Goal: Task Accomplishment & Management: Use online tool/utility

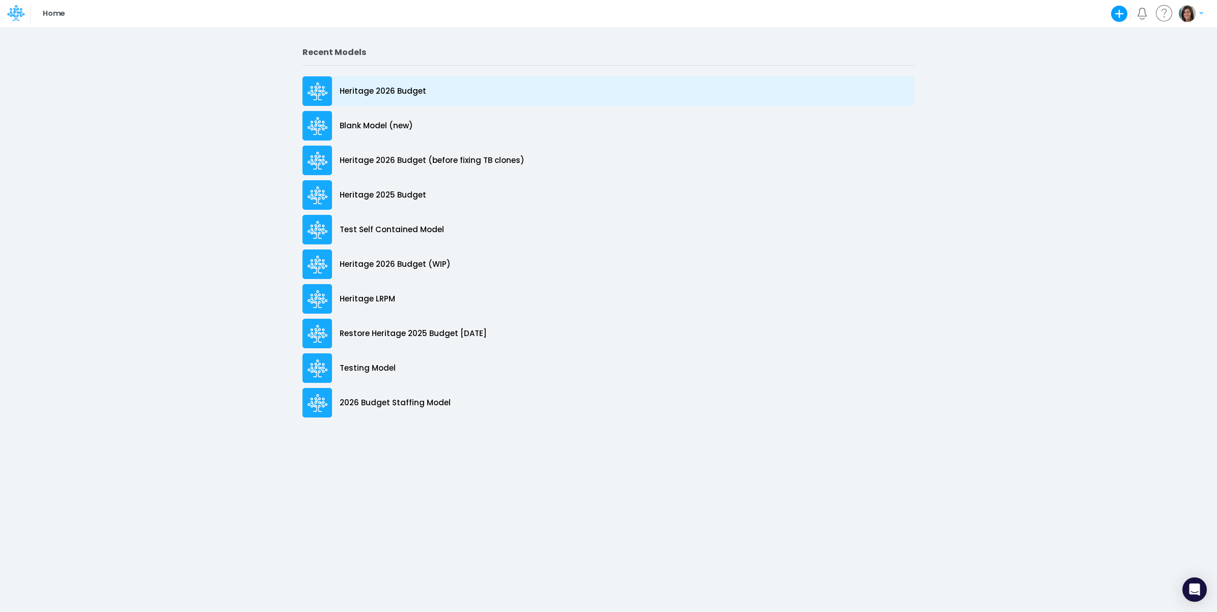
click at [429, 93] on div "Heritage 2026 Budget" at bounding box center [608, 91] width 612 height 30
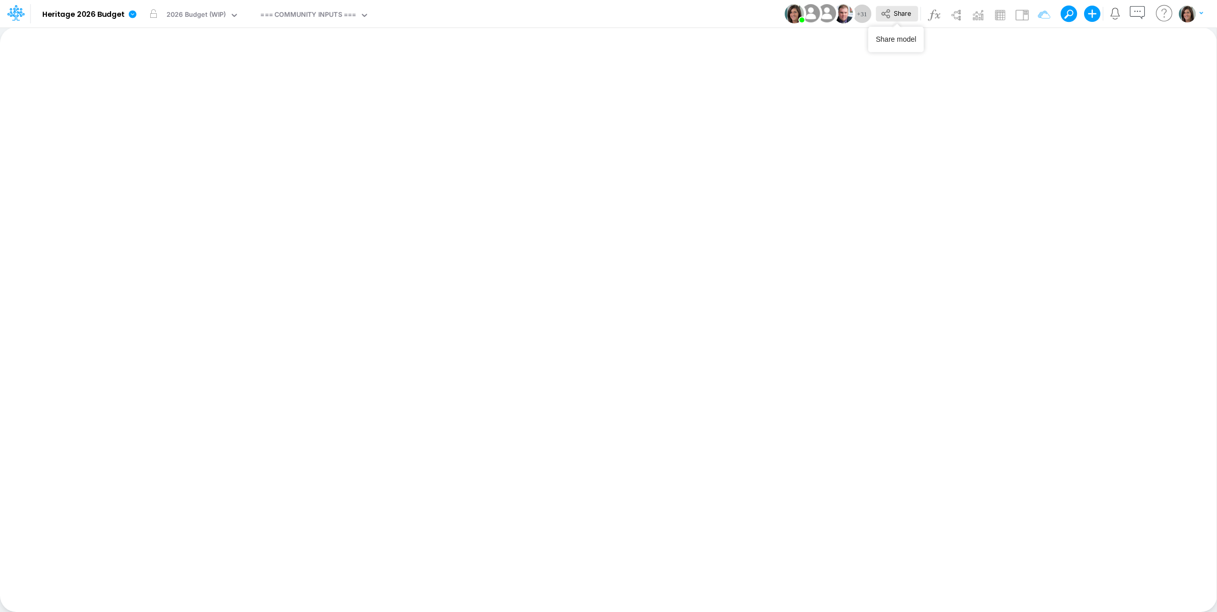
click at [893, 19] on button "Share" at bounding box center [897, 14] width 42 height 16
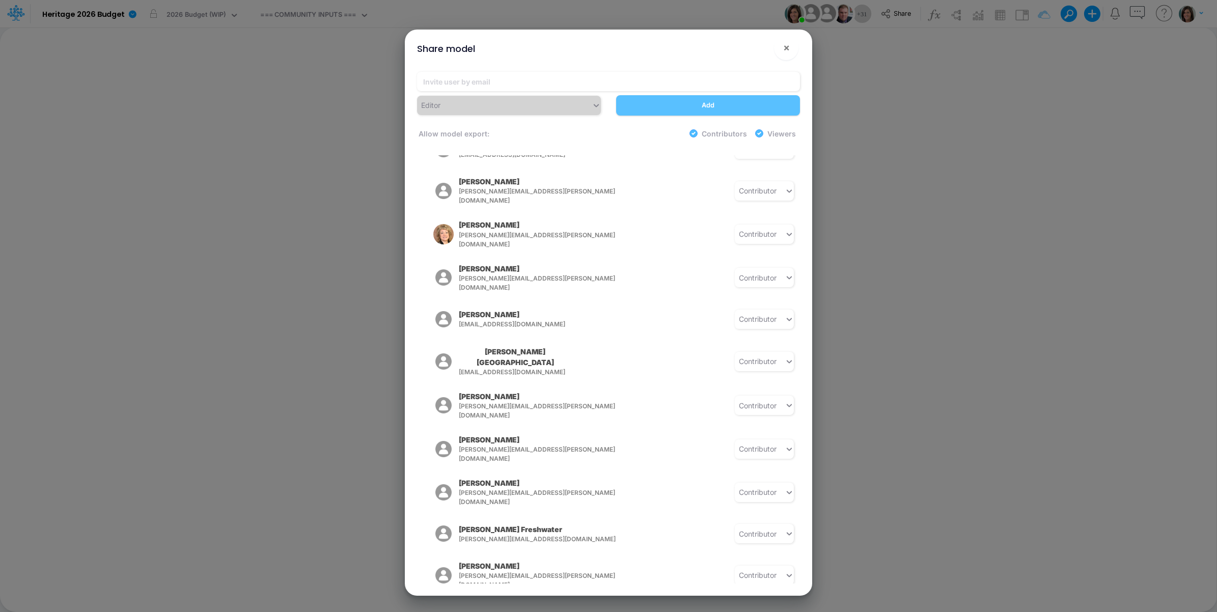
scroll to position [831, 0]
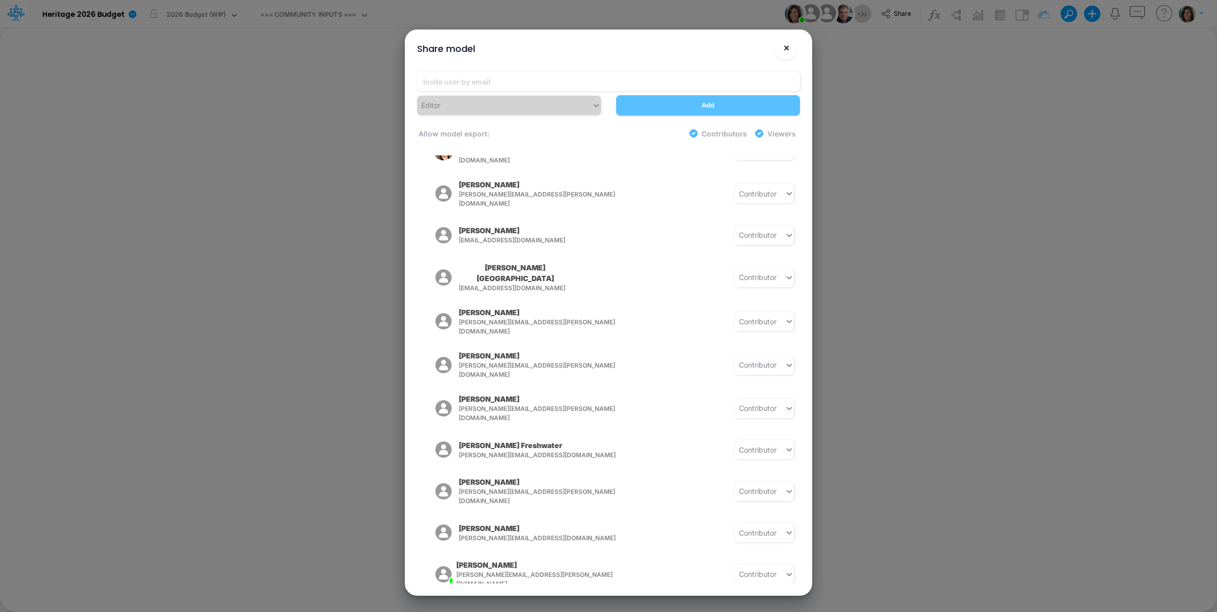
click at [783, 46] on span "×" at bounding box center [786, 47] width 7 height 12
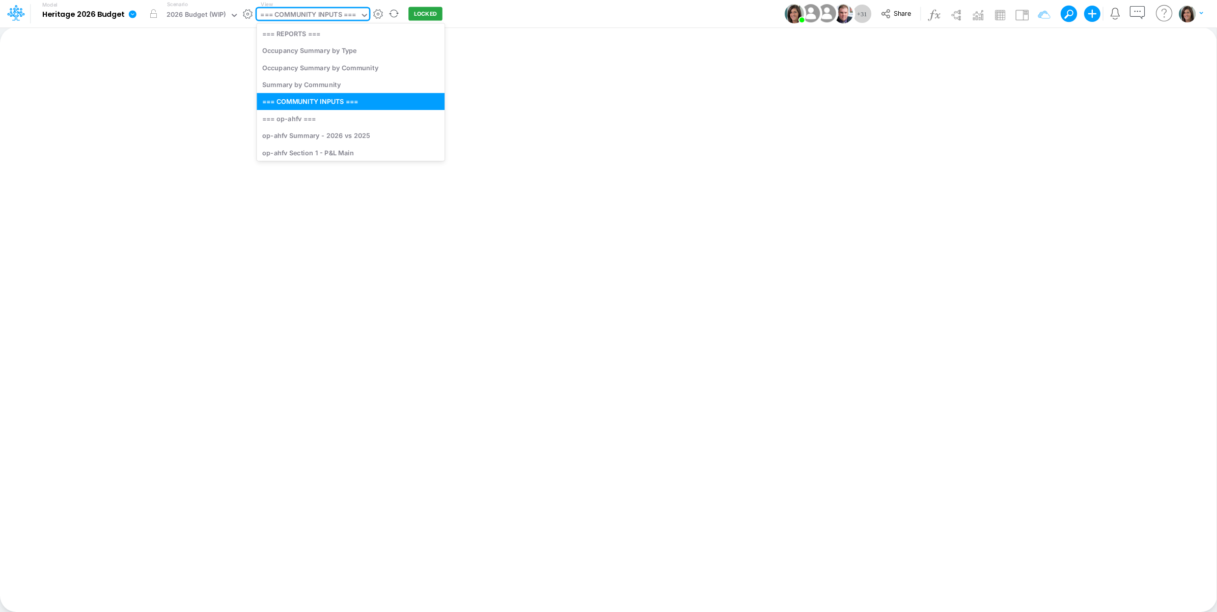
click at [315, 18] on div "=== COMMUNITY INPUTS ===" at bounding box center [308, 16] width 96 height 12
type input "it"
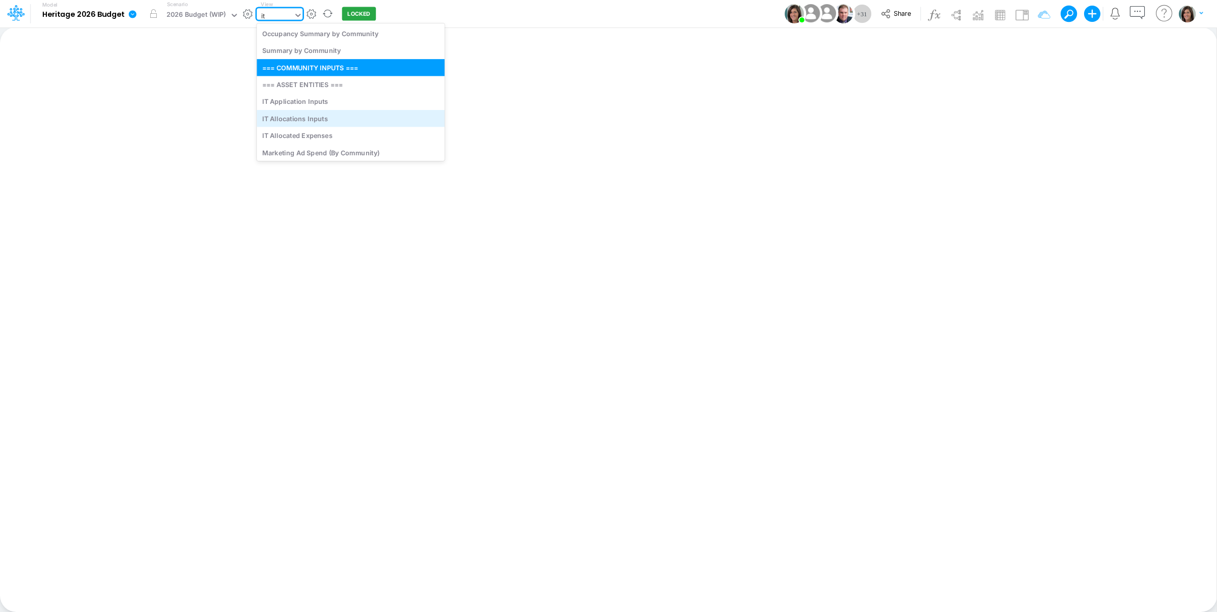
click at [316, 120] on div "IT Allocations Inputs" at bounding box center [351, 118] width 188 height 17
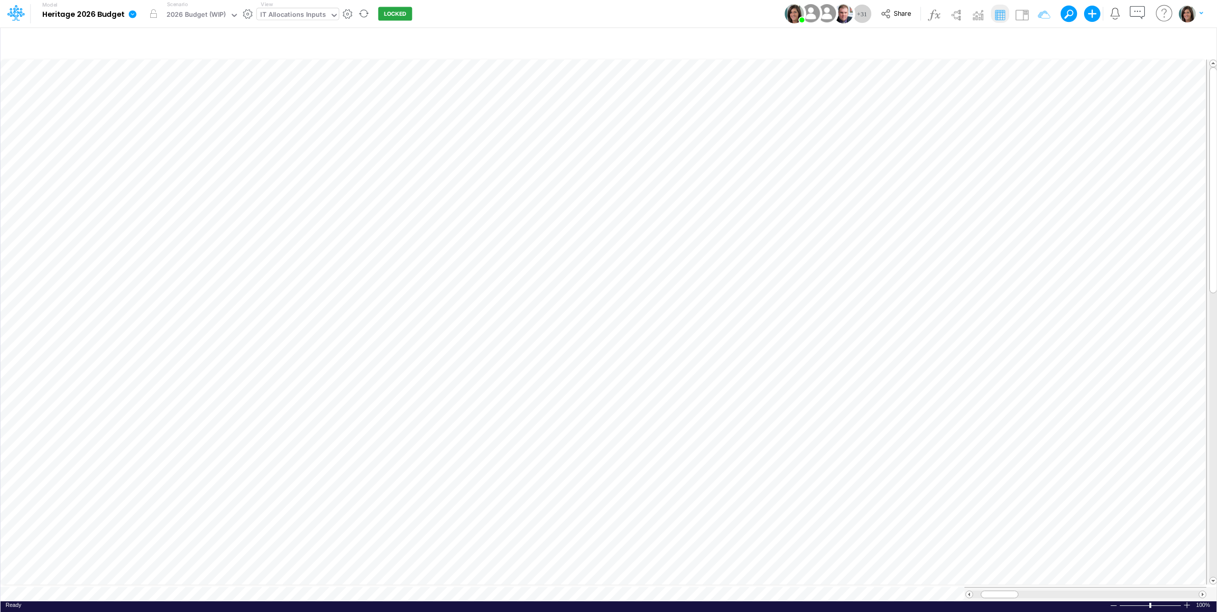
click at [131, 15] on icon at bounding box center [132, 14] width 9 height 9
click at [159, 98] on button "View model info" at bounding box center [183, 106] width 109 height 16
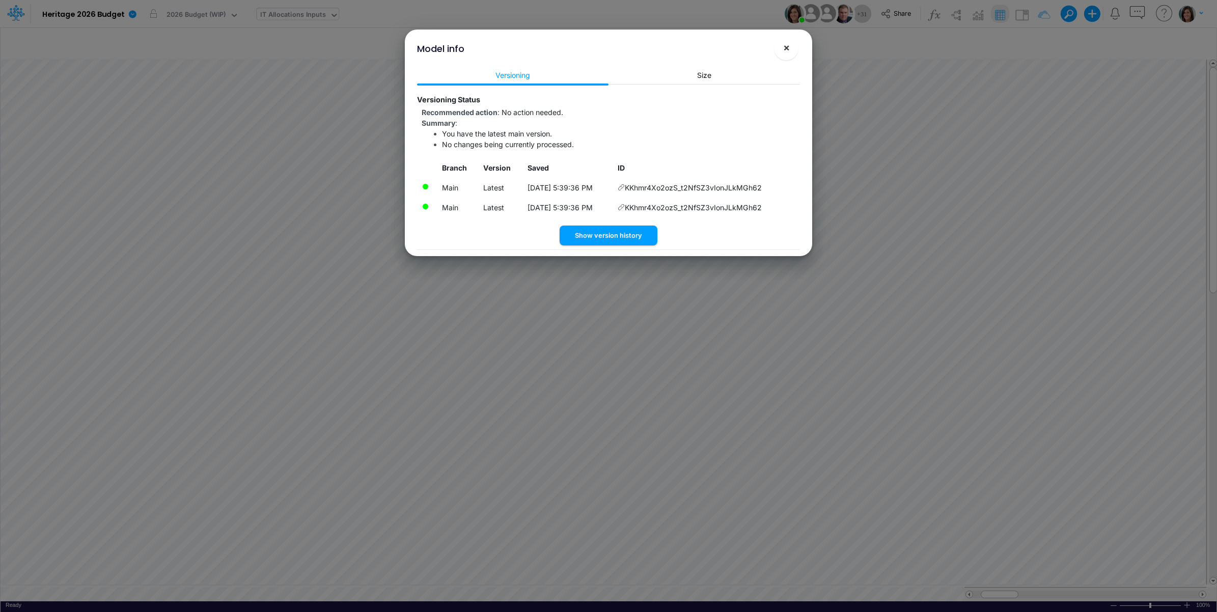
click at [781, 45] on button "×" at bounding box center [786, 48] width 24 height 24
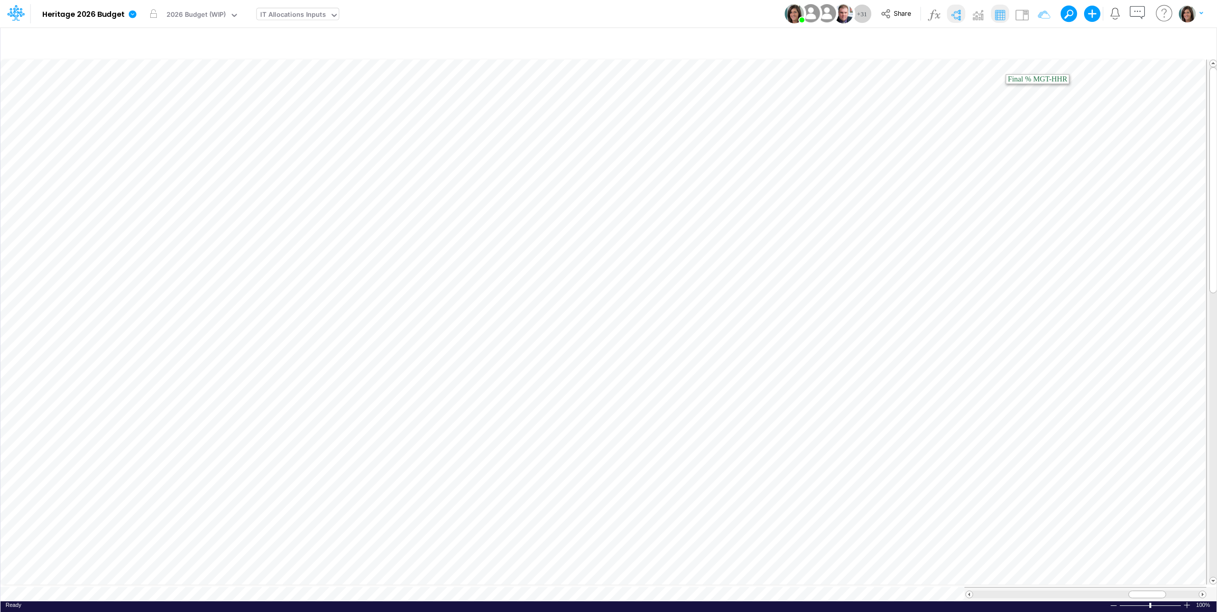
click at [953, 15] on img at bounding box center [955, 15] width 16 height 16
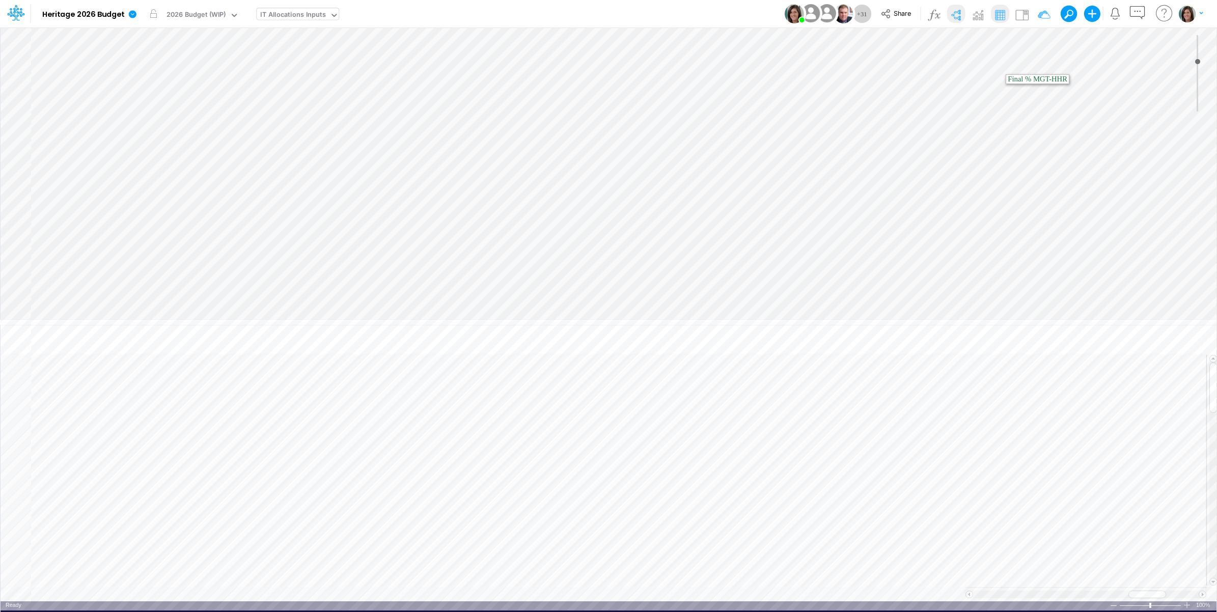
type input "0"
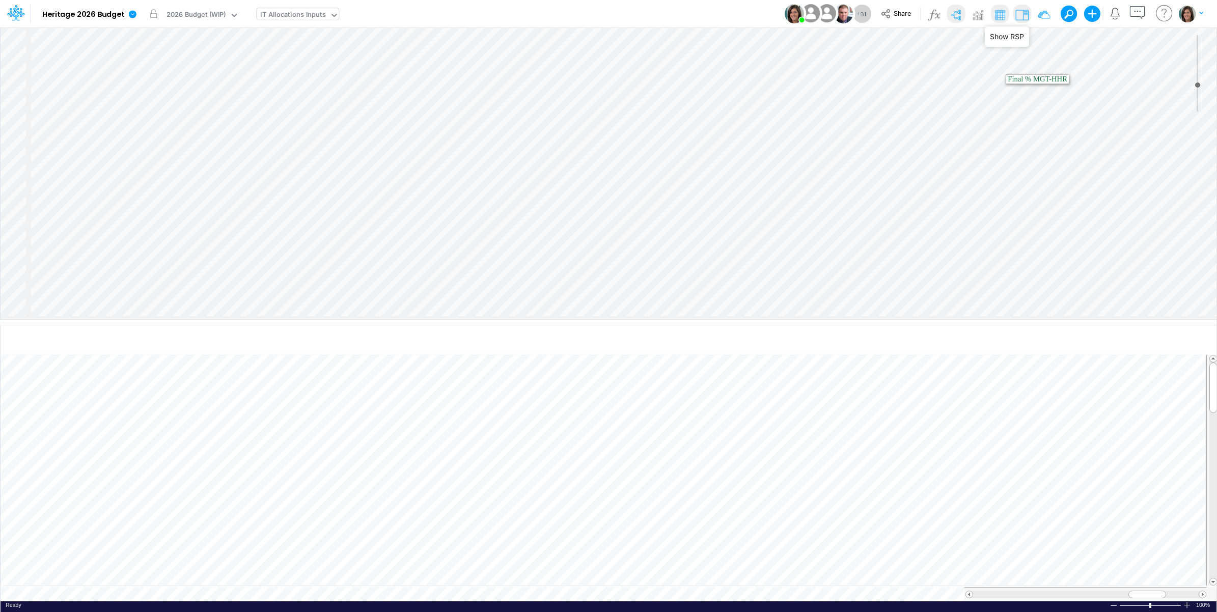
click at [1016, 14] on img at bounding box center [1021, 15] width 16 height 16
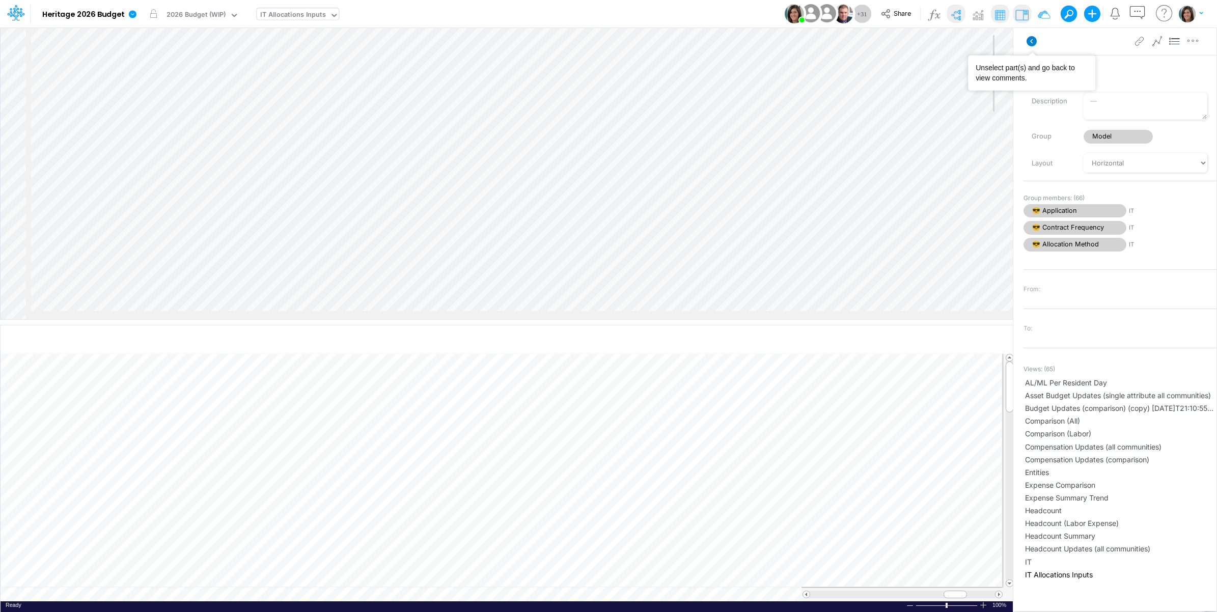
click at [1032, 37] on icon at bounding box center [1031, 41] width 10 height 10
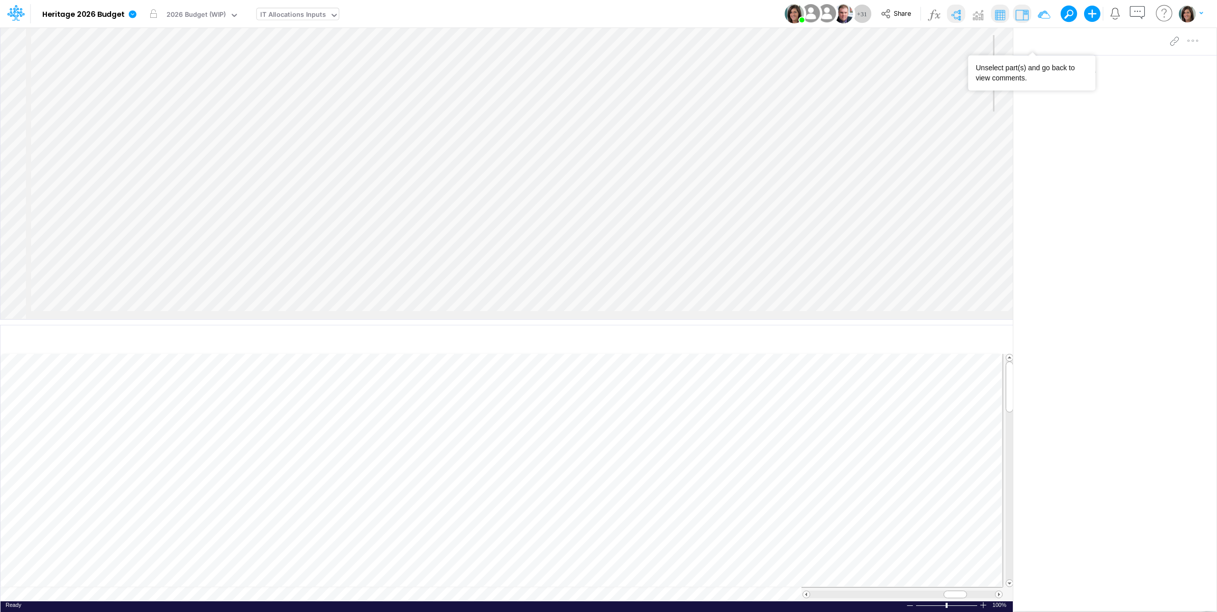
click at [948, 7] on img at bounding box center [955, 15] width 16 height 16
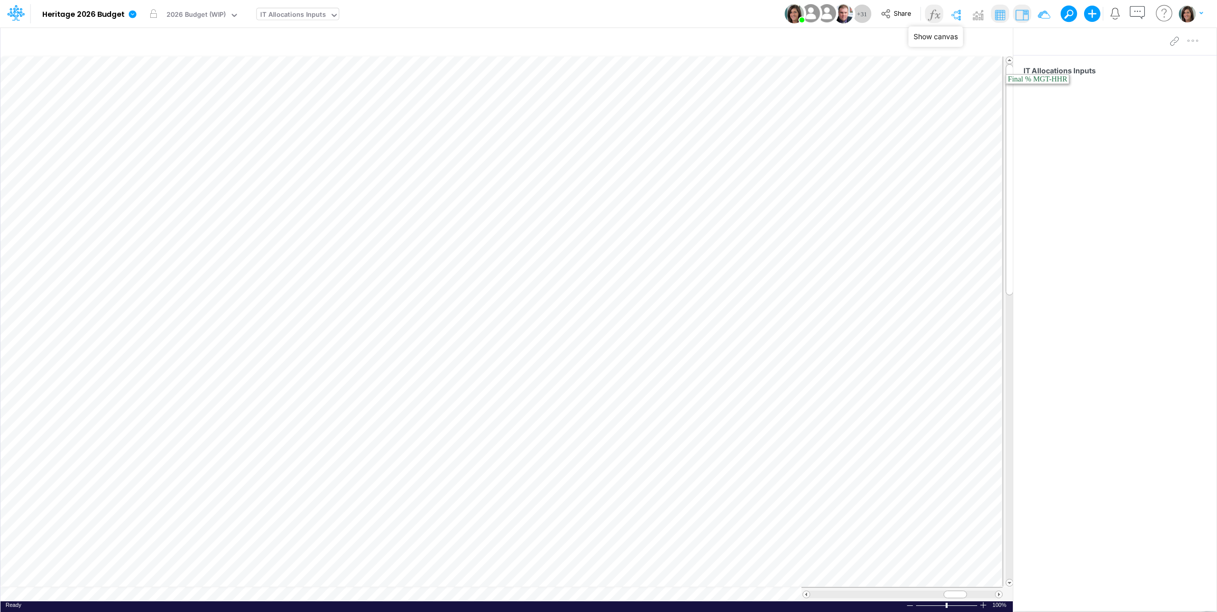
drag, startPoint x: 951, startPoint y: 13, endPoint x: 932, endPoint y: 14, distance: 18.9
click at [953, 13] on img at bounding box center [955, 15] width 16 height 16
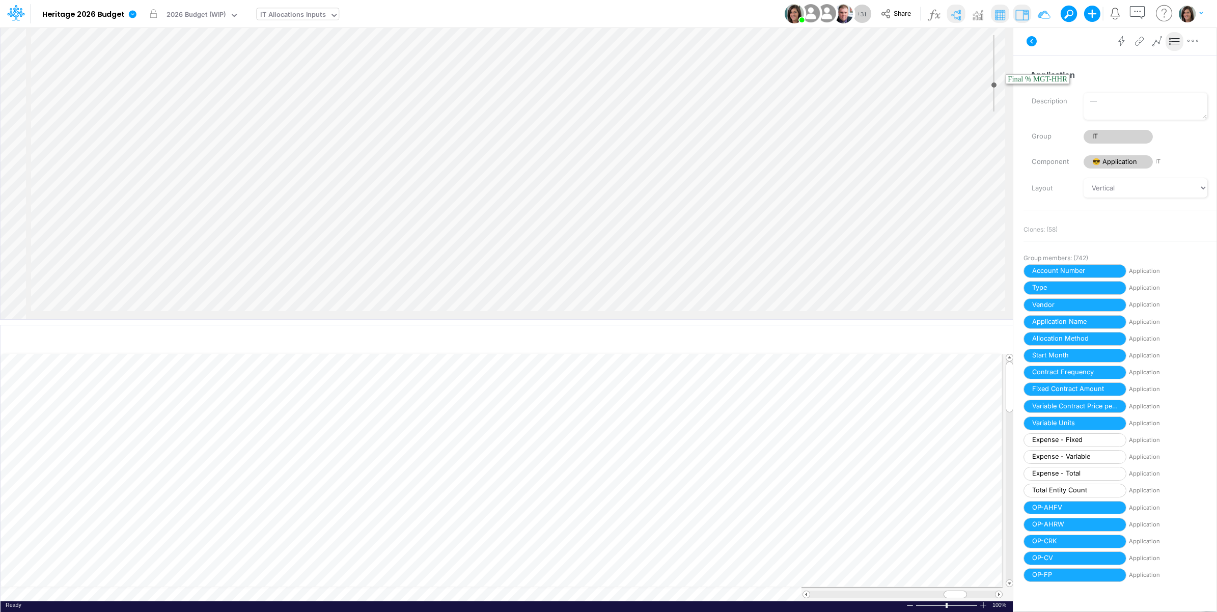
scroll to position [1018, 0]
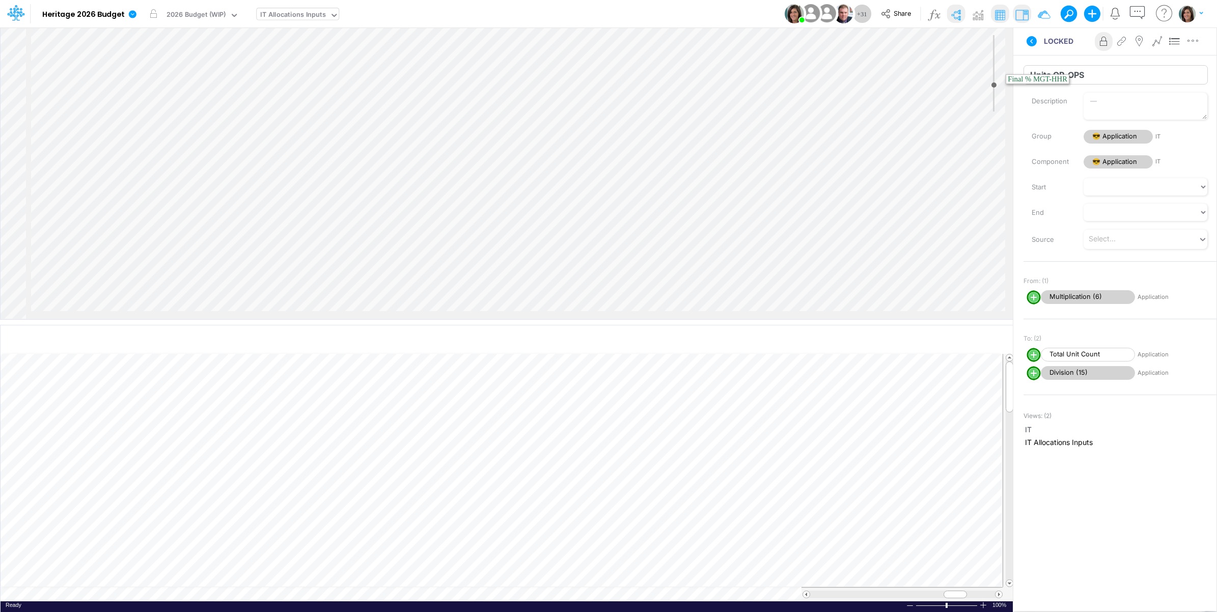
drag, startPoint x: 1092, startPoint y: 75, endPoint x: 1029, endPoint y: 75, distance: 63.1
click at [1029, 75] on input "Units OP-OPS" at bounding box center [1115, 74] width 184 height 19
click at [644, 247] on div "Insert component Insert child node Variable Constant Group Addition Subtraction…" at bounding box center [507, 173] width 1012 height 292
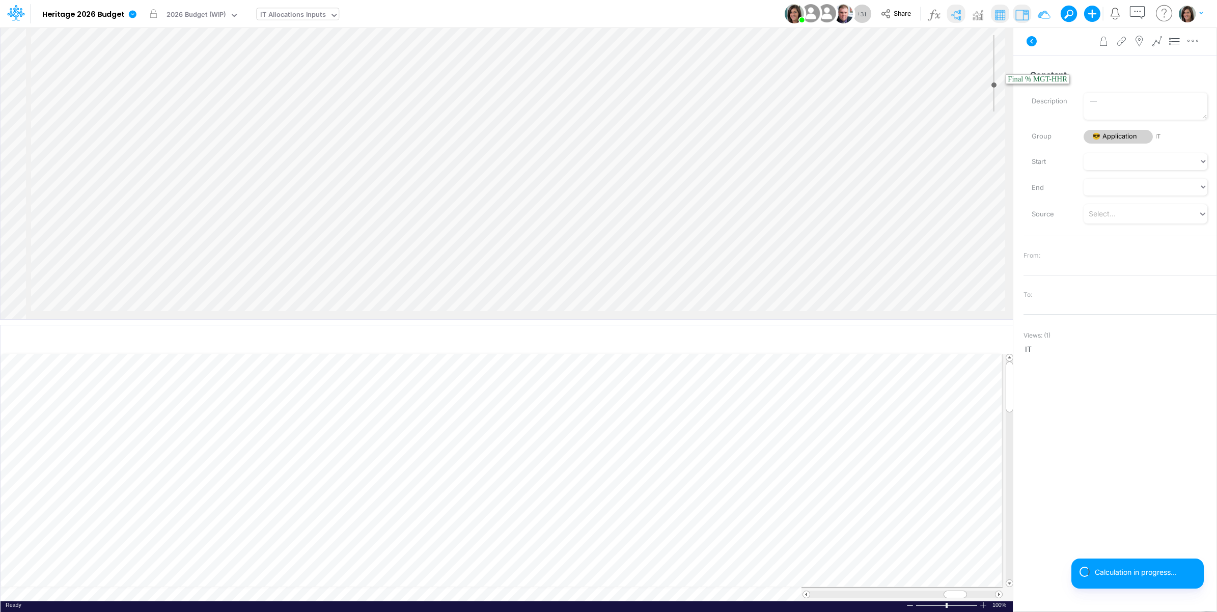
scroll to position [4214, 0]
click at [644, 271] on div "Insert component Insert child node Variable Constant Group Addition Subtraction…" at bounding box center [507, 173] width 1012 height 292
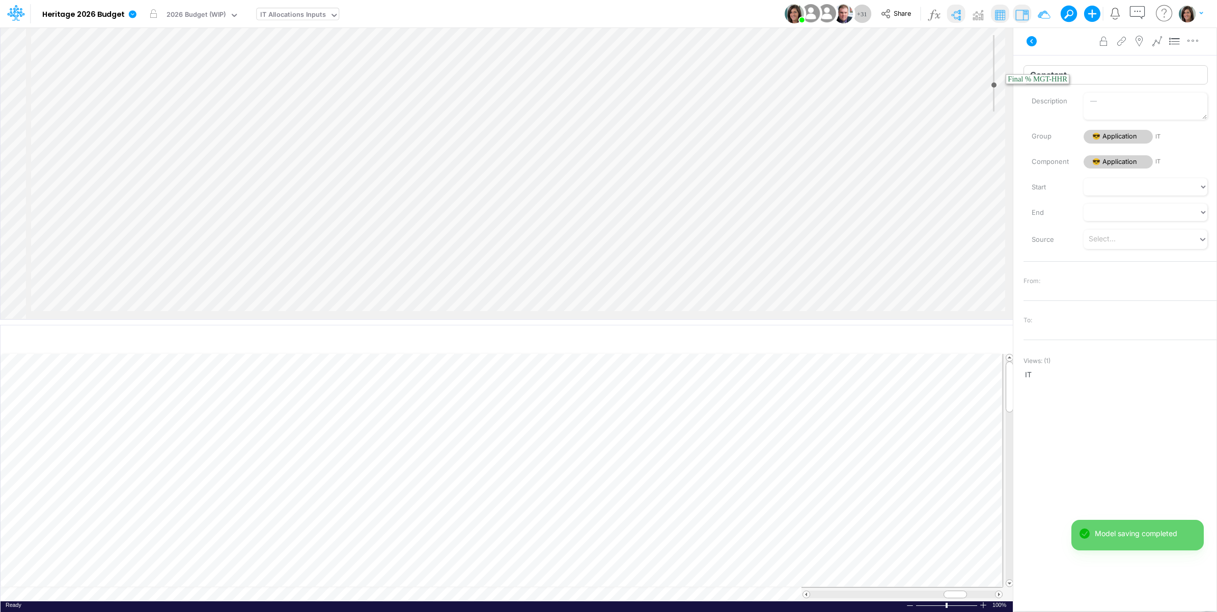
click at [1101, 69] on input "Constant" at bounding box center [1115, 74] width 184 height 19
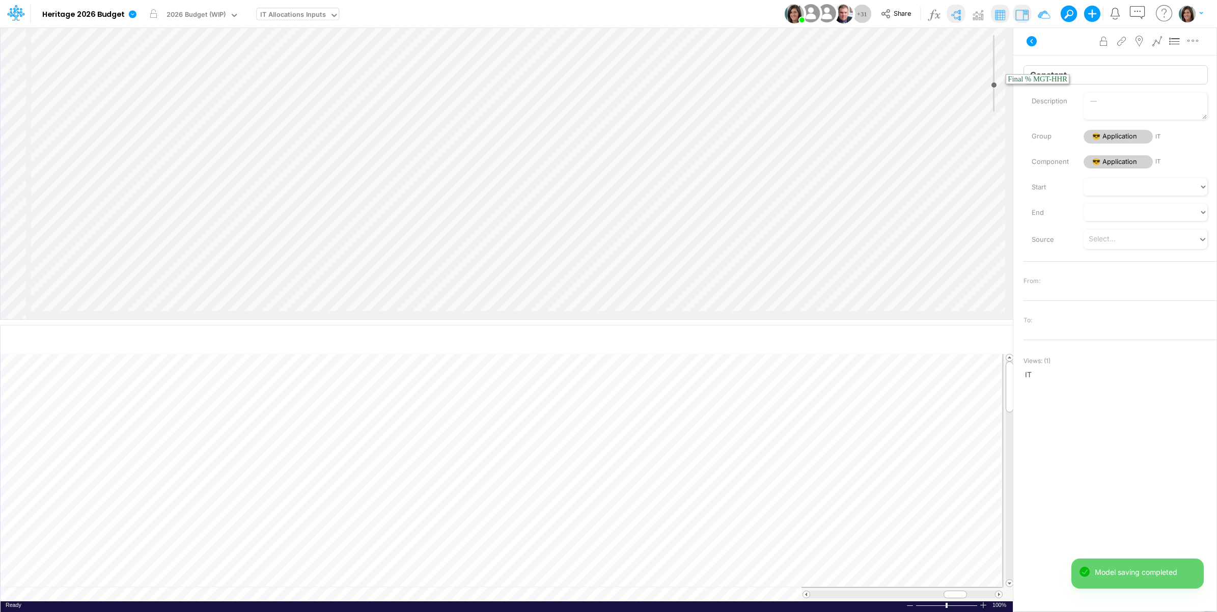
click at [1101, 69] on input "Constant" at bounding box center [1115, 74] width 184 height 19
paste input "Units OP-OPS"
click at [1079, 72] on input "Units OP-OPS" at bounding box center [1115, 74] width 184 height 19
type input "Units OP-OPG"
click at [1072, 47] on div "Advanced settings Delete" at bounding box center [1114, 41] width 203 height 29
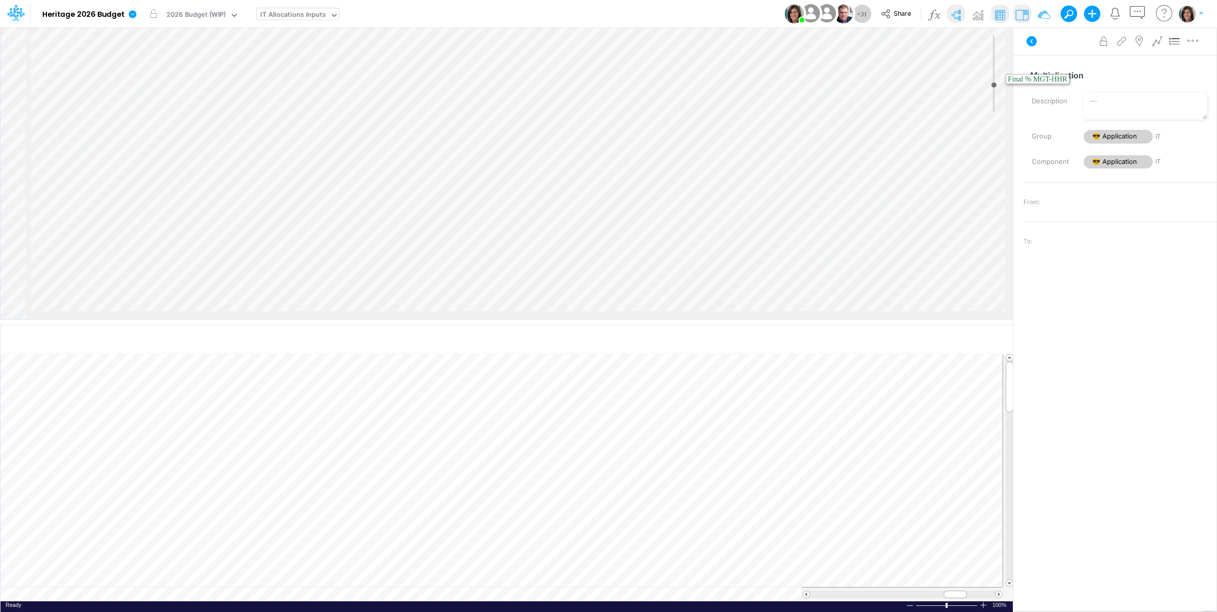
scroll to position [1103, 0]
click at [1195, 37] on icon "button" at bounding box center [1192, 41] width 15 height 11
click at [1194, 42] on icon "button" at bounding box center [1192, 41] width 15 height 11
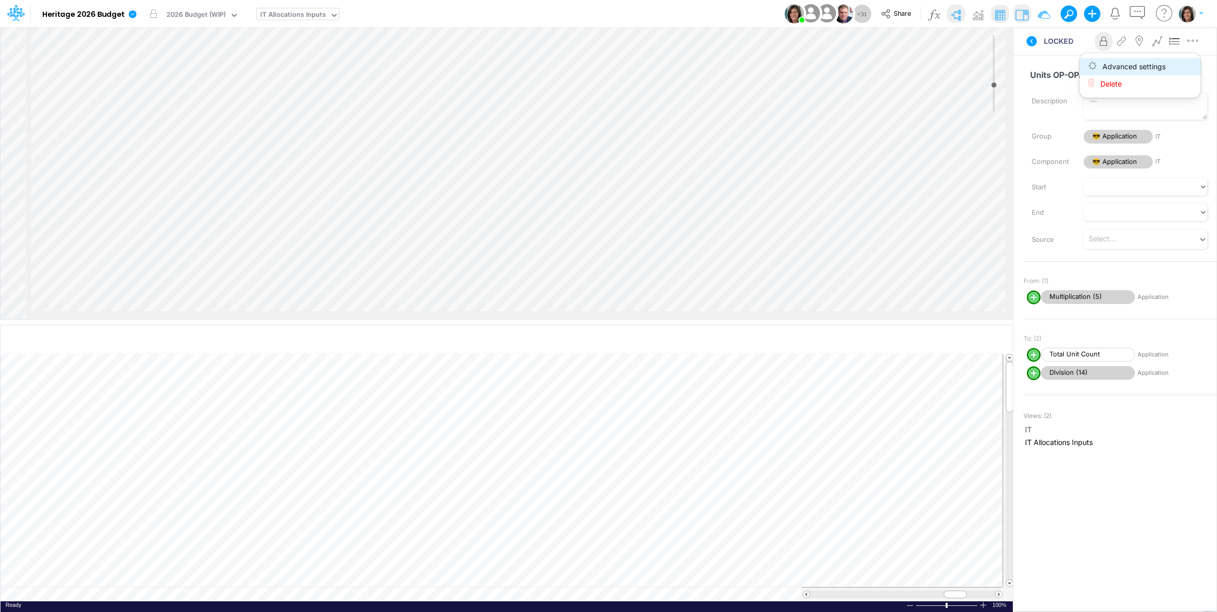
click at [1181, 64] on button "Advanced settings" at bounding box center [1139, 66] width 121 height 17
select select "field"
select select "Number"
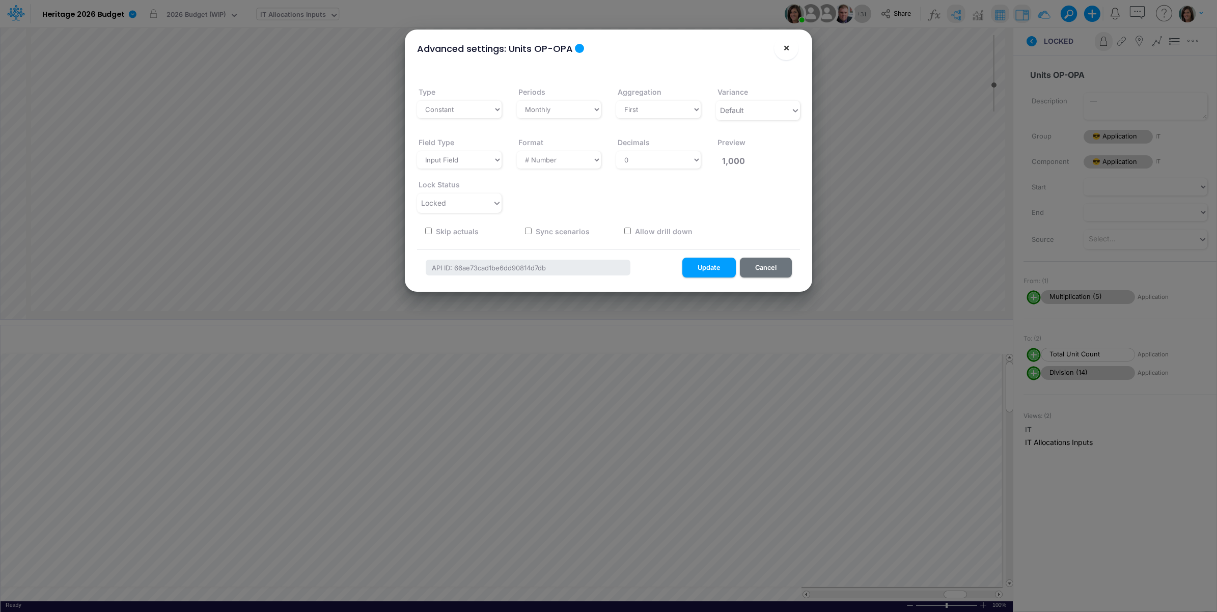
click at [785, 47] on span "×" at bounding box center [786, 47] width 7 height 12
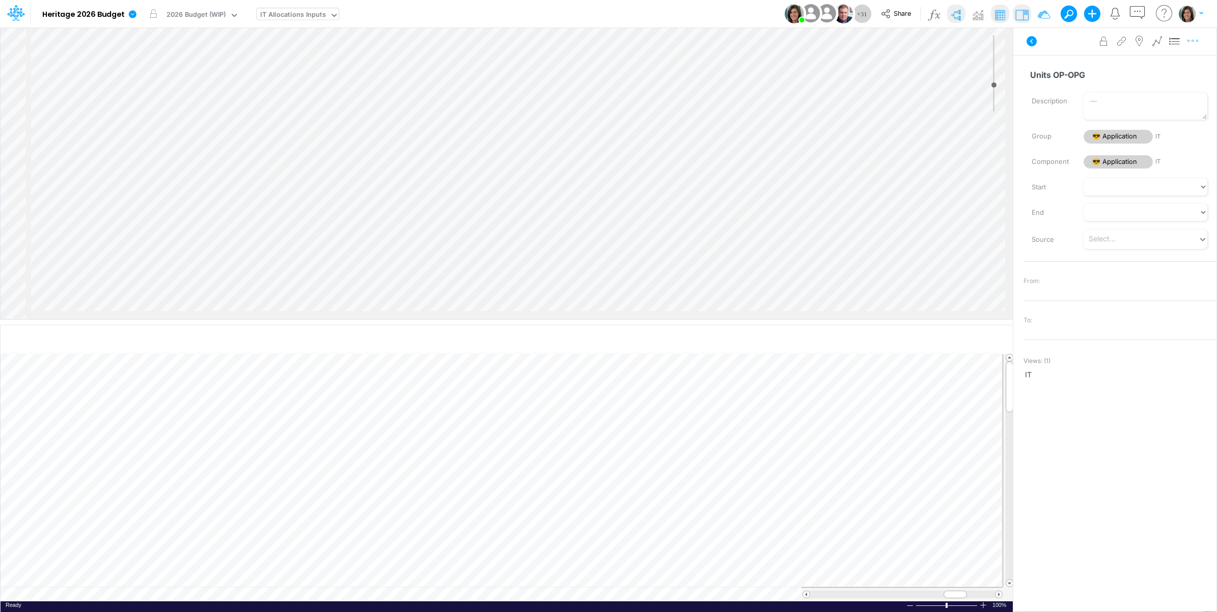
click at [1194, 42] on icon "button" at bounding box center [1192, 41] width 15 height 11
click at [1181, 64] on button "Advanced settings" at bounding box center [1139, 66] width 121 height 17
select select "field"
select select "Text"
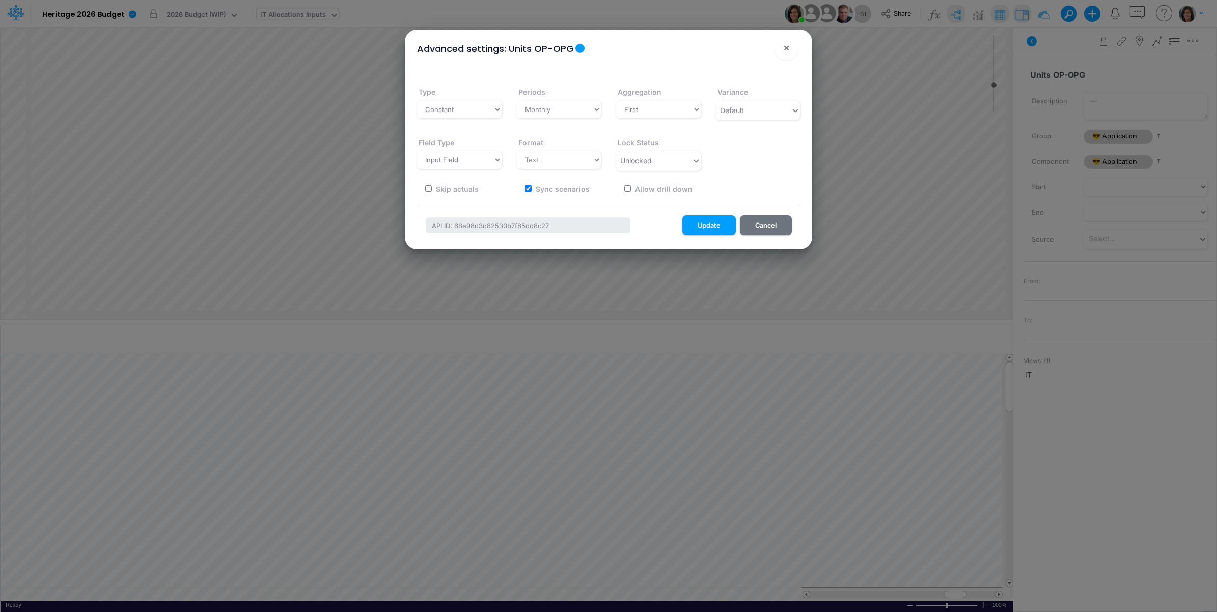
click at [566, 188] on label "Sync scenarios" at bounding box center [561, 189] width 55 height 11
click at [531, 188] on input "Sync scenarios" at bounding box center [528, 188] width 7 height 7
checkbox input "false"
drag, startPoint x: 567, startPoint y: 159, endPoint x: 567, endPoint y: 168, distance: 8.7
click at [567, 159] on select "Select a type # Number $ USD % Percentage Boolean Text Date Period" at bounding box center [559, 159] width 85 height 17
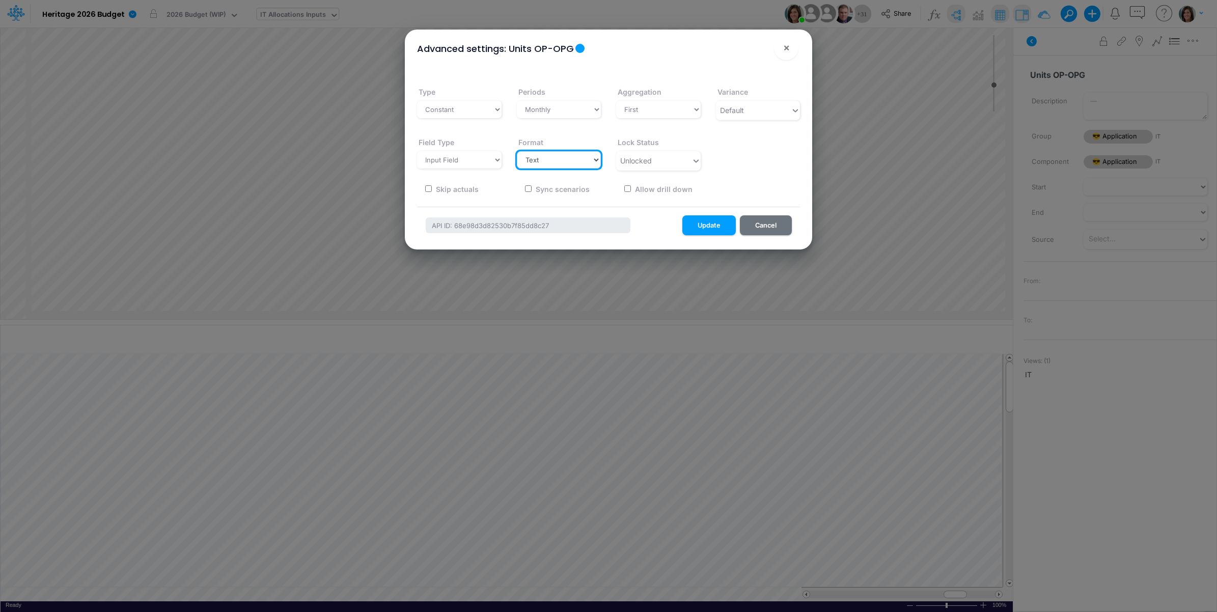
select select "Number"
click at [517, 151] on select "Select a type # Number $ USD % Percentage Boolean Text Date Period" at bounding box center [559, 159] width 85 height 17
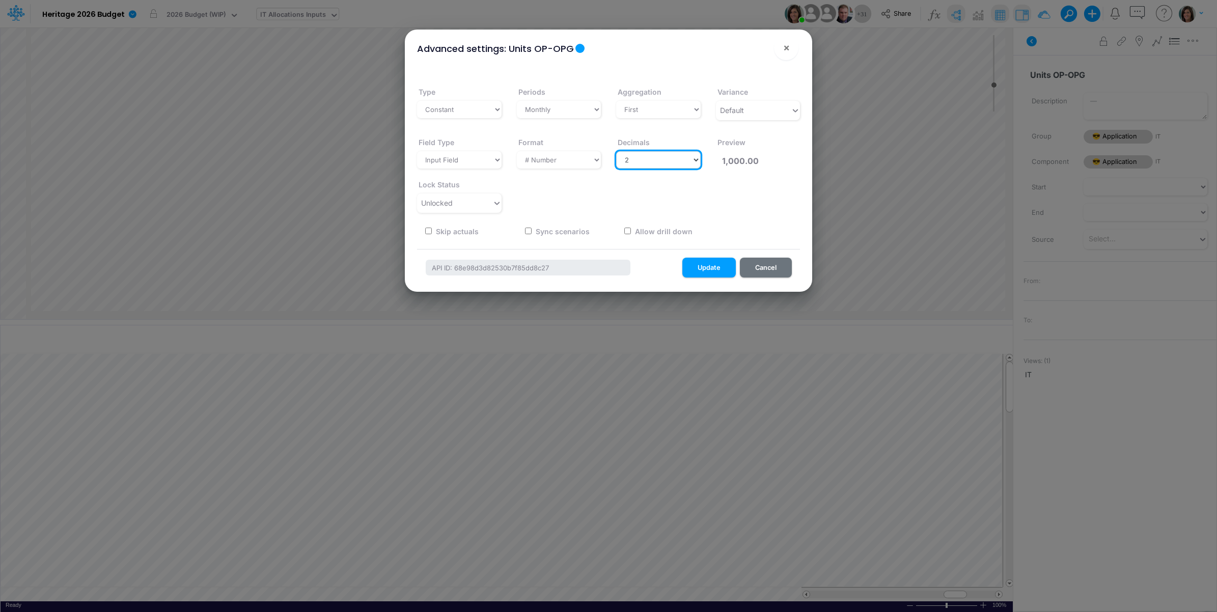
click at [660, 163] on select "Select decimals places 0 1 2 3 4 5 6 7 8 9 10" at bounding box center [658, 159] width 85 height 17
select select "0"
click at [616, 151] on select "Select decimals places 0 1 2 3 4 5 6 7 8 9 10" at bounding box center [658, 159] width 85 height 17
type input "1,000"
click at [484, 205] on div "Unlocked" at bounding box center [454, 202] width 75 height 17
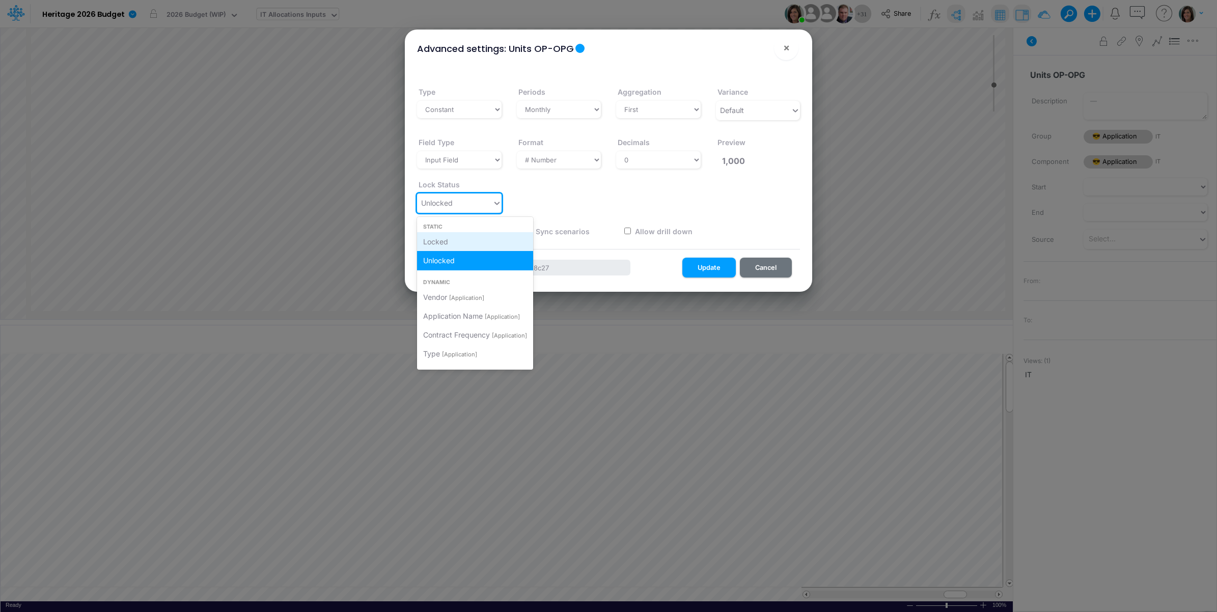
click at [477, 239] on div "Locked" at bounding box center [475, 241] width 116 height 19
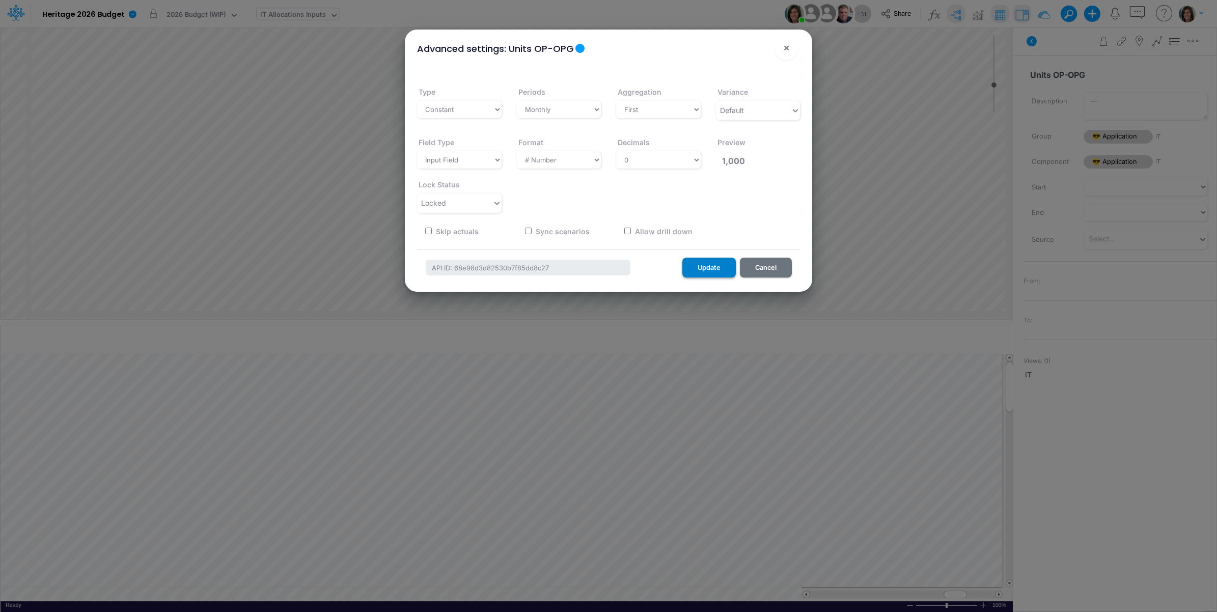
click at [713, 264] on button "Update" at bounding box center [708, 268] width 53 height 20
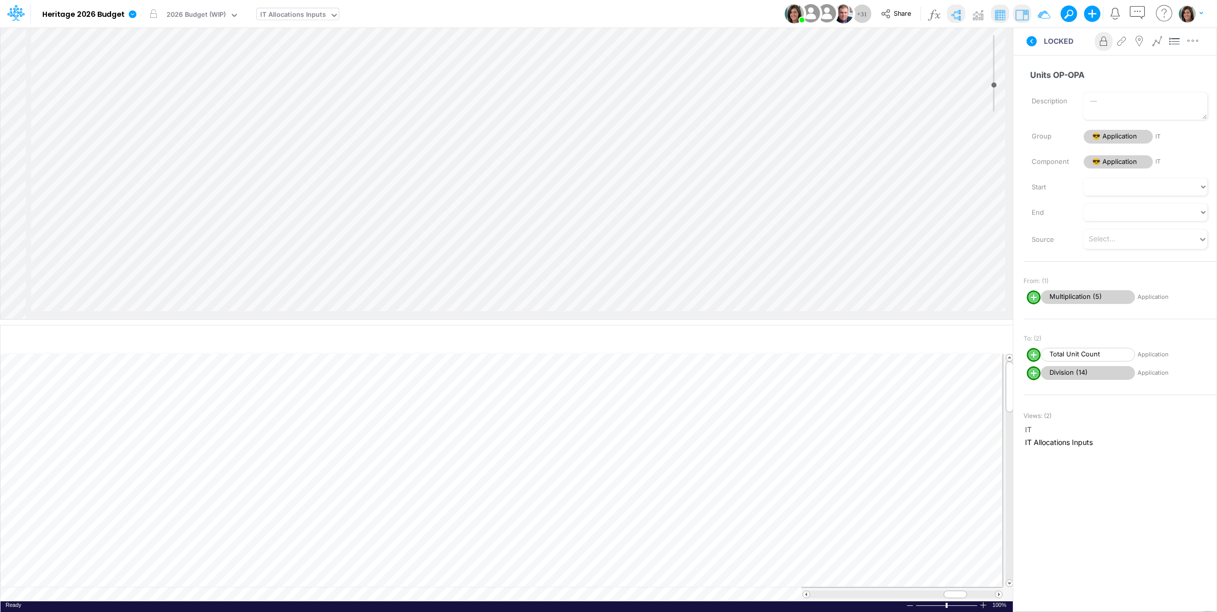
scroll to position [933, 0]
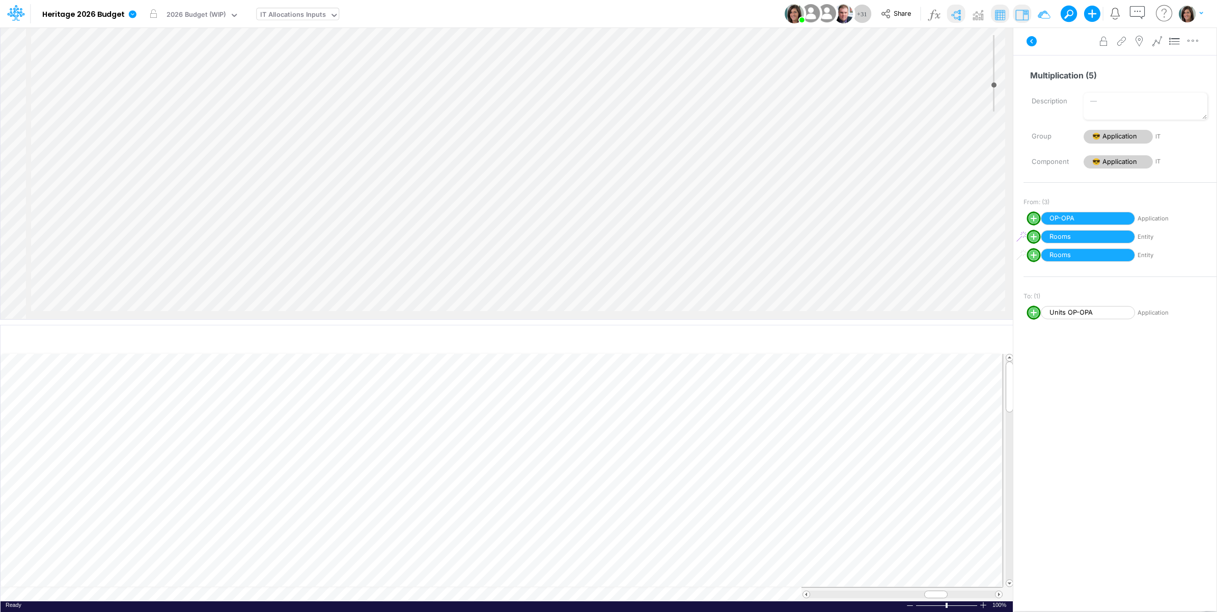
select select "1"
select select "Multiply"
select select "Add"
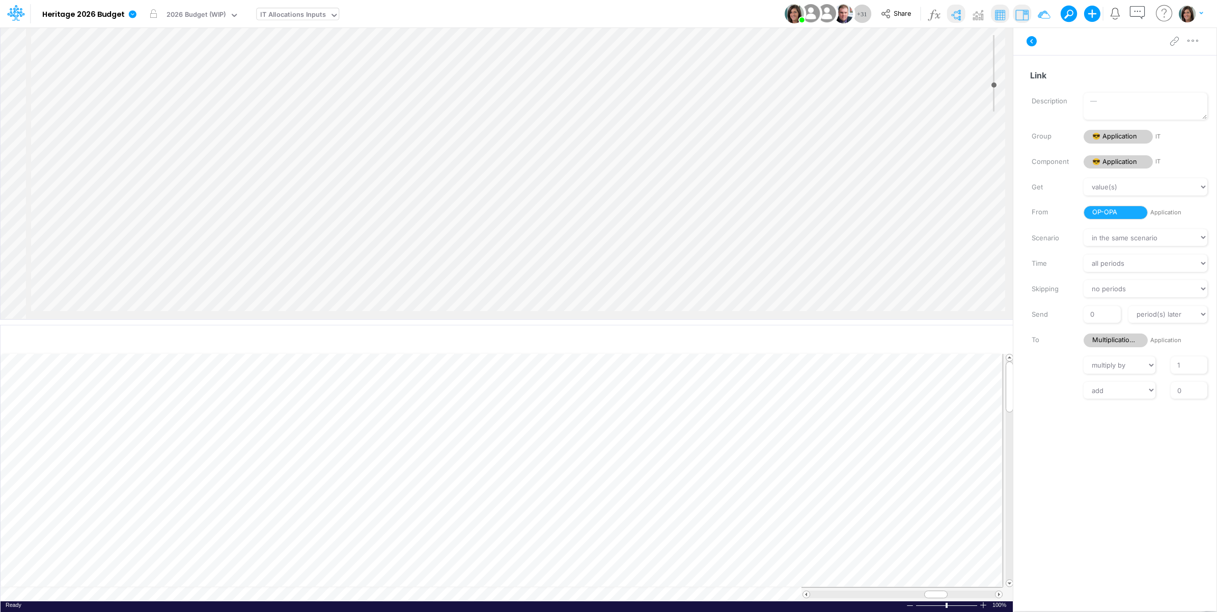
scroll to position [998, 0]
click at [1122, 159] on span "😎 Application" at bounding box center [1117, 162] width 69 height 14
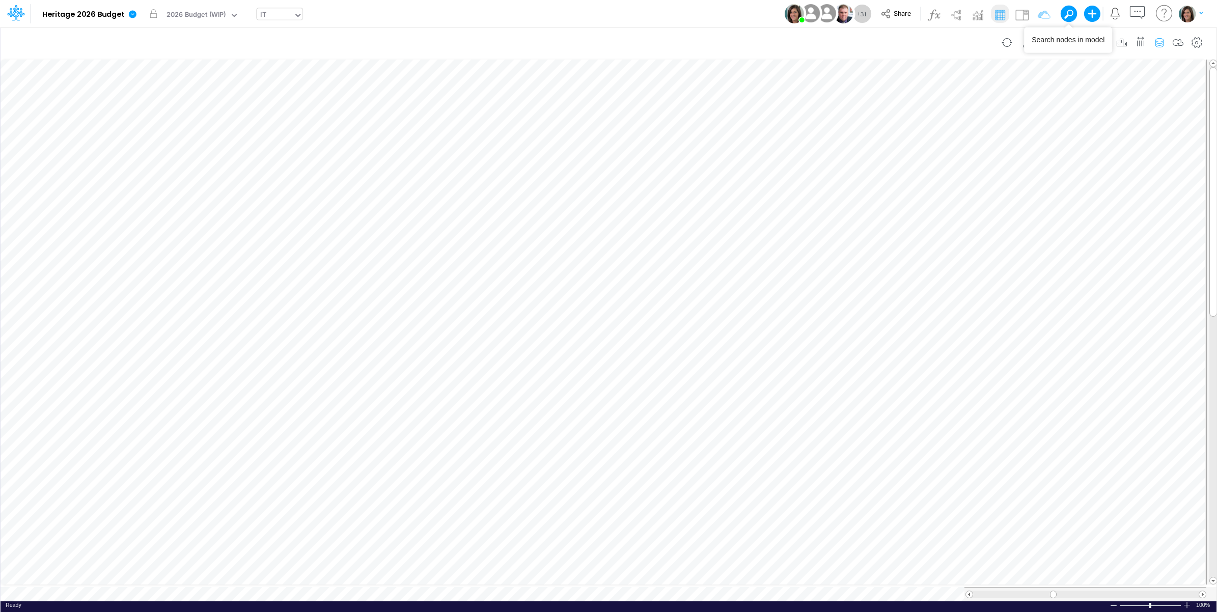
click at [1162, 44] on icon "button" at bounding box center [1158, 43] width 15 height 11
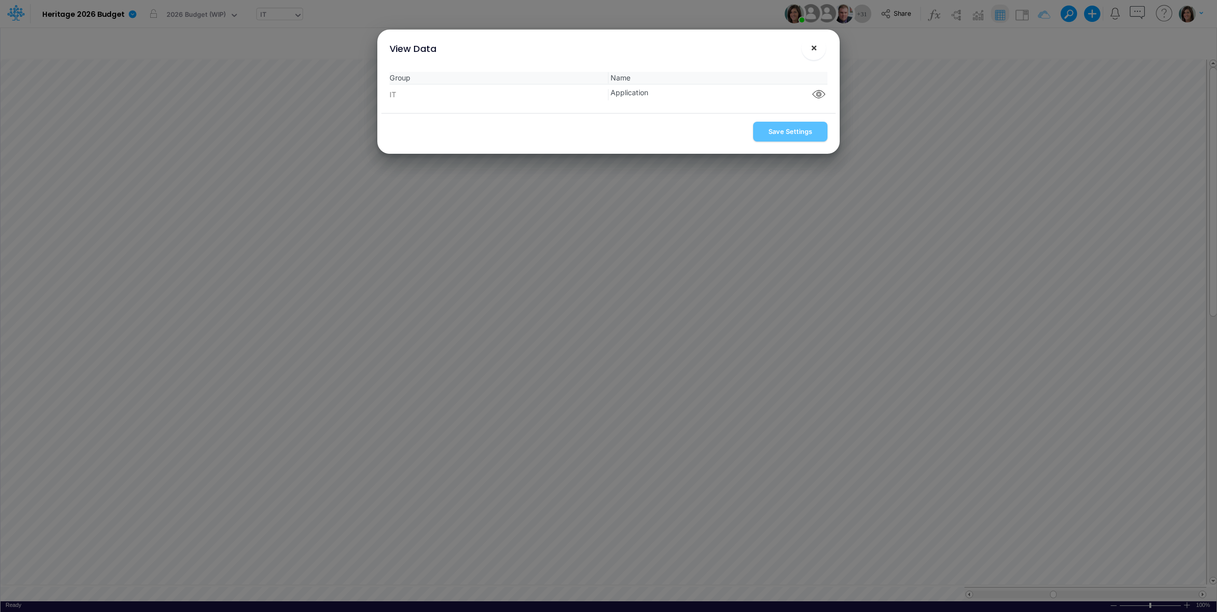
click at [816, 41] on span "×" at bounding box center [813, 47] width 7 height 12
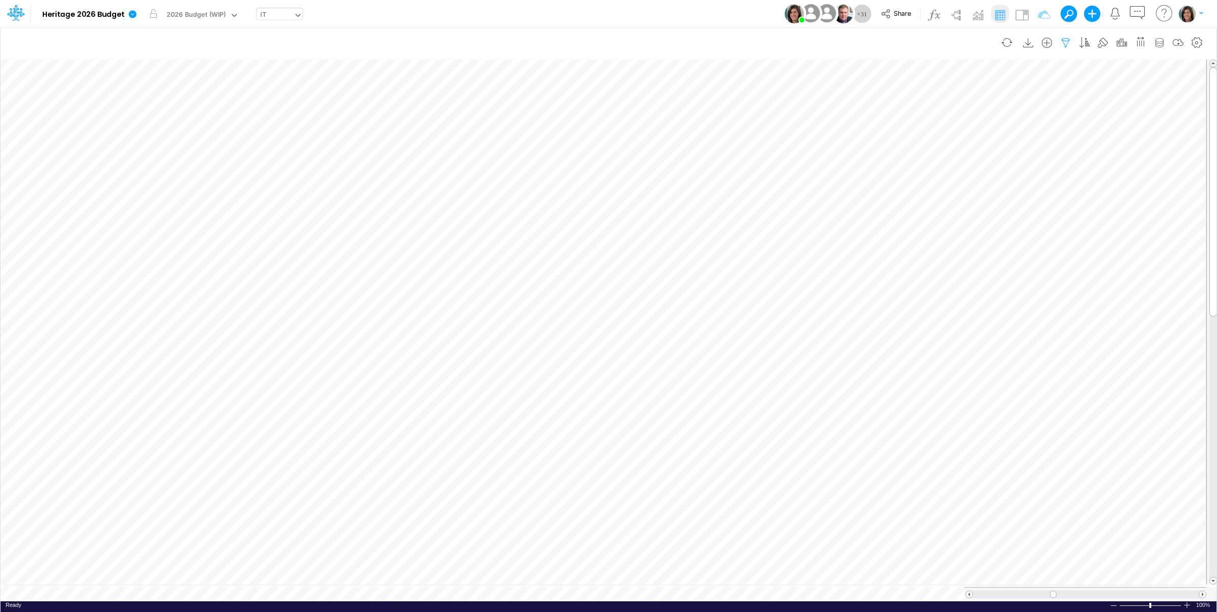
click at [1069, 43] on icon "button" at bounding box center [1065, 43] width 15 height 11
select select "tableSearchOR"
select select "contains"
drag, startPoint x: 1052, startPoint y: 170, endPoint x: 989, endPoint y: 161, distance: 64.2
click at [1052, 170] on button "button" at bounding box center [1051, 169] width 20 height 14
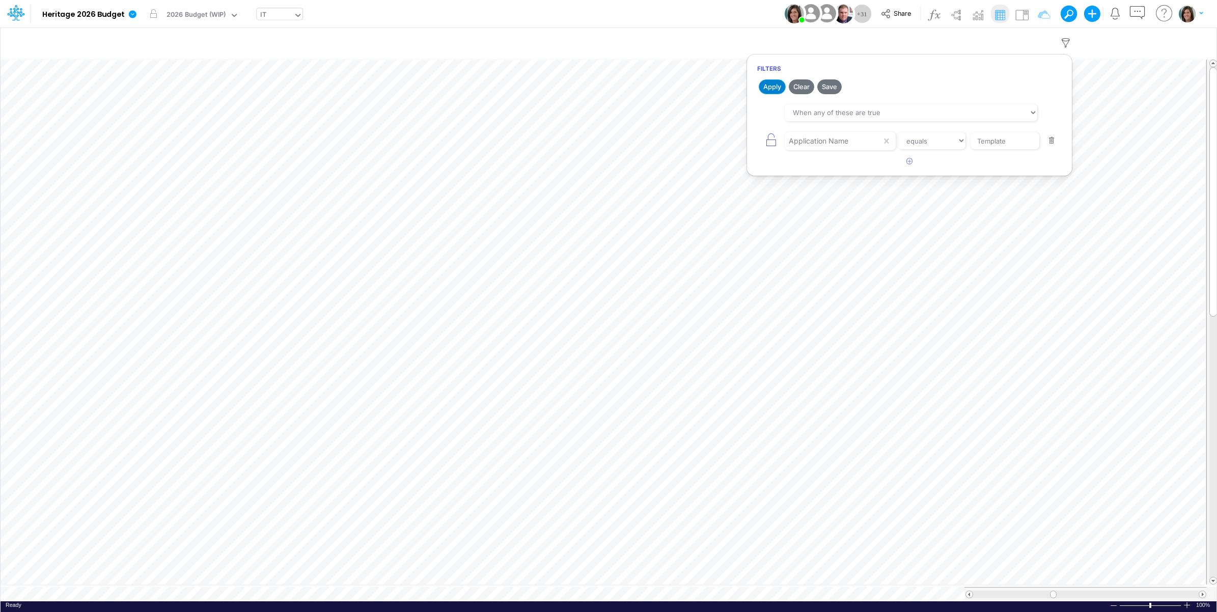
click at [770, 88] on button "Apply" at bounding box center [771, 86] width 27 height 15
click at [744, 14] on div "Model Heritage 2026 Budget Edit model settings Duplicate Import QuickBooks Quic…" at bounding box center [608, 13] width 1095 height 27
click at [1158, 41] on icon "button" at bounding box center [1158, 43] width 15 height 11
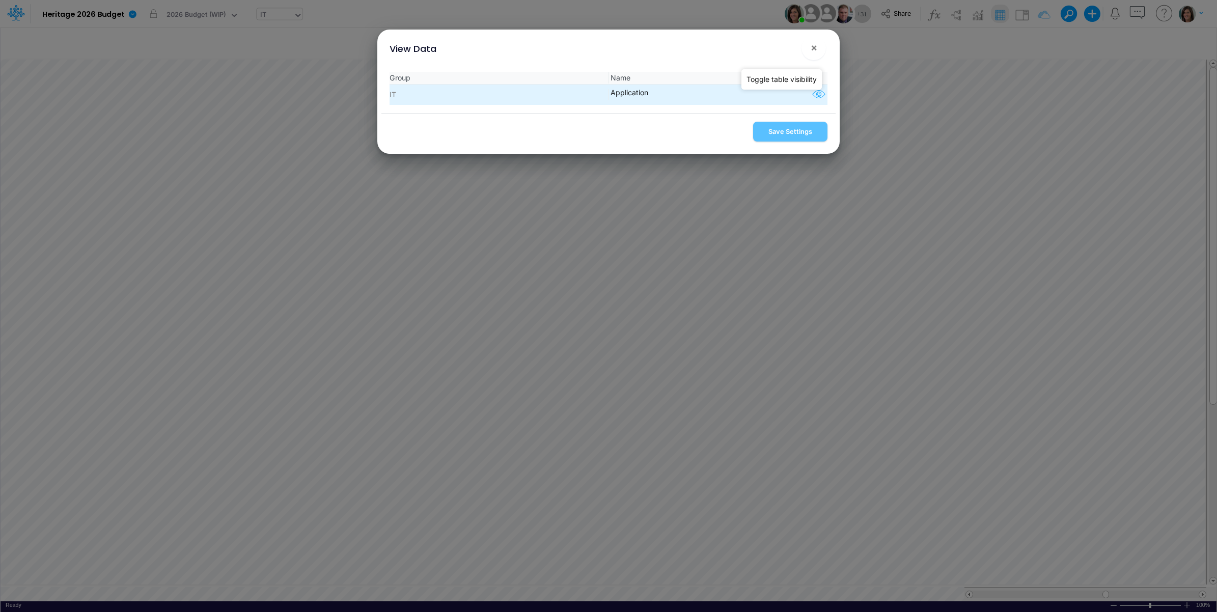
click at [814, 97] on icon "button" at bounding box center [818, 94] width 15 height 13
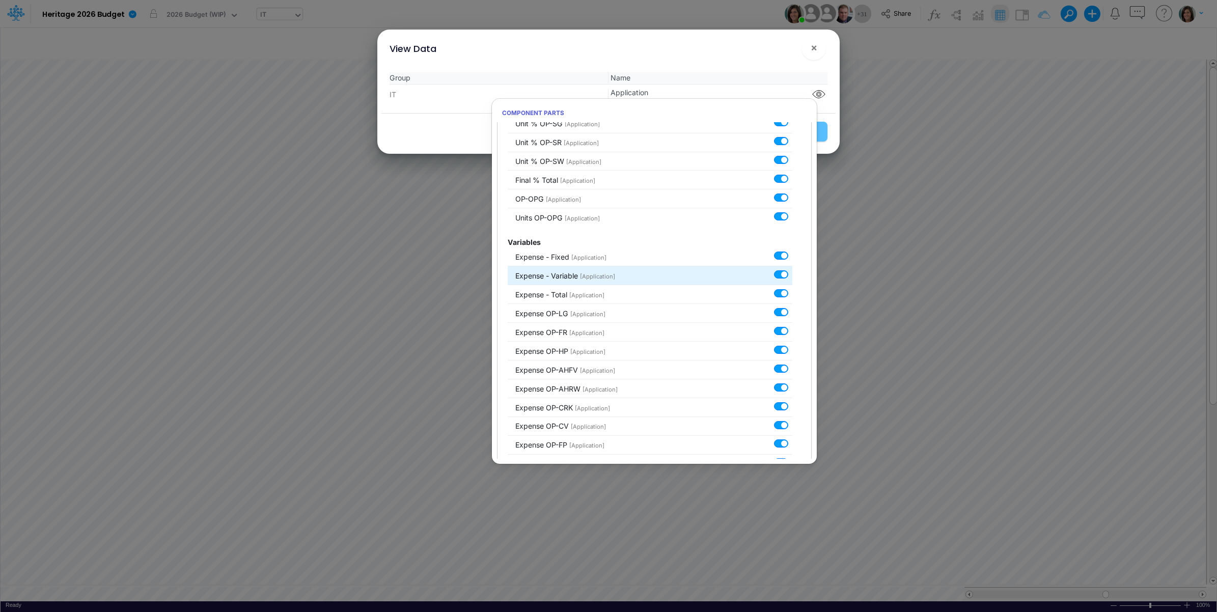
scroll to position [2317, 0]
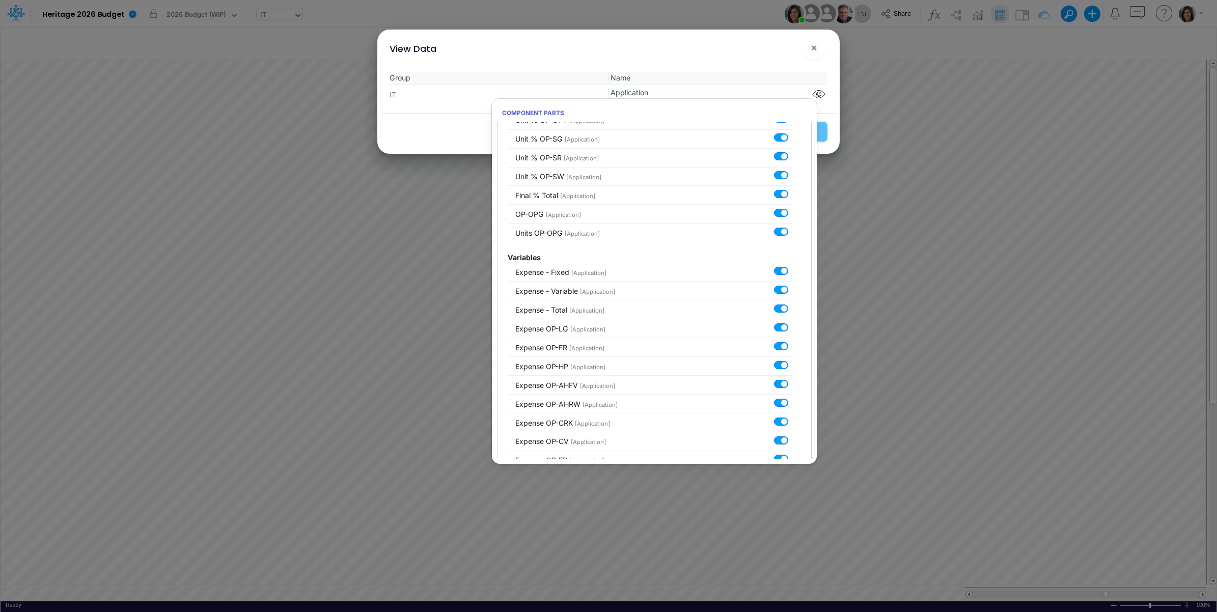
click at [798, 50] on div "View Data ! ×" at bounding box center [608, 47] width 454 height 34
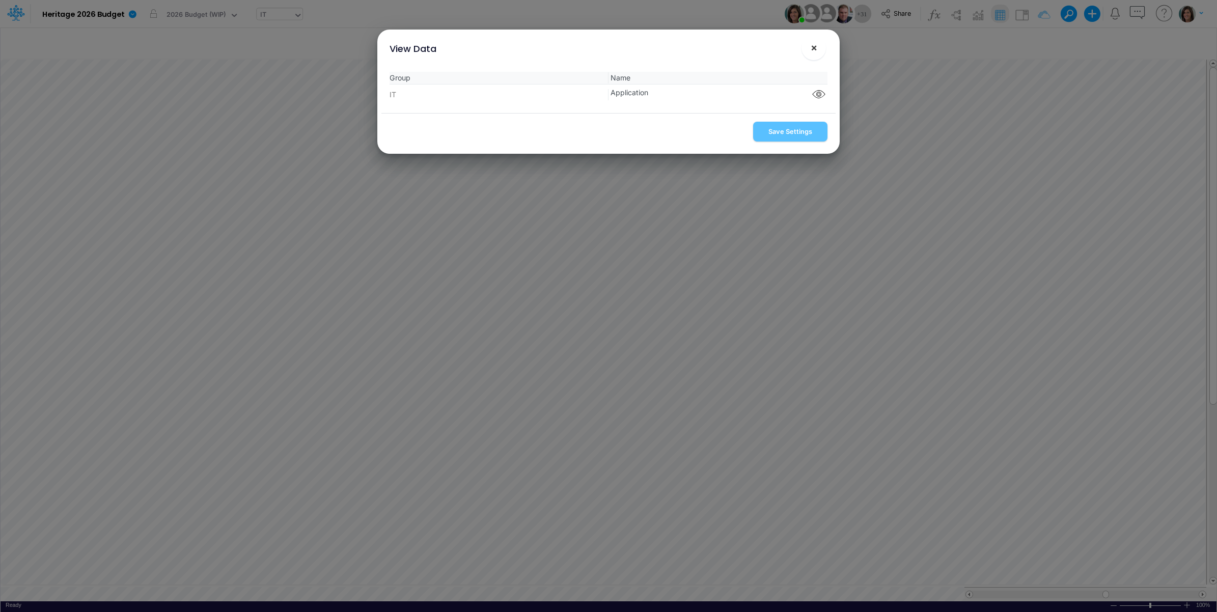
click at [821, 45] on button "×" at bounding box center [813, 48] width 24 height 24
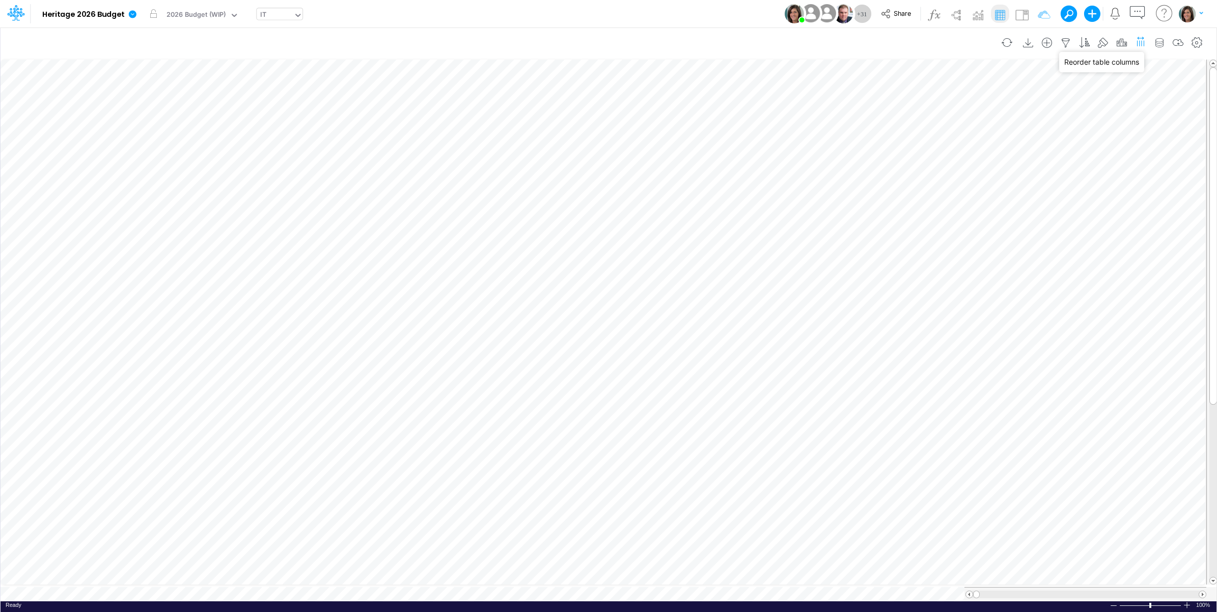
click at [1140, 40] on icon "button" at bounding box center [1140, 41] width 11 height 15
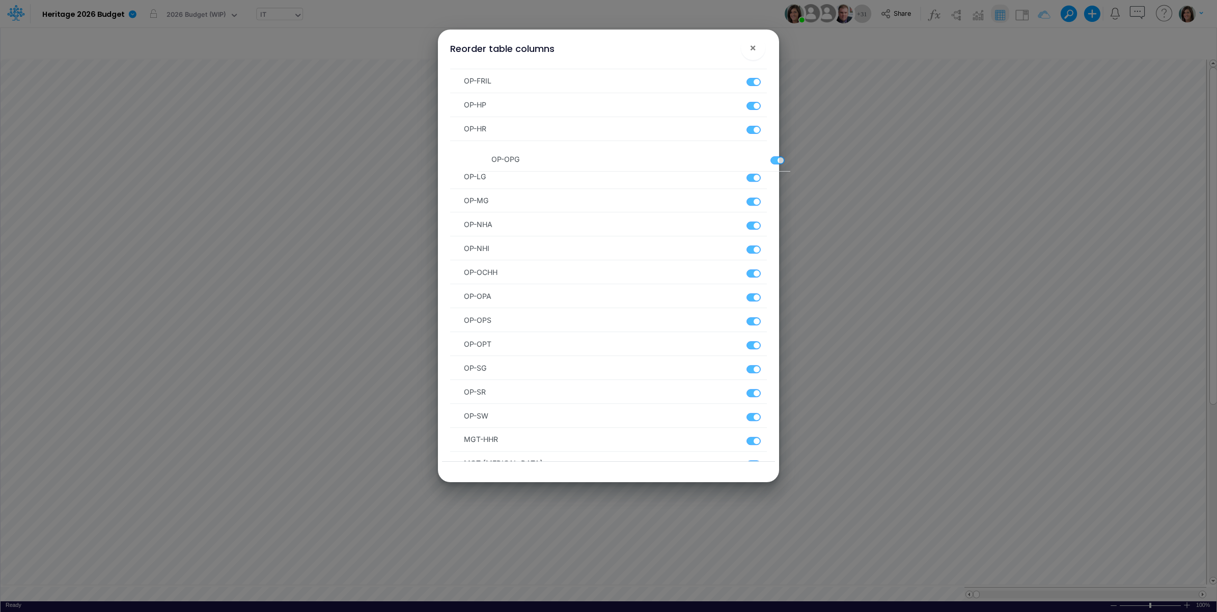
scroll to position [485, 0]
drag, startPoint x: 461, startPoint y: 262, endPoint x: 467, endPoint y: 298, distance: 36.1
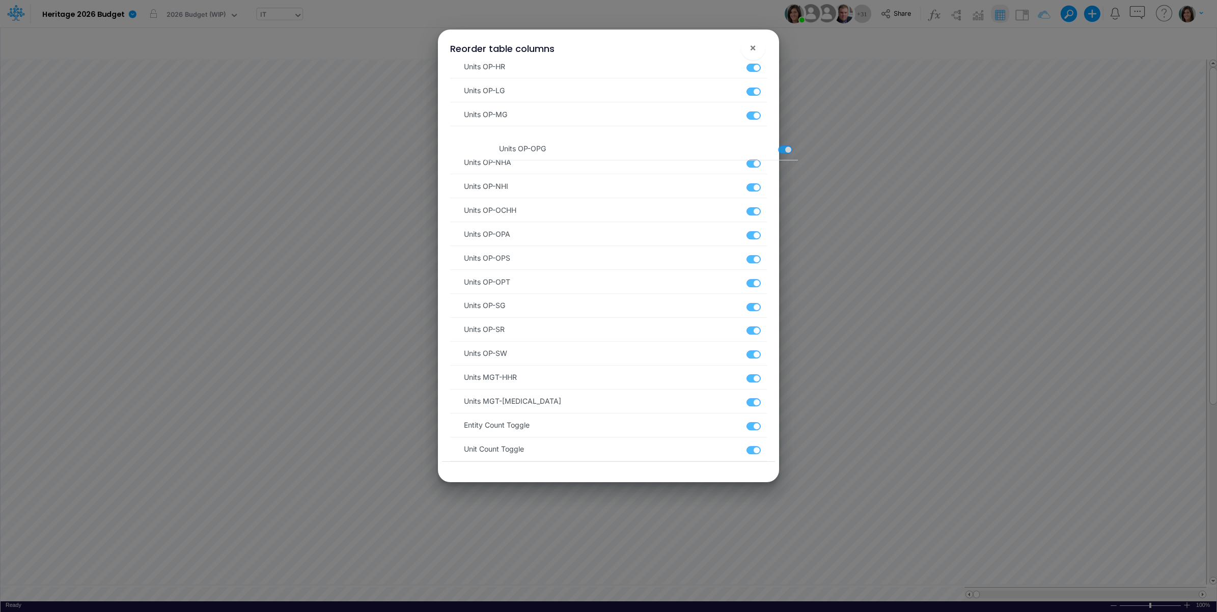
scroll to position [1120, 0]
drag, startPoint x: 454, startPoint y: 389, endPoint x: 460, endPoint y: 239, distance: 150.3
click at [753, 48] on span "×" at bounding box center [752, 47] width 7 height 12
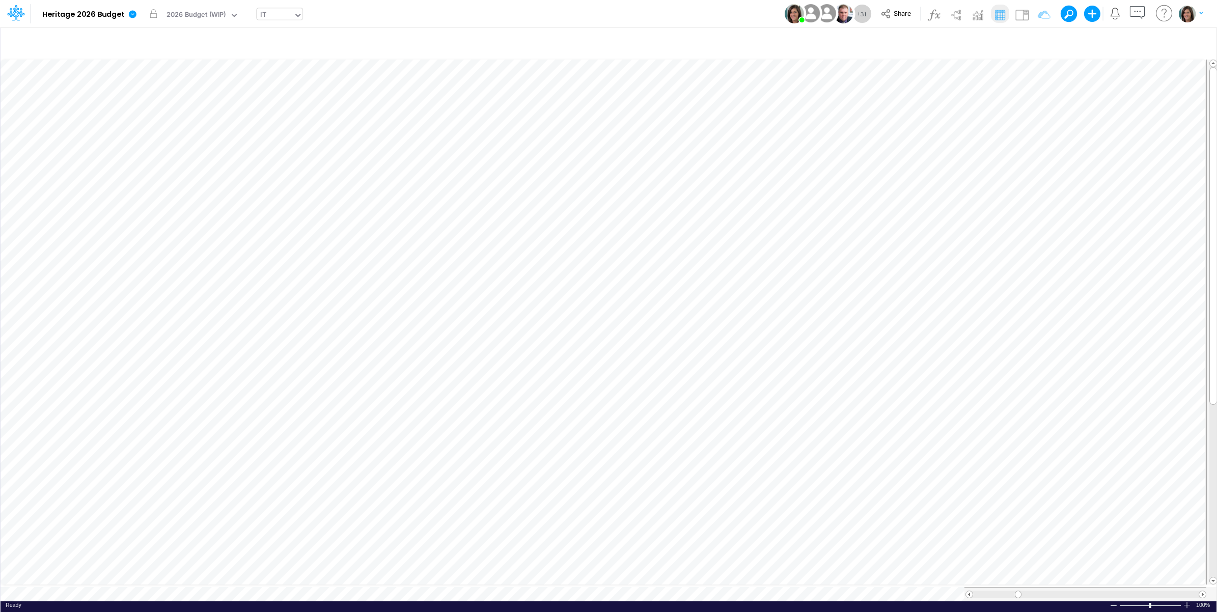
scroll to position [0, 1]
click at [1022, 13] on img at bounding box center [1021, 15] width 16 height 16
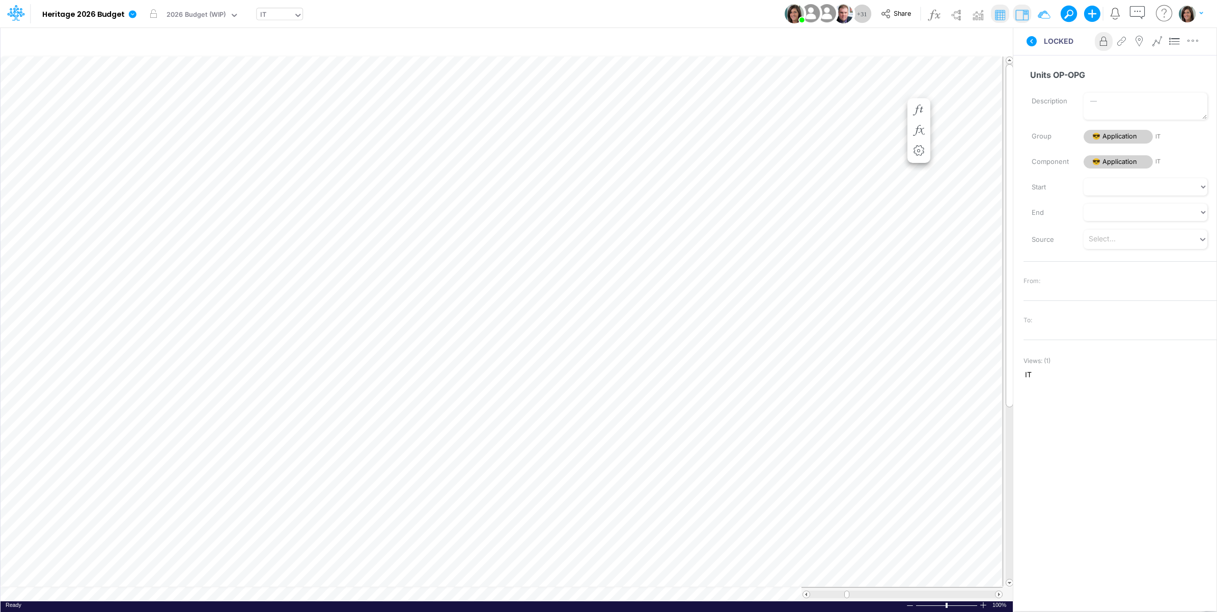
scroll to position [0, 1]
click at [971, 39] on icon "button" at bounding box center [974, 42] width 15 height 11
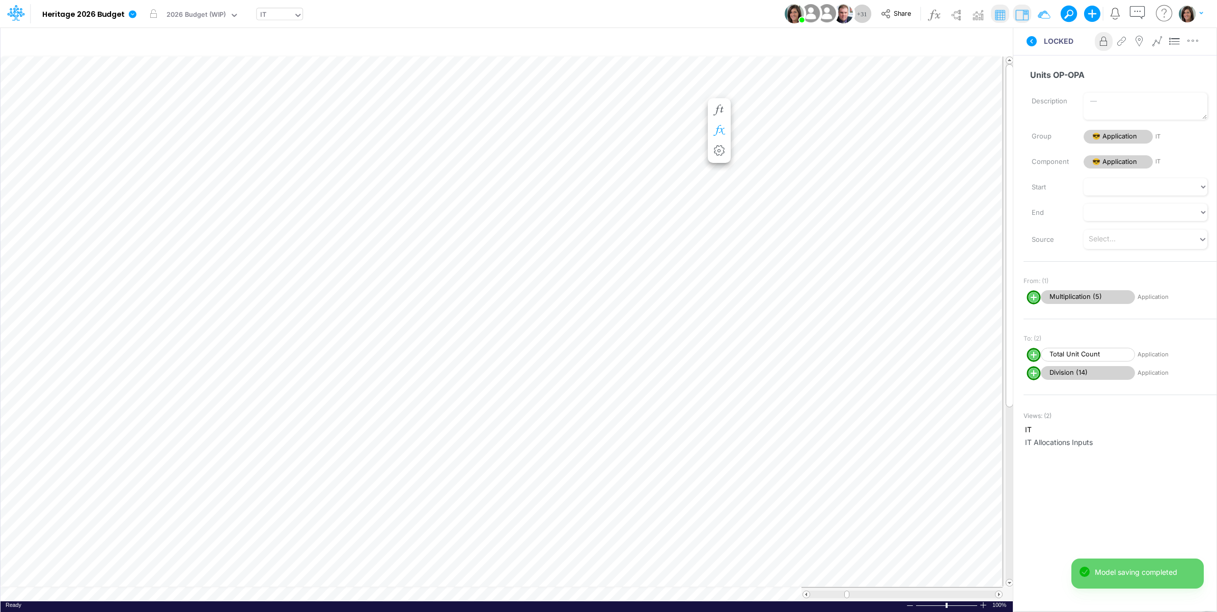
click at [718, 125] on icon "button" at bounding box center [718, 130] width 15 height 11
click at [810, 161] on span "Multiplication (5)" at bounding box center [814, 160] width 94 height 13
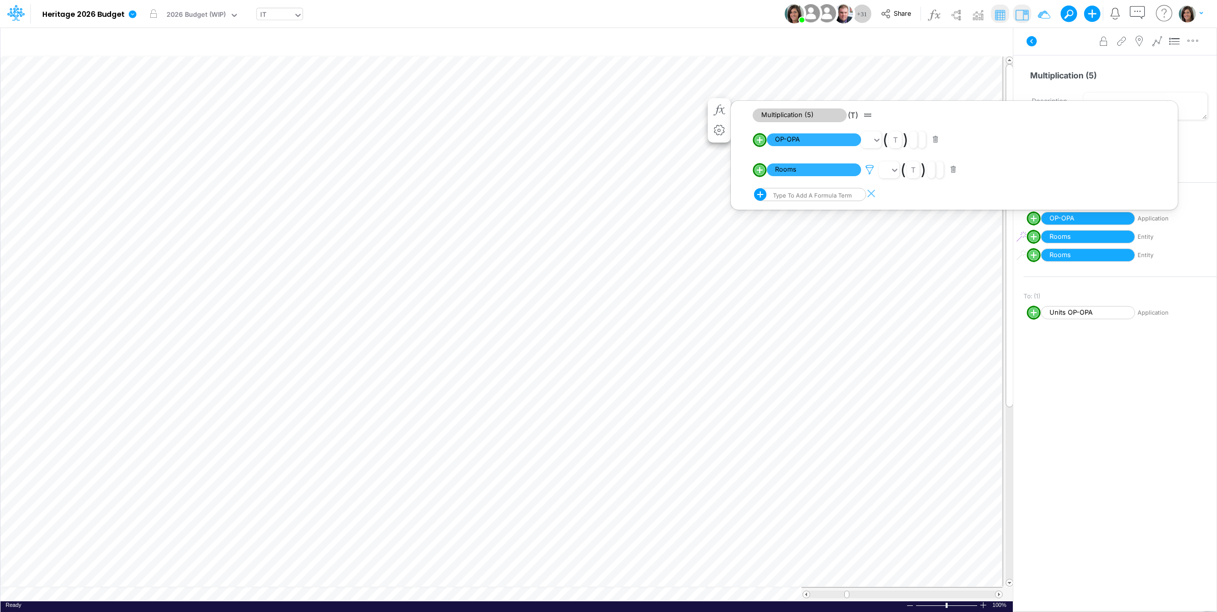
click at [872, 174] on icon at bounding box center [869, 169] width 15 height 11
click at [1159, 243] on div at bounding box center [608, 308] width 1217 height 607
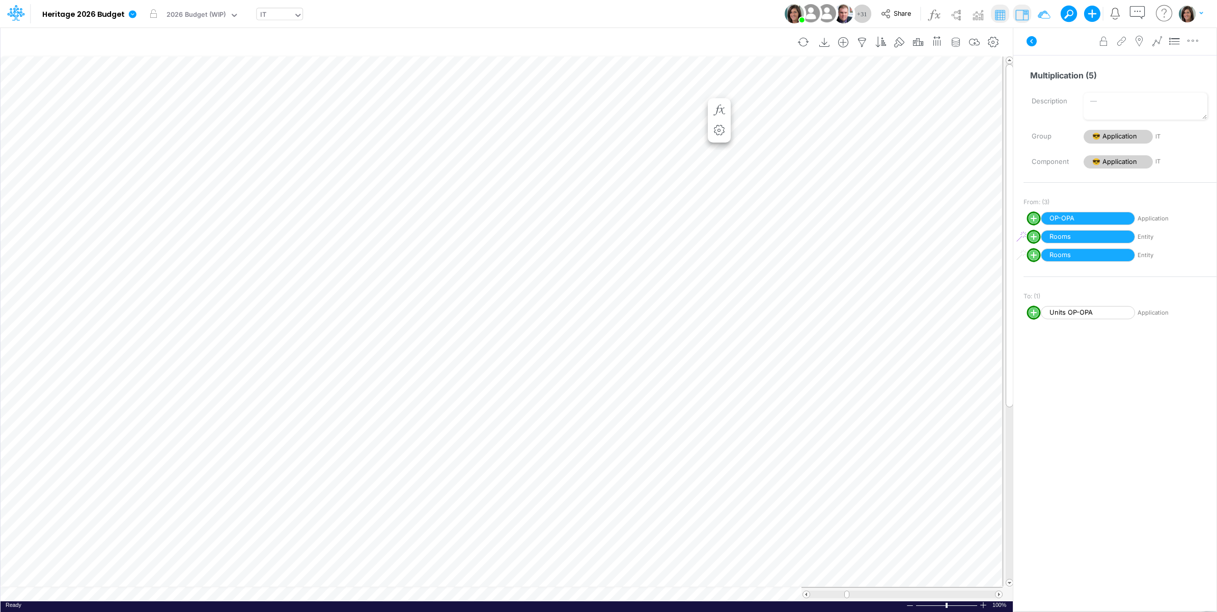
scroll to position [0, 1]
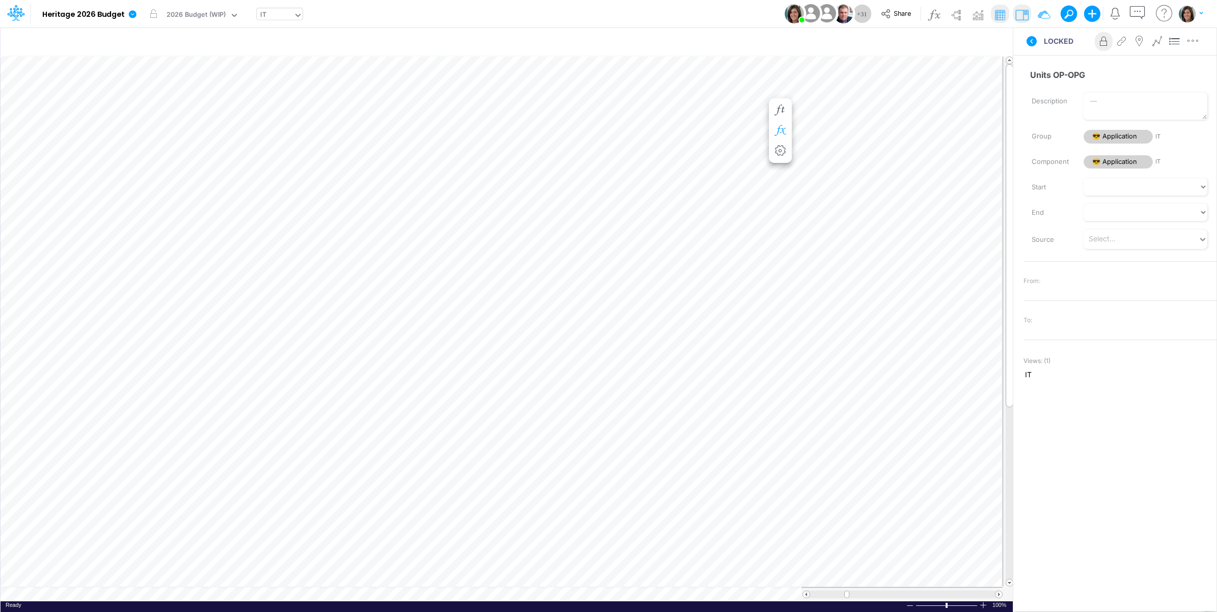
click at [783, 128] on icon "button" at bounding box center [779, 130] width 15 height 11
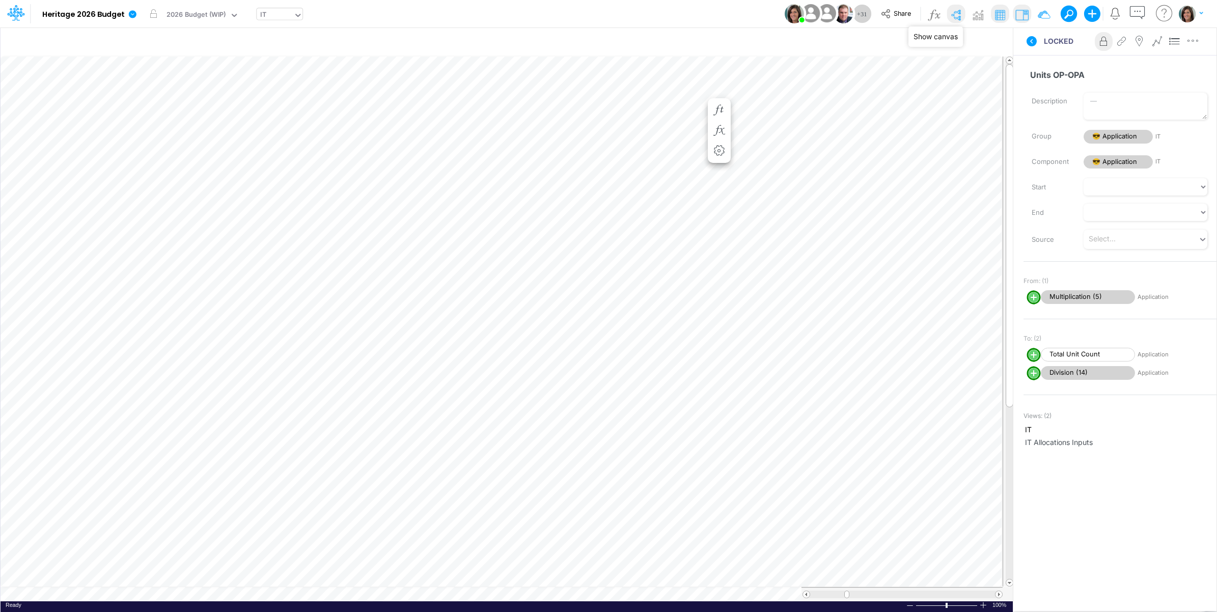
click at [960, 8] on img at bounding box center [955, 15] width 16 height 16
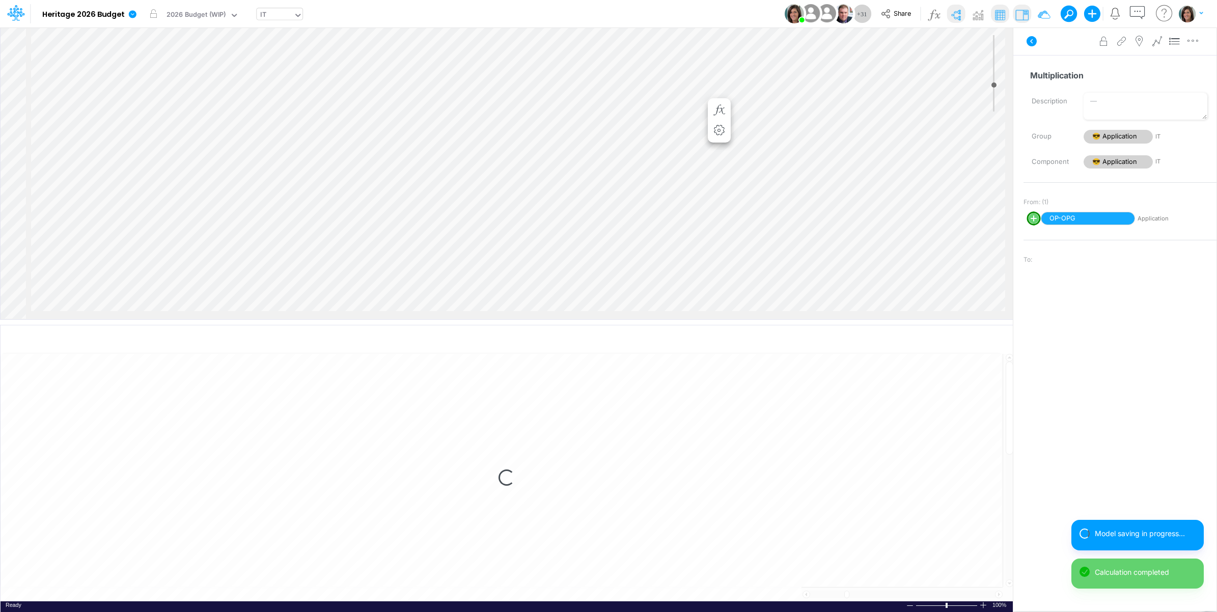
select select "1"
select select "Multiply"
select select "Add"
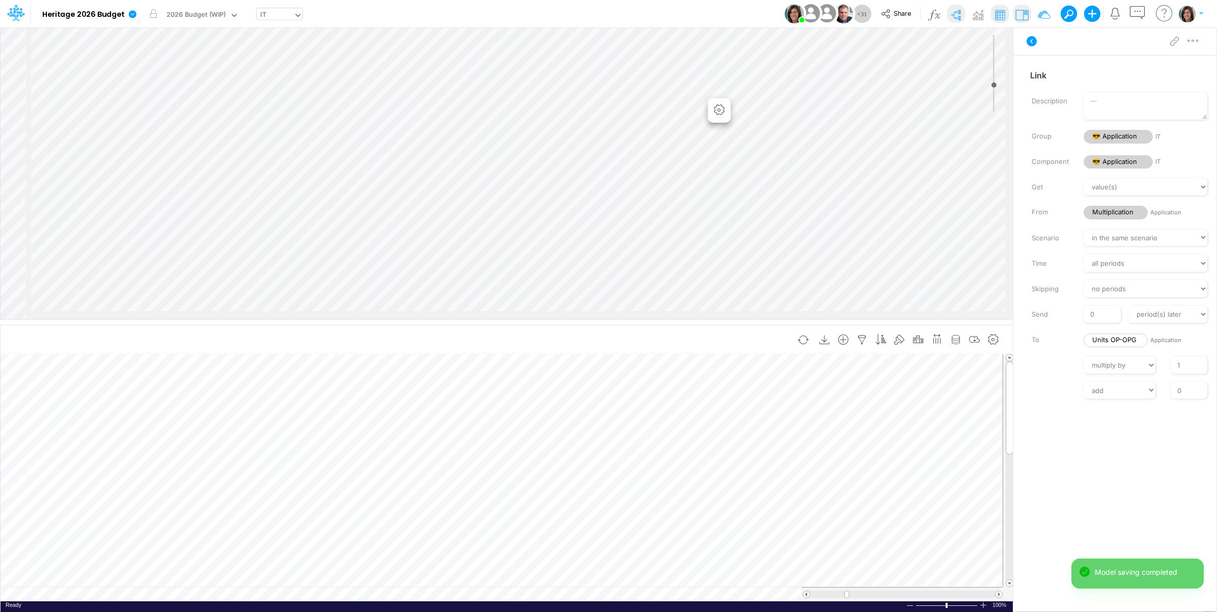
scroll to position [0, 1]
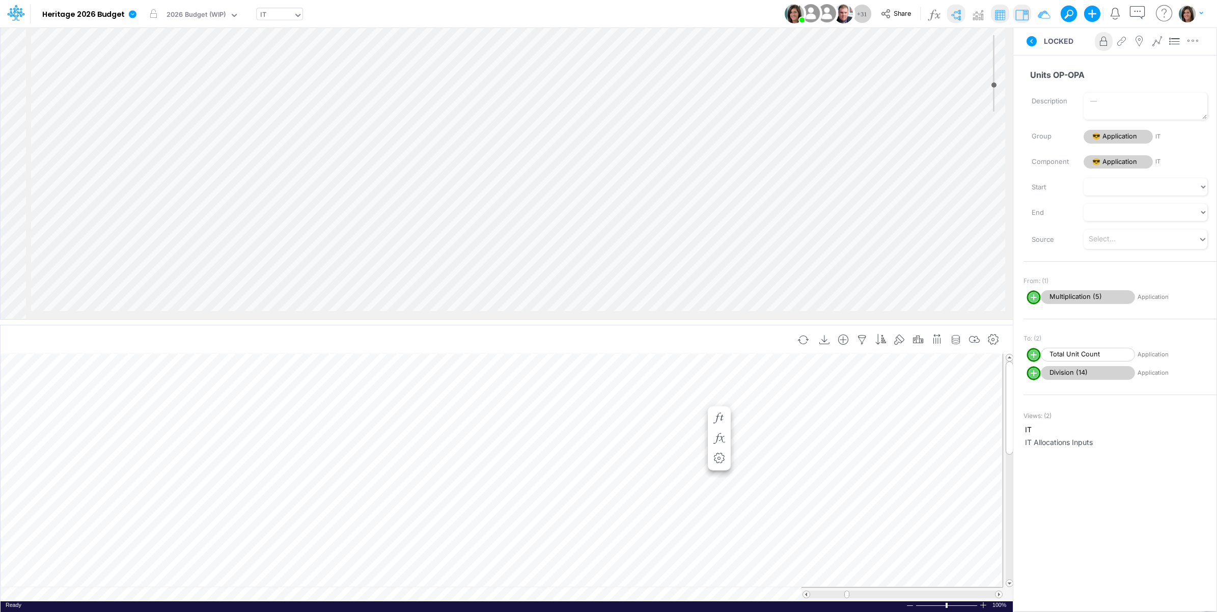
scroll to position [0, 1]
click at [717, 421] on button "button" at bounding box center [719, 428] width 19 height 20
click at [795, 459] on span "Multiplication (5)" at bounding box center [814, 458] width 94 height 13
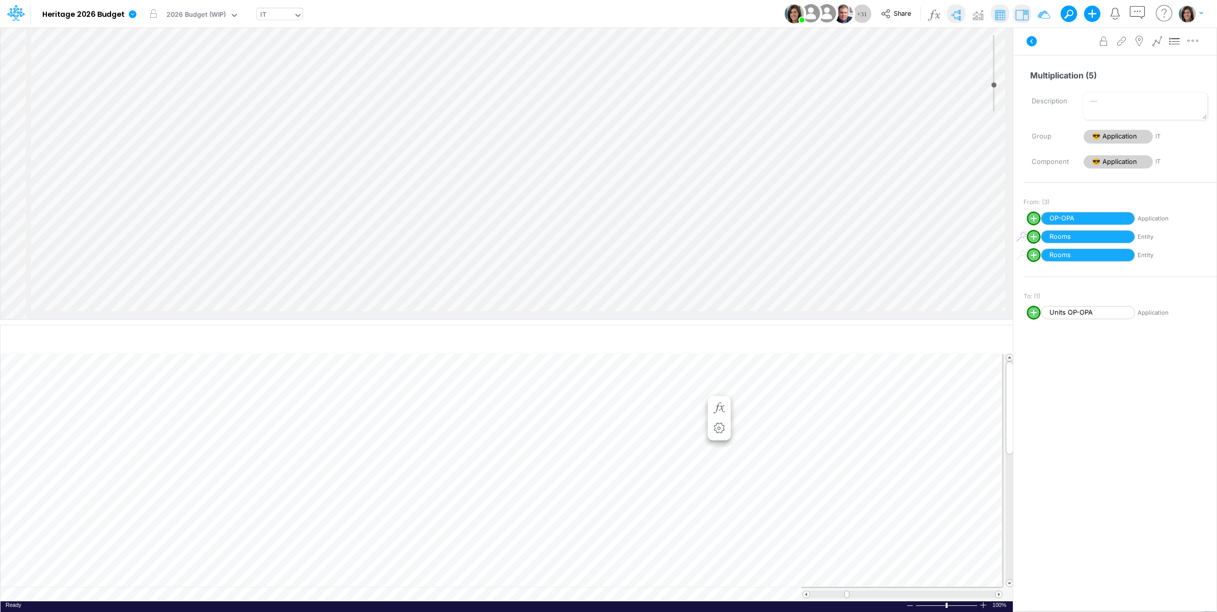
scroll to position [0, 1]
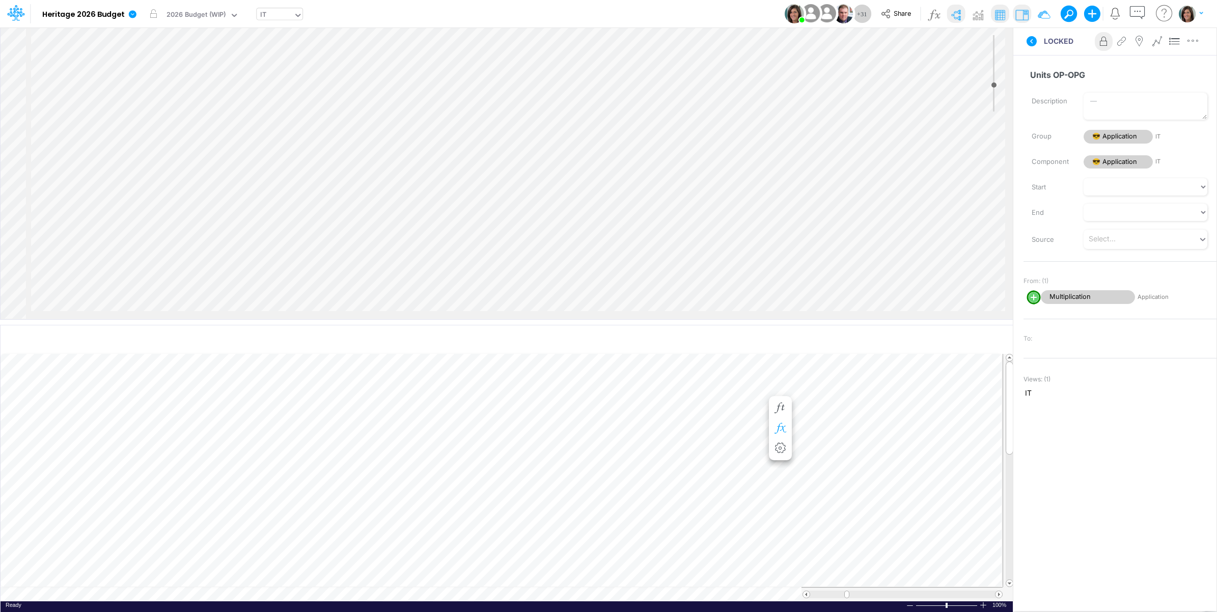
click at [780, 428] on icon "button" at bounding box center [779, 428] width 15 height 11
click at [426, 458] on span "Multiplication" at bounding box center [405, 458] width 94 height 13
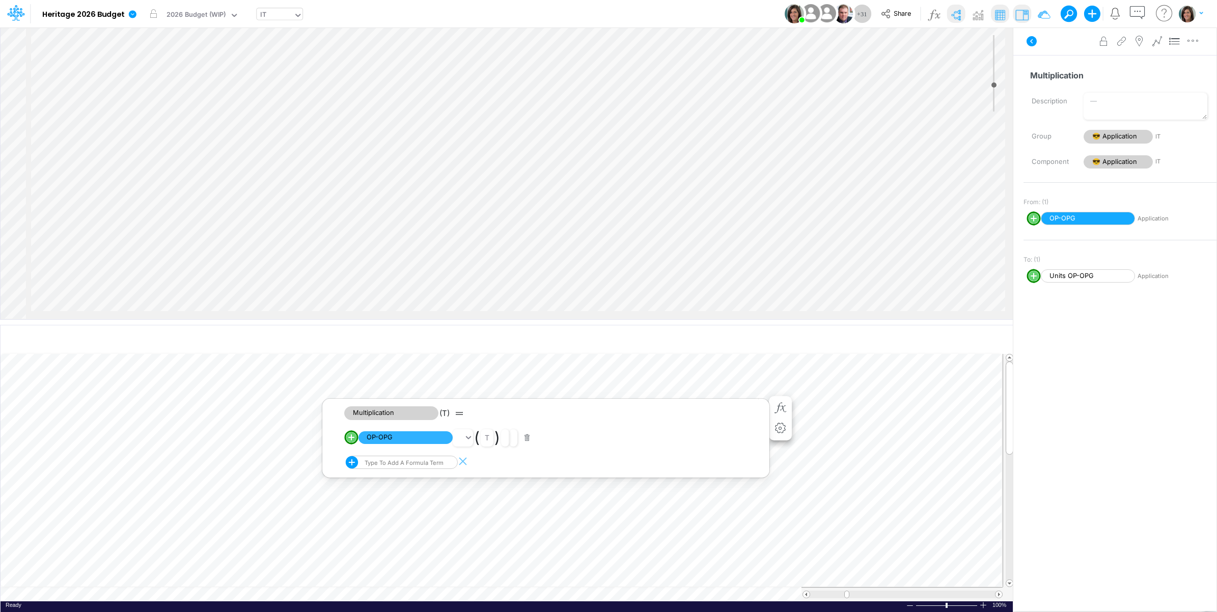
click at [435, 462] on div "Type to add a formula term" at bounding box center [402, 463] width 81 height 9
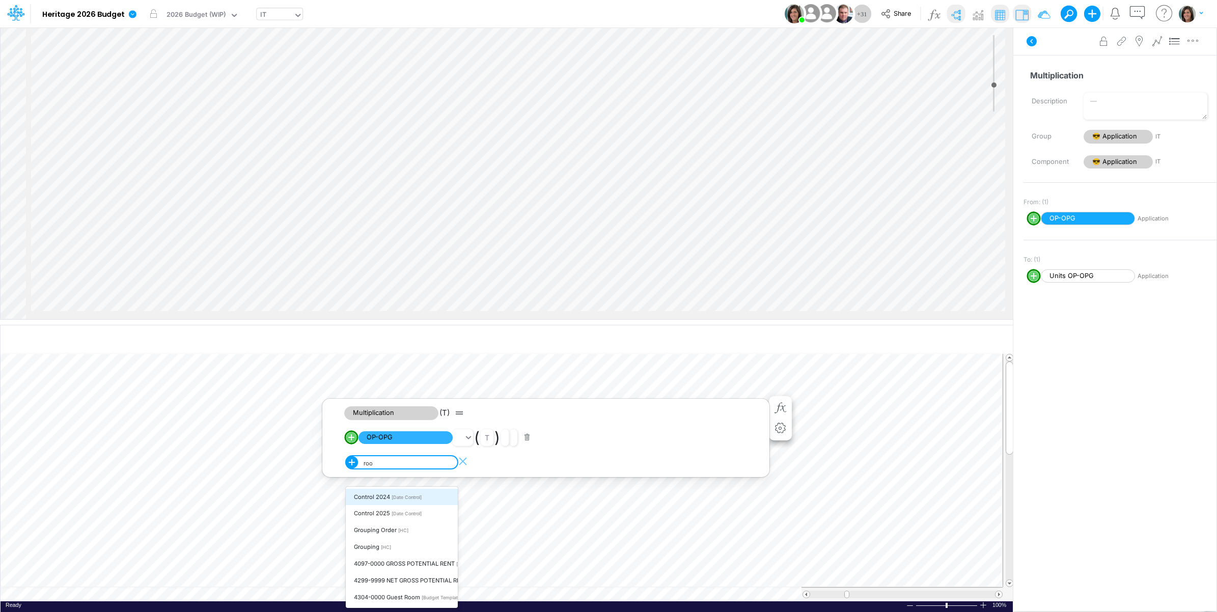
type input "rooms"
click at [406, 499] on div "Rooms [Entity]" at bounding box center [402, 497] width 112 height 17
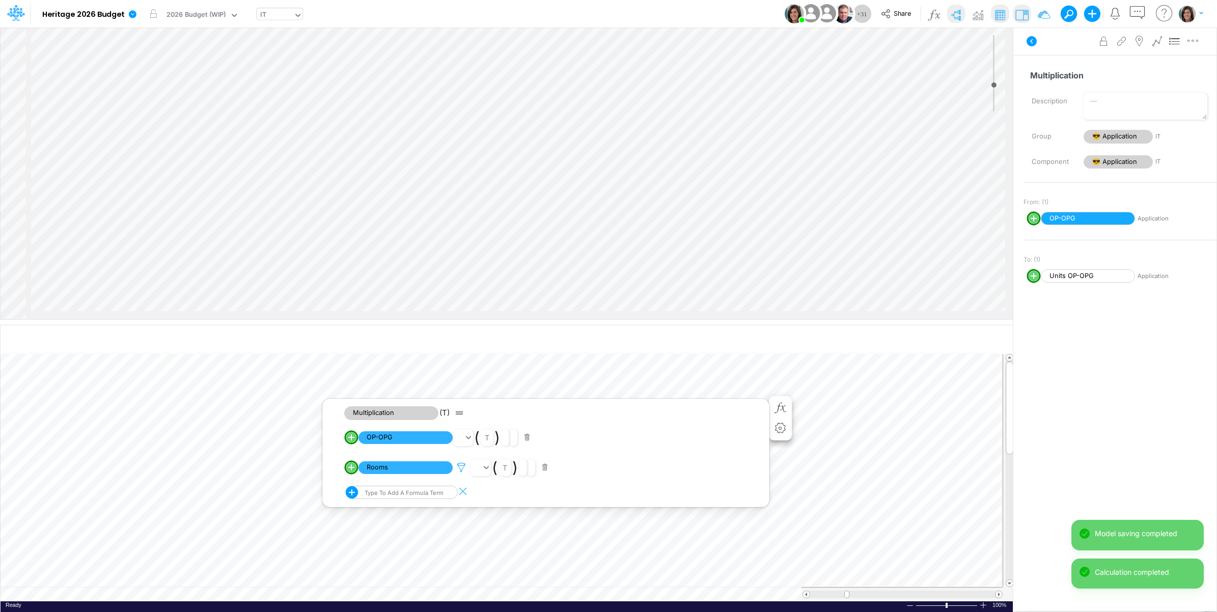
click at [462, 465] on icon at bounding box center [461, 467] width 15 height 11
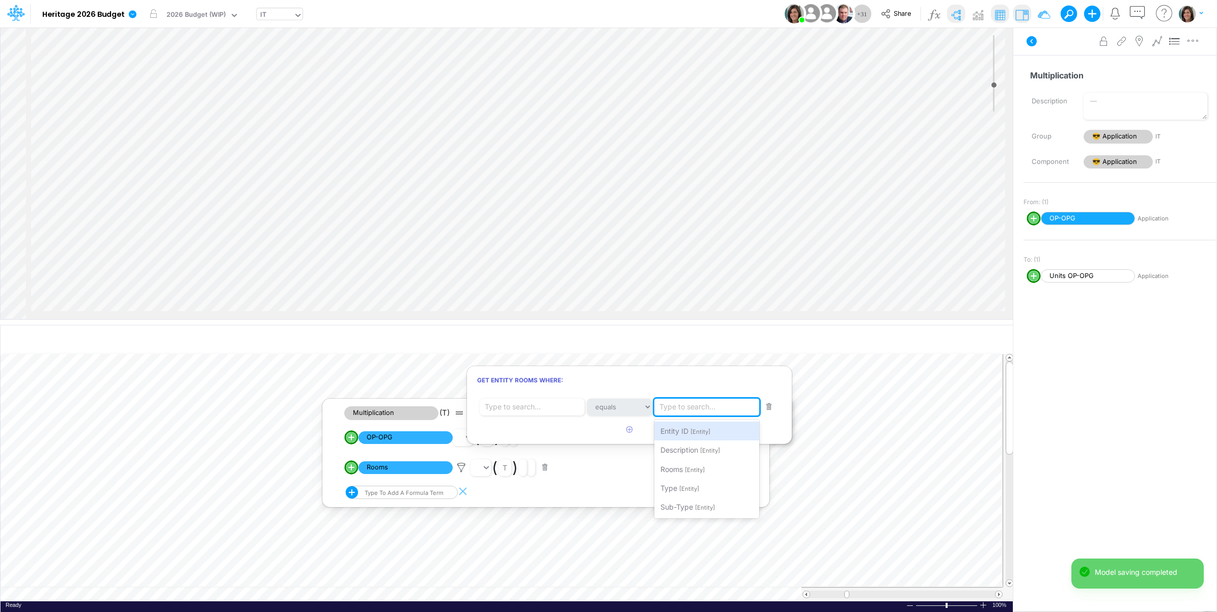
click at [693, 412] on div "Type to search..." at bounding box center [687, 407] width 56 height 11
click at [694, 429] on span "[Entity]" at bounding box center [700, 431] width 20 height 7
click at [508, 424] on div "Type to search..." at bounding box center [513, 424] width 56 height 11
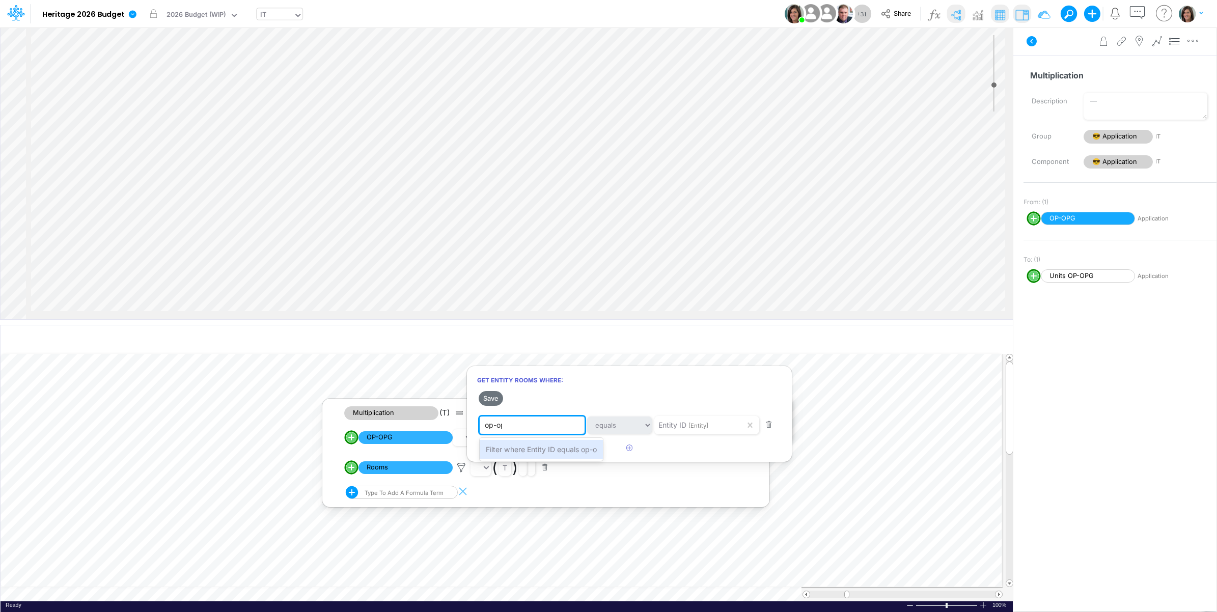
type input "op-opg"
click at [540, 446] on span "Filter where Entity ID equals op-opg" at bounding box center [546, 449] width 120 height 9
click at [494, 401] on button "Save" at bounding box center [490, 398] width 24 height 15
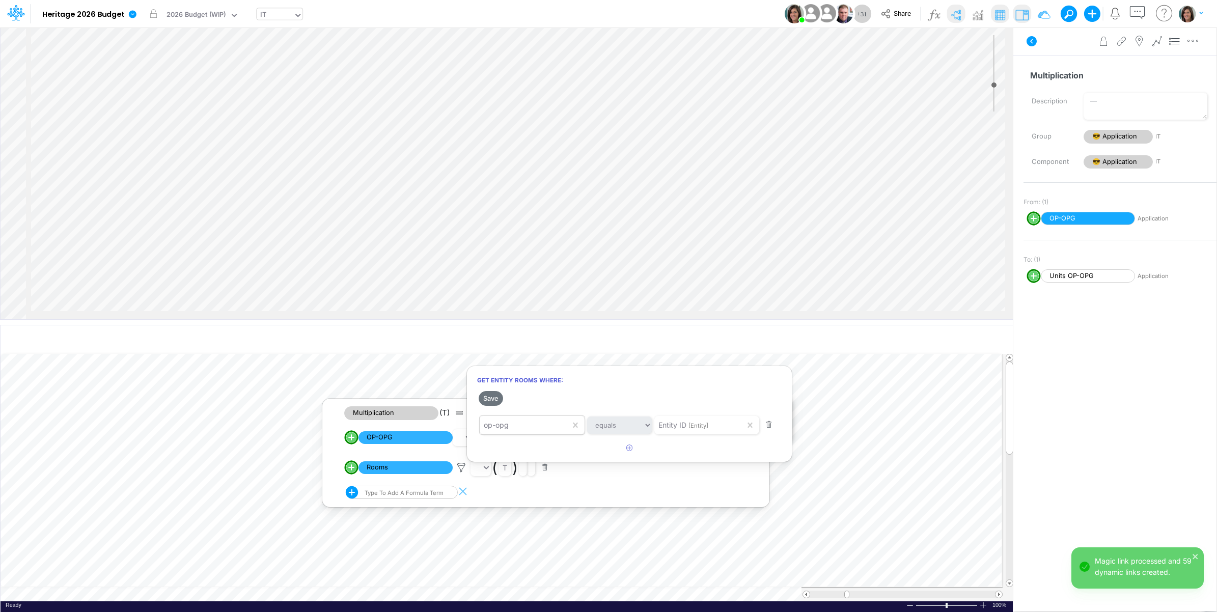
click at [656, 200] on div at bounding box center [608, 308] width 1217 height 607
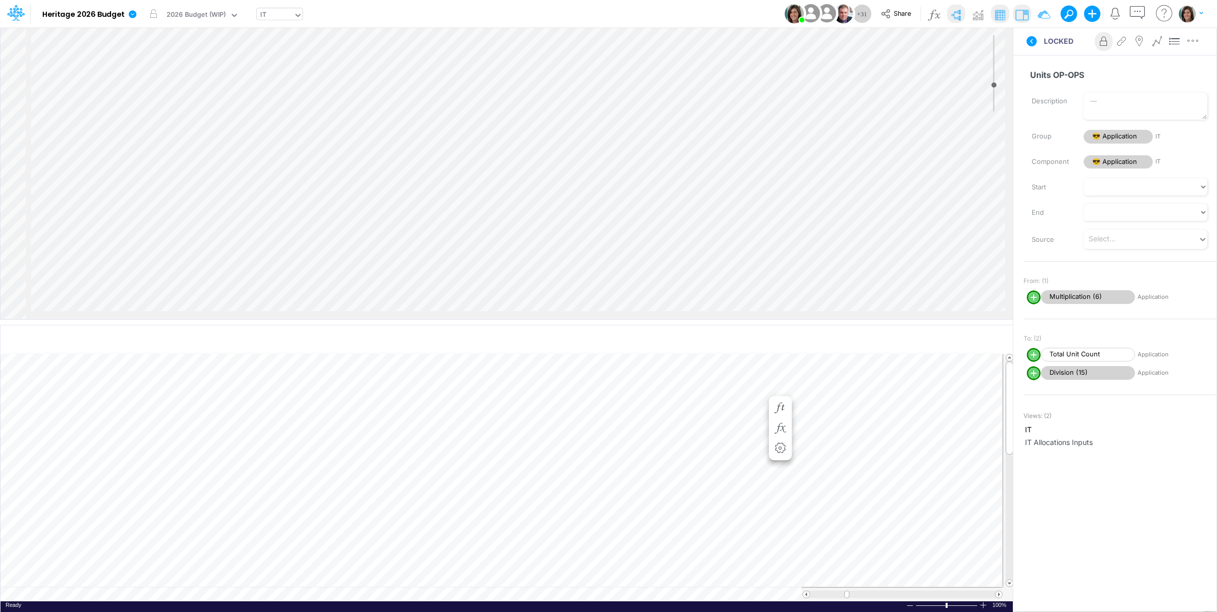
select select "1"
select select "Multiply"
select select "Add"
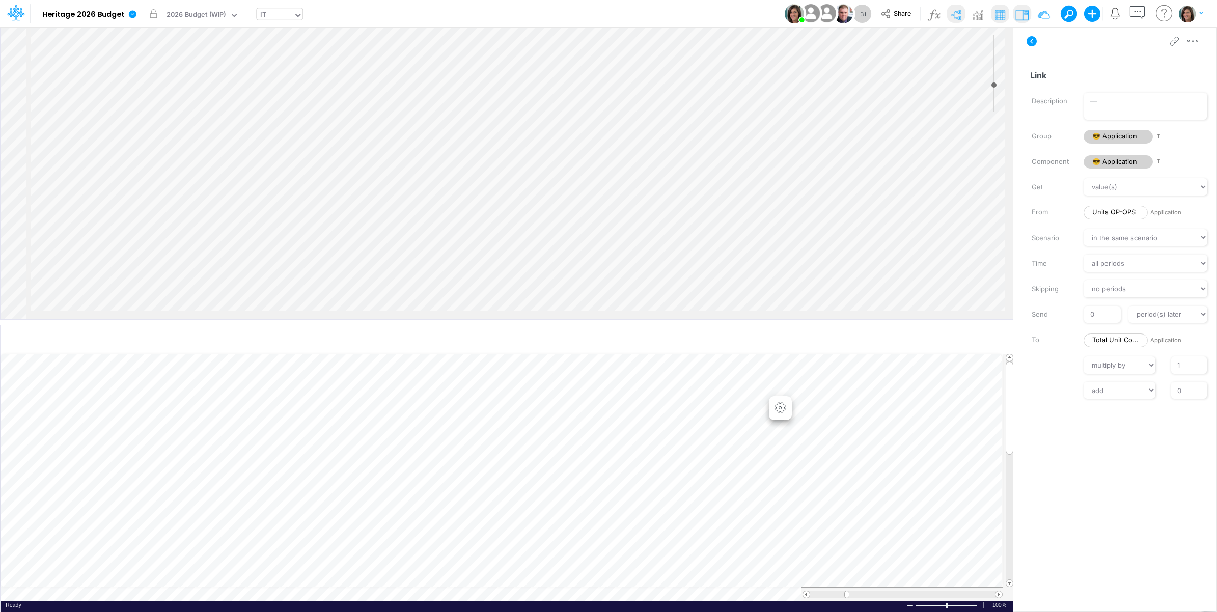
scroll to position [998, 0]
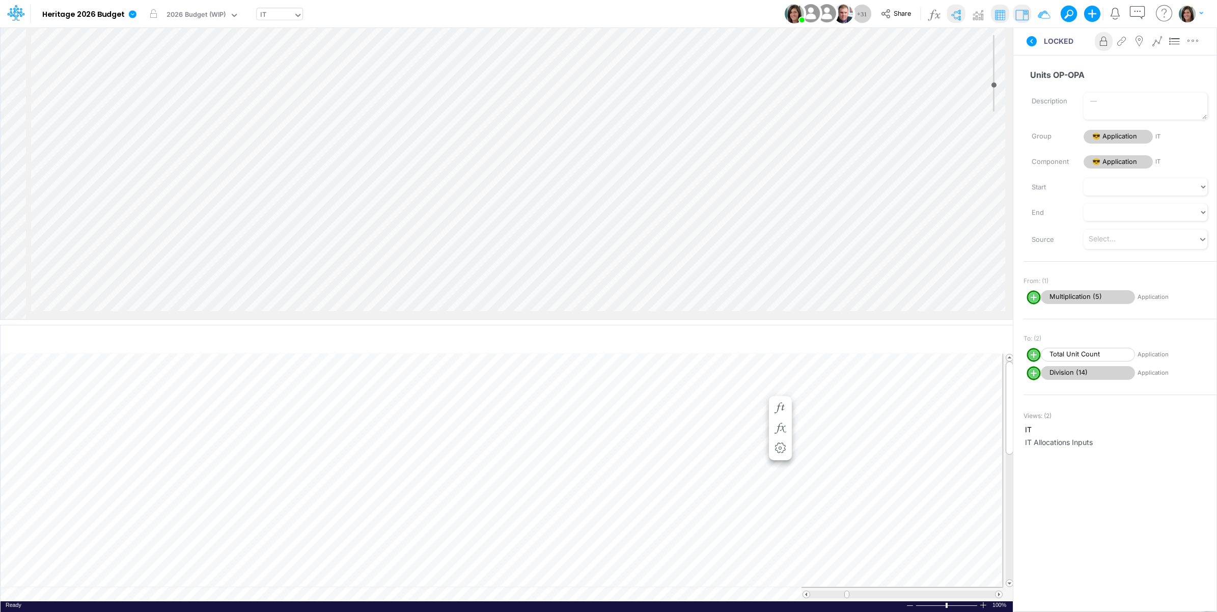
select select "1"
select select "Multiply"
select select "Add"
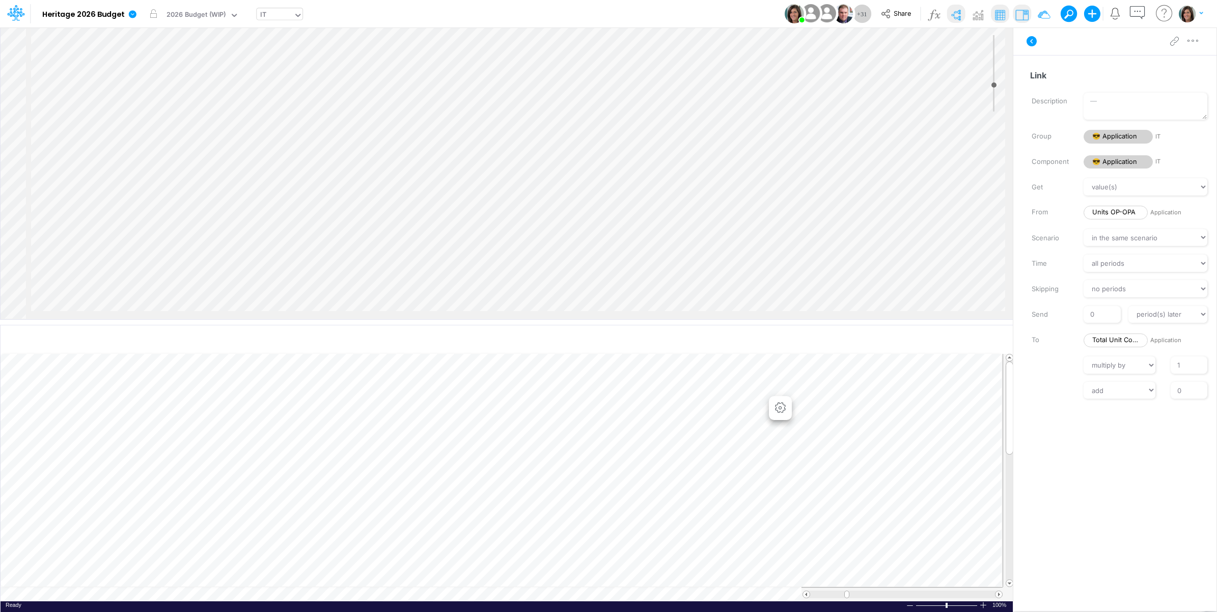
scroll to position [631, 0]
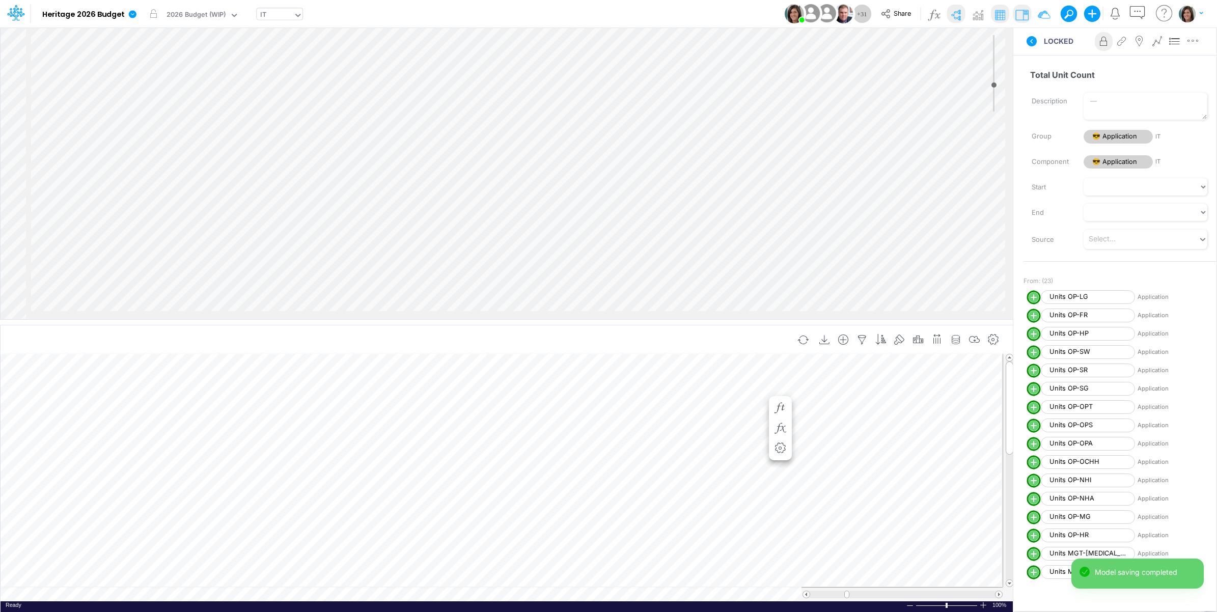
scroll to position [1140, 0]
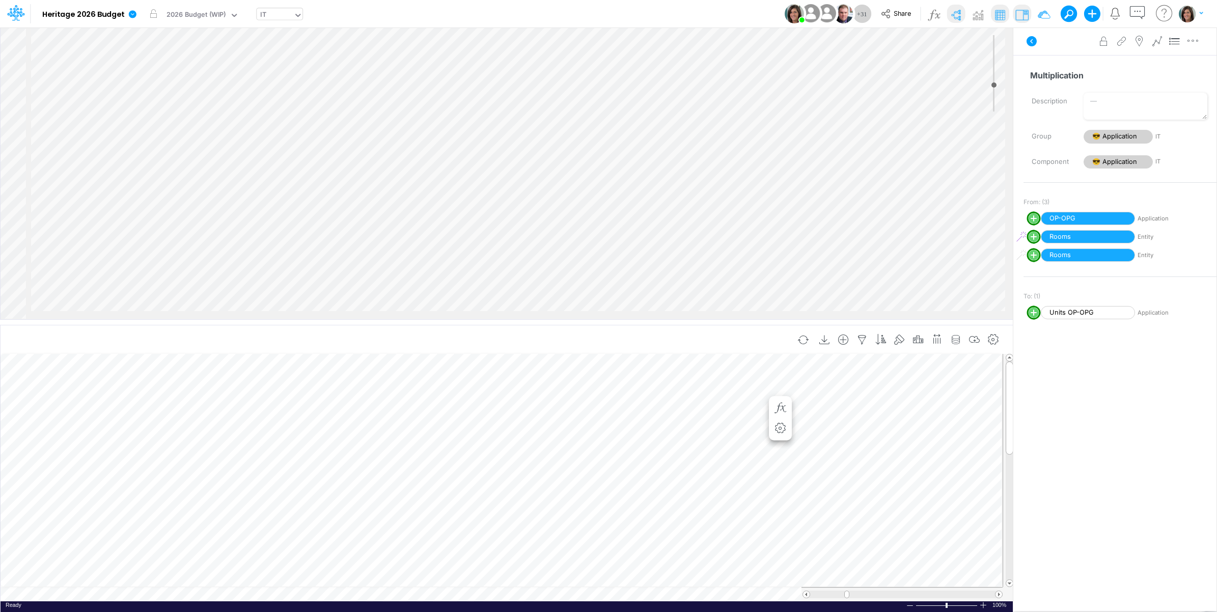
scroll to position [1055, 0]
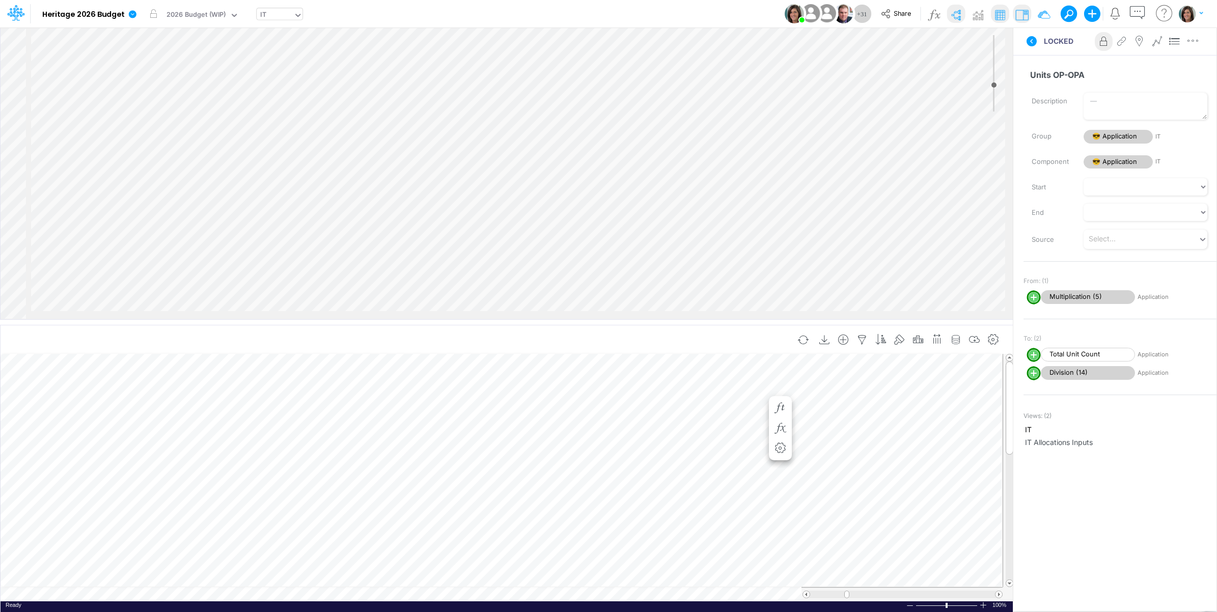
select select "1"
select select "Multiply"
select select "Add"
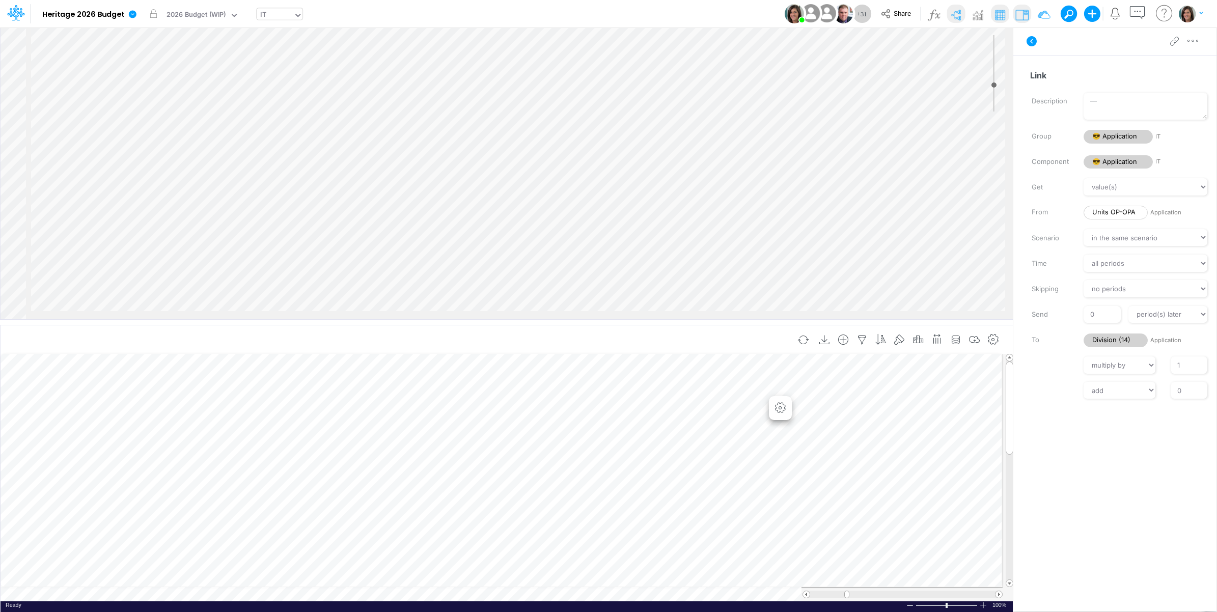
scroll to position [1275, 0]
click at [1030, 40] on icon at bounding box center [1031, 41] width 10 height 10
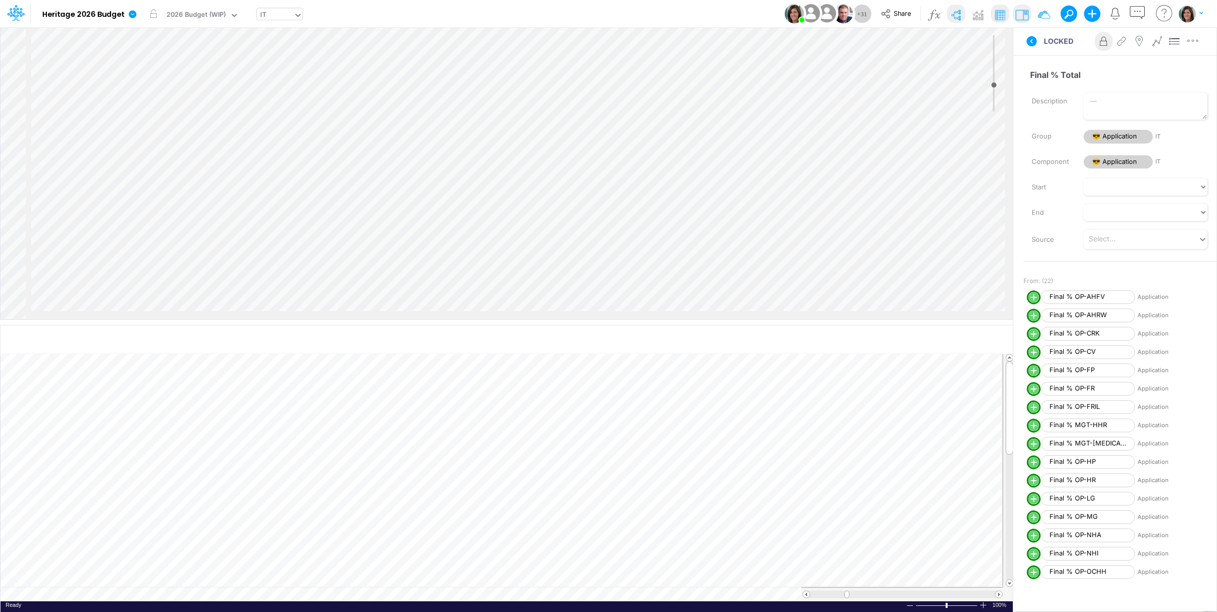
scroll to position [1360, 0]
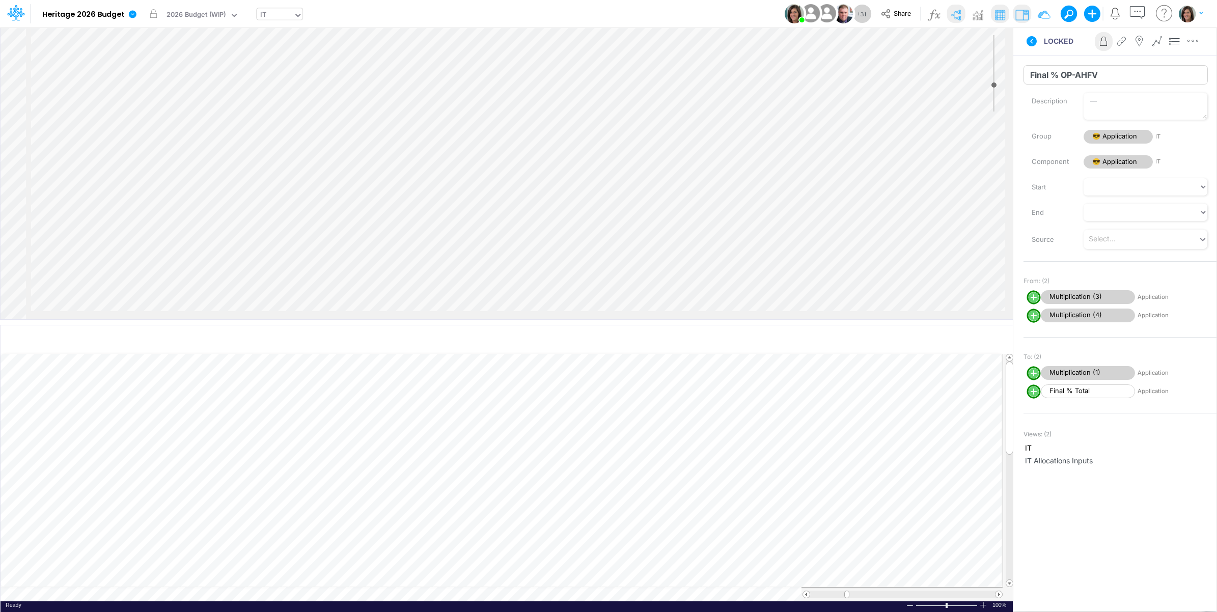
click at [1028, 73] on input "Final % OP-AHFV" at bounding box center [1115, 74] width 184 height 19
click at [1108, 74] on input "Final % OP-AHFV" at bounding box center [1115, 74] width 184 height 19
click at [1198, 42] on icon "button" at bounding box center [1192, 41] width 15 height 11
click at [1181, 65] on button "Advanced settings" at bounding box center [1139, 66] width 121 height 17
select select "field"
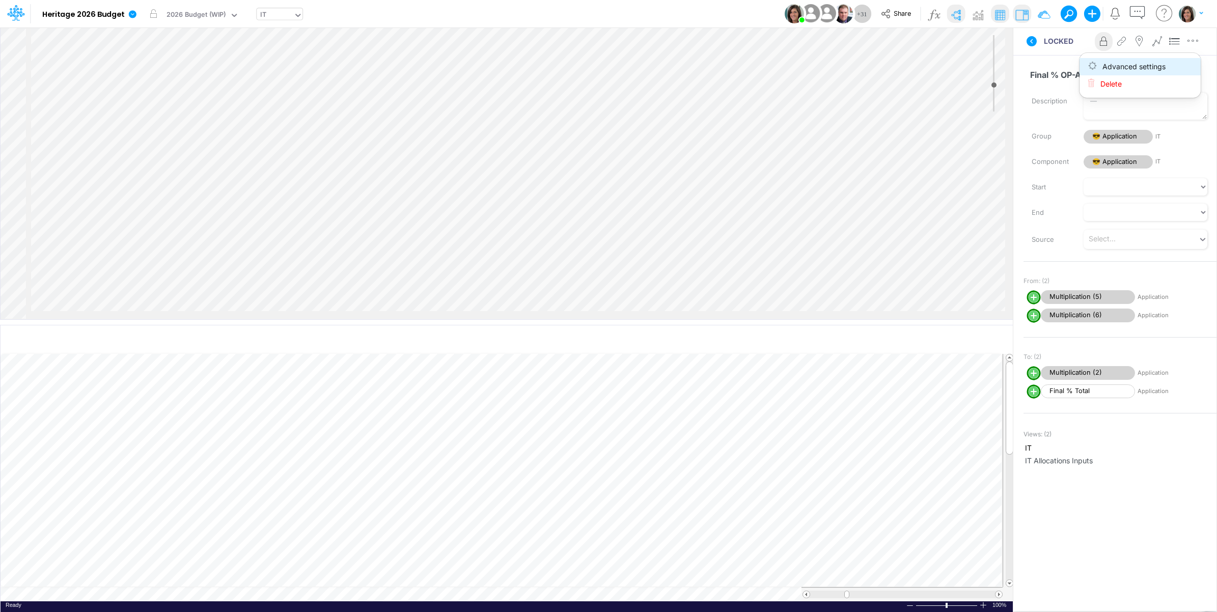
select select "Percentage"
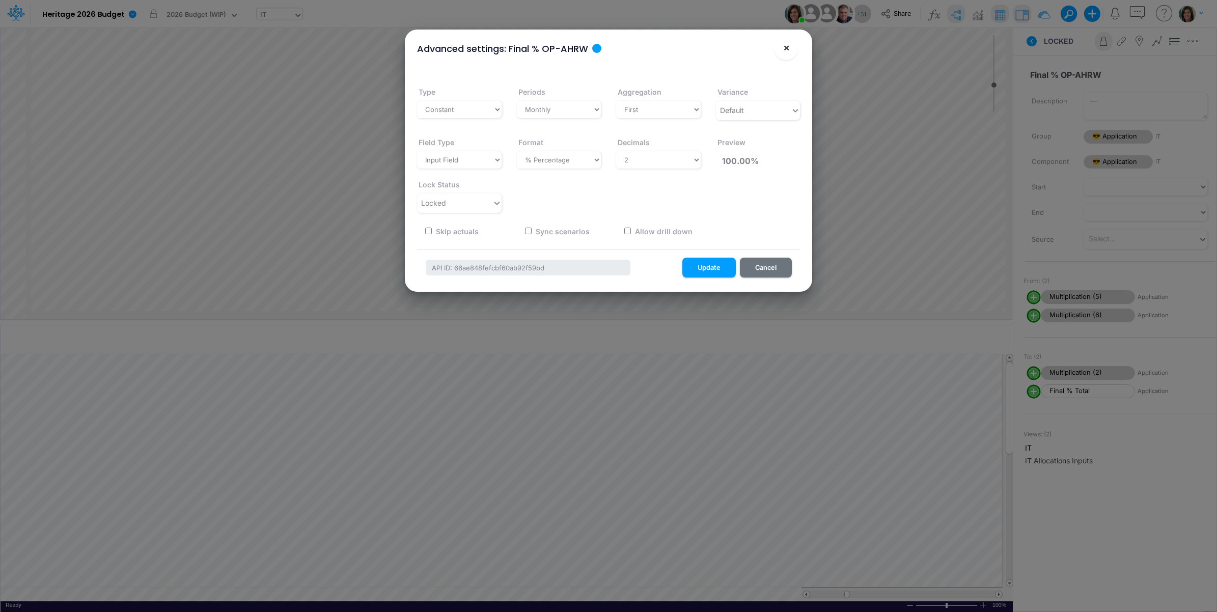
click at [784, 49] on span "×" at bounding box center [786, 47] width 7 height 12
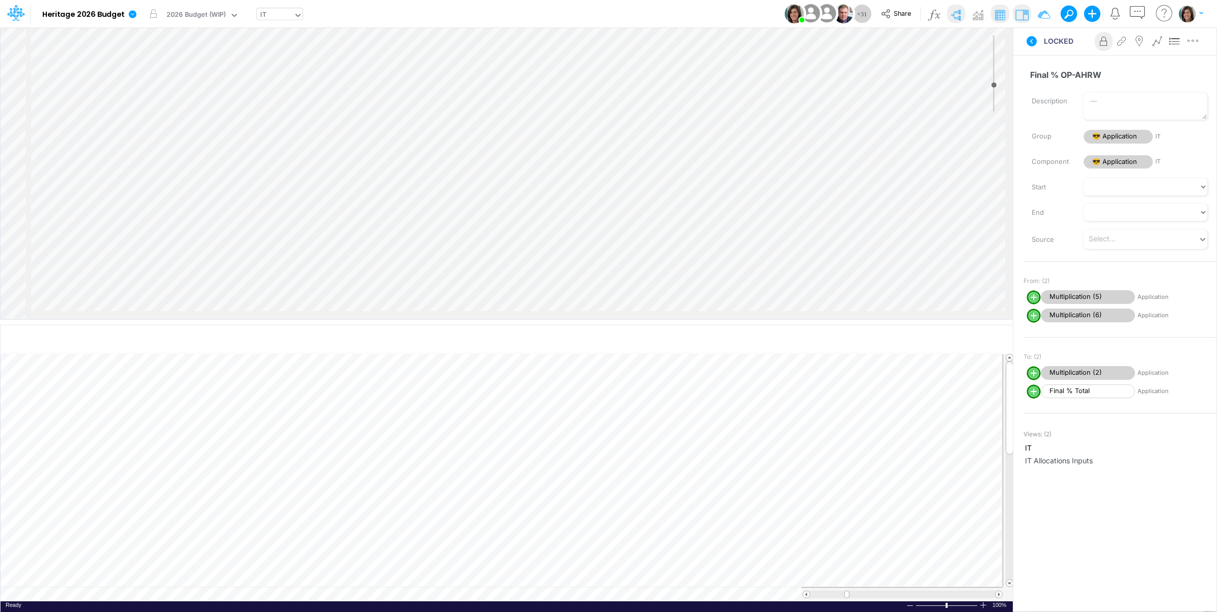
scroll to position [4244, 0]
click at [631, 227] on div "Insert component Insert child node Variable Constant Group Addition Subtraction…" at bounding box center [507, 173] width 1012 height 292
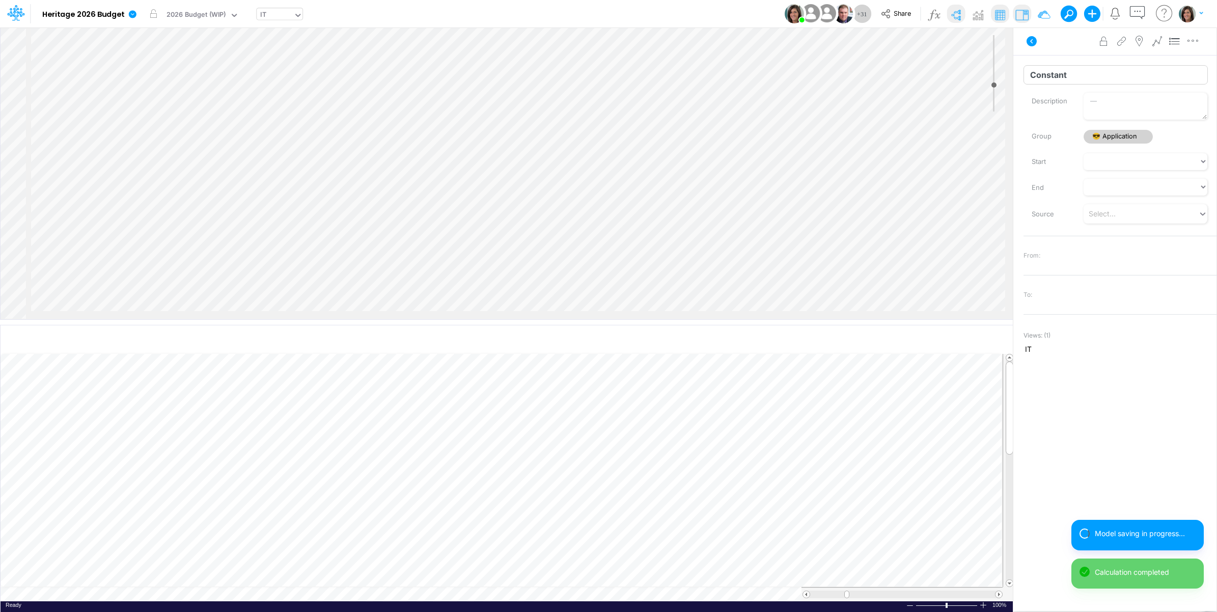
scroll to position [4244, 0]
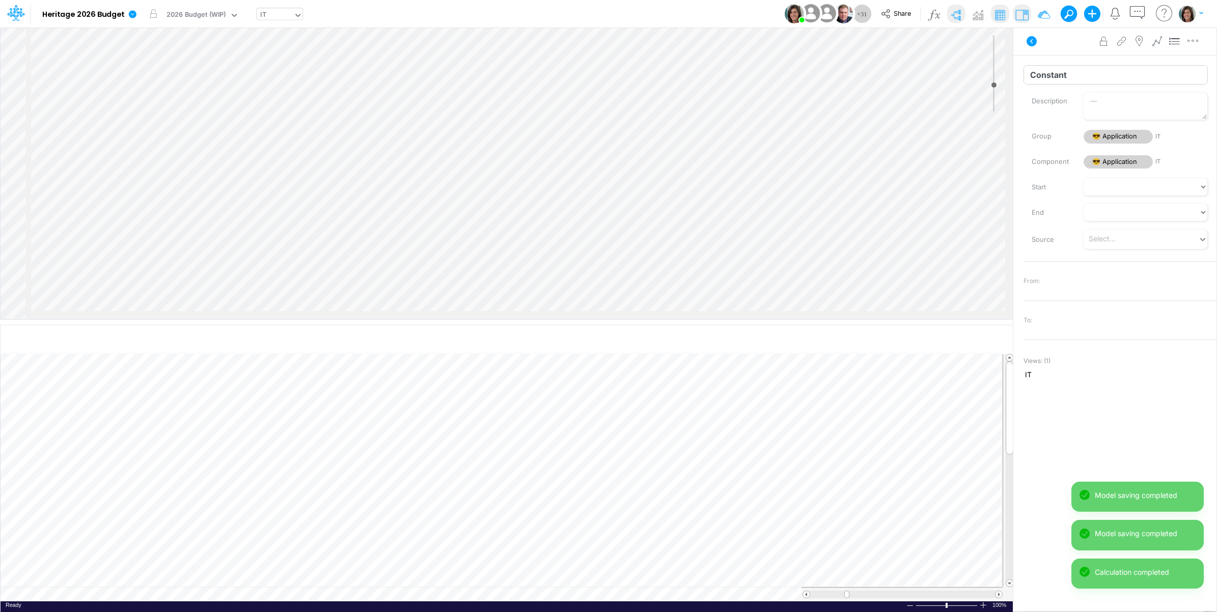
click at [1059, 74] on input "Constant" at bounding box center [1115, 74] width 184 height 19
paste input "Final % OP-AHFV"
drag, startPoint x: 1078, startPoint y: 75, endPoint x: 1136, endPoint y: 77, distance: 58.6
click at [1136, 77] on input "Final % OP-AHFV" at bounding box center [1115, 74] width 184 height 19
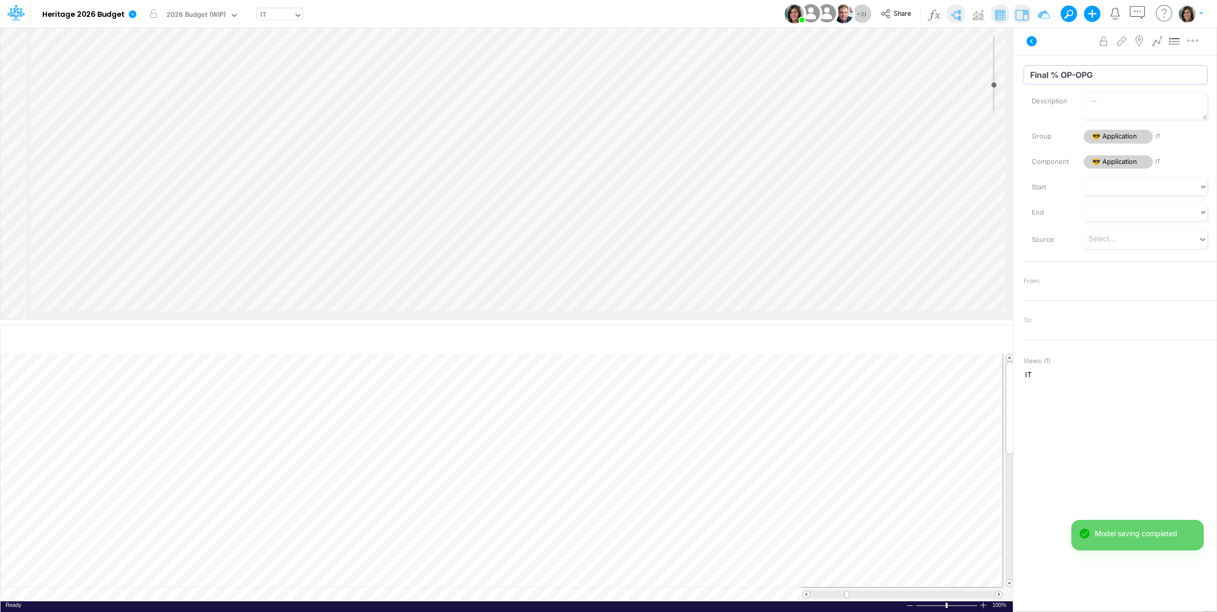
type input "Final % OP-OPG"
click at [1064, 42] on div "Advanced settings Delete" at bounding box center [1114, 41] width 203 height 29
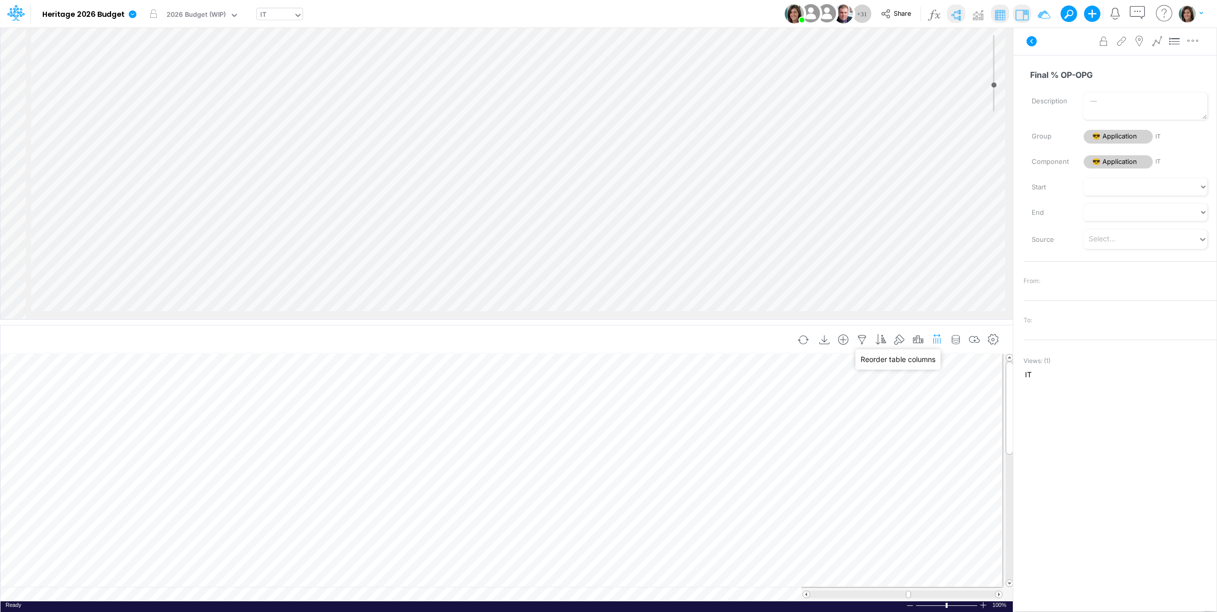
click at [932, 339] on icon "button" at bounding box center [937, 338] width 11 height 15
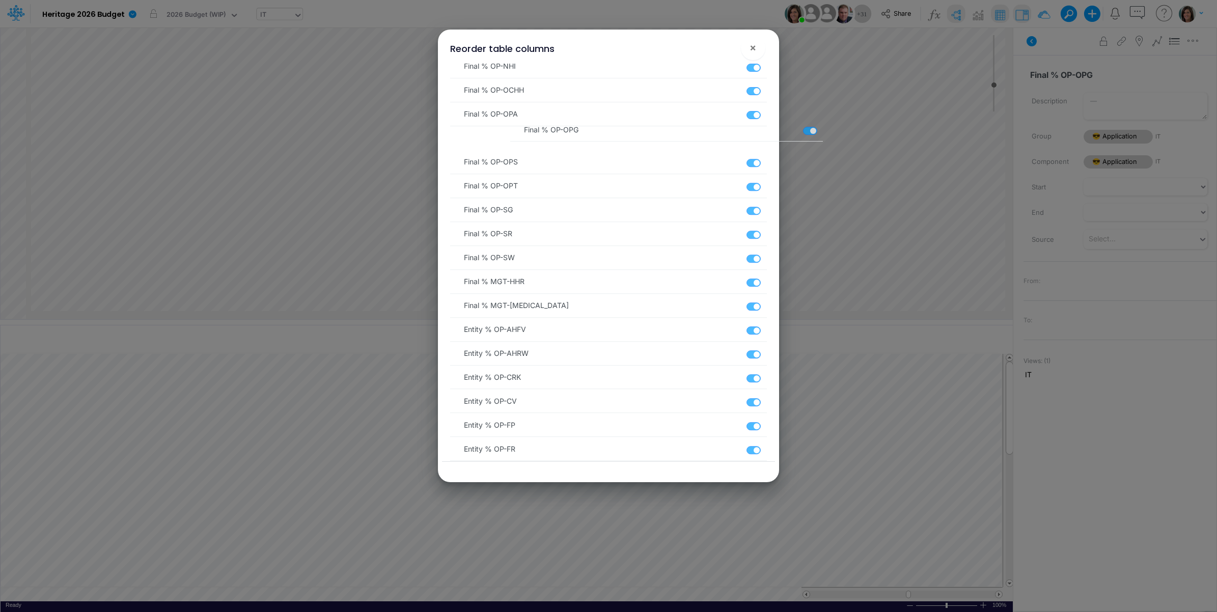
scroll to position [1833, 0]
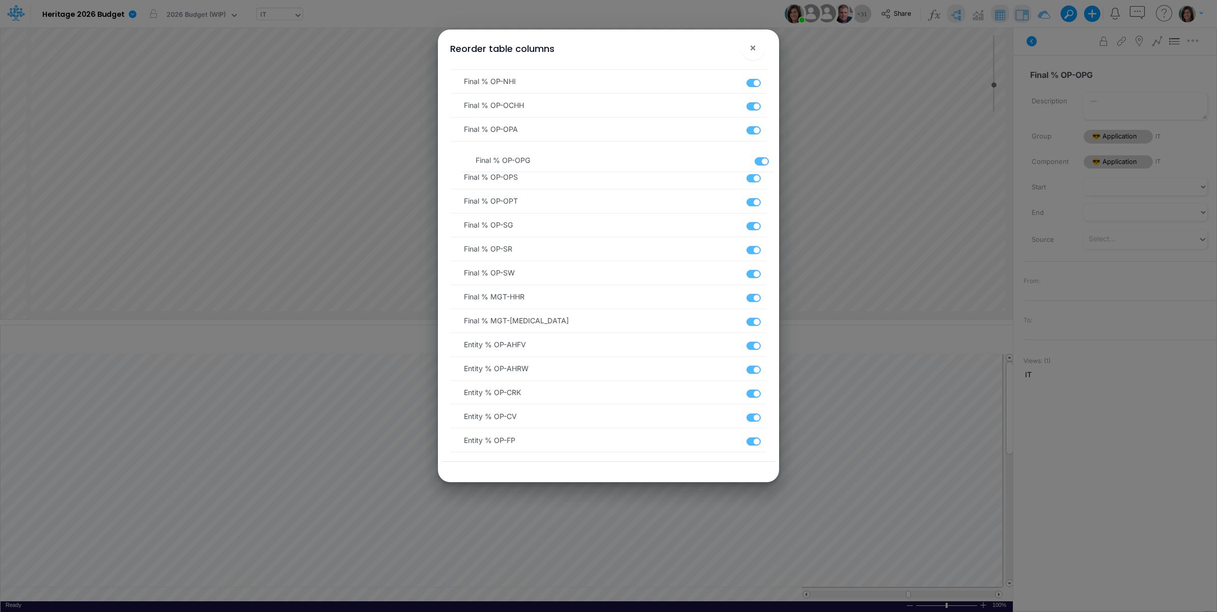
drag, startPoint x: 457, startPoint y: 301, endPoint x: 470, endPoint y: 158, distance: 143.6
click at [470, 158] on ul "Group Summary Name Account Number Type Vendor Application Name Allocation Metho…" at bounding box center [608, 211] width 316 height 3925
click at [752, 48] on span "×" at bounding box center [752, 47] width 7 height 12
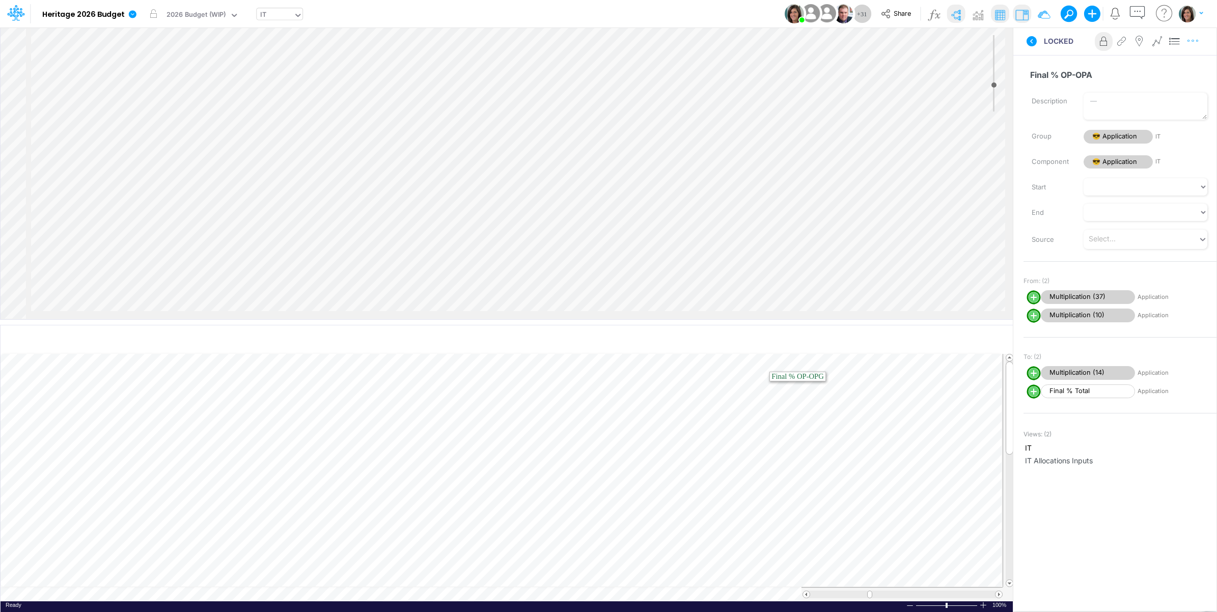
click at [1197, 40] on icon "button" at bounding box center [1192, 41] width 15 height 11
click at [1177, 62] on button "Advanced settings" at bounding box center [1139, 66] width 121 height 17
select select "field"
select select "Percentage"
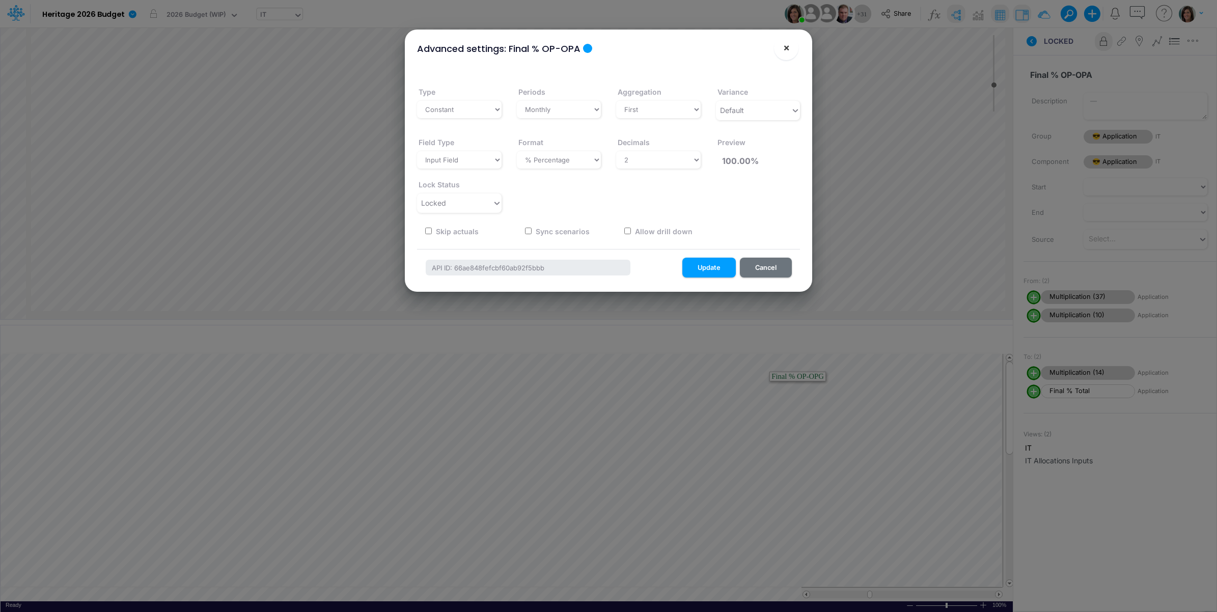
click at [787, 55] on button "×" at bounding box center [786, 48] width 24 height 24
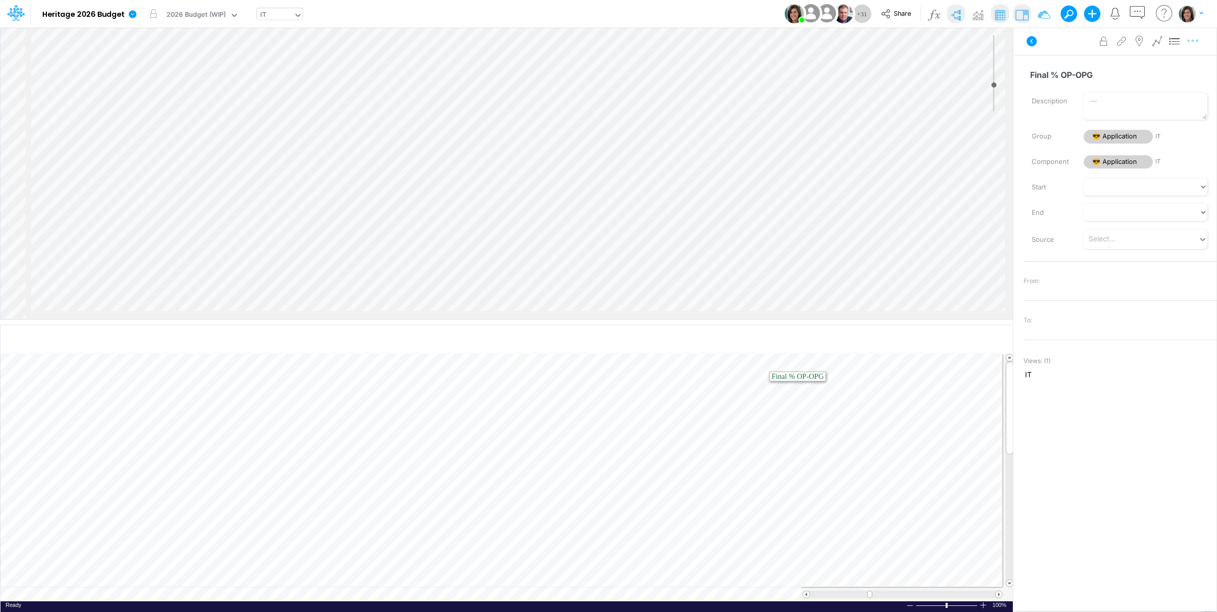
click at [1197, 43] on icon "button" at bounding box center [1192, 41] width 15 height 11
click at [1176, 67] on button "Advanced settings" at bounding box center [1139, 66] width 121 height 17
select select "field"
select select "Text"
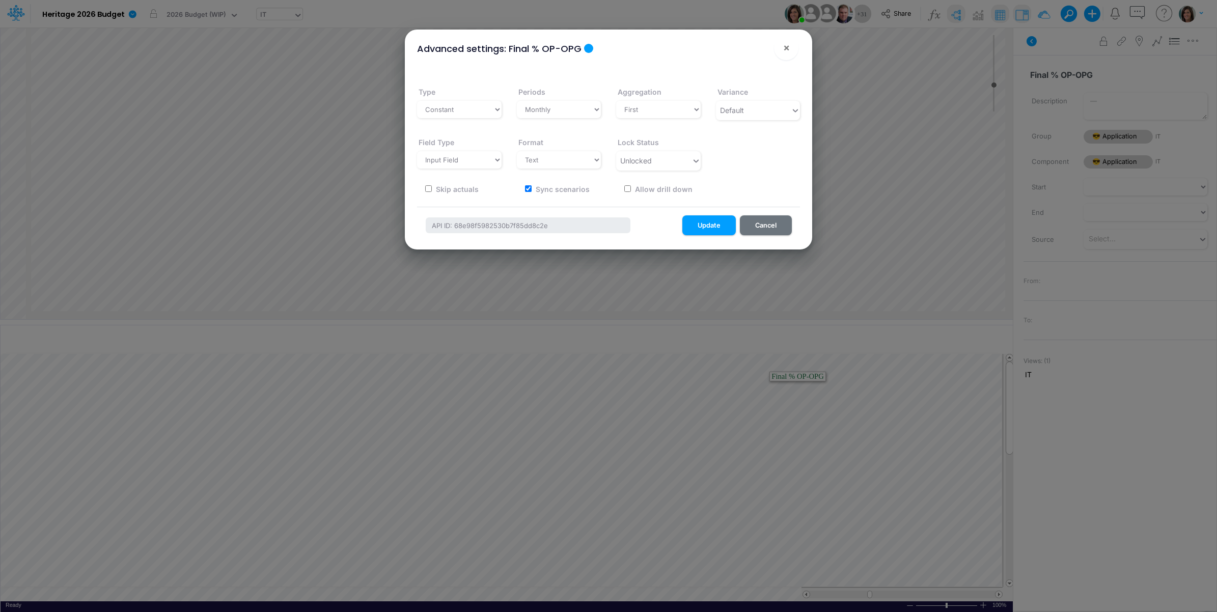
click at [550, 187] on label "Sync scenarios" at bounding box center [561, 189] width 55 height 11
click at [531, 187] on input "Sync scenarios" at bounding box center [528, 188] width 7 height 7
checkbox input "false"
click at [552, 162] on select "Select a type # Number $ USD % Percentage Boolean Text Date Period" at bounding box center [559, 159] width 85 height 17
select select "Percentage"
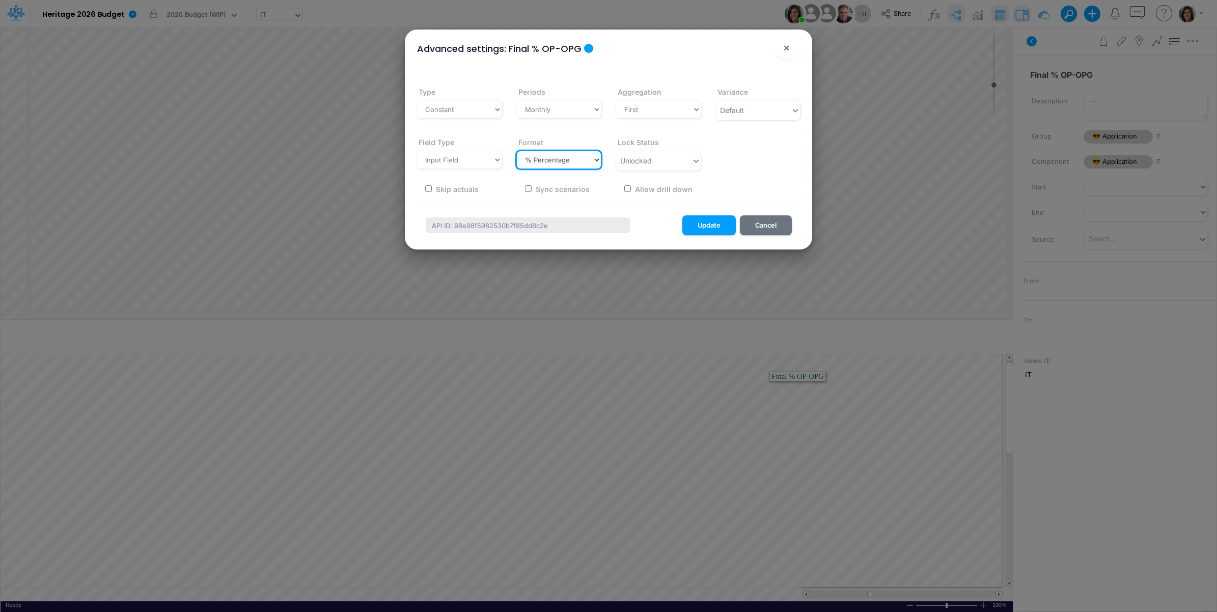
click at [517, 151] on select "Select a type # Number $ USD % Percentage Boolean Text Date Period" at bounding box center [559, 159] width 85 height 17
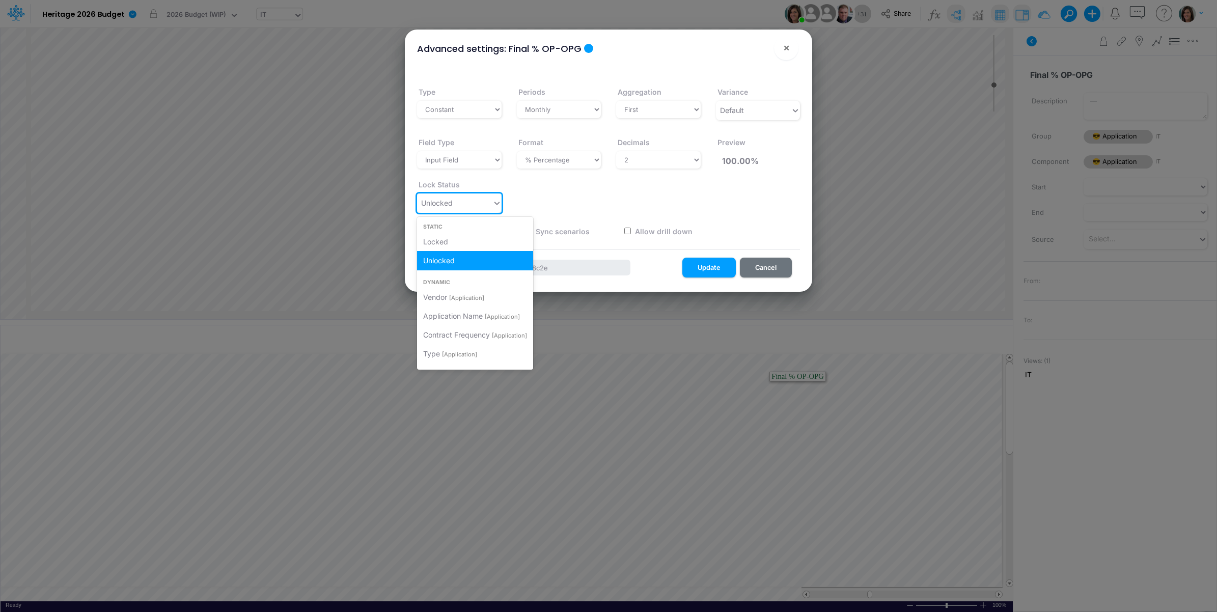
click at [484, 202] on div "Unlocked" at bounding box center [454, 202] width 75 height 17
click at [474, 238] on div "Locked" at bounding box center [475, 241] width 116 height 19
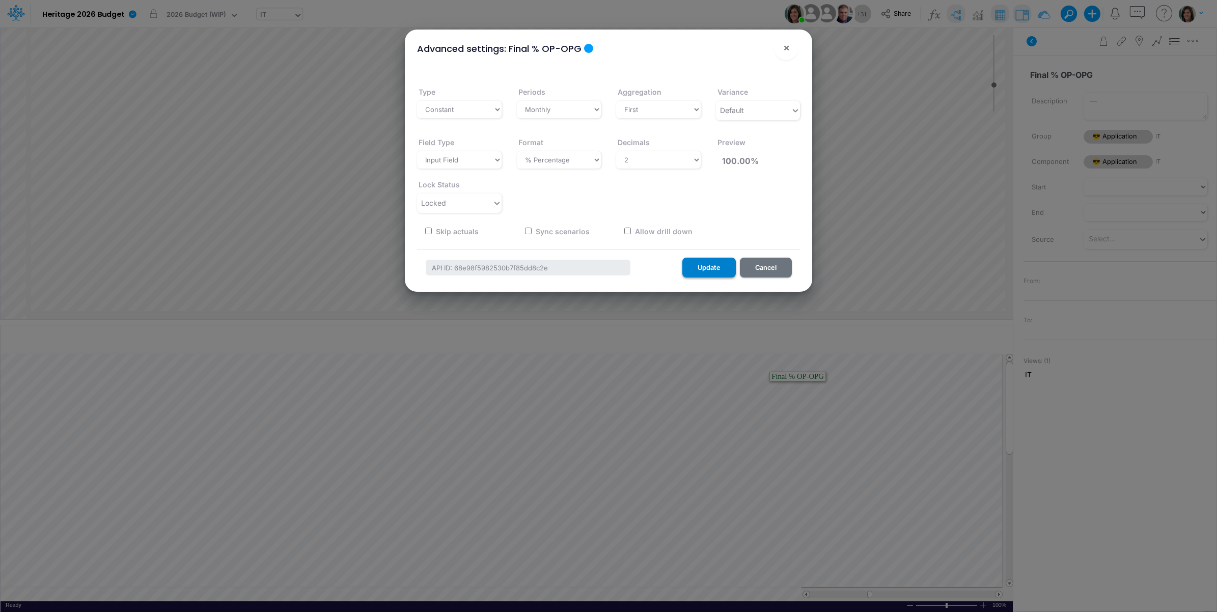
click at [716, 260] on button "Update" at bounding box center [708, 268] width 53 height 20
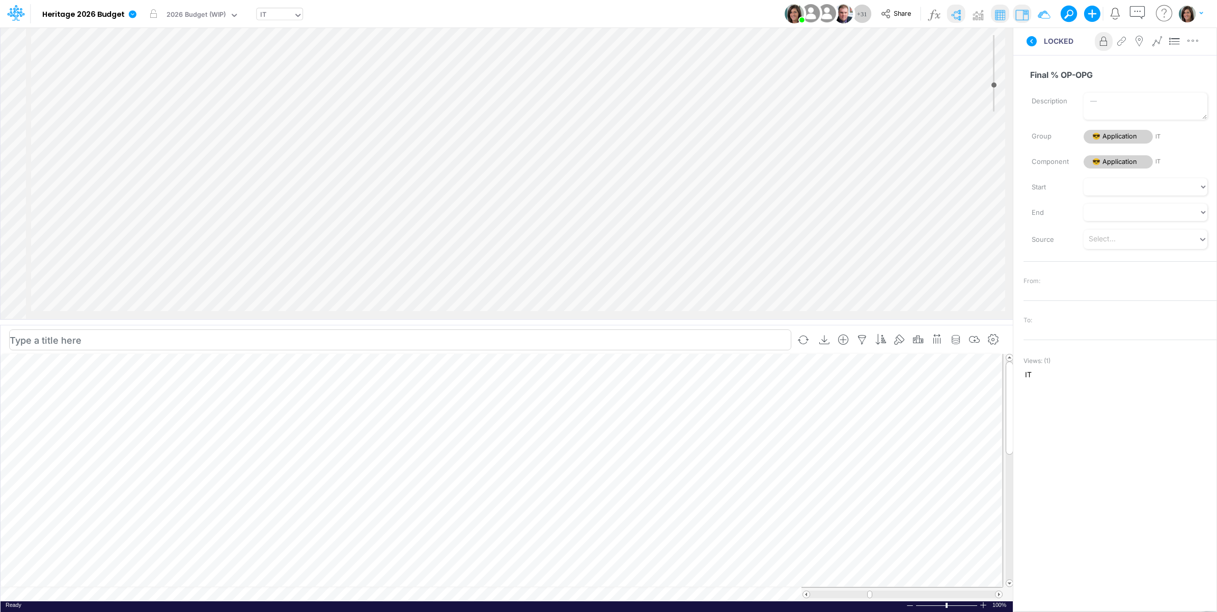
click at [216, 595] on td at bounding box center [502, 594] width 1002 height 14
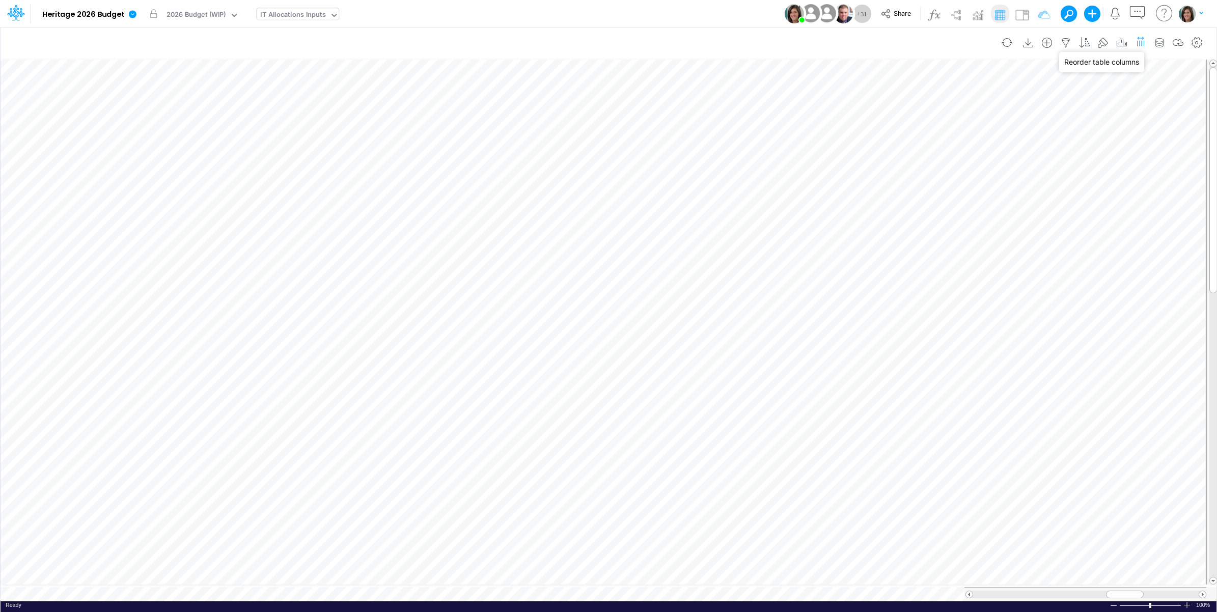
click at [1141, 42] on icon "button" at bounding box center [1140, 41] width 11 height 15
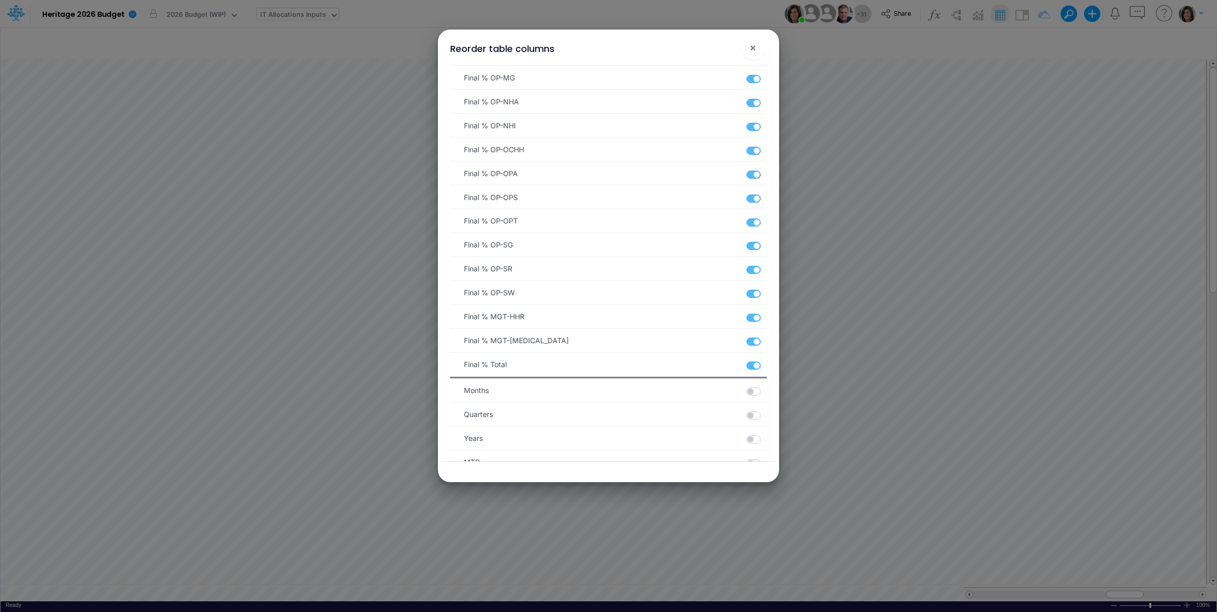
scroll to position [1782, 0]
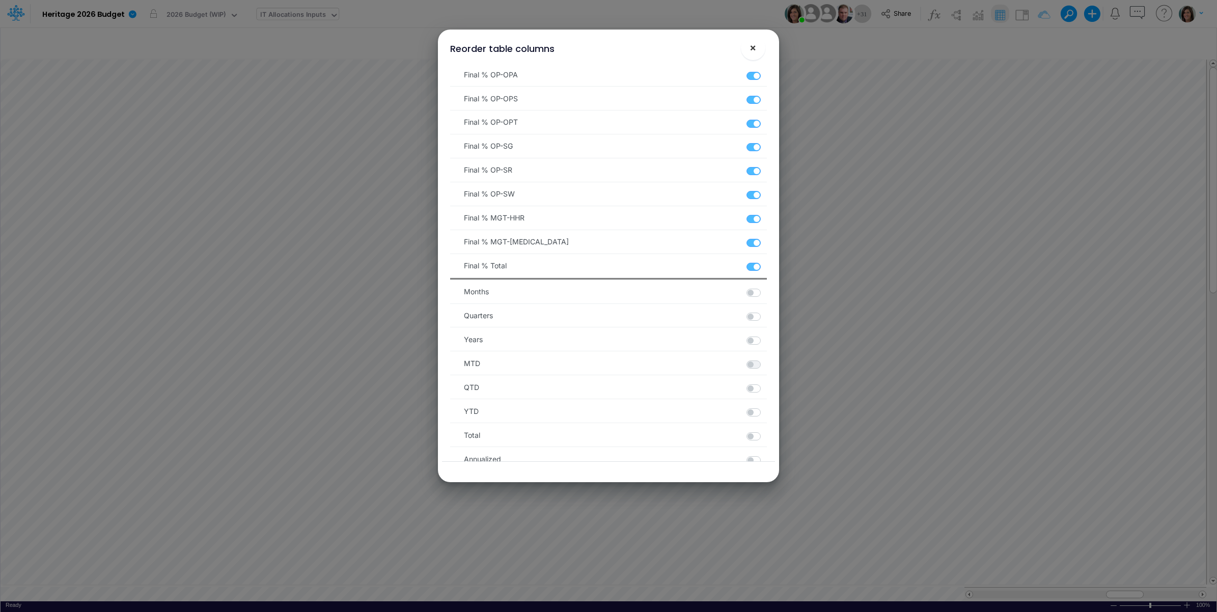
click at [756, 50] on span "×" at bounding box center [752, 47] width 7 height 12
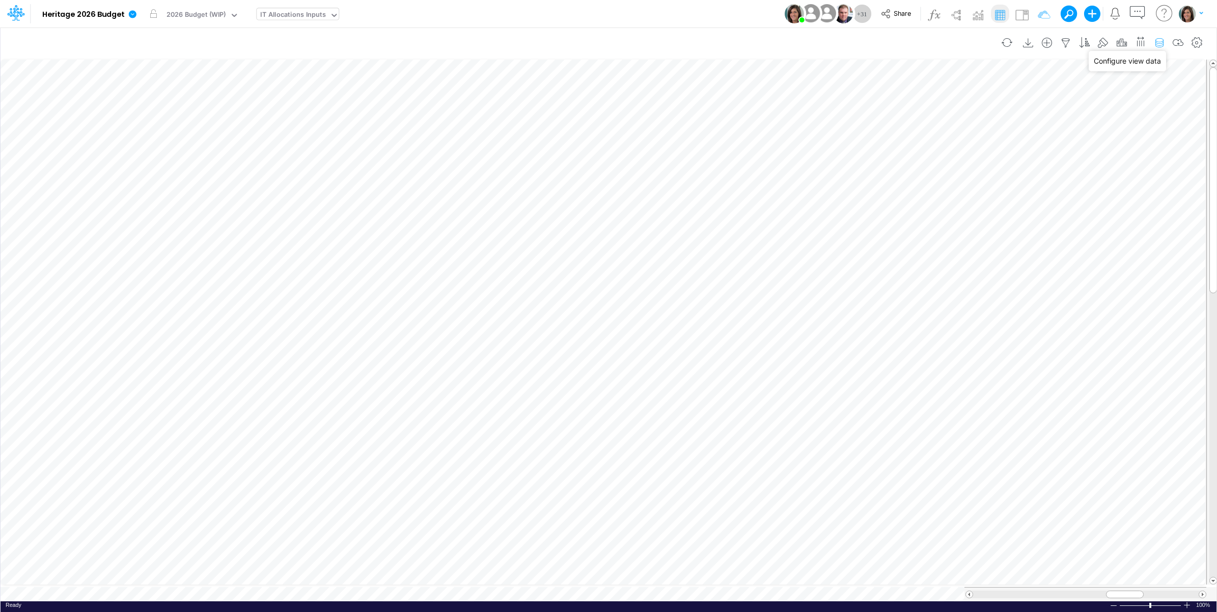
click at [1165, 39] on icon "button" at bounding box center [1158, 43] width 15 height 11
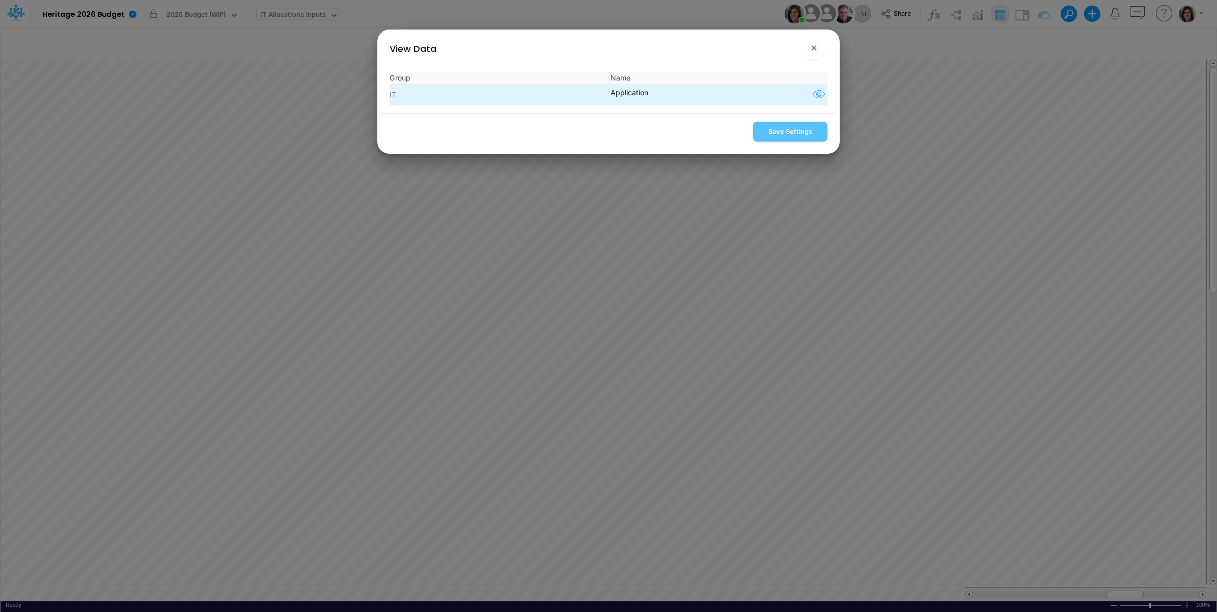
click at [820, 96] on icon "button" at bounding box center [818, 94] width 15 height 13
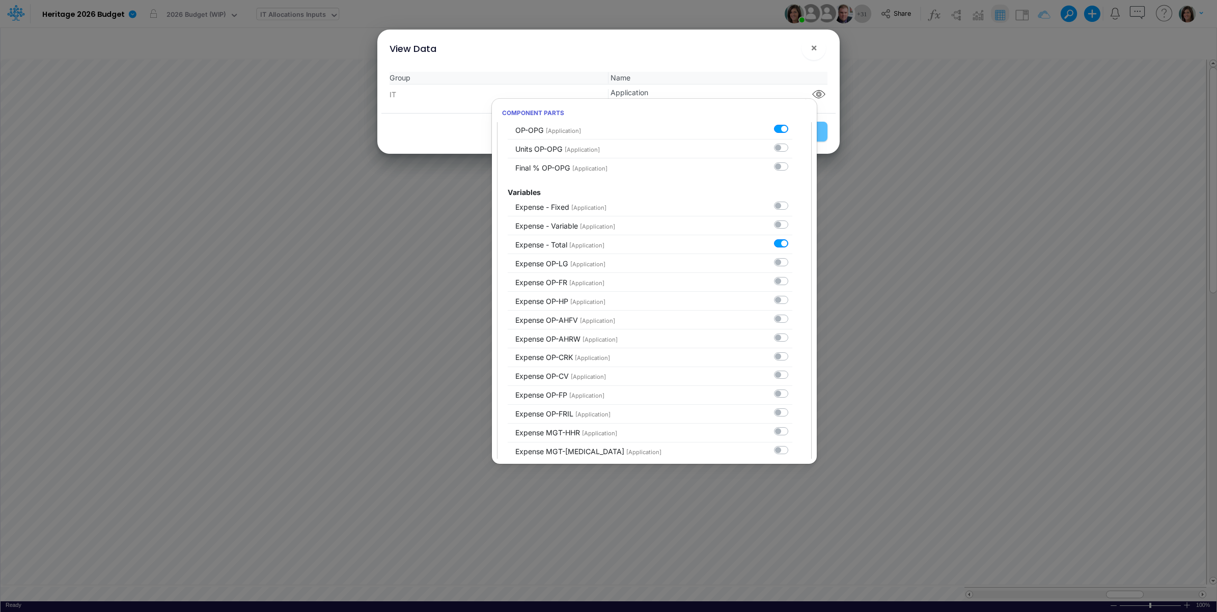
scroll to position [2375, 0]
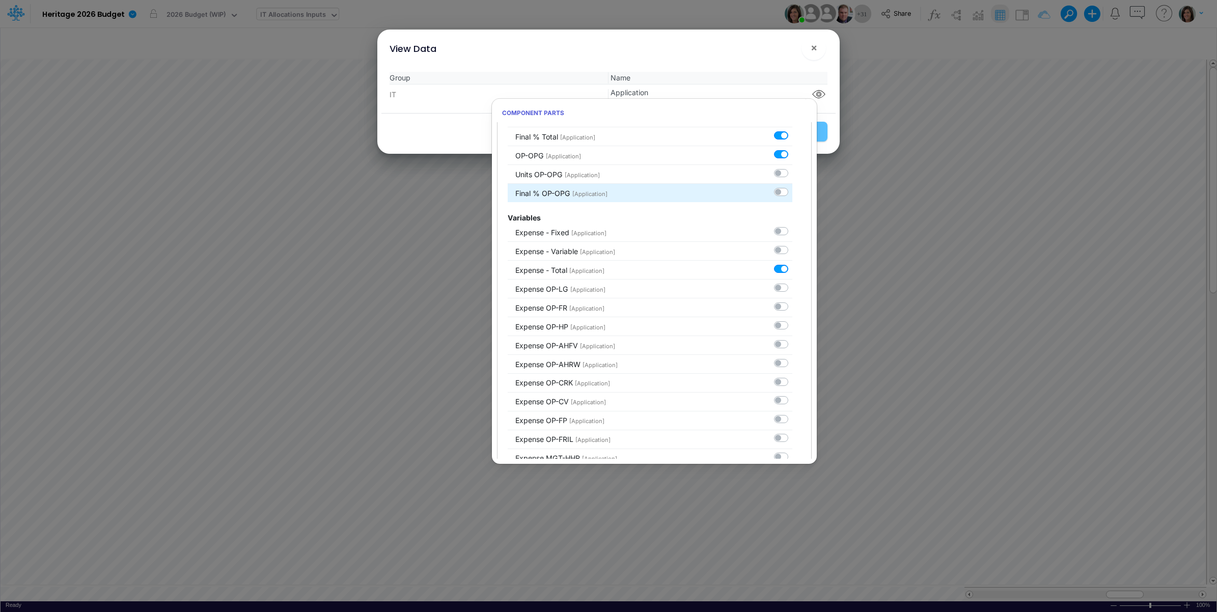
click at [792, 186] on label at bounding box center [792, 186] width 0 height 0
click at [792, 193] on input "checkbox" at bounding box center [795, 189] width 7 height 7
checkbox input "true"
drag, startPoint x: 728, startPoint y: 57, endPoint x: 741, endPoint y: 79, distance: 26.0
click at [729, 58] on div "View Data ! ×" at bounding box center [608, 47] width 454 height 34
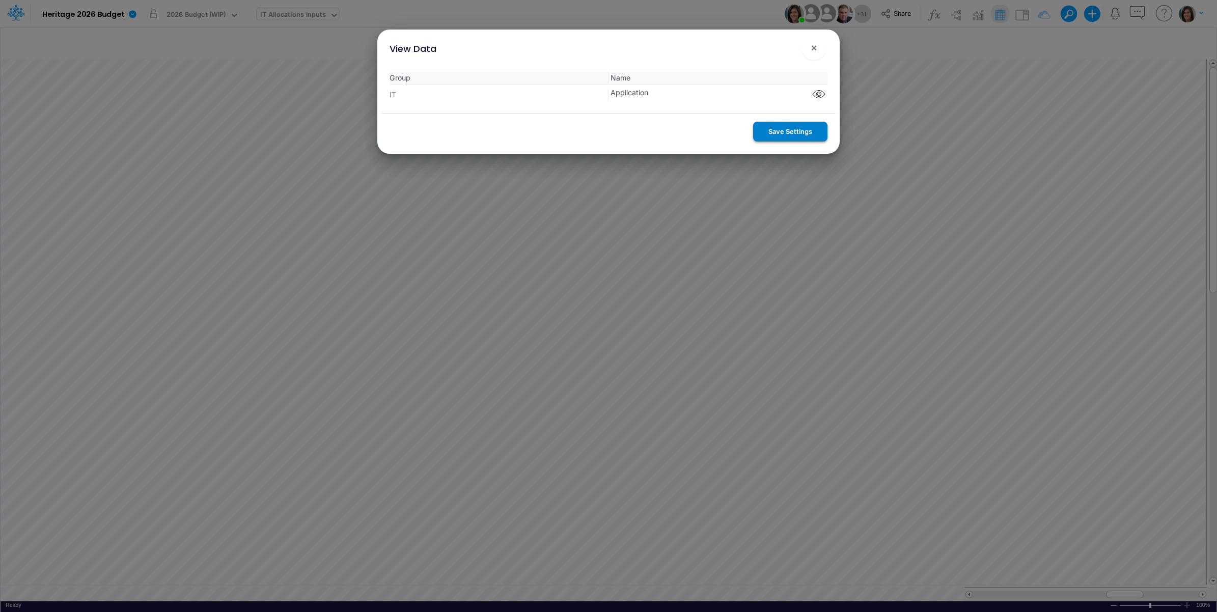
click at [780, 133] on button "Save Settings" at bounding box center [790, 132] width 74 height 20
click at [810, 49] on span "×" at bounding box center [813, 47] width 7 height 12
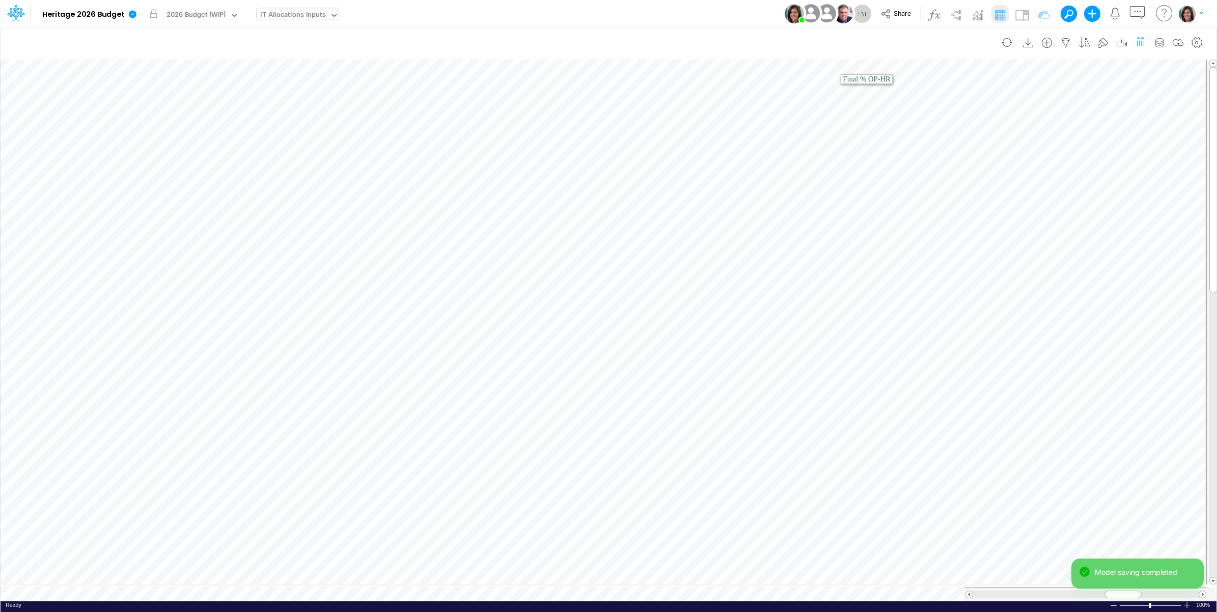
click at [1142, 42] on icon "button" at bounding box center [1140, 41] width 11 height 15
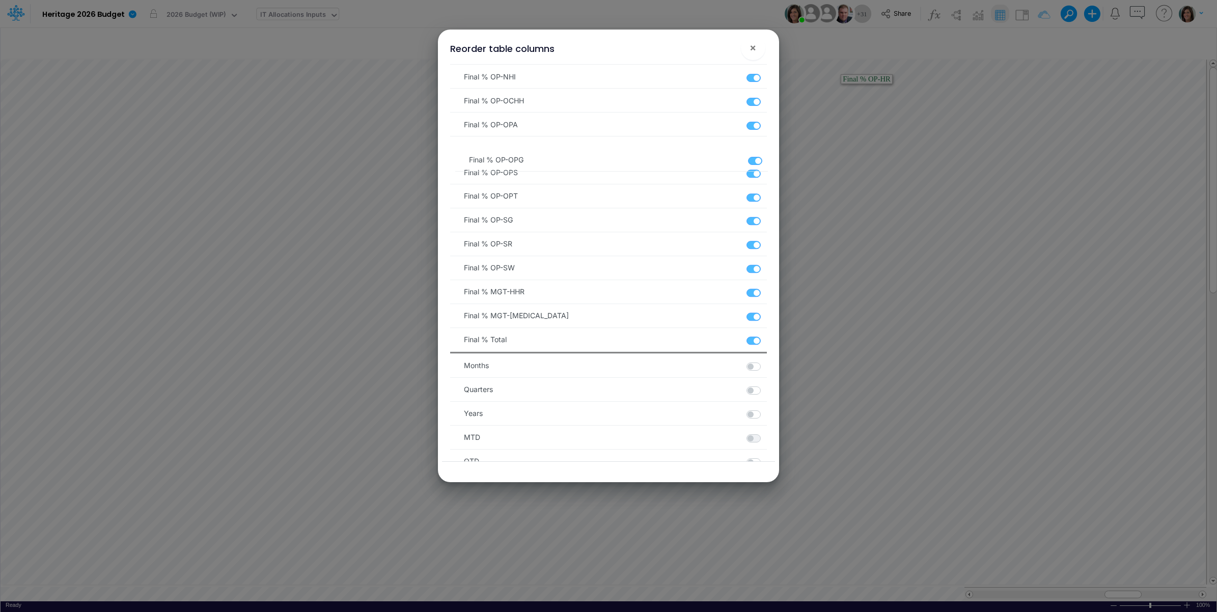
scroll to position [1728, 0]
drag, startPoint x: 457, startPoint y: 302, endPoint x: 457, endPoint y: 166, distance: 135.4
click at [754, 47] on span "×" at bounding box center [752, 47] width 7 height 12
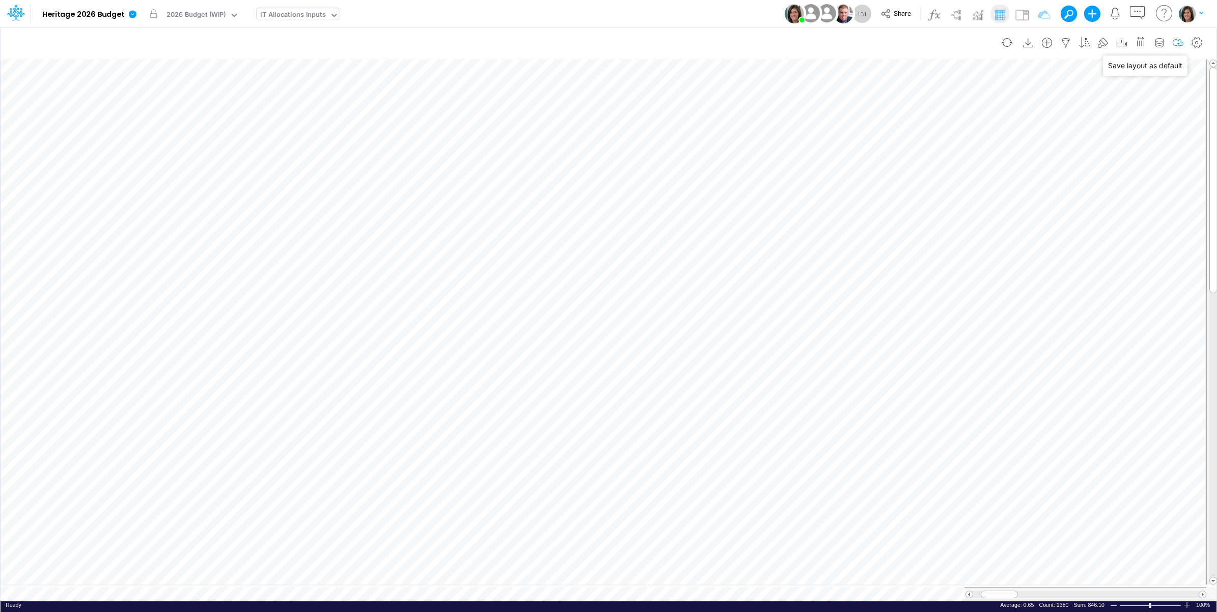
click at [1176, 40] on icon "button" at bounding box center [1177, 43] width 15 height 11
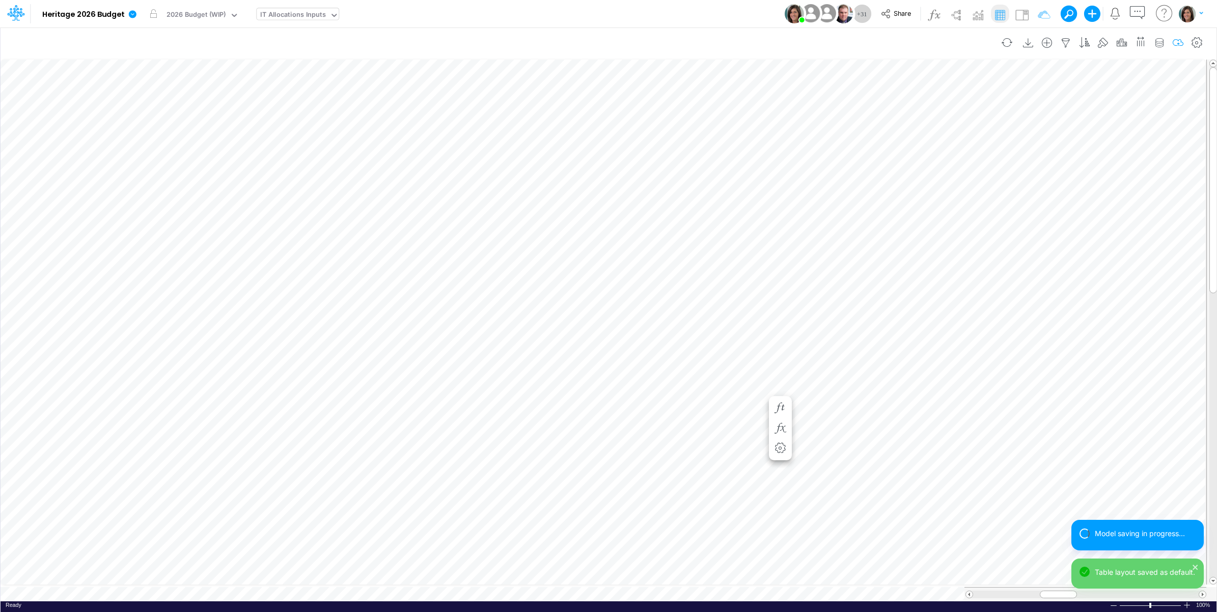
scroll to position [0, 1]
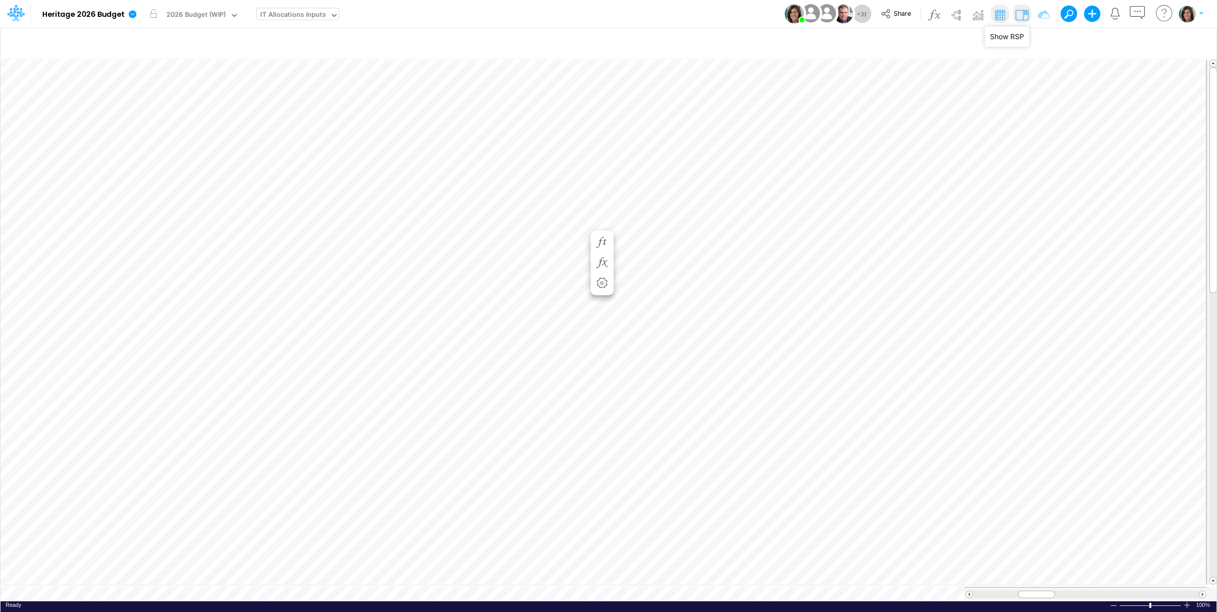
click at [1020, 13] on img at bounding box center [1021, 15] width 16 height 16
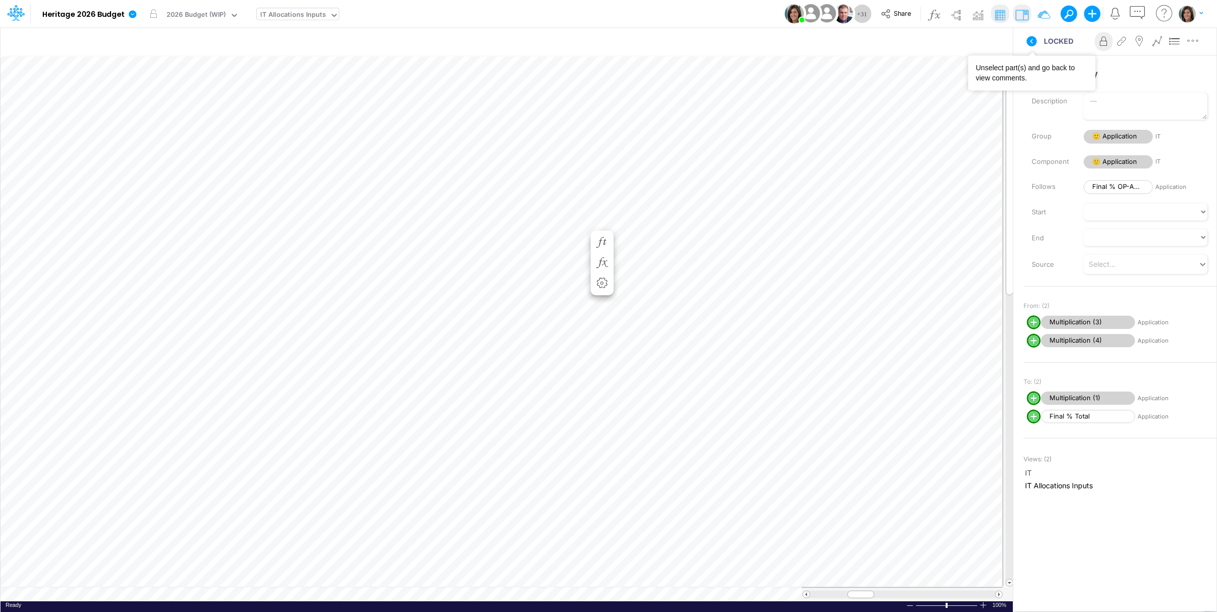
drag, startPoint x: 1025, startPoint y: 39, endPoint x: 1026, endPoint y: 28, distance: 11.2
click at [1026, 39] on icon at bounding box center [1031, 41] width 12 height 12
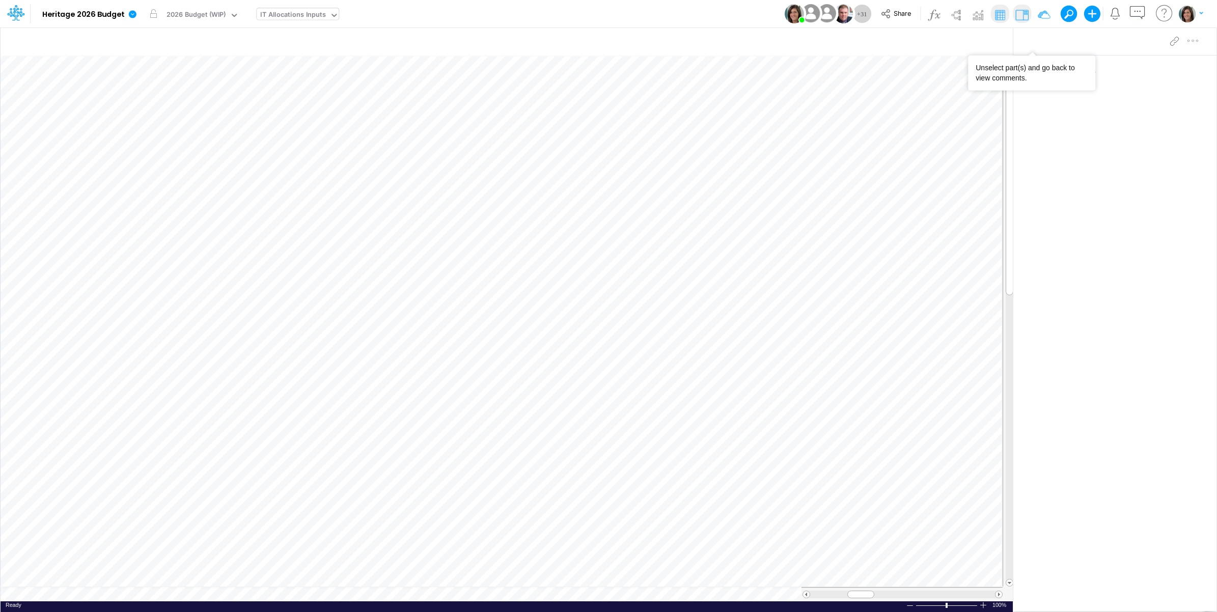
click at [1021, 15] on img at bounding box center [1021, 15] width 16 height 16
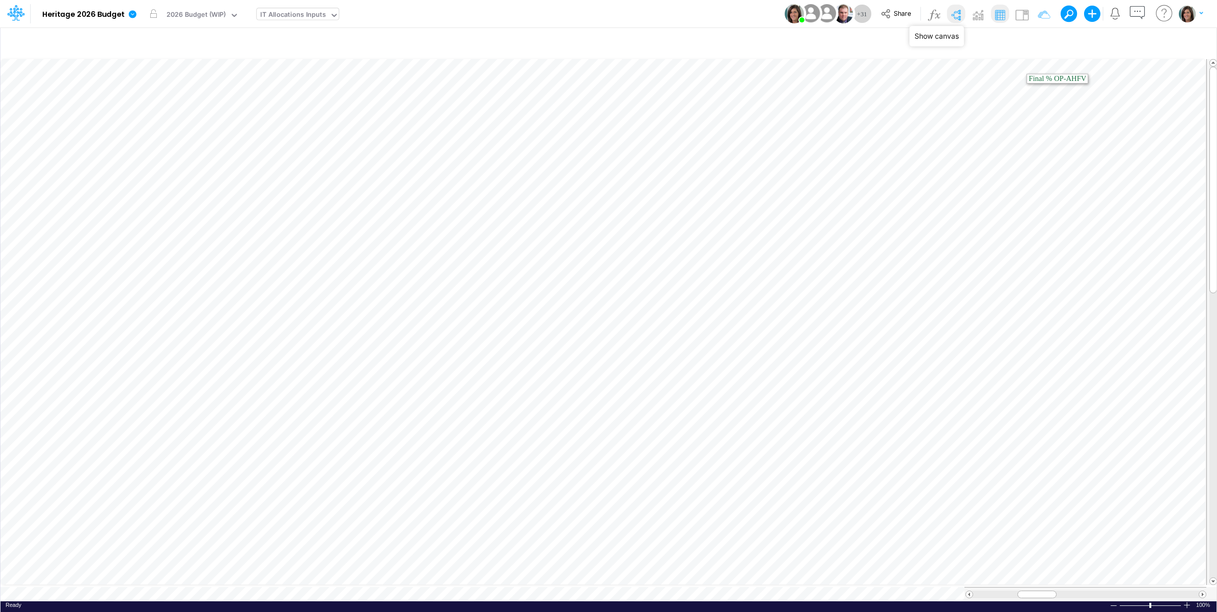
click at [955, 16] on img at bounding box center [955, 15] width 16 height 16
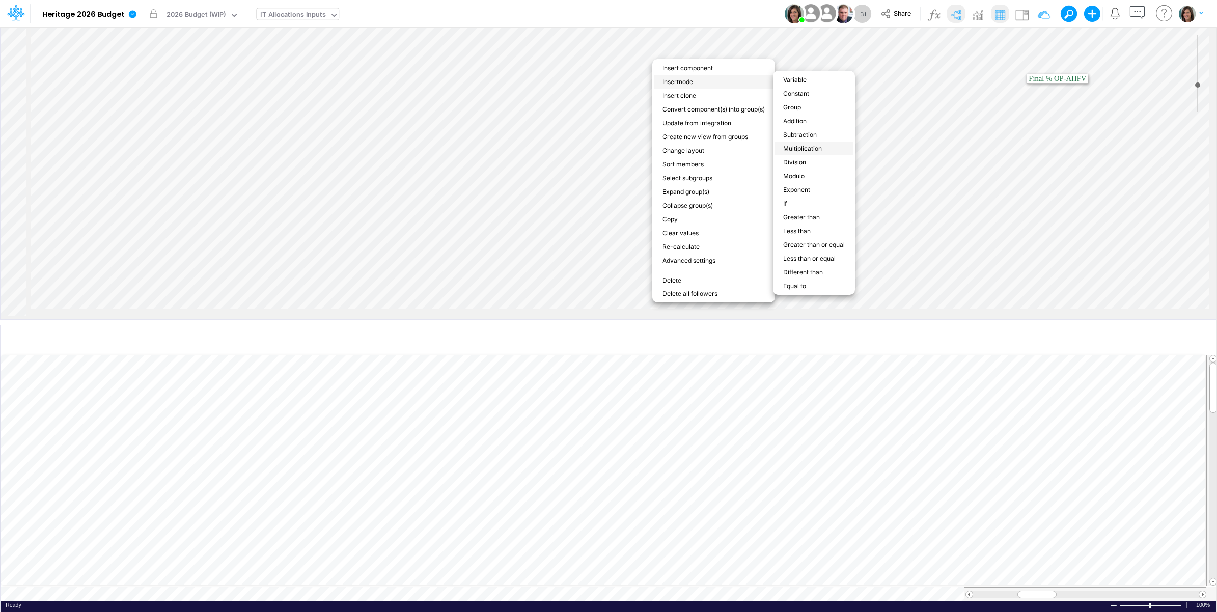
click at [800, 142] on li "Multiplication" at bounding box center [814, 149] width 78 height 14
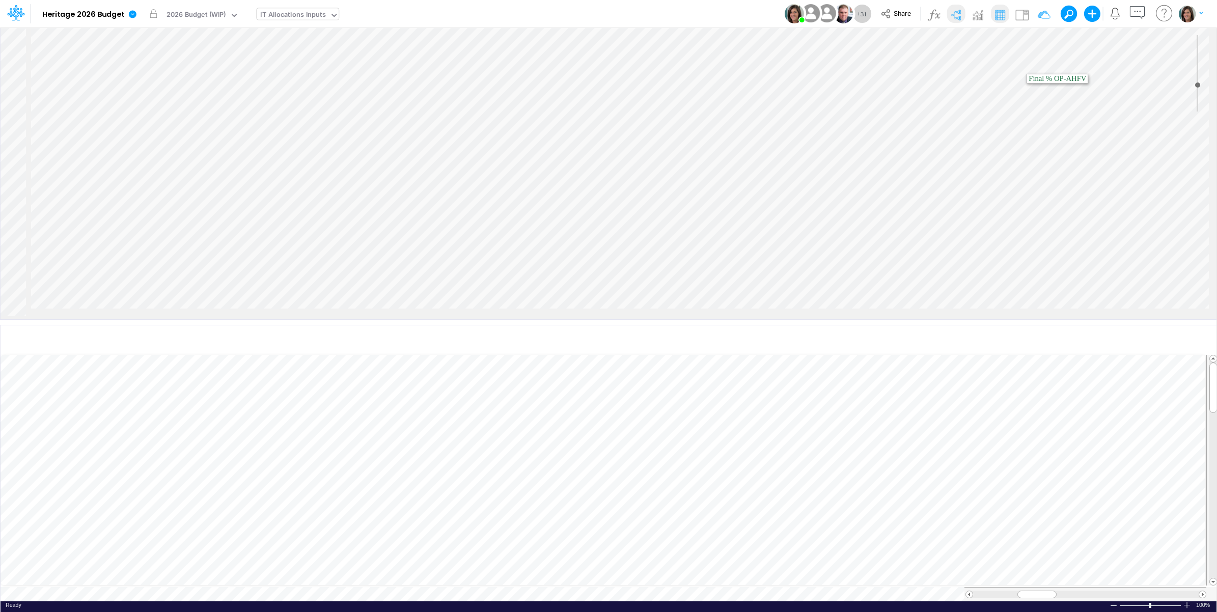
scroll to position [2029, 0]
click at [1025, 11] on img at bounding box center [1021, 15] width 16 height 16
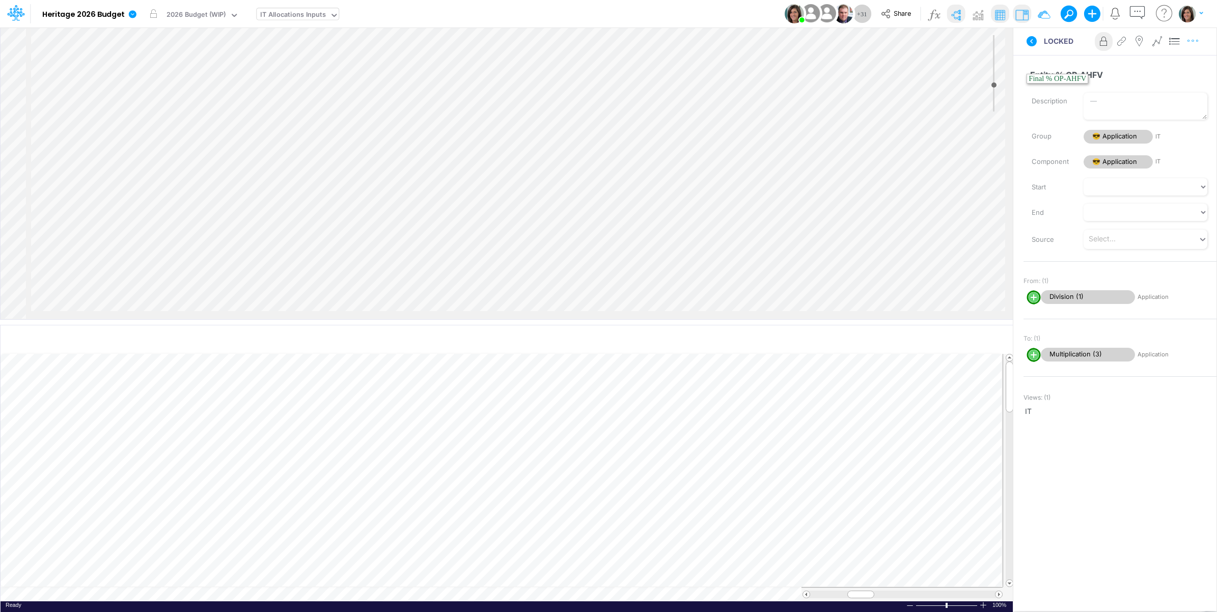
click at [1194, 39] on icon "button" at bounding box center [1192, 41] width 15 height 11
click at [1179, 64] on button "Advanced settings" at bounding box center [1139, 66] width 121 height 17
select select "field"
select select "Percentage"
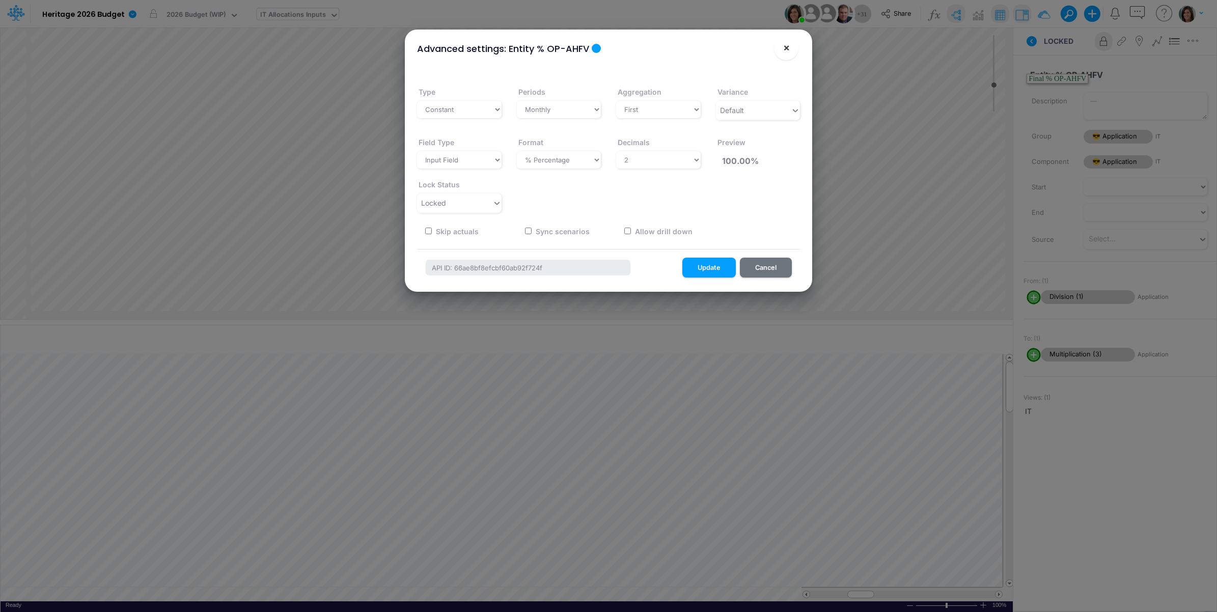
click at [787, 51] on span "×" at bounding box center [786, 47] width 7 height 12
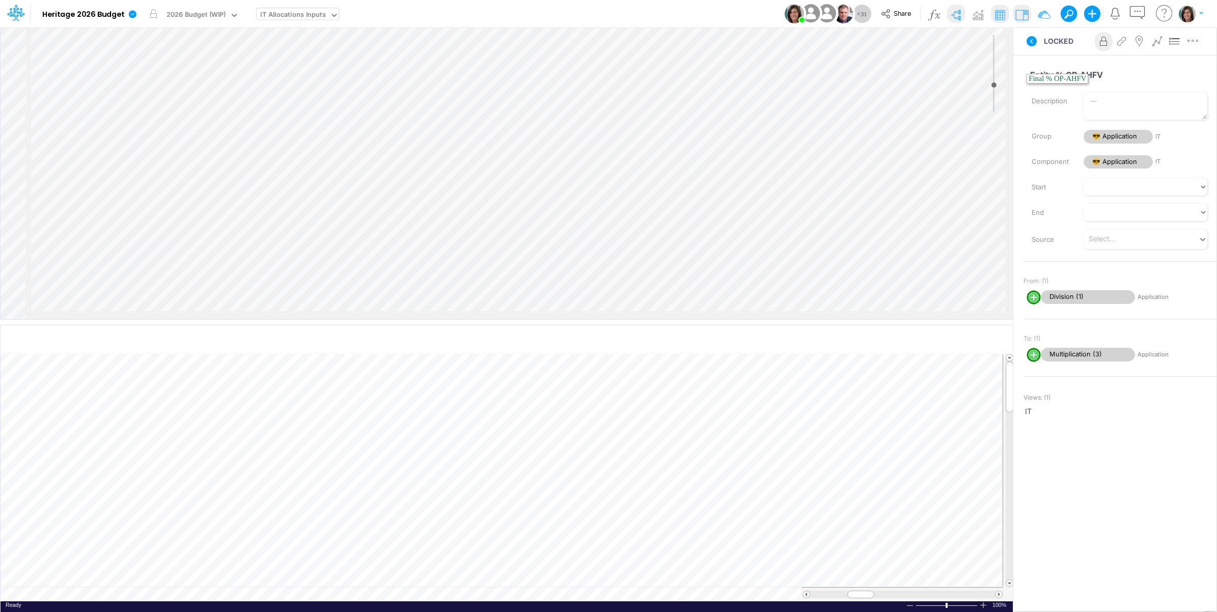
scroll to position [2453, 0]
drag, startPoint x: 1027, startPoint y: 76, endPoint x: 1113, endPoint y: 75, distance: 85.5
click at [1113, 75] on input "Entity % OP-AHRW" at bounding box center [1115, 74] width 184 height 19
click at [637, 256] on div "Insert component Insert child node Variable Constant Group Addition Subtraction…" at bounding box center [507, 173] width 1012 height 292
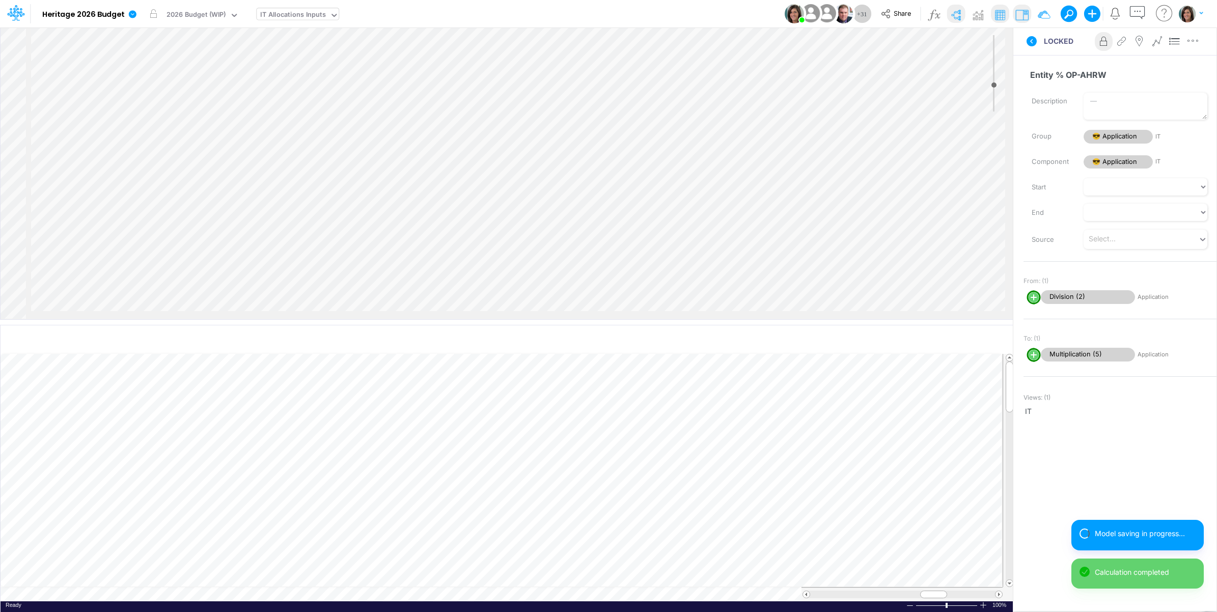
scroll to position [4290, 0]
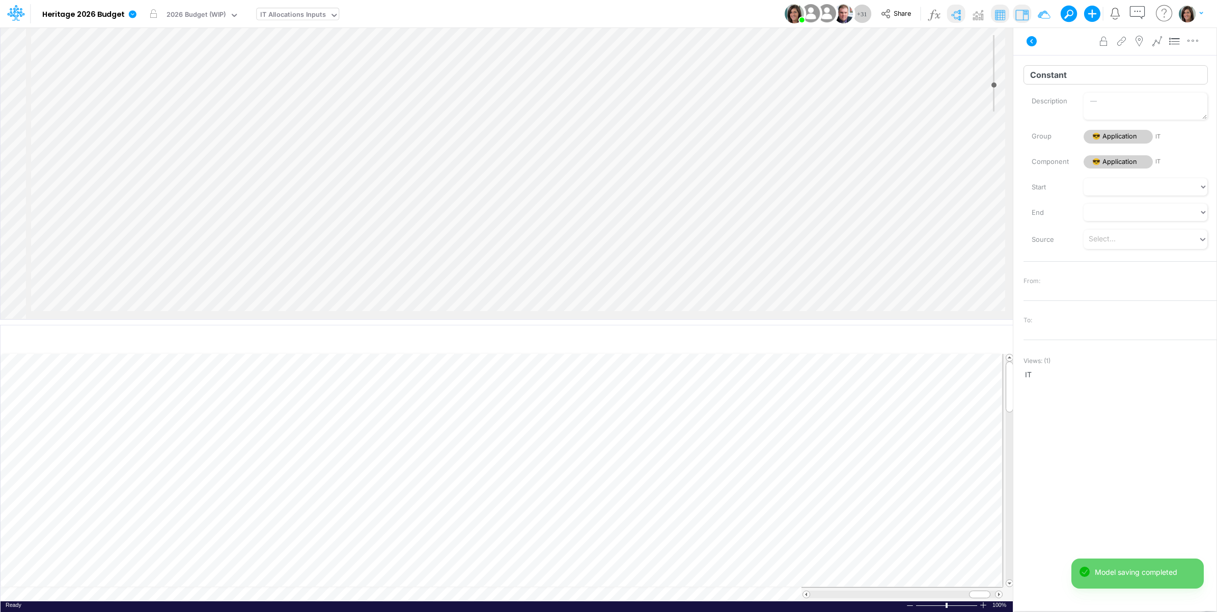
click at [1060, 75] on input "Constant" at bounding box center [1115, 74] width 184 height 19
paste input "Entity % OP-AHRW"
drag, startPoint x: 1084, startPoint y: 75, endPoint x: 1135, endPoint y: 77, distance: 50.9
click at [1135, 77] on input "Entity % OP-AHRW" at bounding box center [1115, 74] width 184 height 19
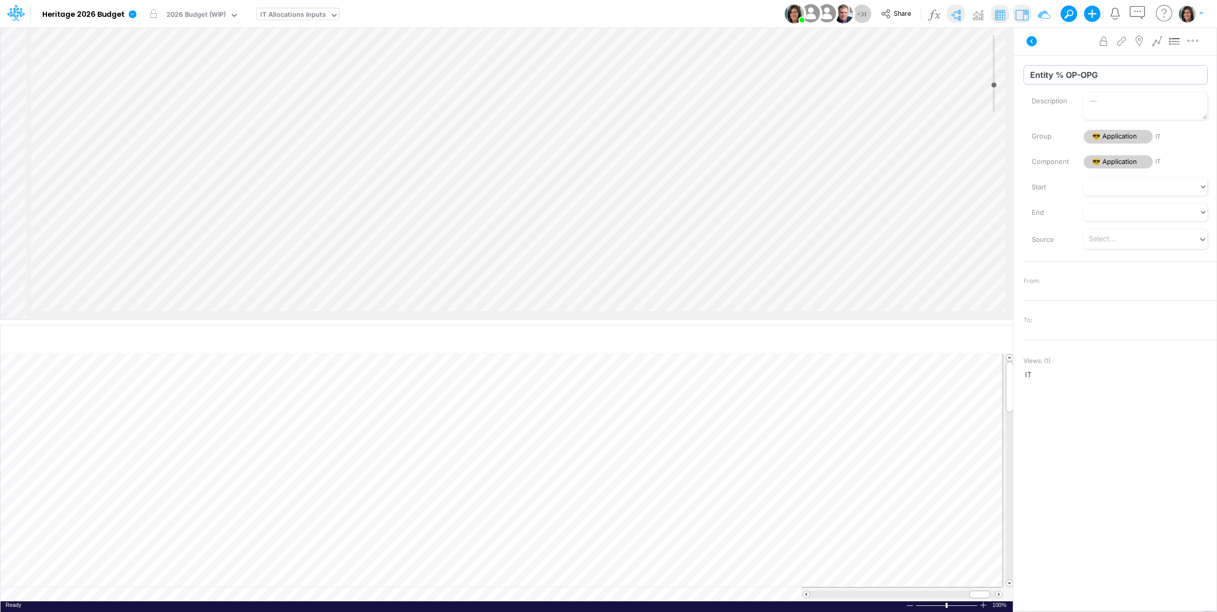
type input "Entity % OP-OPG"
click at [1066, 52] on div "Advanced settings Delete" at bounding box center [1114, 41] width 203 height 29
click at [1194, 44] on icon "button" at bounding box center [1192, 41] width 15 height 11
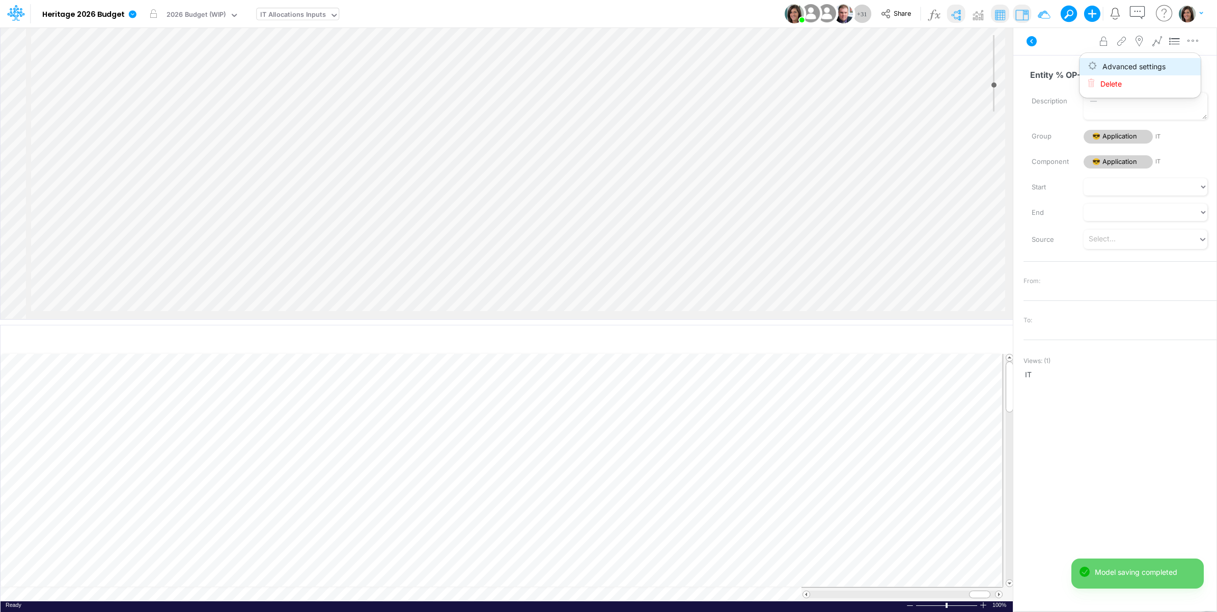
click at [1181, 63] on button "Advanced settings" at bounding box center [1139, 66] width 121 height 17
select select "field"
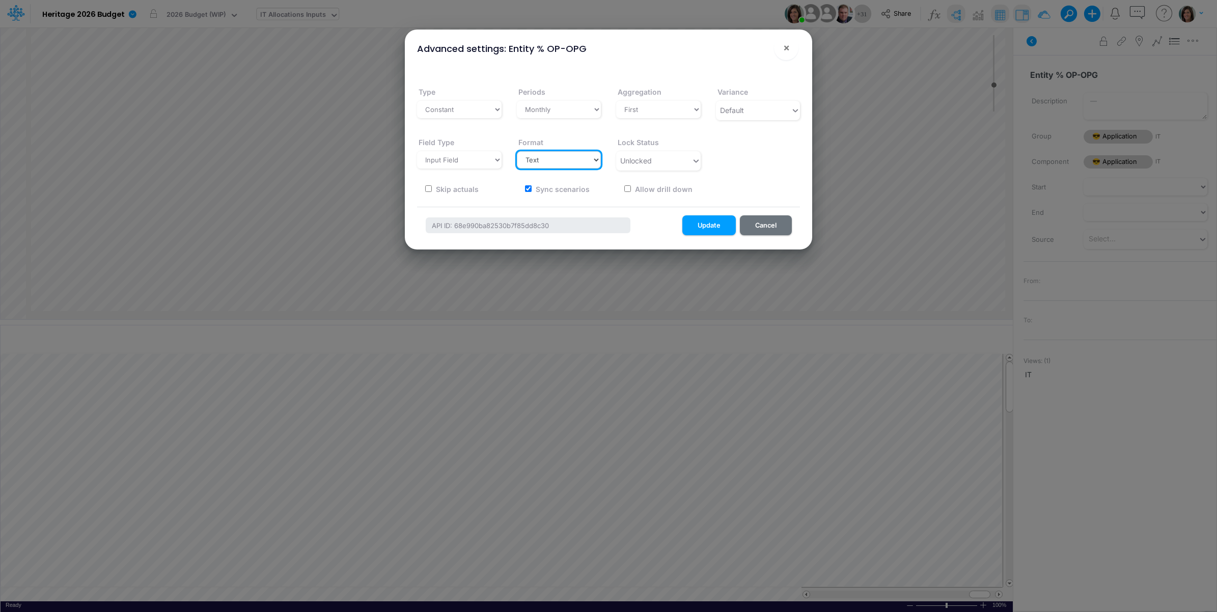
click at [558, 158] on select "Select a type # Number $ USD % Percentage Boolean Text Date Period" at bounding box center [559, 159] width 85 height 17
select select "Percentage"
click at [517, 151] on select "Select a type # Number $ USD % Percentage Boolean Text Date Period" at bounding box center [559, 159] width 85 height 17
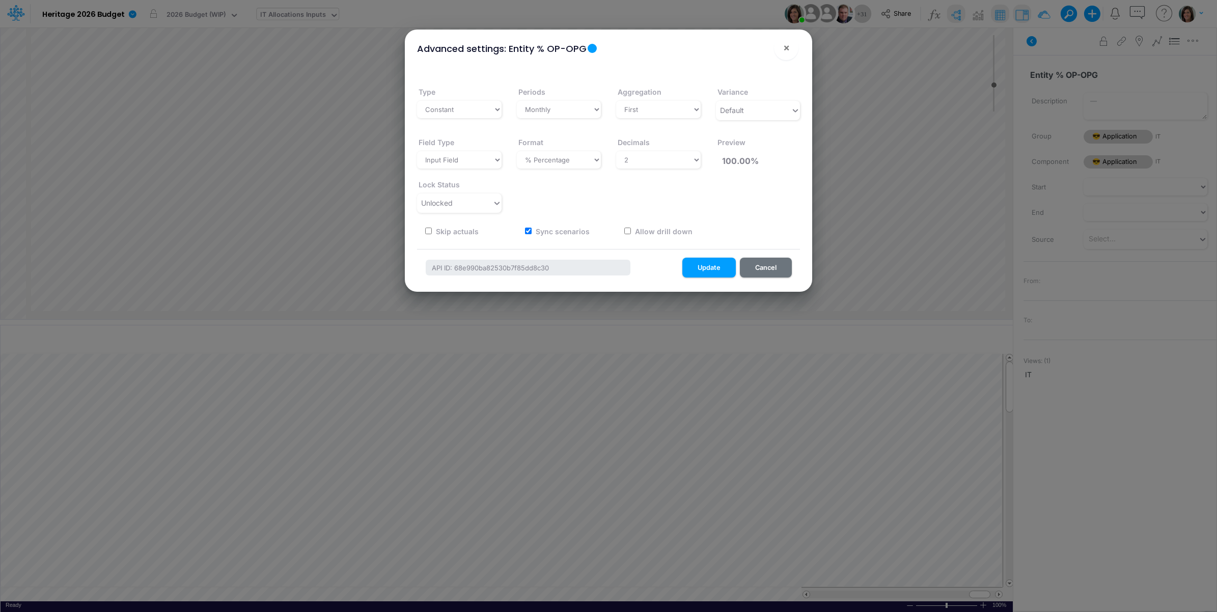
click at [566, 228] on label "Sync scenarios" at bounding box center [561, 231] width 55 height 11
click at [531, 228] on input "Sync scenarios" at bounding box center [528, 231] width 7 height 7
checkbox input "false"
drag, startPoint x: 474, startPoint y: 204, endPoint x: 472, endPoint y: 215, distance: 11.4
click at [474, 205] on div "Unlocked" at bounding box center [454, 202] width 75 height 17
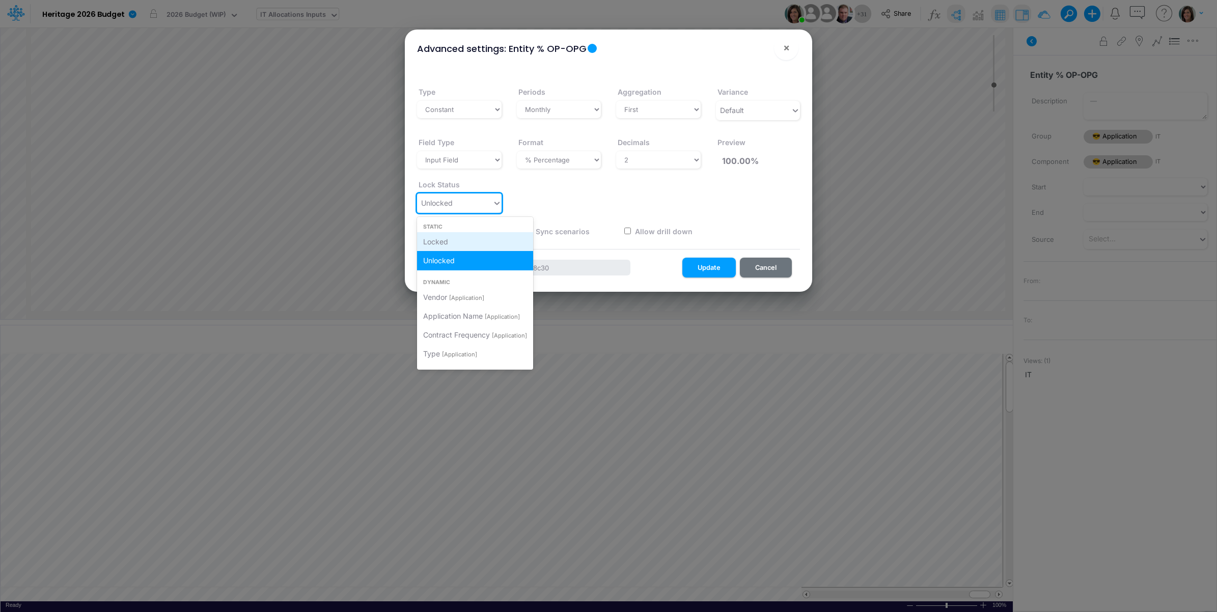
click at [464, 243] on div "Locked" at bounding box center [475, 241] width 116 height 19
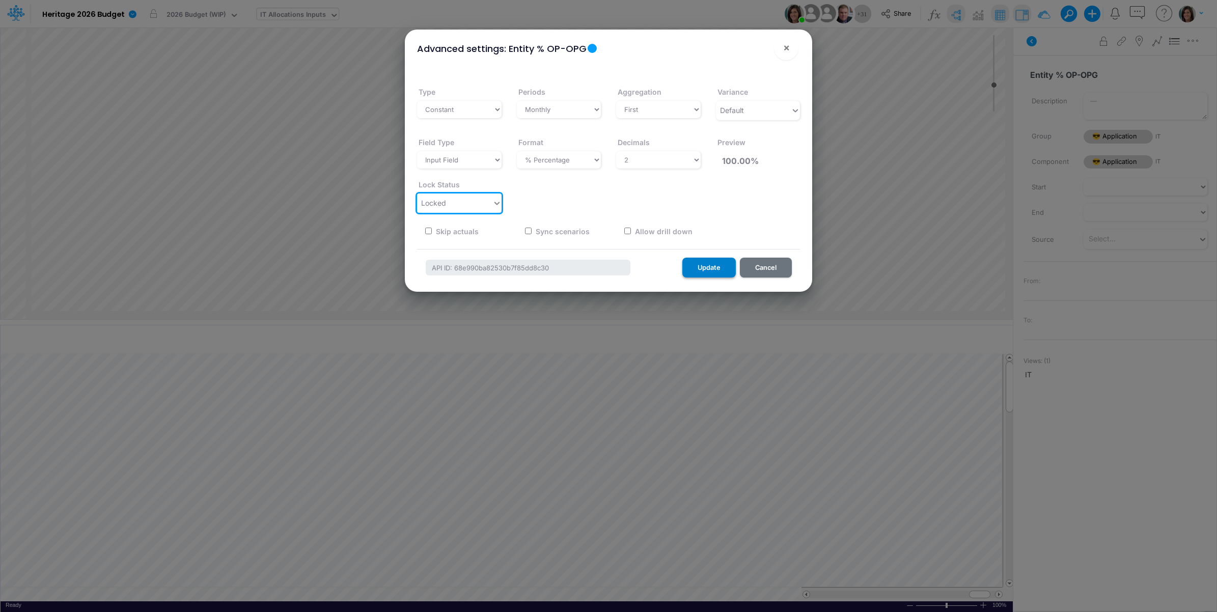
click at [711, 269] on button "Update" at bounding box center [708, 268] width 53 height 20
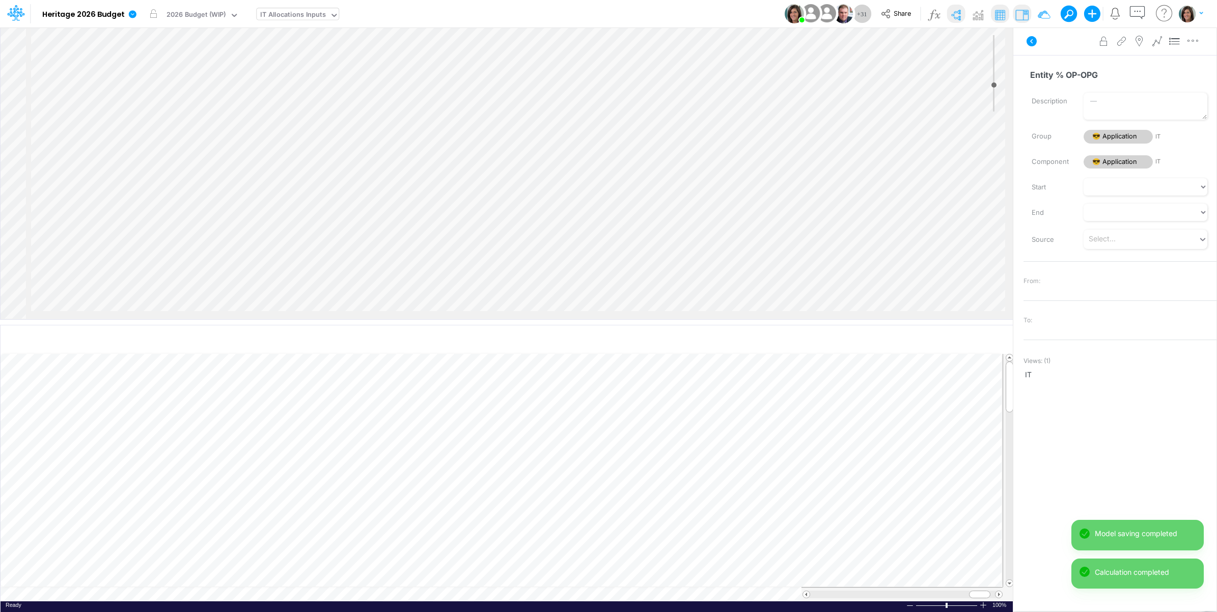
click at [622, 271] on div "Insert component Insert child node Variable Constant Group Addition Subtraction…" at bounding box center [507, 173] width 1012 height 292
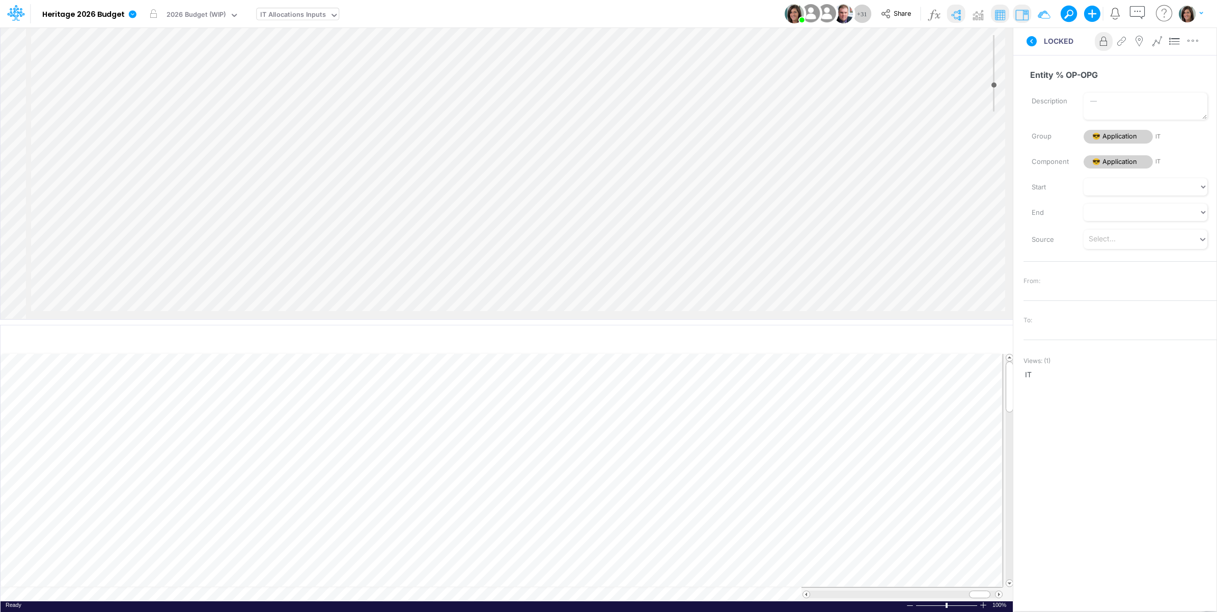
scroll to position [2897, 0]
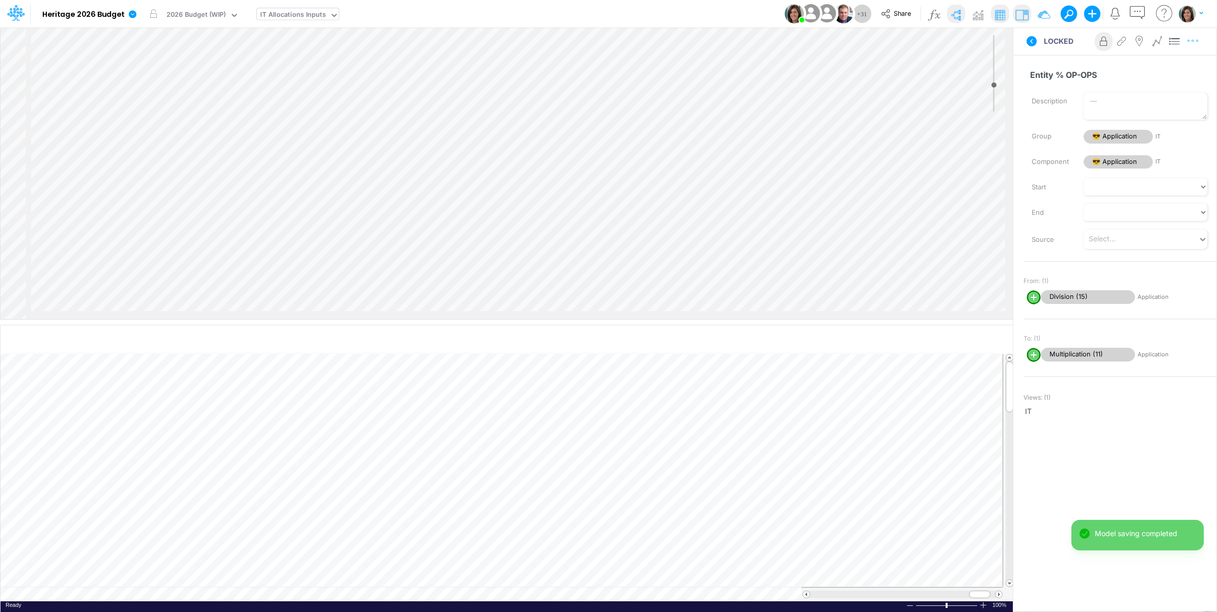
click at [1194, 45] on icon "button" at bounding box center [1192, 41] width 15 height 11
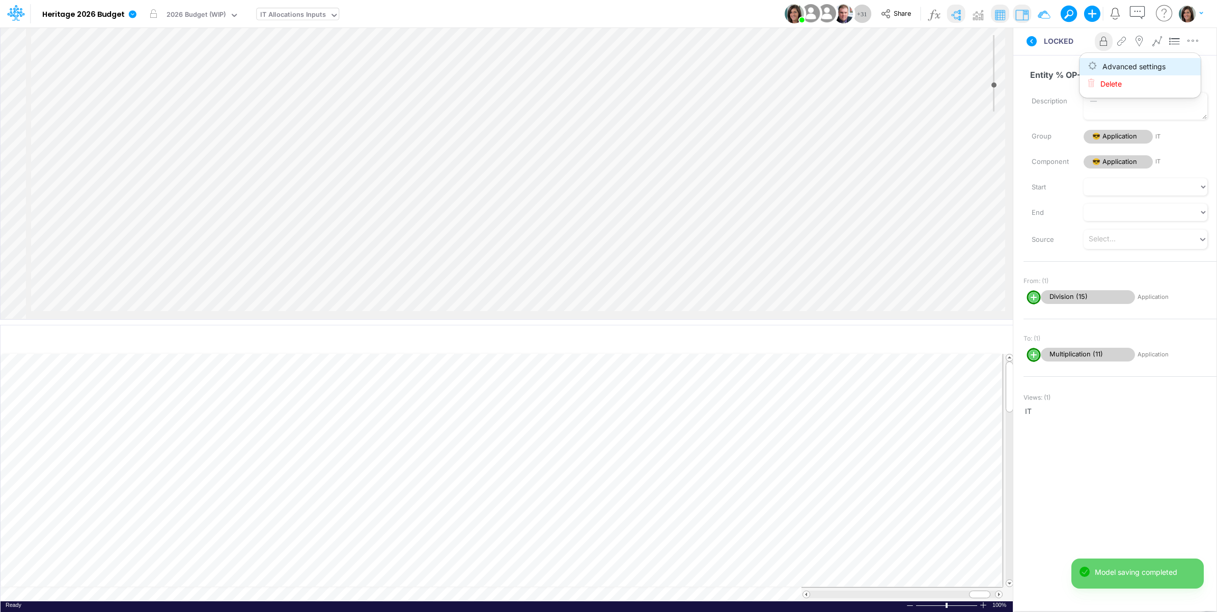
click at [1187, 65] on button "Advanced settings" at bounding box center [1139, 66] width 121 height 17
select select "field"
select select "Percentage"
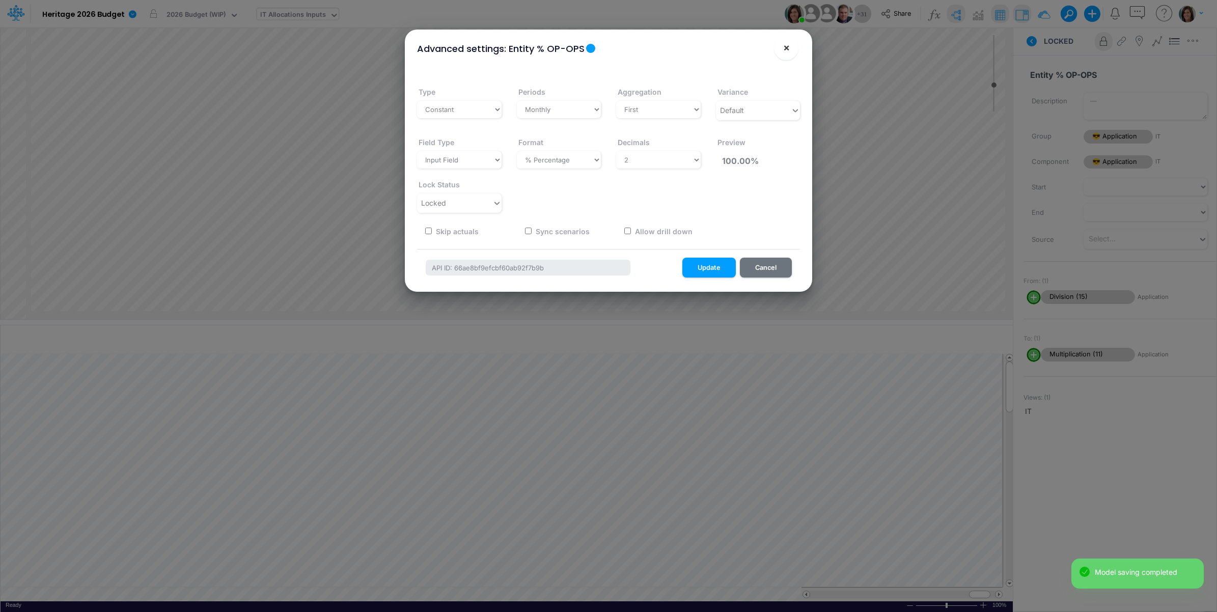
click at [781, 51] on button "×" at bounding box center [786, 48] width 24 height 24
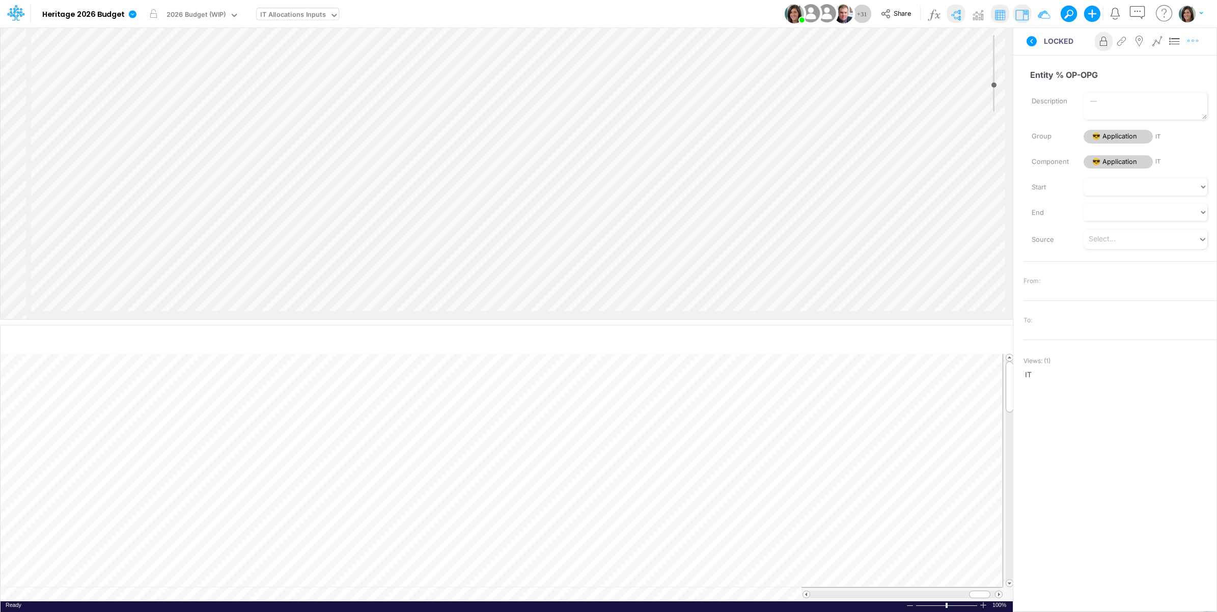
click at [1199, 46] on button "button" at bounding box center [1192, 41] width 19 height 20
click at [1177, 64] on button "Advanced settings" at bounding box center [1139, 66] width 121 height 17
select select "field"
select select "Percentage"
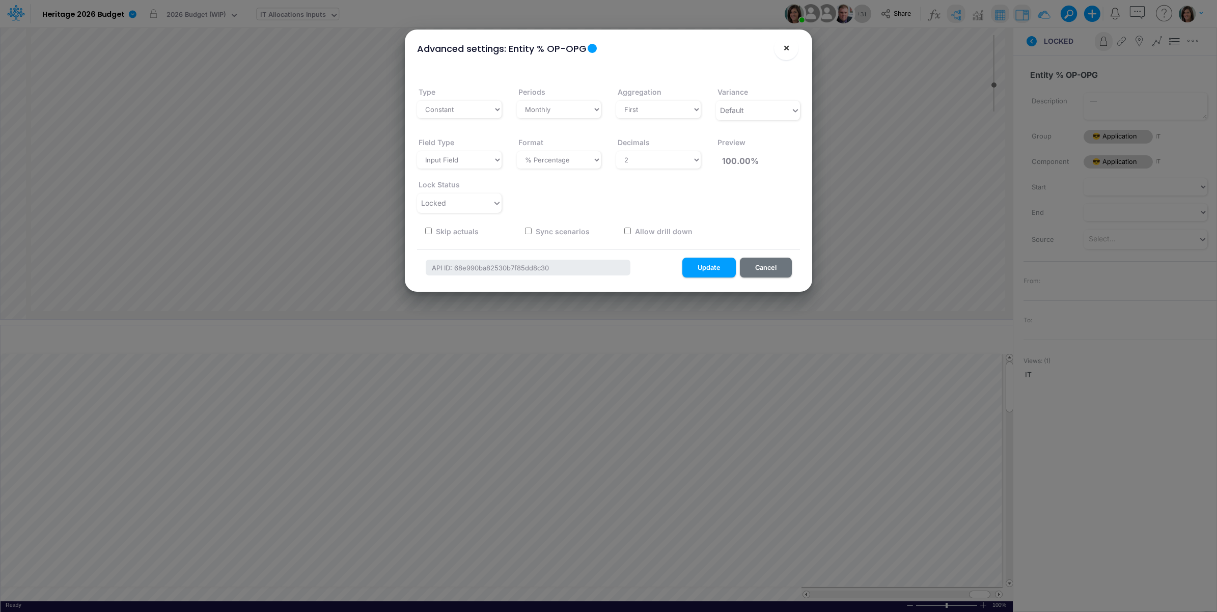
click at [780, 50] on button "×" at bounding box center [786, 48] width 24 height 24
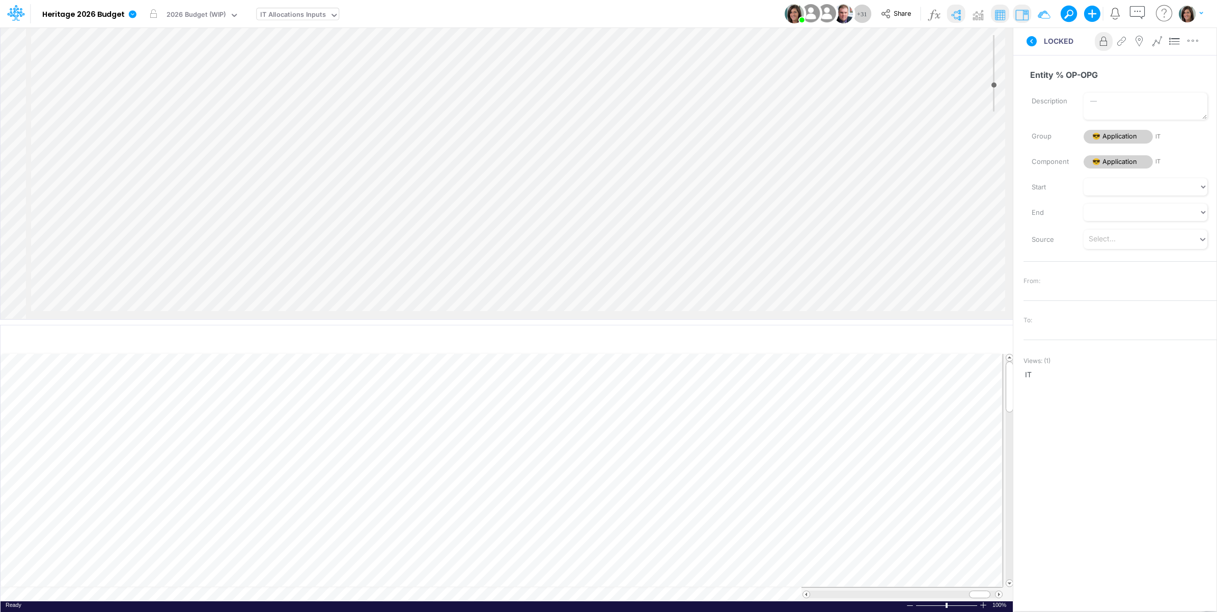
scroll to position [3152, 0]
drag, startPoint x: 1099, startPoint y: 72, endPoint x: 1022, endPoint y: 70, distance: 76.4
click at [1022, 70] on div "Unit % OP-CV Name already in use" at bounding box center [1120, 74] width 208 height 19
click at [1100, 426] on div "Unit % OP-CV Name already in use Description Group 😎 Application IT Component 😎…" at bounding box center [1114, 318] width 203 height 527
click at [1032, 40] on icon at bounding box center [1031, 41] width 10 height 10
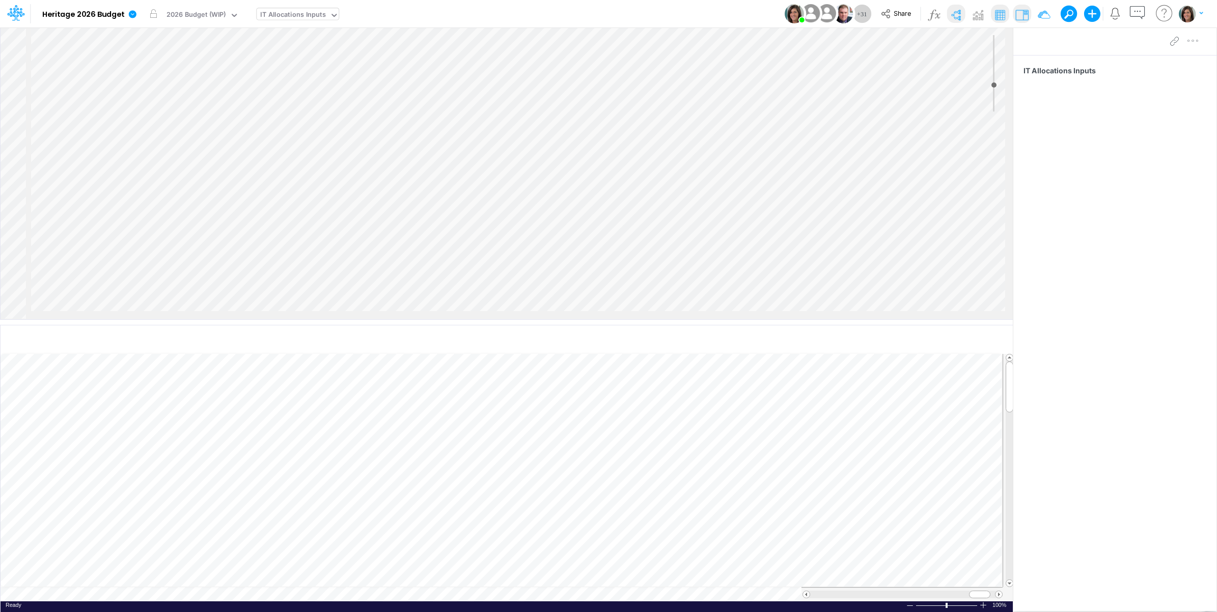
scroll to position [4320, 0]
click at [646, 249] on div "Insert component Insert node Component Variable Constant Group Addition Subtrac…" at bounding box center [507, 173] width 1012 height 292
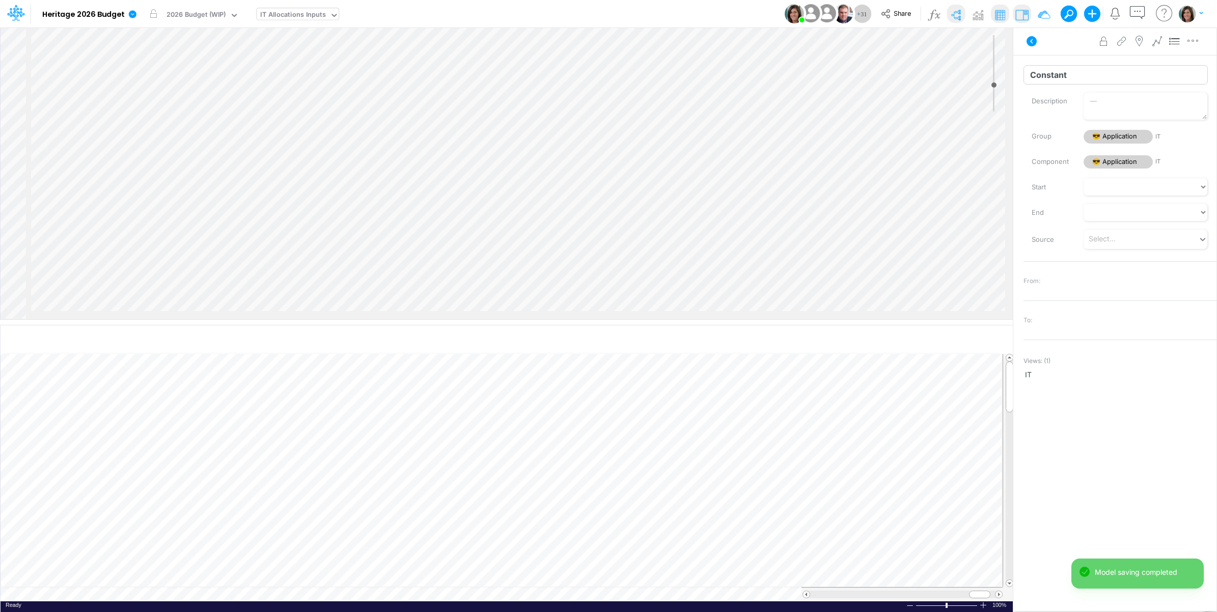
click at [1059, 77] on input "Constant" at bounding box center [1115, 74] width 184 height 19
paste input "Unit % OP-CV"
drag, startPoint x: 1077, startPoint y: 75, endPoint x: 1092, endPoint y: 76, distance: 15.9
click at [1092, 76] on input "Unit % OP-CV" at bounding box center [1115, 74] width 184 height 19
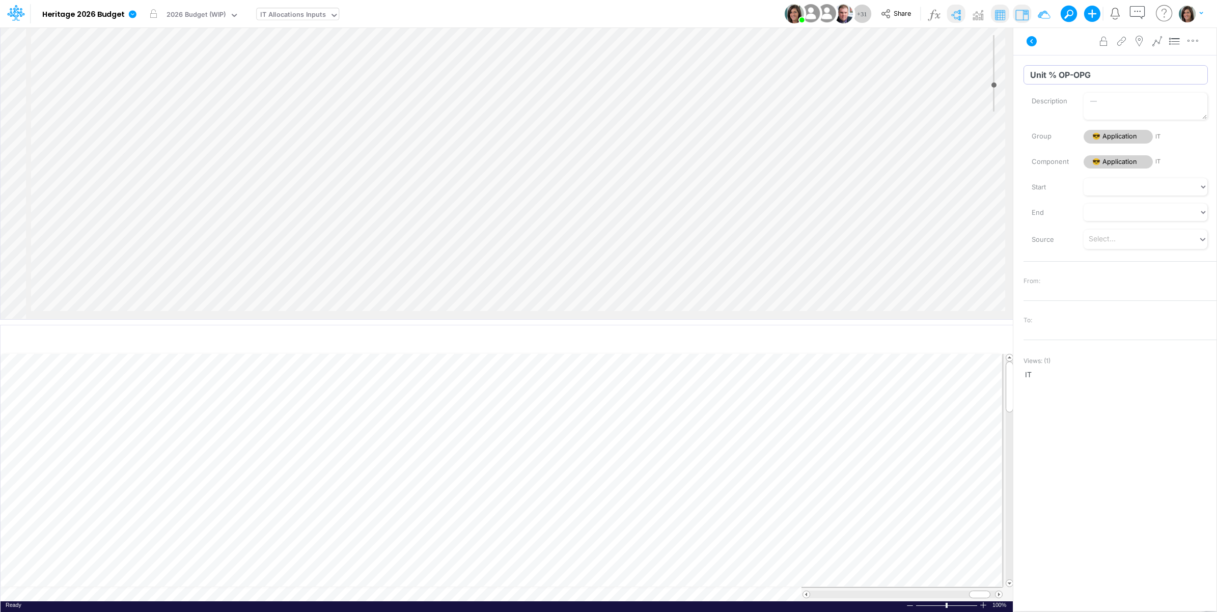
type input "Unit % OP-OPG"
click at [1065, 48] on div "Advanced settings Delete" at bounding box center [1114, 41] width 203 height 29
click at [627, 265] on div "Insert component Insert child node Variable Constant Group Addition Subtraction…" at bounding box center [507, 173] width 1012 height 292
click at [1195, 46] on icon "button" at bounding box center [1192, 41] width 15 height 11
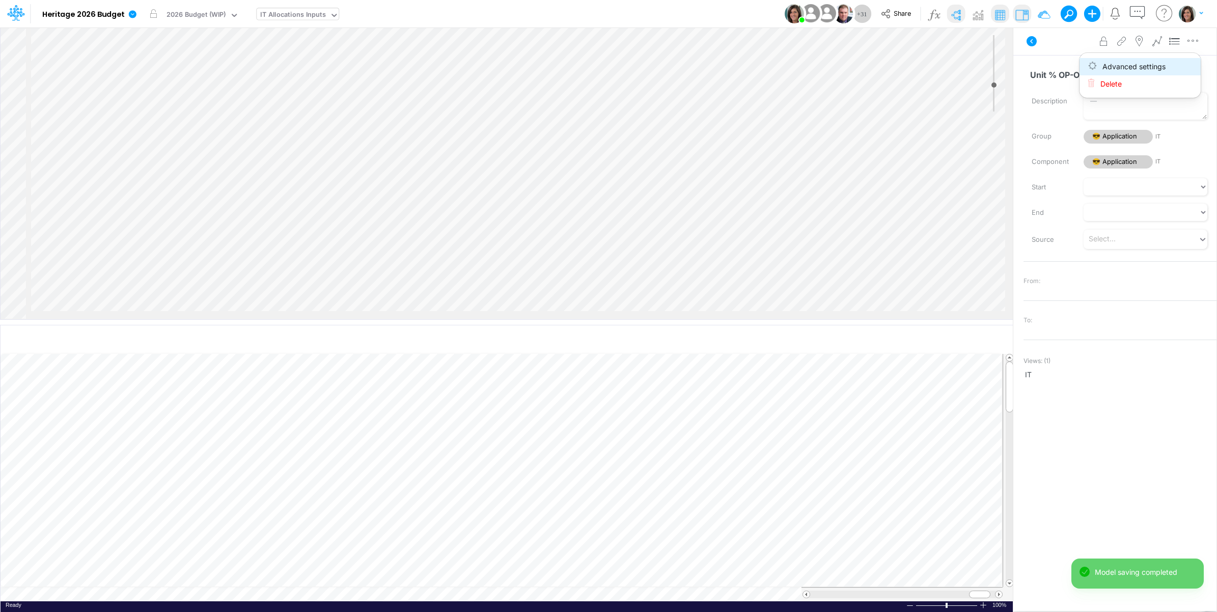
click at [1179, 67] on button "Advanced settings" at bounding box center [1139, 66] width 121 height 17
select select "field"
select select "Text"
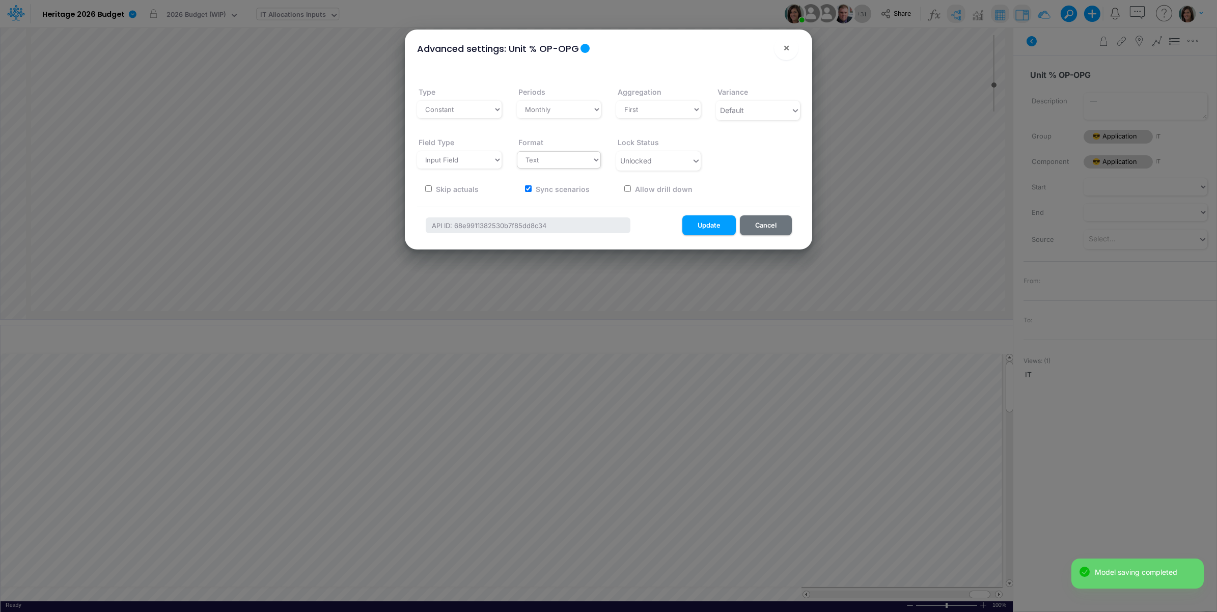
drag, startPoint x: 553, startPoint y: 182, endPoint x: 550, endPoint y: 158, distance: 24.1
click at [553, 182] on div "Sync scenarios" at bounding box center [556, 189] width 78 height 20
click at [542, 189] on label "Sync scenarios" at bounding box center [561, 189] width 55 height 11
click at [531, 189] on input "Sync scenarios" at bounding box center [528, 188] width 7 height 7
checkbox input "false"
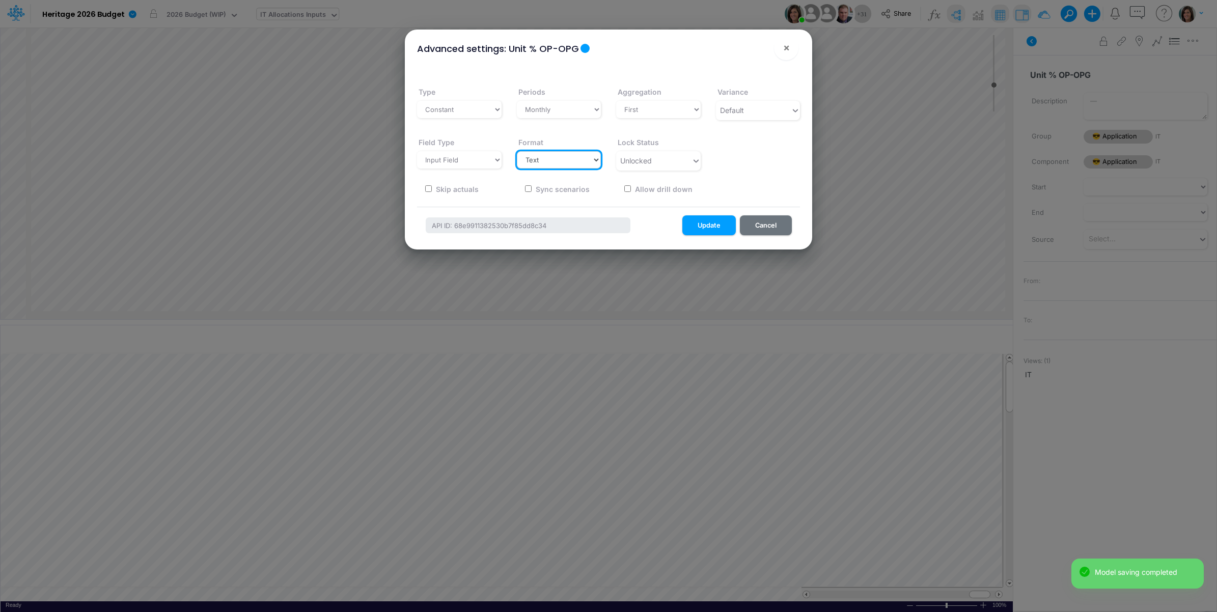
click at [553, 159] on select "Select a type # Number $ USD % Percentage Boolean Text Date Period" at bounding box center [559, 159] width 85 height 17
select select "Percentage"
click at [517, 151] on select "Select a type # Number $ USD % Percentage Boolean Text Date Period" at bounding box center [559, 159] width 85 height 17
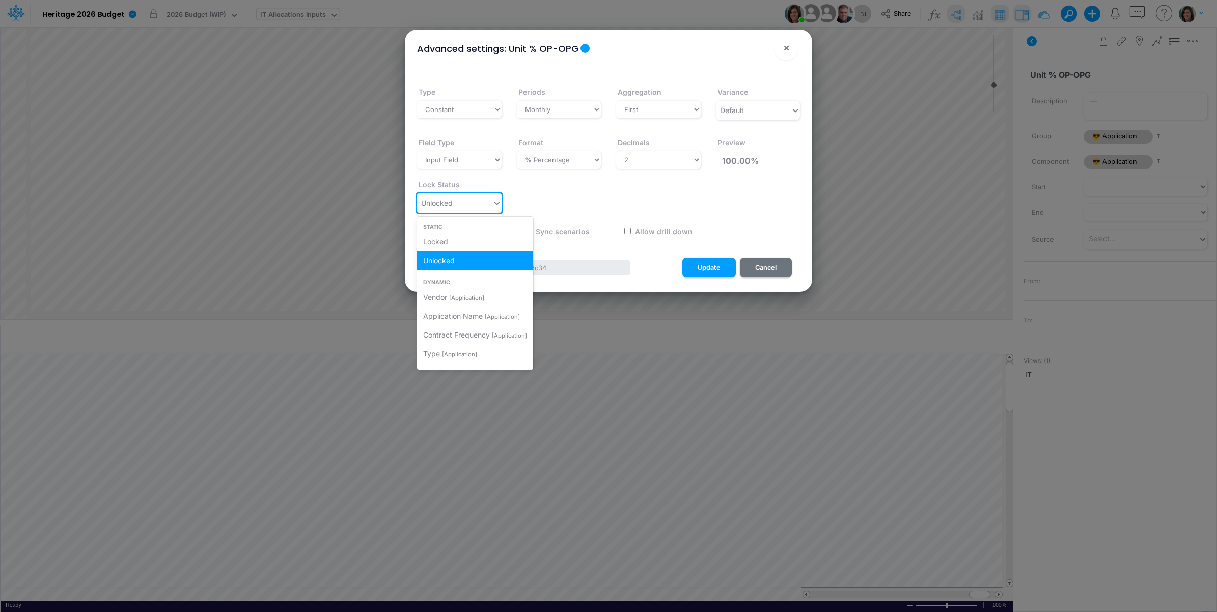
drag, startPoint x: 446, startPoint y: 208, endPoint x: 449, endPoint y: 213, distance: 5.9
click at [448, 208] on div "Unlocked" at bounding box center [437, 203] width 32 height 11
click at [451, 240] on div "Locked" at bounding box center [475, 241] width 116 height 19
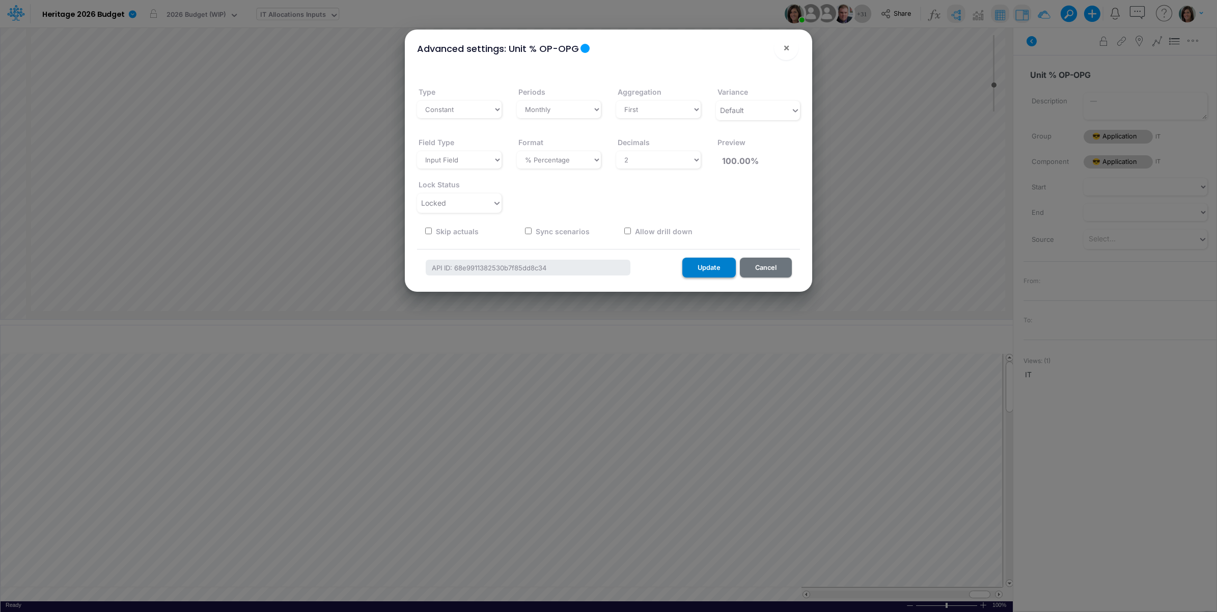
click at [710, 268] on button "Update" at bounding box center [708, 268] width 53 height 20
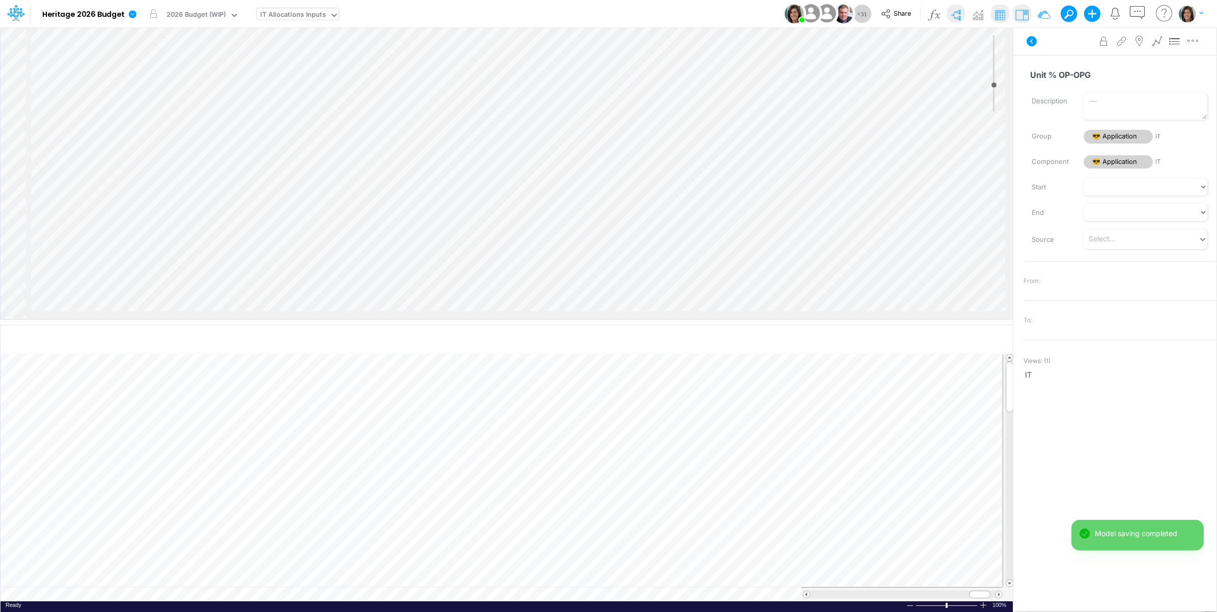
scroll to position [4351, 0]
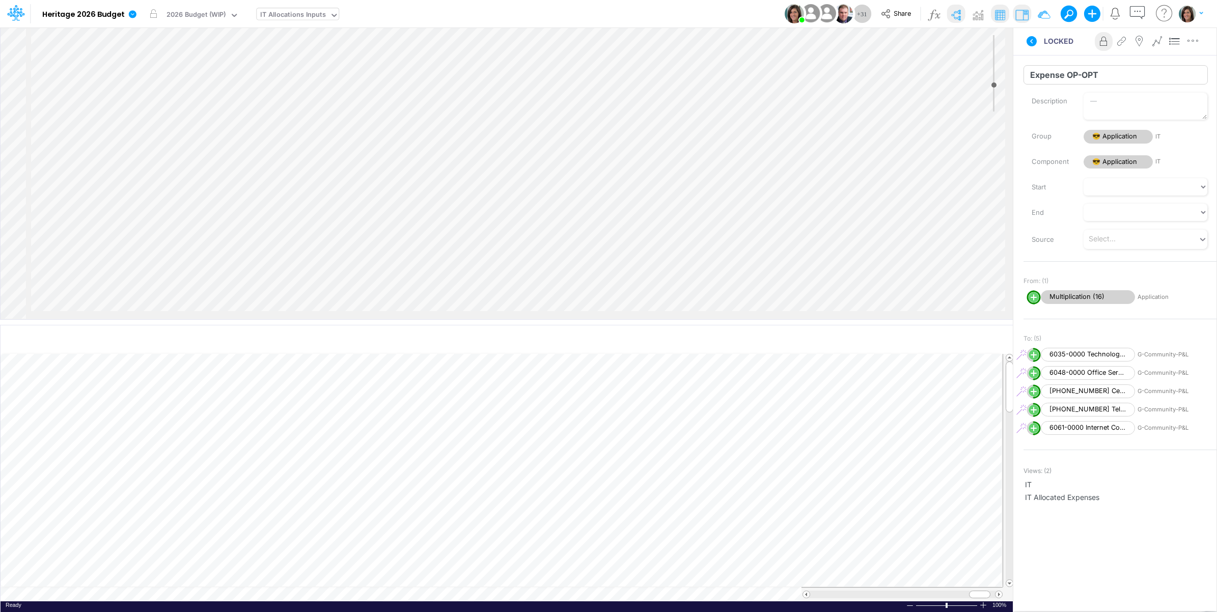
click at [1068, 82] on input "Expense OP-OPT" at bounding box center [1115, 74] width 184 height 19
click at [1188, 43] on icon "button" at bounding box center [1192, 41] width 15 height 11
click at [1174, 66] on button "Advanced settings" at bounding box center [1139, 66] width 121 height 17
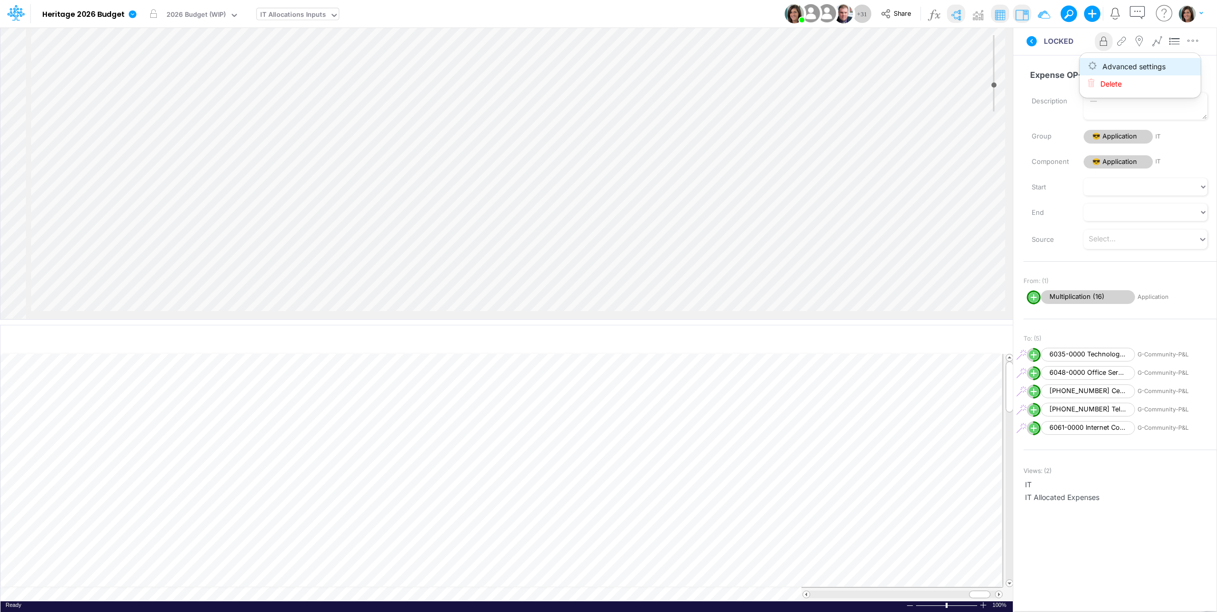
select select "sum"
select select "field"
select select "Number"
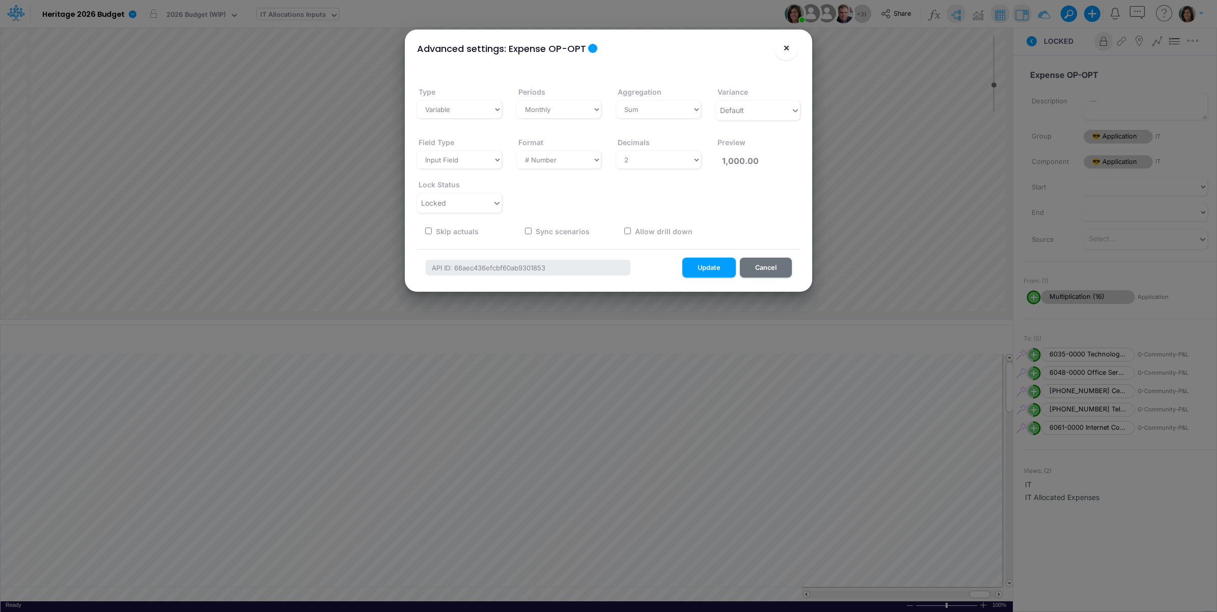
click at [783, 54] on button "×" at bounding box center [786, 48] width 24 height 24
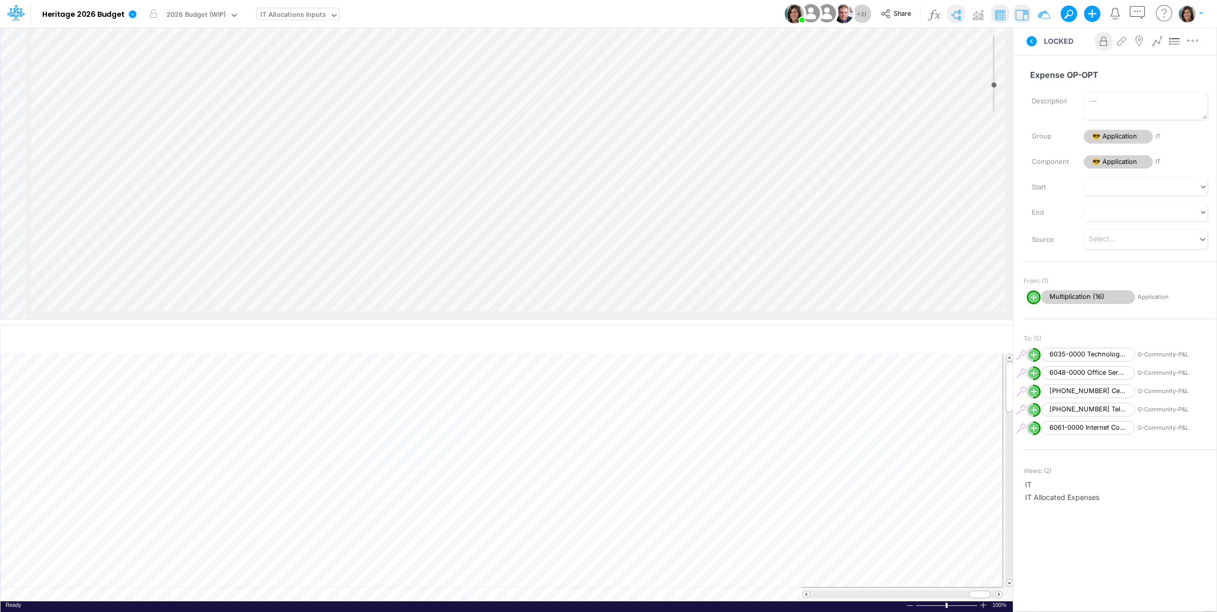
click at [636, 258] on div "Insert component Insert child node Variable Constant Group Addition Subtraction…" at bounding box center [507, 173] width 1012 height 292
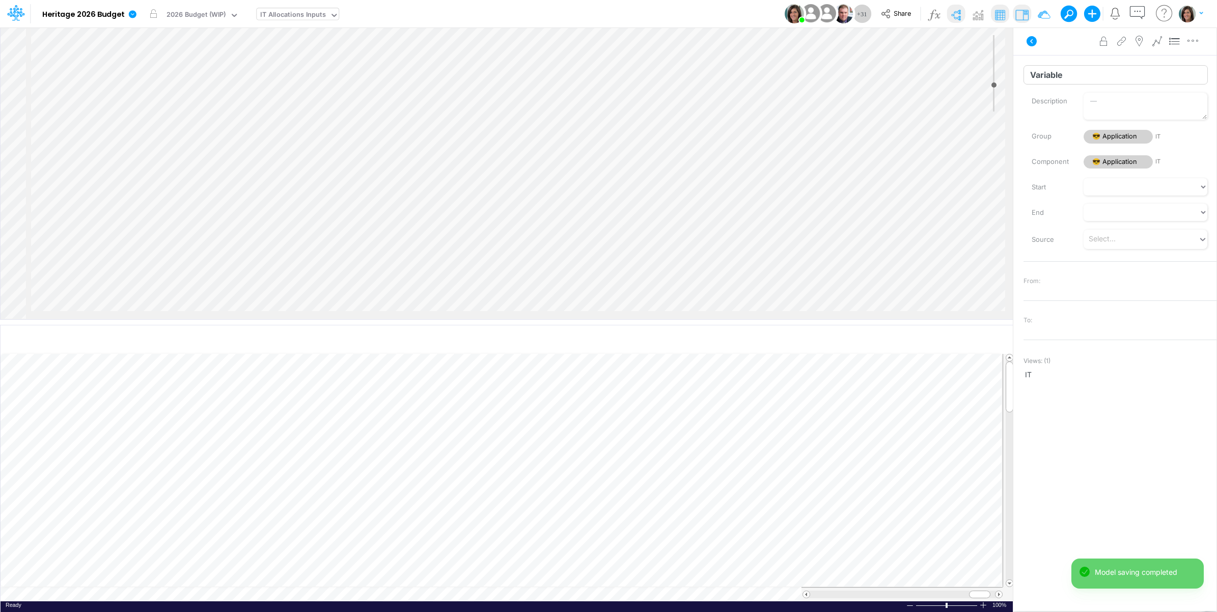
click at [1057, 79] on input "Variable" at bounding box center [1115, 74] width 184 height 19
paste input "Expense OP-OPT"
drag, startPoint x: 1093, startPoint y: 79, endPoint x: 1103, endPoint y: 78, distance: 9.2
click at [1103, 78] on input "Expense OP-OPT" at bounding box center [1115, 74] width 184 height 19
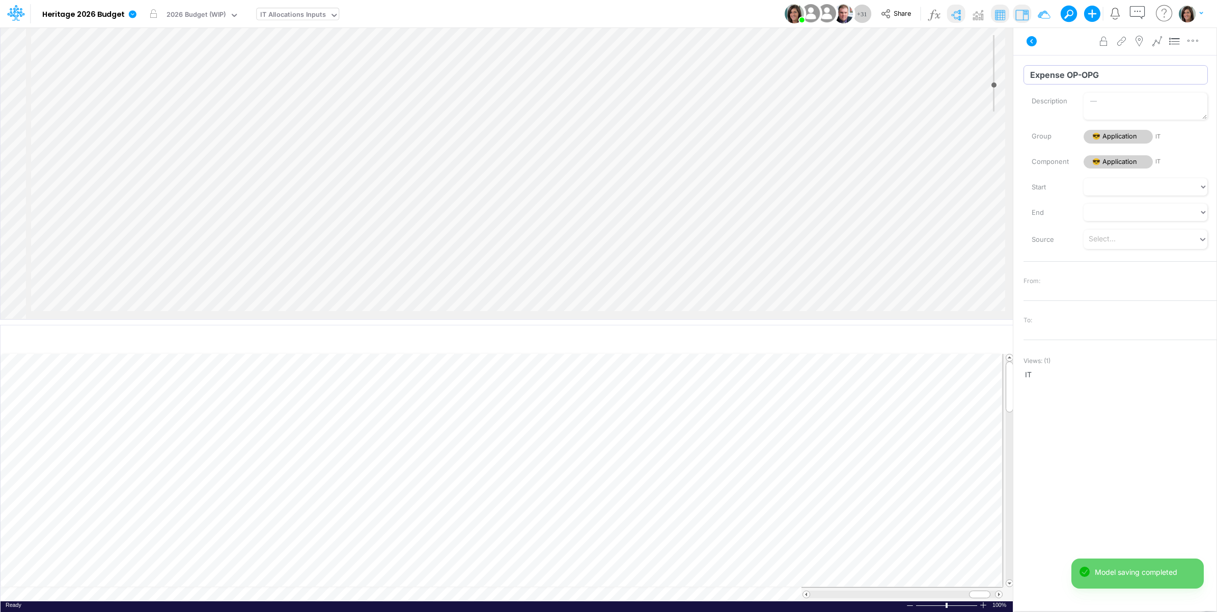
type input "Expense OP-OPG"
click at [1077, 51] on div "Advanced settings Delete" at bounding box center [1114, 41] width 203 height 29
click at [617, 278] on div "Insert component Insert child node Variable Constant Group Addition Subtraction…" at bounding box center [507, 173] width 1012 height 292
click at [1198, 47] on button "button" at bounding box center [1192, 41] width 19 height 20
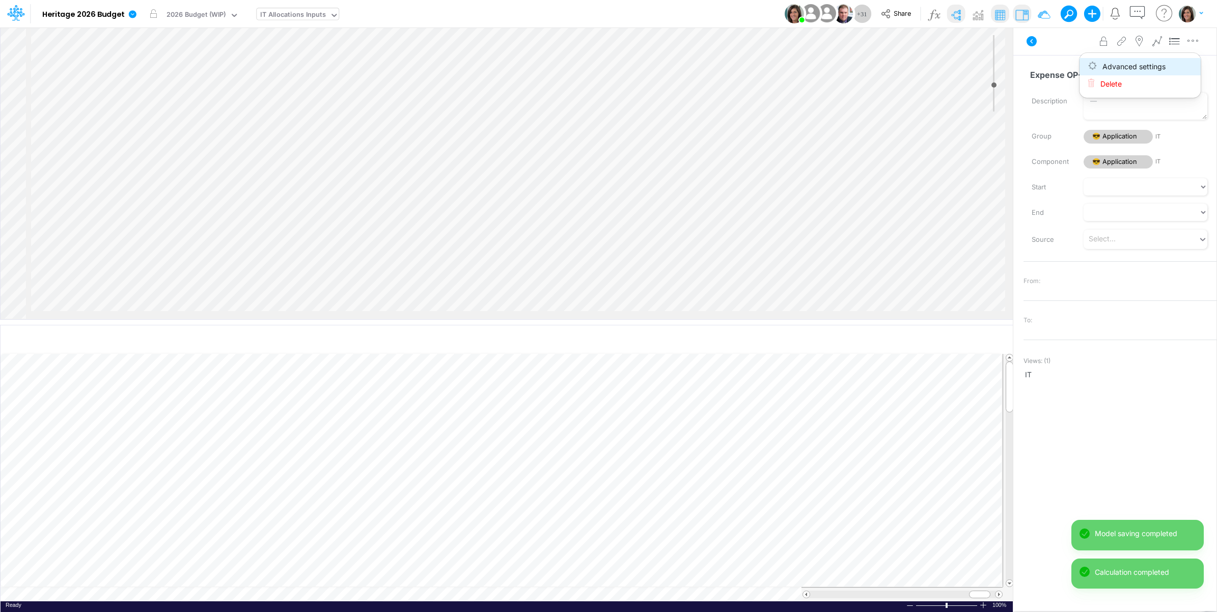
click at [1177, 65] on button "Advanced settings" at bounding box center [1139, 66] width 121 height 17
select select "sum"
select select "field"
select select "Number"
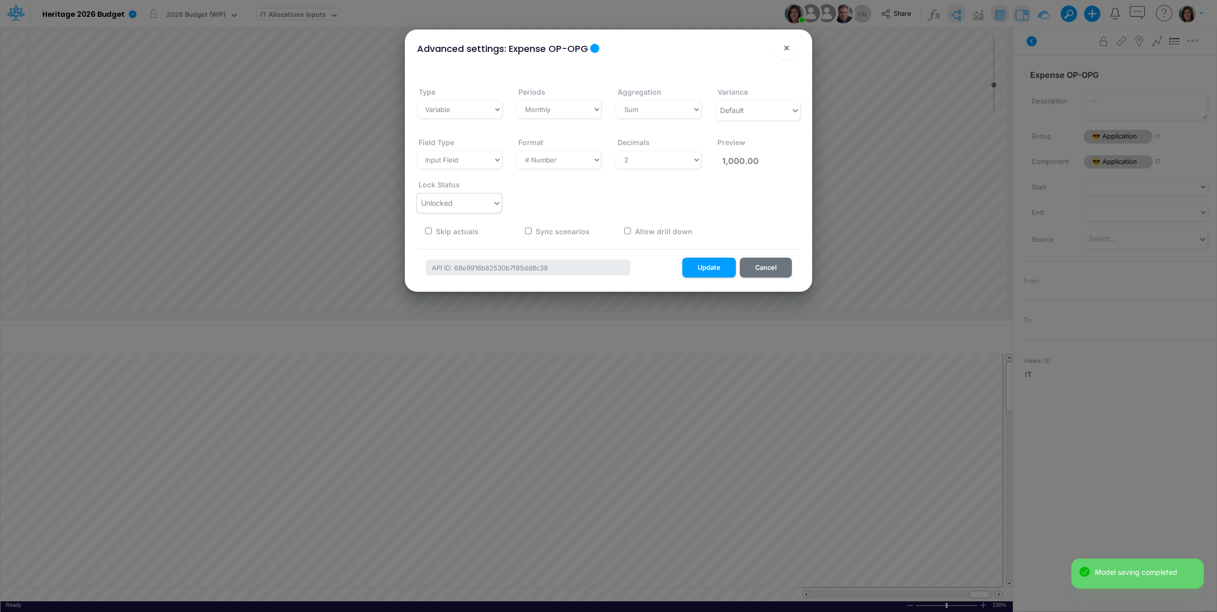
click at [473, 200] on div "Unlocked" at bounding box center [454, 202] width 75 height 17
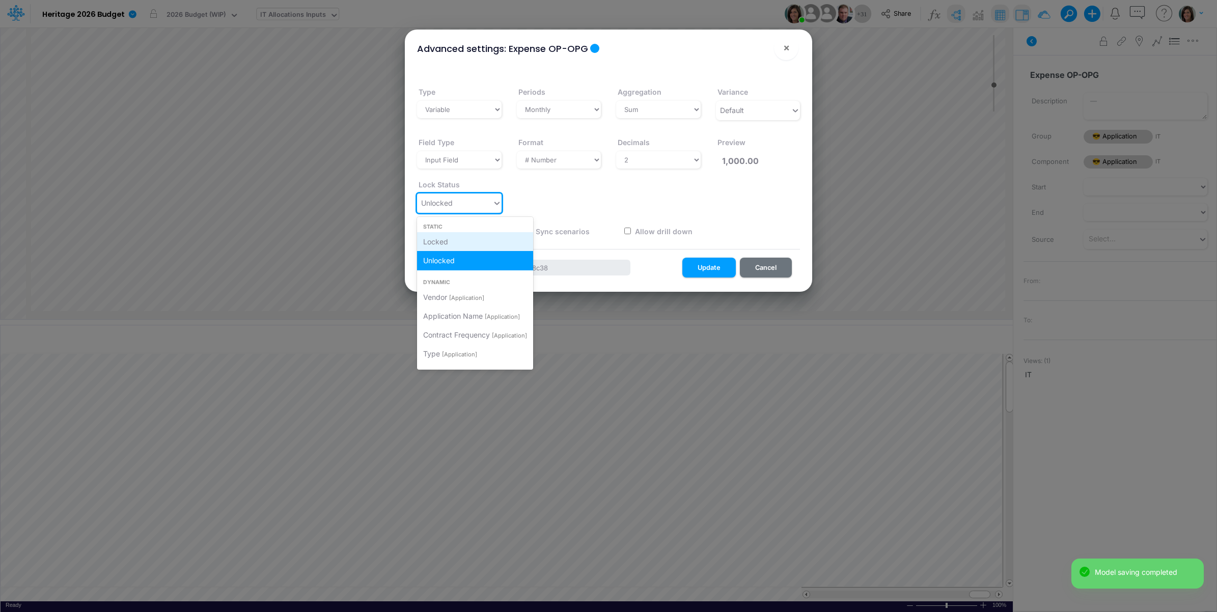
click at [461, 240] on div "Locked" at bounding box center [475, 241] width 116 height 19
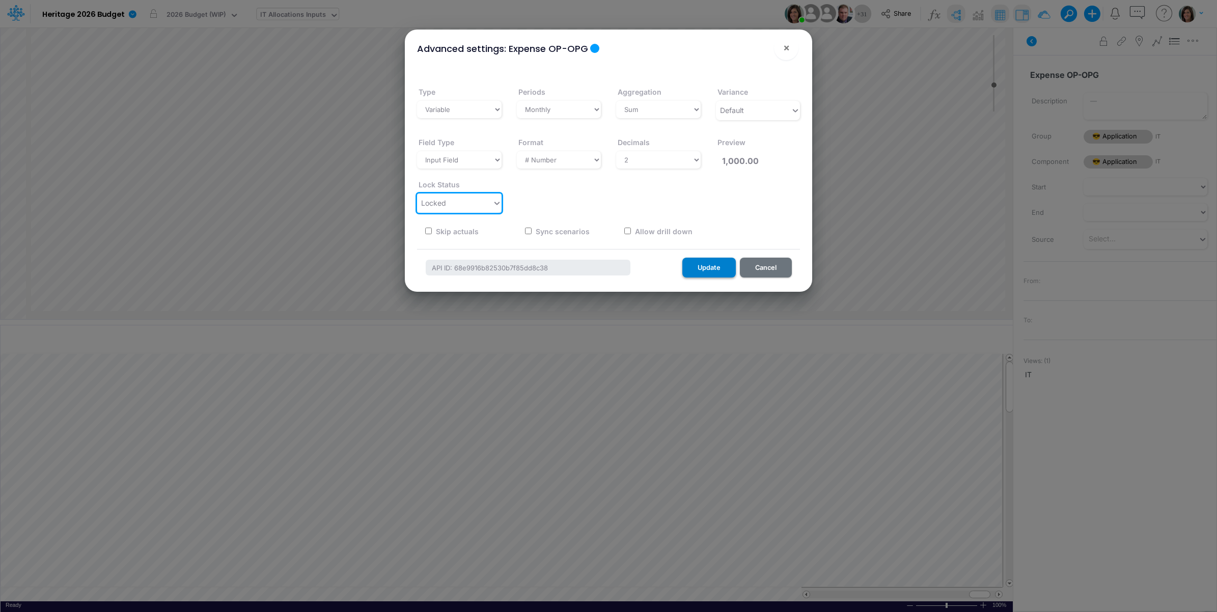
click at [718, 268] on button "Update" at bounding box center [708, 268] width 53 height 20
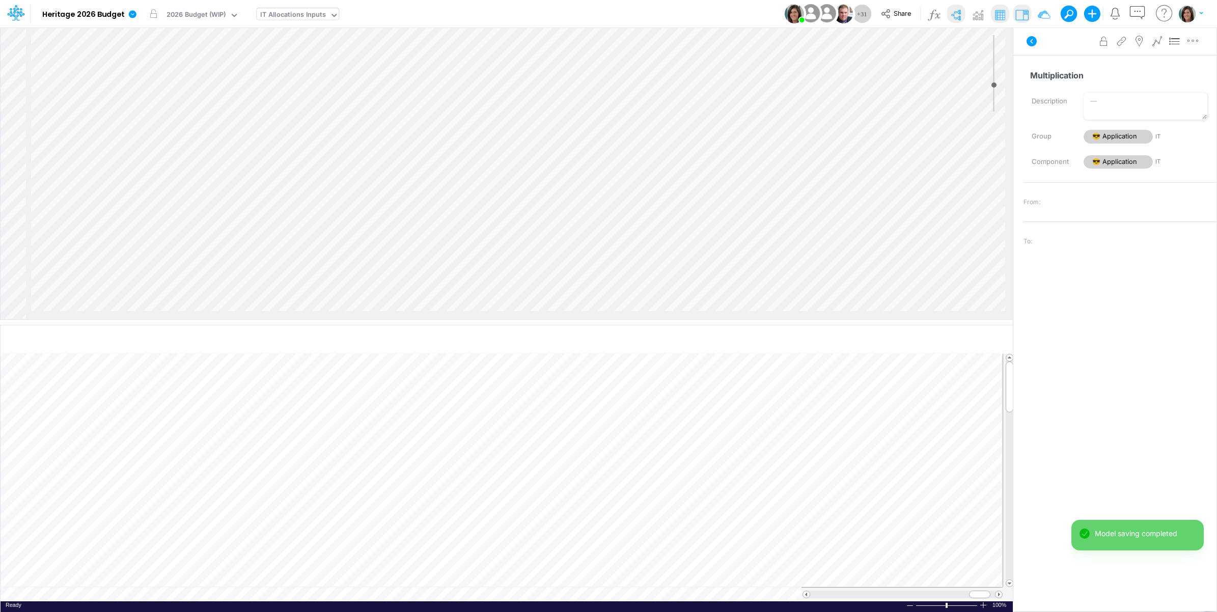
scroll to position [4267, 0]
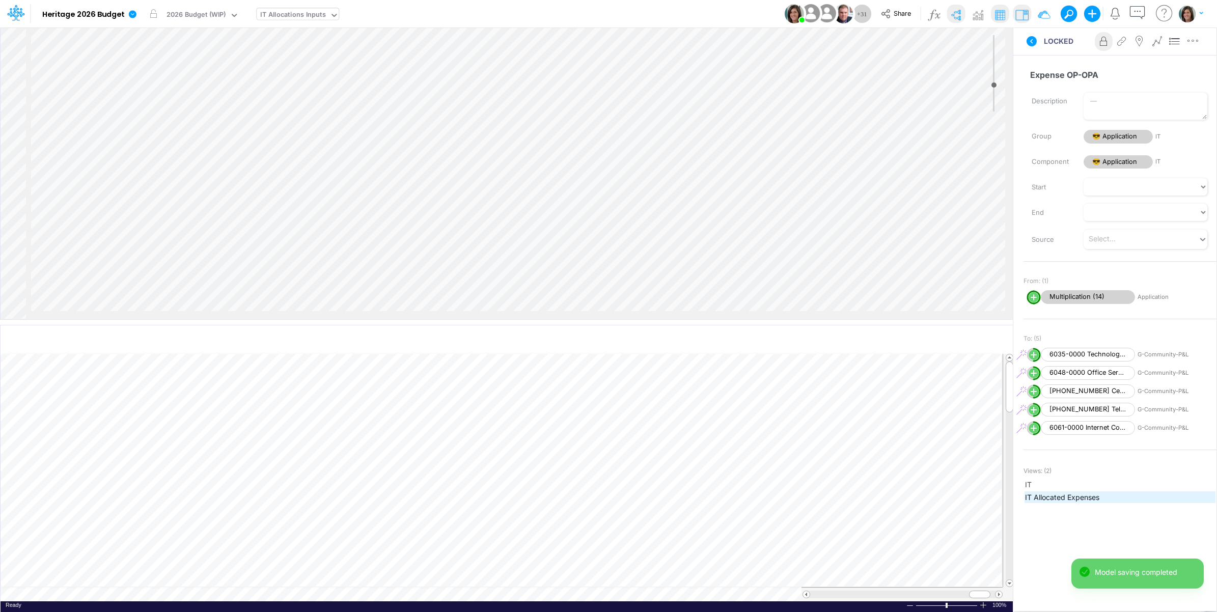
click at [1057, 498] on span "IT Allocated Expenses" at bounding box center [1120, 497] width 190 height 11
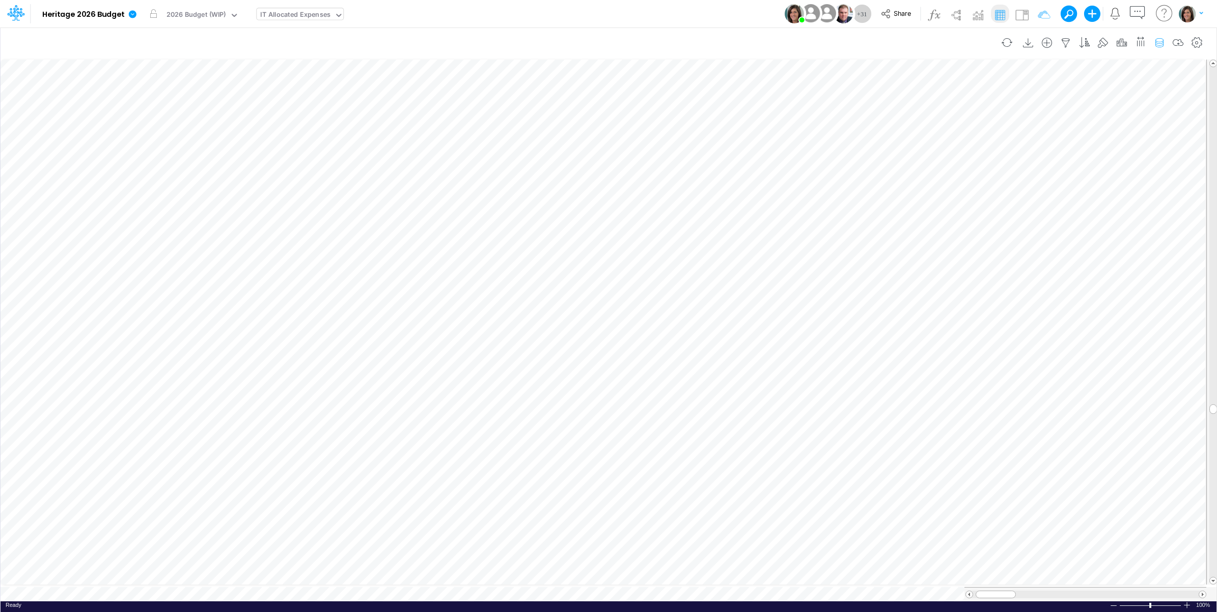
click at [1158, 40] on icon "button" at bounding box center [1158, 43] width 15 height 11
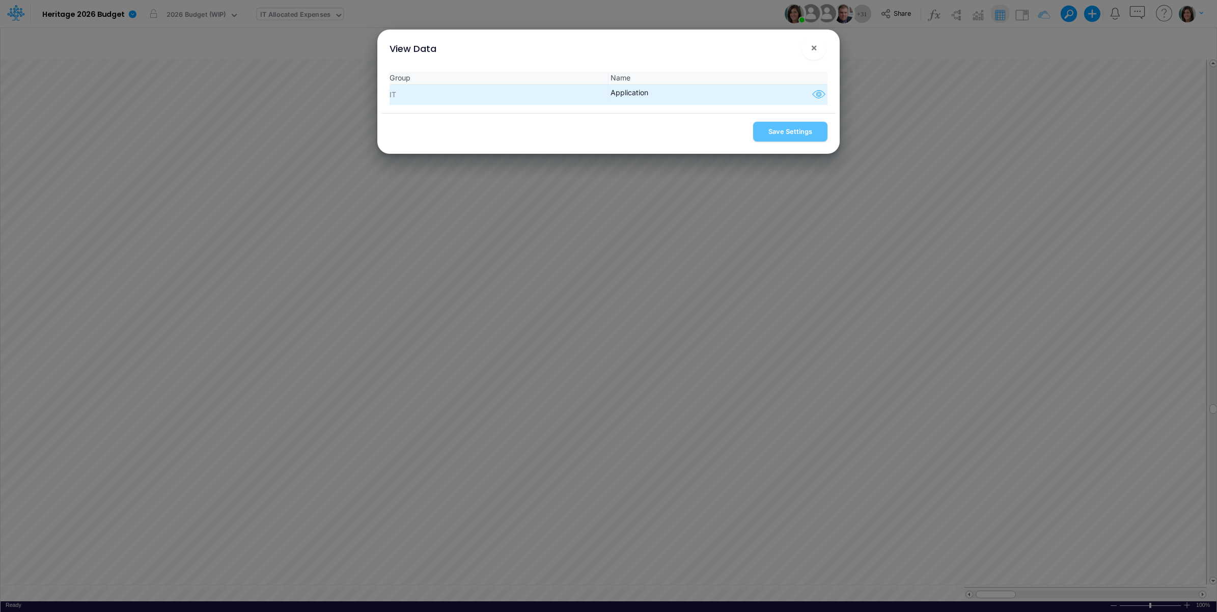
click at [815, 96] on icon "button" at bounding box center [818, 94] width 15 height 13
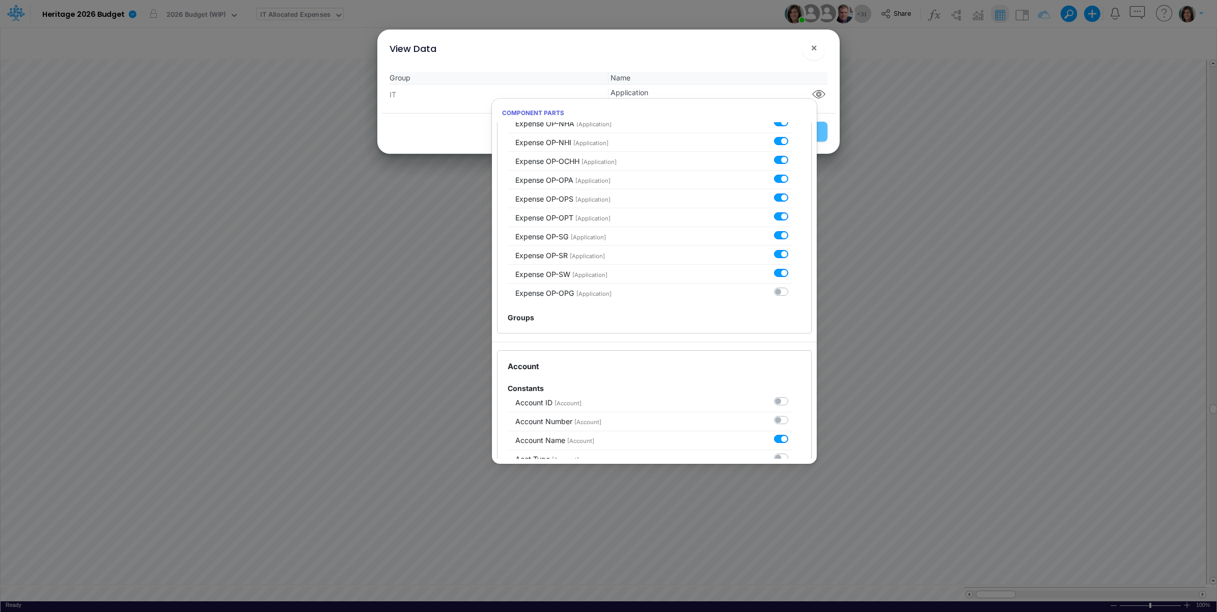
scroll to position [2884, 0]
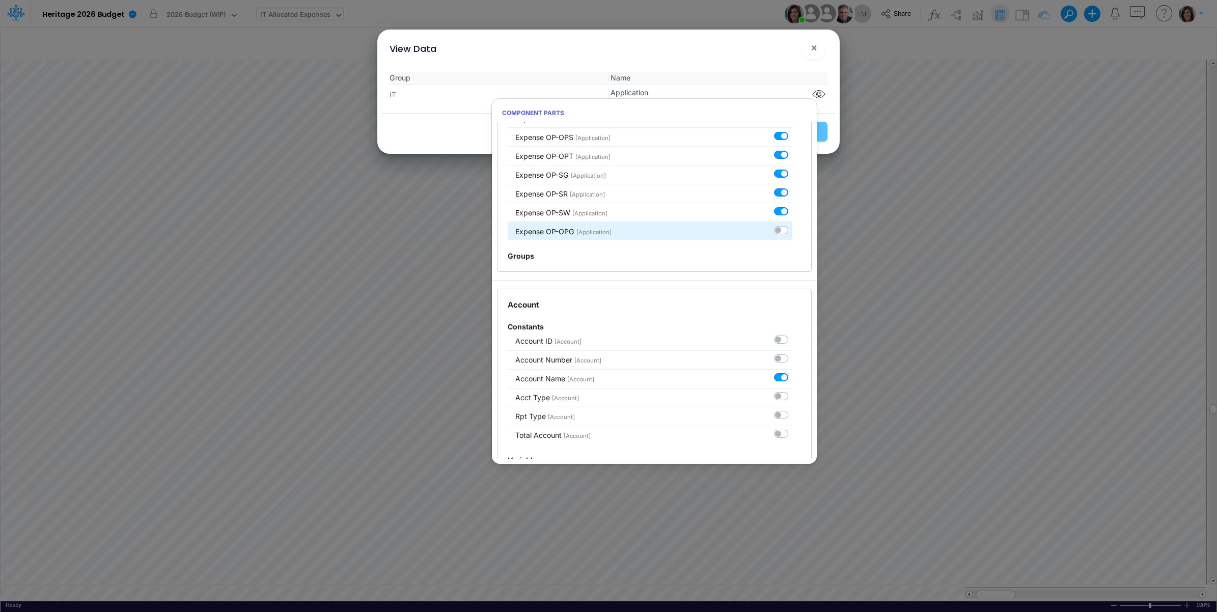
click at [792, 224] on label at bounding box center [792, 224] width 0 height 0
click at [792, 231] on input "checkbox" at bounding box center [795, 227] width 7 height 7
checkbox input "true"
click at [756, 54] on div "View Data ! ×" at bounding box center [608, 47] width 454 height 34
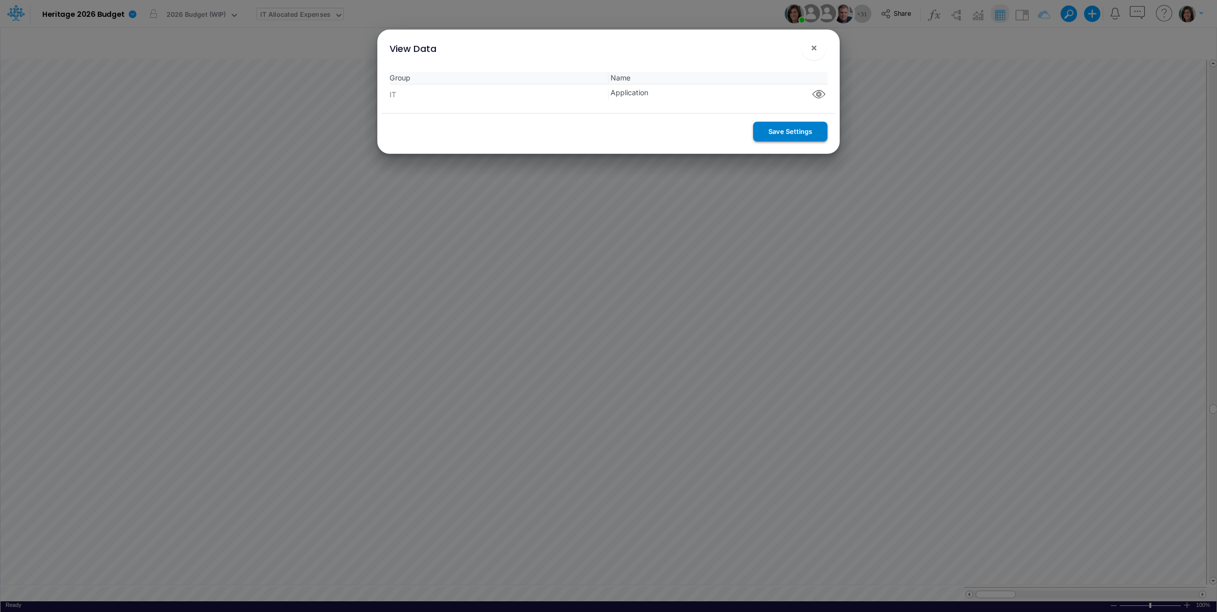
click at [798, 133] on button "Save Settings" at bounding box center [790, 132] width 74 height 20
click at [812, 50] on span "×" at bounding box center [813, 47] width 7 height 12
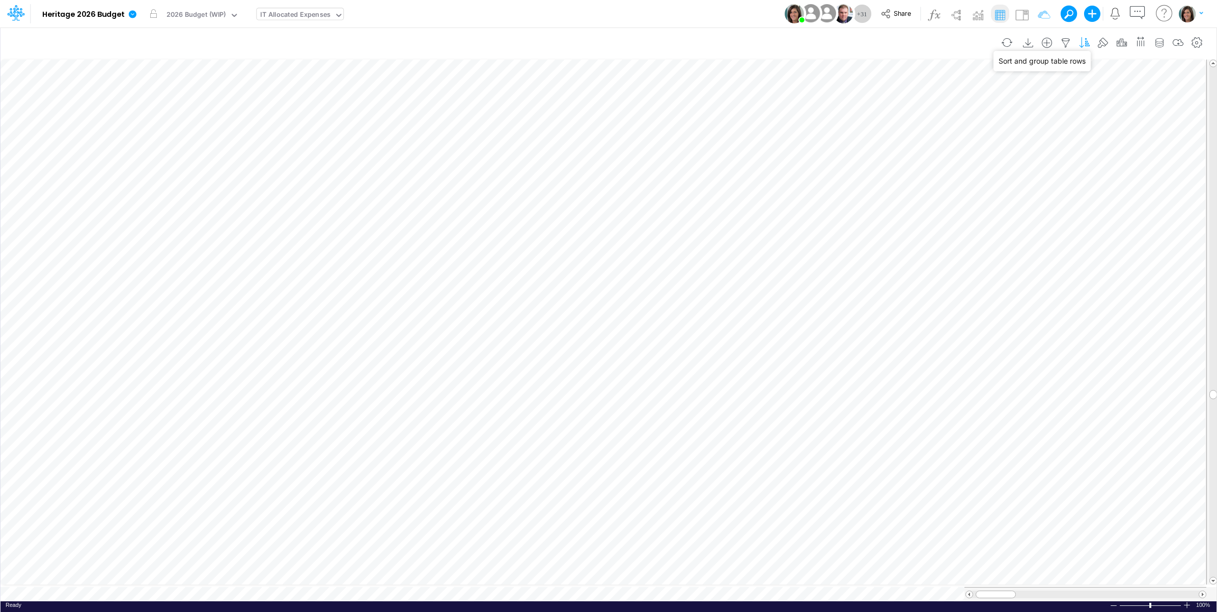
click at [1082, 41] on icon "button" at bounding box center [1084, 43] width 15 height 11
click at [1023, 14] on img at bounding box center [1021, 15] width 16 height 16
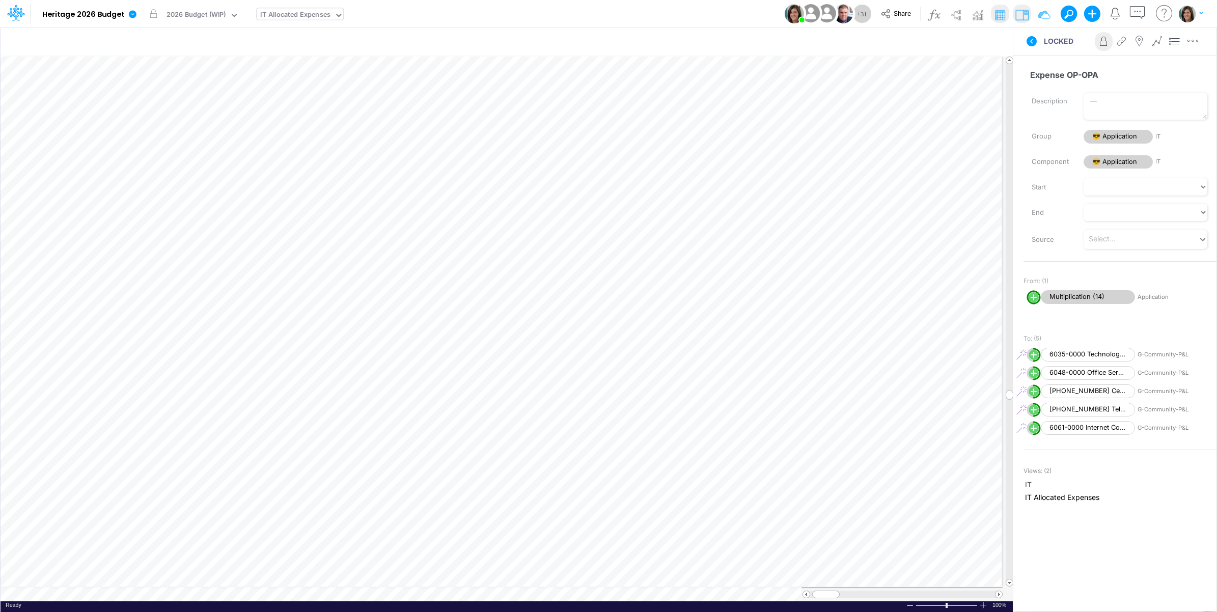
scroll to position [0, 1]
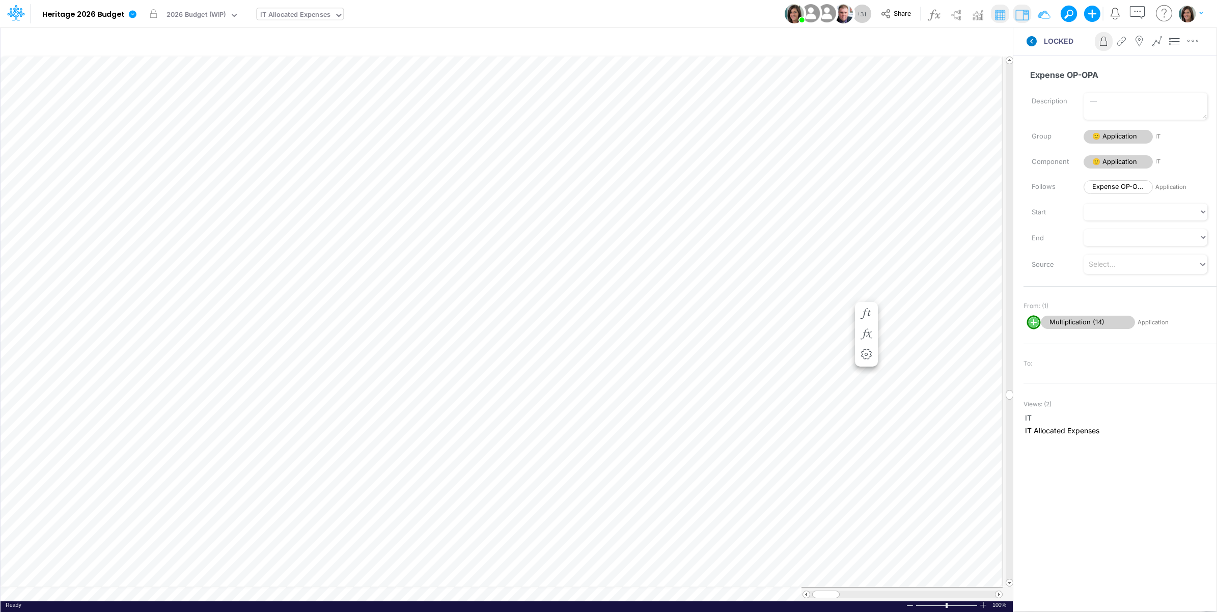
click at [1031, 46] on icon at bounding box center [1031, 41] width 10 height 10
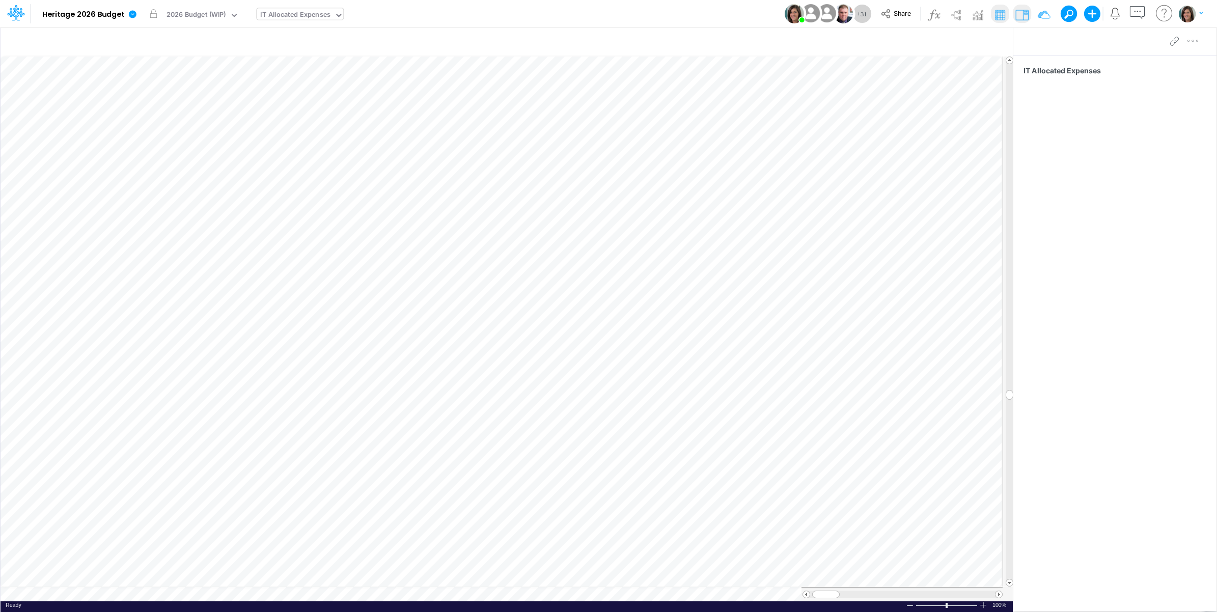
click at [318, 13] on div "IT Allocated Expenses" at bounding box center [295, 16] width 70 height 12
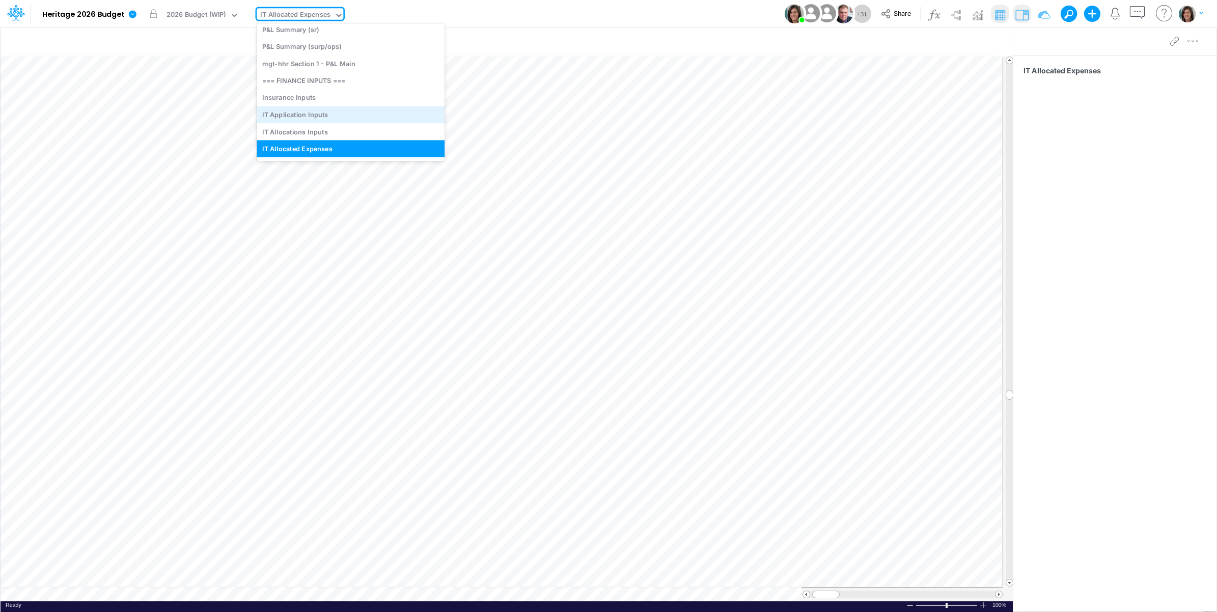
click at [319, 108] on div "IT Application Inputs" at bounding box center [351, 114] width 188 height 17
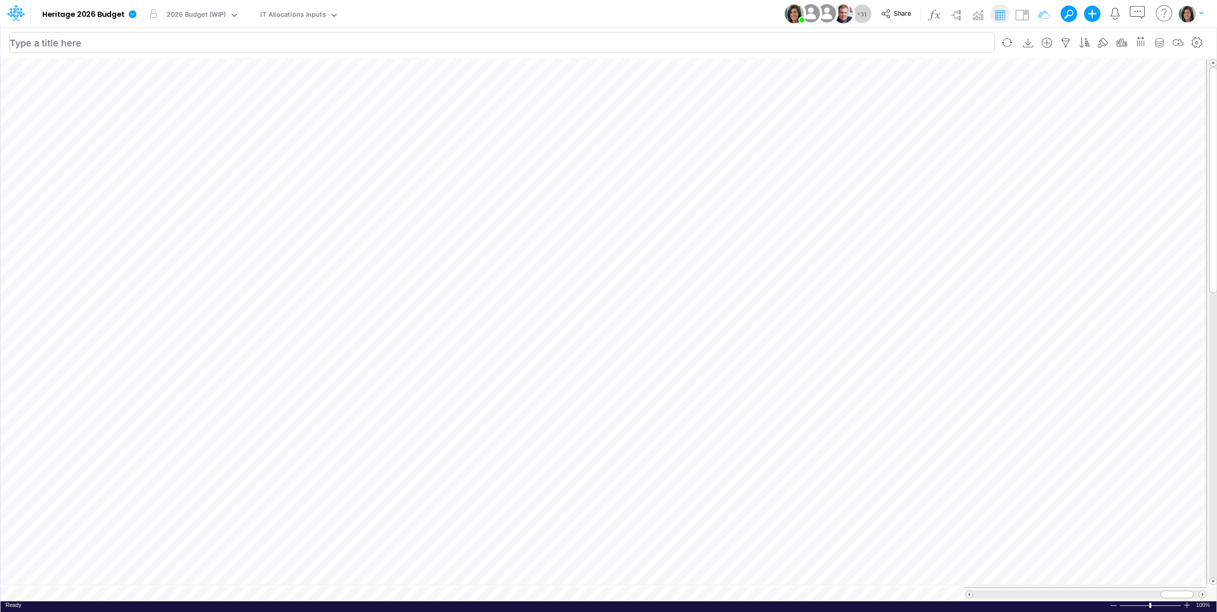
scroll to position [0, 1]
click at [955, 15] on img at bounding box center [955, 15] width 16 height 16
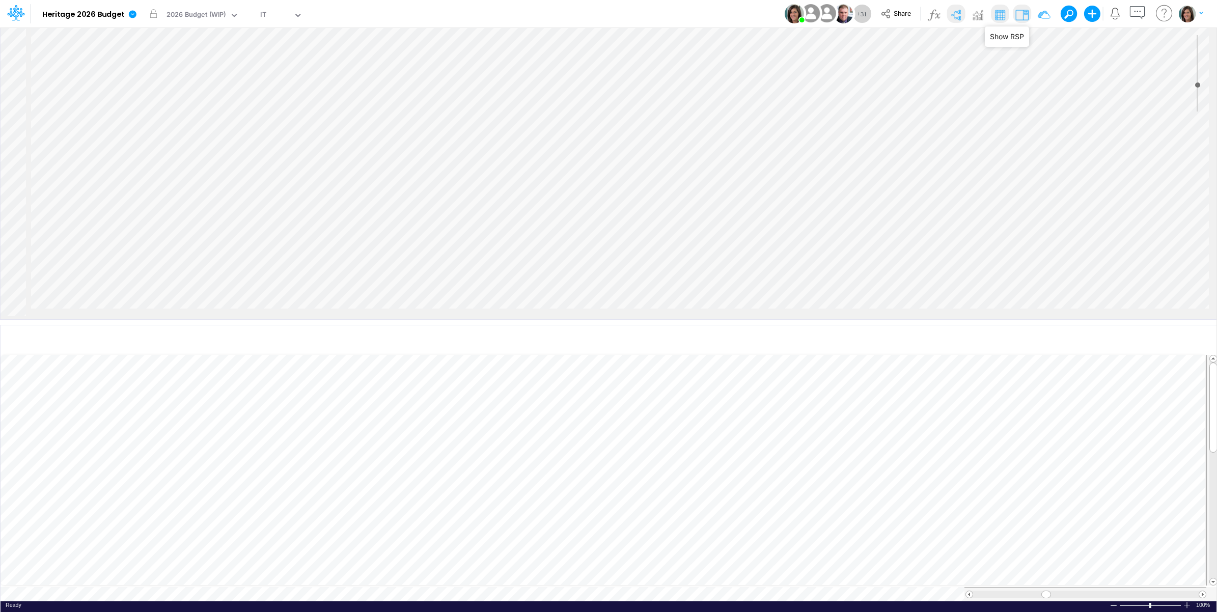
click at [1021, 13] on img at bounding box center [1021, 15] width 16 height 16
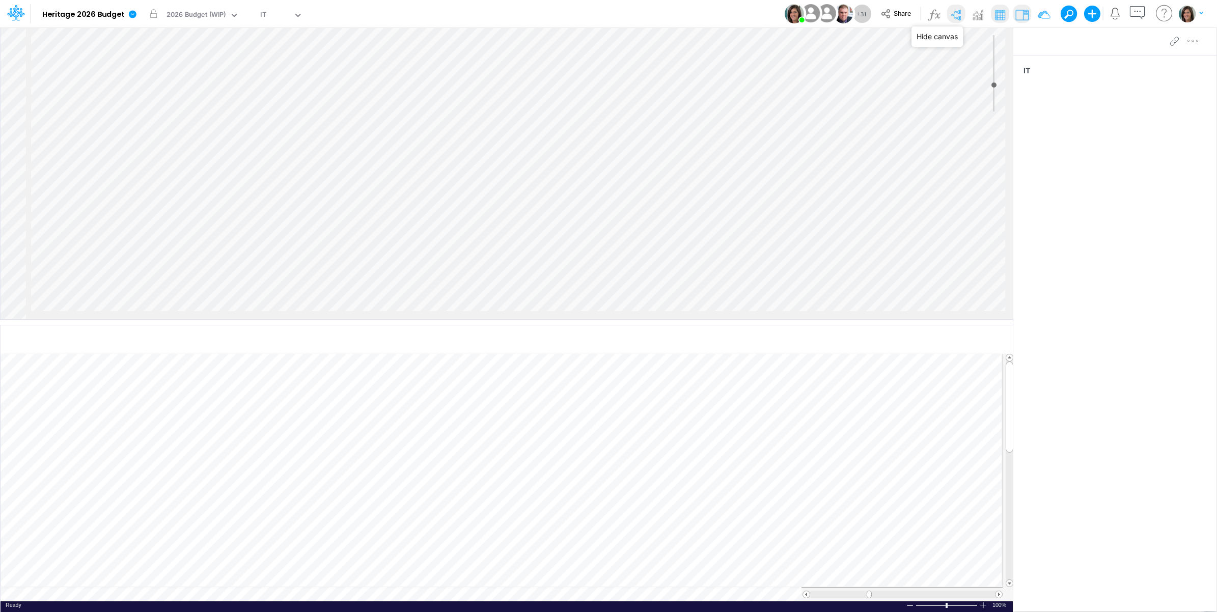
click at [954, 8] on img at bounding box center [955, 15] width 16 height 16
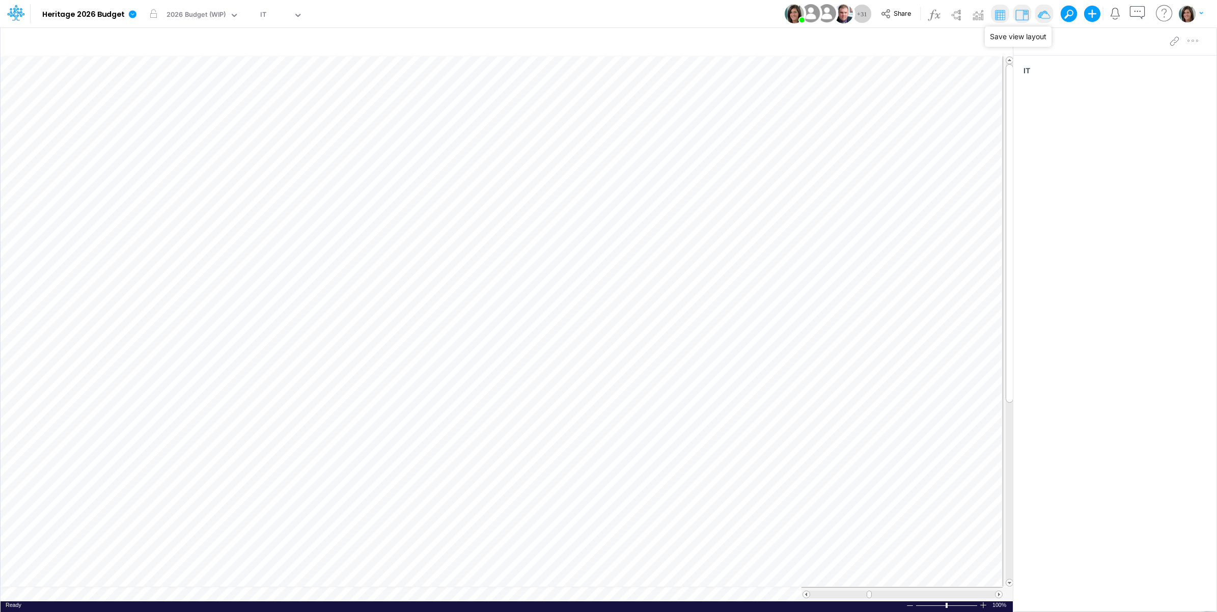
click at [1044, 13] on img at bounding box center [1043, 15] width 16 height 16
click at [952, 12] on img at bounding box center [955, 15] width 16 height 16
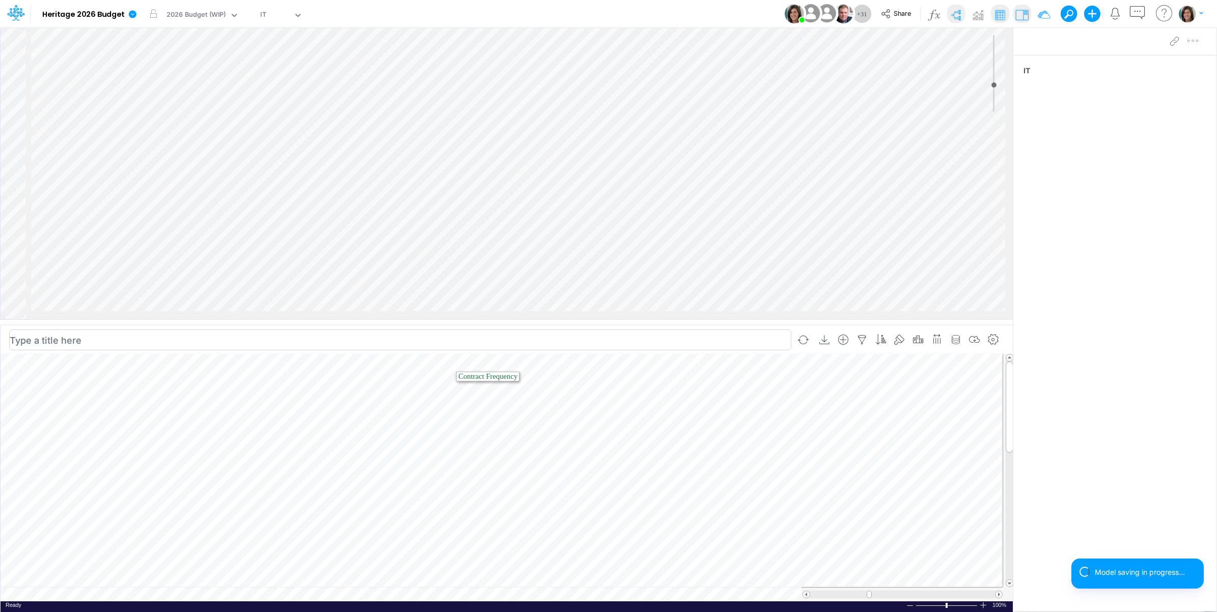
scroll to position [4182, 0]
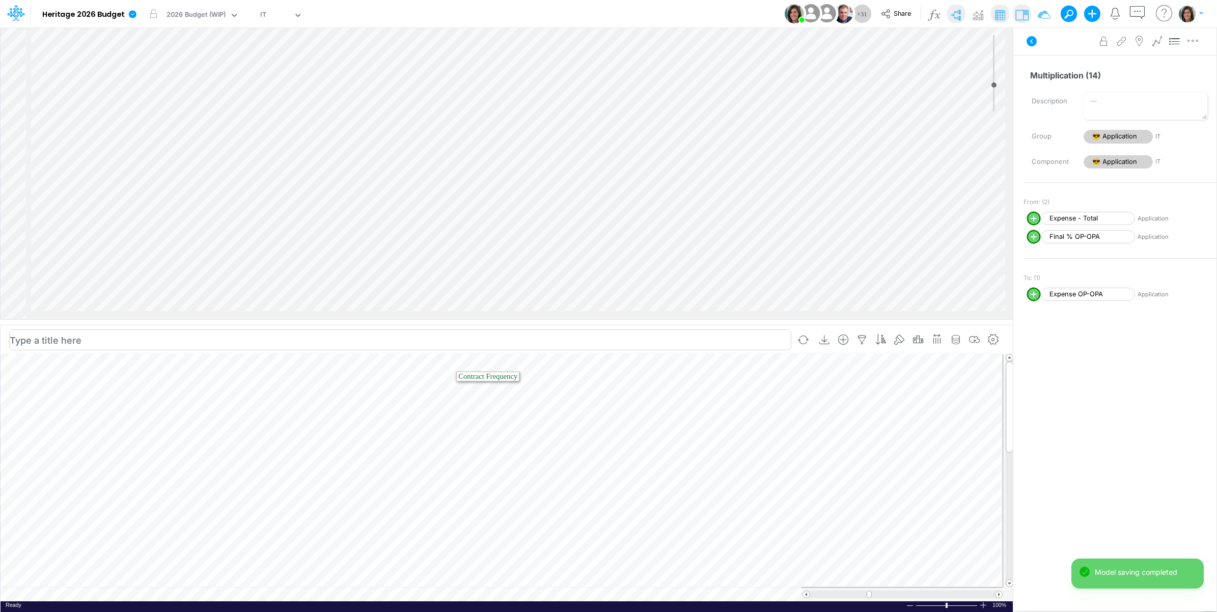
select select "1"
select select "Multiply"
select select "Add"
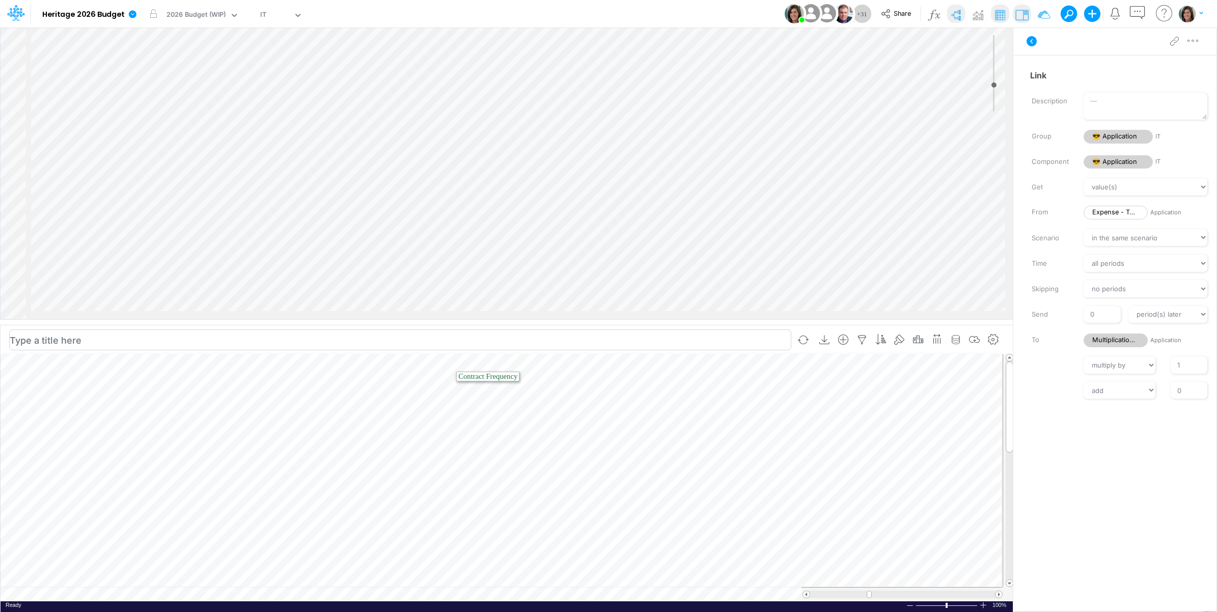
scroll to position [194, 0]
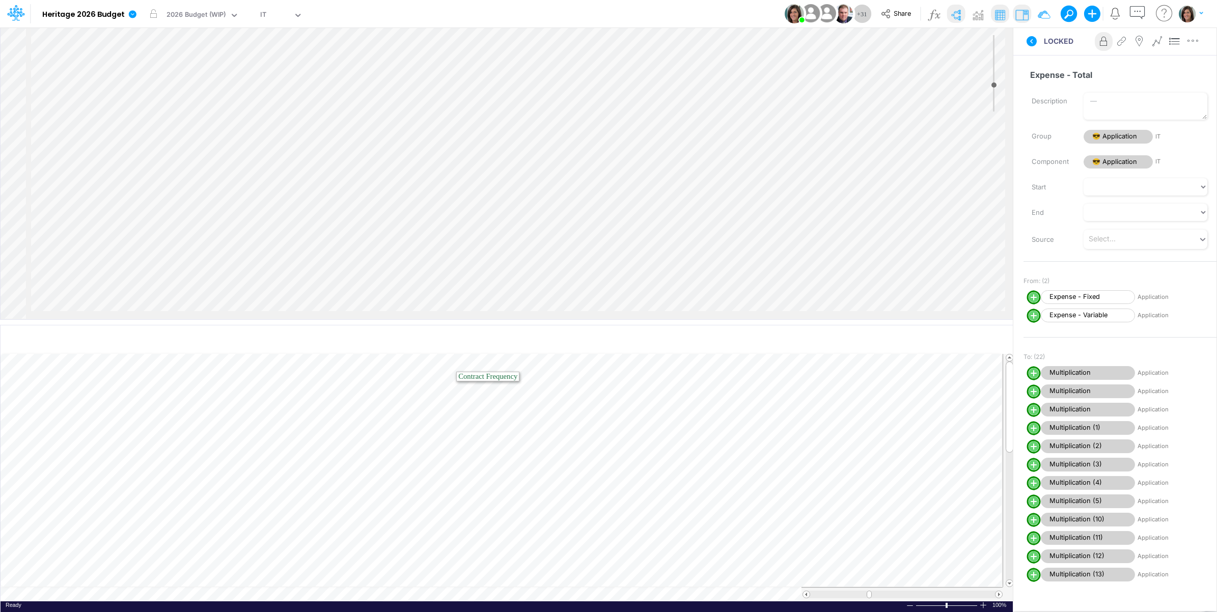
scroll to position [4218, 0]
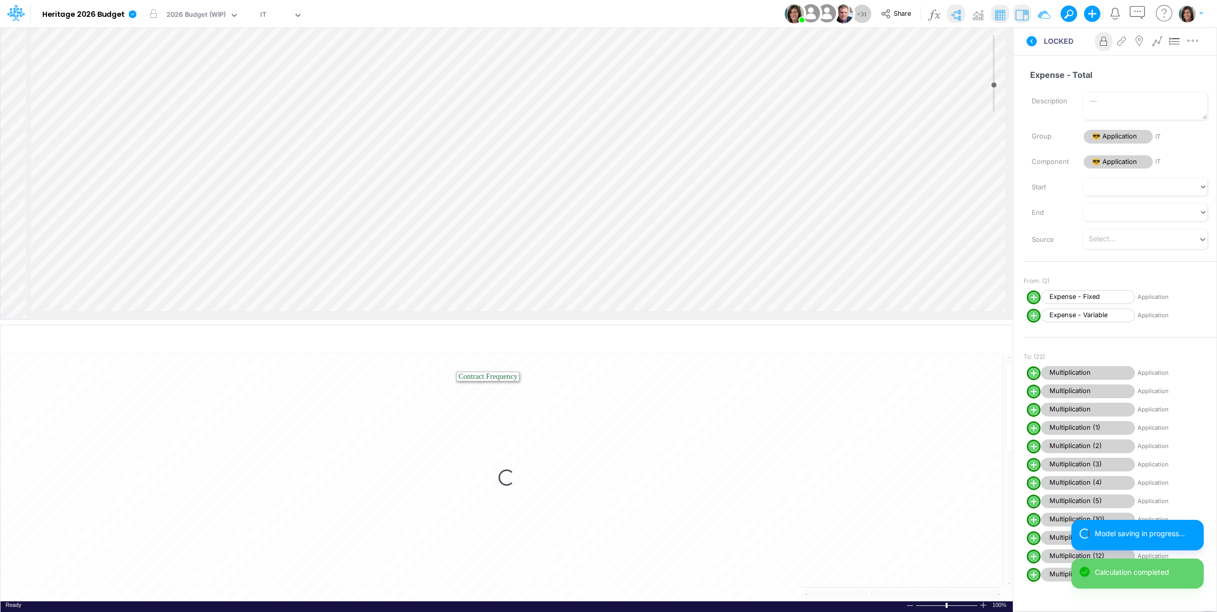
select select "1"
select select "Multiply"
select select "Add"
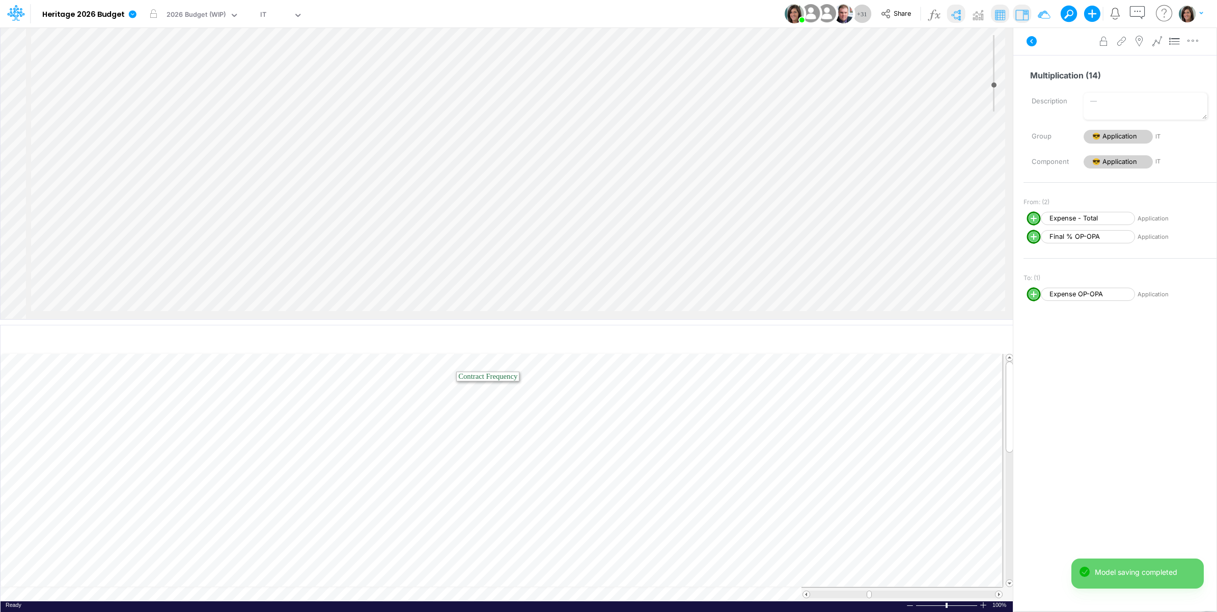
select select "1"
select select "Multiply"
select select "Add"
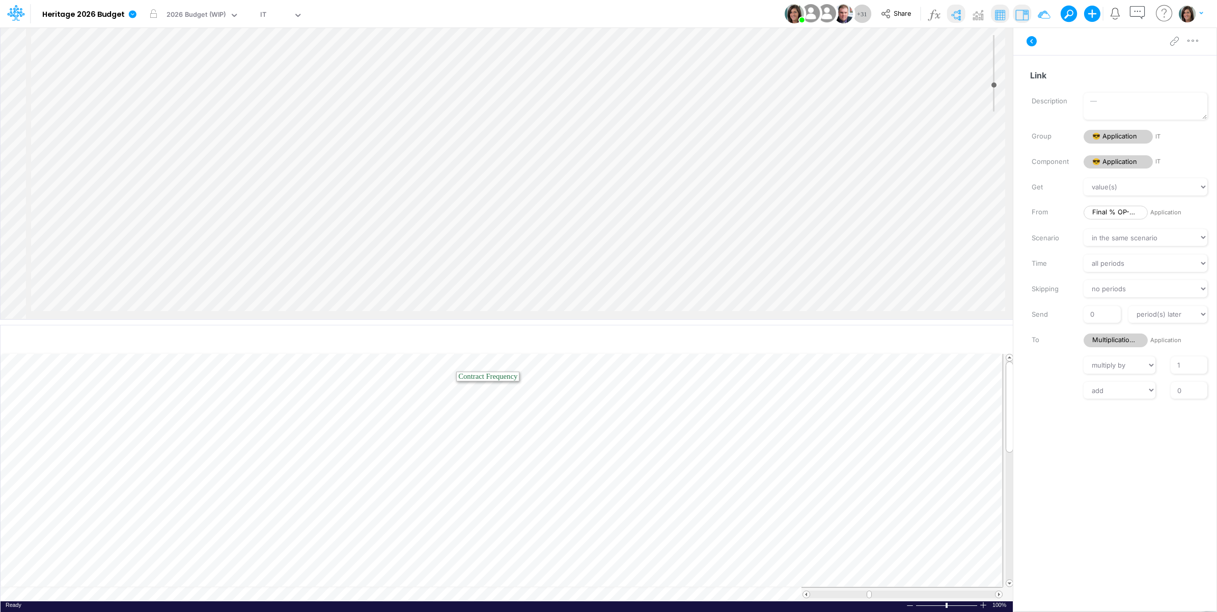
scroll to position [4251, 0]
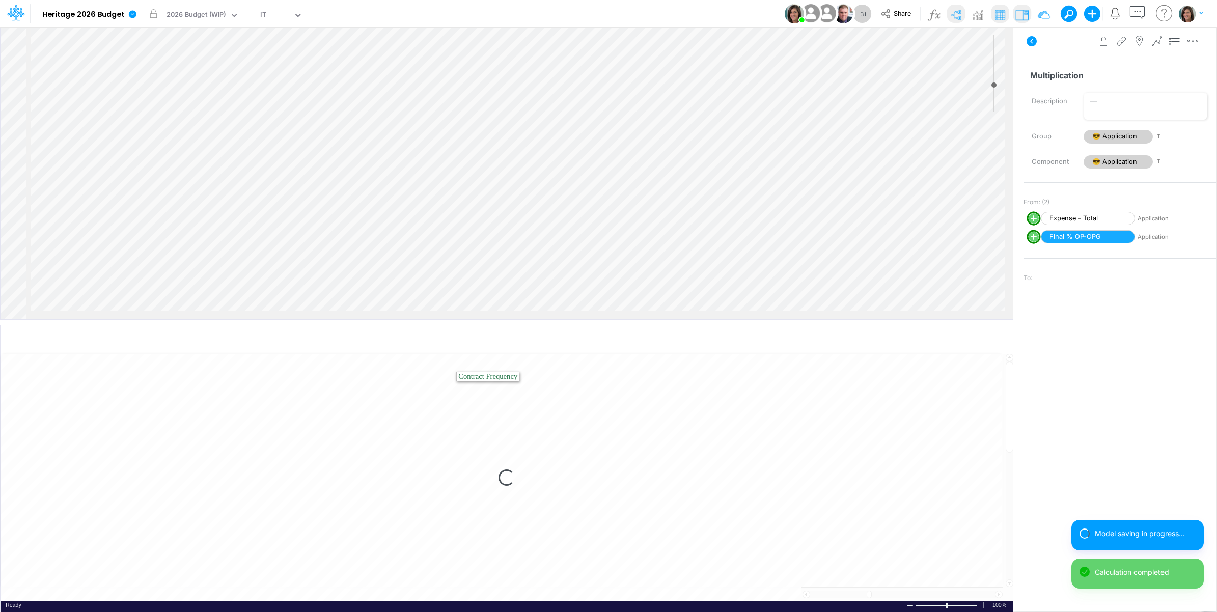
select select "1"
select select "Multiply"
select select "Add"
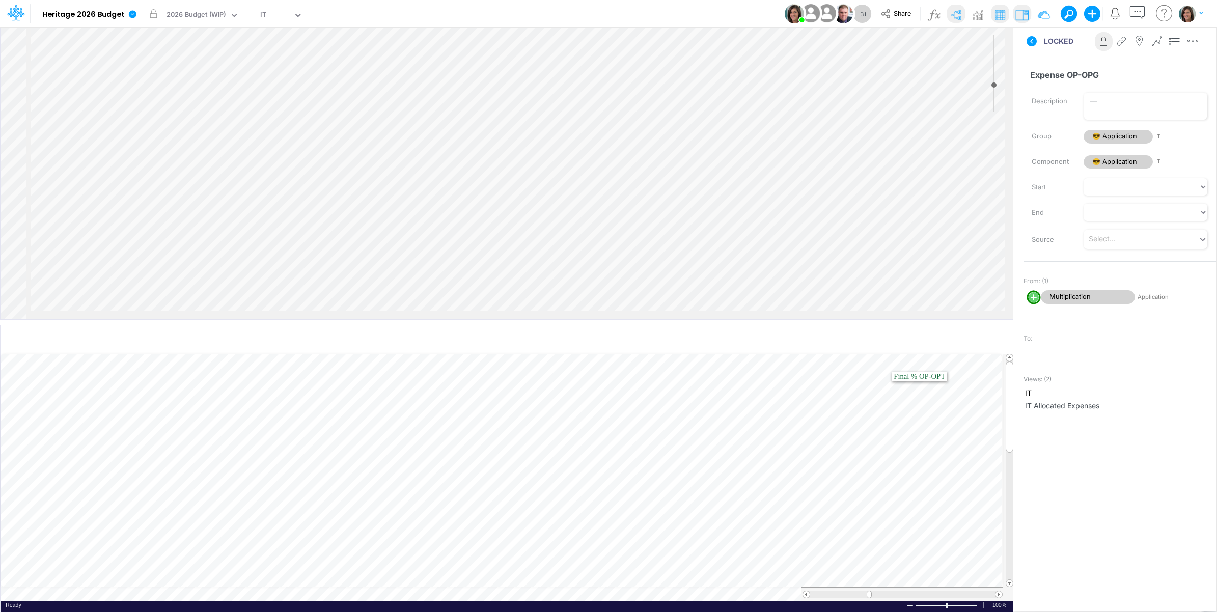
scroll to position [4167, 0]
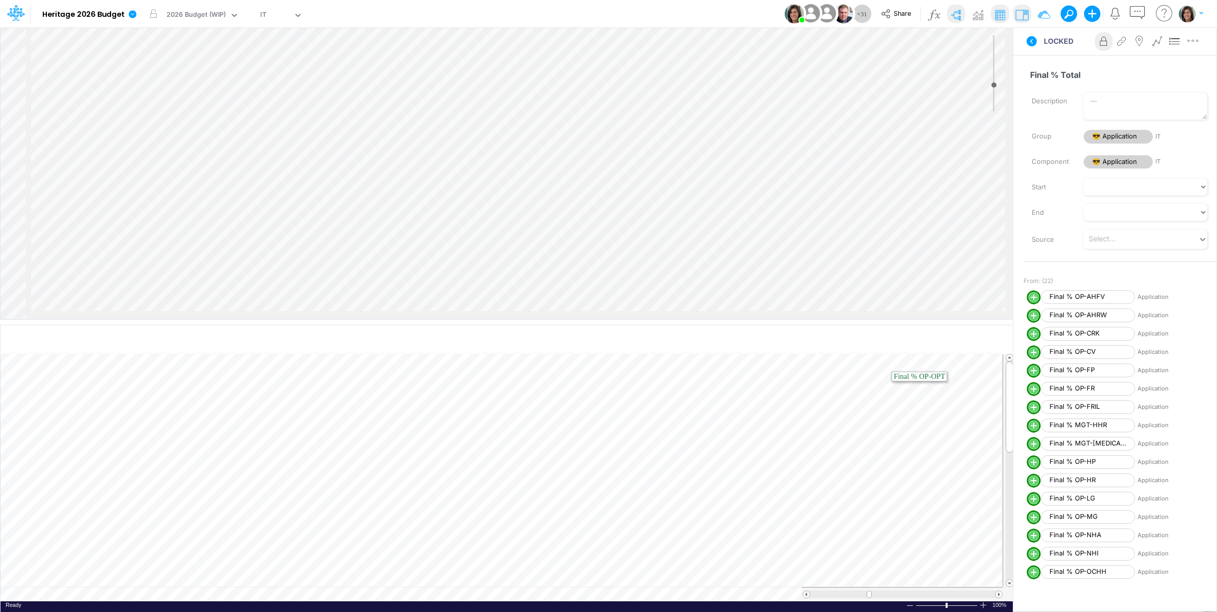
scroll to position [1358, 0]
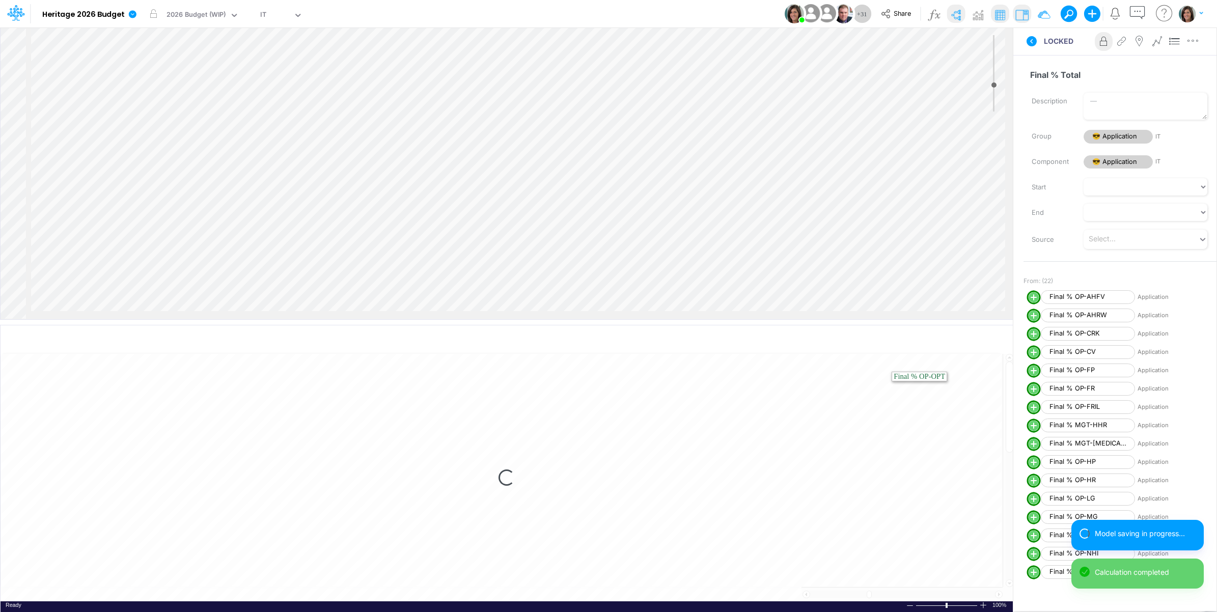
select select "1"
select select "Multiply"
select select "Add"
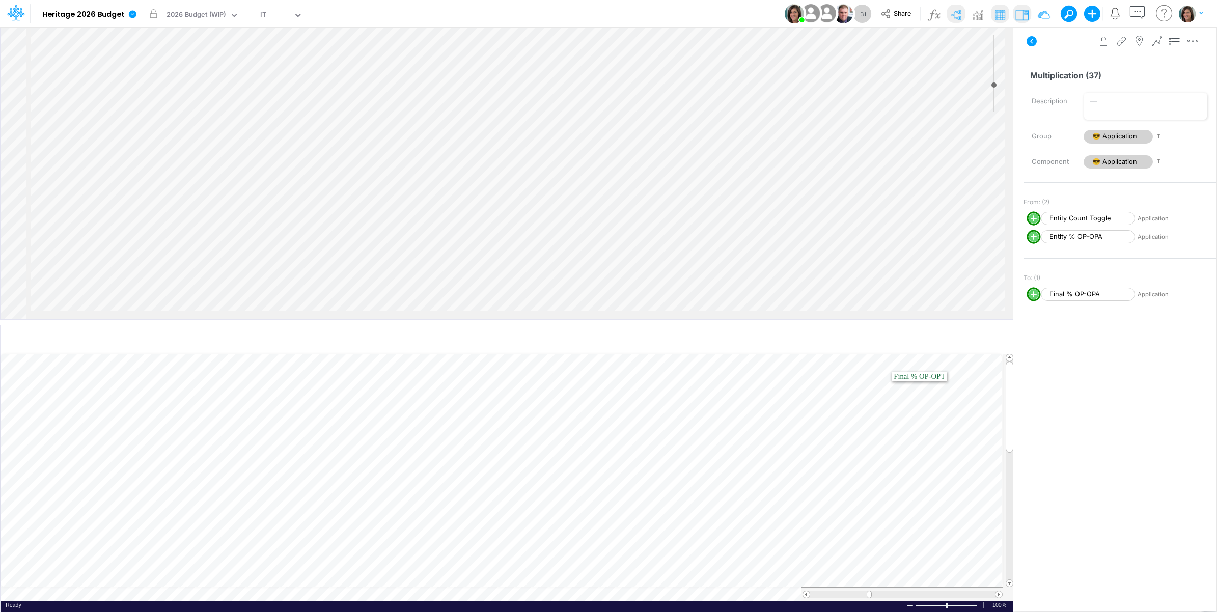
select select "1"
select select "Multiply"
select select "Add"
select select "1"
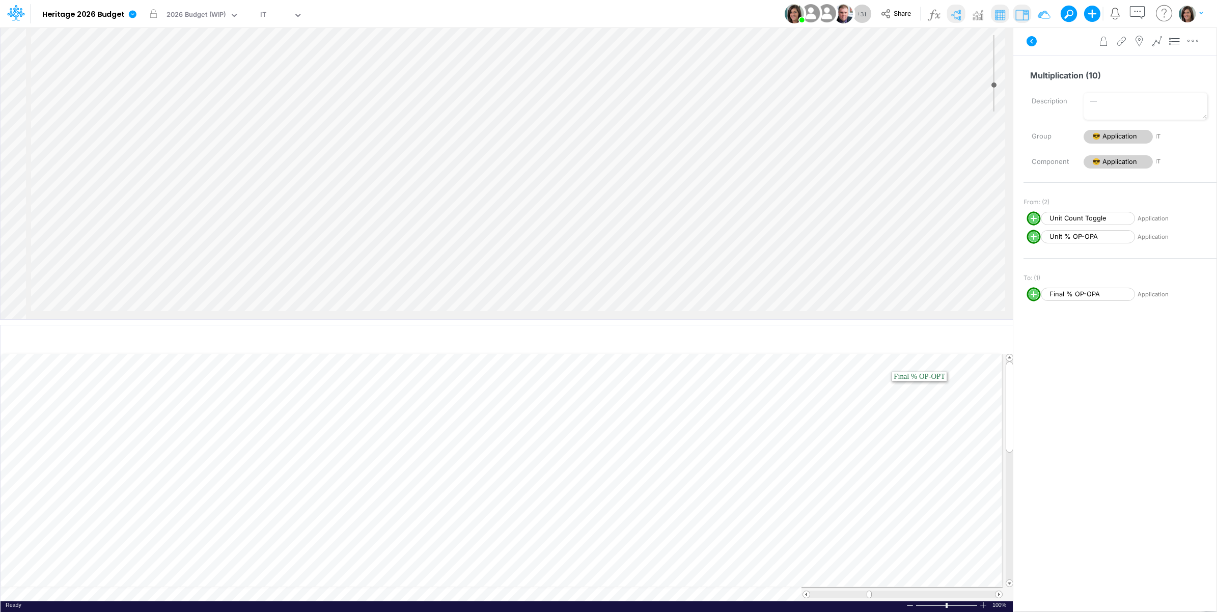
select select "Multiply"
select select "Add"
select select "1"
select select "Multiply"
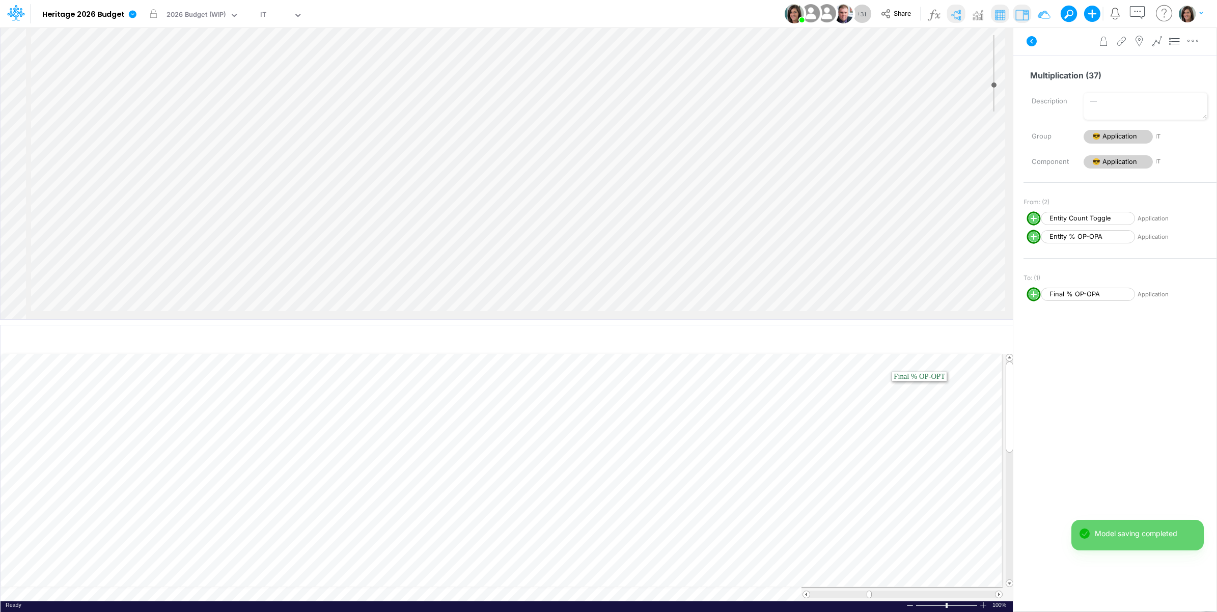
select select "Add"
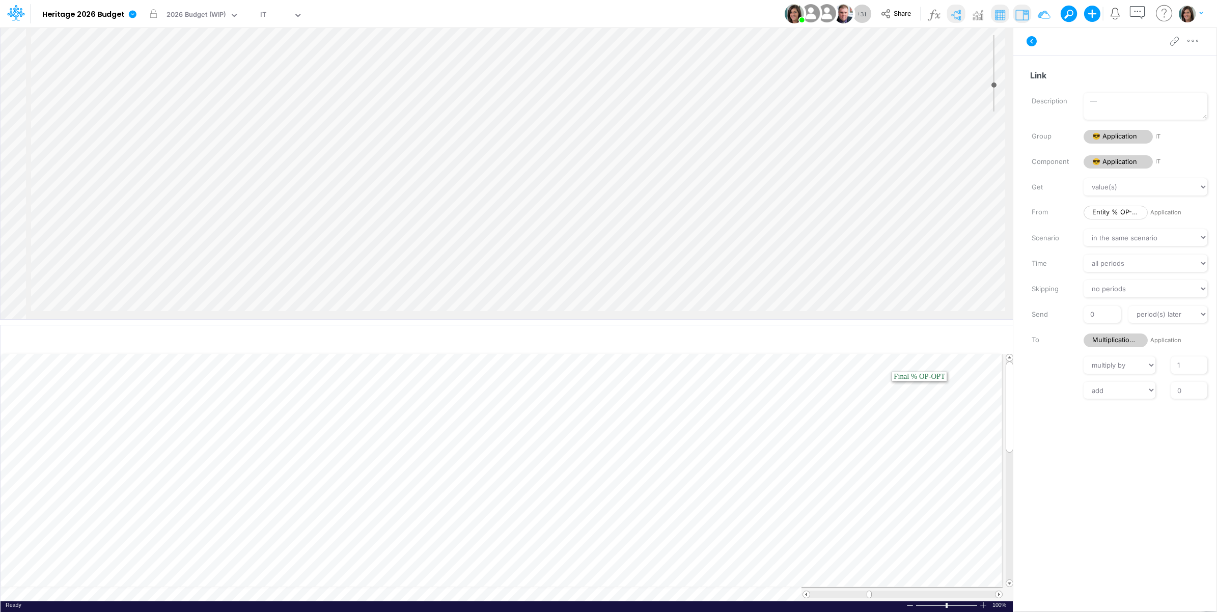
scroll to position [2009, 0]
select select "1"
select select "Multiply"
select select "Add"
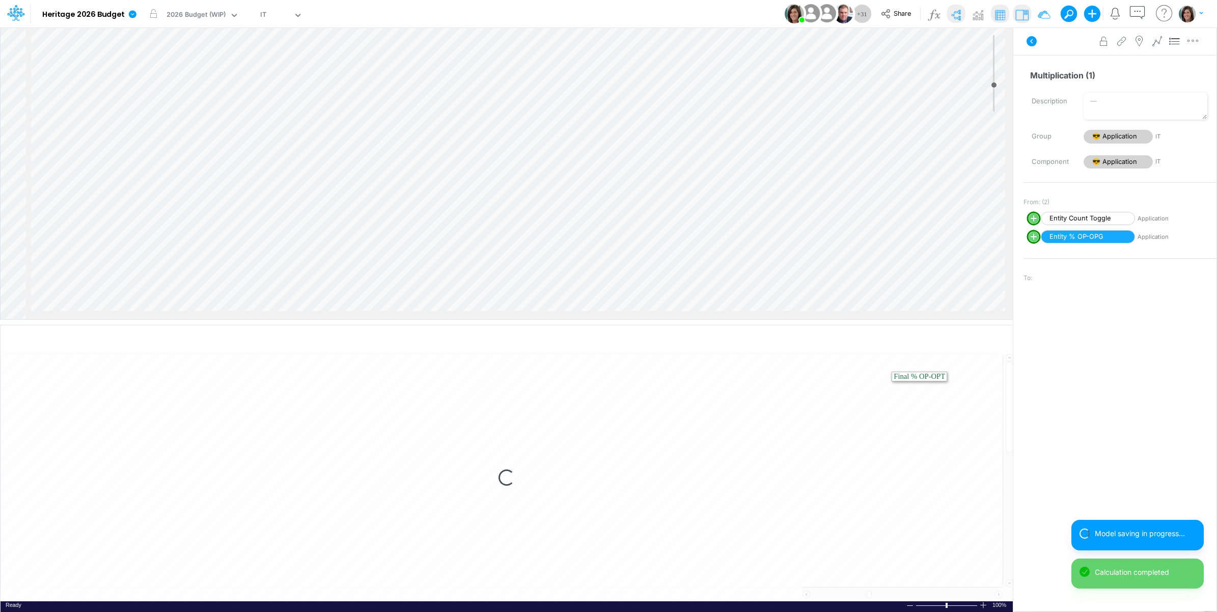
select select "1"
select select "Multiply"
select select "Add"
select select "1"
select select "Multiply"
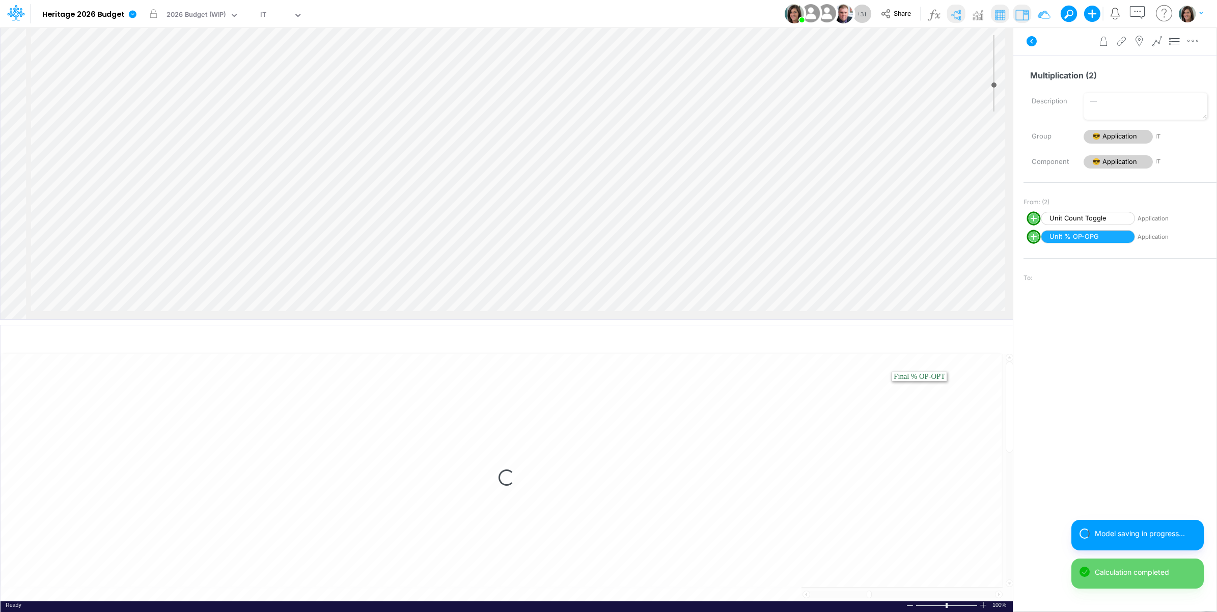
select select "Add"
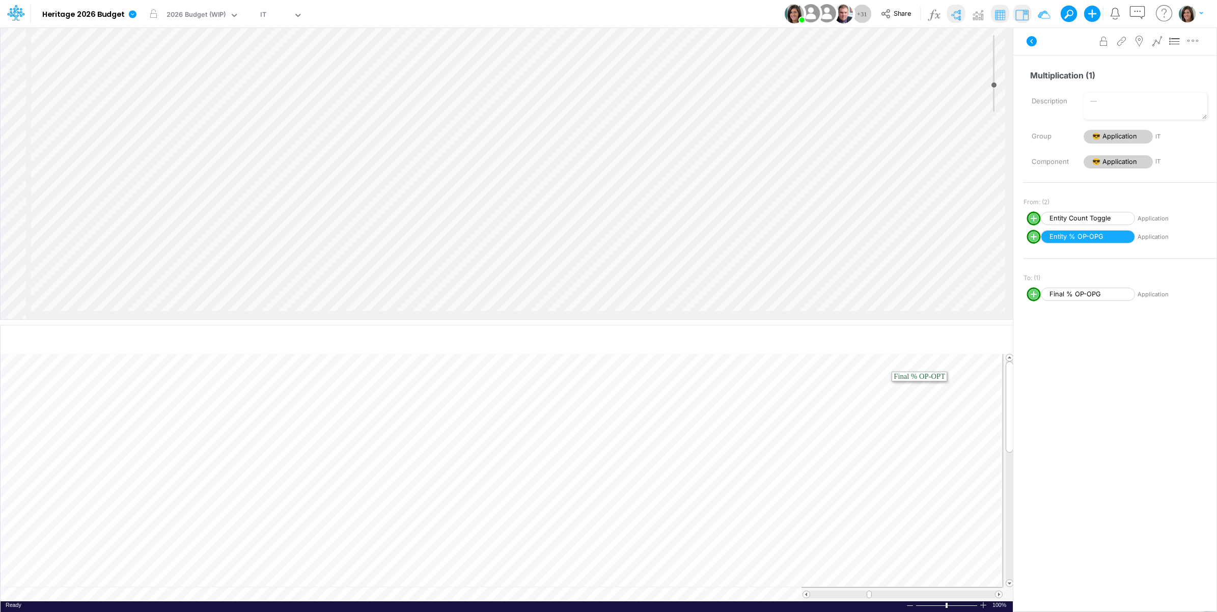
scroll to position [2797, 0]
select select "1"
select select "Multiply"
select select "Add"
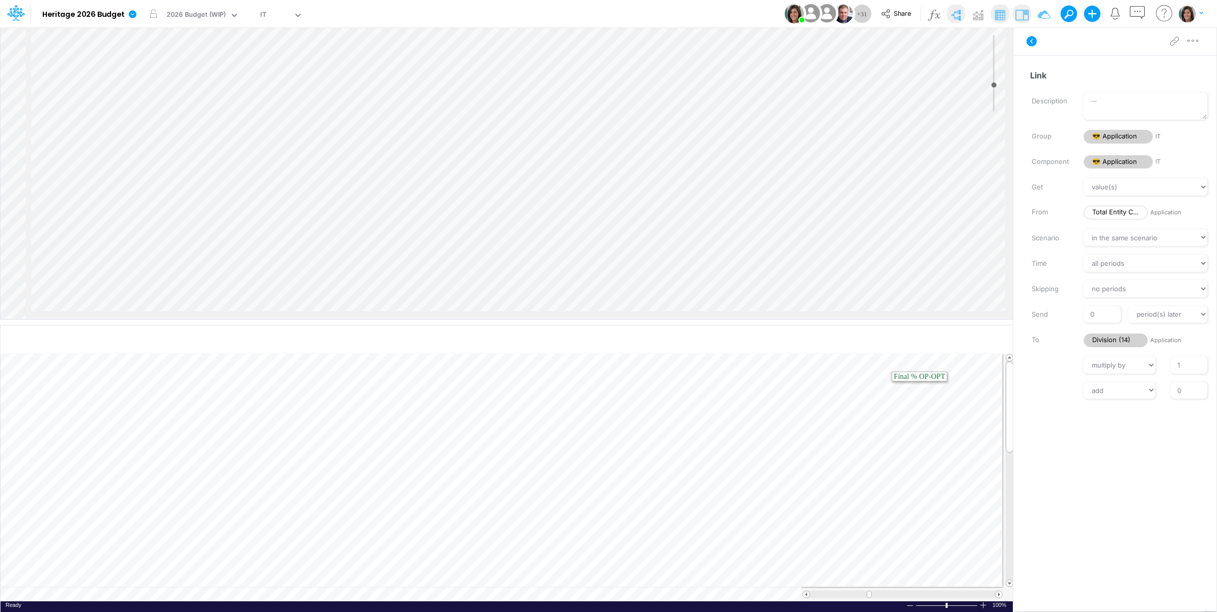
scroll to position [2793, 0]
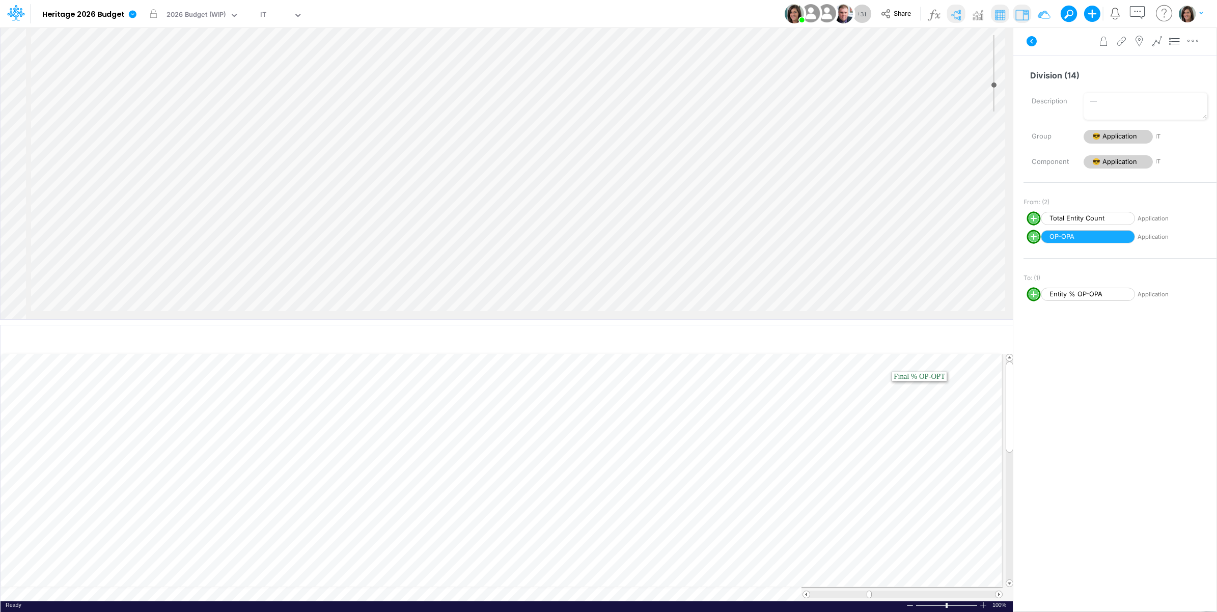
select select "1"
select select "Multiply"
select select "Add"
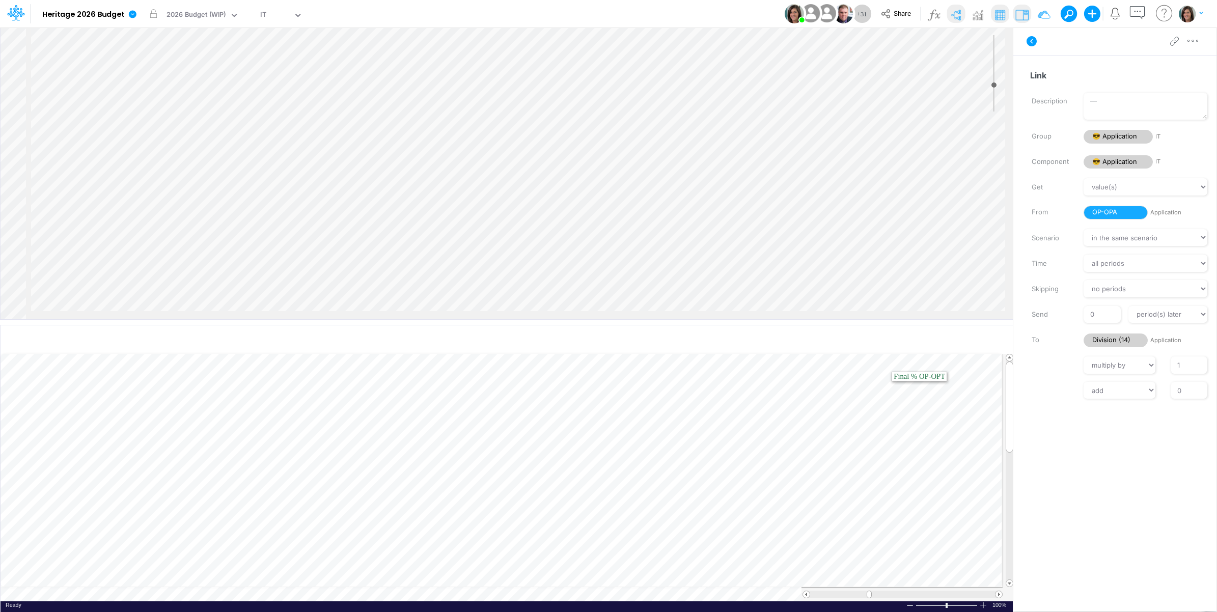
scroll to position [2812, 0]
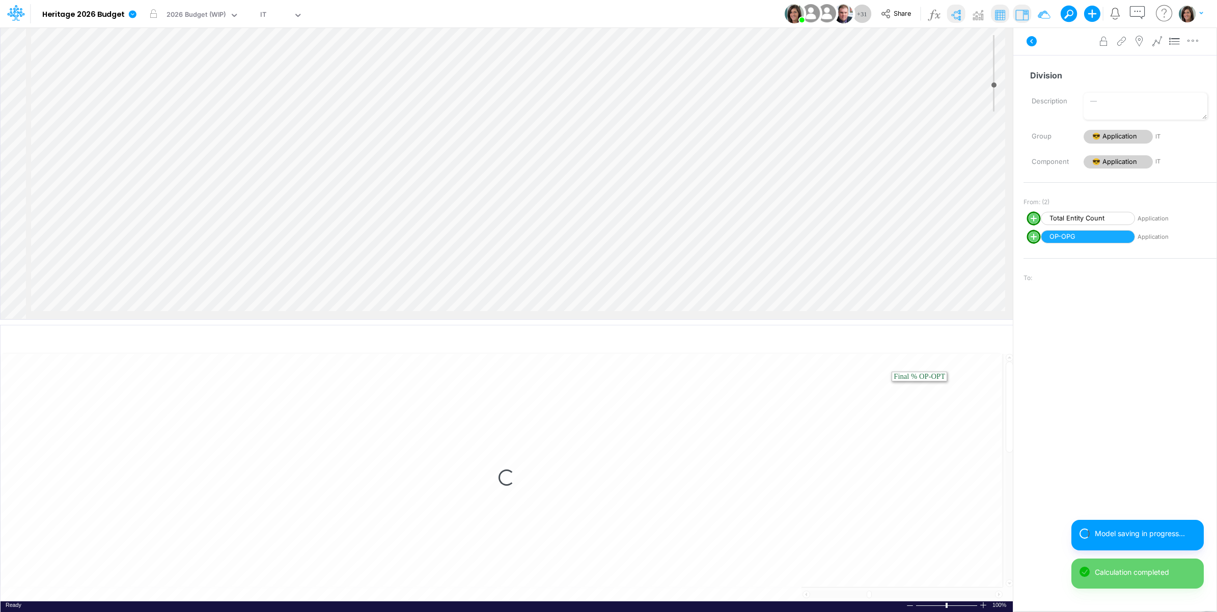
select select "1"
select select "Multiply"
select select "Add"
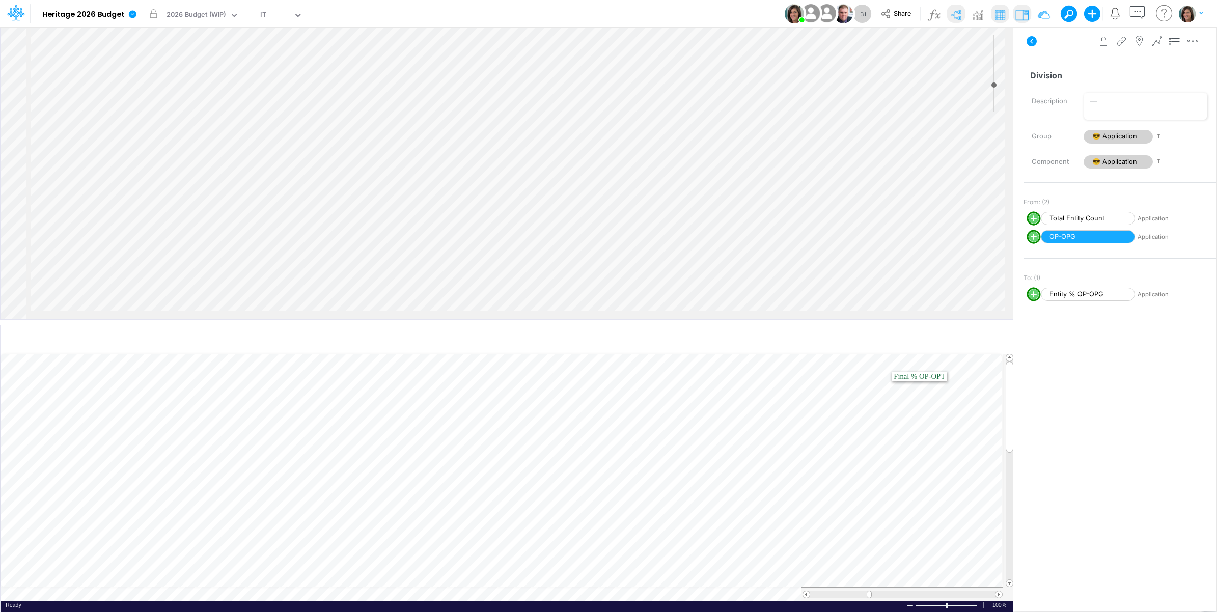
scroll to position [2049, 0]
select select "1"
select select "Multiply"
select select "Add"
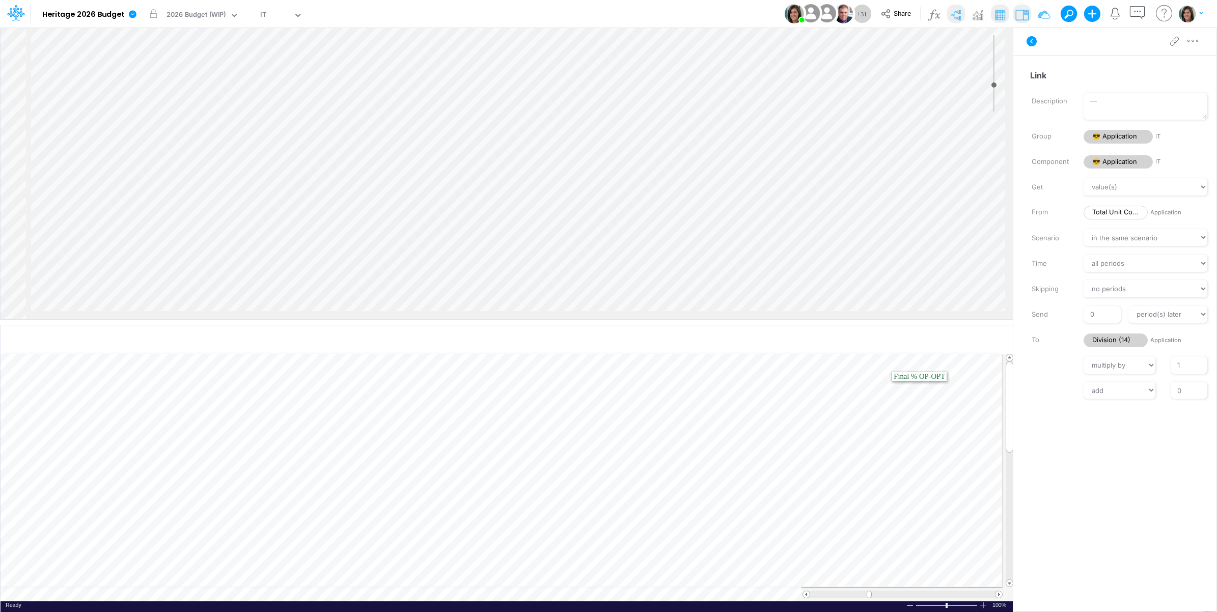
scroll to position [3489, 0]
select select "1"
select select "Multiply"
select select "Add"
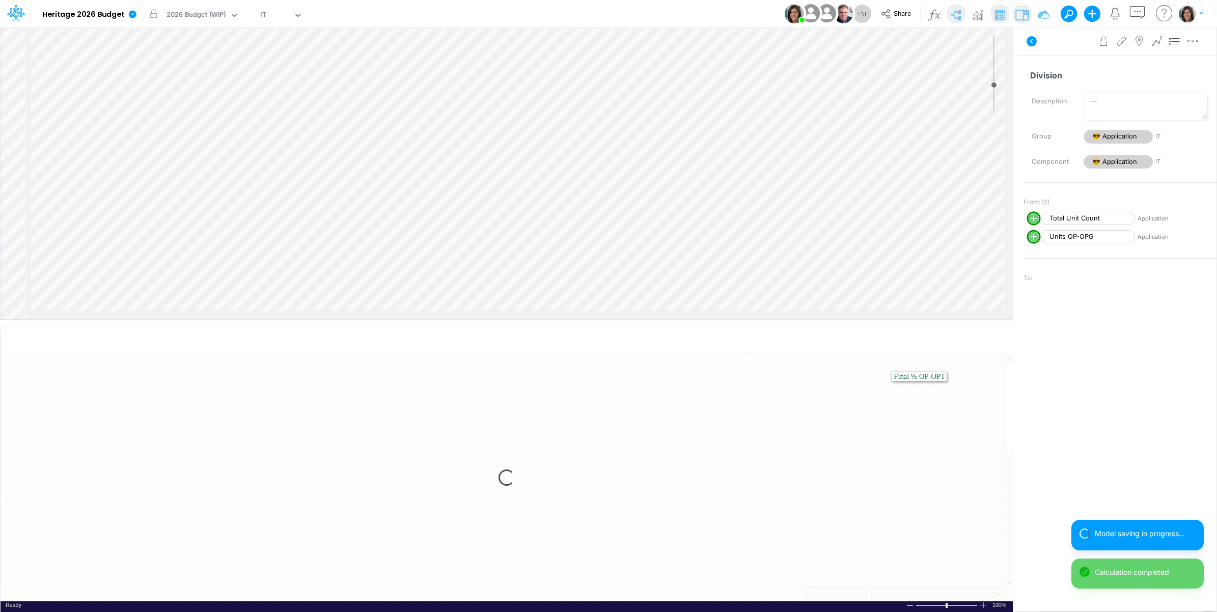
select select "1"
select select "Multiply"
select select "Add"
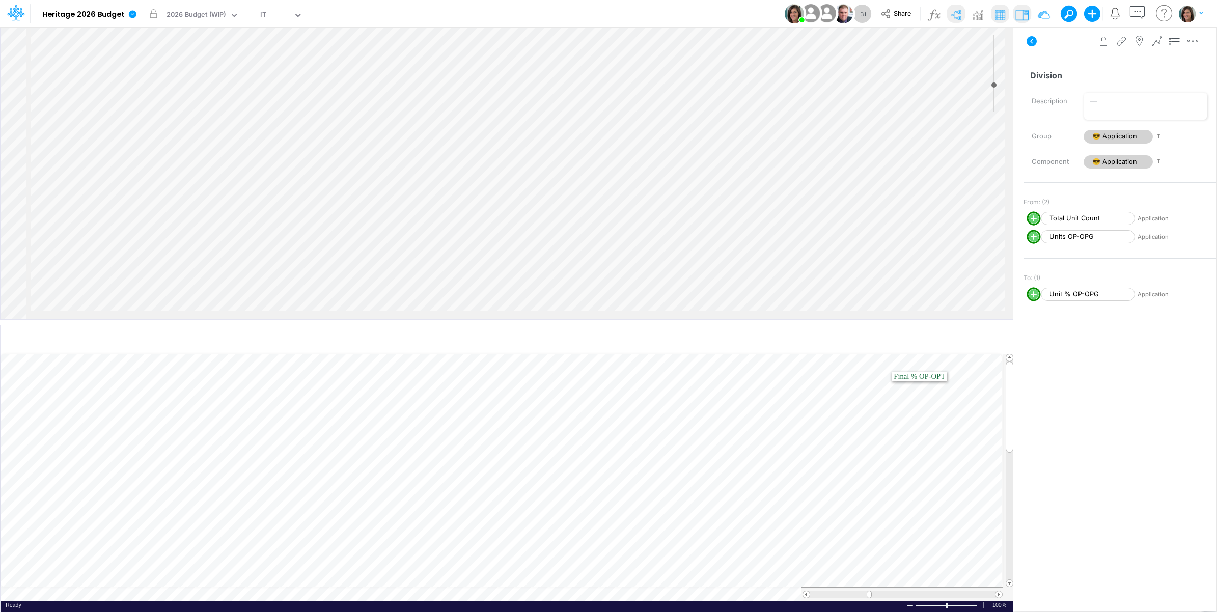
scroll to position [4180, 0]
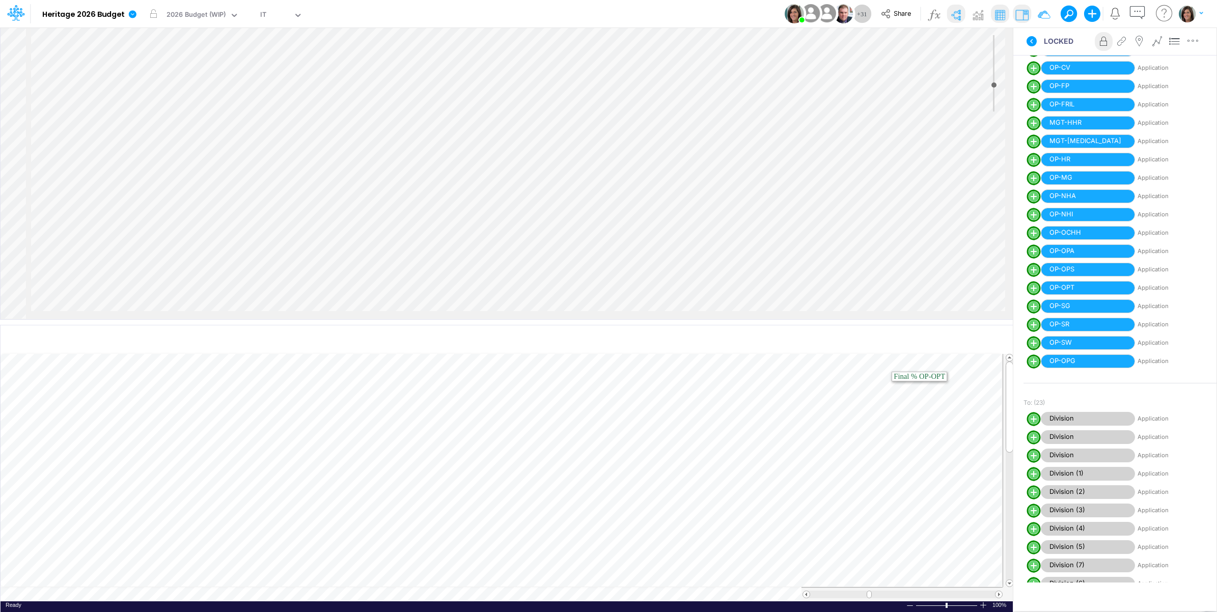
scroll to position [424, 0]
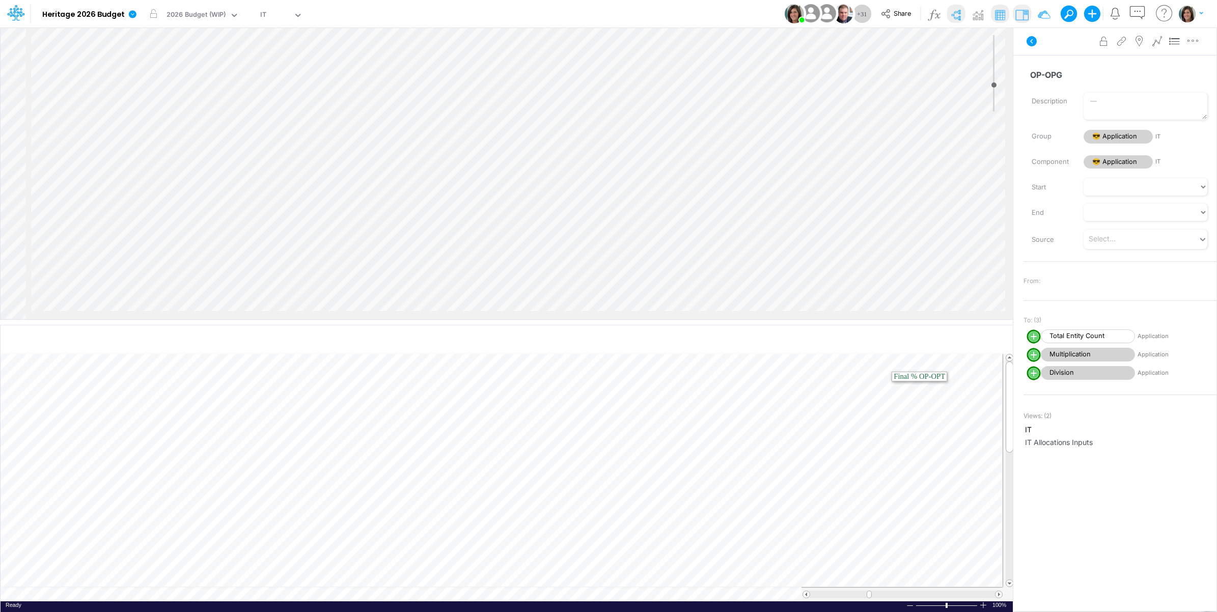
scroll to position [509, 0]
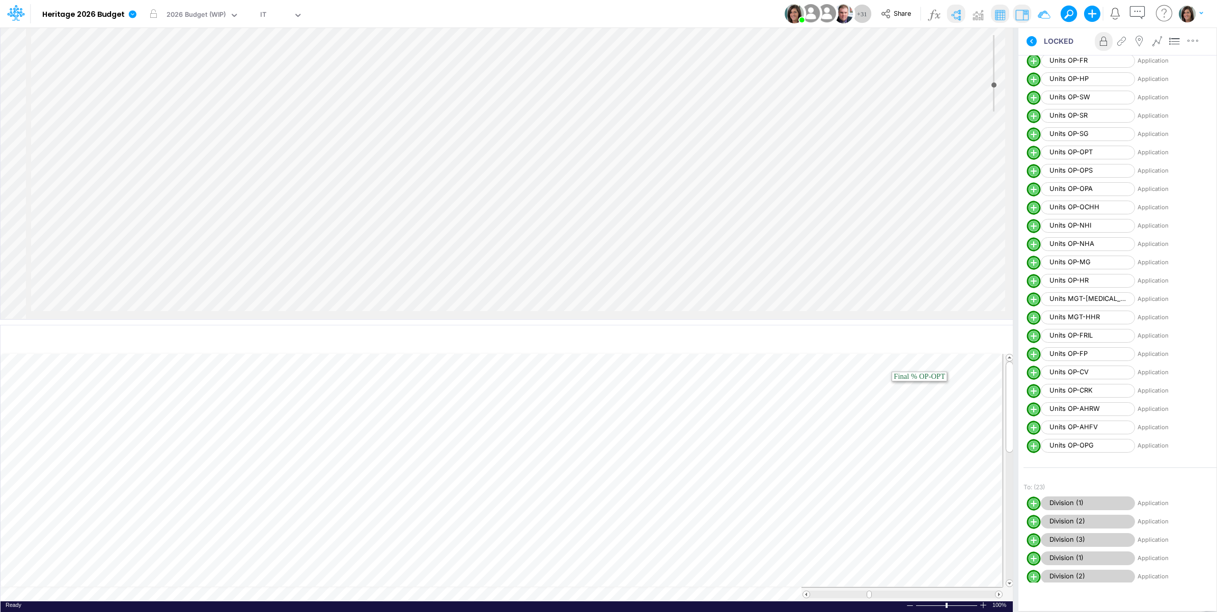
scroll to position [1018, 0]
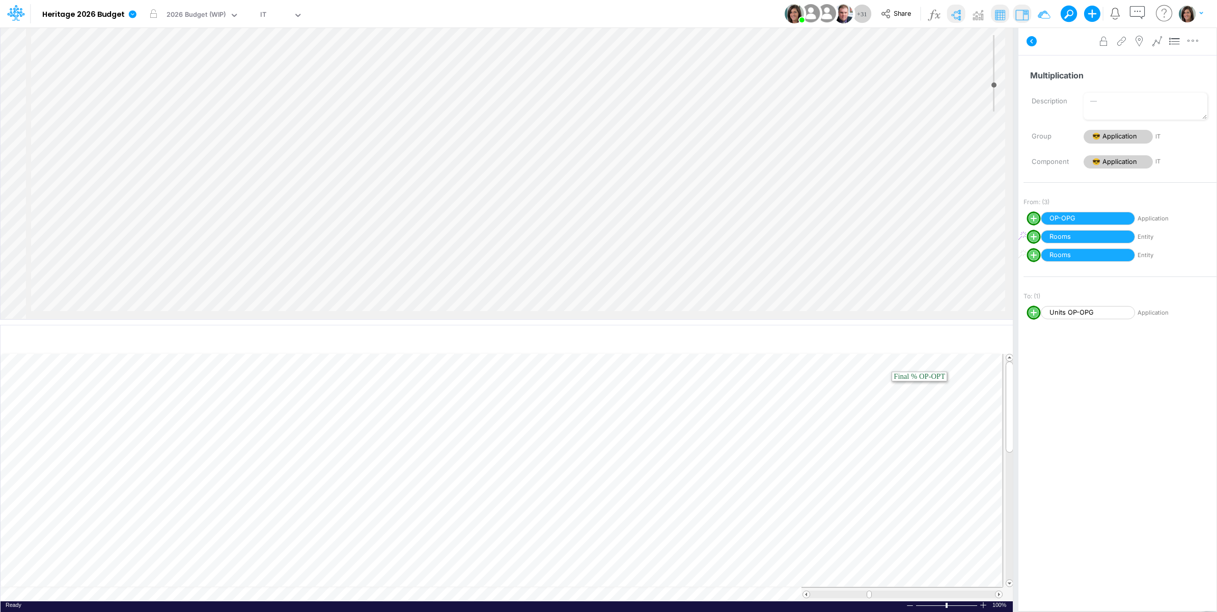
scroll to position [1273, 0]
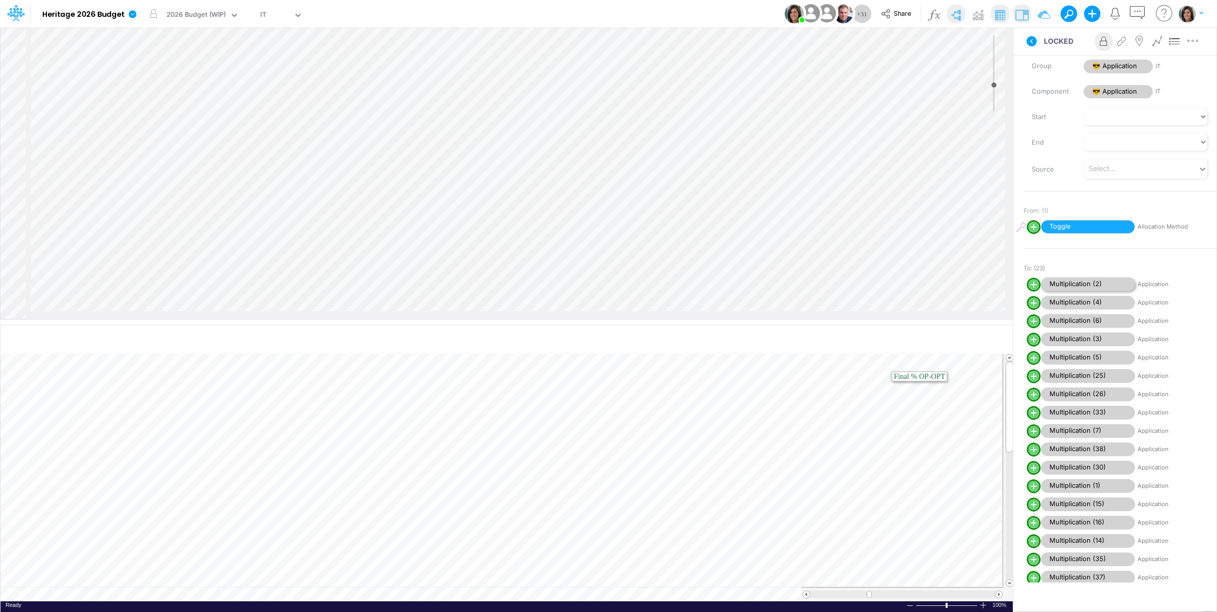
scroll to position [255, 0]
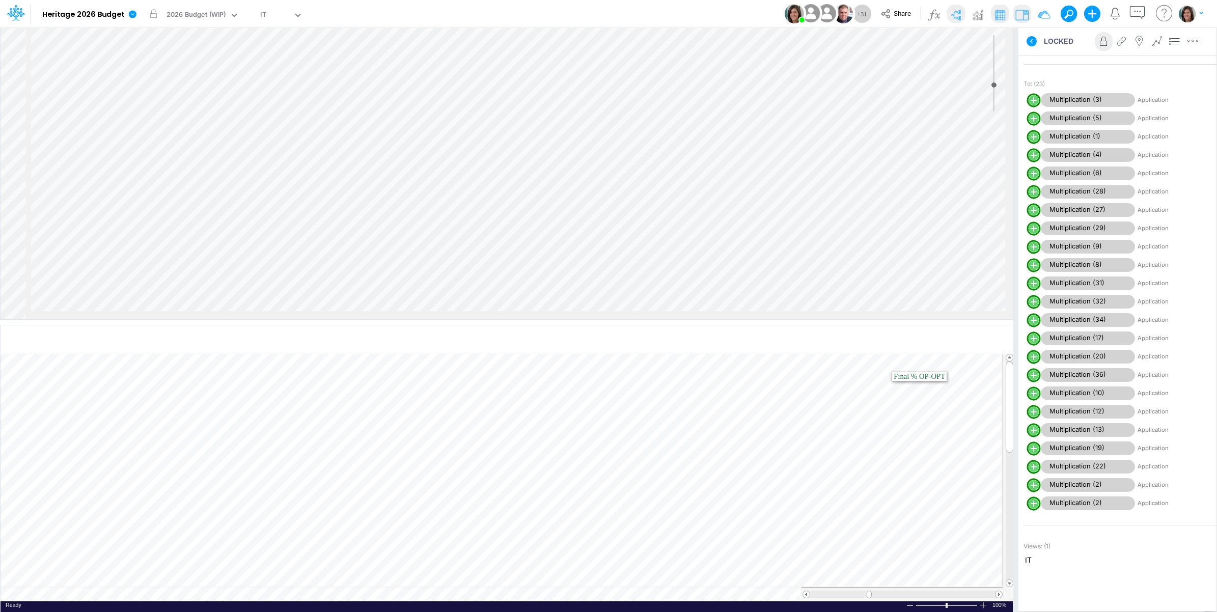
scroll to position [1357, 0]
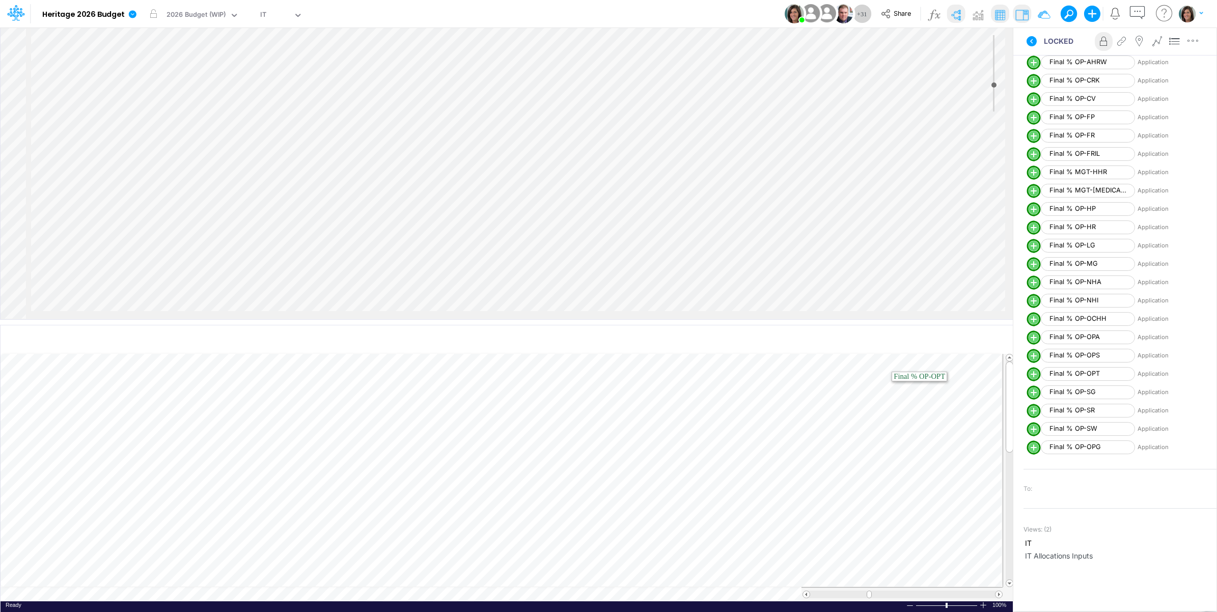
scroll to position [2036, 0]
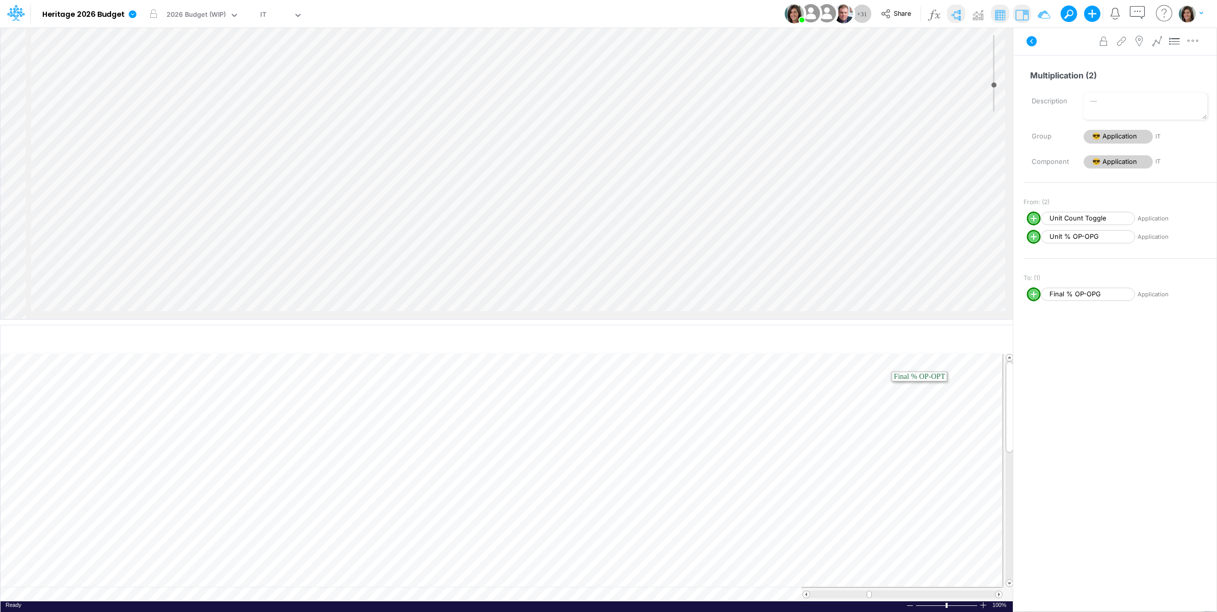
scroll to position [2800, 0]
click at [723, 11] on div "Model Heritage 2026 Budget Edit model settings Duplicate Import QuickBooks Quic…" at bounding box center [608, 13] width 1095 height 27
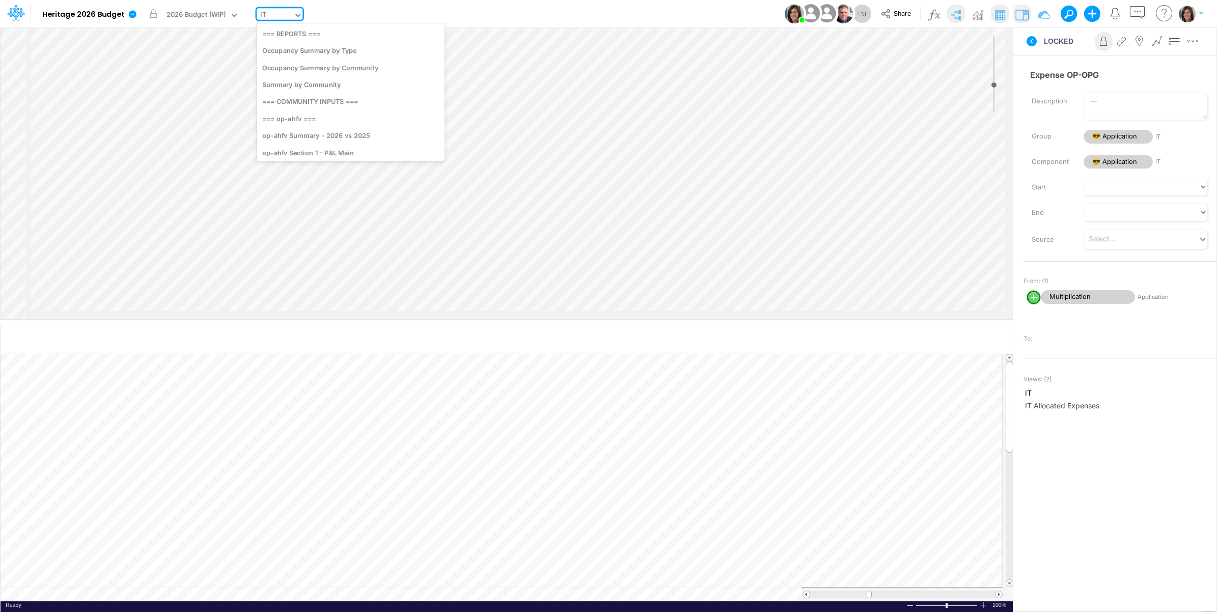
click at [276, 17] on div "IT" at bounding box center [275, 15] width 37 height 15
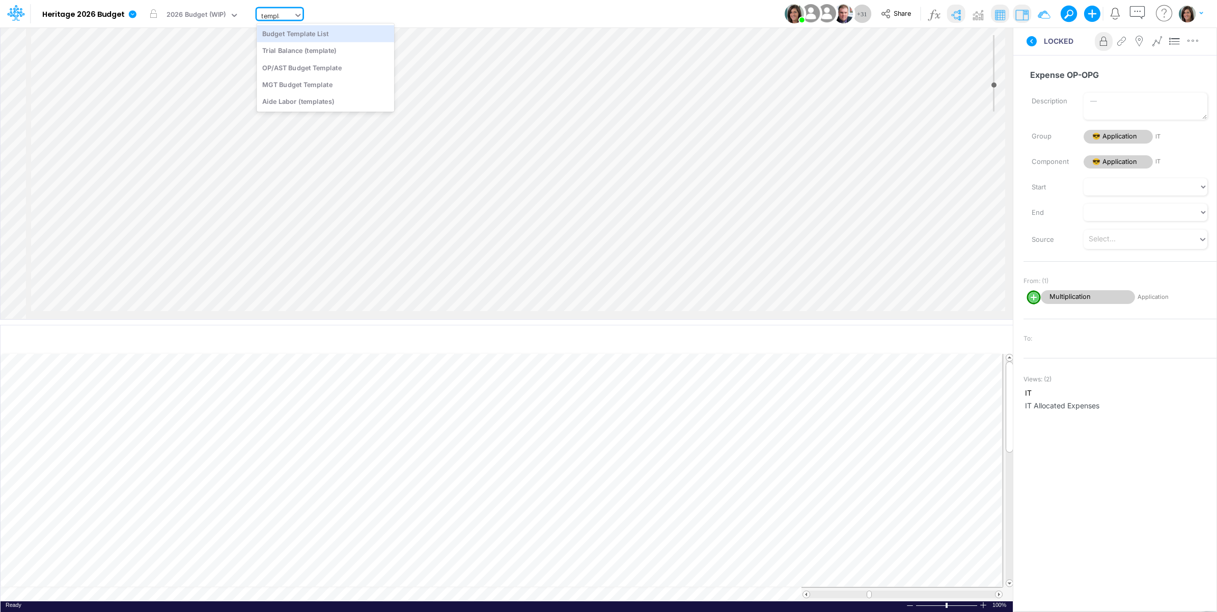
type input "template"
click at [305, 71] on div "OP/AST Budget Template" at bounding box center [325, 67] width 137 height 17
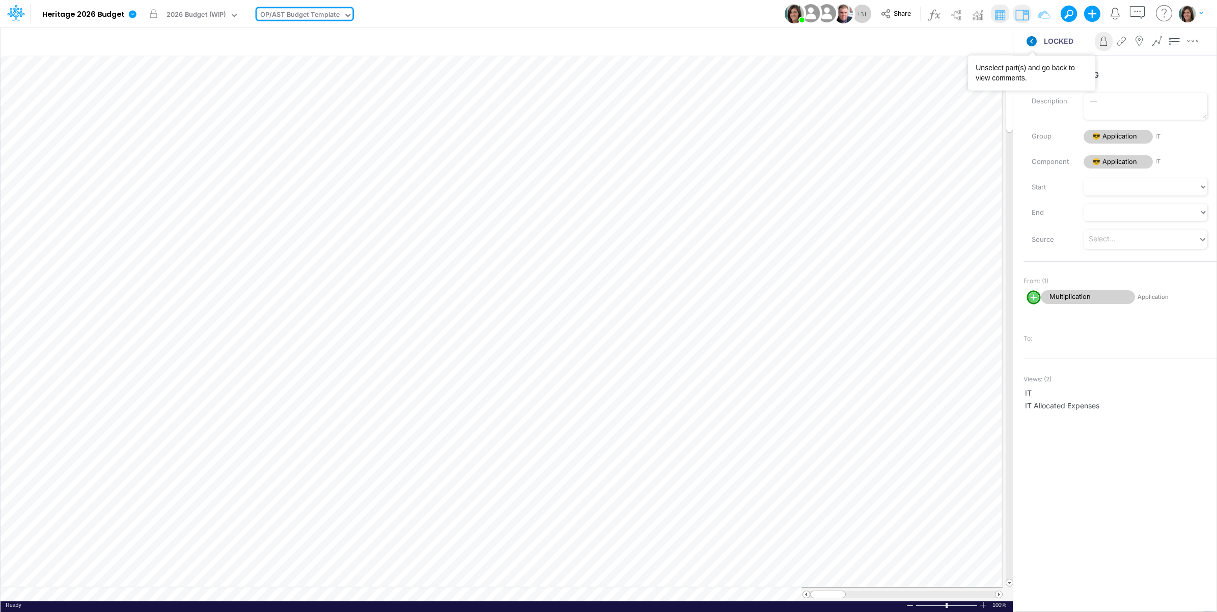
click at [1031, 41] on icon at bounding box center [1031, 41] width 10 height 10
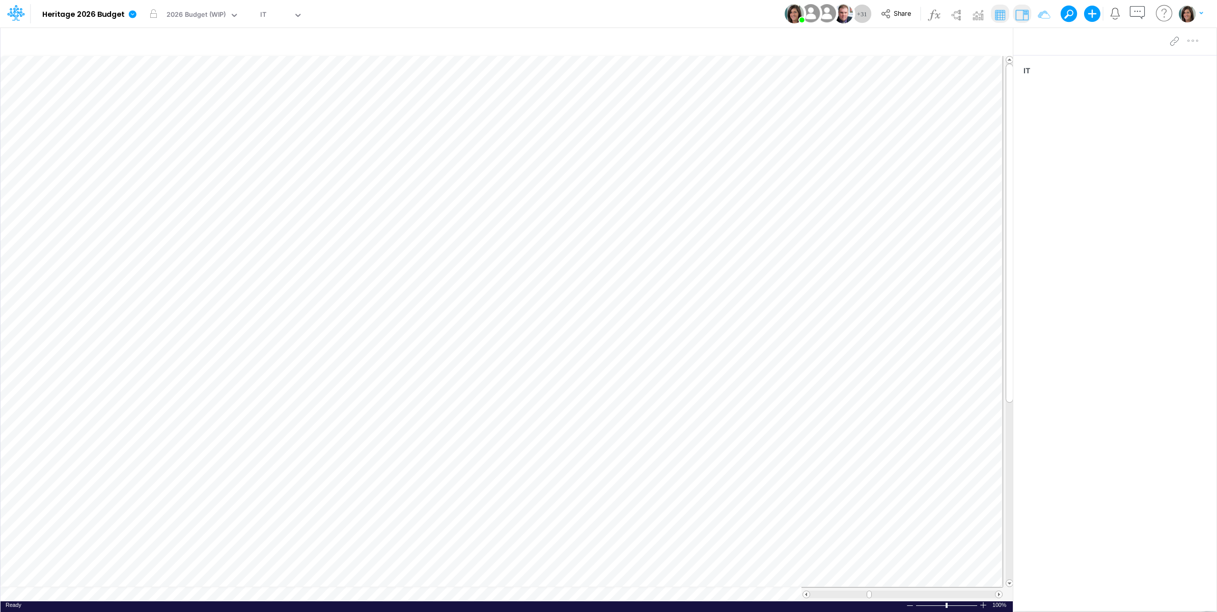
scroll to position [0, 1]
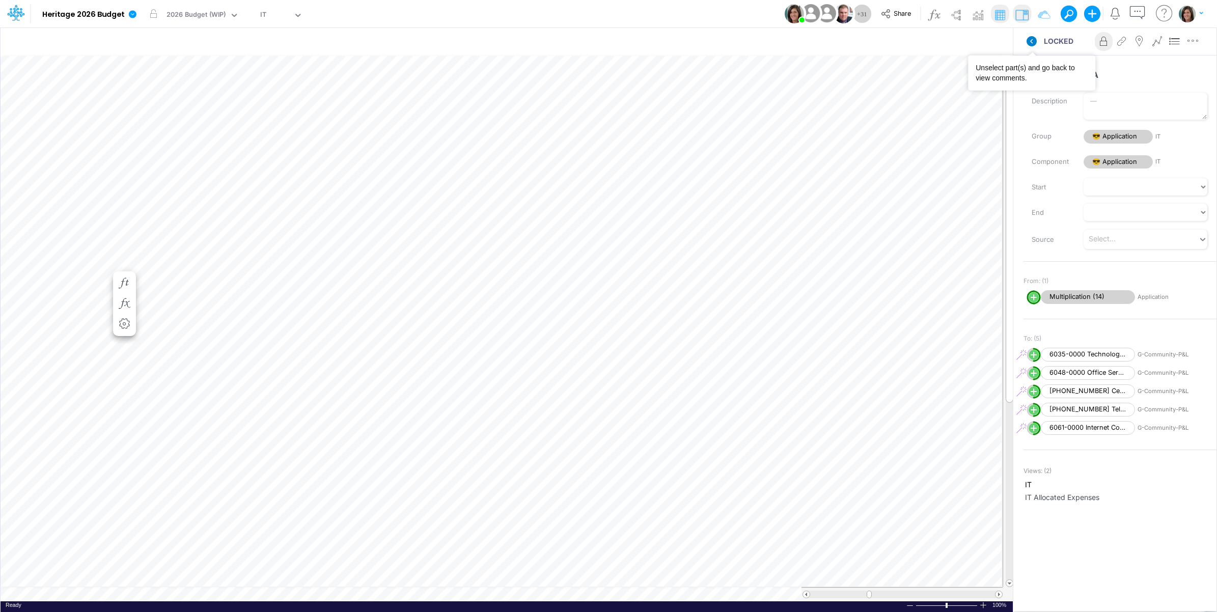
click at [1029, 37] on icon at bounding box center [1031, 41] width 10 height 10
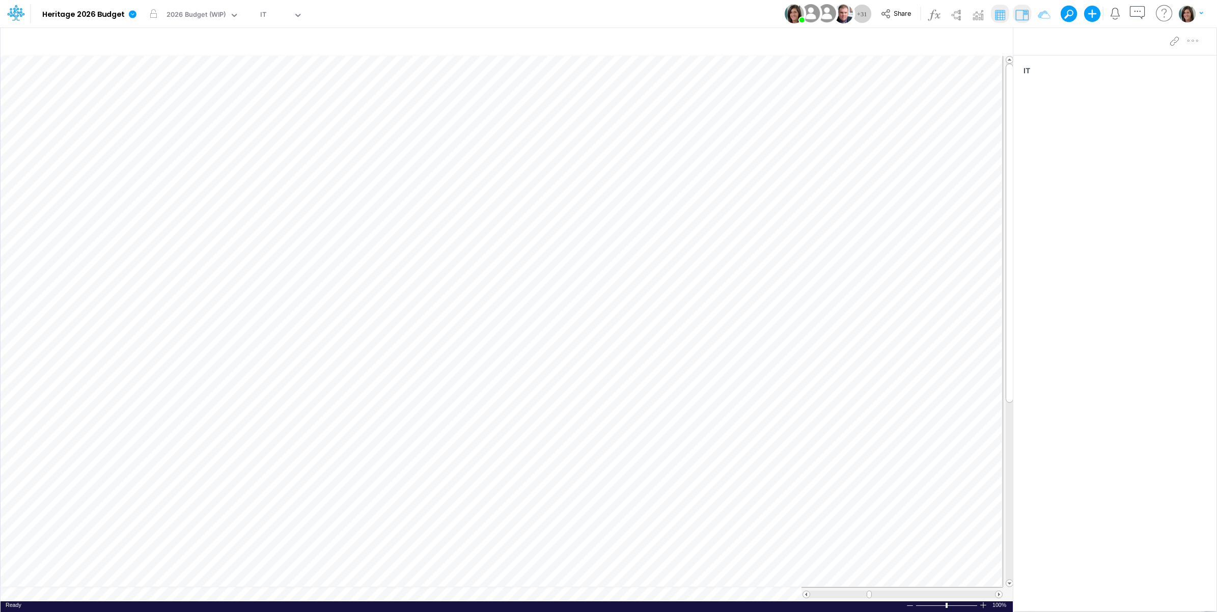
scroll to position [0, 1]
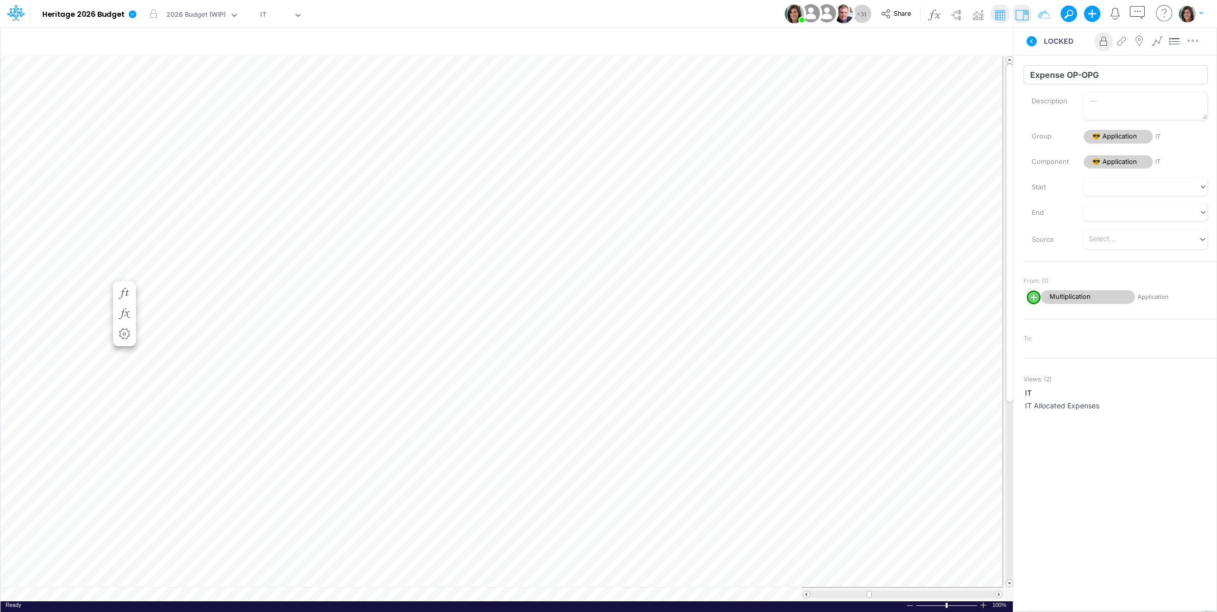
drag, startPoint x: 1028, startPoint y: 74, endPoint x: 1098, endPoint y: 69, distance: 70.0
click at [1098, 69] on input "Expense OP-OPG" at bounding box center [1115, 74] width 184 height 19
click at [1035, 46] on icon at bounding box center [1031, 41] width 12 height 12
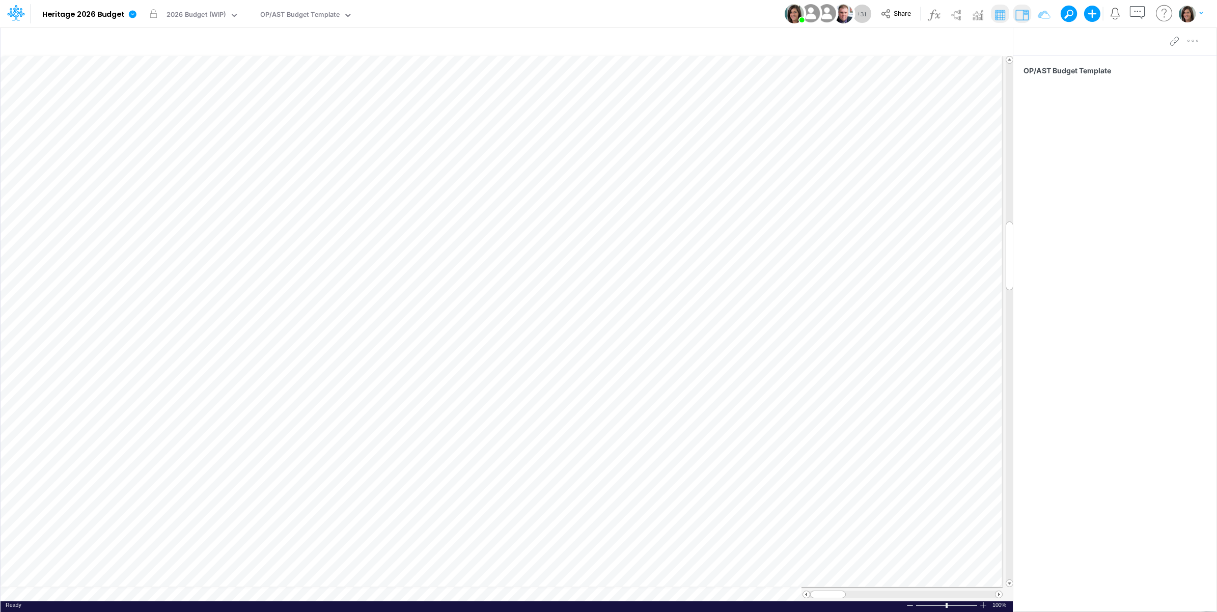
scroll to position [0, 1]
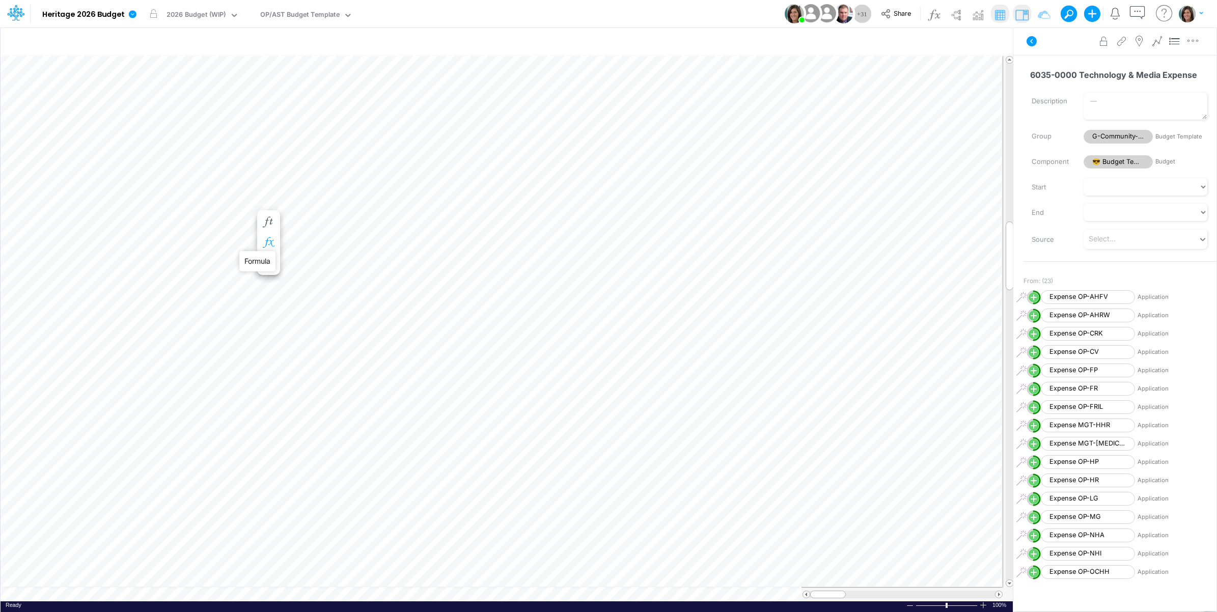
click at [268, 240] on icon "button" at bounding box center [268, 242] width 15 height 11
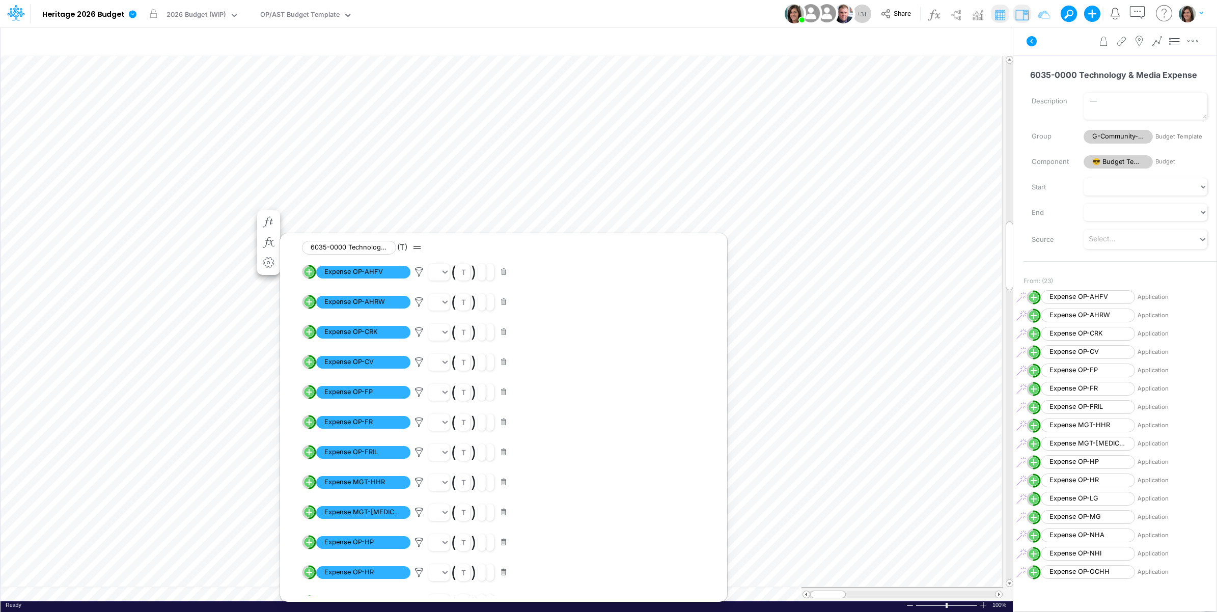
scroll to position [370, 0]
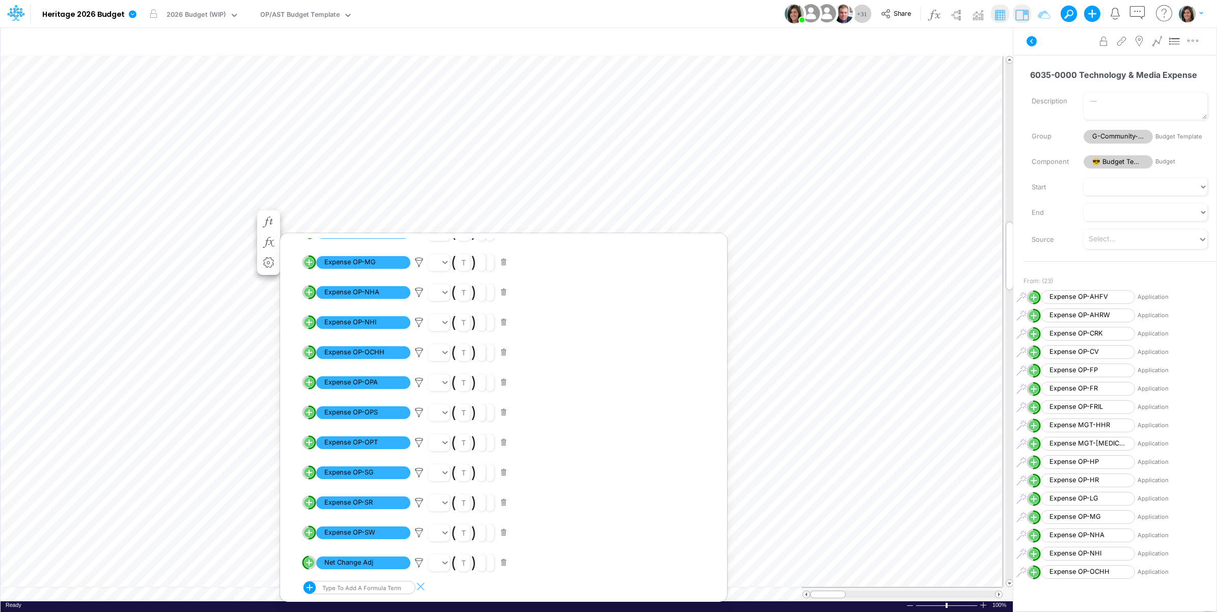
click at [369, 587] on div "Type to add a formula term" at bounding box center [351, 587] width 97 height 13
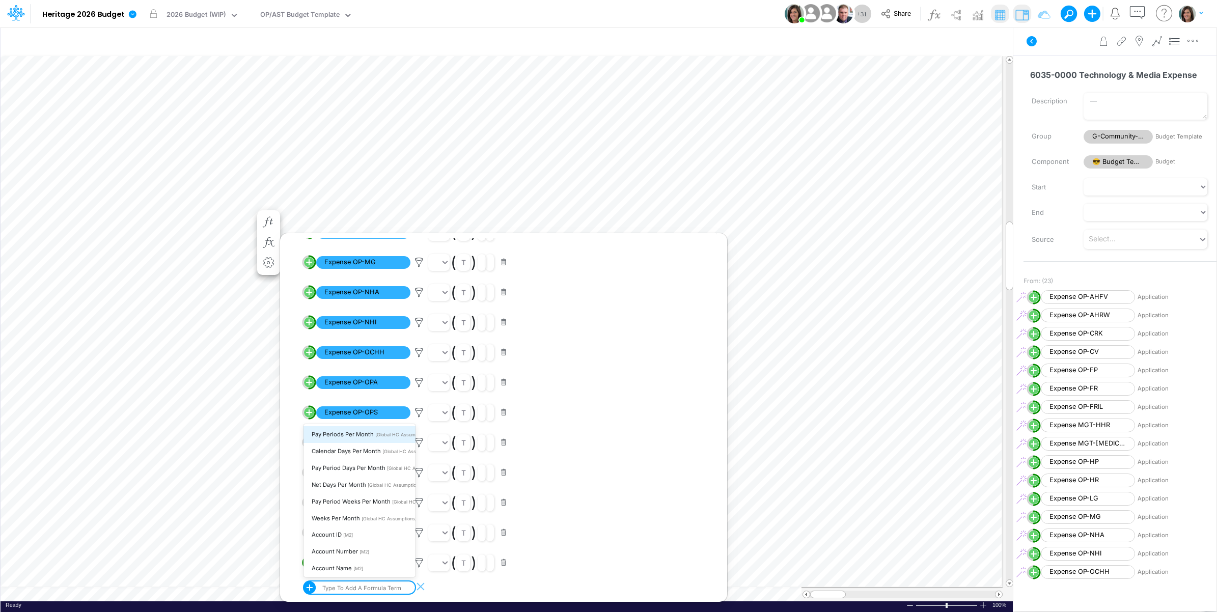
paste input "Expense OP-OPG"
type input "Expense OP-OPG"
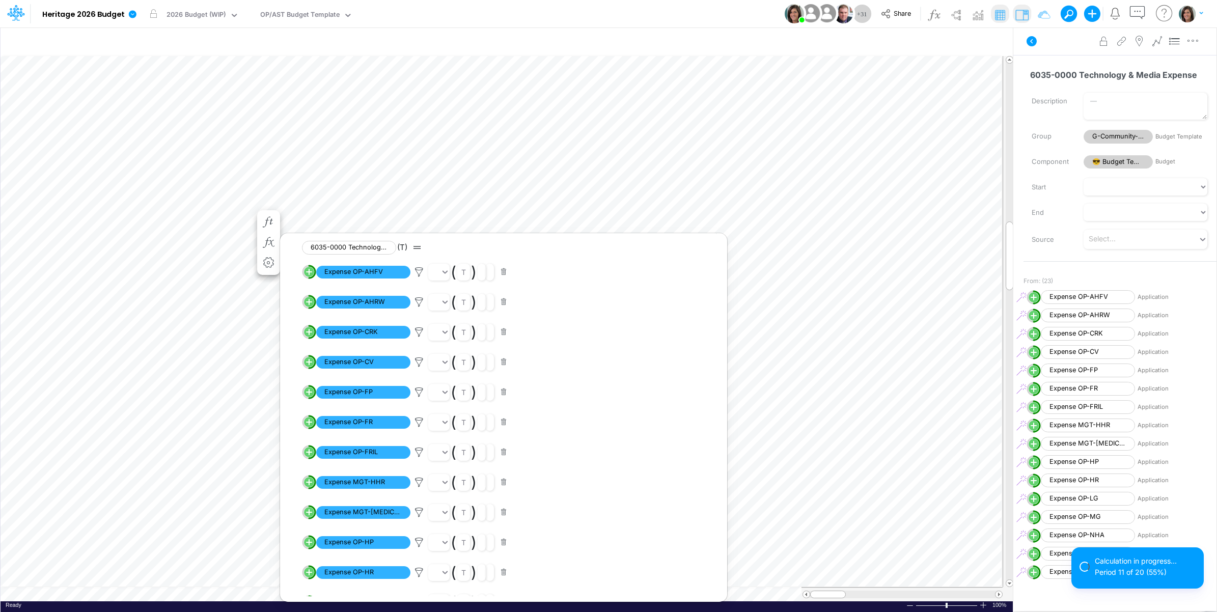
scroll to position [401, 0]
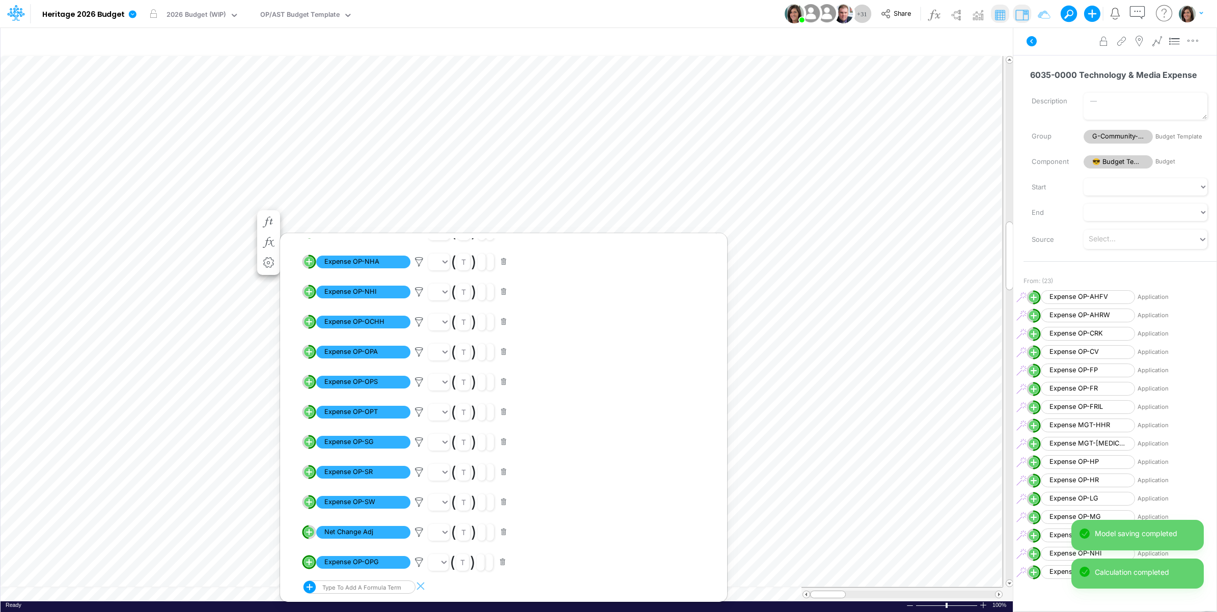
click at [309, 563] on line "circle with outer border" at bounding box center [309, 561] width 0 height 5
select select "1"
select select "Multiply"
select select "Add"
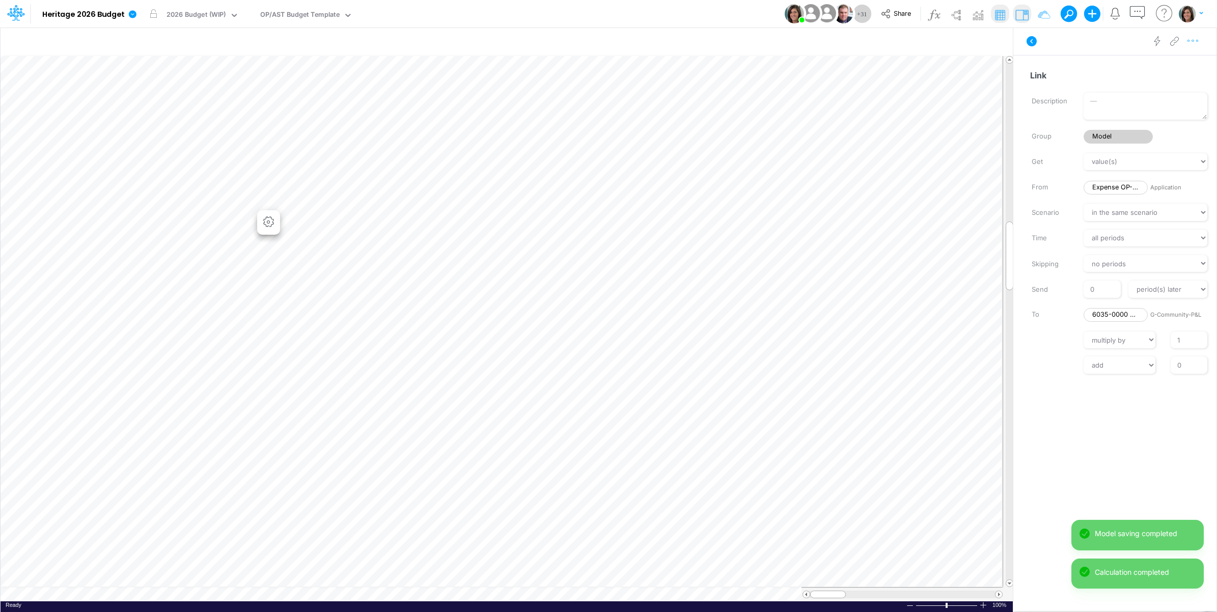
click at [1199, 44] on icon "button" at bounding box center [1192, 41] width 15 height 11
click at [1175, 65] on button "Advanced settings" at bounding box center [1139, 66] width 121 height 17
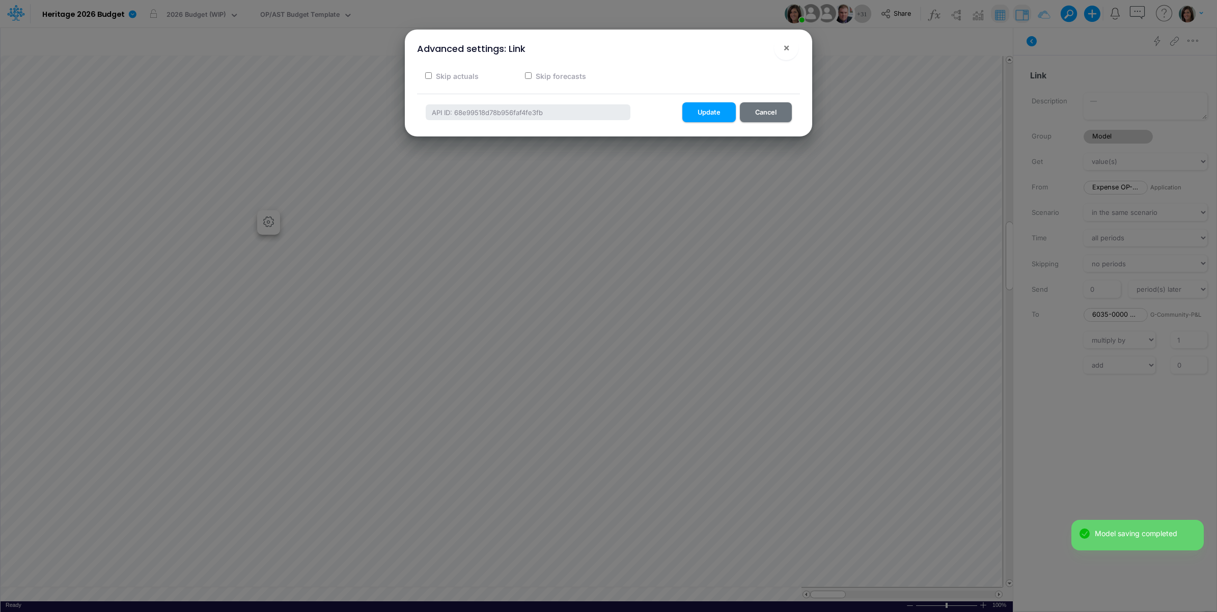
click at [463, 77] on label "Skip actuals" at bounding box center [456, 76] width 44 height 11
click at [432, 77] on input "Skip actuals" at bounding box center [428, 75] width 7 height 7
checkbox input "true"
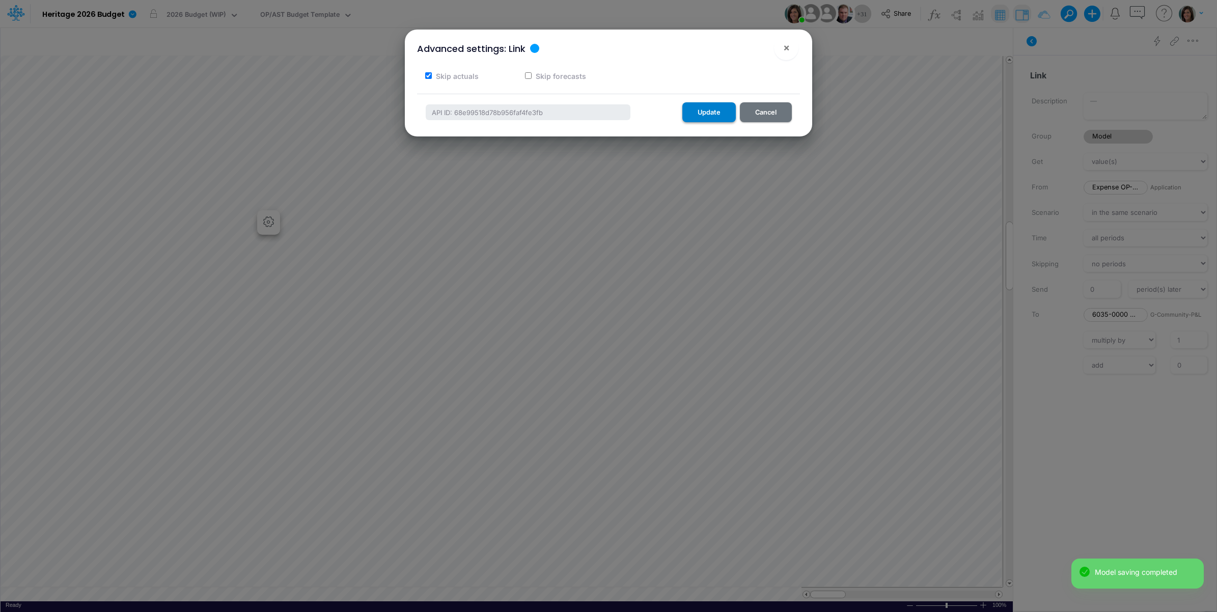
click at [720, 108] on button "Update" at bounding box center [708, 112] width 53 height 20
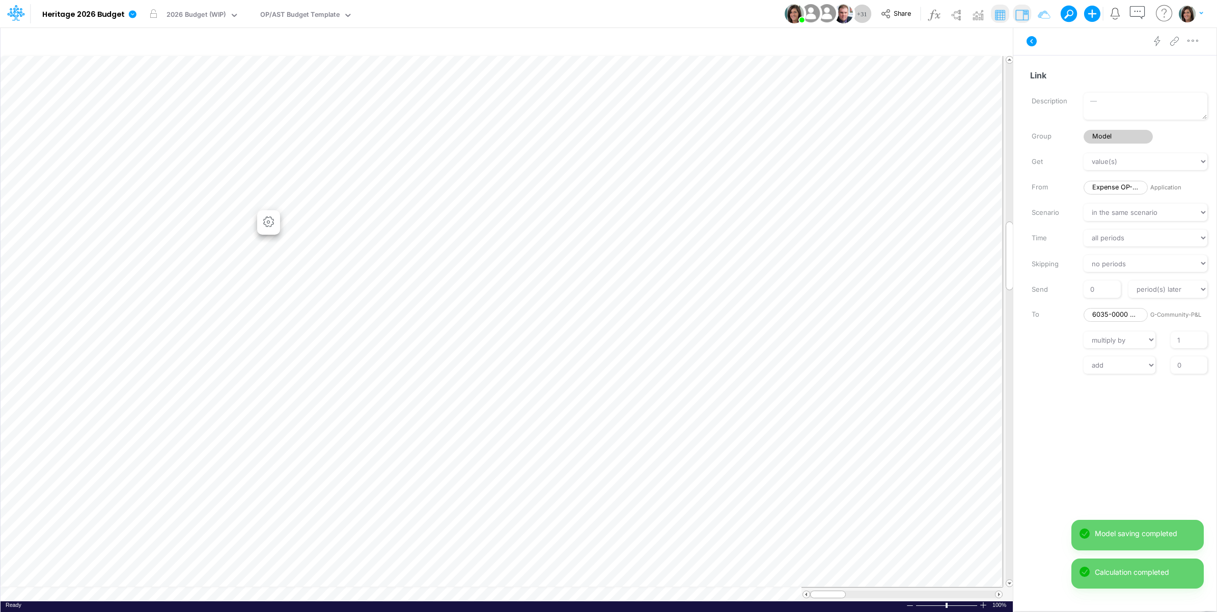
scroll to position [0, 1]
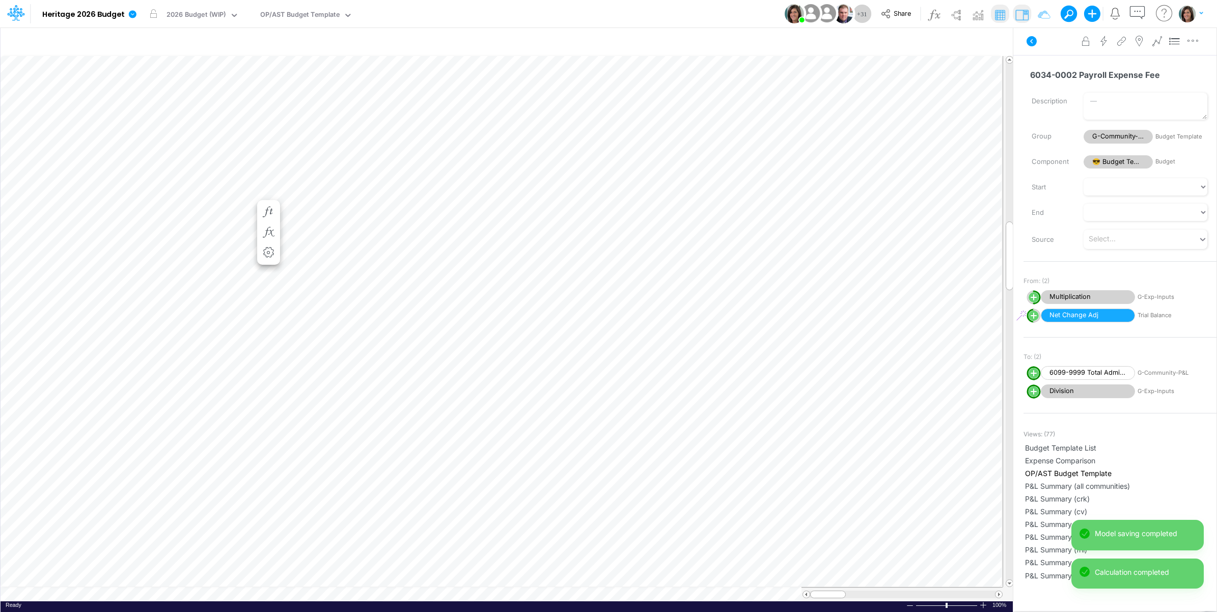
scroll to position [0, 1]
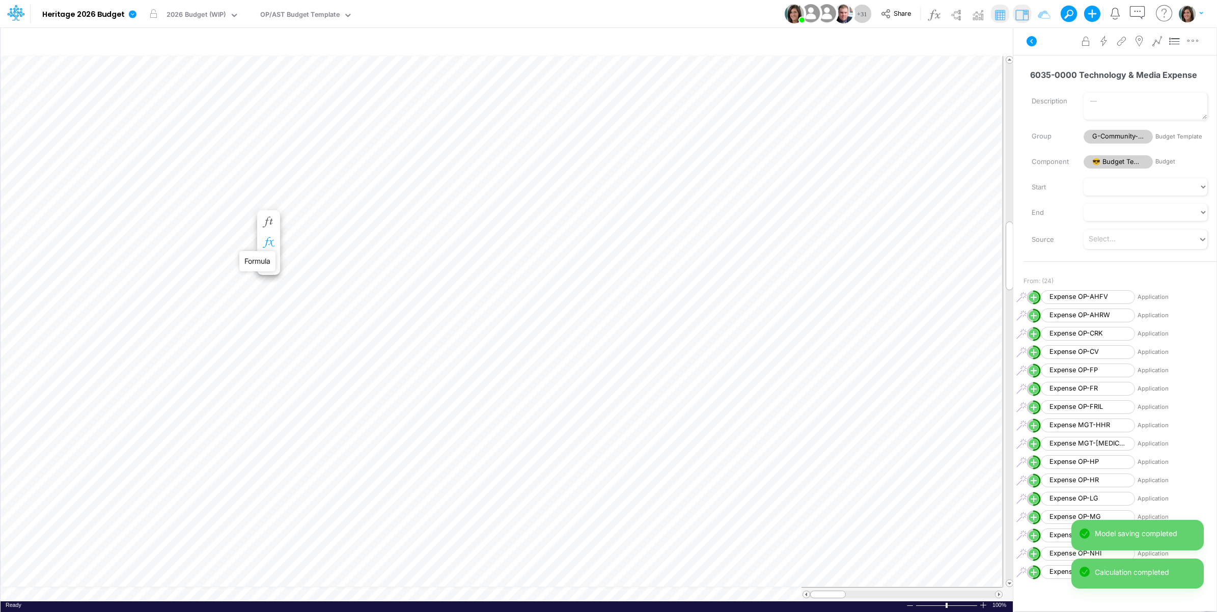
click at [268, 244] on icon "button" at bounding box center [268, 242] width 15 height 11
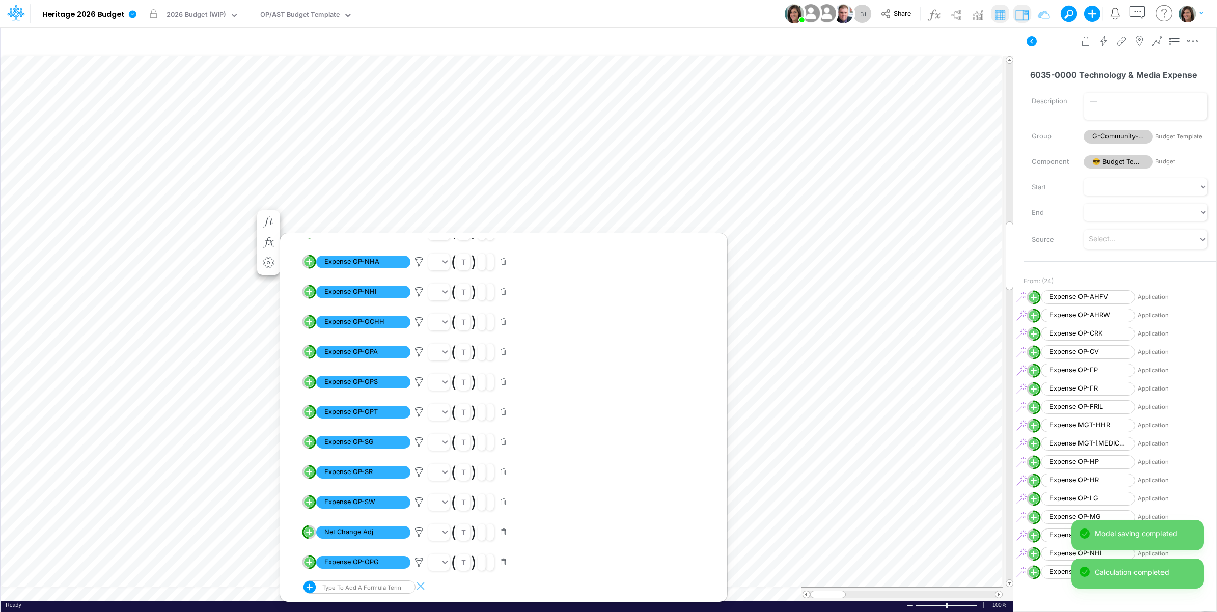
scroll to position [401, 0]
click at [418, 499] on icon at bounding box center [418, 502] width 15 height 11
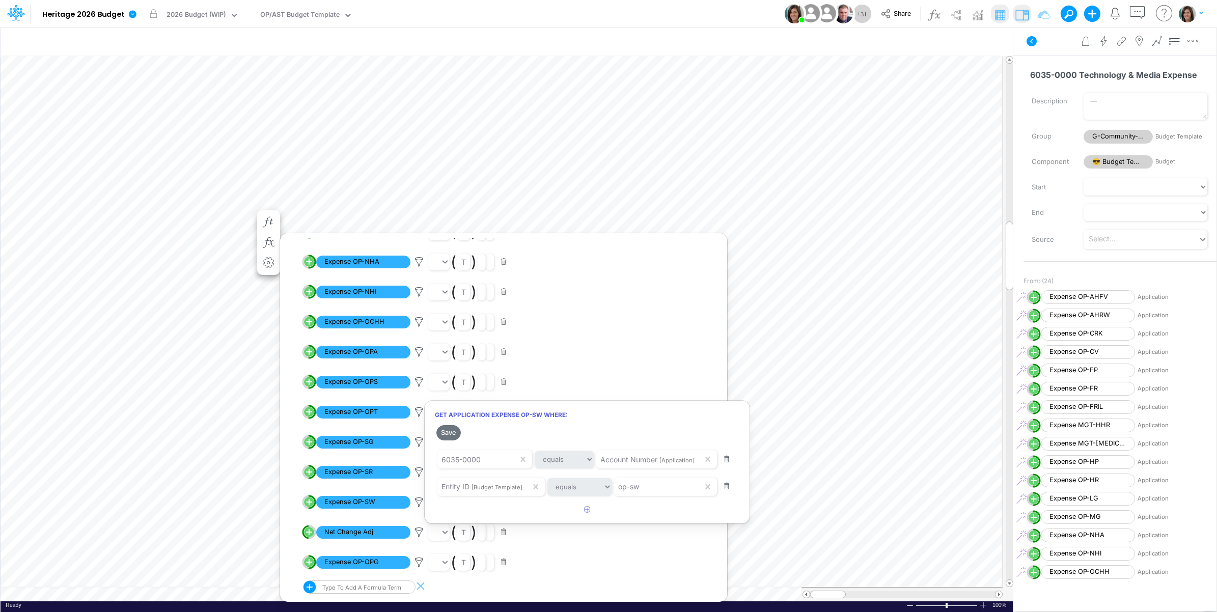
click at [418, 502] on div at bounding box center [608, 308] width 1217 height 607
click at [415, 558] on icon at bounding box center [418, 562] width 15 height 11
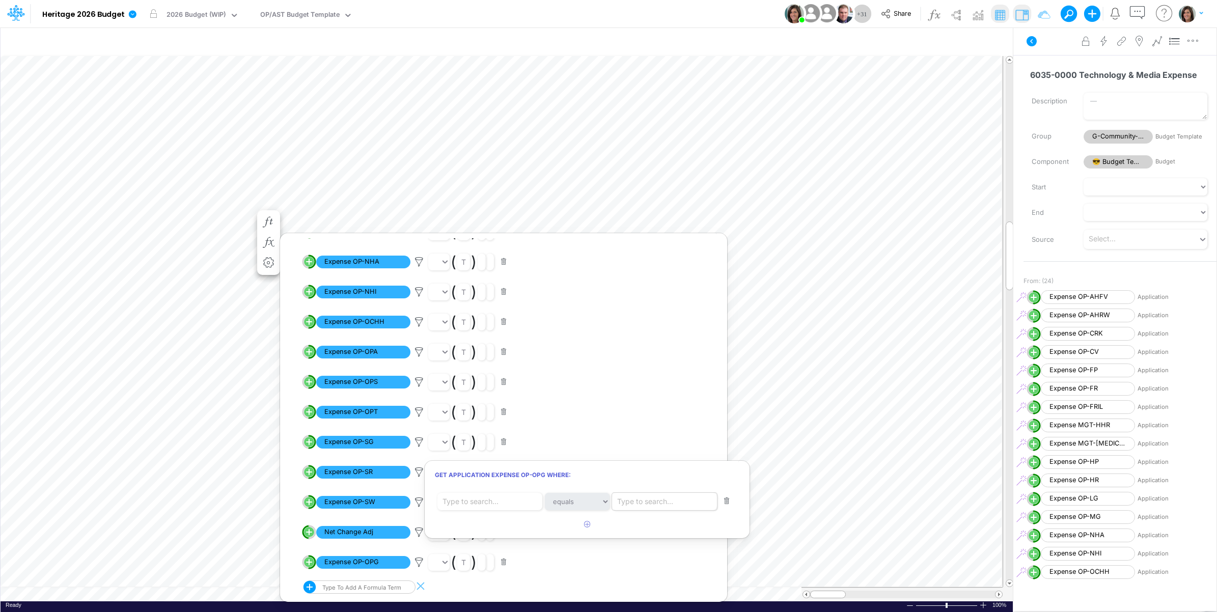
click at [669, 499] on div "Type to search..." at bounding box center [645, 501] width 56 height 11
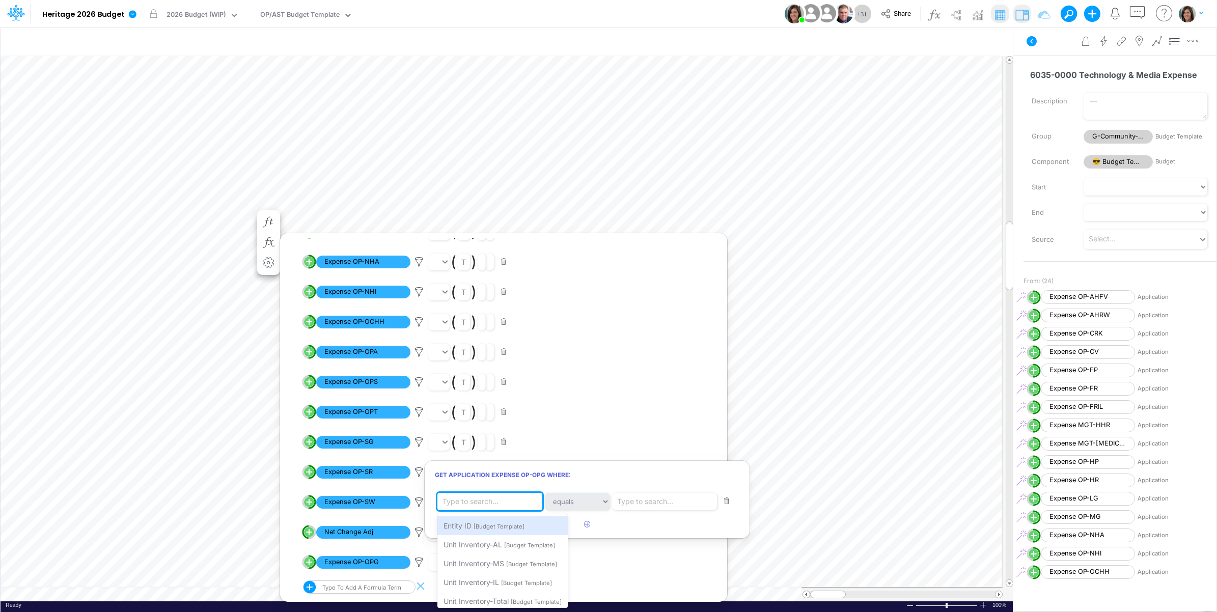
click at [503, 502] on div "Type to search..." at bounding box center [491, 501] width 109 height 17
click at [495, 527] on span "[Budget Template]" at bounding box center [498, 526] width 51 height 7
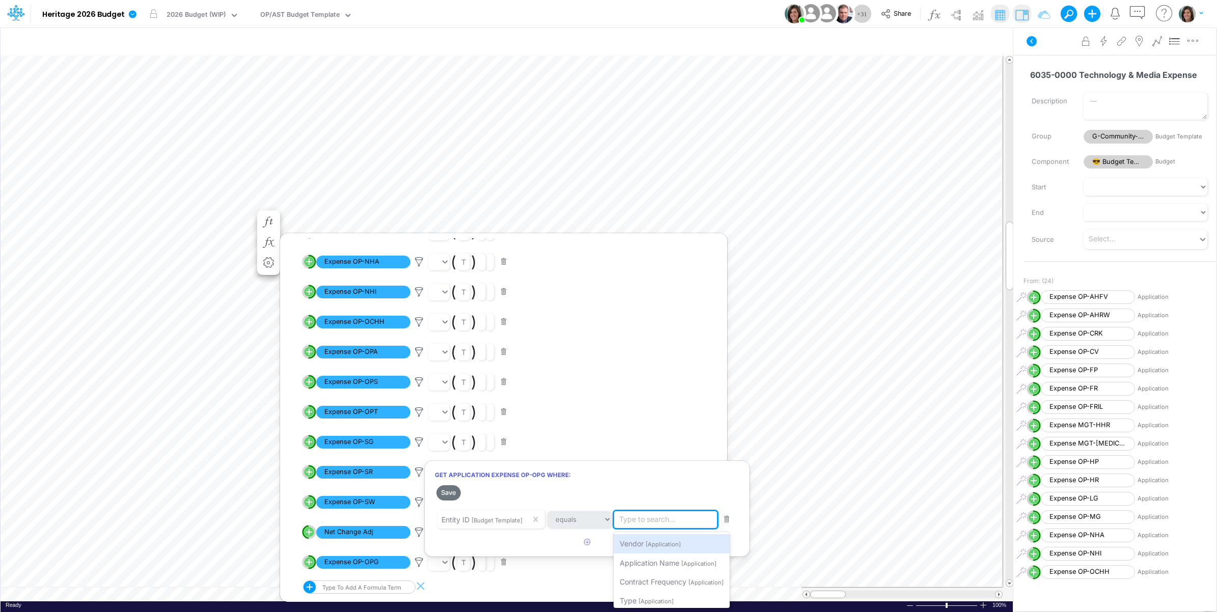
click at [655, 519] on div "Type to search..." at bounding box center [647, 519] width 56 height 11
type input "op-opg"
click at [660, 538] on div "Filter where Entity ID equals op-opg" at bounding box center [679, 543] width 132 height 19
click at [586, 541] on icon "button" at bounding box center [587, 542] width 7 height 7
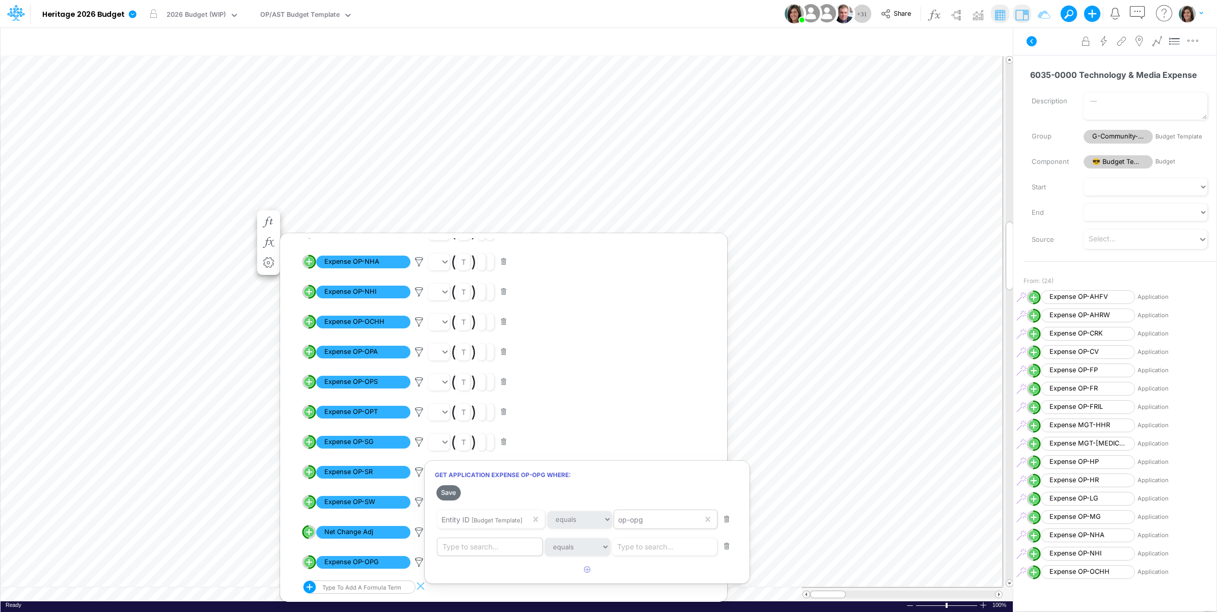
click at [512, 546] on div "Type to search..." at bounding box center [491, 546] width 109 height 17
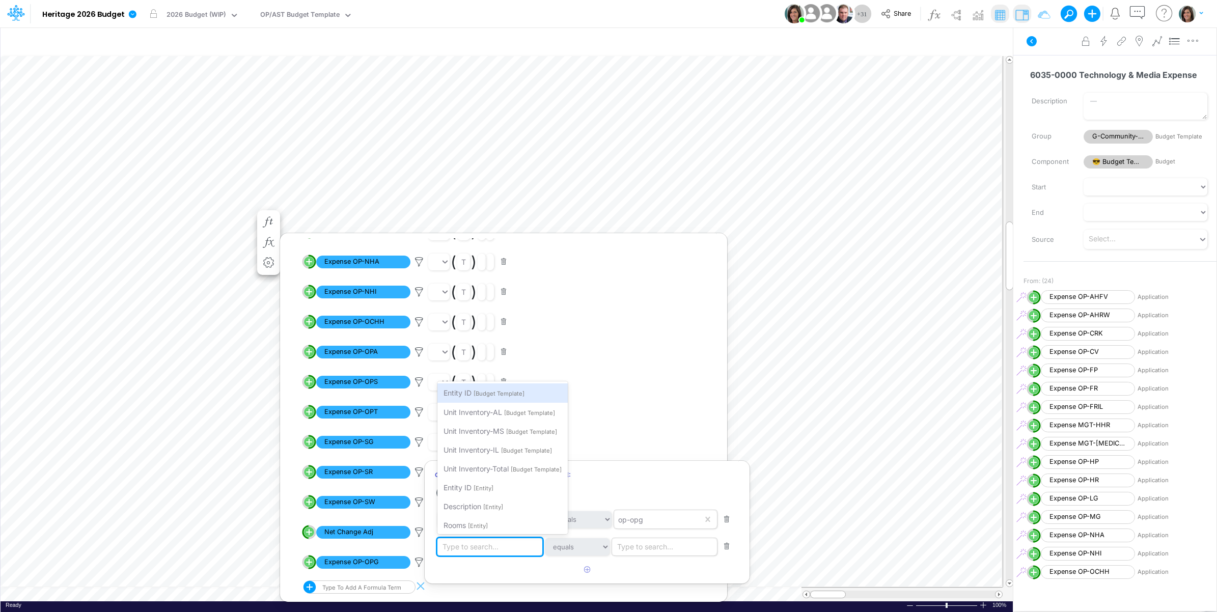
click at [647, 547] on div "Type to search..." at bounding box center [645, 546] width 56 height 11
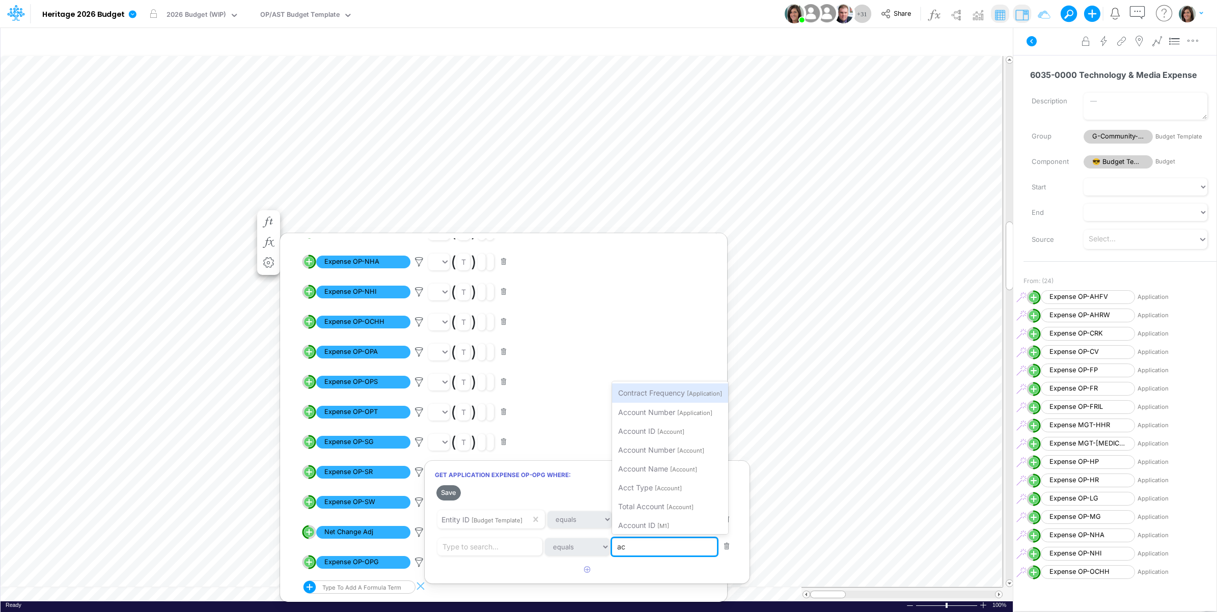
type input "acc"
click at [673, 413] on span "[Account]" at bounding box center [670, 412] width 27 height 7
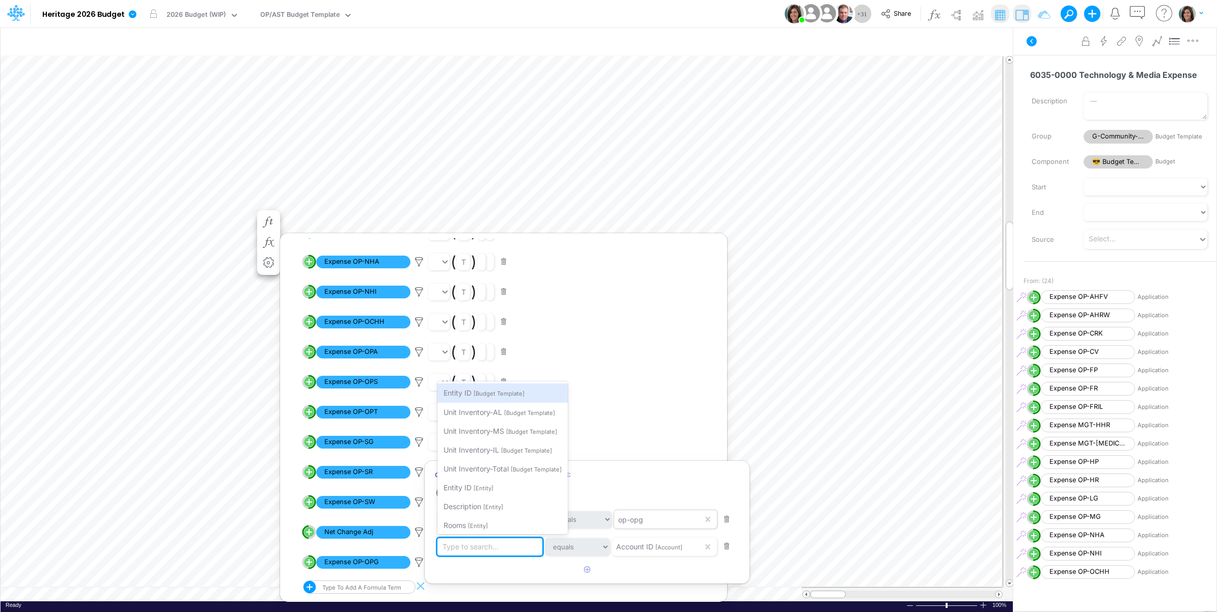
click at [489, 551] on div "Type to search..." at bounding box center [470, 546] width 56 height 11
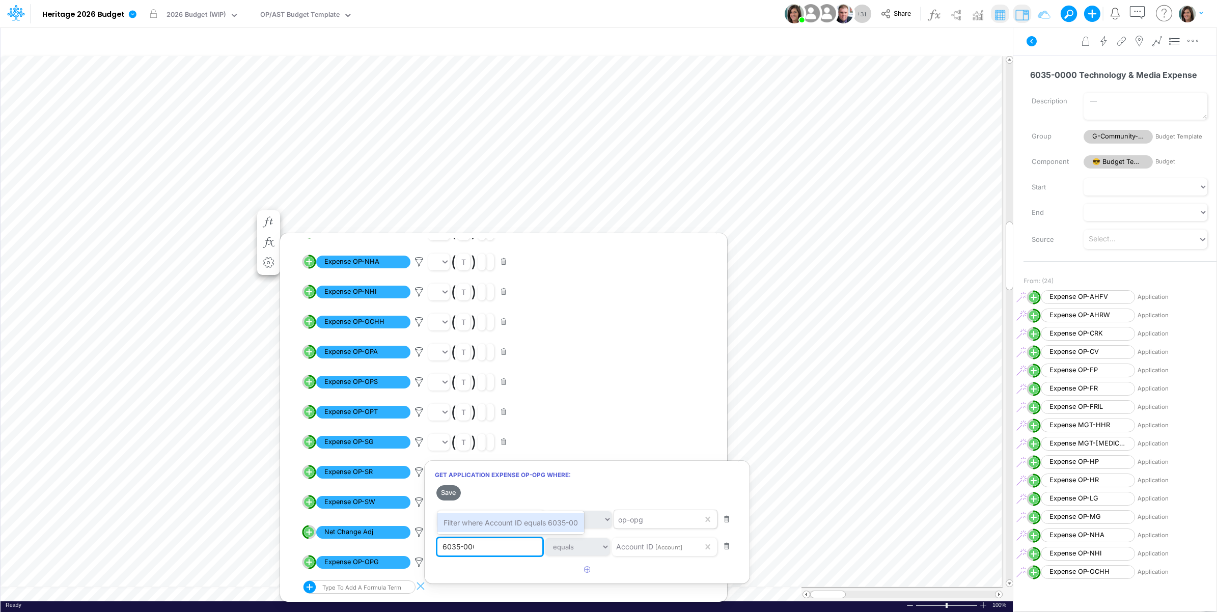
type input "6035-0000"
click at [518, 520] on span "Filter where Account ID equals 6035-0000" at bounding box center [515, 522] width 144 height 9
click at [452, 490] on button "Save" at bounding box center [448, 492] width 24 height 15
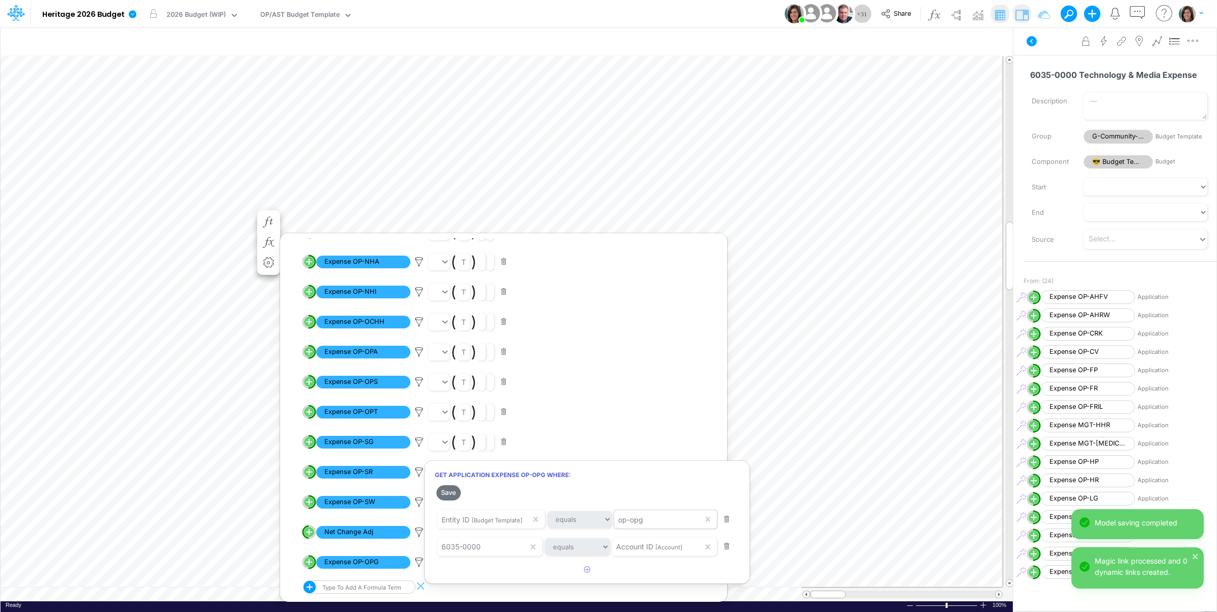
click at [423, 516] on div at bounding box center [608, 308] width 1217 height 607
click at [420, 503] on icon at bounding box center [418, 502] width 15 height 11
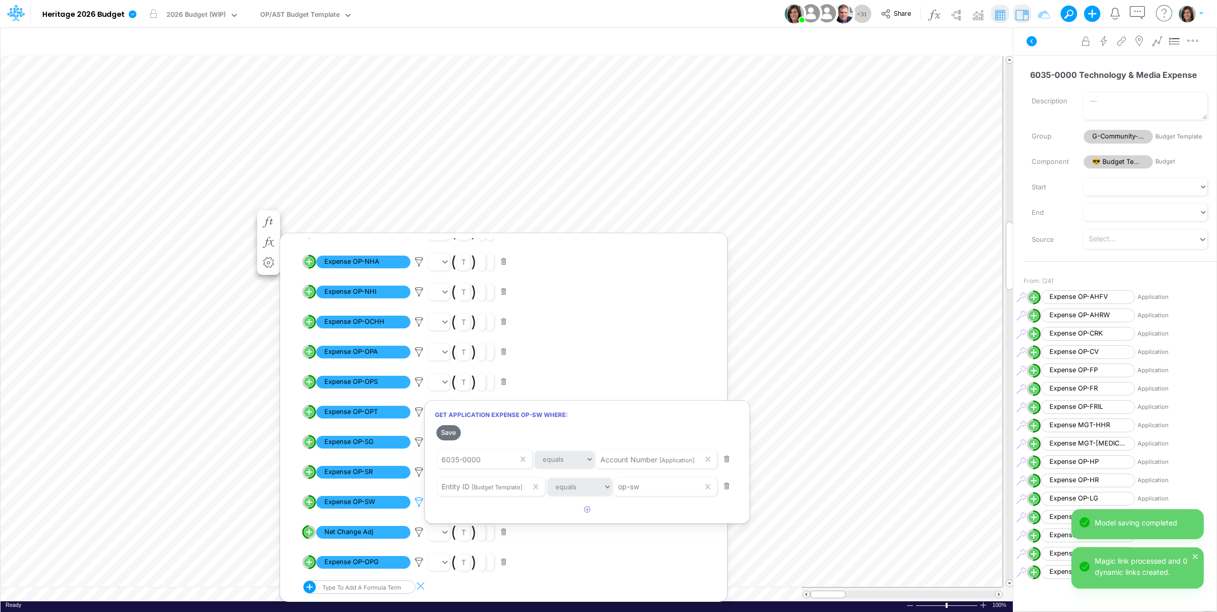
click at [420, 503] on div at bounding box center [608, 308] width 1217 height 607
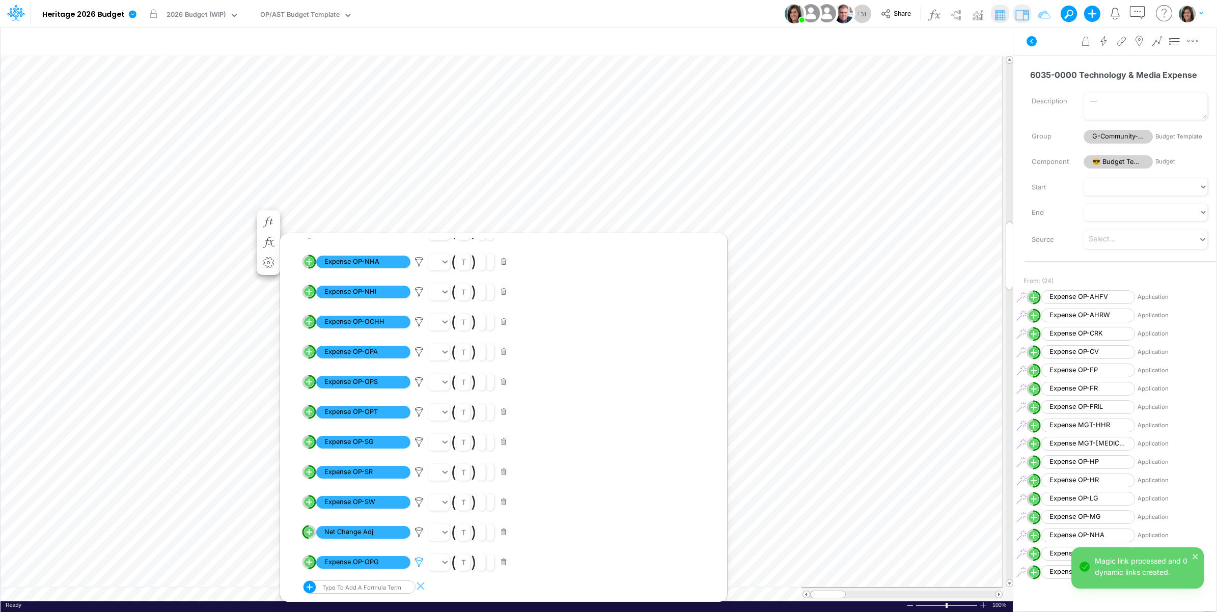
click at [419, 562] on icon at bounding box center [418, 562] width 15 height 11
click at [397, 548] on div at bounding box center [608, 308] width 1217 height 607
click at [420, 562] on icon at bounding box center [418, 562] width 15 height 11
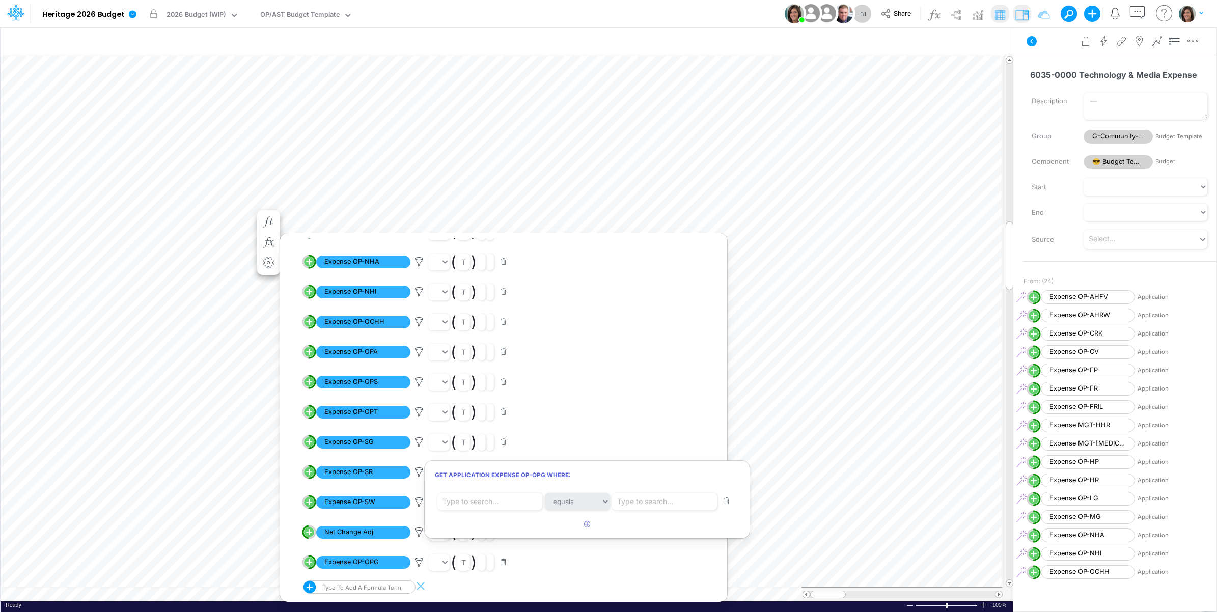
click at [419, 562] on div at bounding box center [608, 308] width 1217 height 607
click at [416, 525] on li "Positive. Inactive in Forecast periods. Net Change Adj ( t )" at bounding box center [511, 532] width 419 height 30
click at [418, 530] on icon at bounding box center [418, 532] width 15 height 11
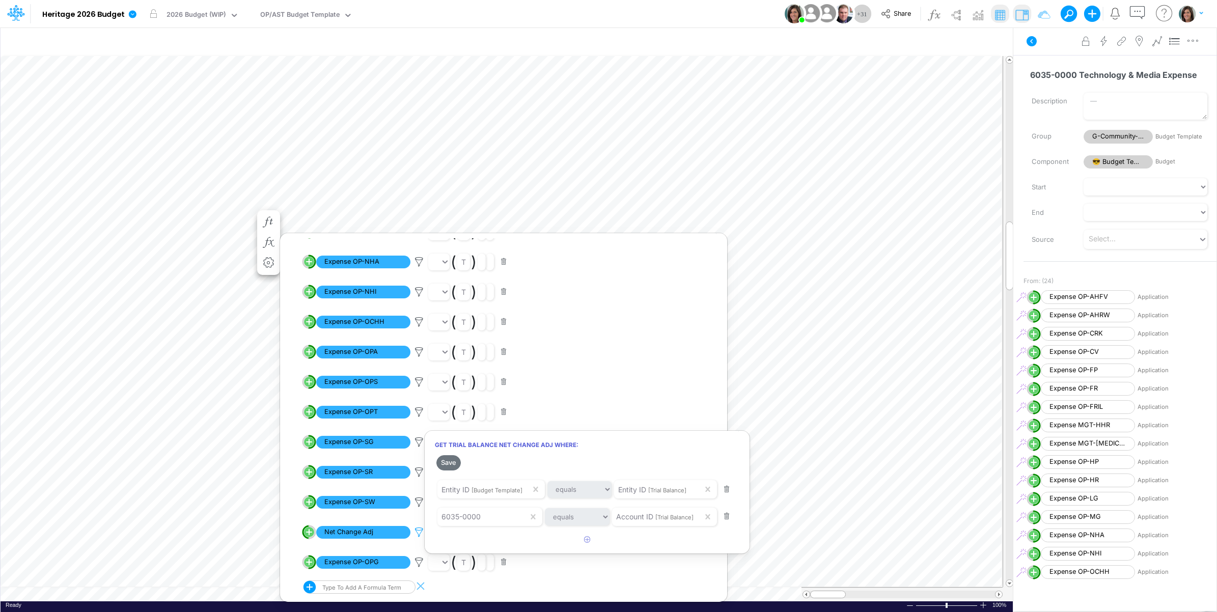
click at [418, 530] on div at bounding box center [608, 308] width 1217 height 607
click at [420, 562] on icon at bounding box center [418, 562] width 15 height 11
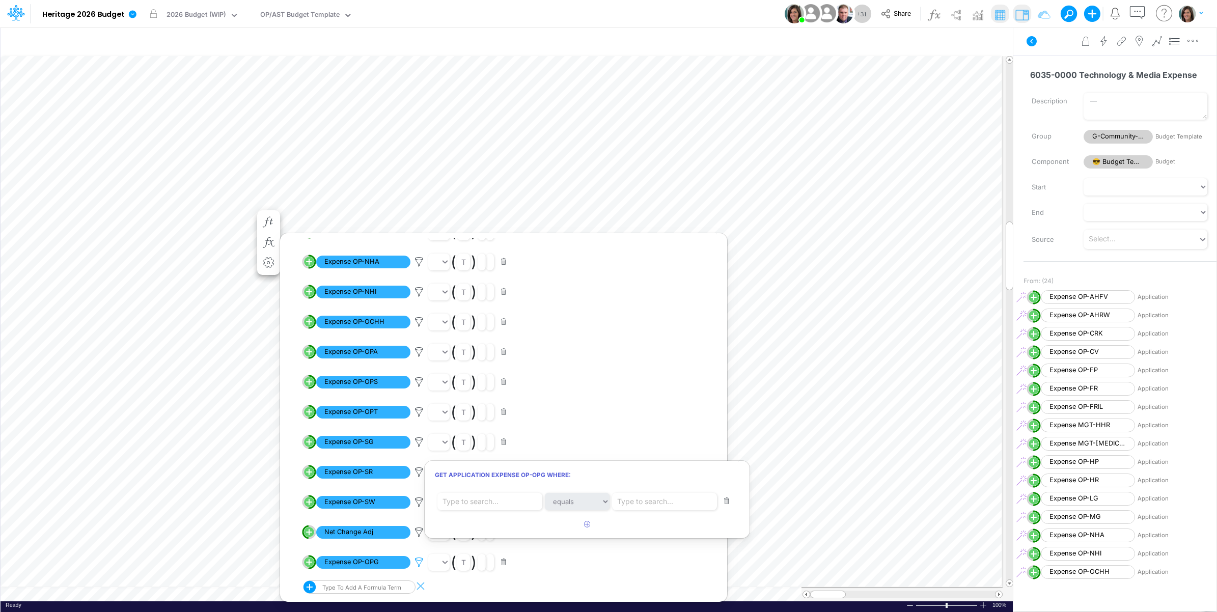
click at [420, 562] on div at bounding box center [608, 308] width 1217 height 607
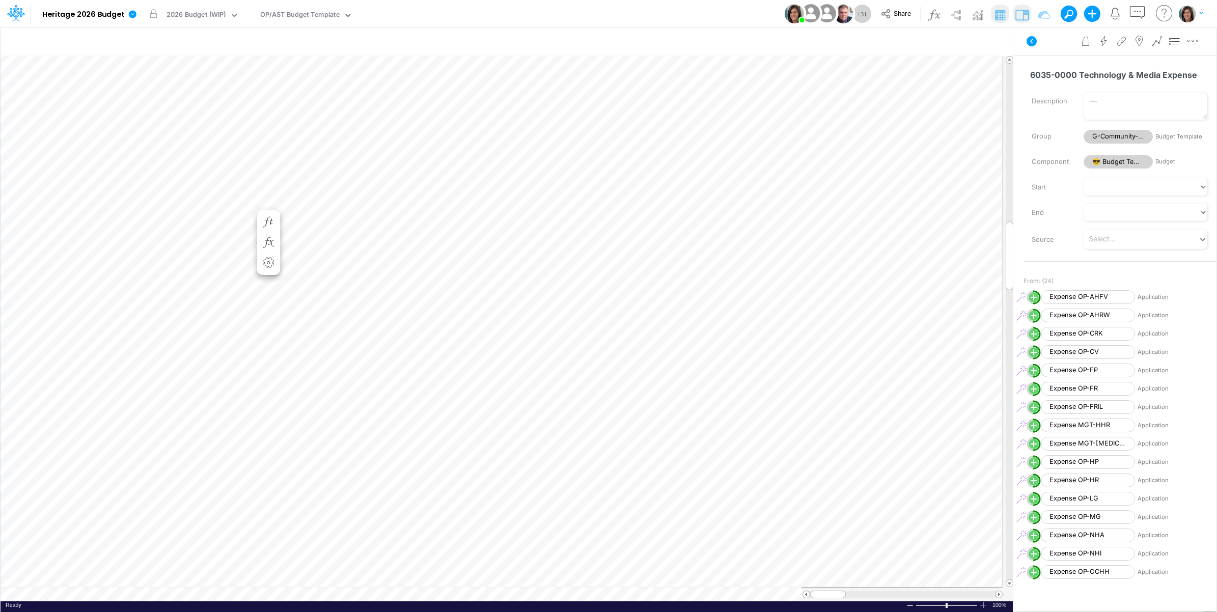
scroll to position [0, 1]
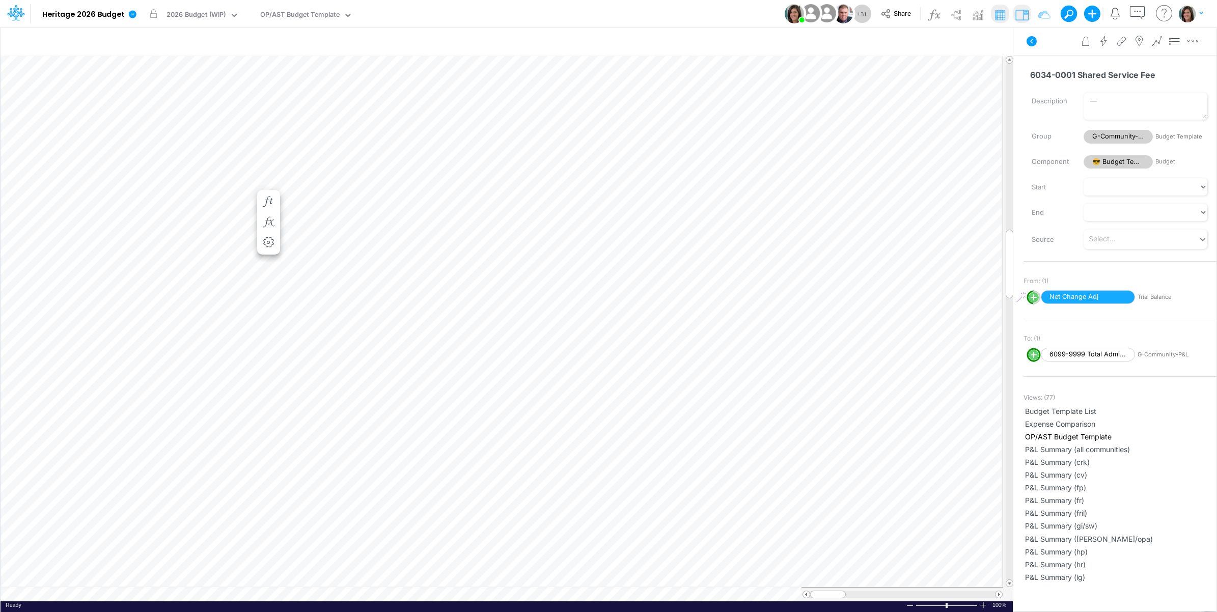
scroll to position [0, 1]
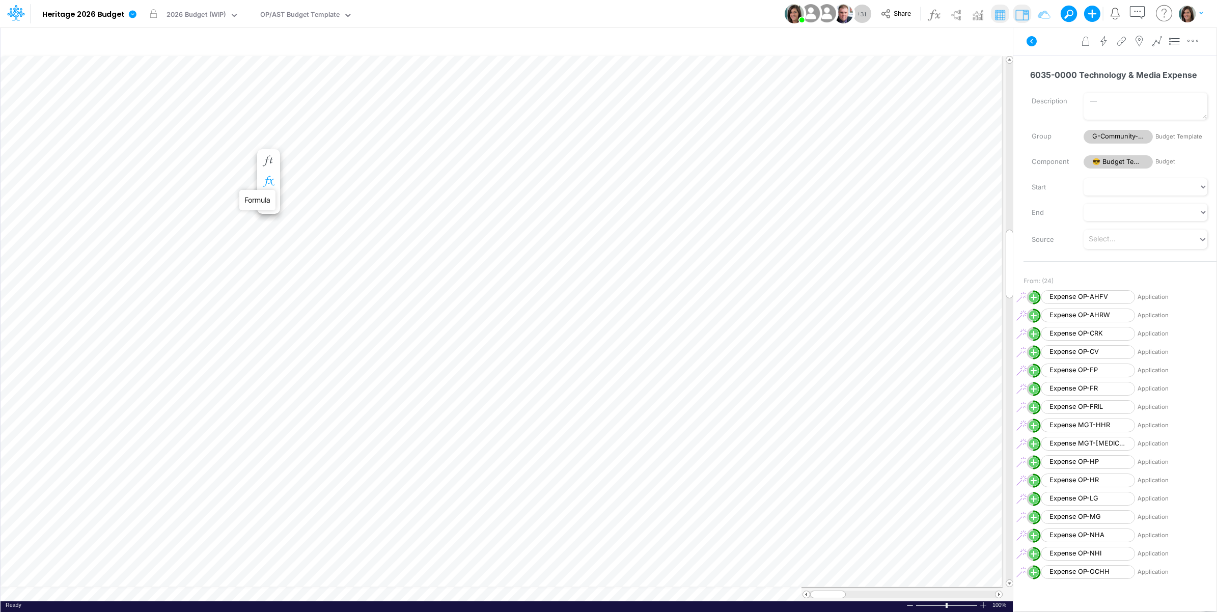
click at [269, 178] on icon "button" at bounding box center [268, 181] width 15 height 11
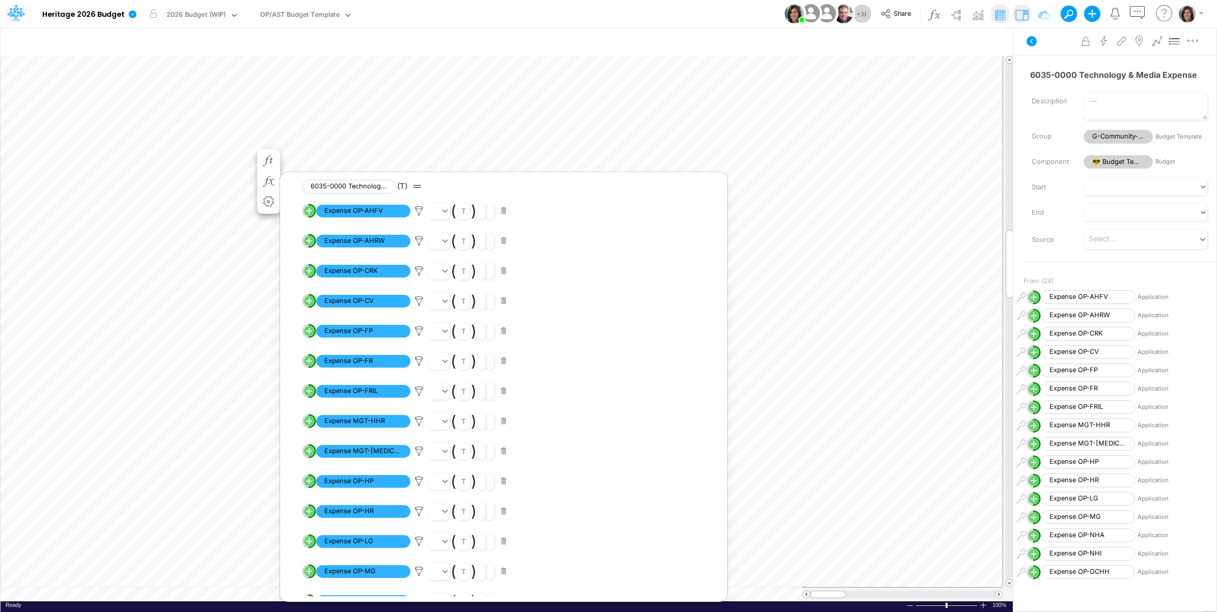
scroll to position [340, 0]
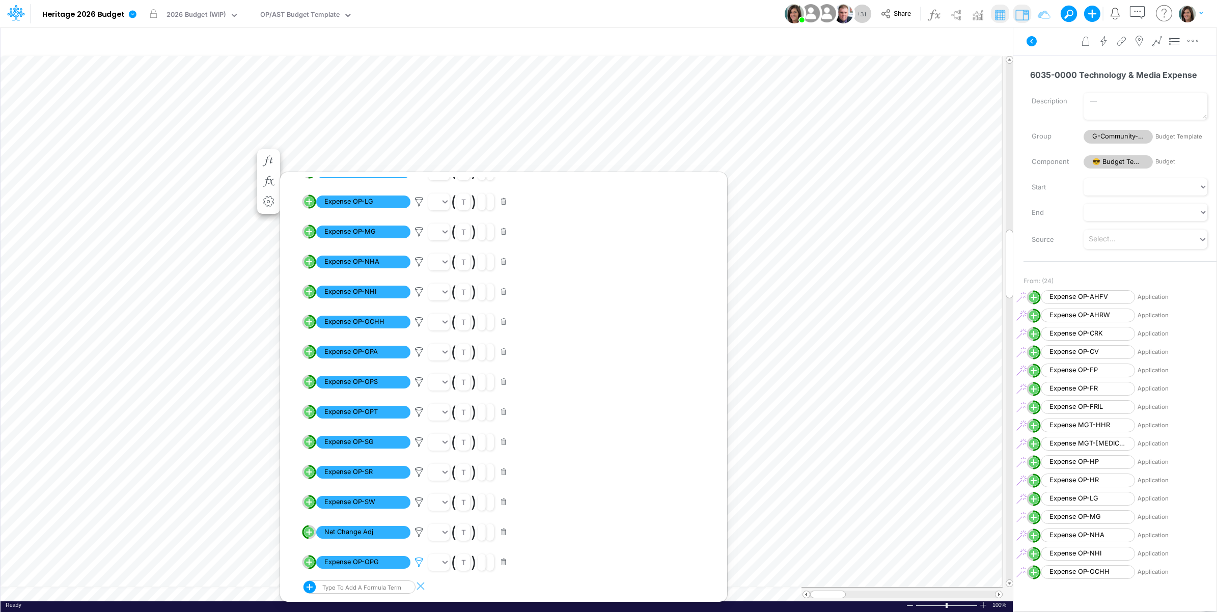
click at [419, 562] on icon at bounding box center [418, 562] width 15 height 11
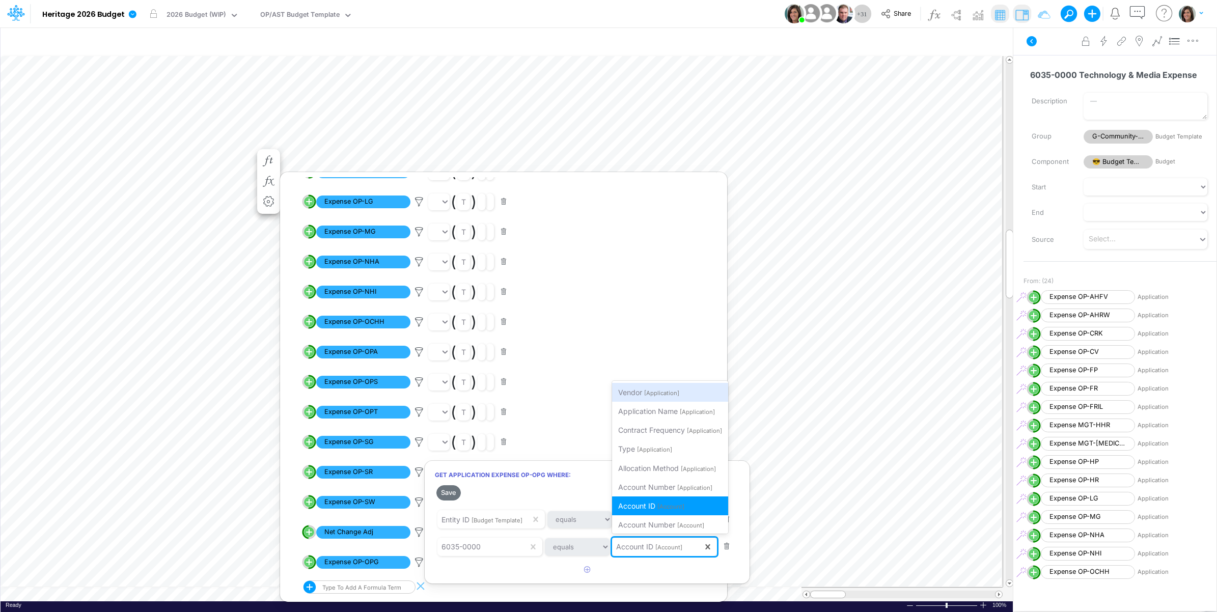
click at [664, 548] on span "[Account]" at bounding box center [668, 547] width 27 height 7
click at [708, 488] on span "[Application]" at bounding box center [694, 487] width 35 height 7
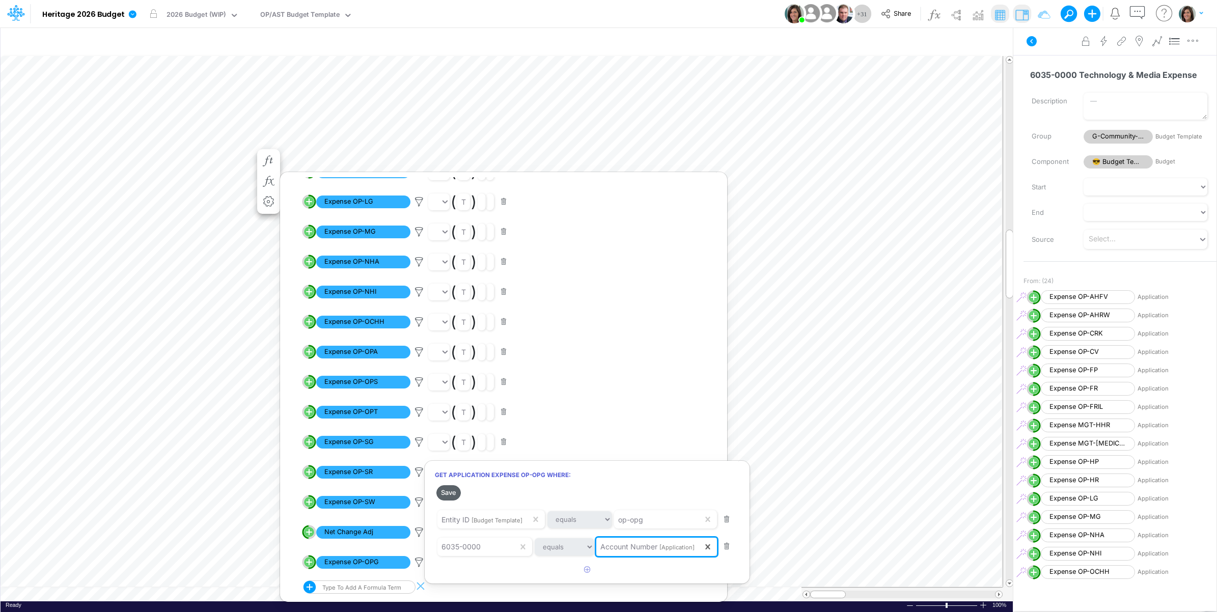
click at [449, 493] on button "Save" at bounding box center [448, 492] width 24 height 15
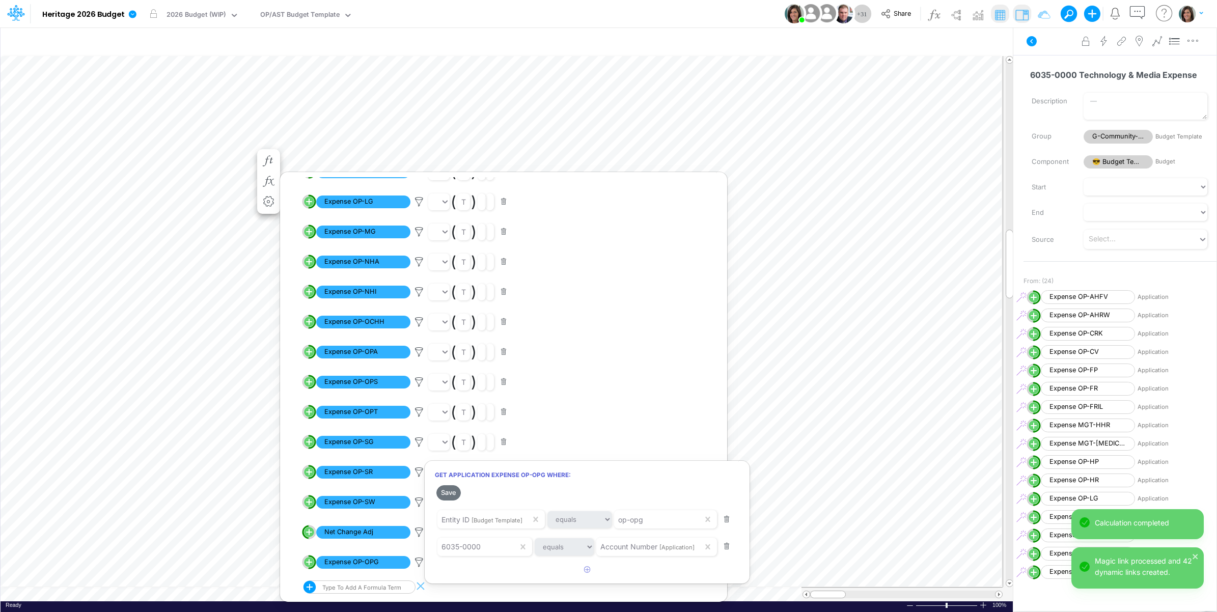
click at [419, 508] on div at bounding box center [608, 308] width 1217 height 607
click at [420, 499] on icon at bounding box center [418, 502] width 15 height 11
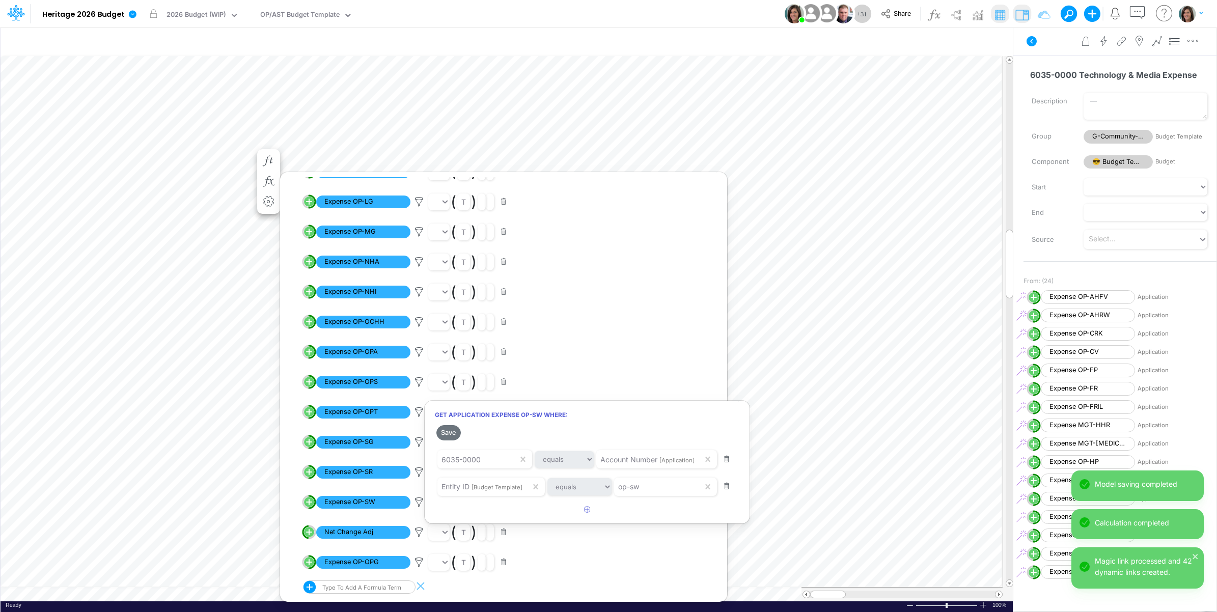
click at [428, 566] on div at bounding box center [608, 308] width 1217 height 607
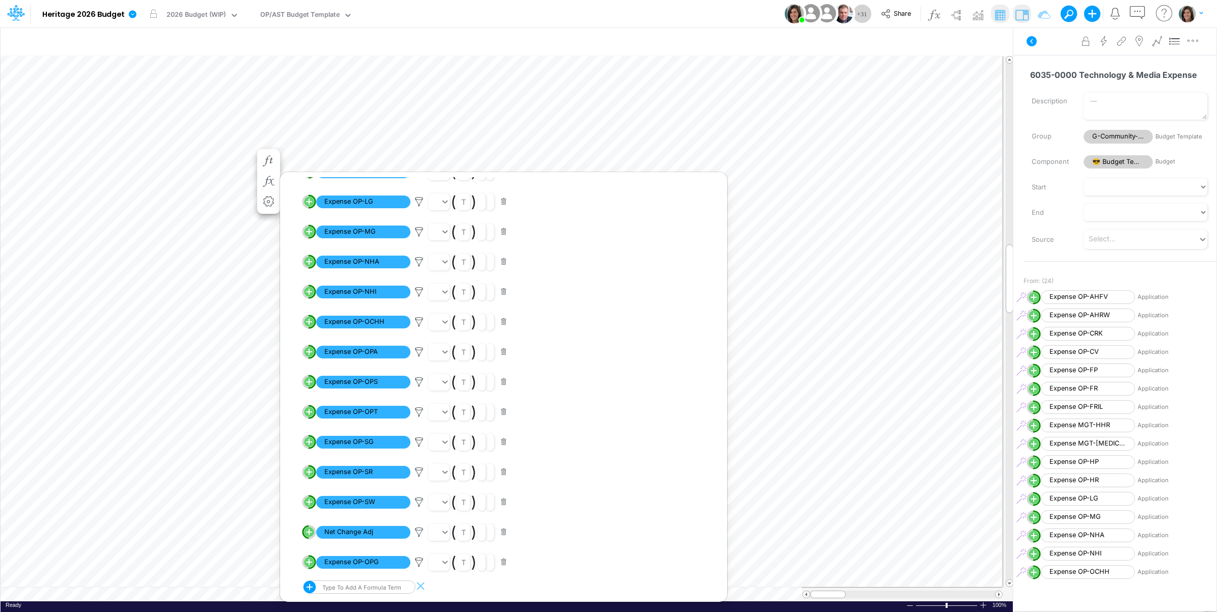
scroll to position [0, 1]
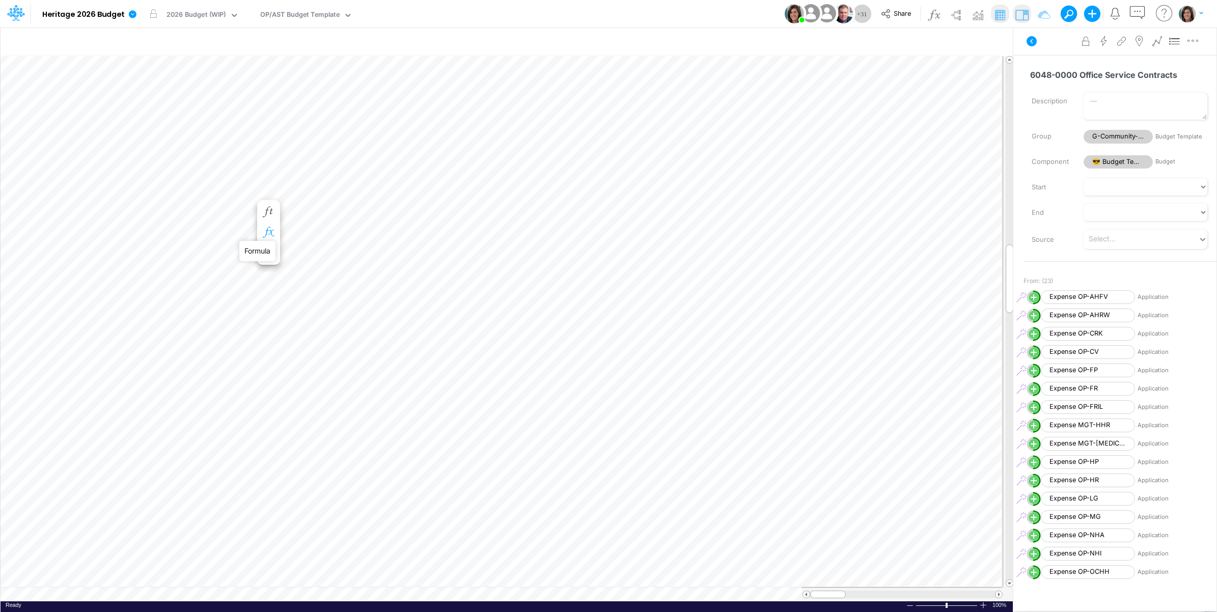
click at [268, 230] on icon "button" at bounding box center [268, 232] width 15 height 11
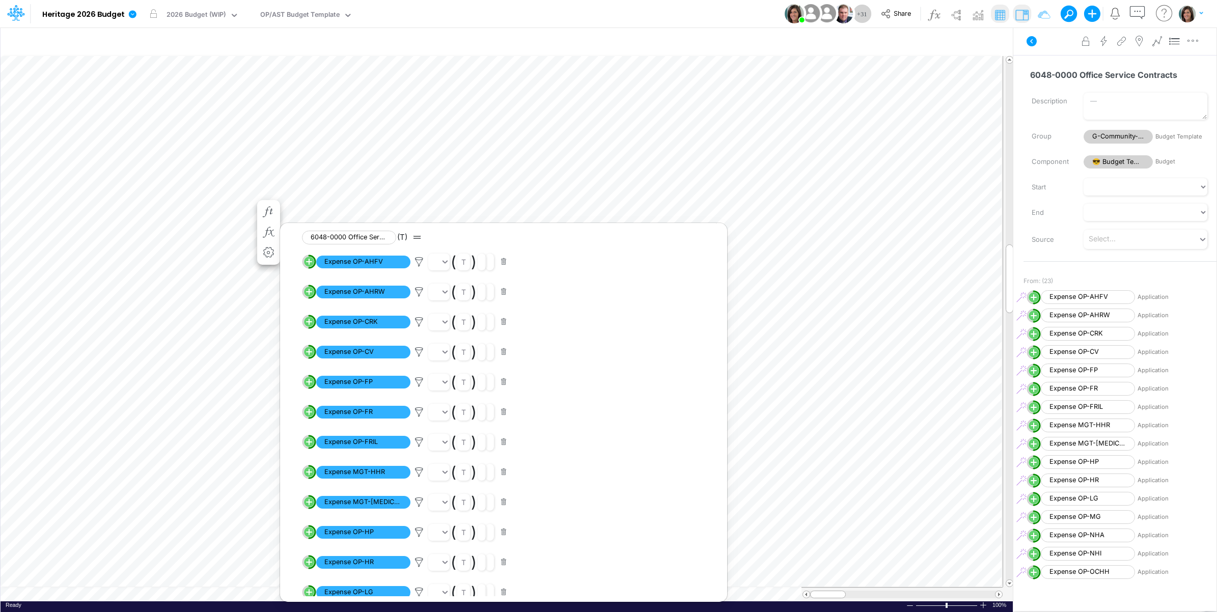
scroll to position [360, 0]
click at [362, 586] on div "Type to add a formula term" at bounding box center [351, 587] width 97 height 13
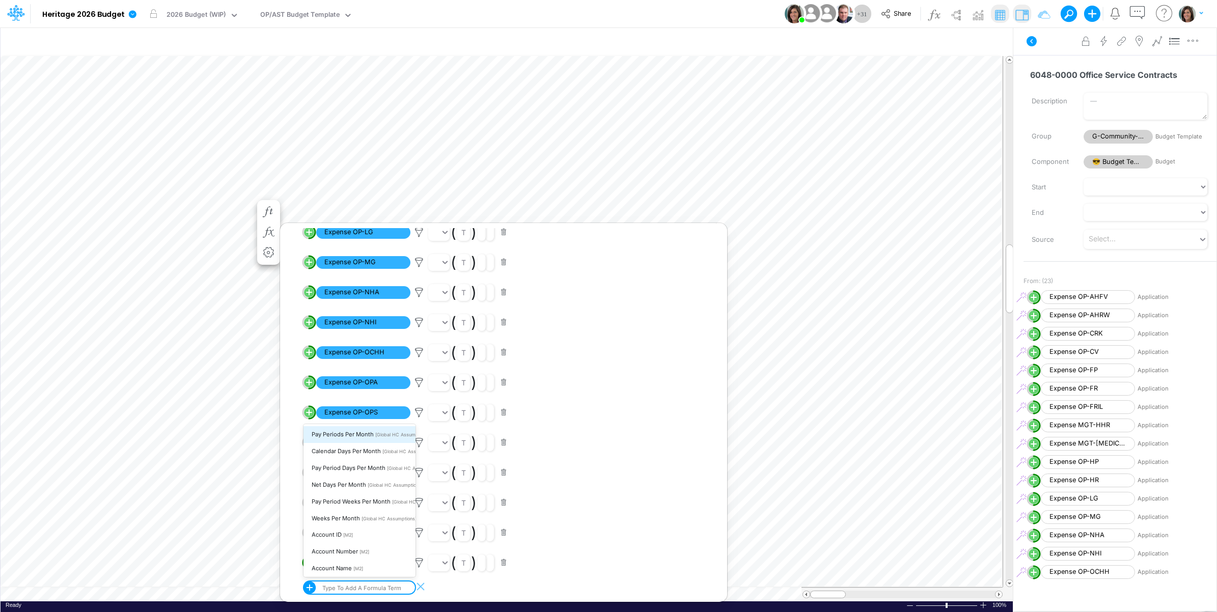
paste input "e"
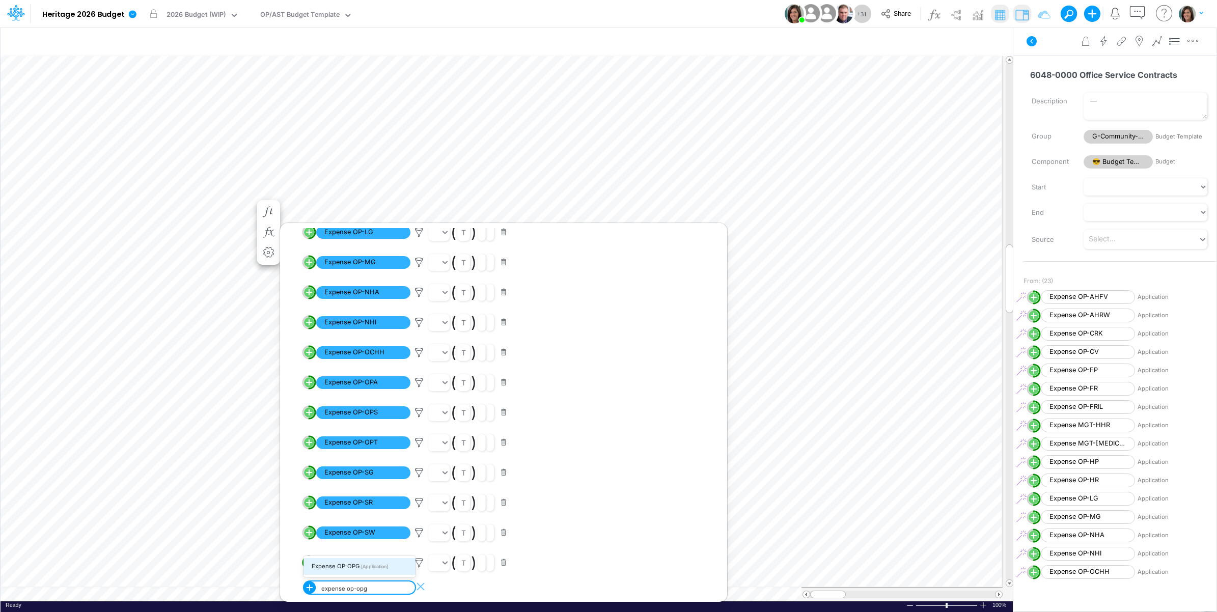
click at [362, 567] on span "[Application]" at bounding box center [374, 567] width 27 height 6
type input "expense op-opg"
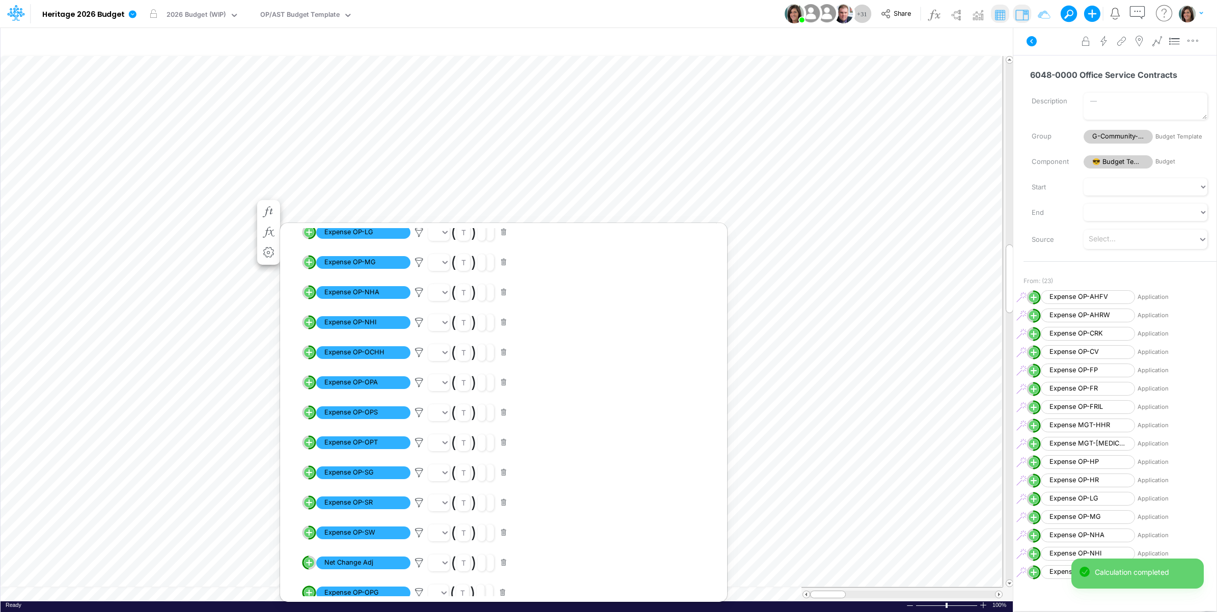
scroll to position [390, 0]
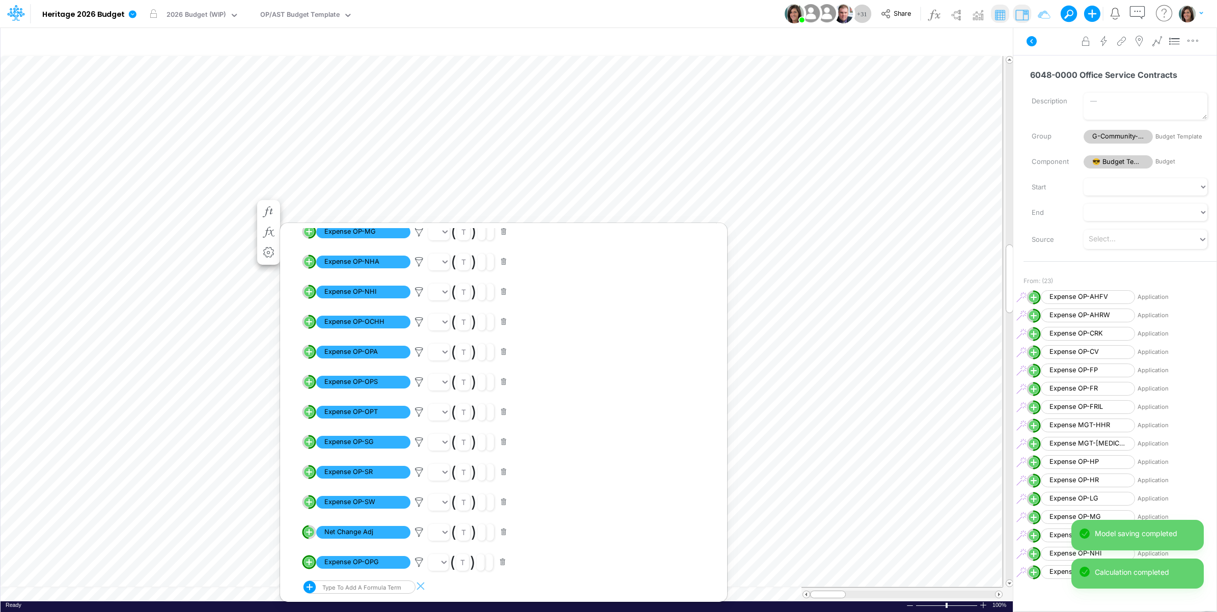
click at [311, 562] on line "circle with outer border" at bounding box center [308, 562] width 5 height 0
select select "1"
select select "Multiply"
select select "Add"
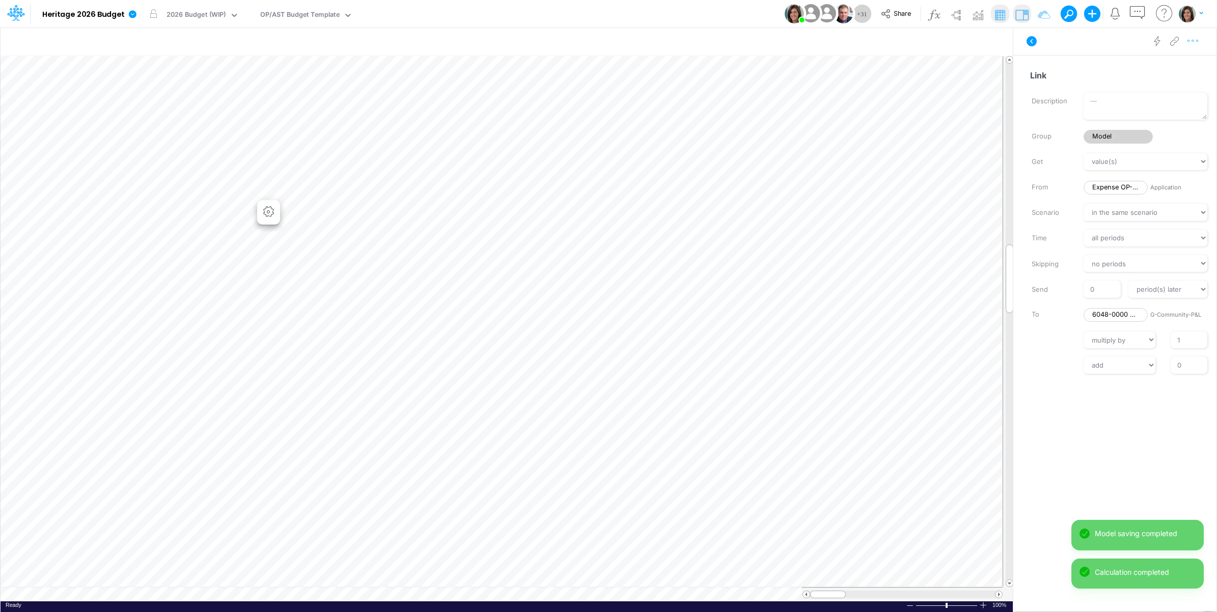
click at [1197, 44] on icon "button" at bounding box center [1192, 41] width 15 height 11
click at [1173, 65] on button "Advanced settings" at bounding box center [1139, 66] width 121 height 17
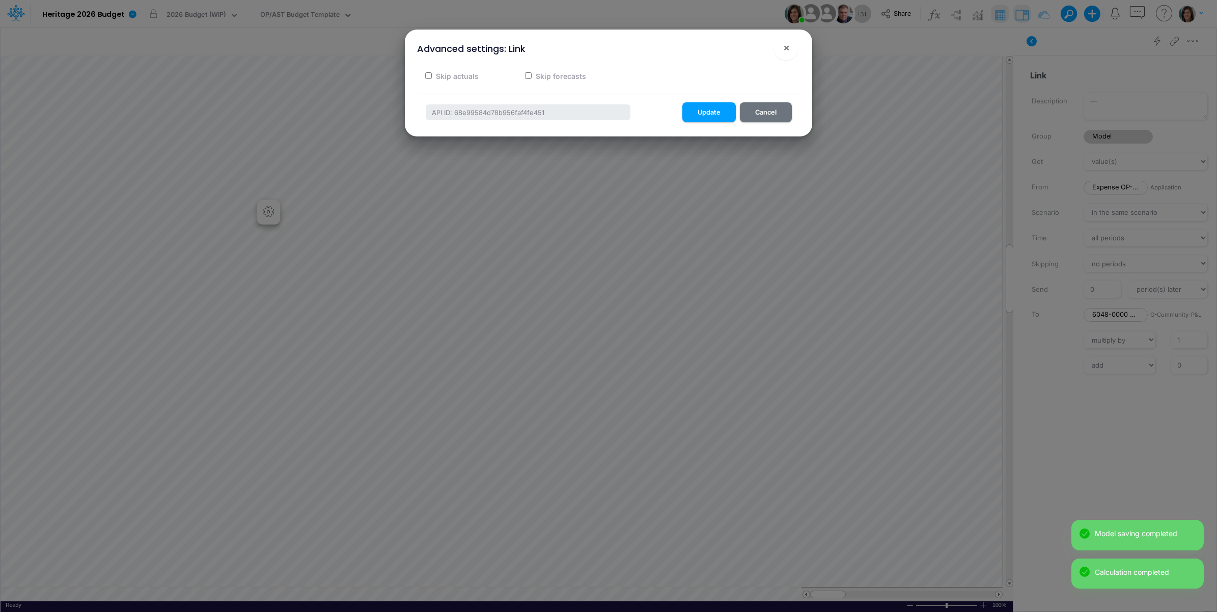
click at [460, 75] on label "Skip actuals" at bounding box center [456, 76] width 44 height 11
click at [432, 75] on input "Skip actuals" at bounding box center [428, 75] width 7 height 7
checkbox input "true"
click at [723, 110] on button "Update" at bounding box center [708, 112] width 53 height 20
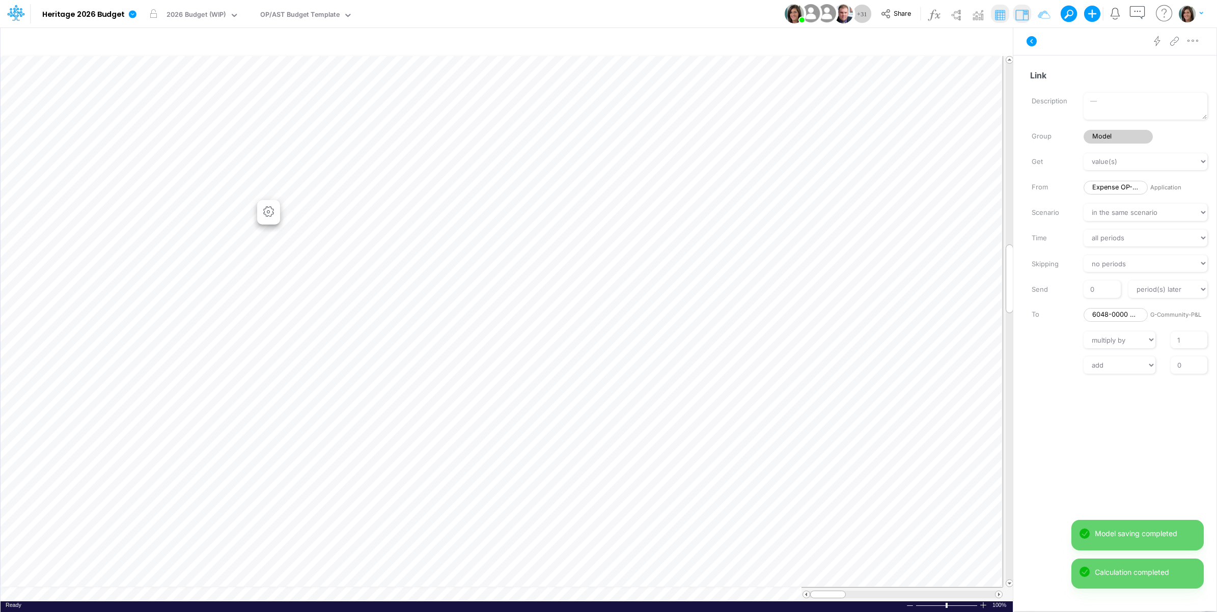
scroll to position [0, 1]
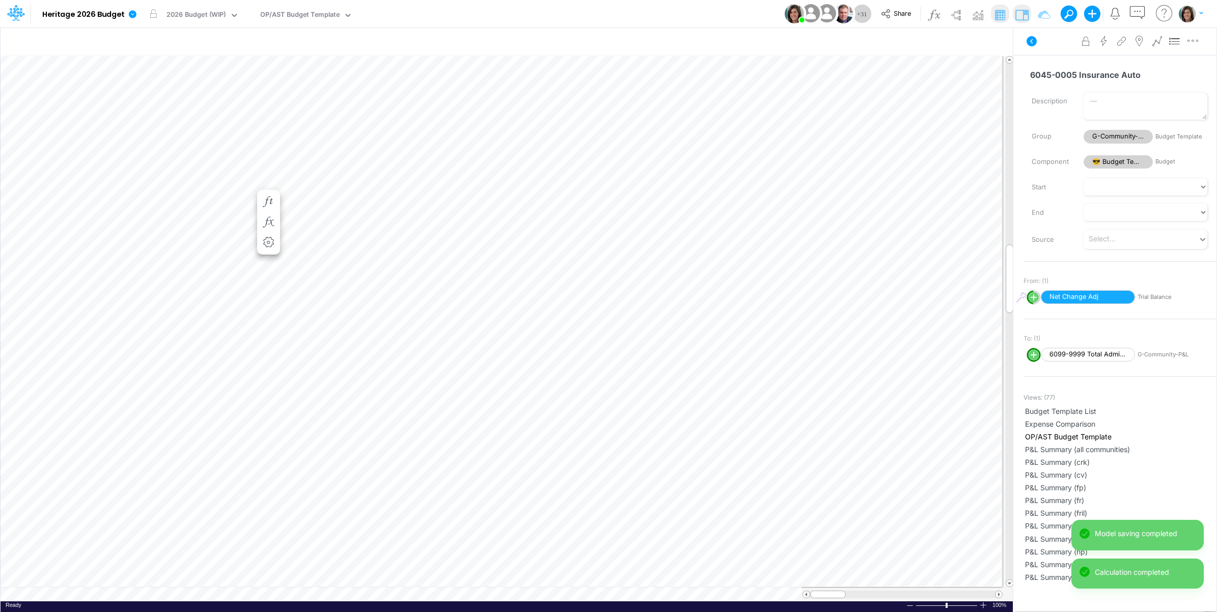
scroll to position [0, 1]
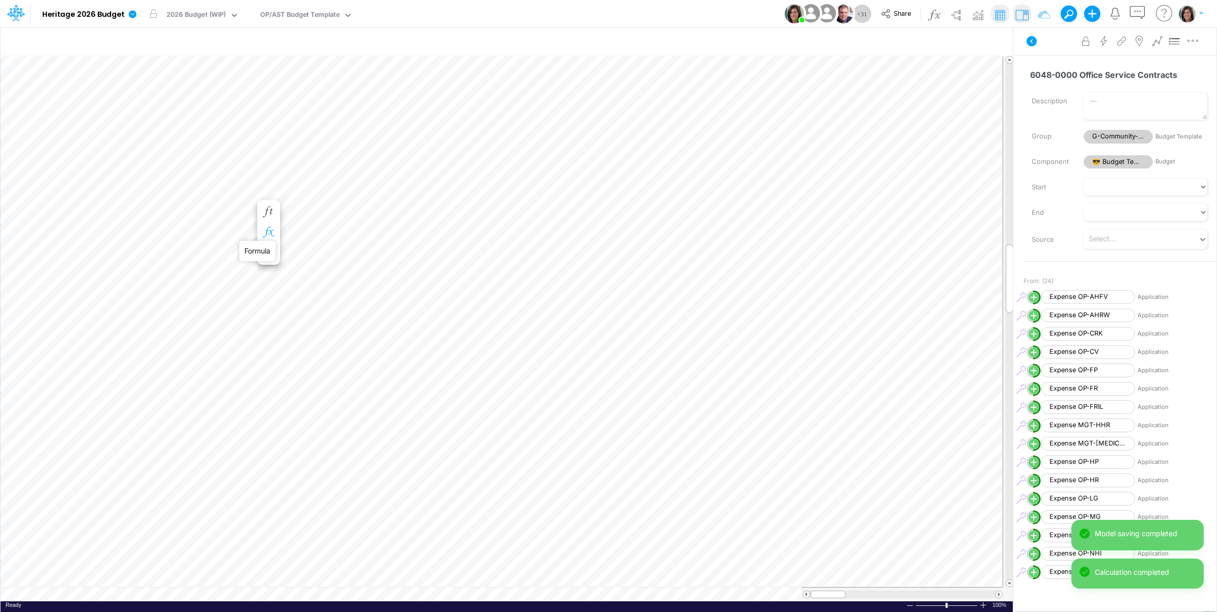
click at [267, 232] on icon "button" at bounding box center [268, 232] width 15 height 11
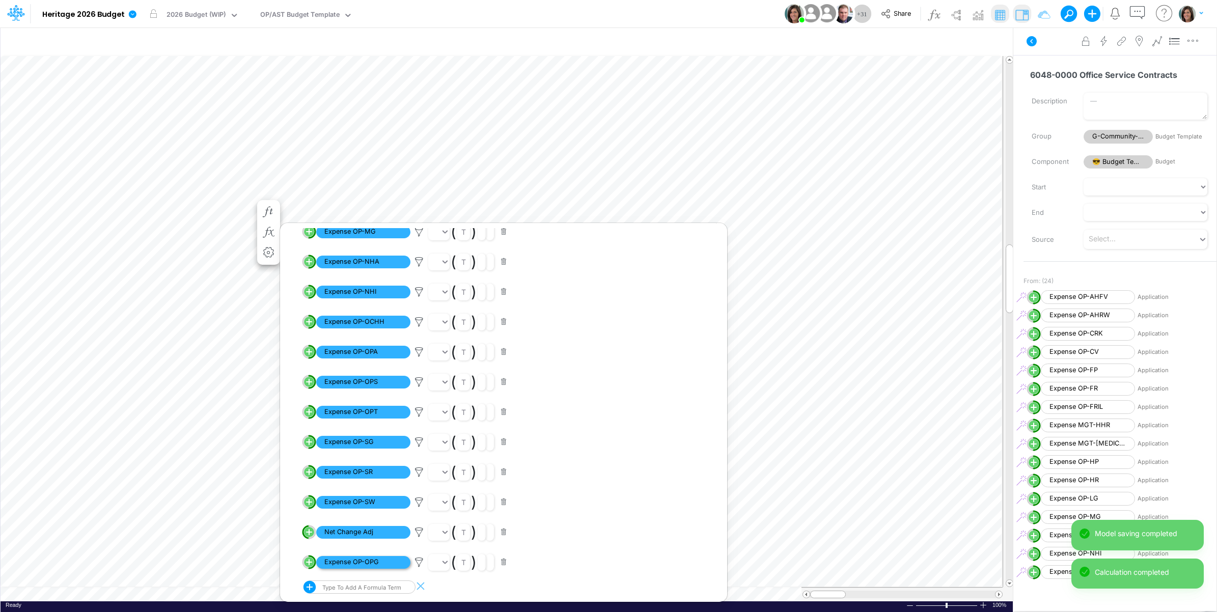
scroll to position [390, 0]
click at [418, 562] on icon at bounding box center [418, 562] width 15 height 11
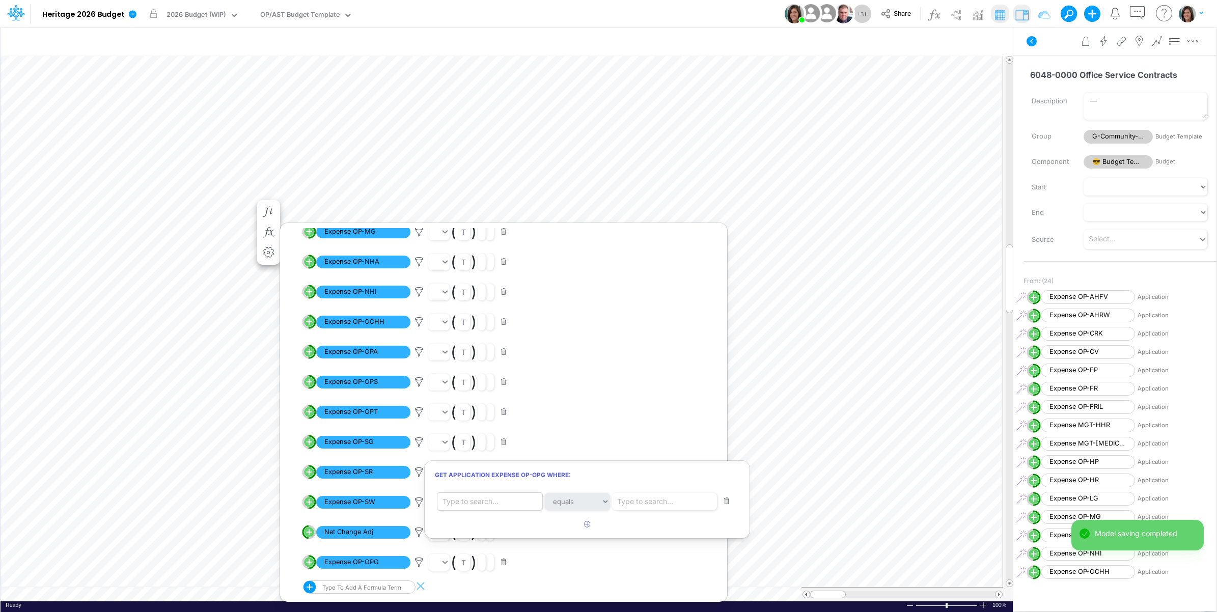
click at [498, 500] on div "Type to search..." at bounding box center [470, 501] width 56 height 11
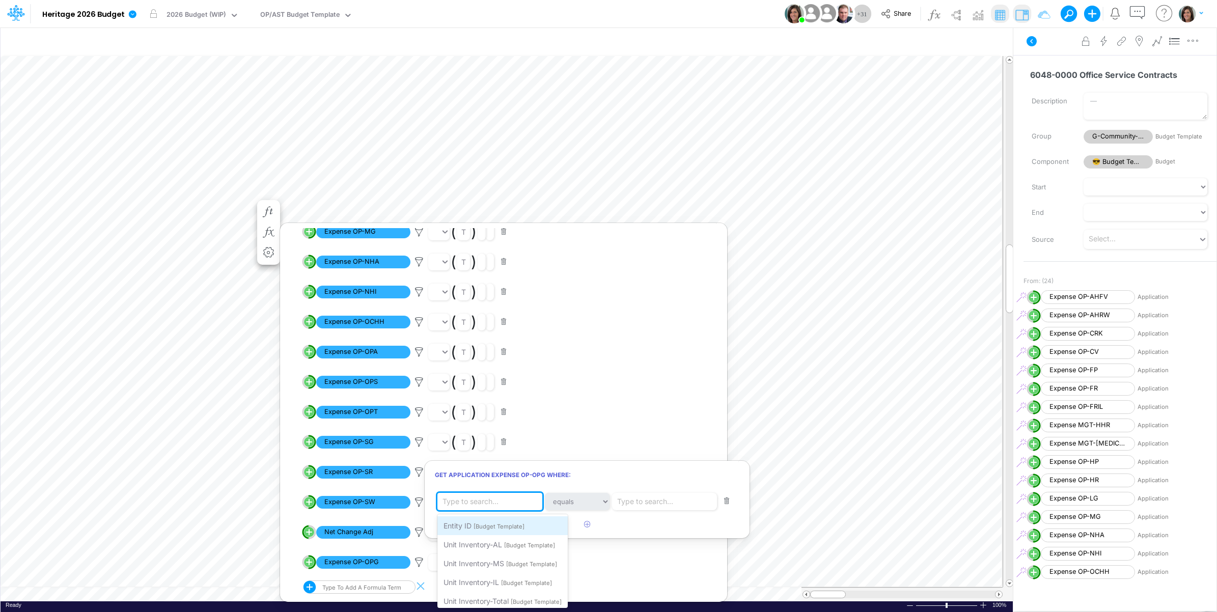
click at [499, 527] on span "[Budget Template]" at bounding box center [498, 526] width 51 height 7
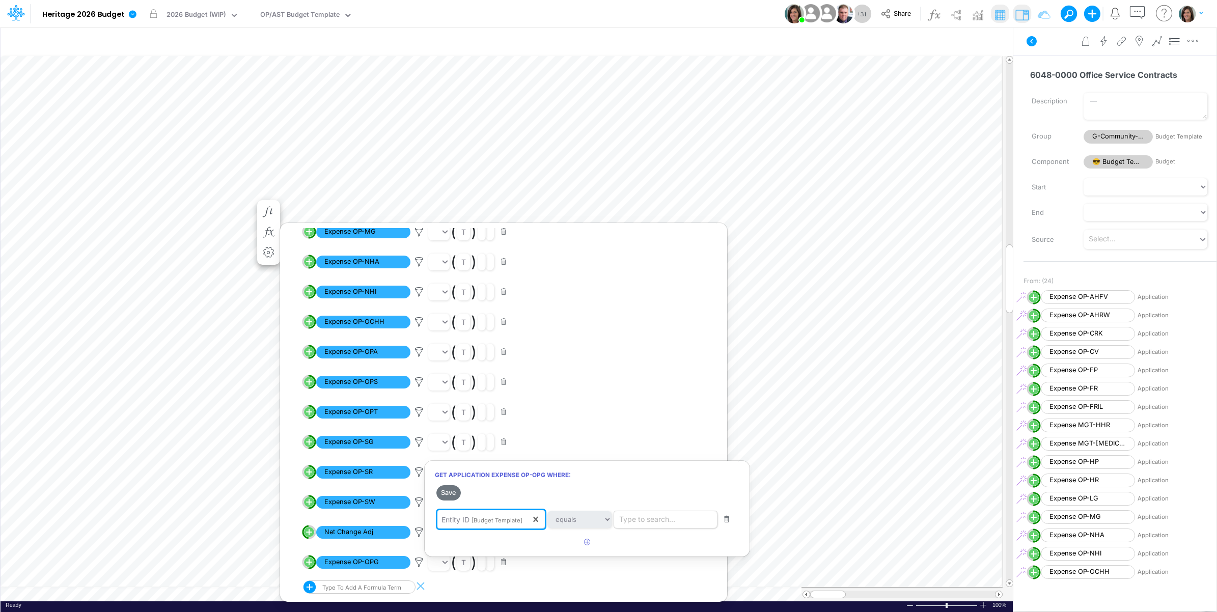
click at [642, 518] on div "Type to search..." at bounding box center [647, 519] width 56 height 11
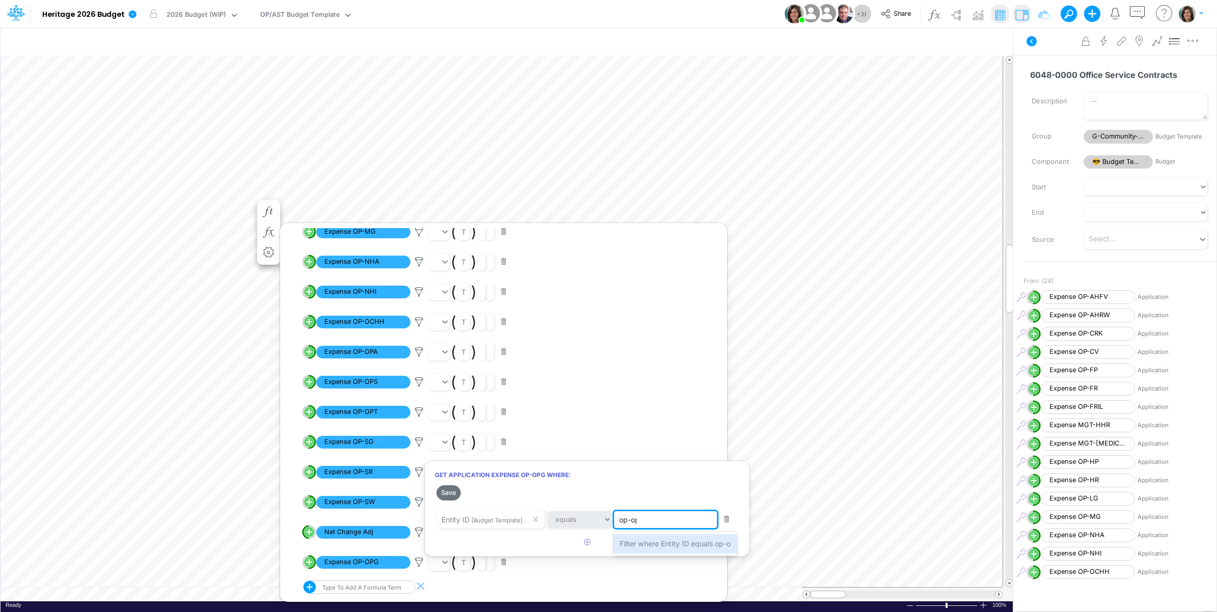
type input "op-opg"
click at [644, 544] on span "Filter where Entity ID equals op-opg" at bounding box center [680, 543] width 120 height 9
click at [590, 541] on button "button" at bounding box center [587, 542] width 20 height 17
click at [662, 541] on div "Type to search..." at bounding box center [645, 546] width 56 height 11
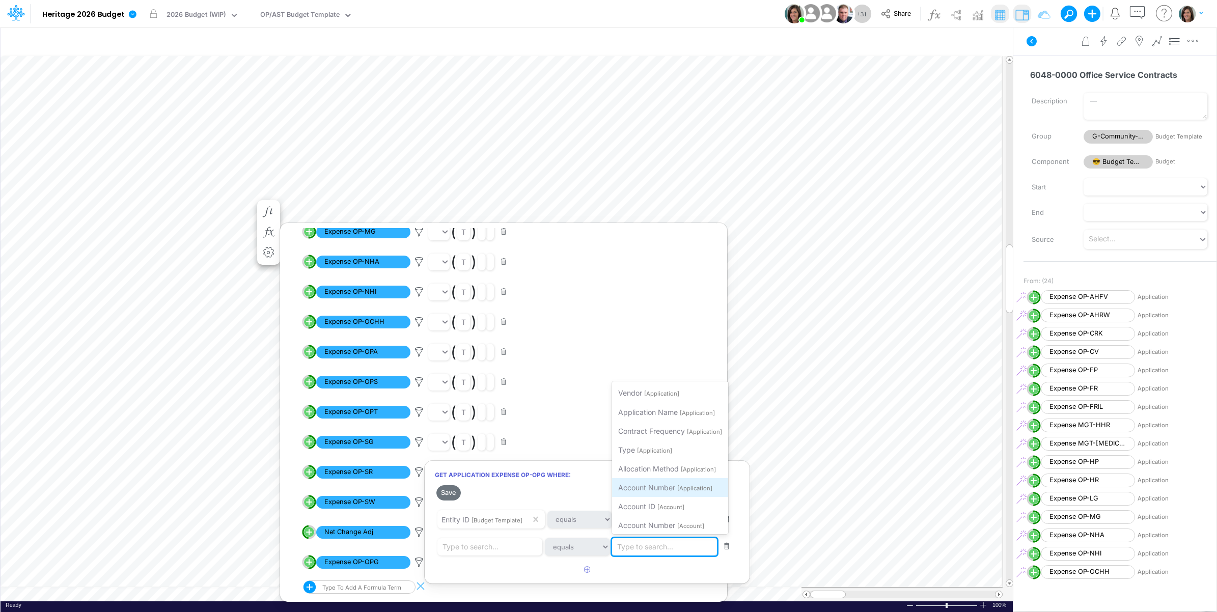
click at [673, 487] on span "Account Number" at bounding box center [646, 487] width 57 height 9
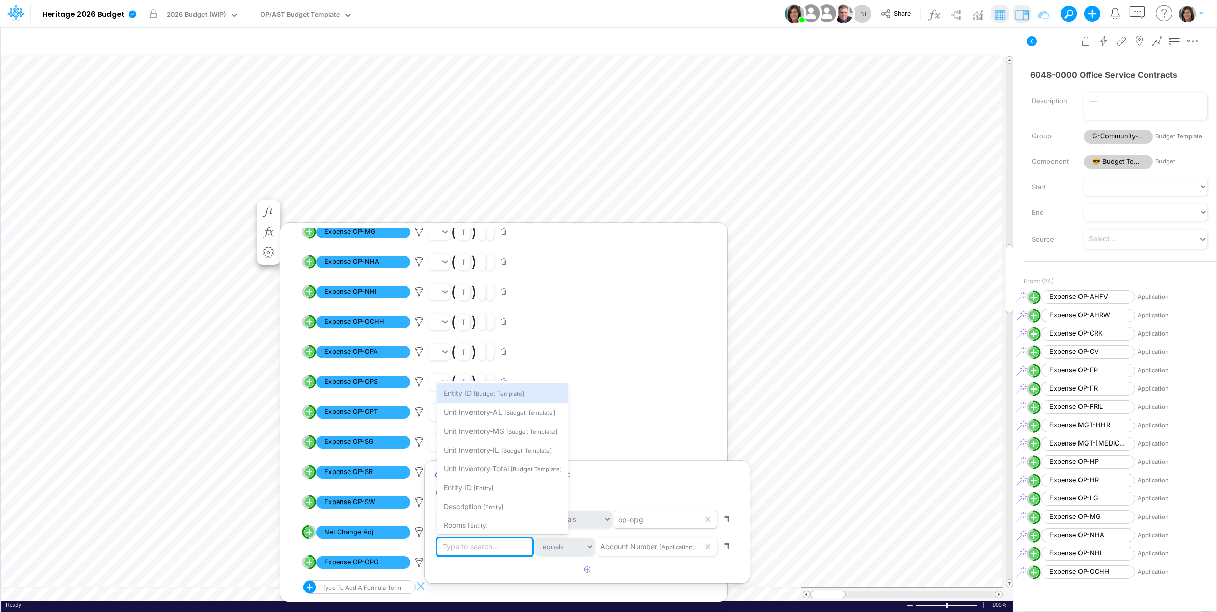
click at [500, 549] on div "Type to search..." at bounding box center [486, 546] width 98 height 17
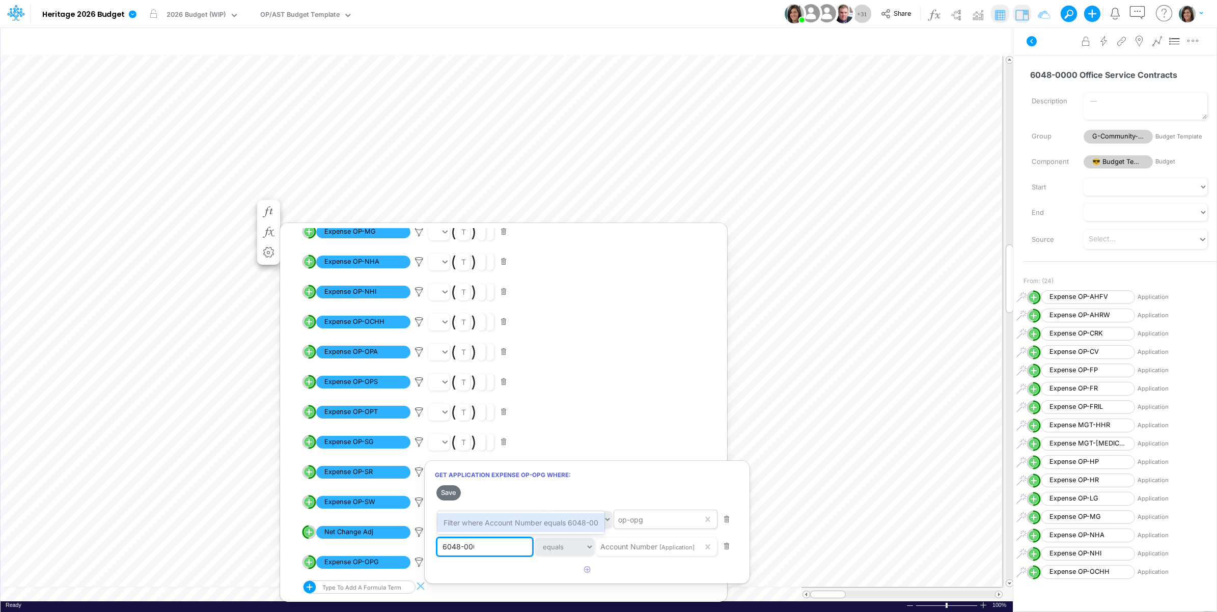
type input "6048-0000"
click at [508, 518] on span "Filter where Account Number equals 6048-0000" at bounding box center [525, 522] width 164 height 9
click at [452, 491] on button "Save" at bounding box center [448, 492] width 24 height 15
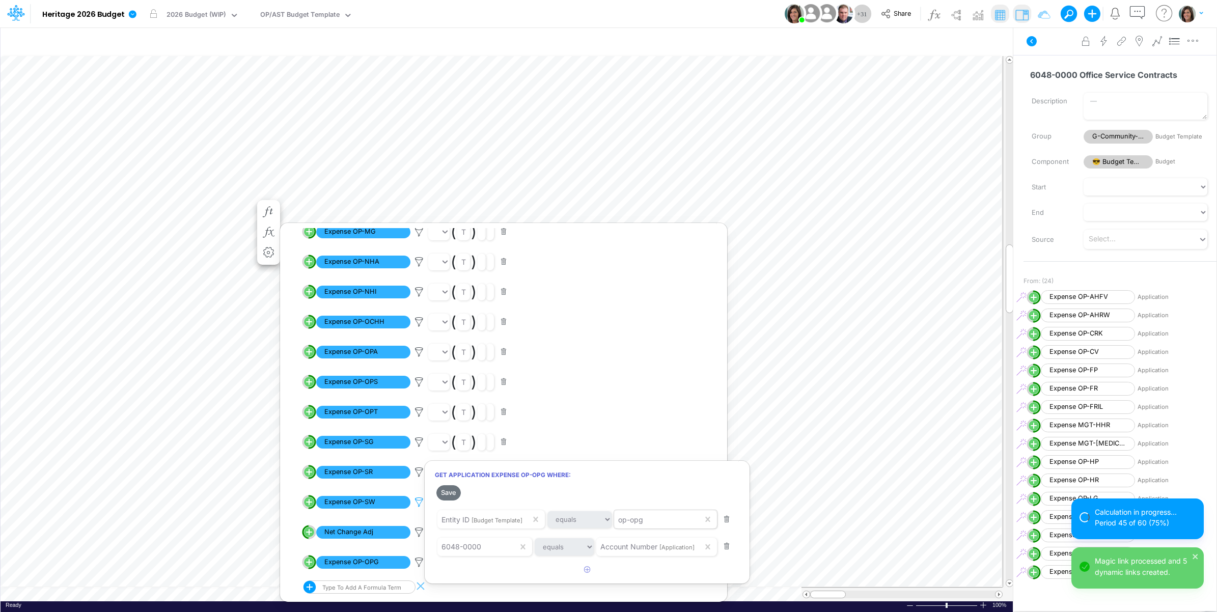
click at [416, 515] on div at bounding box center [608, 308] width 1217 height 607
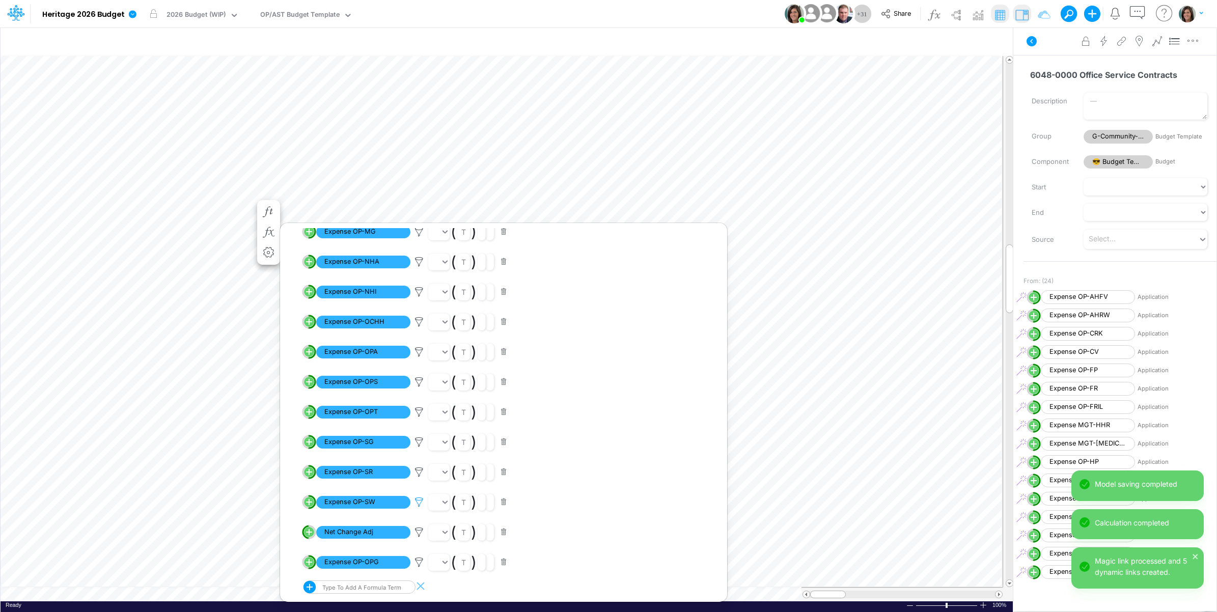
click at [420, 500] on icon at bounding box center [418, 502] width 15 height 11
click at [420, 500] on div at bounding box center [608, 308] width 1217 height 607
click at [418, 557] on icon at bounding box center [418, 562] width 15 height 11
click at [418, 558] on div at bounding box center [608, 308] width 1217 height 607
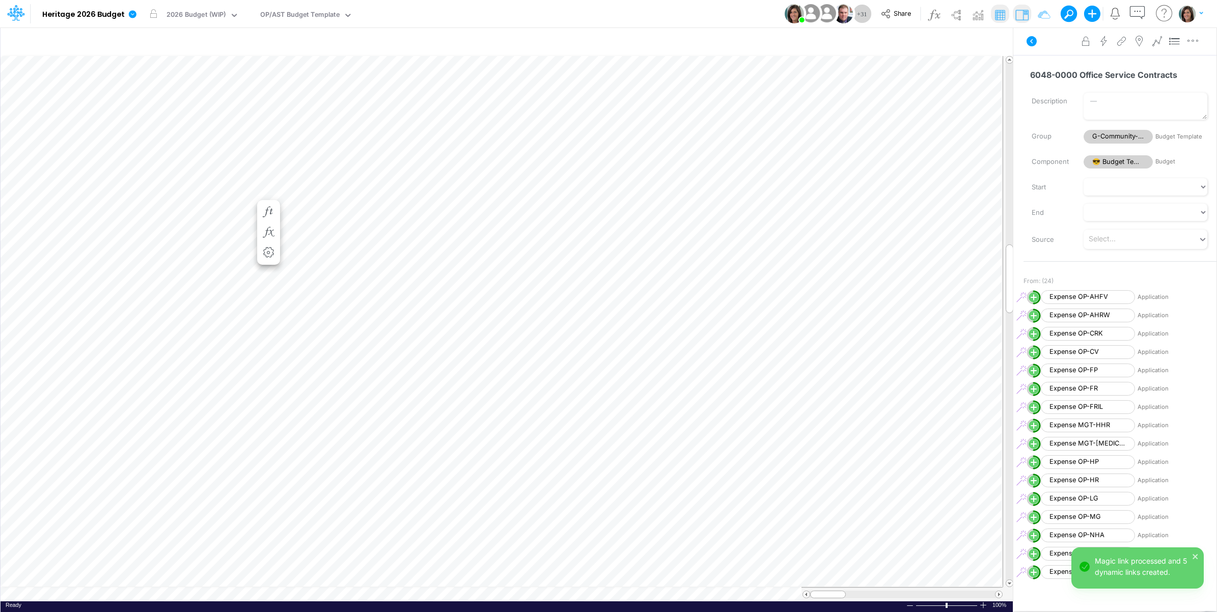
scroll to position [0, 1]
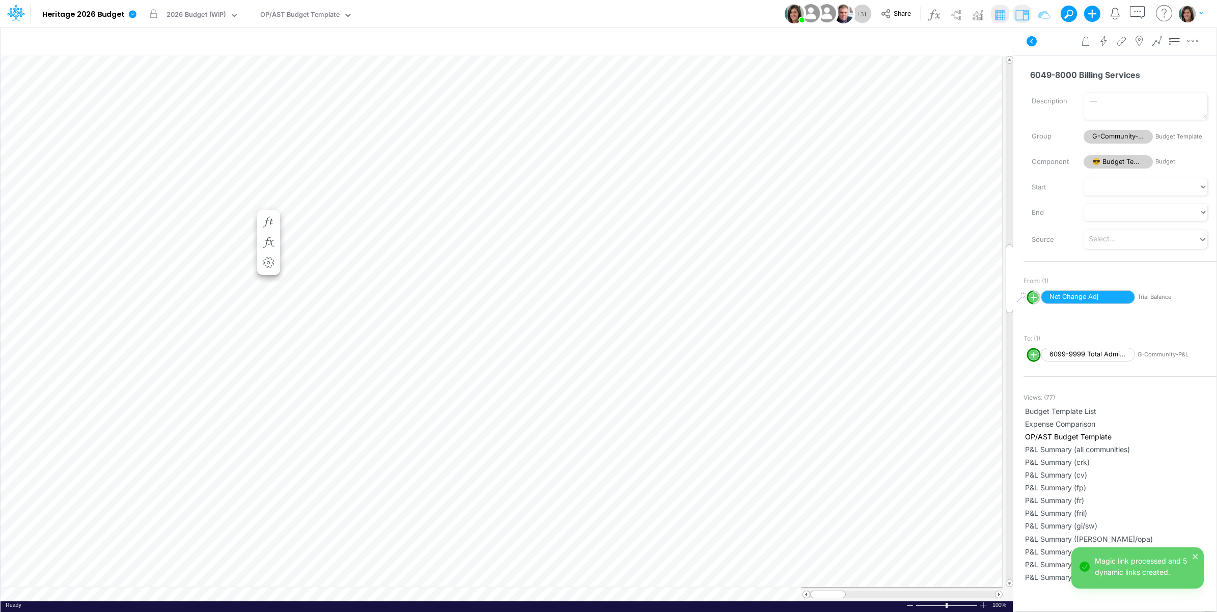
scroll to position [0, 1]
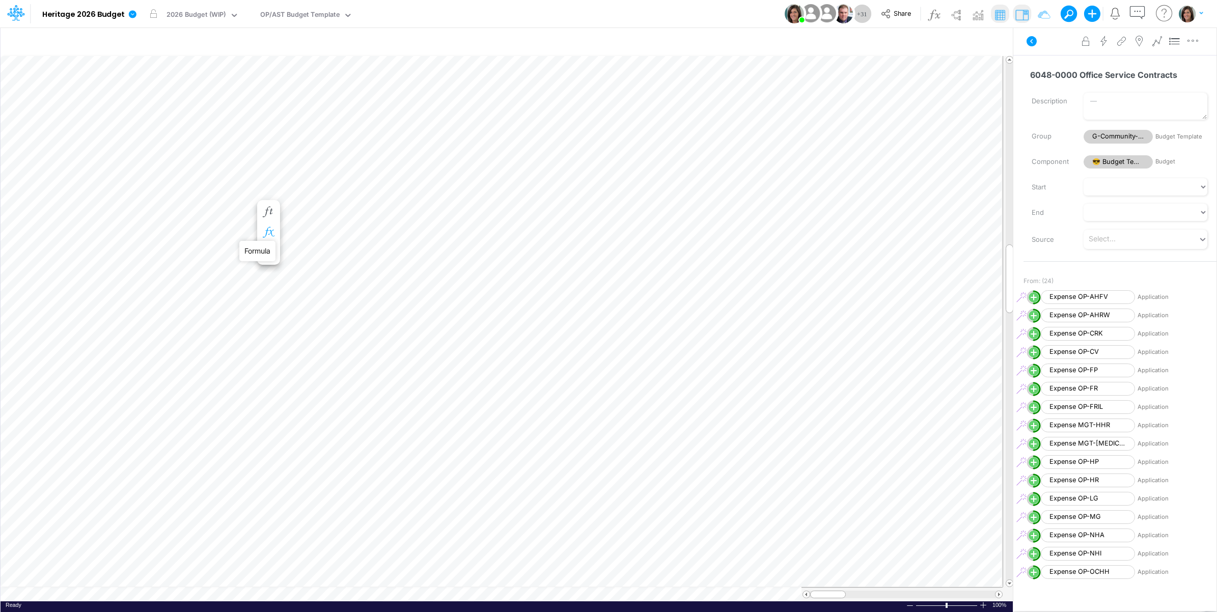
click at [270, 230] on icon "button" at bounding box center [268, 232] width 15 height 11
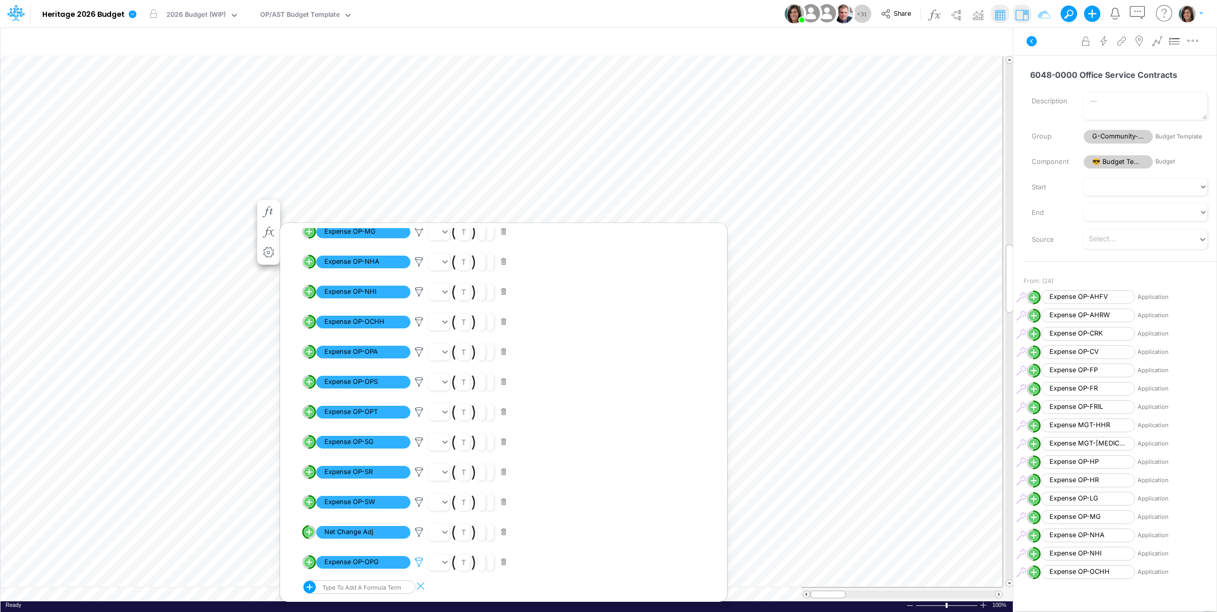
scroll to position [390, 0]
click at [417, 563] on icon at bounding box center [418, 562] width 15 height 11
click at [417, 560] on div at bounding box center [608, 308] width 1217 height 607
click at [420, 508] on div at bounding box center [419, 501] width 18 height 13
click at [420, 500] on div at bounding box center [608, 308] width 1217 height 607
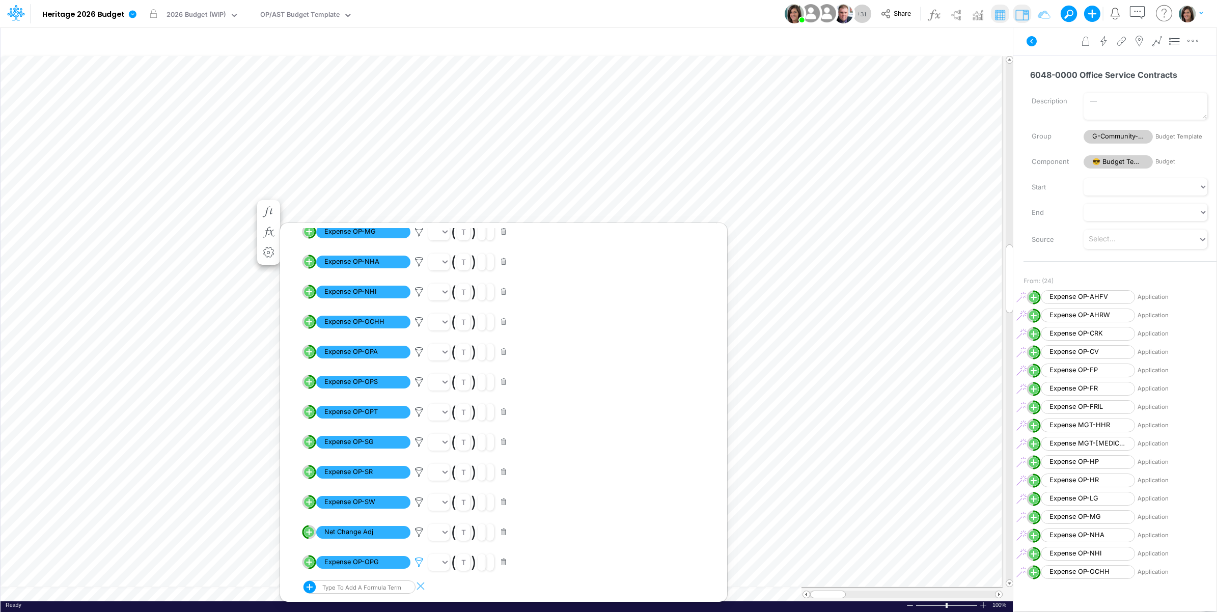
click at [417, 560] on icon at bounding box center [418, 562] width 15 height 11
click at [418, 560] on div at bounding box center [608, 308] width 1217 height 607
click at [416, 499] on icon at bounding box center [418, 502] width 15 height 11
click at [416, 499] on div at bounding box center [608, 308] width 1217 height 607
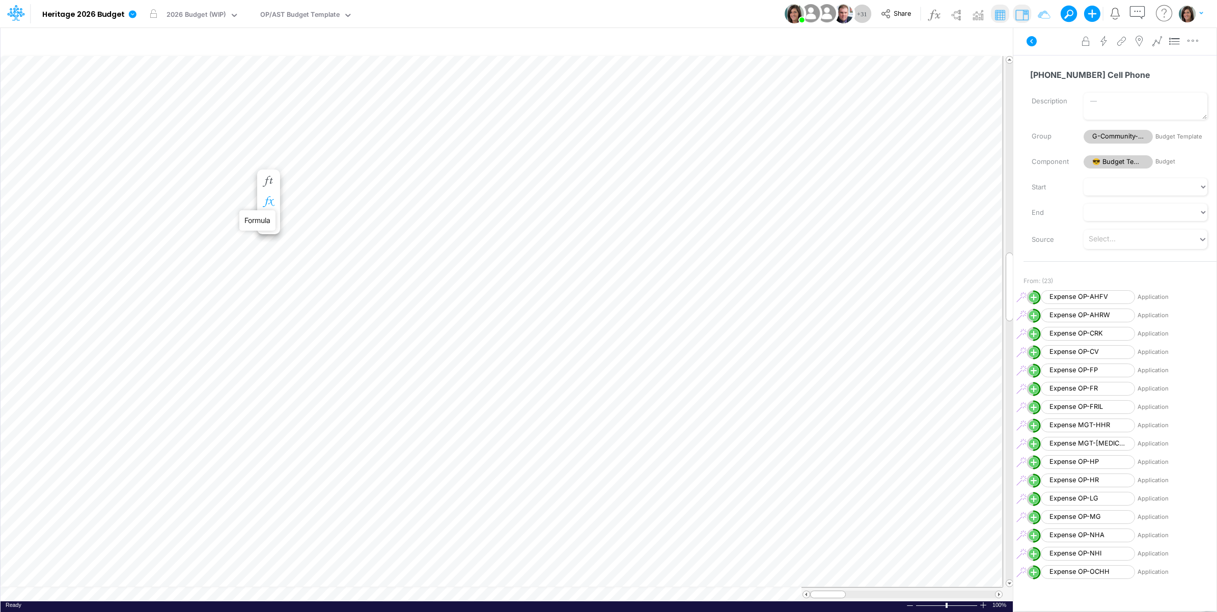
click at [270, 198] on icon "button" at bounding box center [268, 201] width 15 height 11
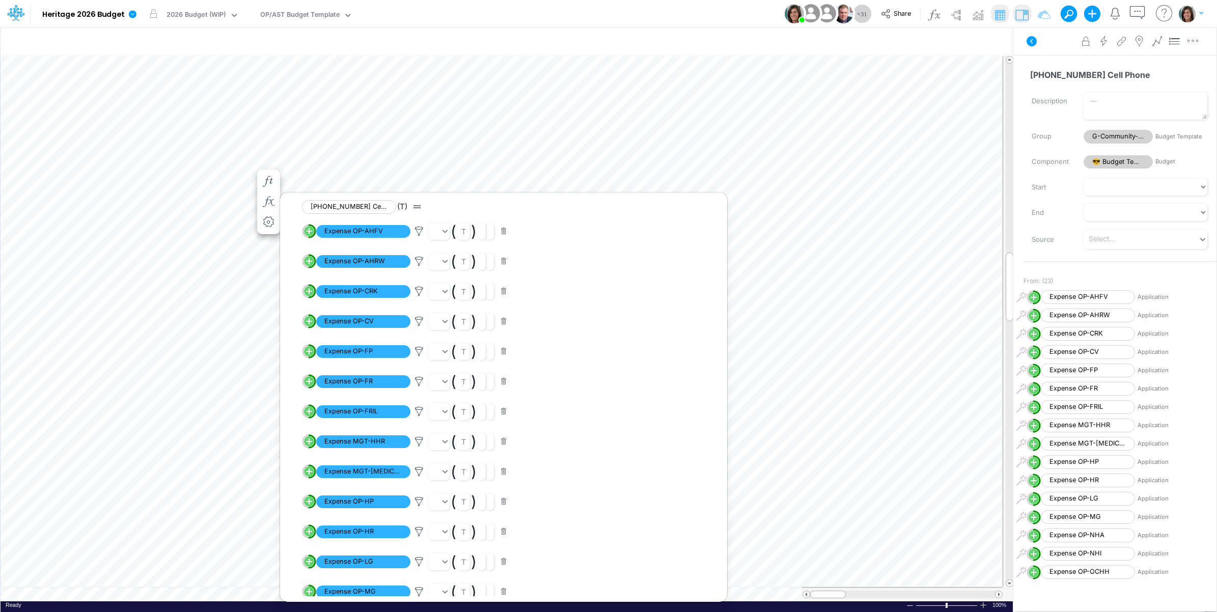
scroll to position [329, 0]
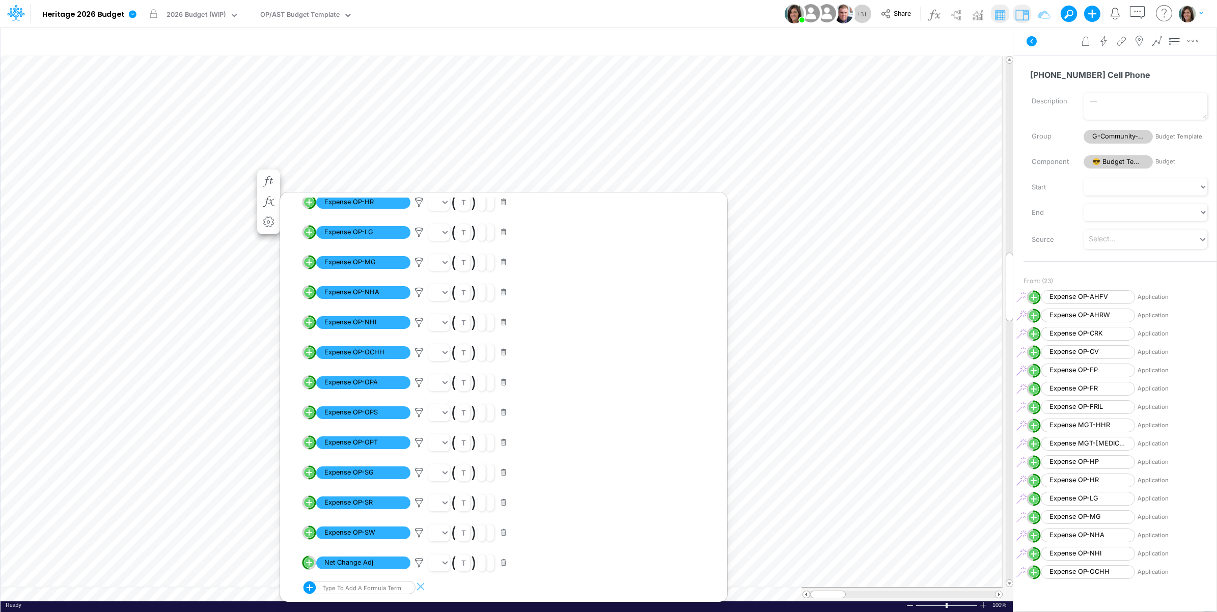
click at [386, 589] on div "Type to add a formula term" at bounding box center [351, 587] width 97 height 13
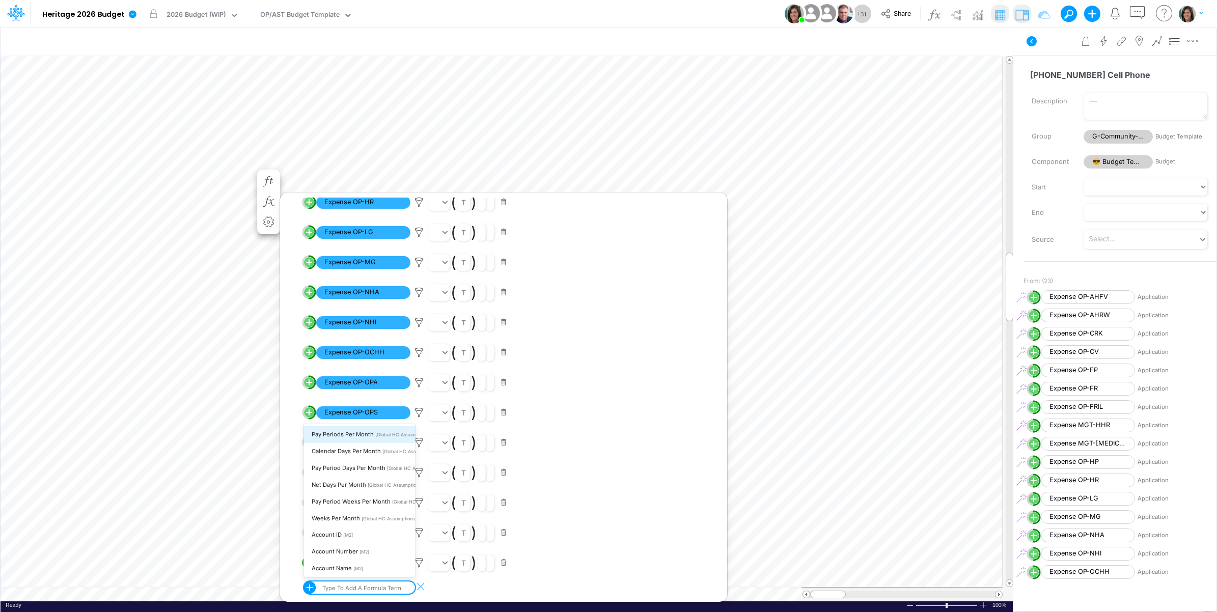
type input "e"
paste input "expense op-opg"
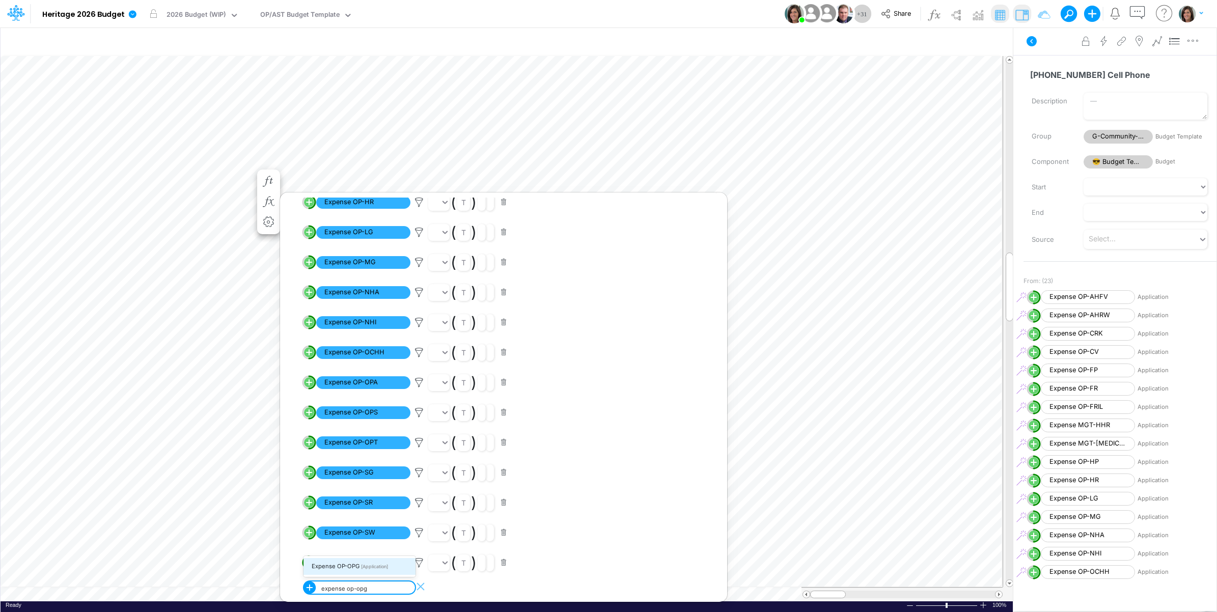
click at [370, 565] on span "[Application]" at bounding box center [374, 567] width 27 height 6
type input "expense op-opg"
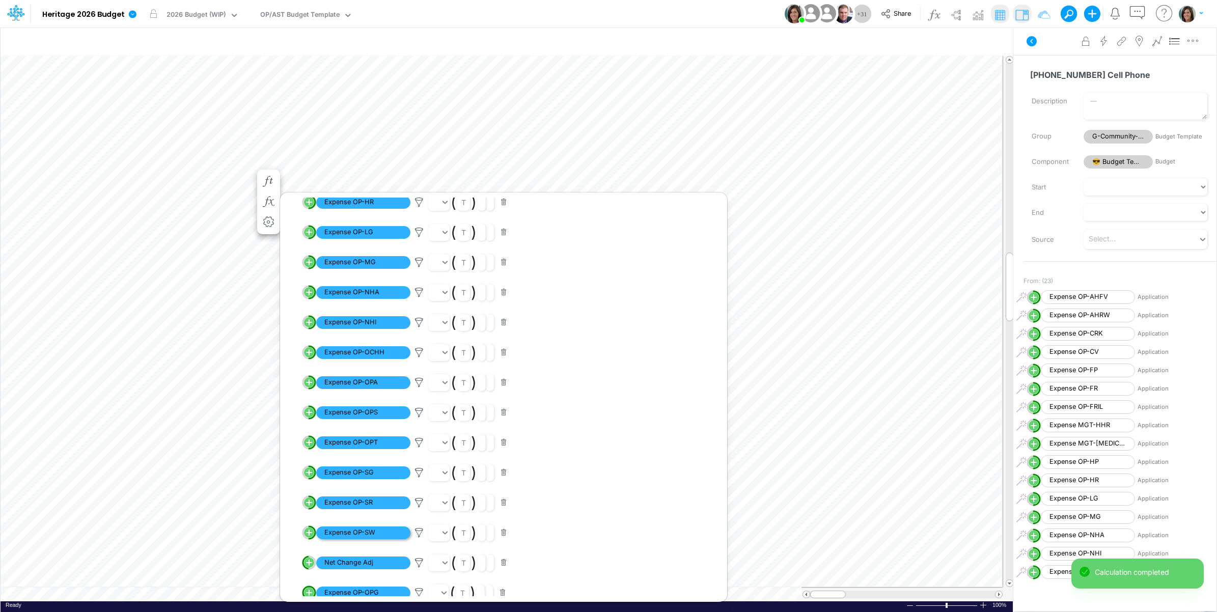
scroll to position [360, 0]
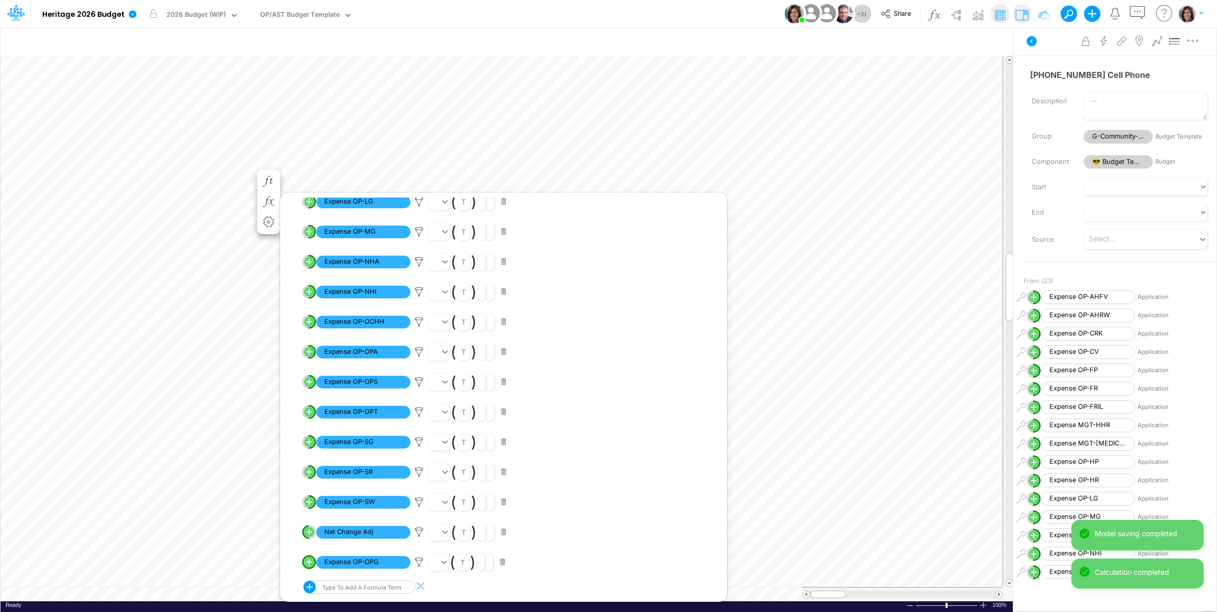
click at [309, 561] on line "circle with outer border" at bounding box center [309, 561] width 0 height 5
select select "1"
select select "Multiply"
select select "Add"
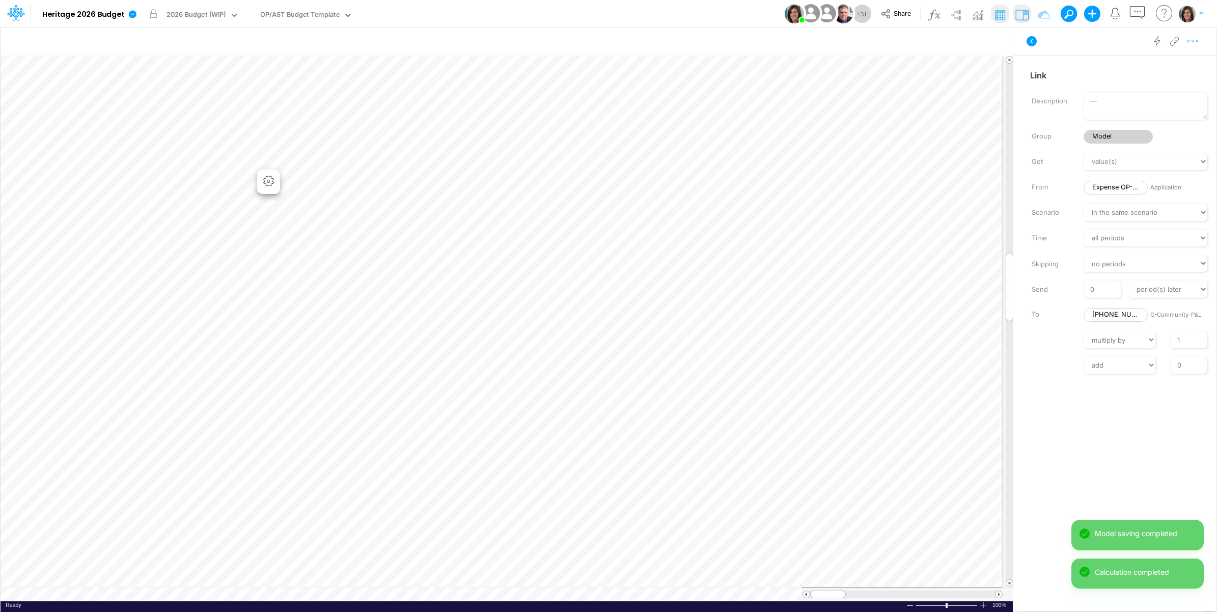
click at [1194, 41] on icon "button" at bounding box center [1192, 41] width 15 height 11
click at [1177, 65] on button "Advanced settings" at bounding box center [1139, 66] width 121 height 17
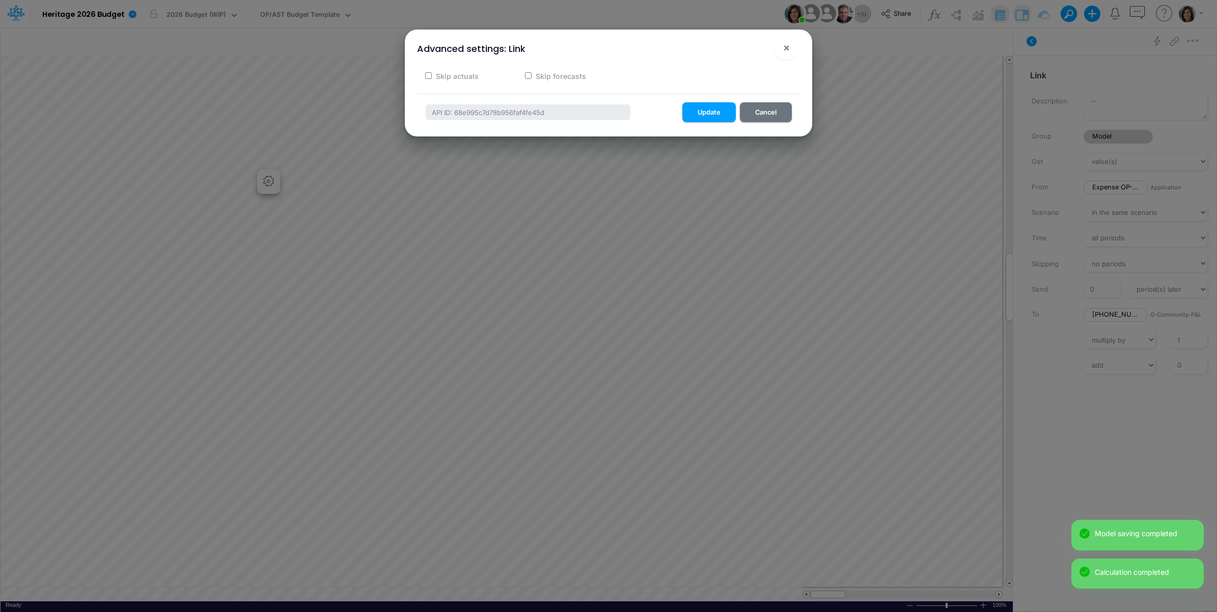
click at [476, 74] on label "Skip actuals" at bounding box center [456, 76] width 44 height 11
click at [432, 74] on input "Skip actuals" at bounding box center [428, 75] width 7 height 7
checkbox input "true"
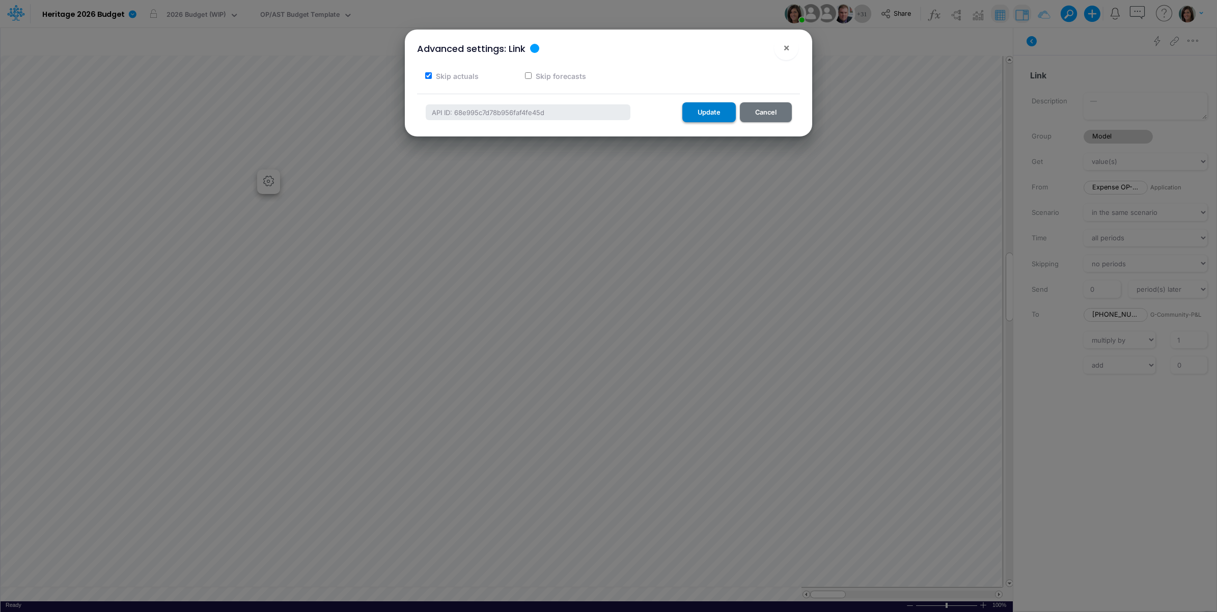
click at [709, 111] on button "Update" at bounding box center [708, 112] width 53 height 20
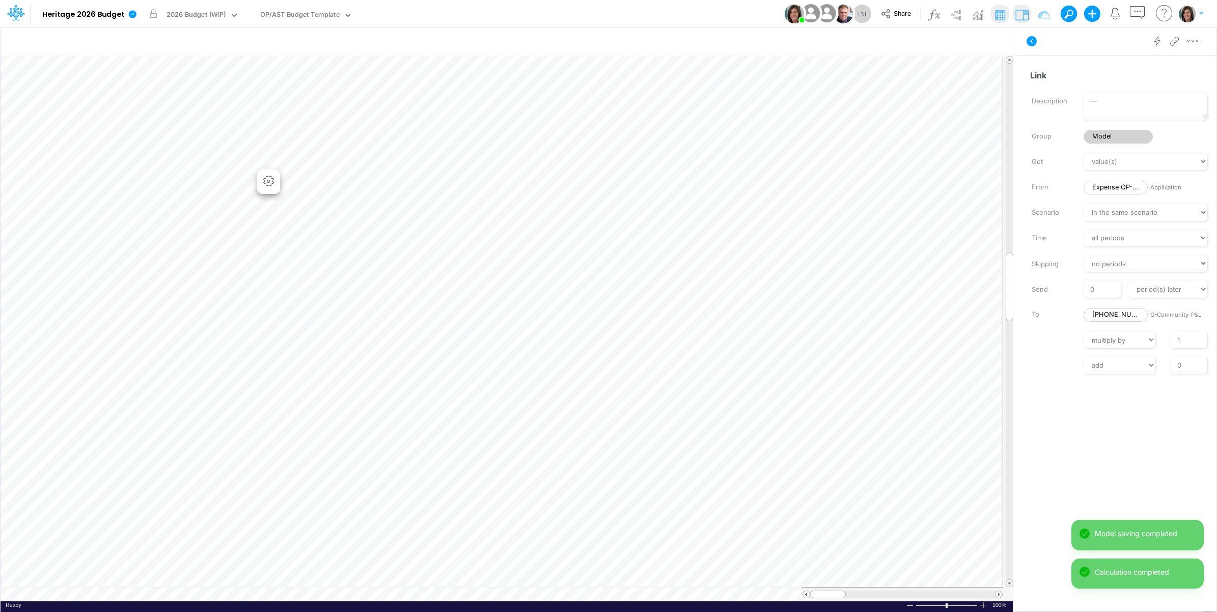
scroll to position [0, 1]
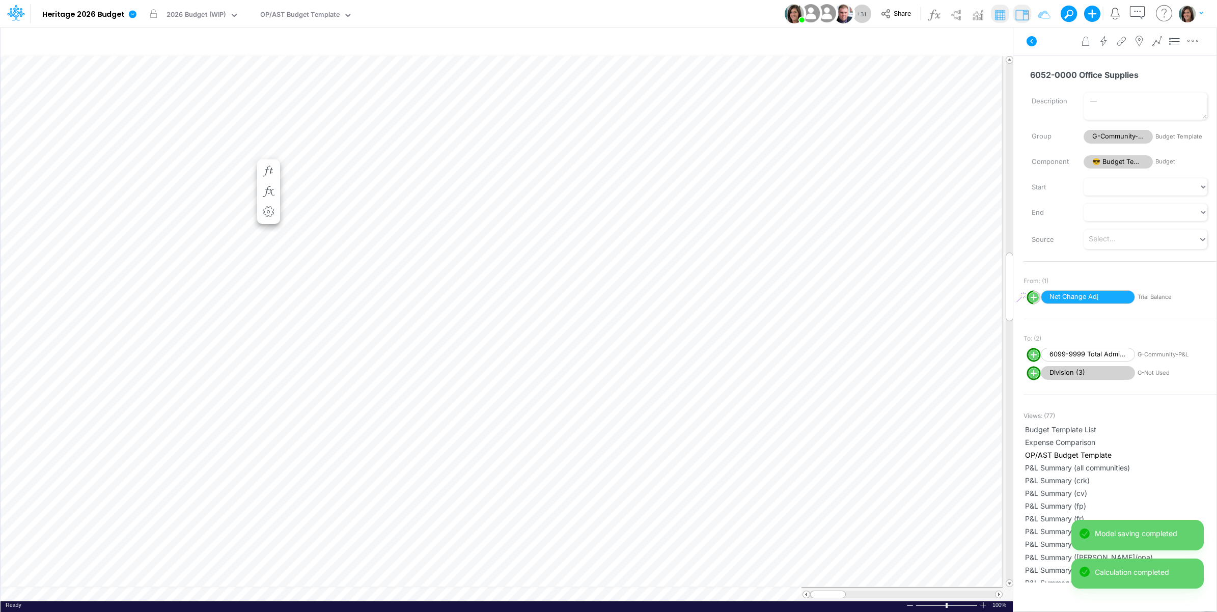
scroll to position [0, 1]
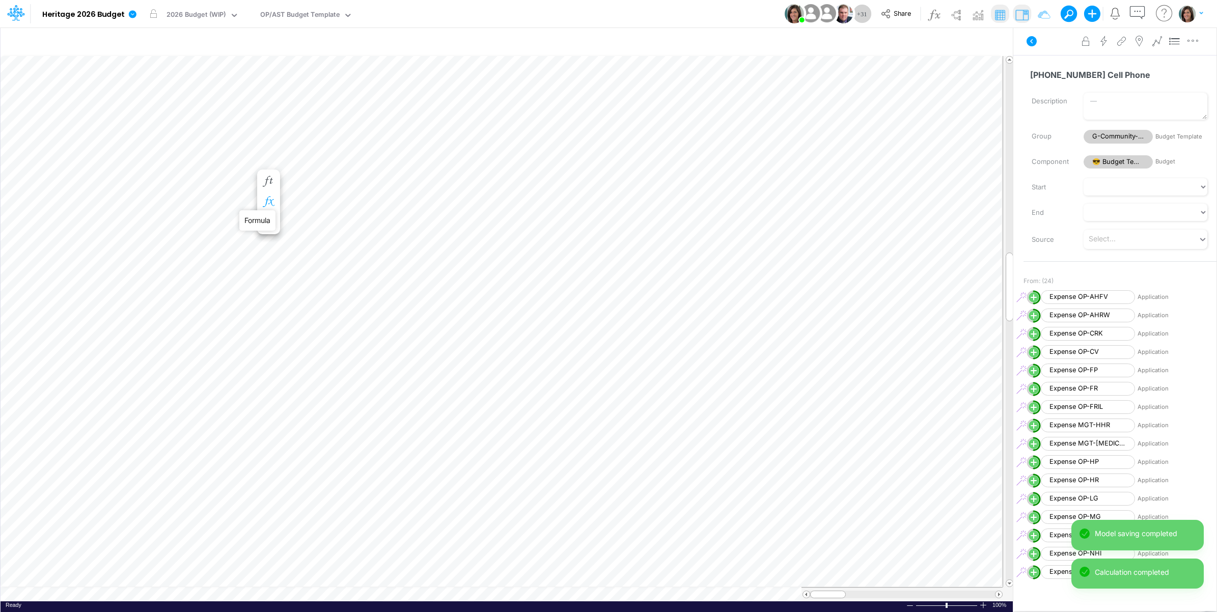
click at [271, 200] on icon "button" at bounding box center [268, 201] width 15 height 11
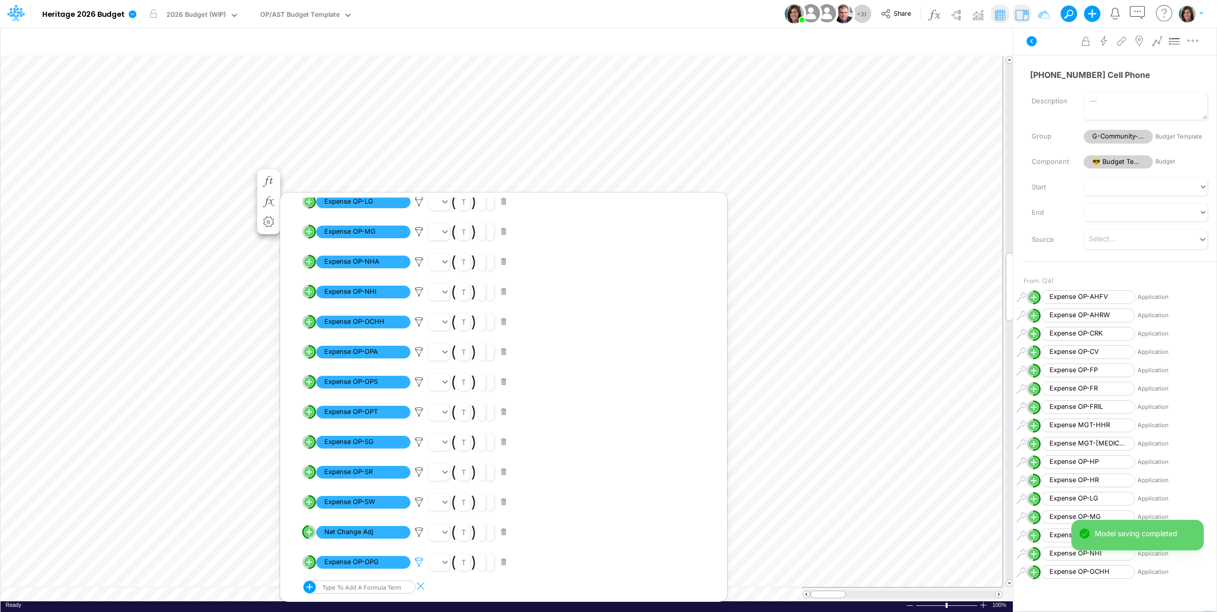
scroll to position [360, 0]
click at [418, 561] on icon at bounding box center [418, 562] width 15 height 11
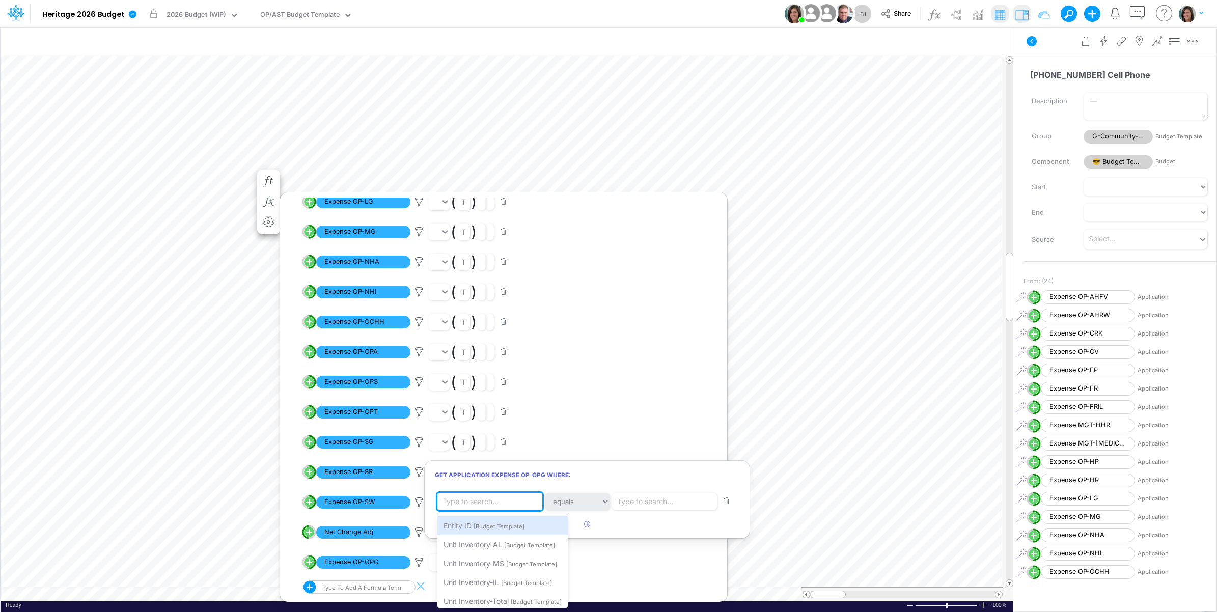
click at [490, 502] on div "Type to search..." at bounding box center [470, 501] width 56 height 11
click at [489, 526] on span "[Budget Template]" at bounding box center [498, 526] width 51 height 7
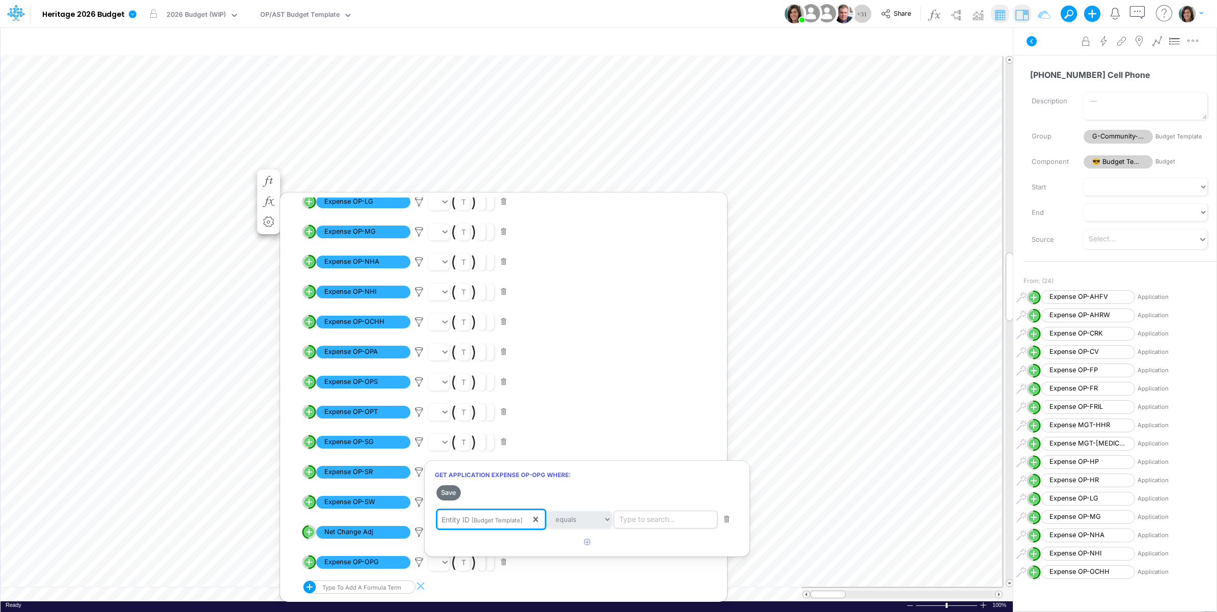
click at [650, 521] on div "Type to search..." at bounding box center [647, 519] width 56 height 11
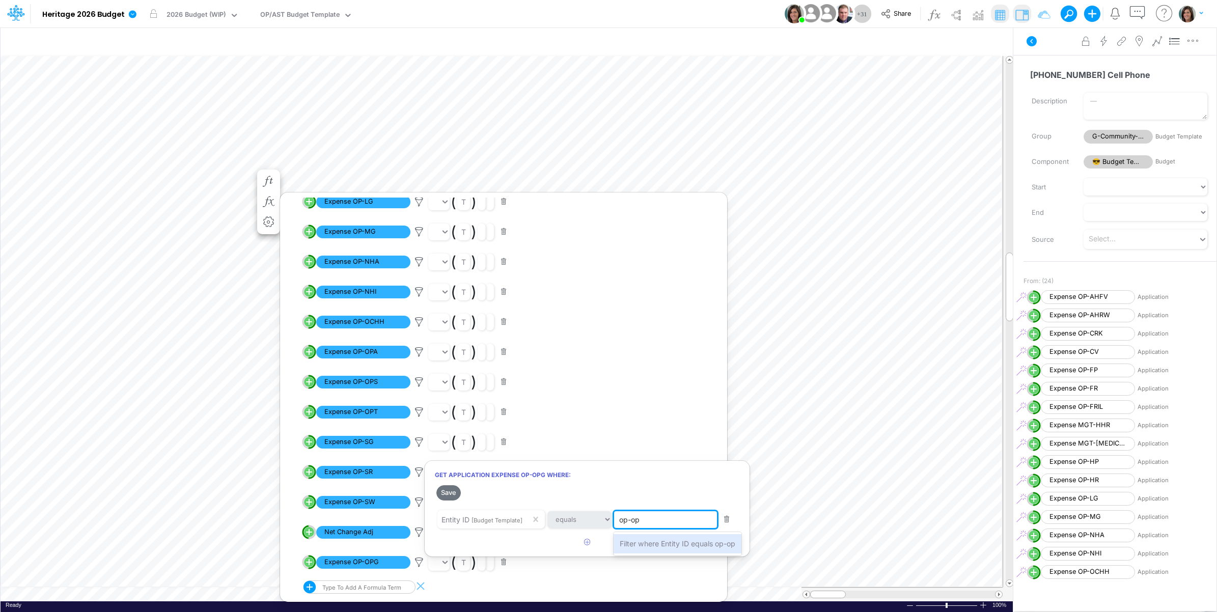
type input "op-opg"
click at [657, 550] on div "Filter where Entity ID equals op-opg" at bounding box center [679, 543] width 132 height 19
click at [588, 542] on icon "button" at bounding box center [587, 542] width 7 height 7
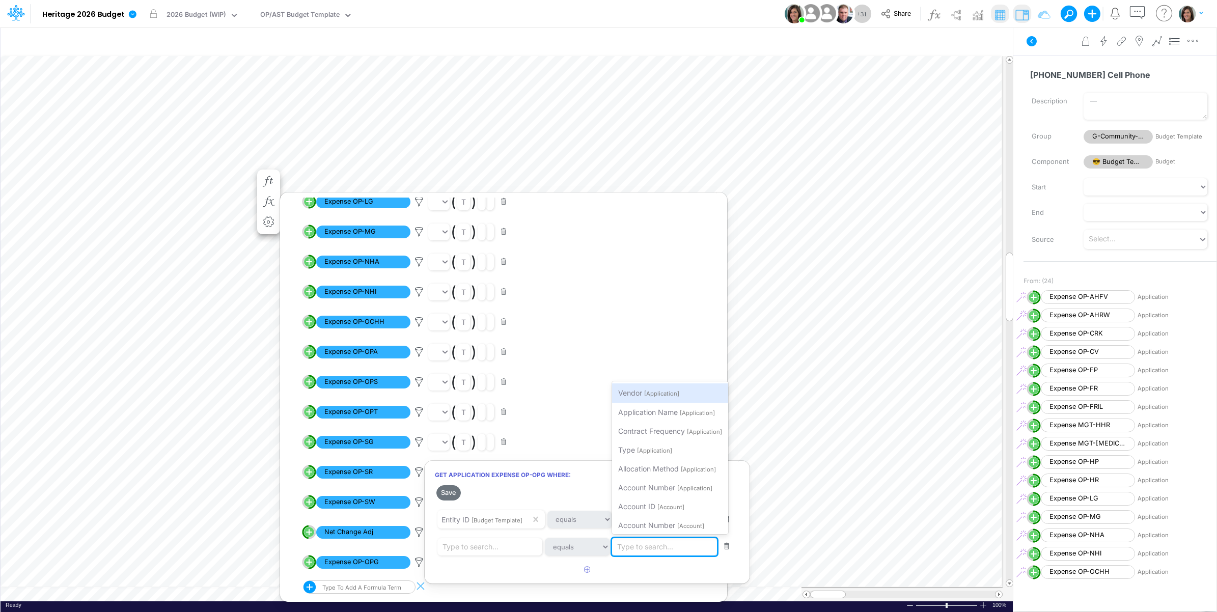
click at [667, 543] on div "Type to search..." at bounding box center [645, 546] width 56 height 11
click at [670, 484] on span "Account Number" at bounding box center [646, 487] width 57 height 9
click at [496, 548] on div "Type to search..." at bounding box center [470, 546] width 56 height 11
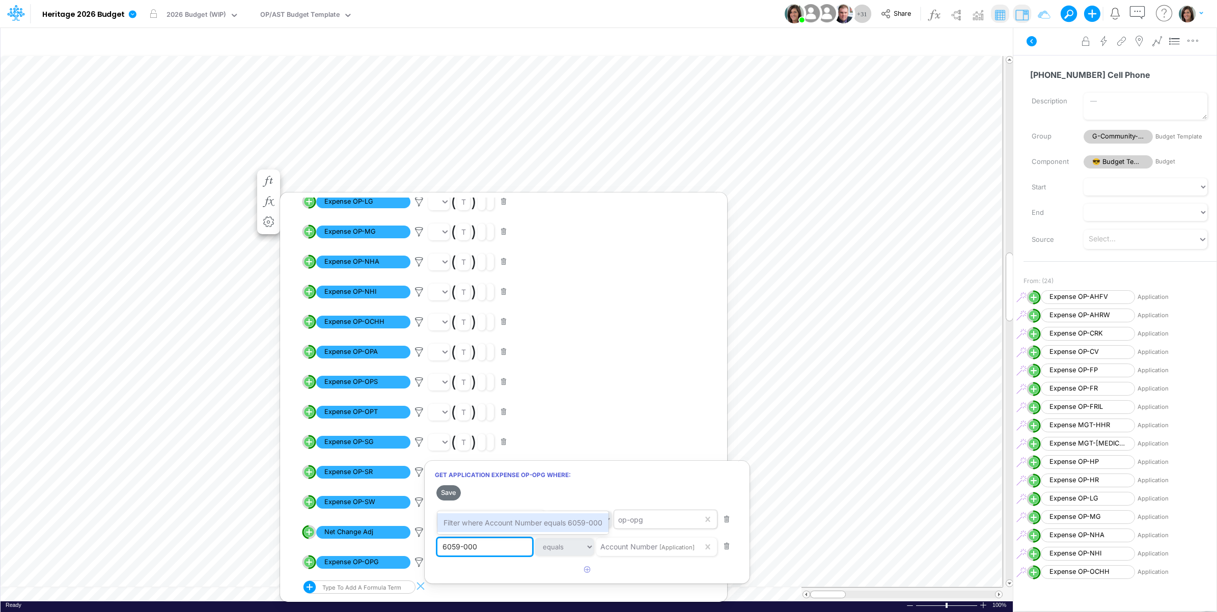
type input "6059-0000"
click at [492, 524] on span "Filter where Account Number equals 6059-0000" at bounding box center [524, 522] width 163 height 9
click at [451, 493] on button "Save" at bounding box center [448, 492] width 24 height 15
click at [490, 547] on div "6059-0000" at bounding box center [477, 546] width 80 height 17
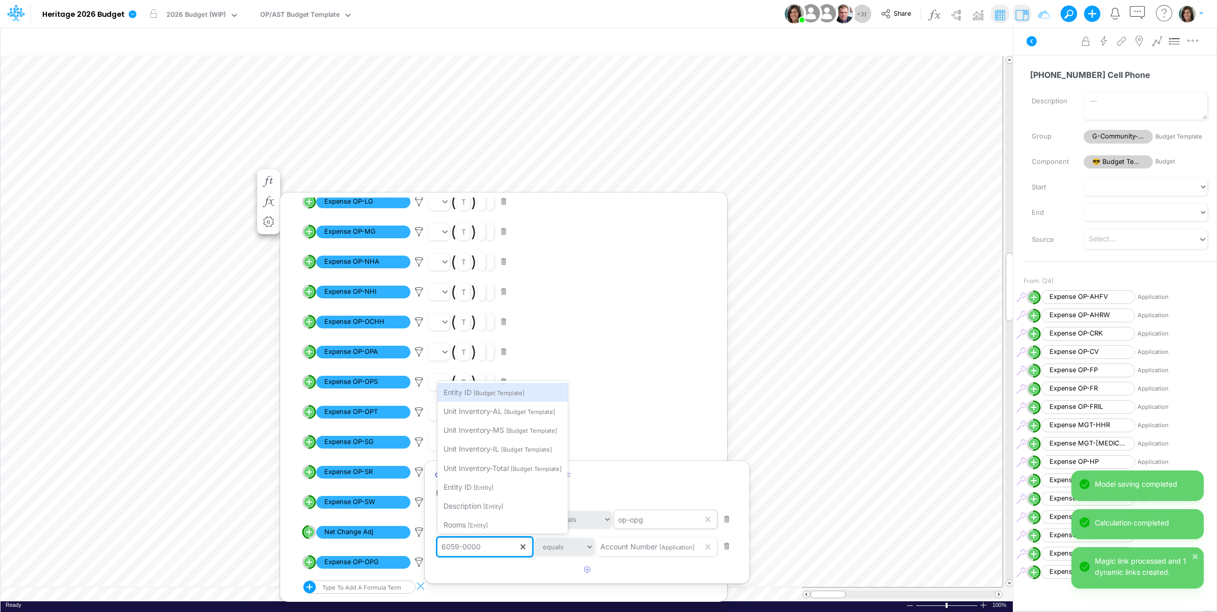
click at [114, 175] on div at bounding box center [608, 308] width 1217 height 607
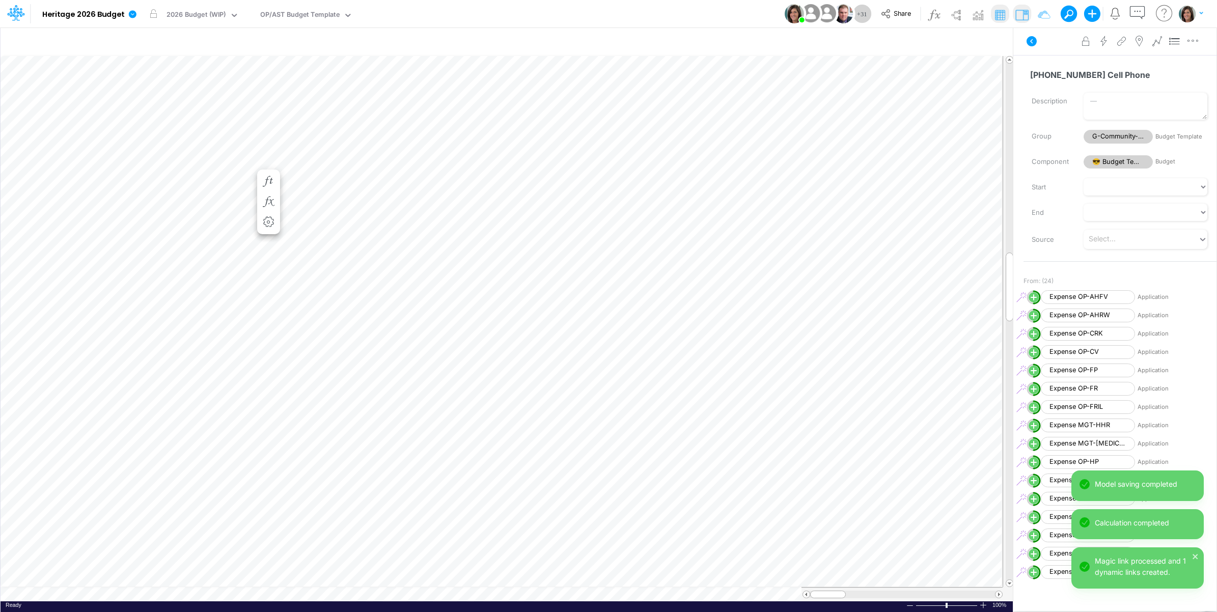
scroll to position [0, 1]
click at [270, 211] on icon "button" at bounding box center [268, 212] width 15 height 11
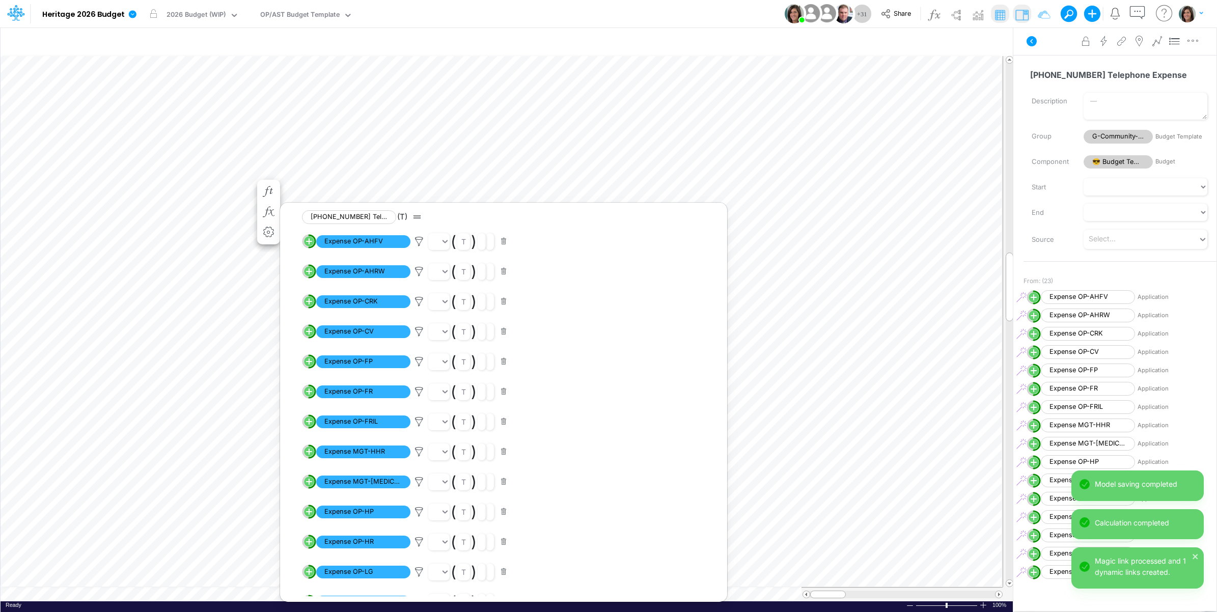
scroll to position [340, 0]
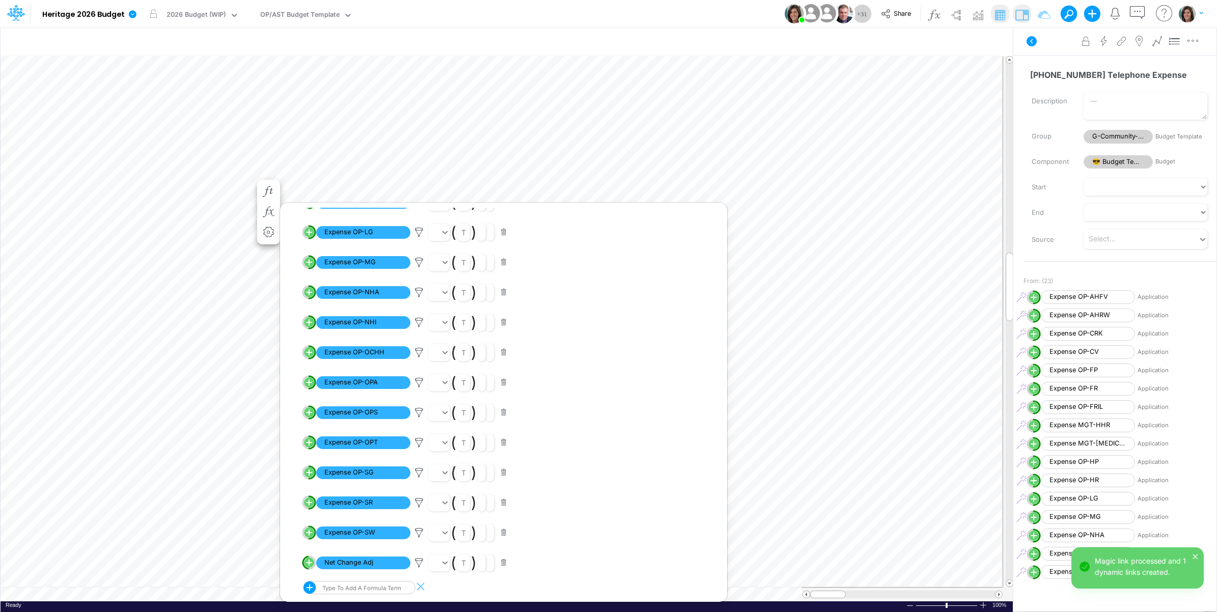
click at [358, 586] on div "Type to add a formula term" at bounding box center [351, 587] width 97 height 13
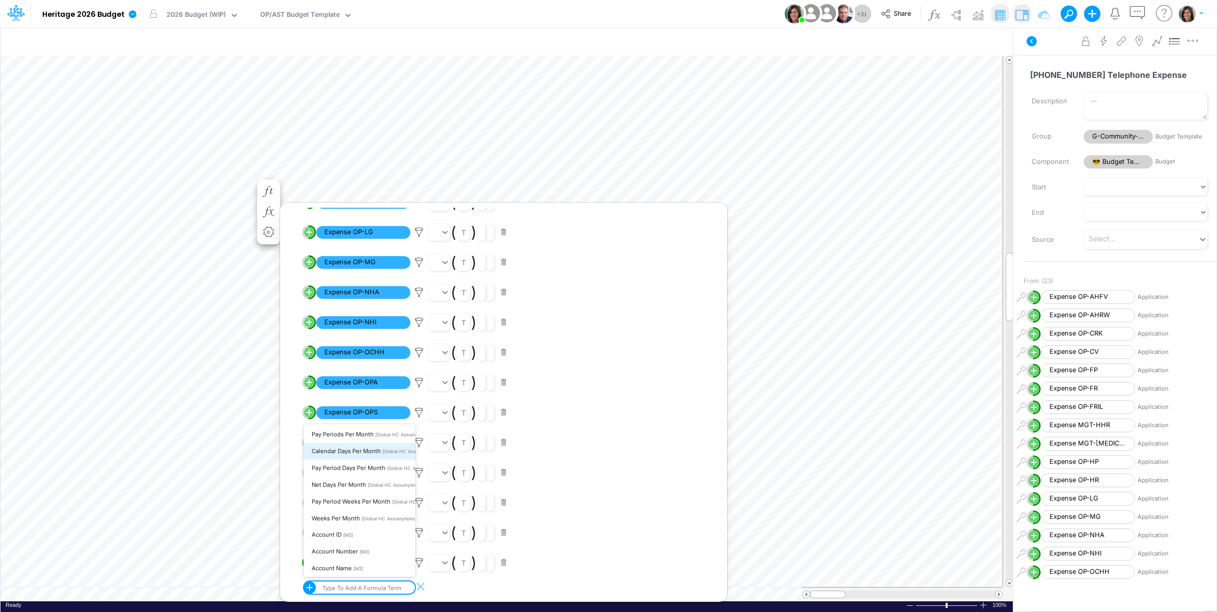
paste input "expense op-opg"
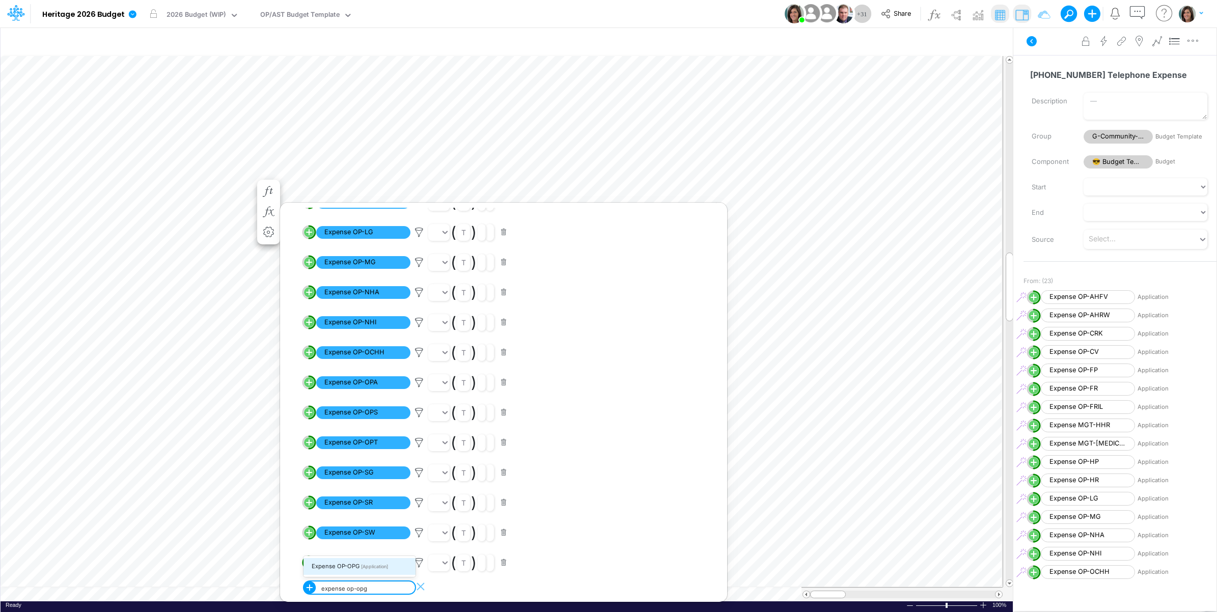
click at [371, 567] on span "[Application]" at bounding box center [374, 567] width 27 height 6
type input "expense op-opg"
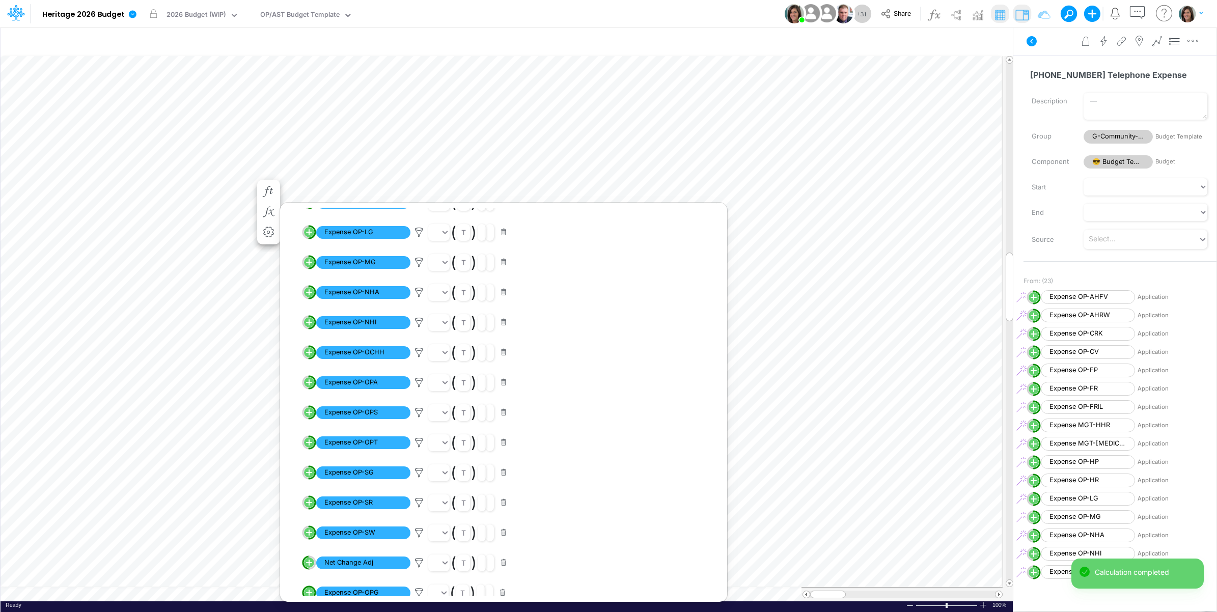
scroll to position [370, 0]
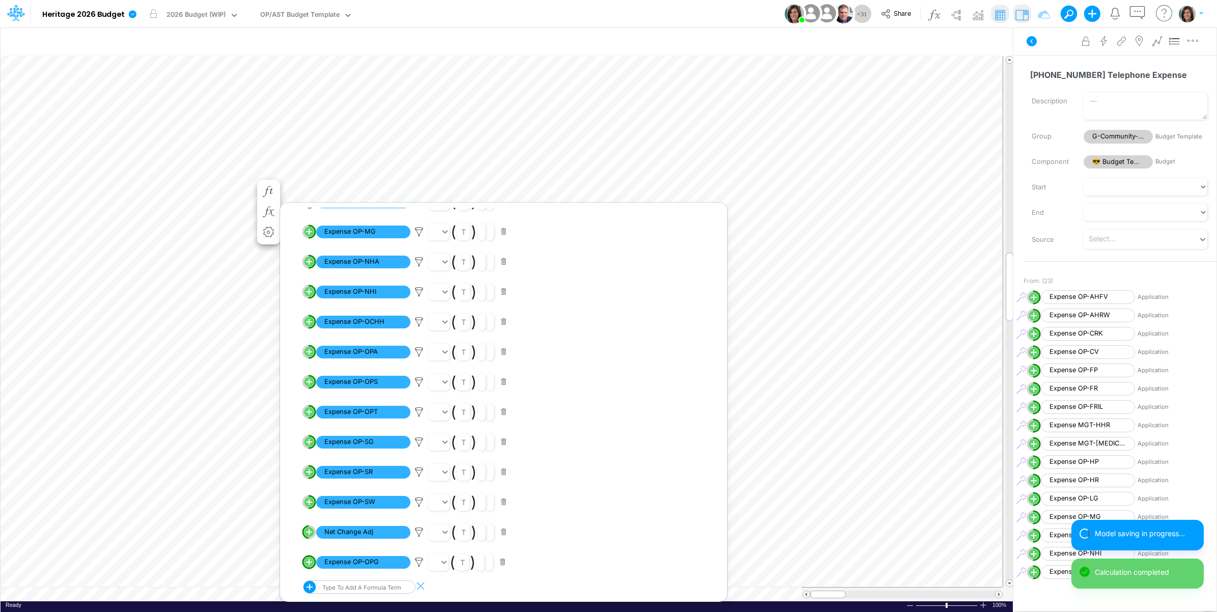
click at [308, 561] on circle "circle with outer border" at bounding box center [309, 562] width 10 height 10
select select "1"
select select "Multiply"
select select "Add"
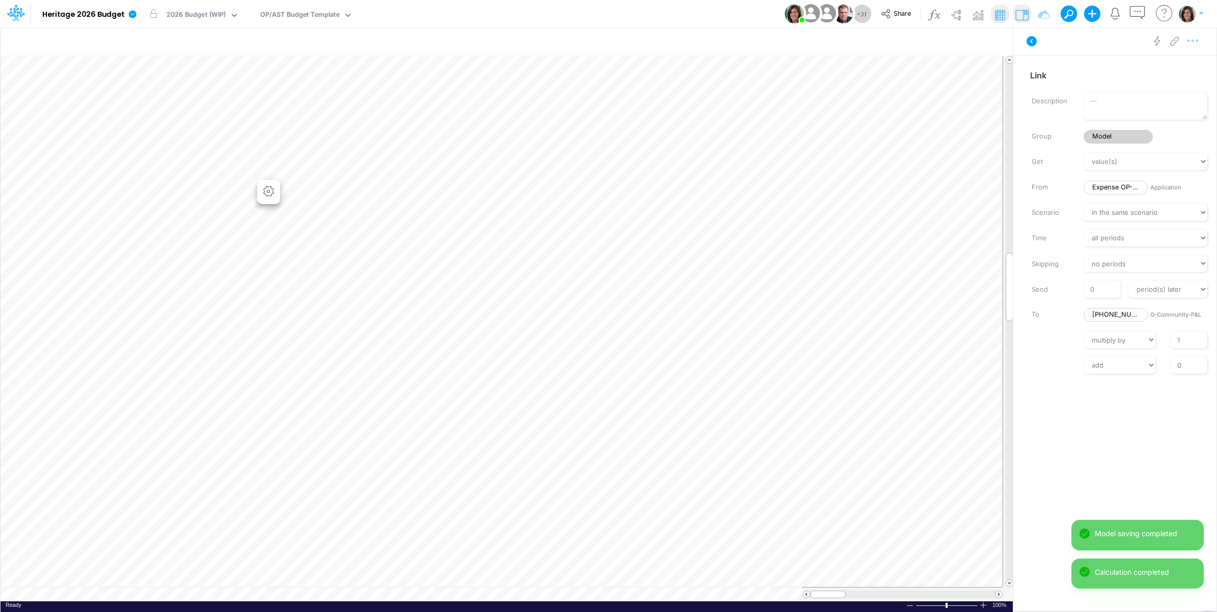
click at [1187, 43] on icon "button" at bounding box center [1192, 41] width 15 height 11
click at [1175, 63] on button "Advanced settings" at bounding box center [1139, 66] width 121 height 17
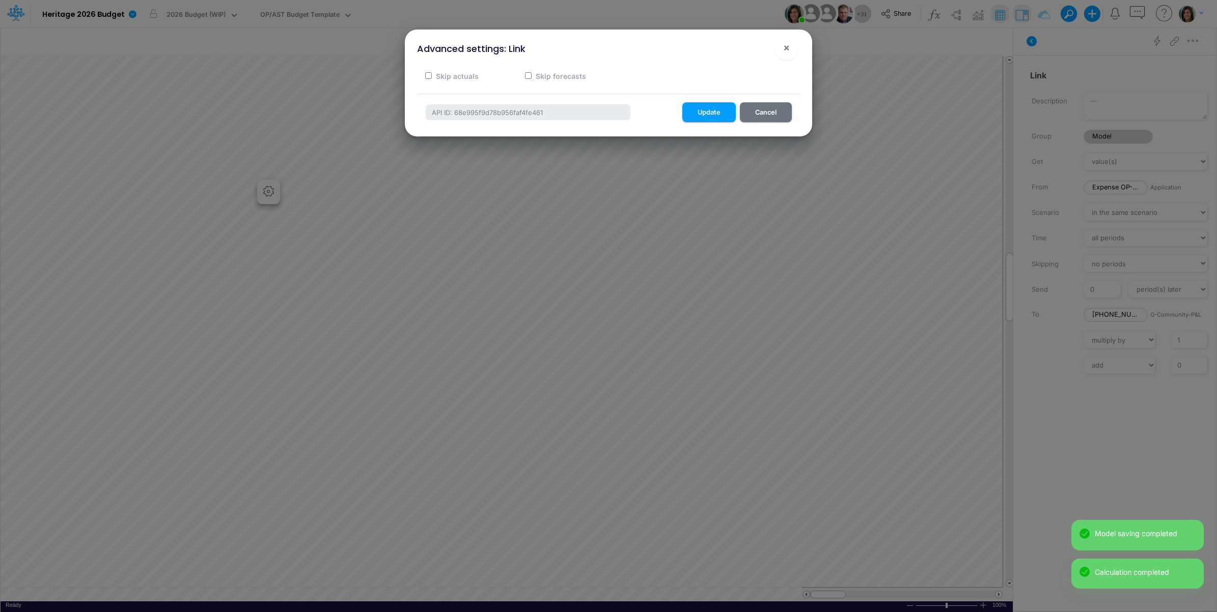
click at [457, 77] on label "Skip actuals" at bounding box center [456, 76] width 44 height 11
click at [432, 77] on input "Skip actuals" at bounding box center [428, 75] width 7 height 7
checkbox input "true"
click at [720, 112] on button "Update" at bounding box center [708, 112] width 53 height 20
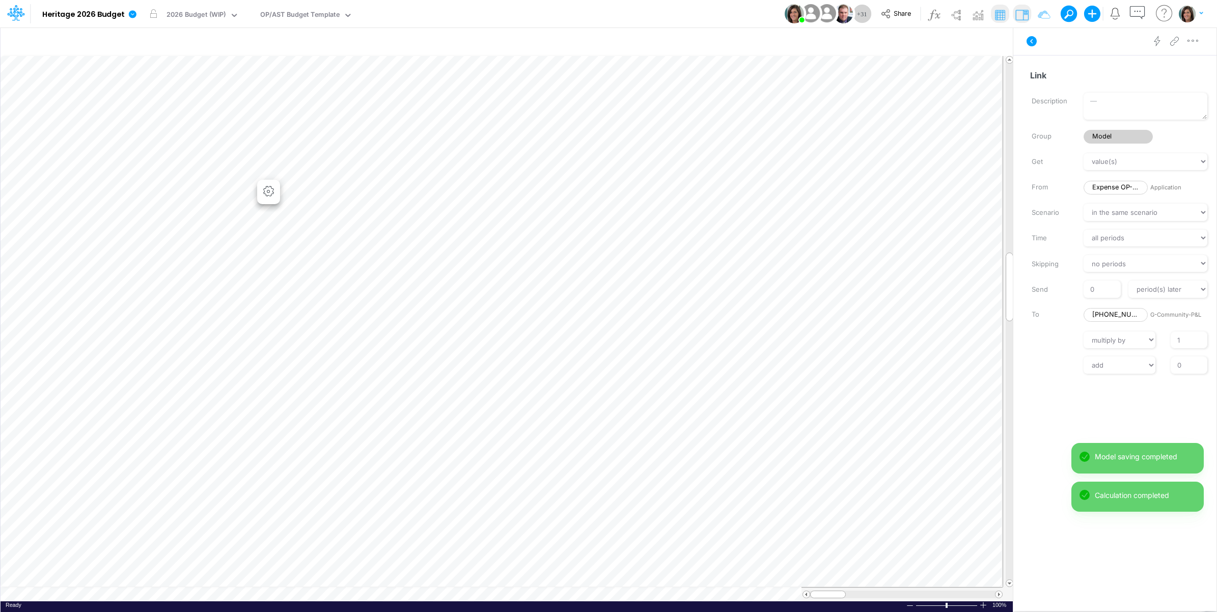
scroll to position [0, 1]
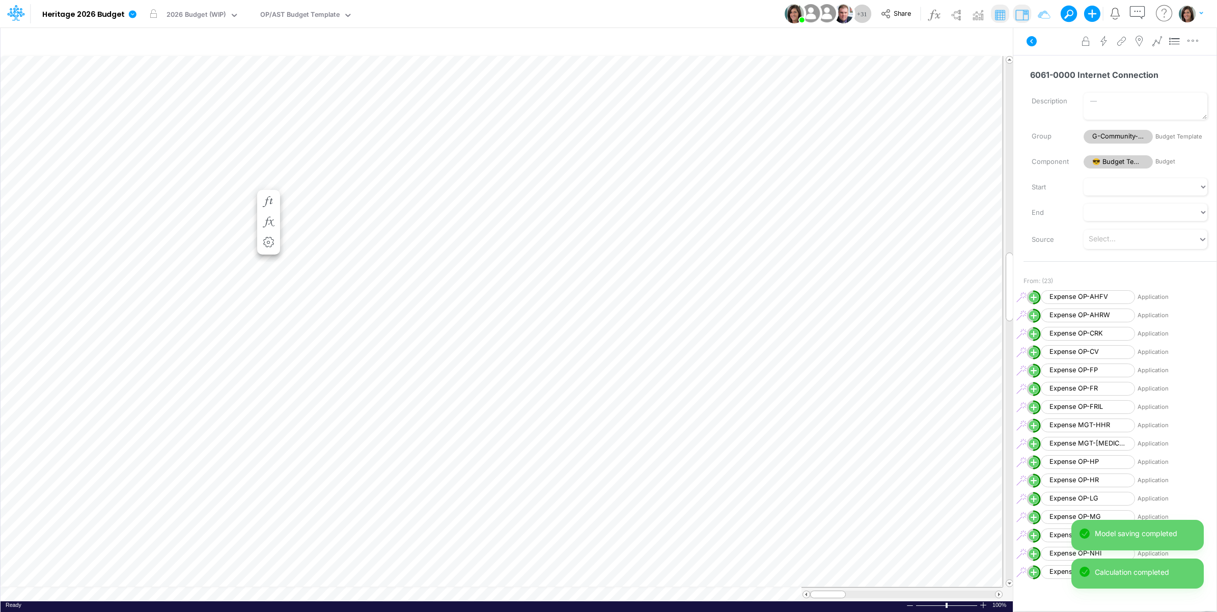
scroll to position [0, 1]
click at [273, 205] on button "button" at bounding box center [268, 212] width 19 height 20
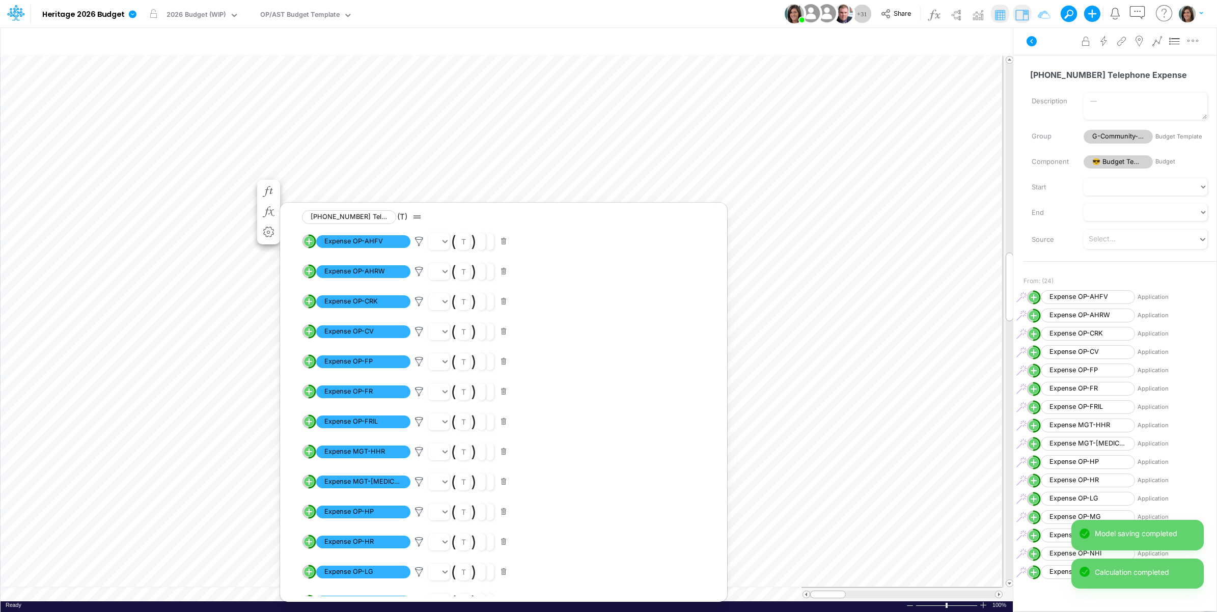
scroll to position [370, 0]
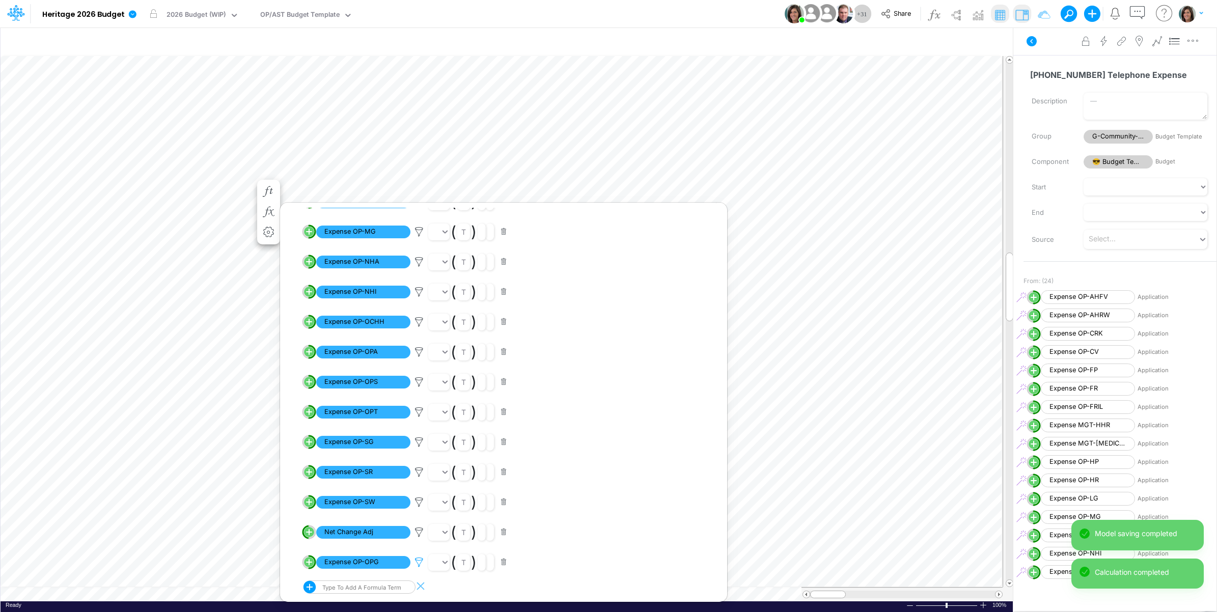
click at [416, 560] on icon at bounding box center [418, 562] width 15 height 11
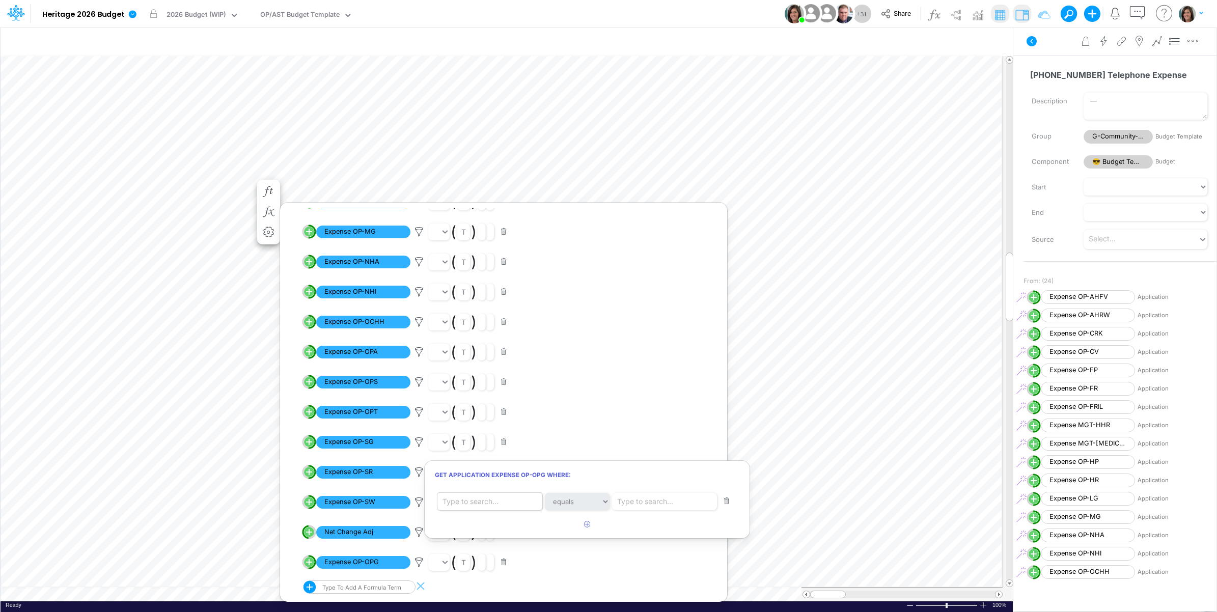
click at [484, 504] on div "Type to search..." at bounding box center [470, 501] width 56 height 11
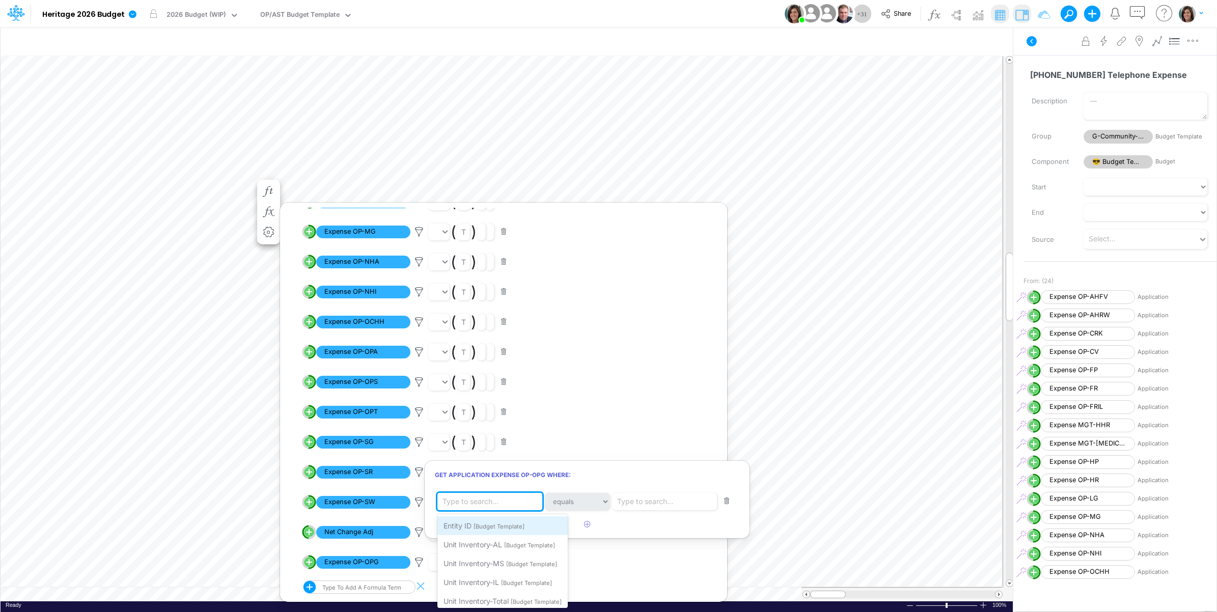
click at [485, 525] on span "[Budget Template]" at bounding box center [498, 526] width 51 height 7
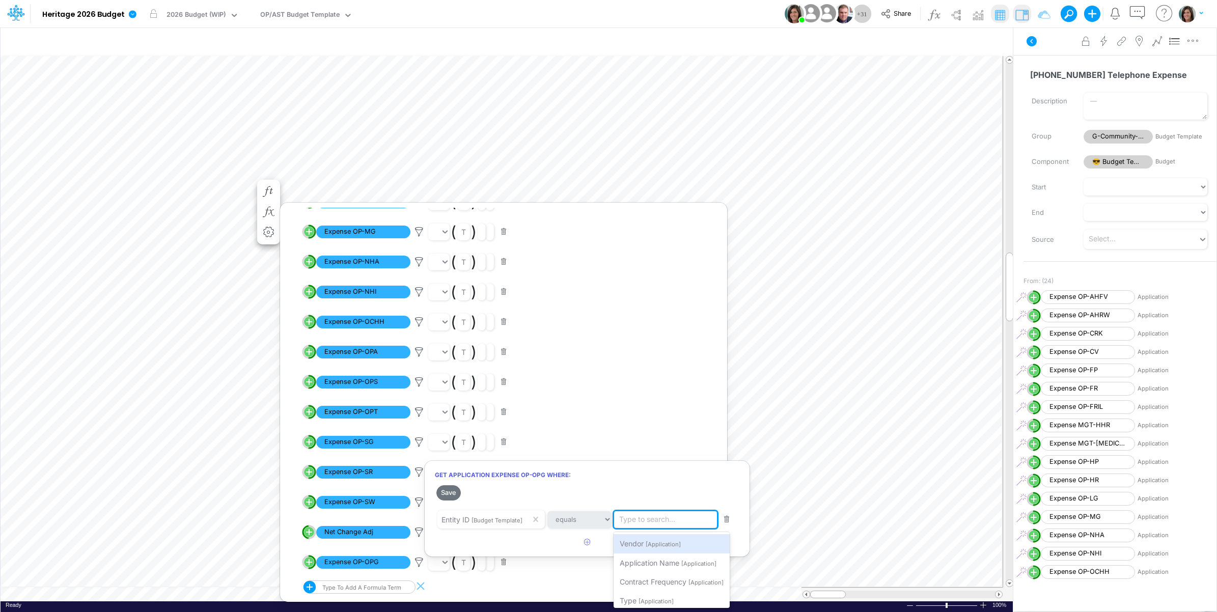
click at [644, 517] on div "Type to search..." at bounding box center [647, 519] width 56 height 11
type input "op-opg"
click at [667, 543] on span "Filter where Entity ID equals op-opg" at bounding box center [680, 543] width 120 height 9
click at [588, 539] on icon "button" at bounding box center [587, 542] width 7 height 7
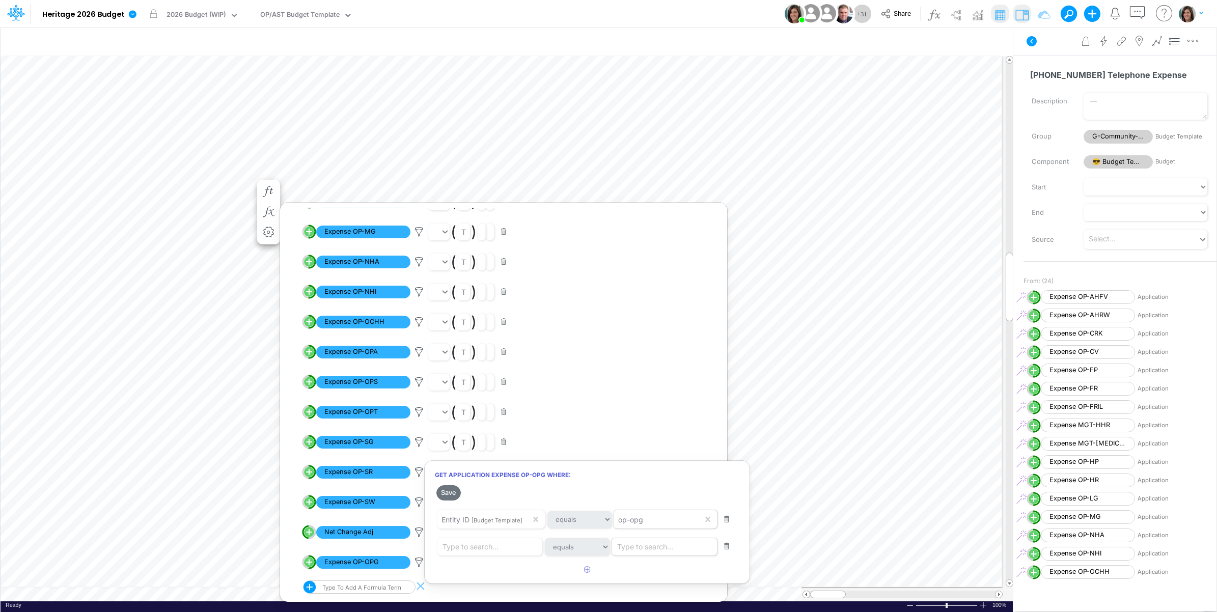
click at [635, 543] on div "Type to search..." at bounding box center [645, 546] width 56 height 11
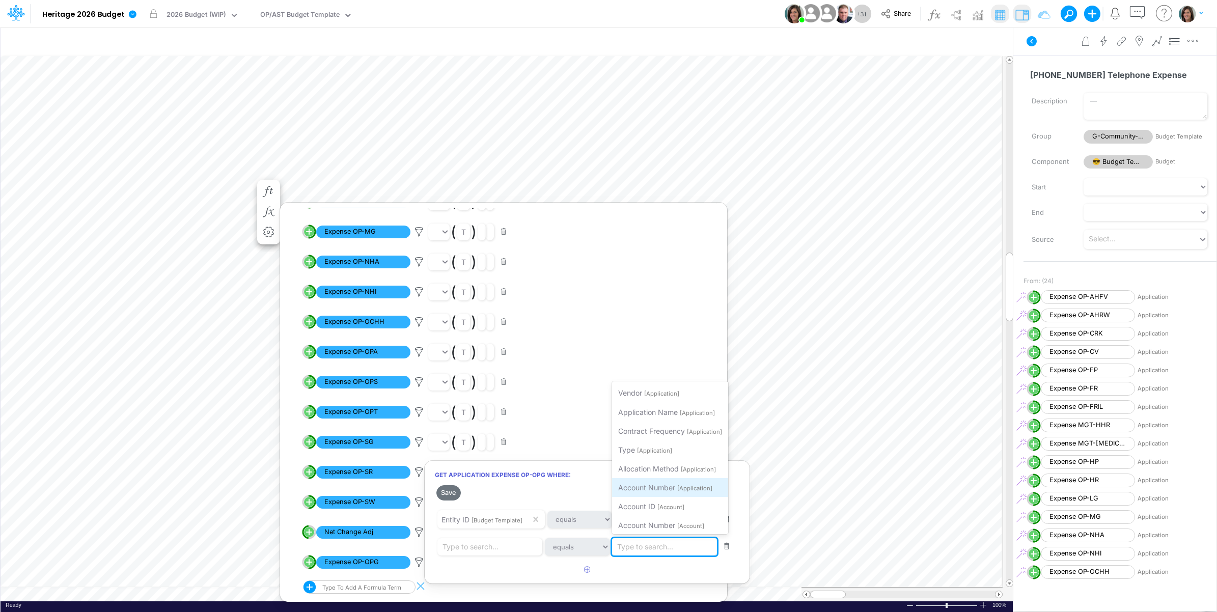
click at [655, 483] on span "Account Number" at bounding box center [646, 487] width 57 height 9
click at [481, 548] on div "Type to search..." at bounding box center [470, 546] width 56 height 11
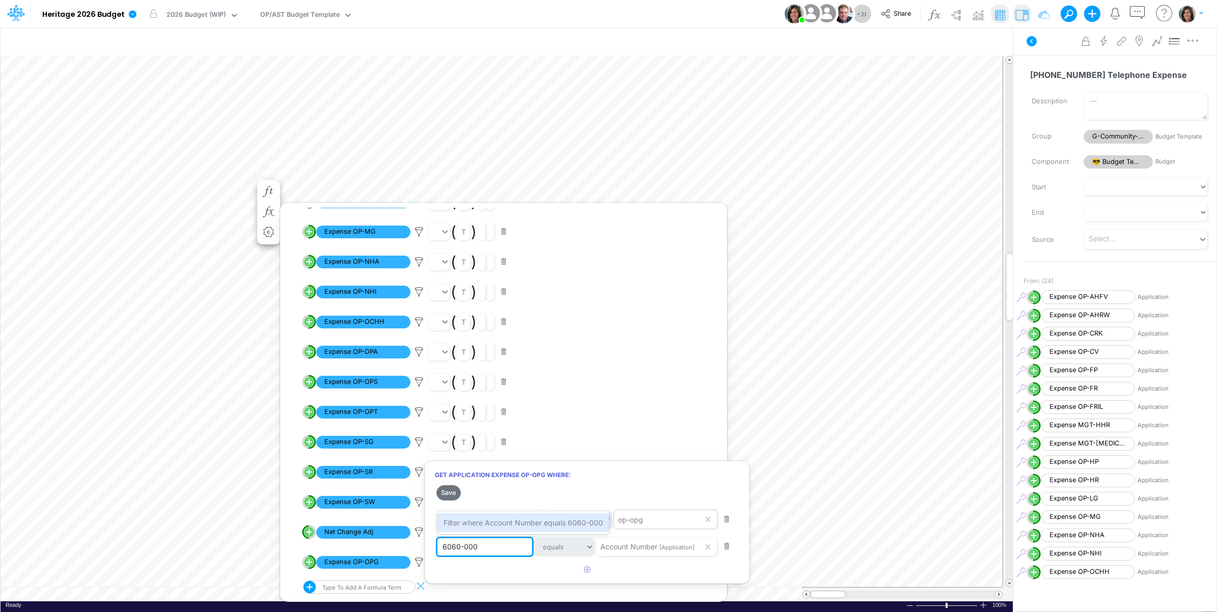
type input "6060-0000"
click at [491, 520] on span "Filter where Account Number equals 6060-0000" at bounding box center [525, 522] width 164 height 9
click at [452, 495] on button "Save" at bounding box center [448, 492] width 24 height 15
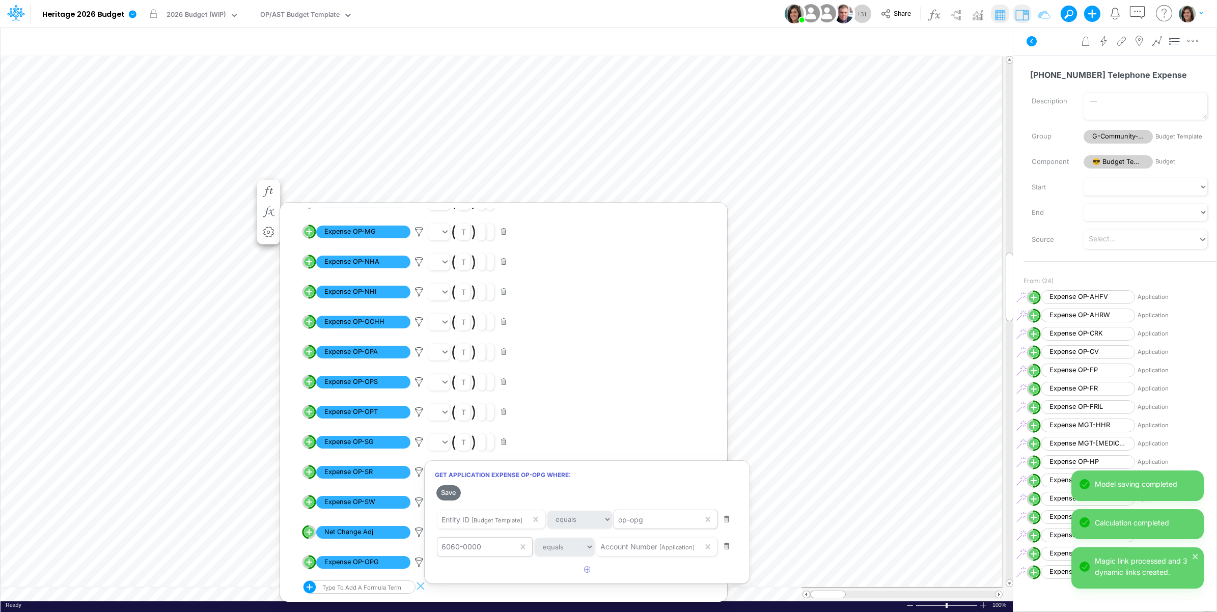
click at [419, 441] on div at bounding box center [608, 308] width 1217 height 607
click at [418, 438] on icon at bounding box center [418, 442] width 15 height 11
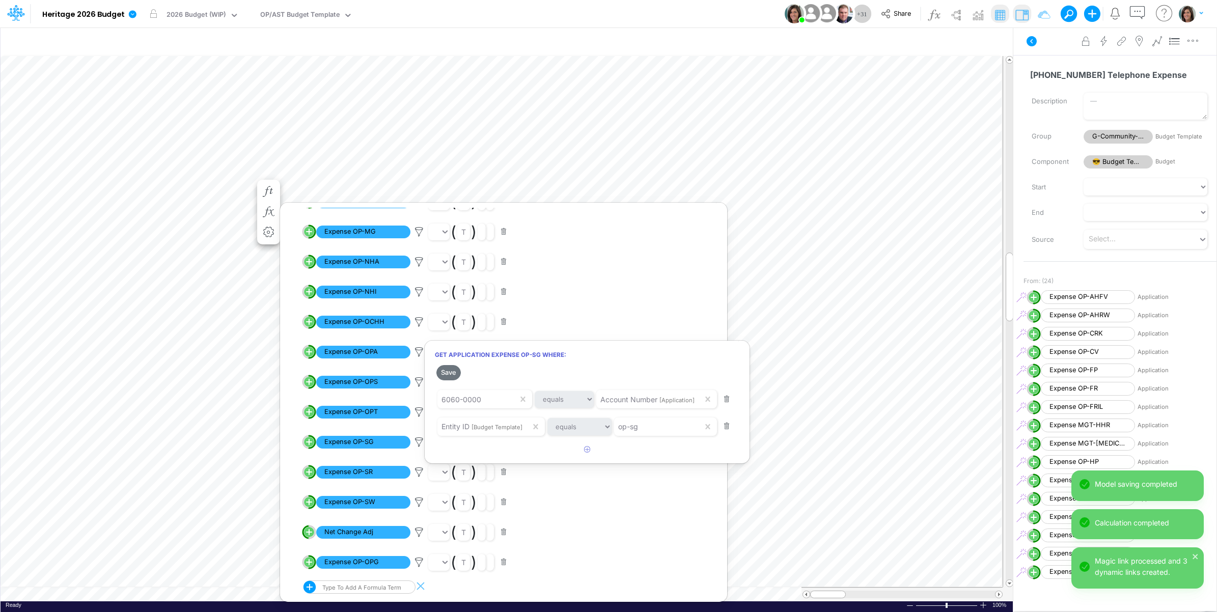
click at [418, 439] on div at bounding box center [608, 308] width 1217 height 607
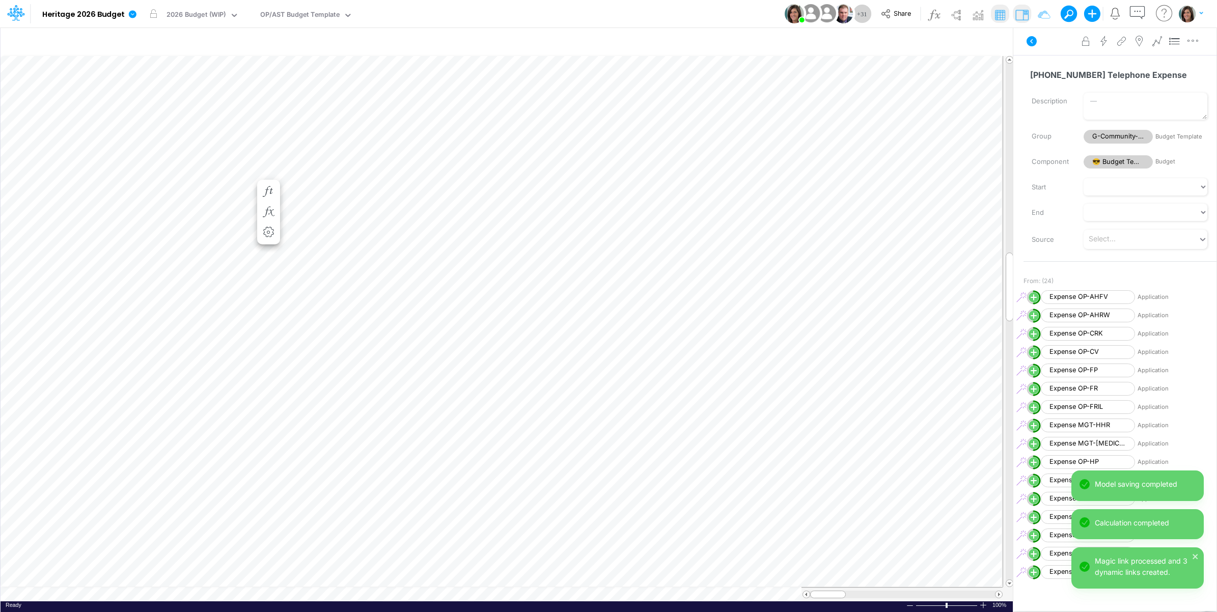
scroll to position [0, 1]
click at [268, 219] on icon "button" at bounding box center [268, 222] width 15 height 11
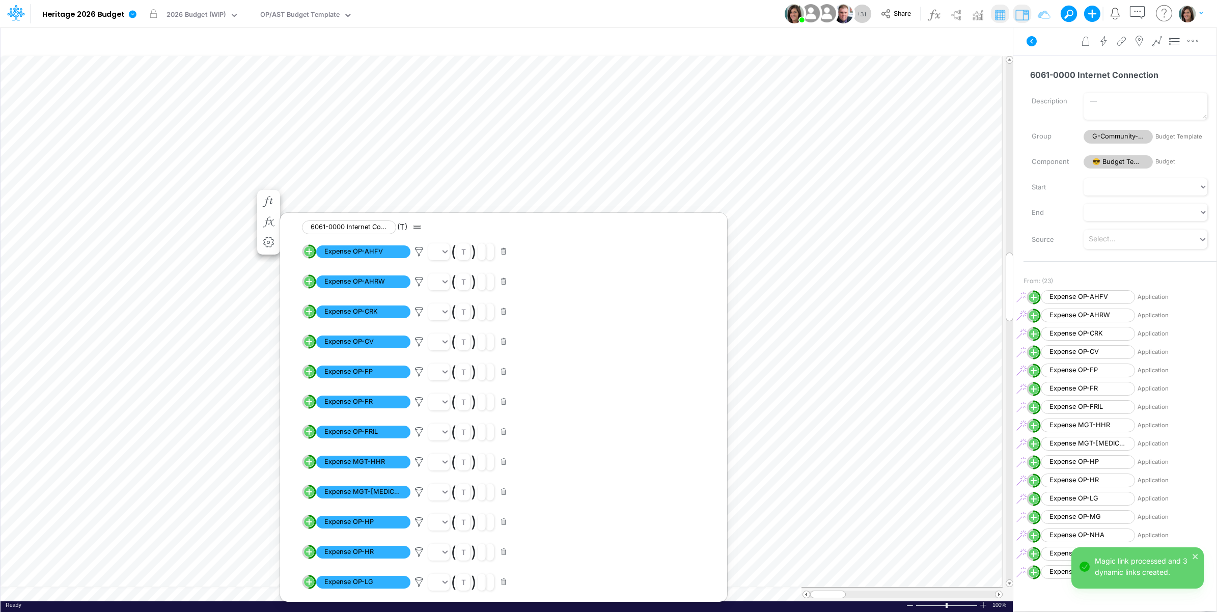
scroll to position [350, 0]
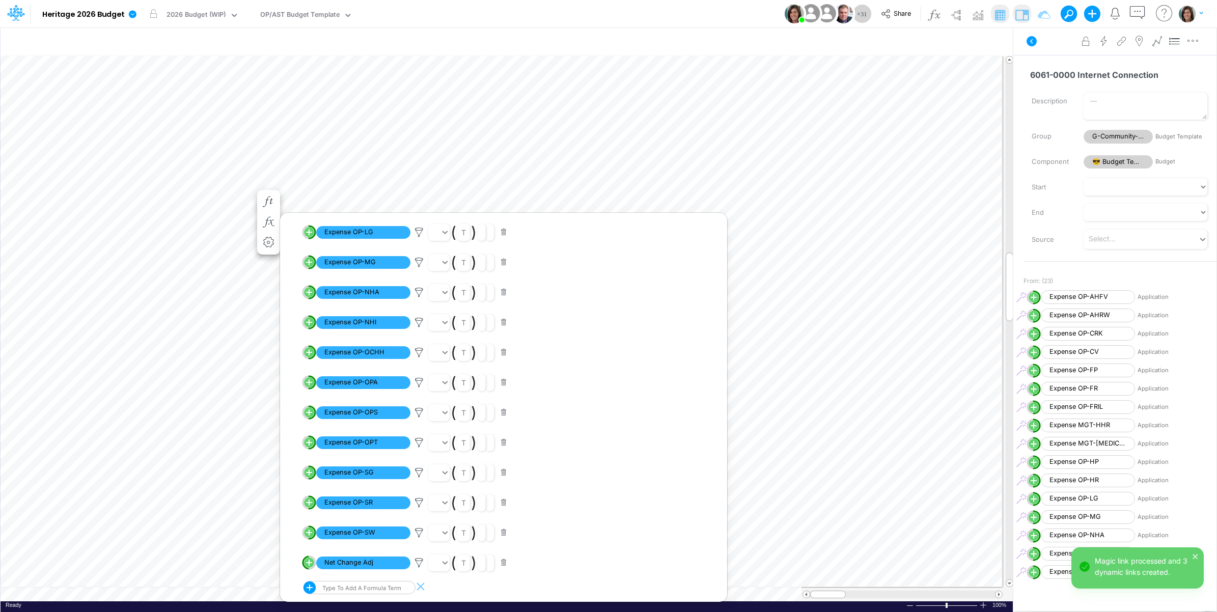
click at [367, 587] on div "Type to add a formula term" at bounding box center [351, 587] width 97 height 13
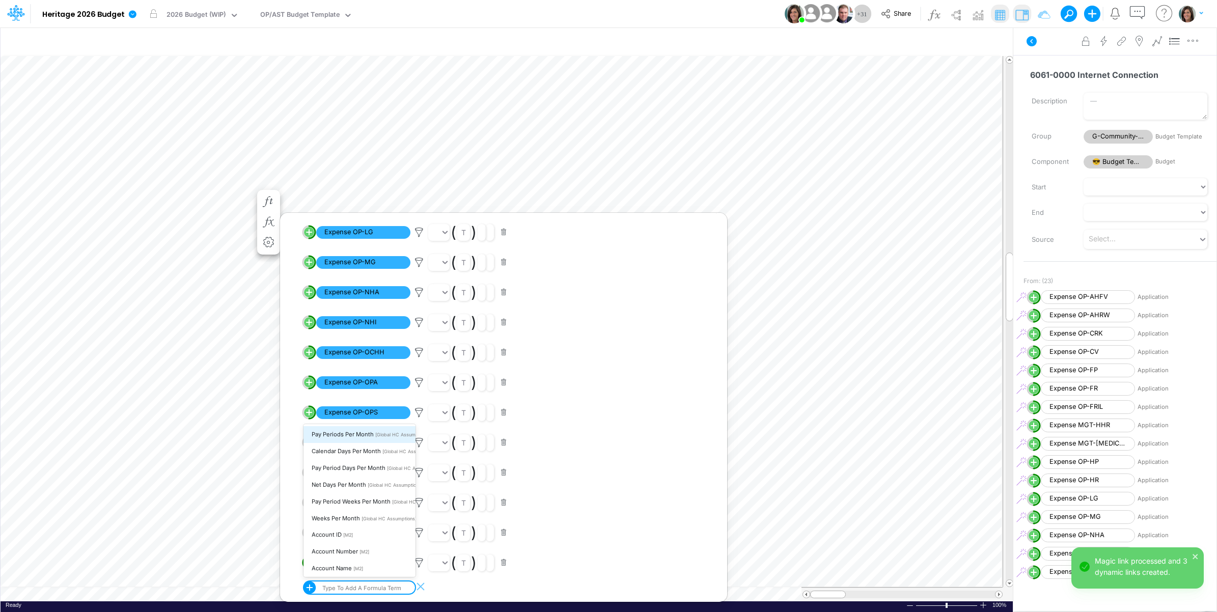
paste input "expense op-opg"
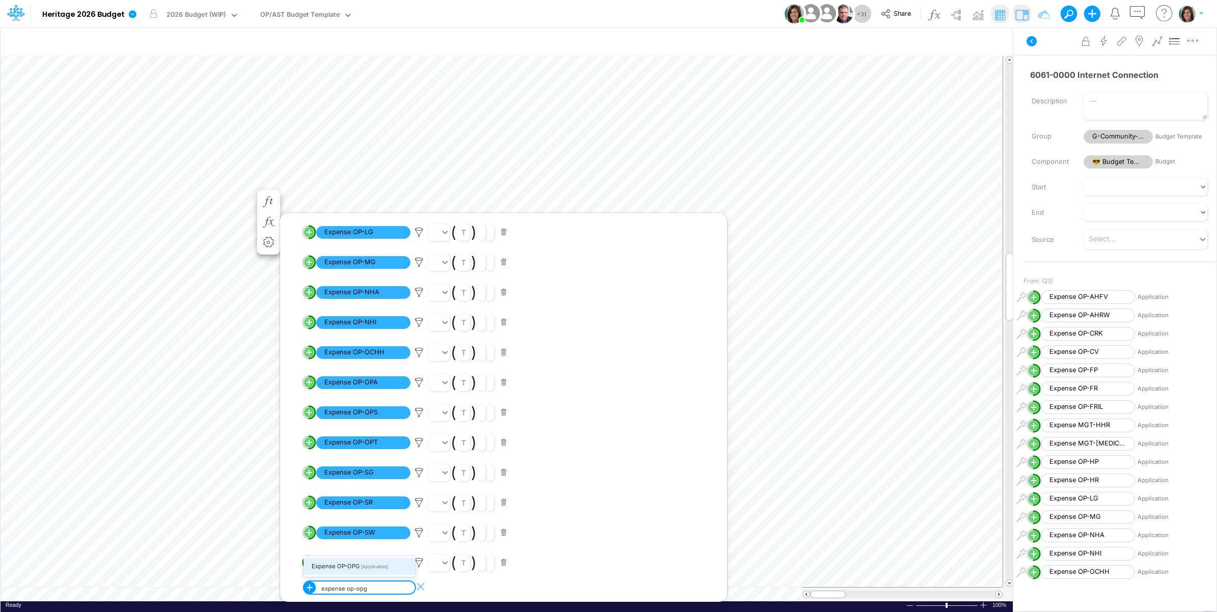
click at [359, 566] on div "Expense OP-OPG [Application]" at bounding box center [359, 566] width 112 height 17
type input "expense op-opg"
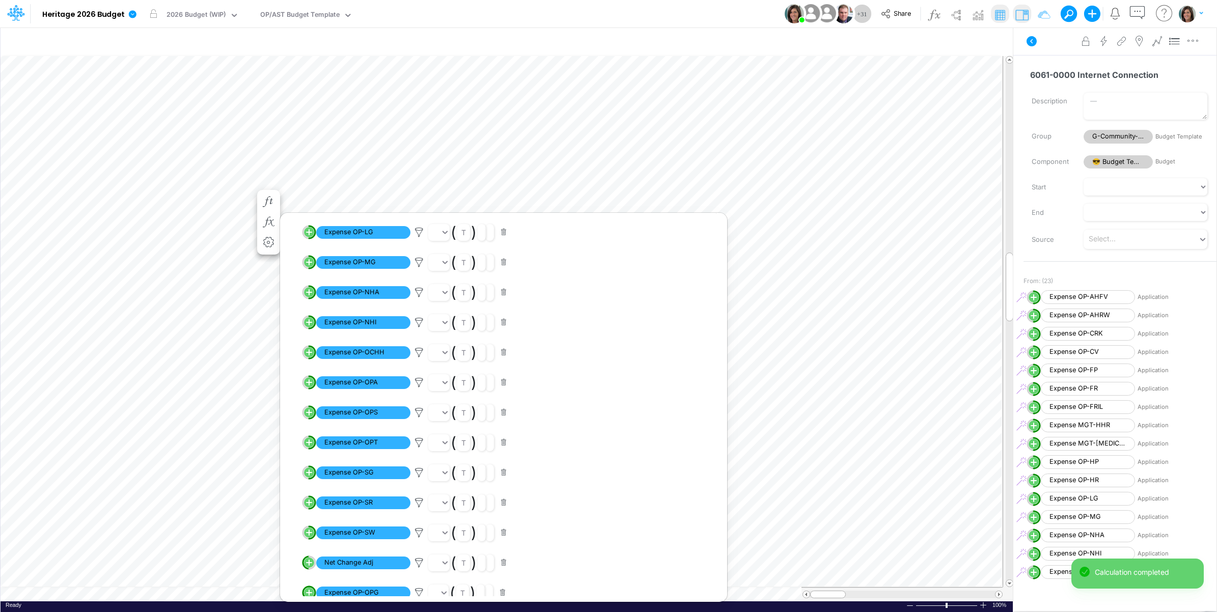
scroll to position [380, 0]
click at [309, 562] on line "circle with outer border" at bounding box center [308, 562] width 5 height 0
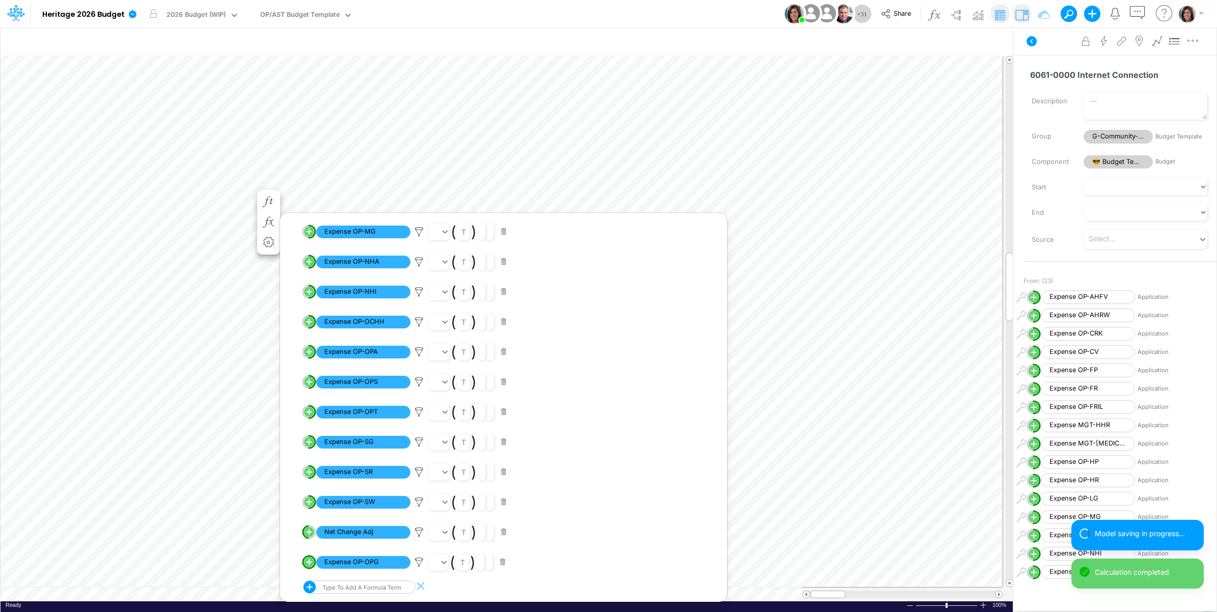
select select "1"
select select "Multiply"
select select "Add"
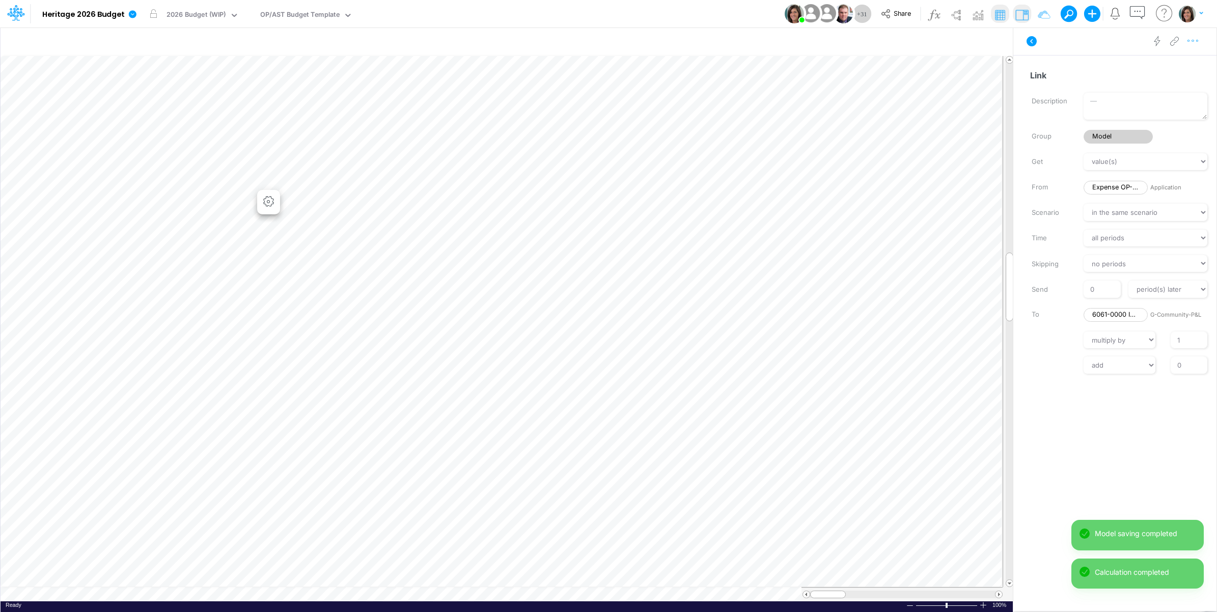
click at [1194, 44] on icon "button" at bounding box center [1192, 41] width 15 height 11
click at [1174, 71] on button "Advanced settings" at bounding box center [1139, 66] width 121 height 17
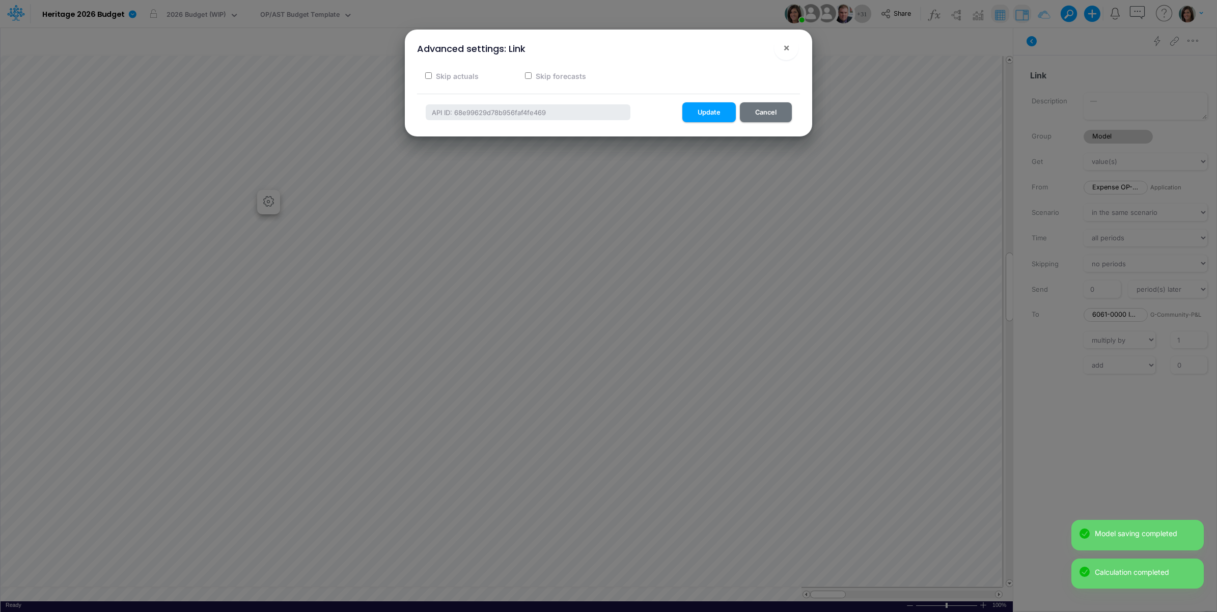
click at [461, 74] on label "Skip actuals" at bounding box center [456, 76] width 44 height 11
click at [432, 74] on input "Skip actuals" at bounding box center [428, 75] width 7 height 7
checkbox input "true"
click at [708, 110] on button "Update" at bounding box center [708, 112] width 53 height 20
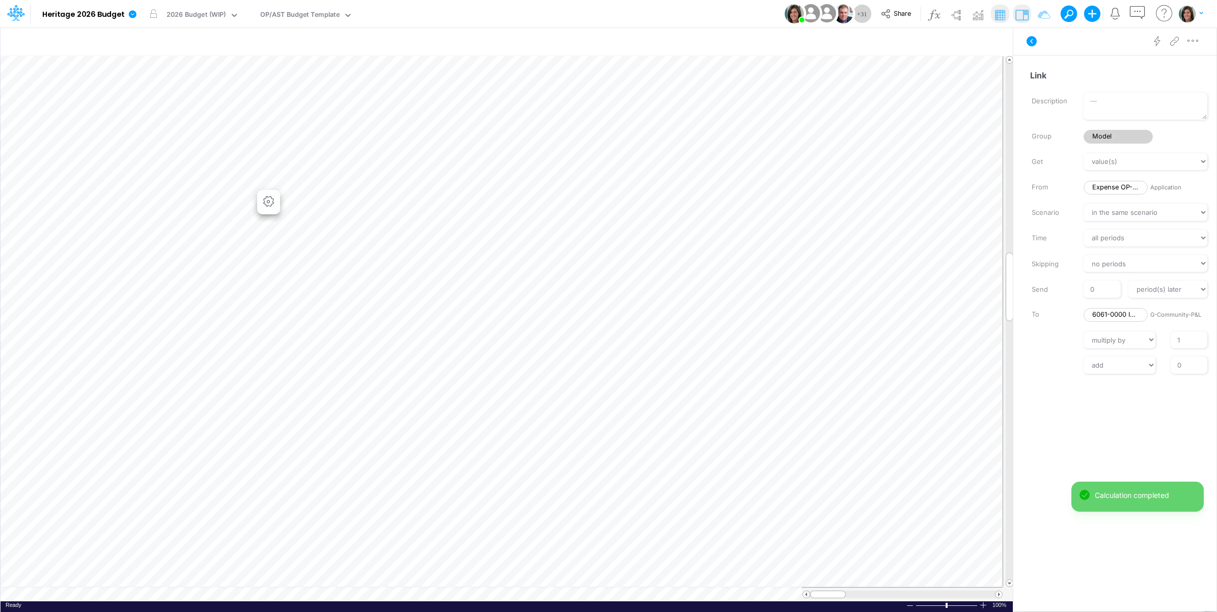
scroll to position [0, 1]
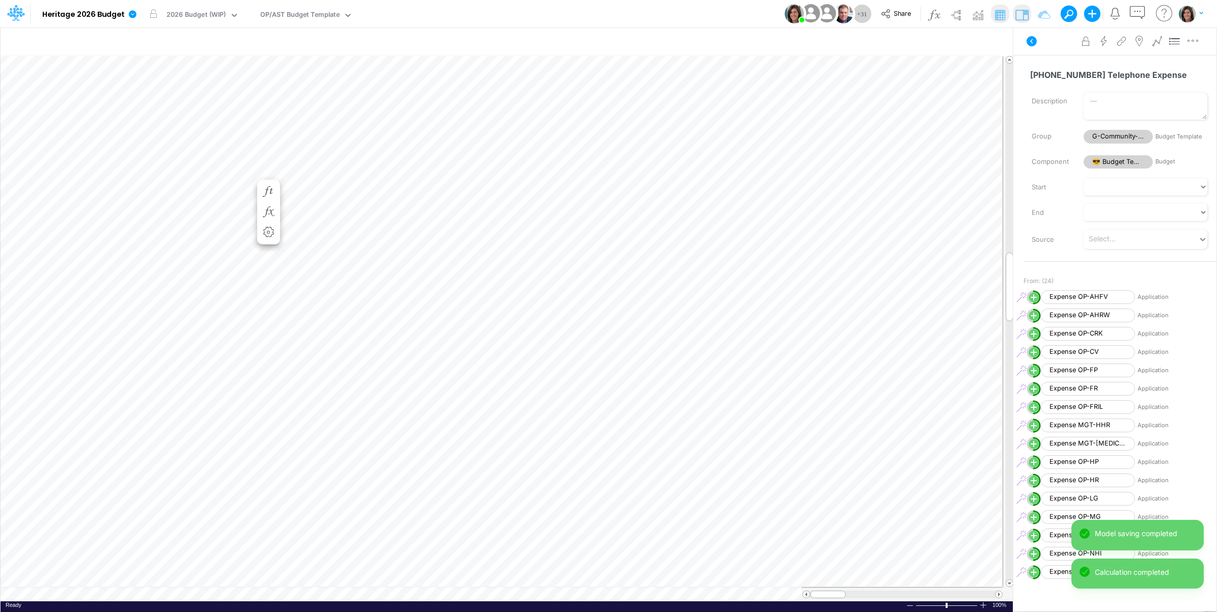
scroll to position [0, 1]
click at [267, 219] on icon "button" at bounding box center [268, 222] width 15 height 11
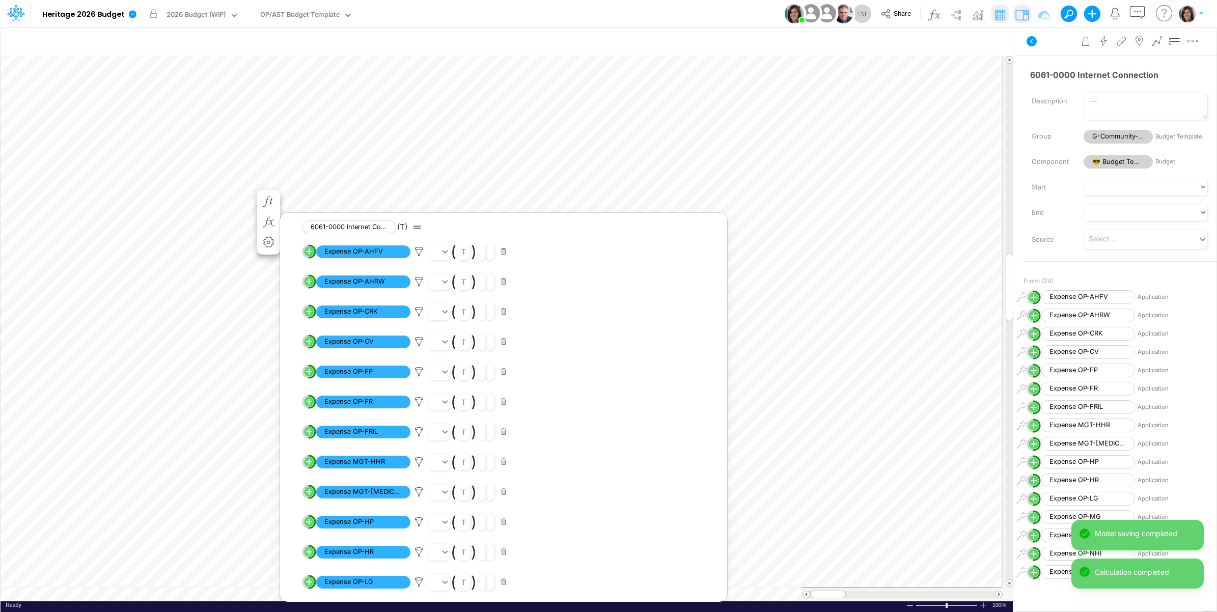
scroll to position [380, 0]
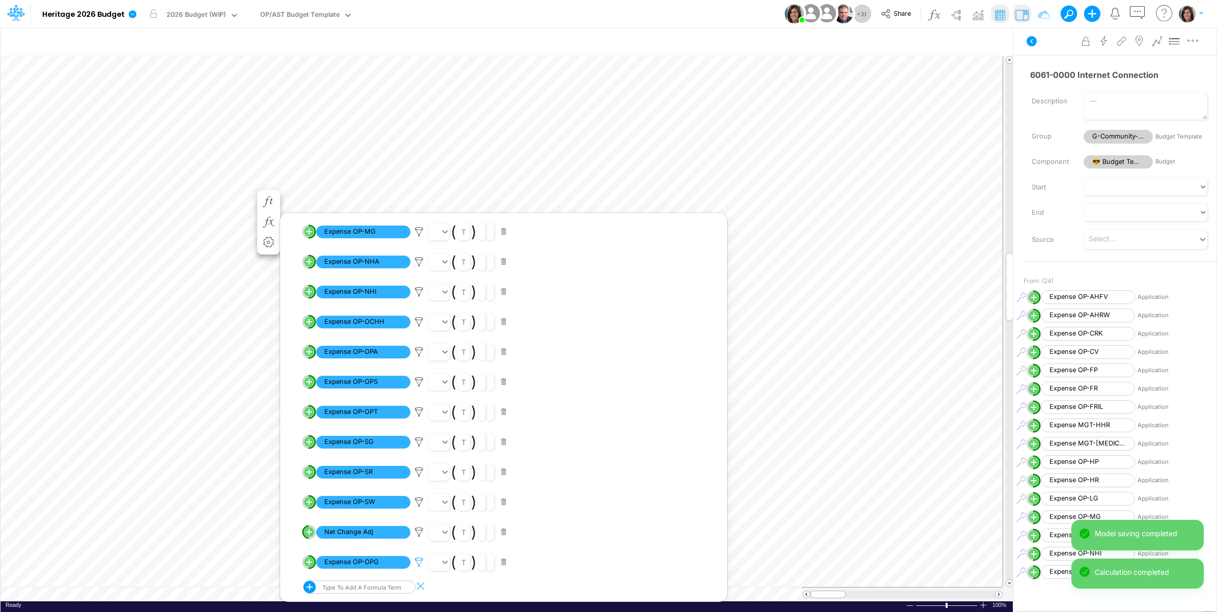
click at [418, 564] on icon at bounding box center [418, 562] width 15 height 11
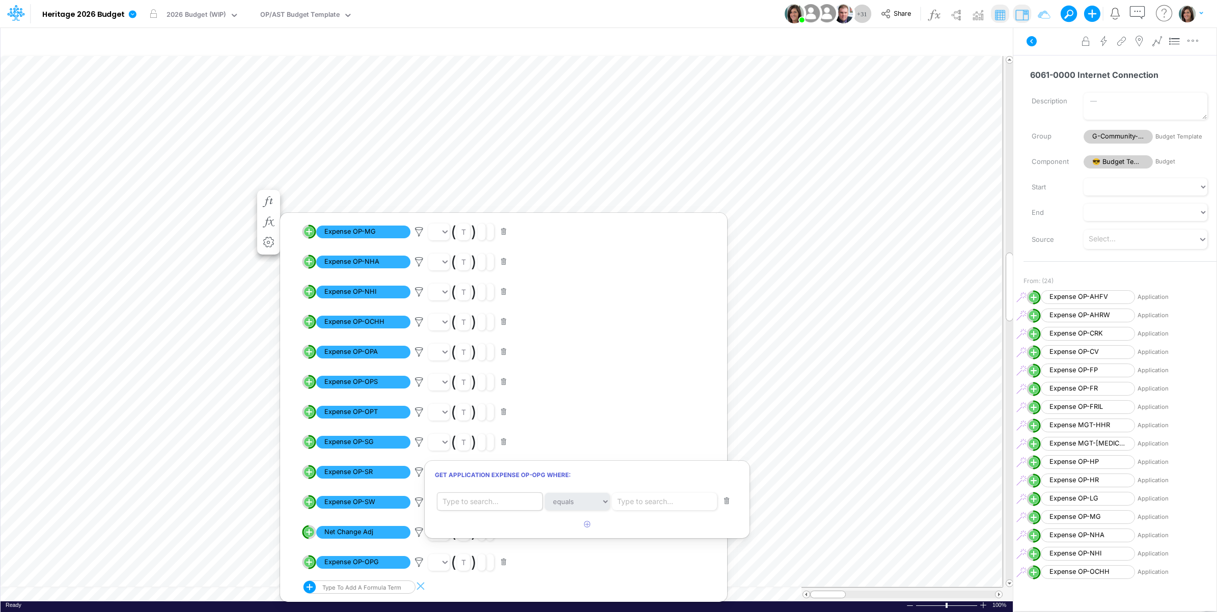
click at [494, 500] on div "Type to search..." at bounding box center [470, 501] width 56 height 11
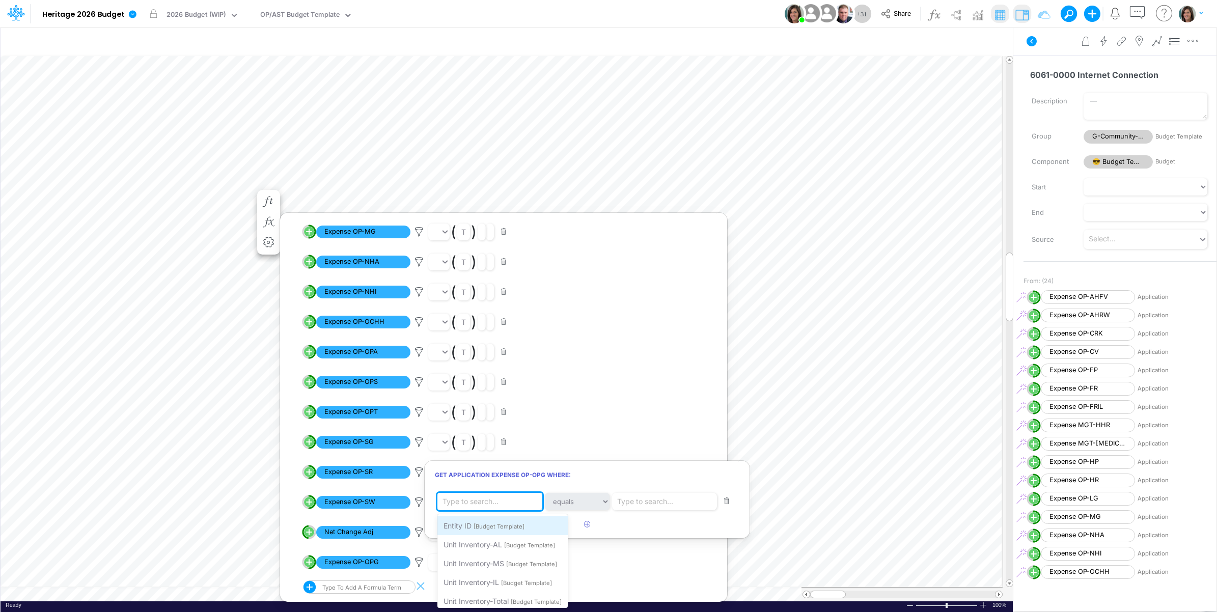
click at [490, 523] on span "[Budget Template]" at bounding box center [498, 526] width 51 height 7
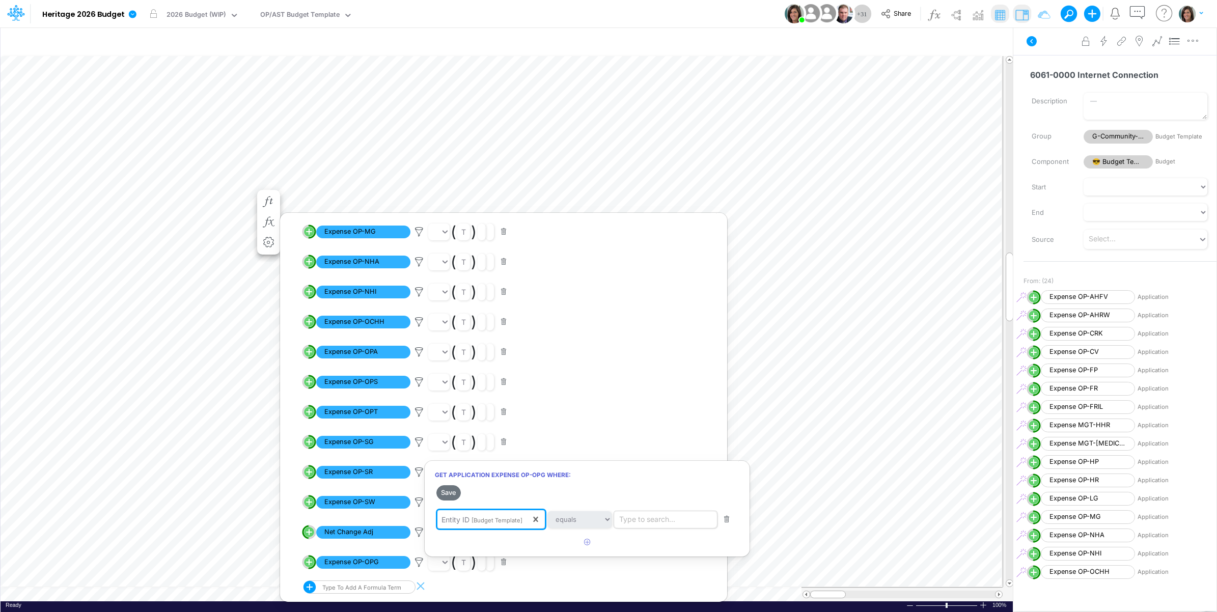
click at [644, 521] on div "Type to search..." at bounding box center [647, 519] width 56 height 11
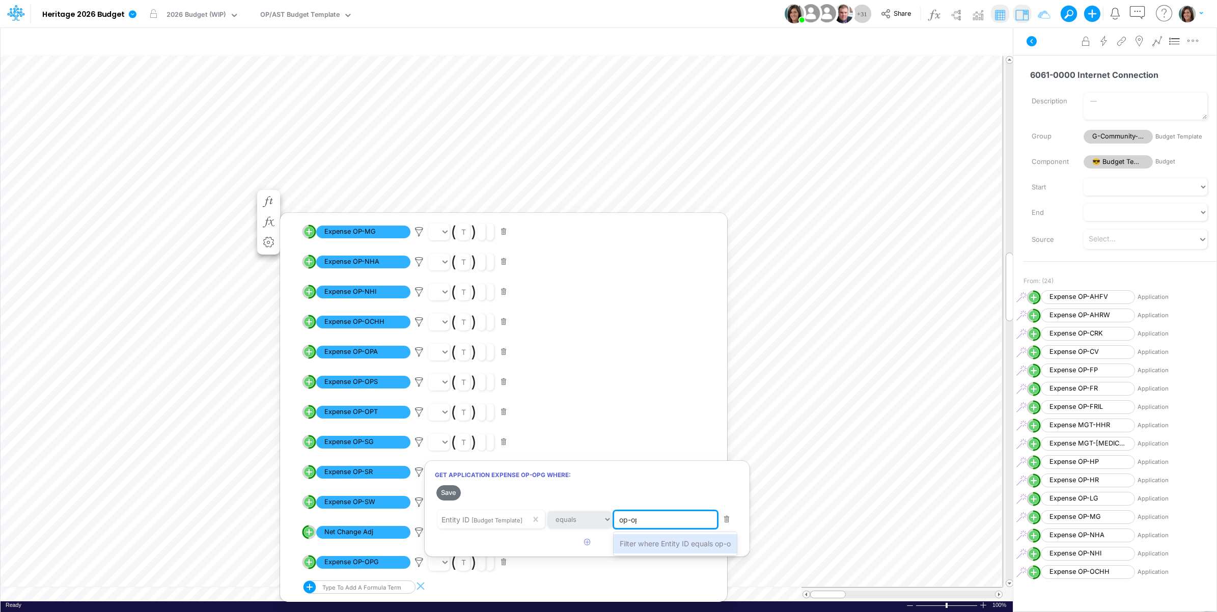
type input "op-opg"
click at [650, 539] on span "Filter where Entity ID equals op-opg" at bounding box center [680, 543] width 120 height 9
click at [585, 542] on icon "button" at bounding box center [587, 542] width 7 height 7
click at [672, 549] on div "Type to search..." at bounding box center [645, 546] width 56 height 11
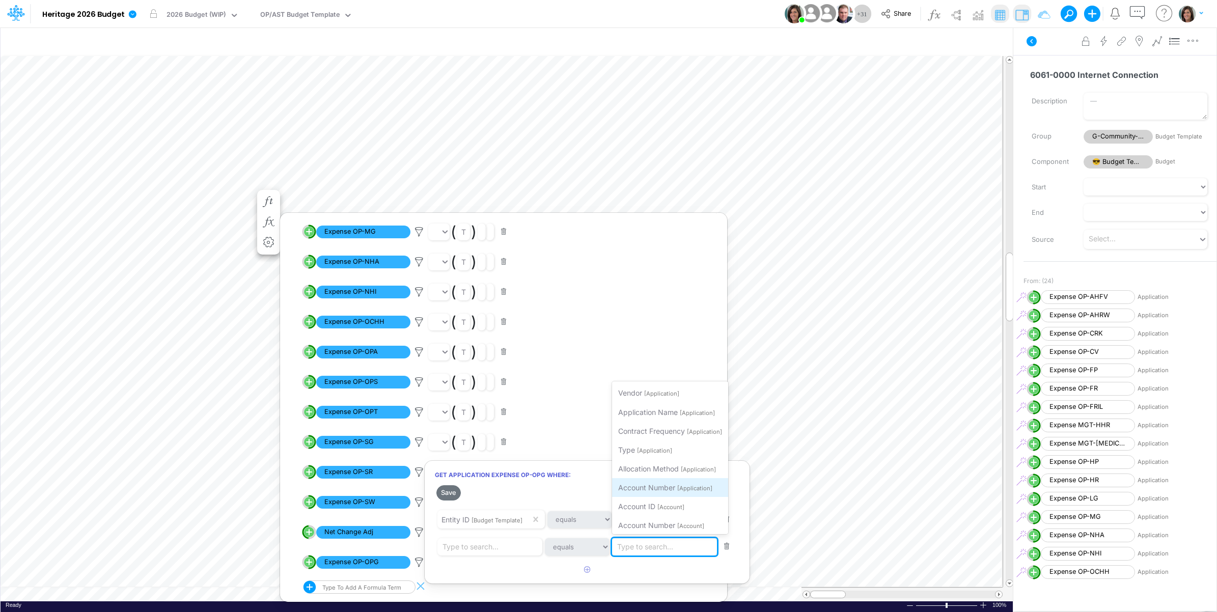
click at [655, 483] on span "Account Number" at bounding box center [646, 487] width 57 height 9
click at [492, 546] on div "Type to search..." at bounding box center [470, 546] width 56 height 11
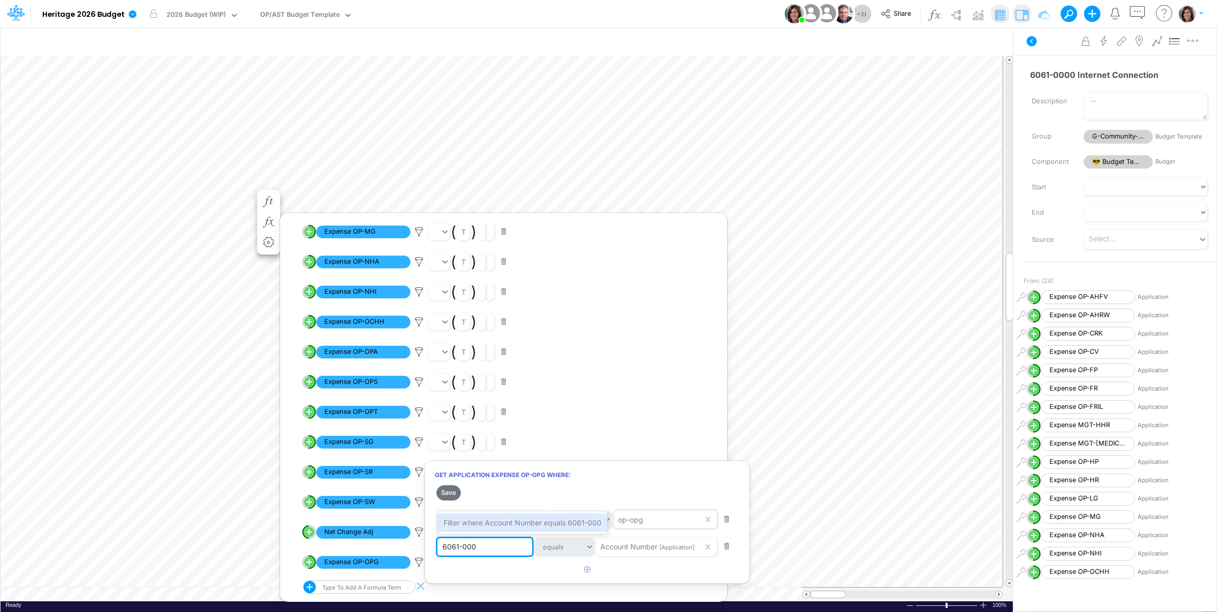
type input "6061-0000"
click at [504, 516] on div "Filter where Account Number equals 6061-0000" at bounding box center [524, 522] width 175 height 19
click at [452, 490] on button "Save" at bounding box center [448, 492] width 24 height 15
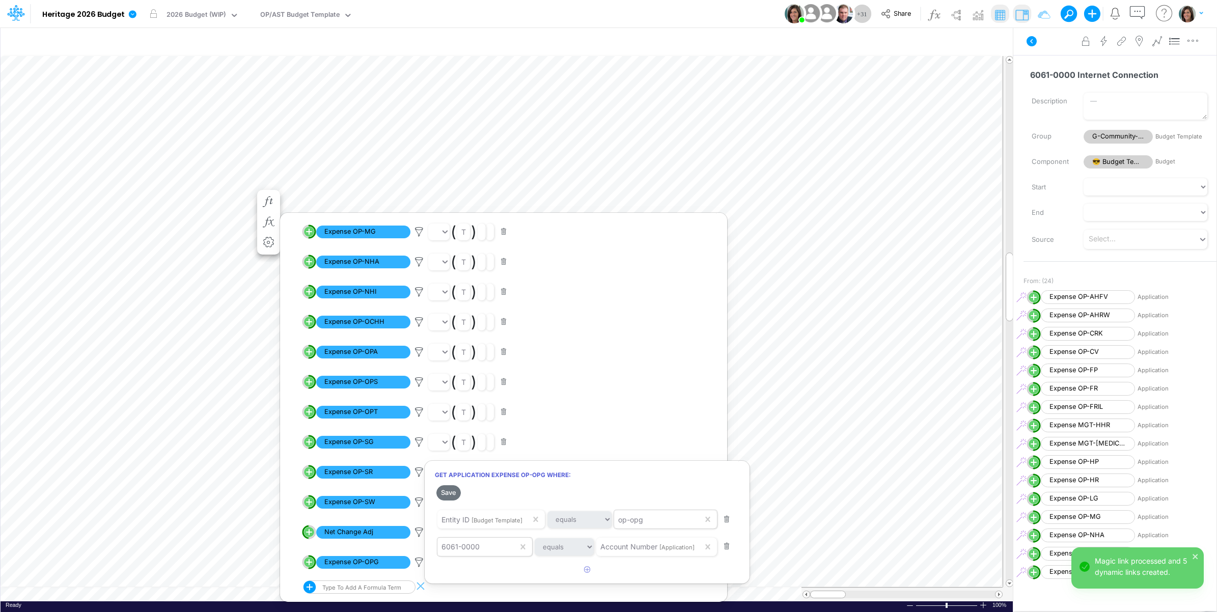
click at [1052, 59] on div at bounding box center [608, 308] width 1217 height 607
click at [1033, 42] on icon at bounding box center [1031, 41] width 10 height 10
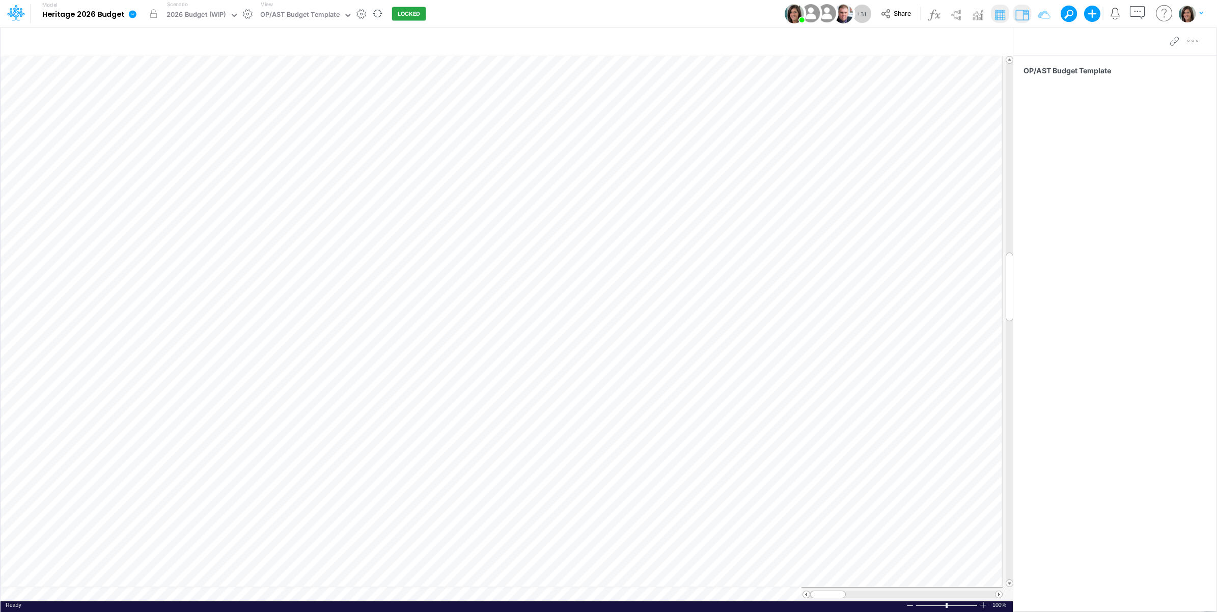
click at [136, 18] on icon at bounding box center [132, 14] width 9 height 9
click at [160, 100] on button "View model info" at bounding box center [183, 106] width 109 height 16
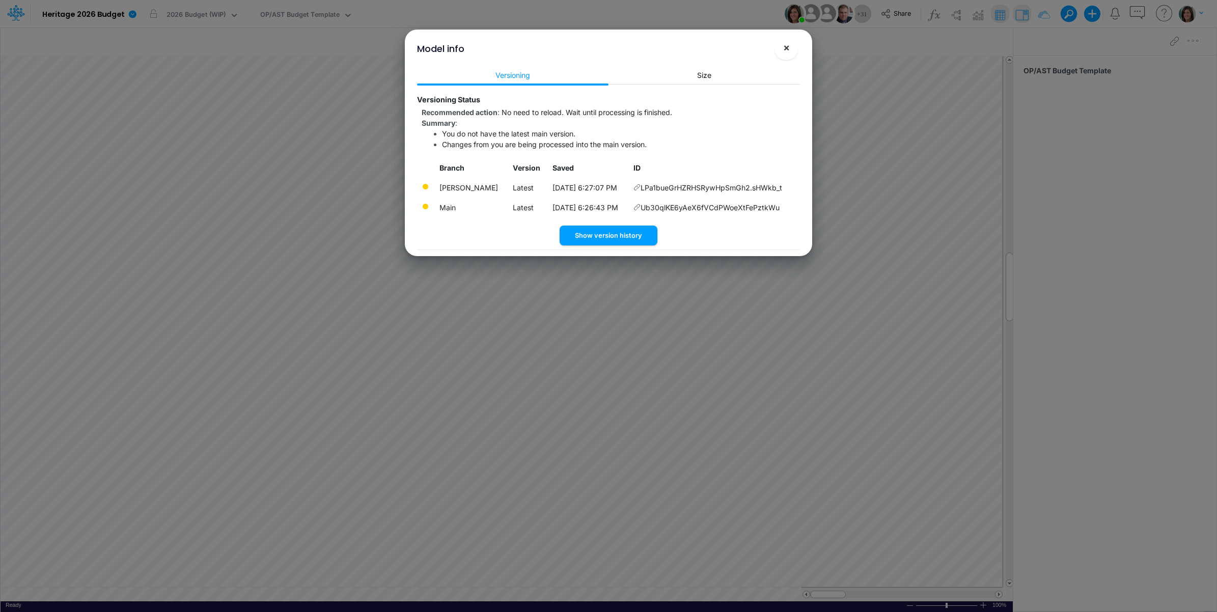
drag, startPoint x: 787, startPoint y: 49, endPoint x: 724, endPoint y: 92, distance: 76.2
click at [785, 51] on span "×" at bounding box center [786, 47] width 7 height 12
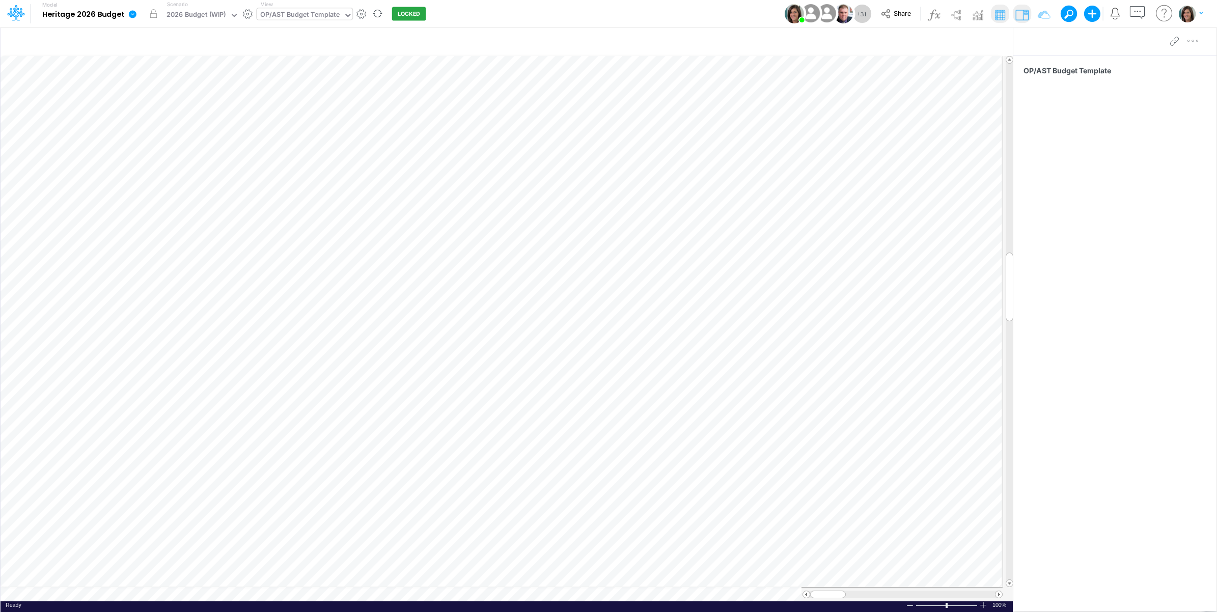
click at [327, 14] on div "OP/AST Budget Template" at bounding box center [299, 16] width 79 height 12
type input "op-opg"
click at [344, 68] on div "op-opg Section 1 - P&L Main" at bounding box center [338, 67] width 163 height 17
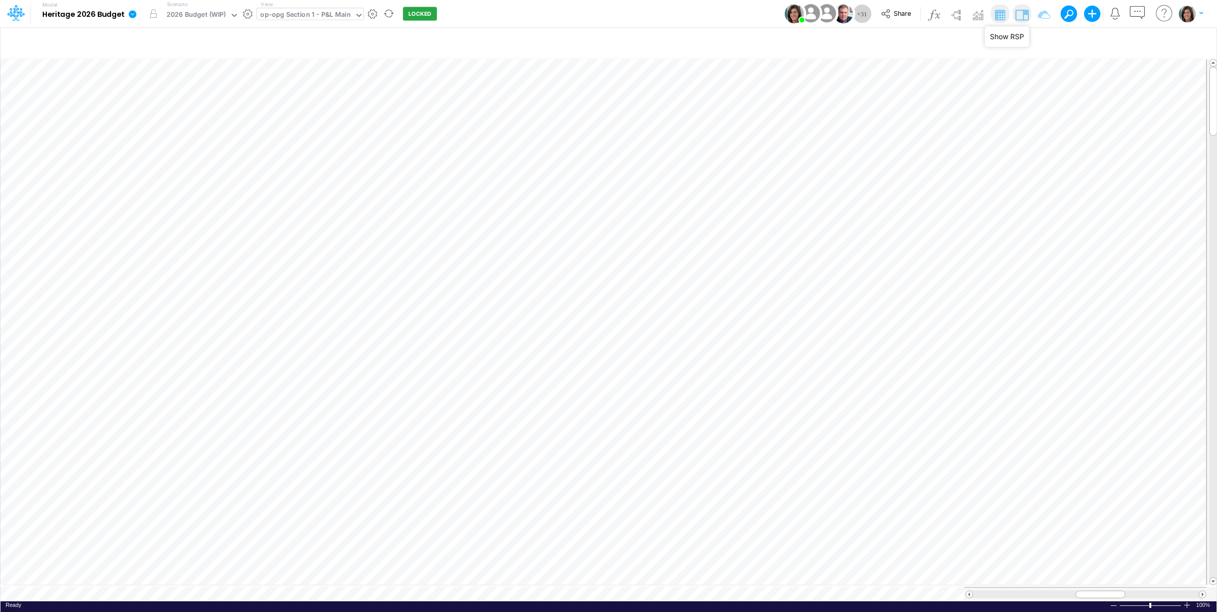
click at [1021, 16] on img at bounding box center [1021, 15] width 16 height 16
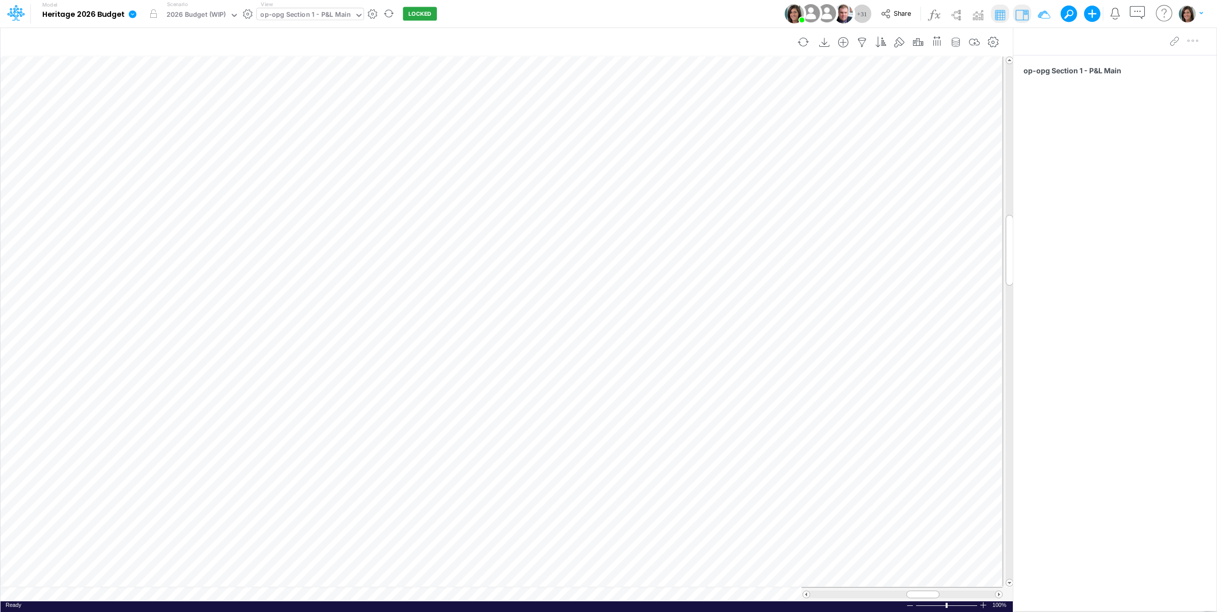
scroll to position [0, 1]
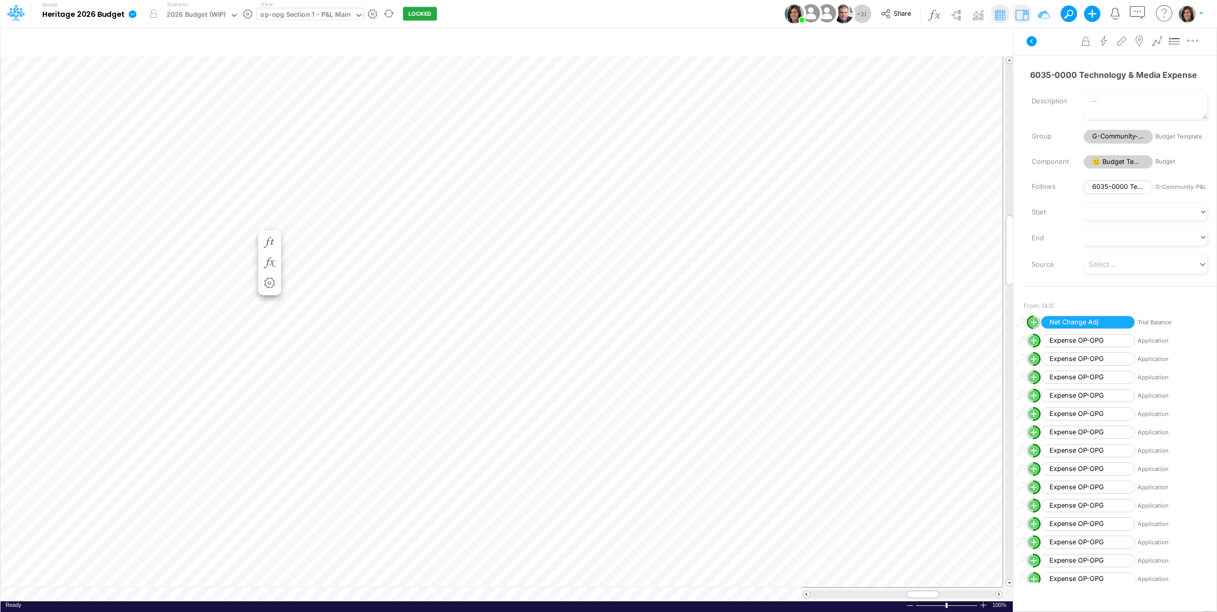
click at [334, 14] on div "op-opg Section 1 - P&L Main" at bounding box center [305, 16] width 90 height 12
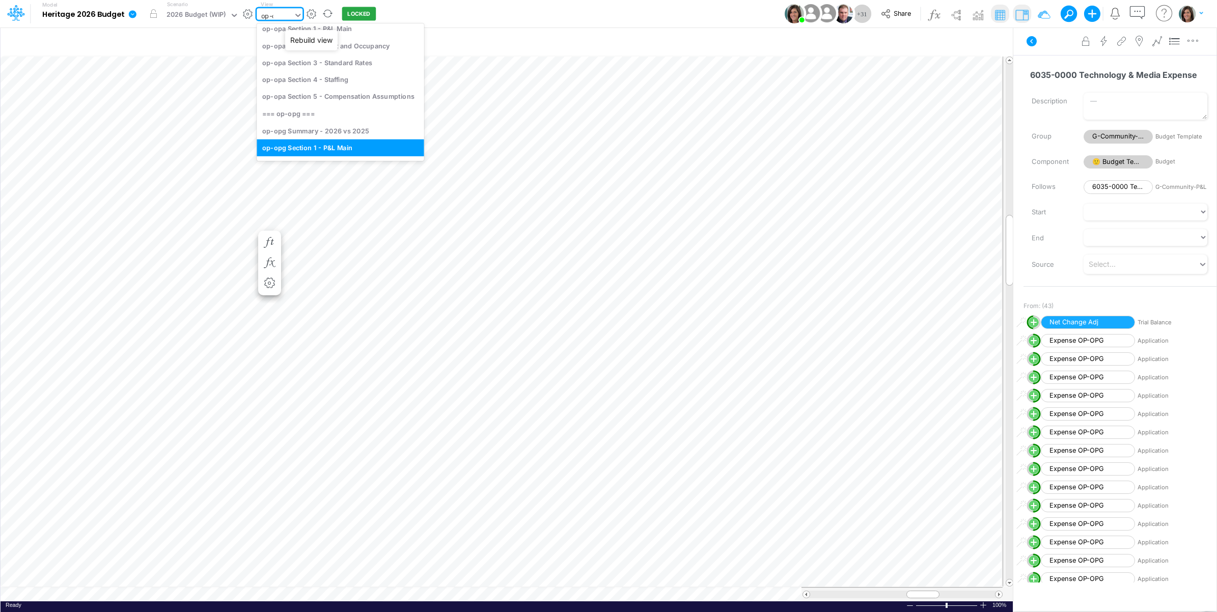
scroll to position [44, 0]
type input "op-opa"
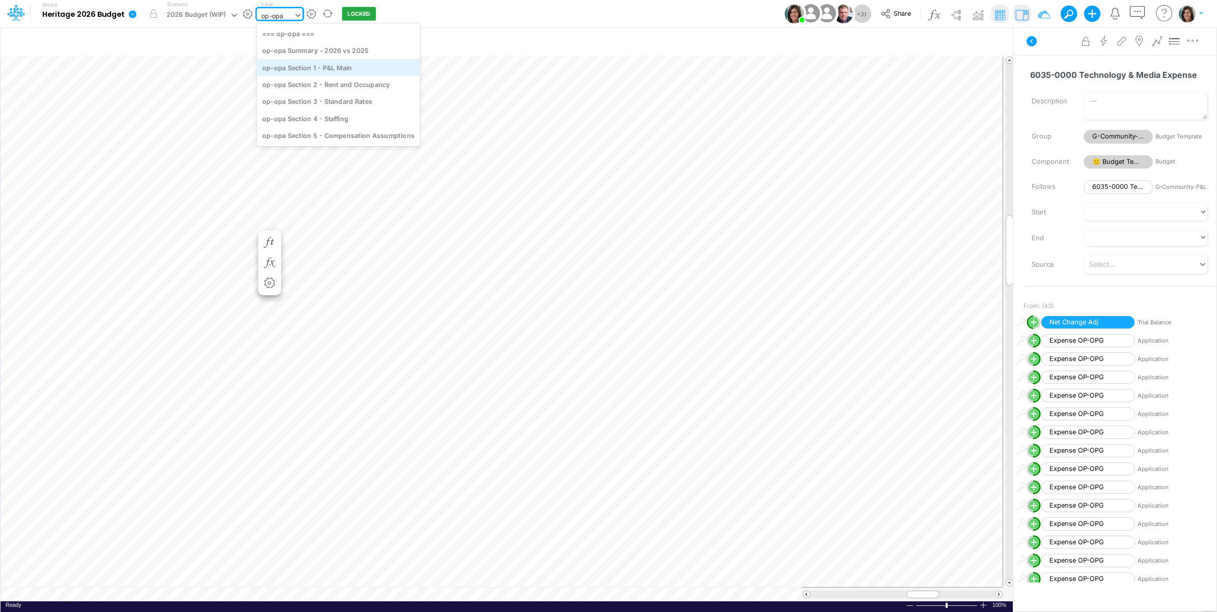
click at [348, 71] on div "op-opa Section 1 - P&L Main" at bounding box center [338, 67] width 163 height 17
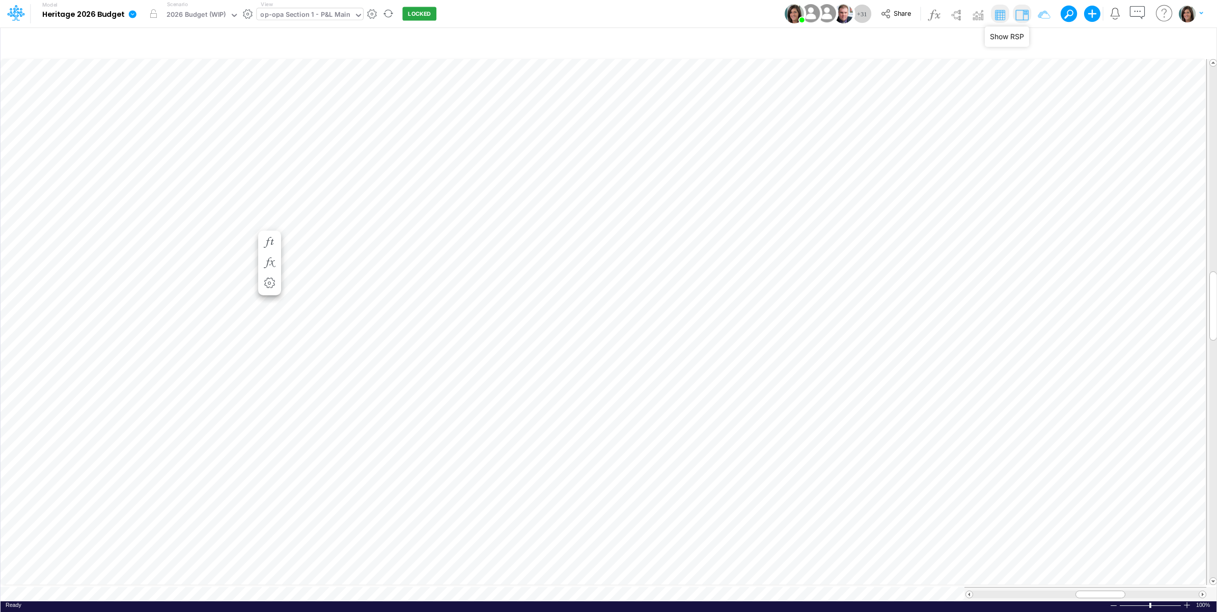
click at [1019, 13] on img at bounding box center [1021, 15] width 16 height 16
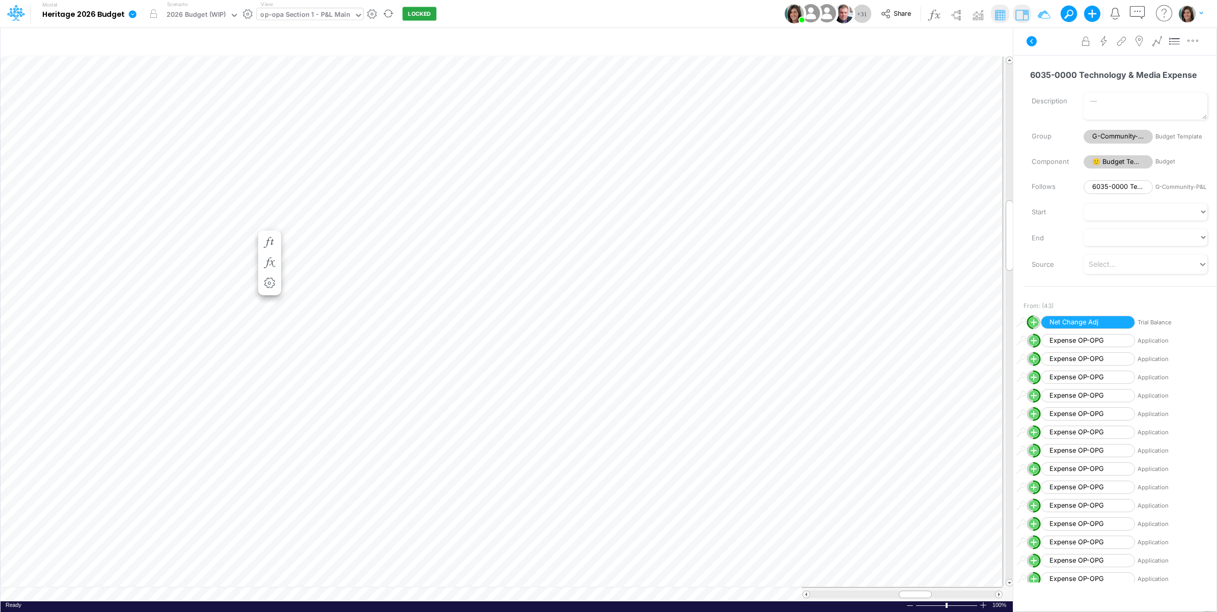
scroll to position [0, 1]
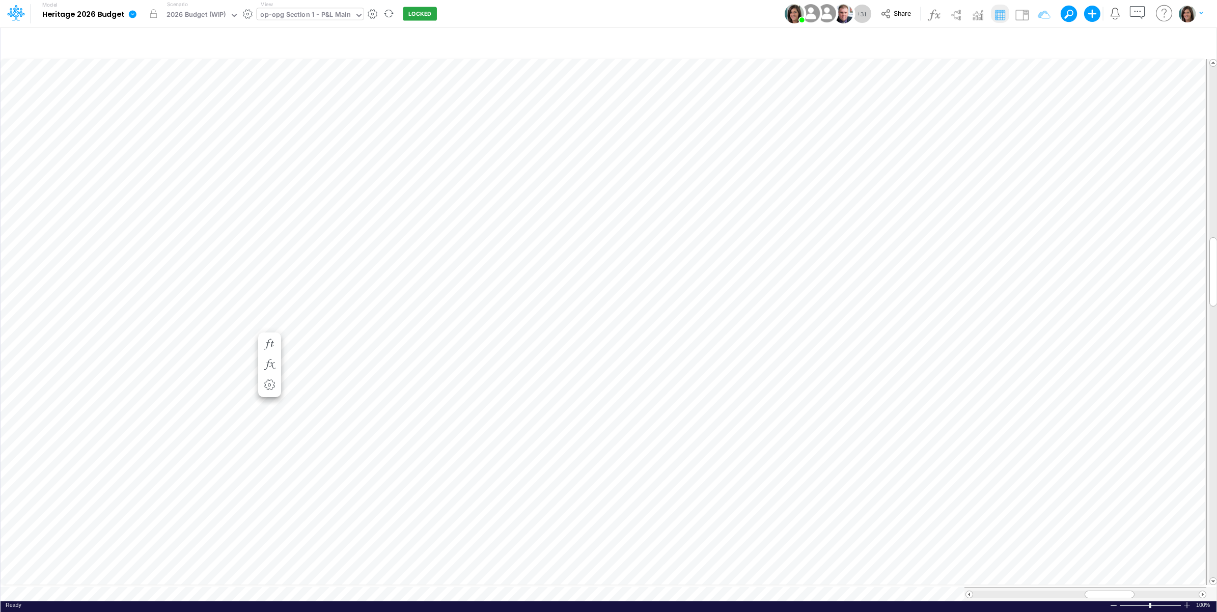
scroll to position [0, 1]
click at [1022, 13] on img at bounding box center [1021, 15] width 16 height 16
click at [1031, 14] on div at bounding box center [990, 14] width 132 height 18
click at [1022, 15] on img at bounding box center [1021, 15] width 16 height 16
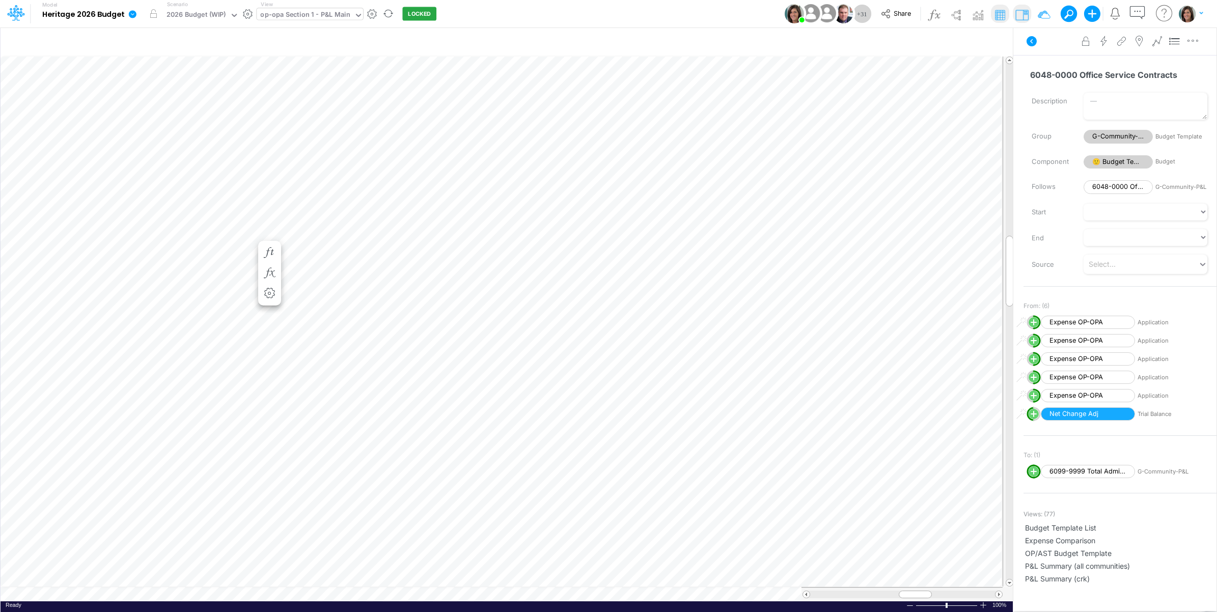
scroll to position [0, 1]
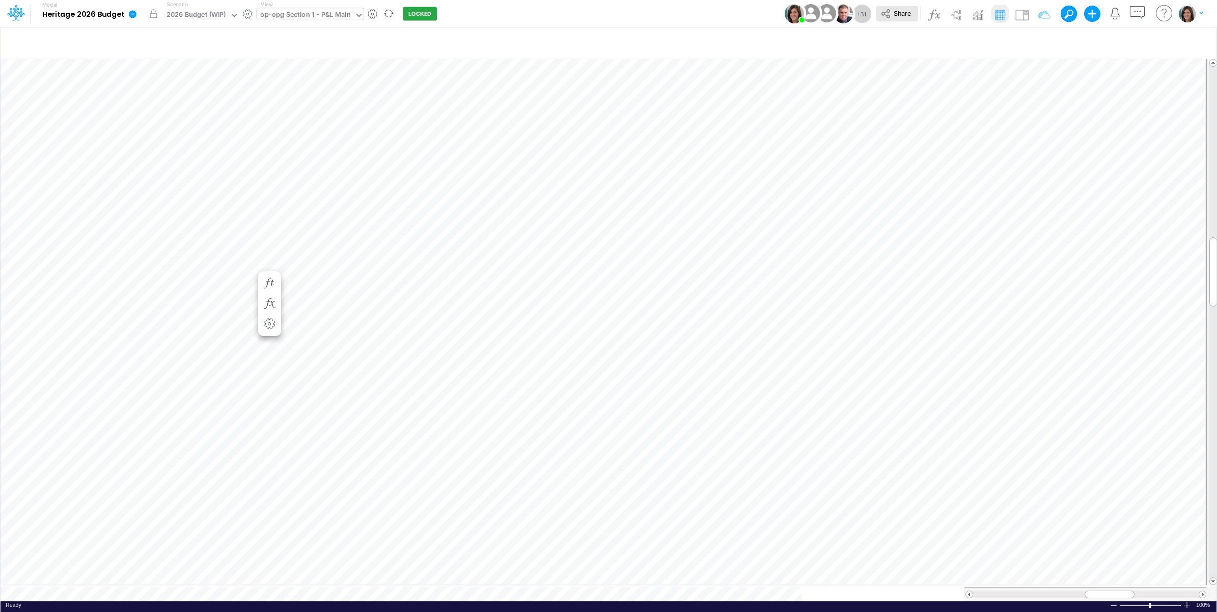
scroll to position [0, 1]
click at [1019, 11] on img at bounding box center [1021, 15] width 16 height 16
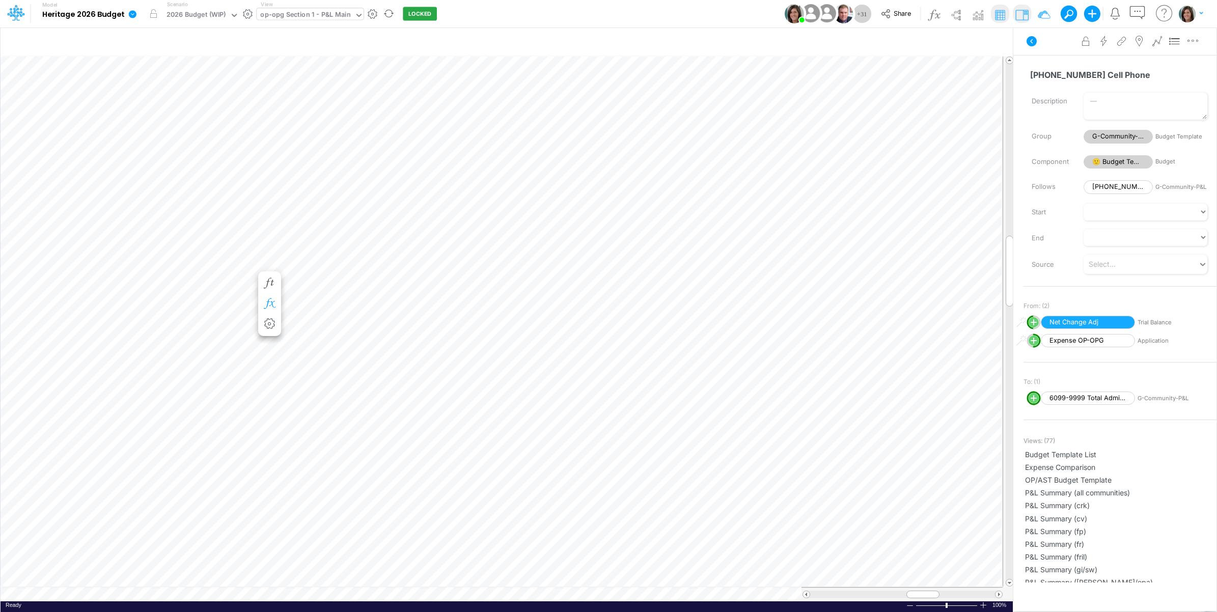
scroll to position [0, 1]
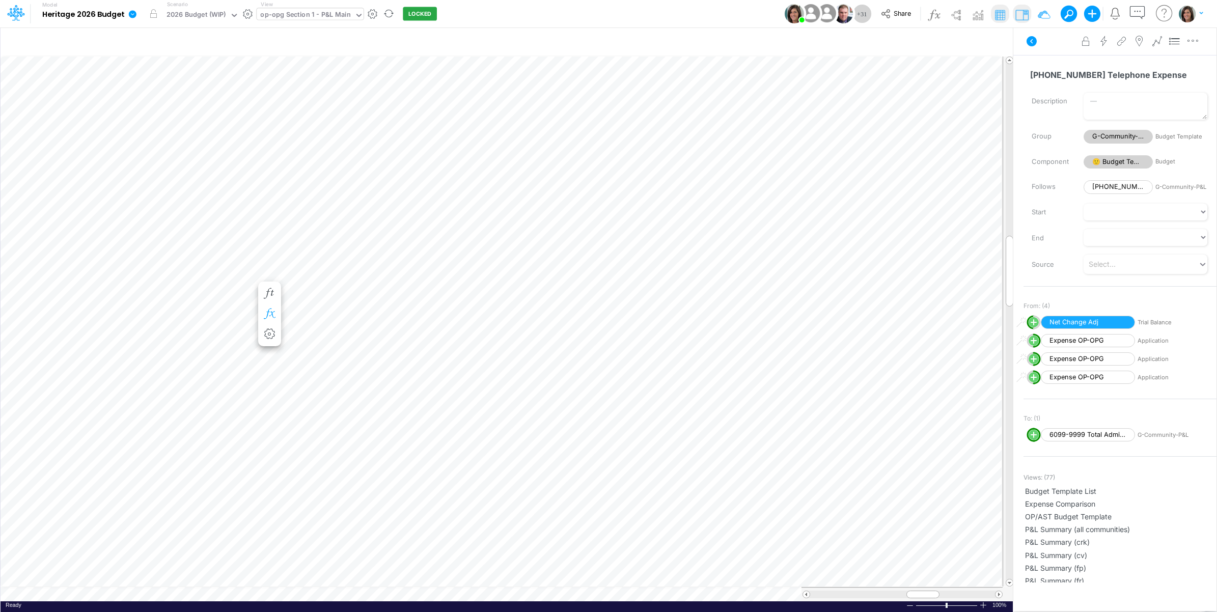
scroll to position [0, 1]
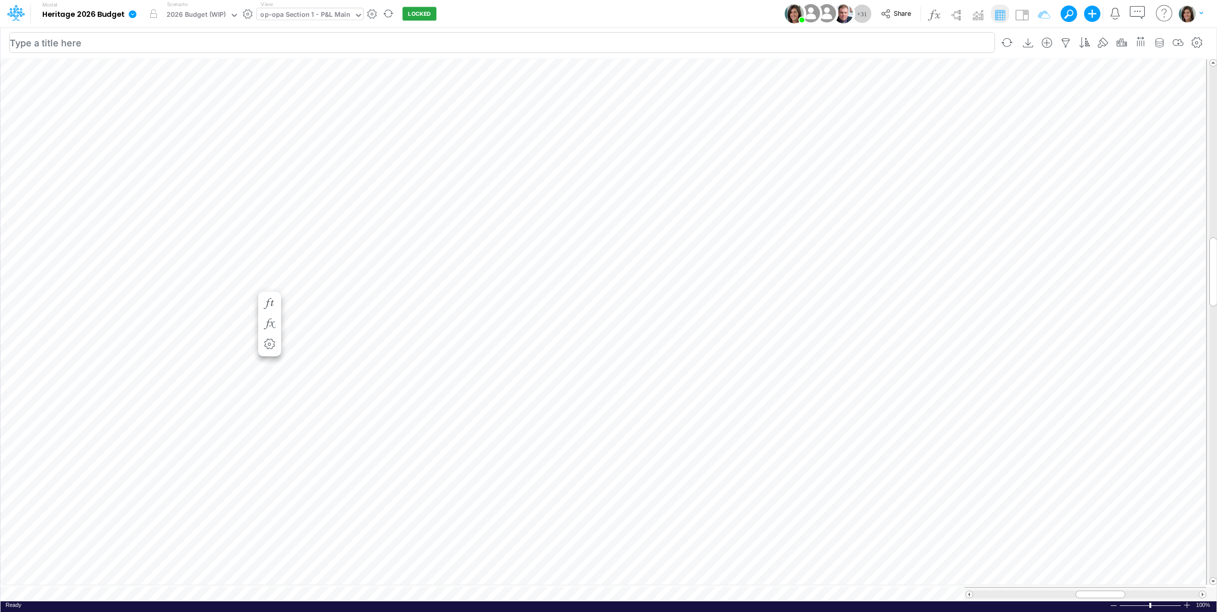
scroll to position [0, 1]
click at [1019, 12] on img at bounding box center [1021, 15] width 16 height 16
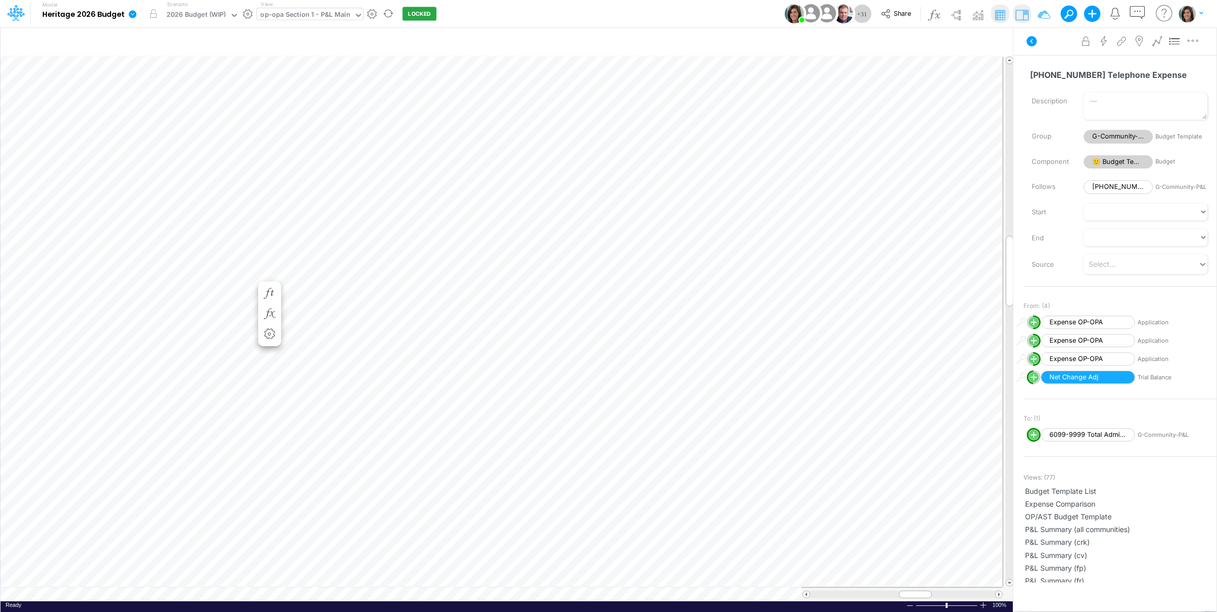
scroll to position [0, 1]
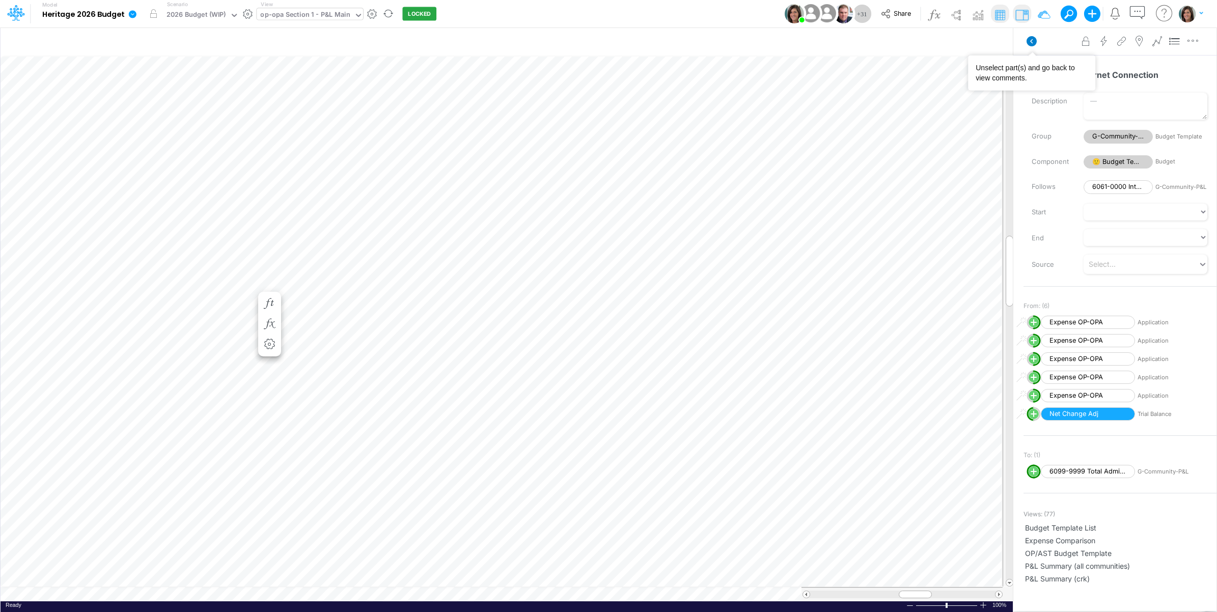
click at [1031, 39] on icon at bounding box center [1031, 41] width 10 height 10
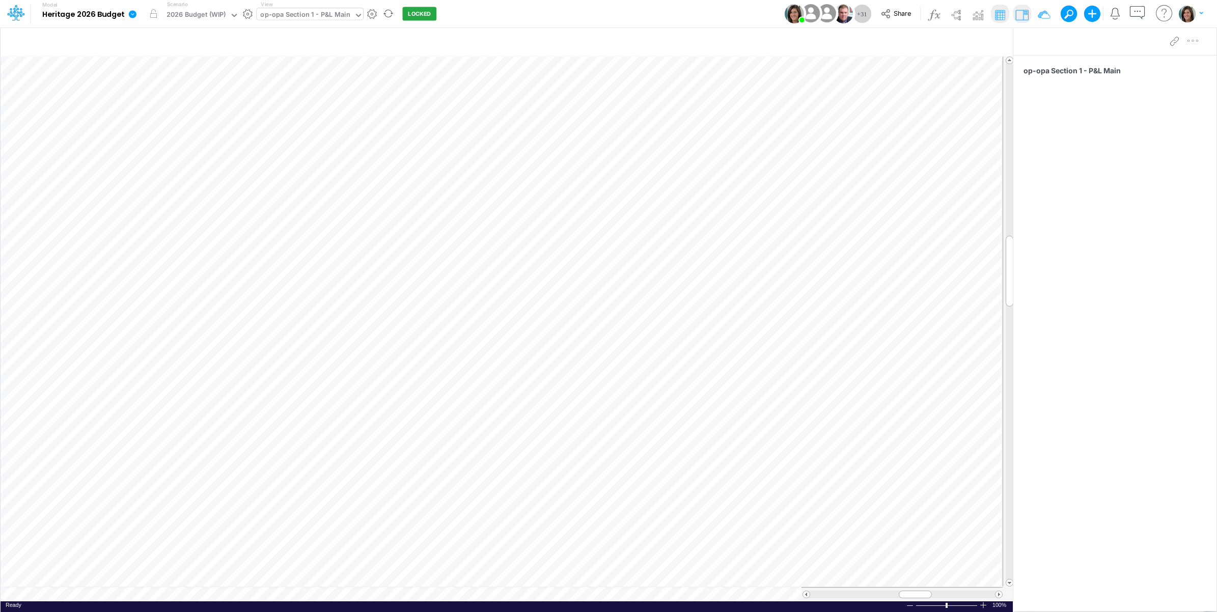
click at [131, 13] on icon at bounding box center [133, 14] width 8 height 8
click at [148, 103] on button "View model info" at bounding box center [183, 106] width 109 height 16
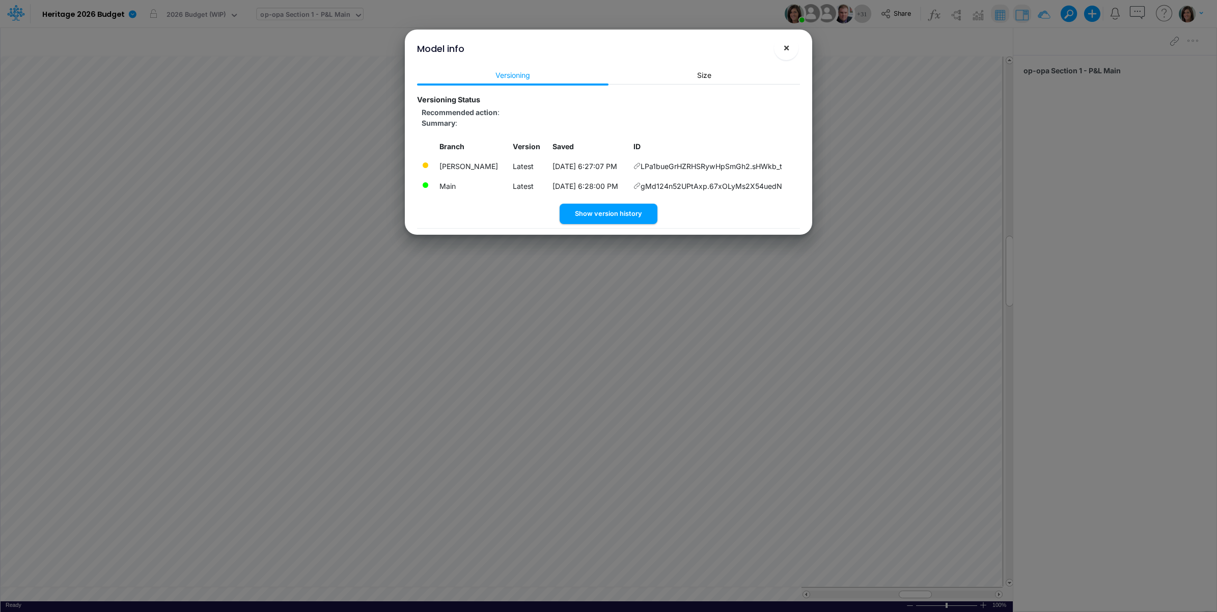
click at [783, 49] on span "×" at bounding box center [786, 47] width 7 height 12
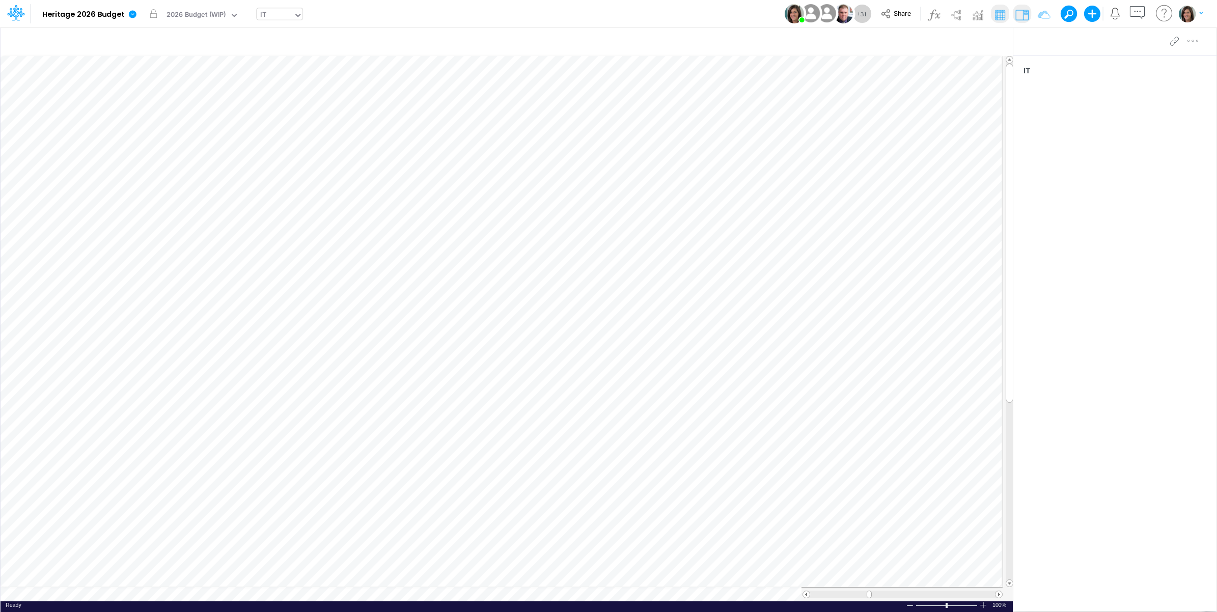
scroll to position [0, 1]
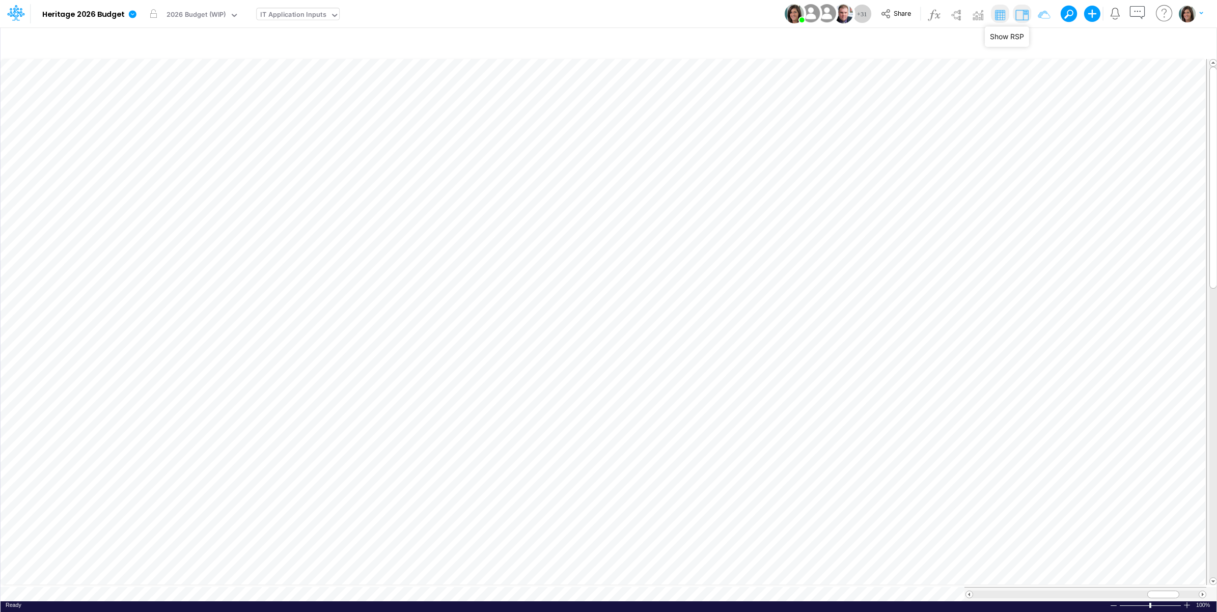
click at [1021, 18] on img at bounding box center [1021, 15] width 16 height 16
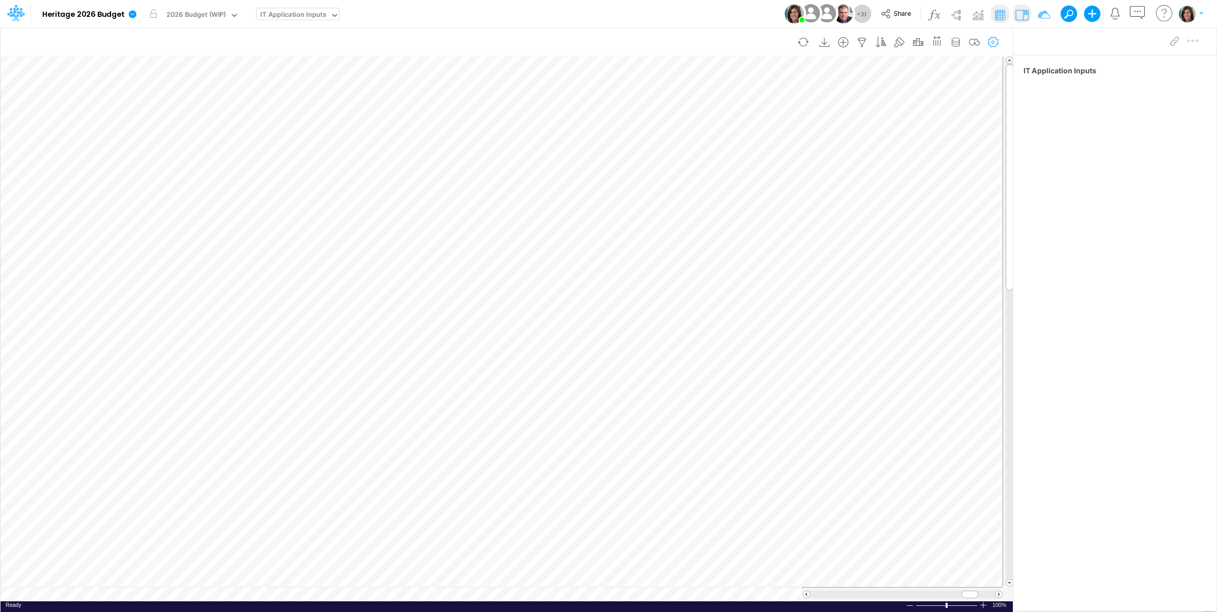
scroll to position [0, 1]
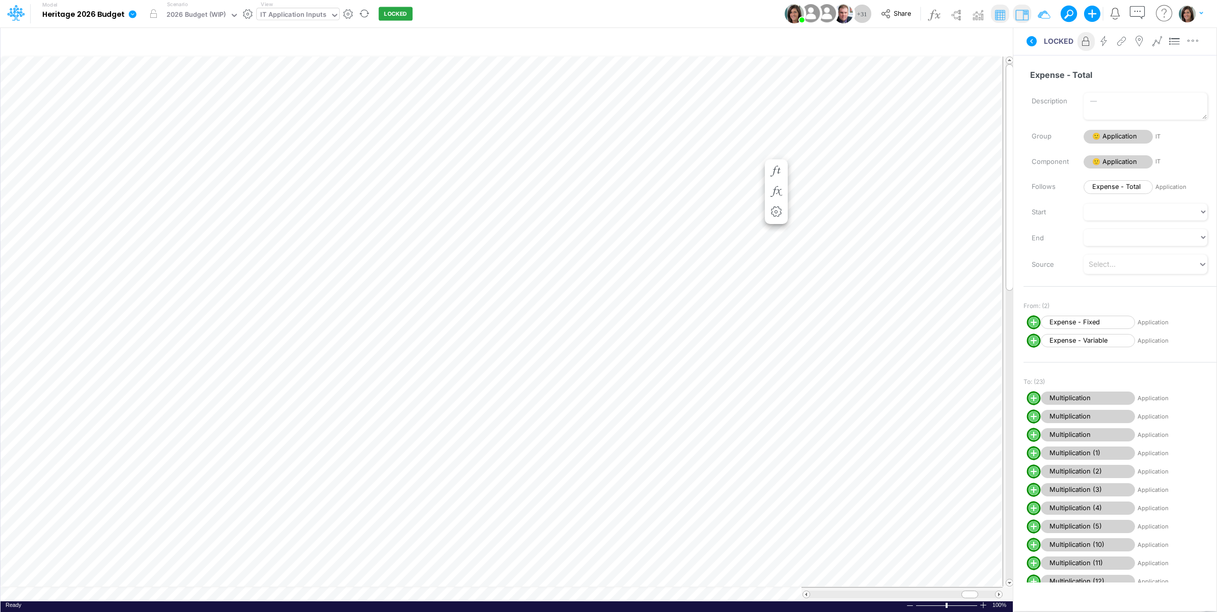
click at [131, 12] on icon at bounding box center [133, 14] width 8 height 8
click at [159, 103] on button "View model info" at bounding box center [183, 106] width 109 height 16
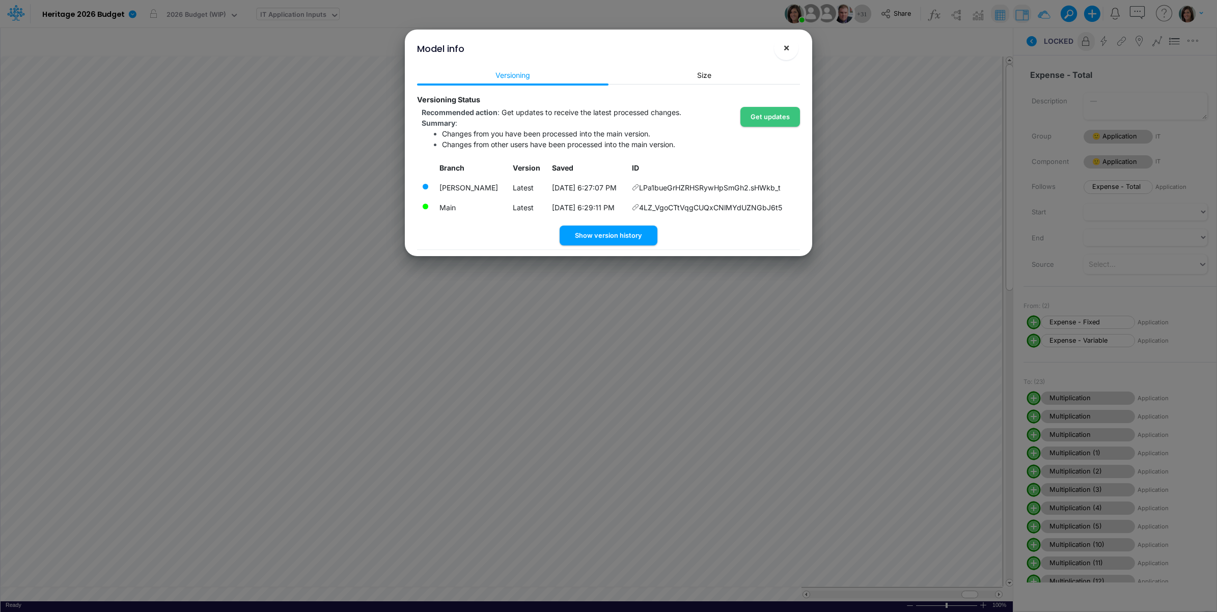
click at [790, 44] on button "×" at bounding box center [786, 48] width 24 height 24
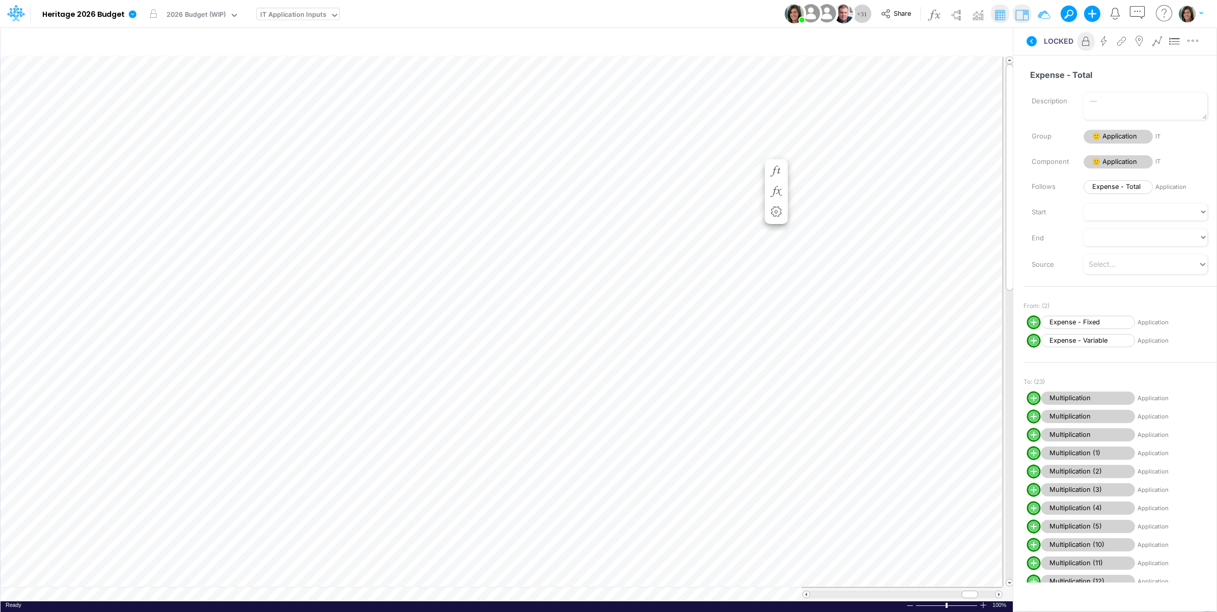
scroll to position [0, 1]
click at [130, 21] on link at bounding box center [134, 14] width 20 height 26
click at [174, 103] on button "View model info" at bounding box center [183, 106] width 109 height 16
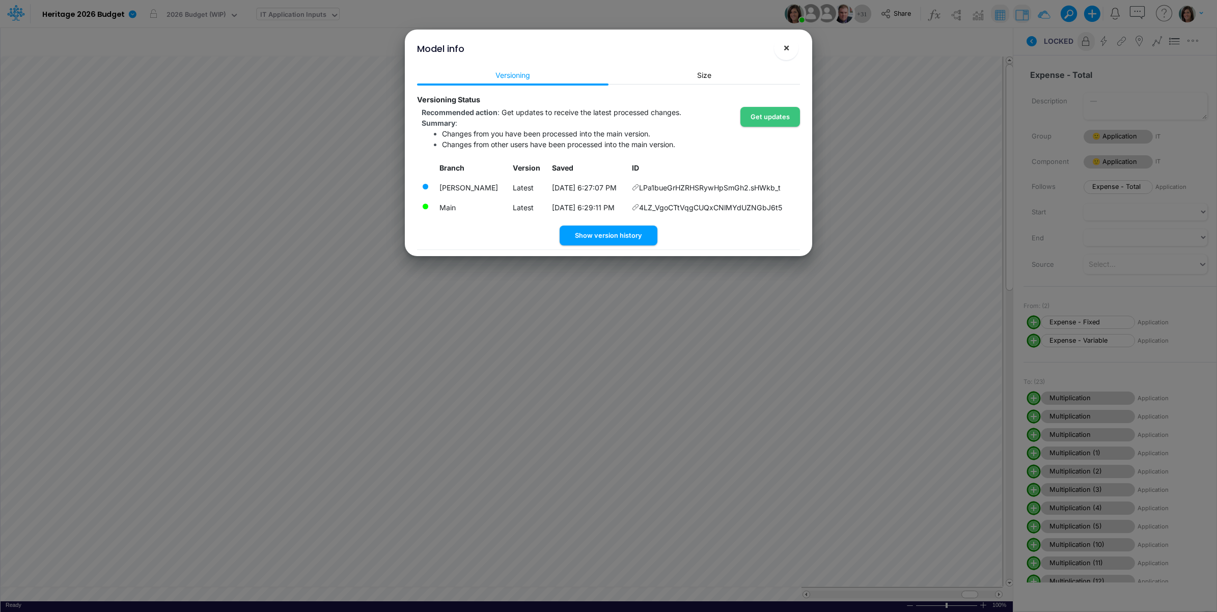
click at [787, 48] on span "×" at bounding box center [786, 47] width 7 height 12
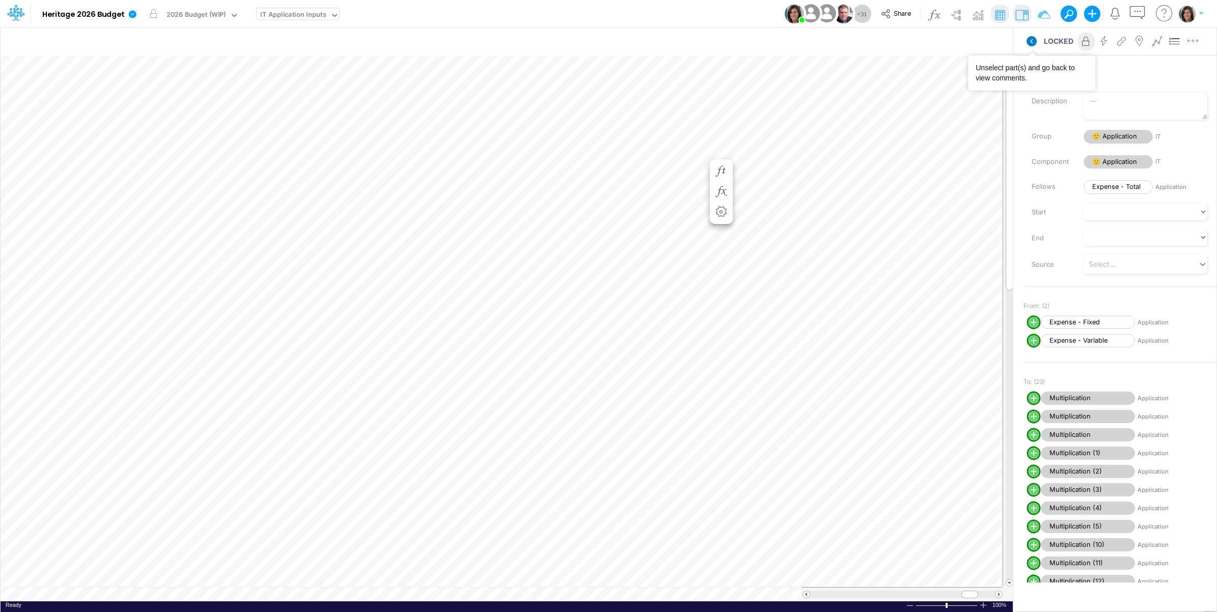
click at [1028, 40] on icon at bounding box center [1031, 41] width 10 height 10
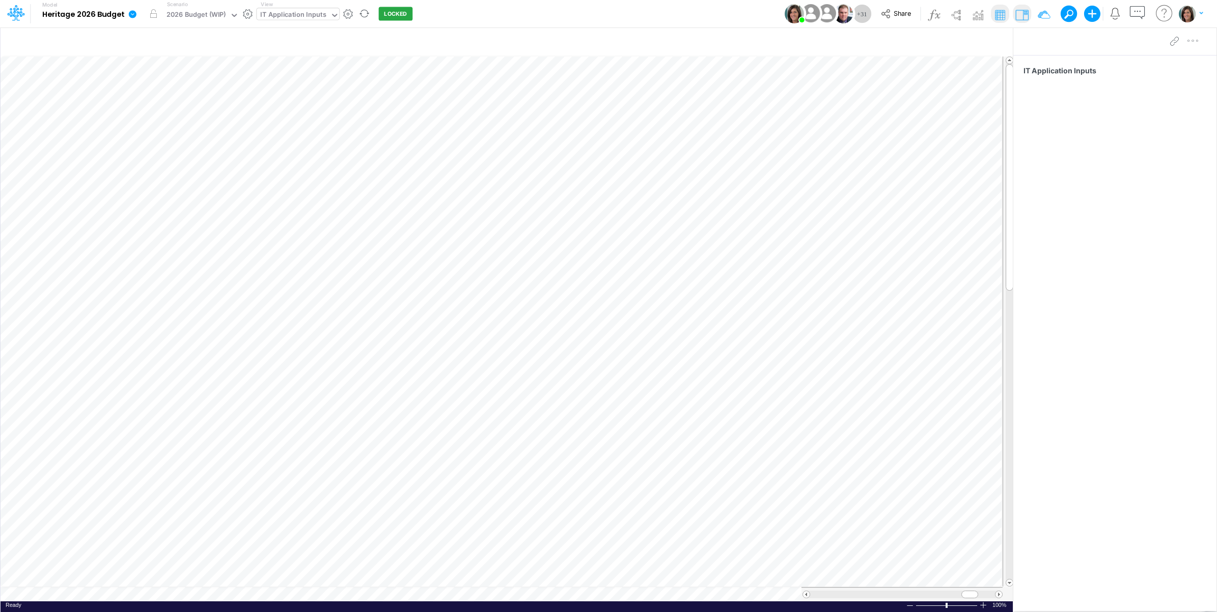
click at [131, 17] on icon at bounding box center [133, 14] width 8 height 8
click at [154, 105] on button "View model info" at bounding box center [183, 106] width 109 height 16
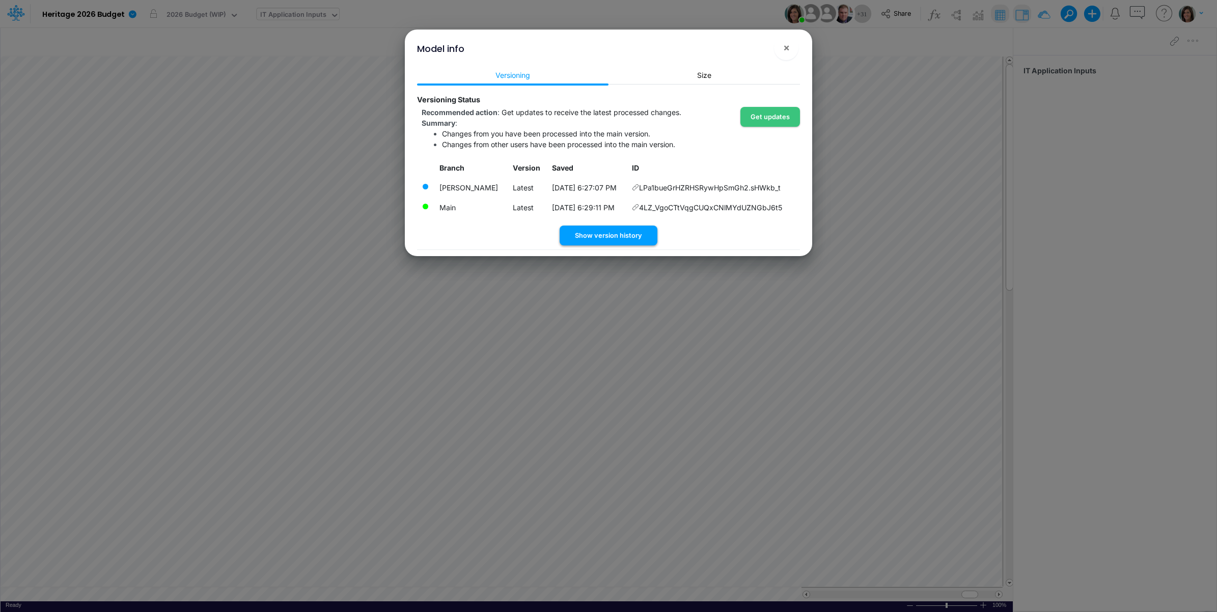
click at [596, 232] on button "Show version history" at bounding box center [608, 236] width 98 height 20
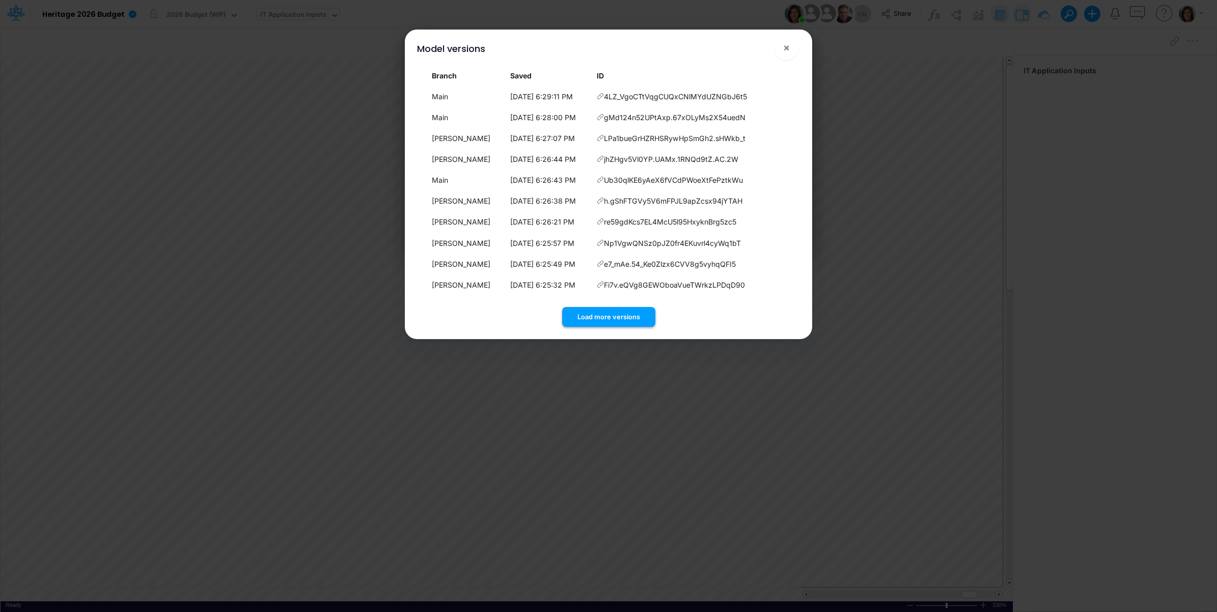
click at [636, 315] on button "Load more versions" at bounding box center [608, 317] width 93 height 20
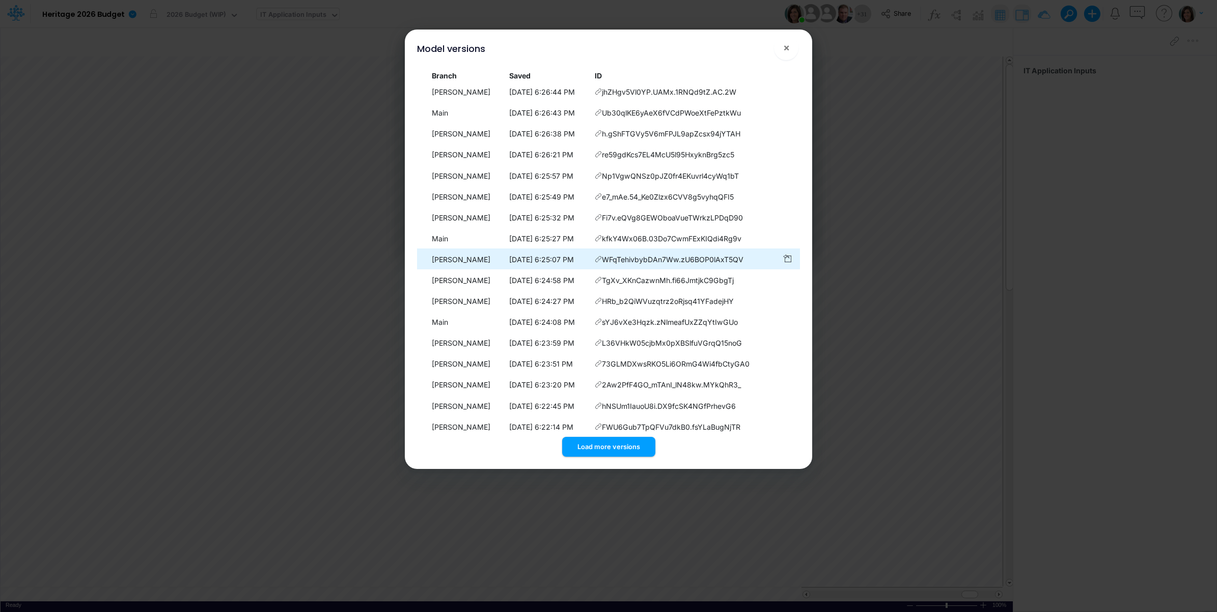
scroll to position [79, 0]
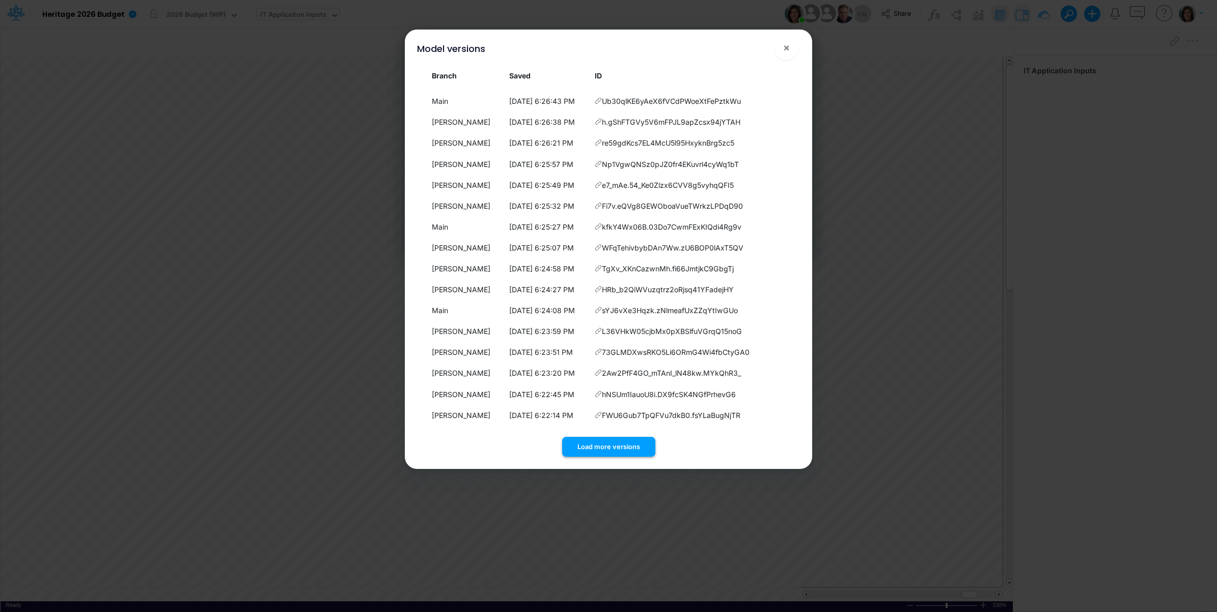
click at [599, 443] on button "Load more versions" at bounding box center [608, 447] width 93 height 20
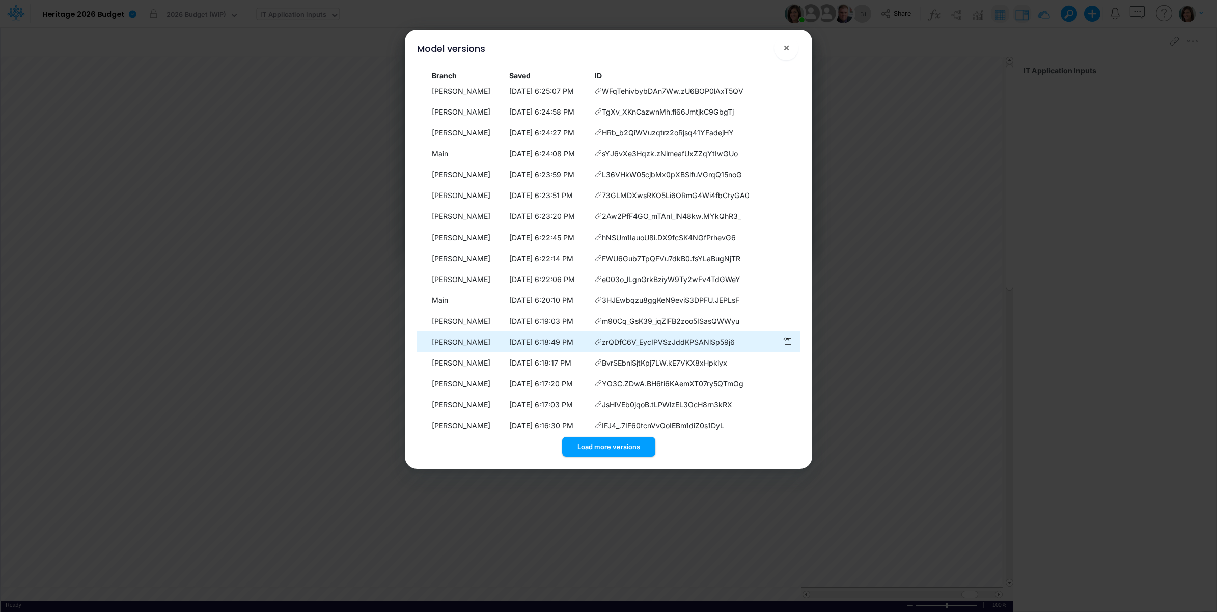
scroll to position [288, 0]
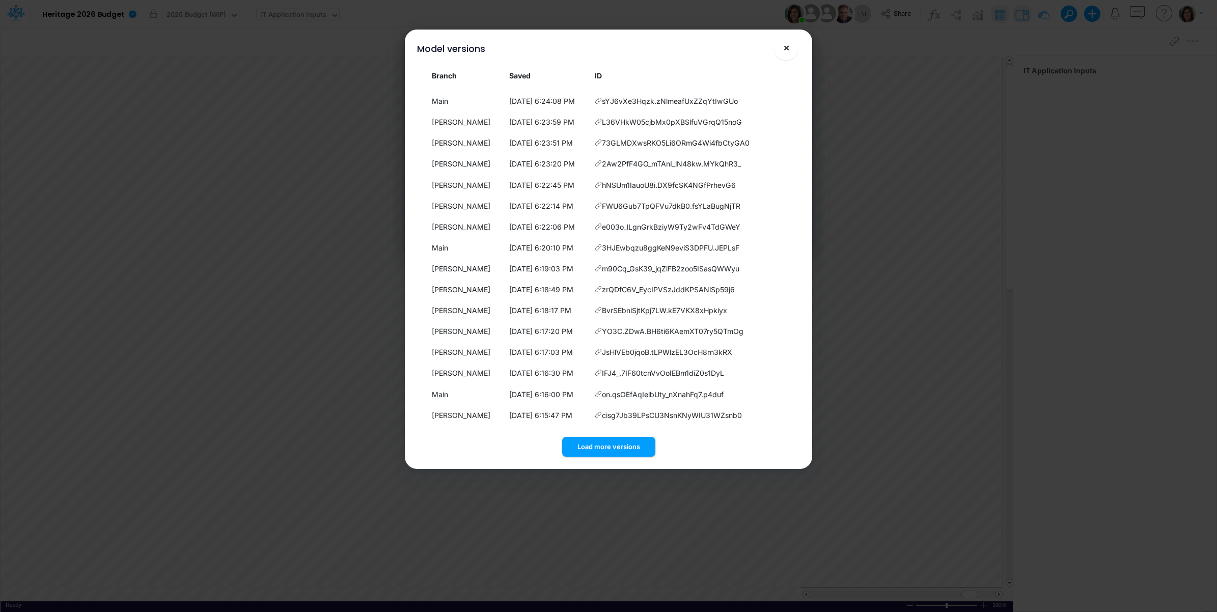
drag, startPoint x: 790, startPoint y: 46, endPoint x: 719, endPoint y: 47, distance: 70.3
click at [789, 47] on button "×" at bounding box center [786, 48] width 24 height 24
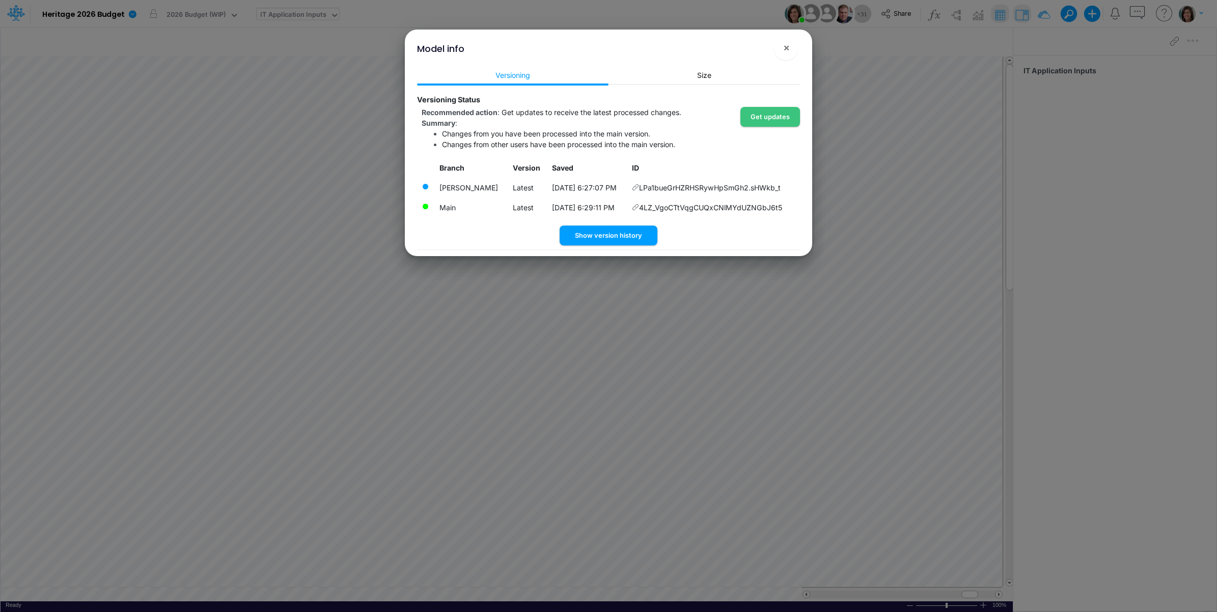
drag, startPoint x: 757, startPoint y: 50, endPoint x: 764, endPoint y: 50, distance: 6.6
click at [759, 50] on div "Model info ! ×" at bounding box center [608, 47] width 399 height 34
click at [780, 47] on button "×" at bounding box center [786, 48] width 24 height 24
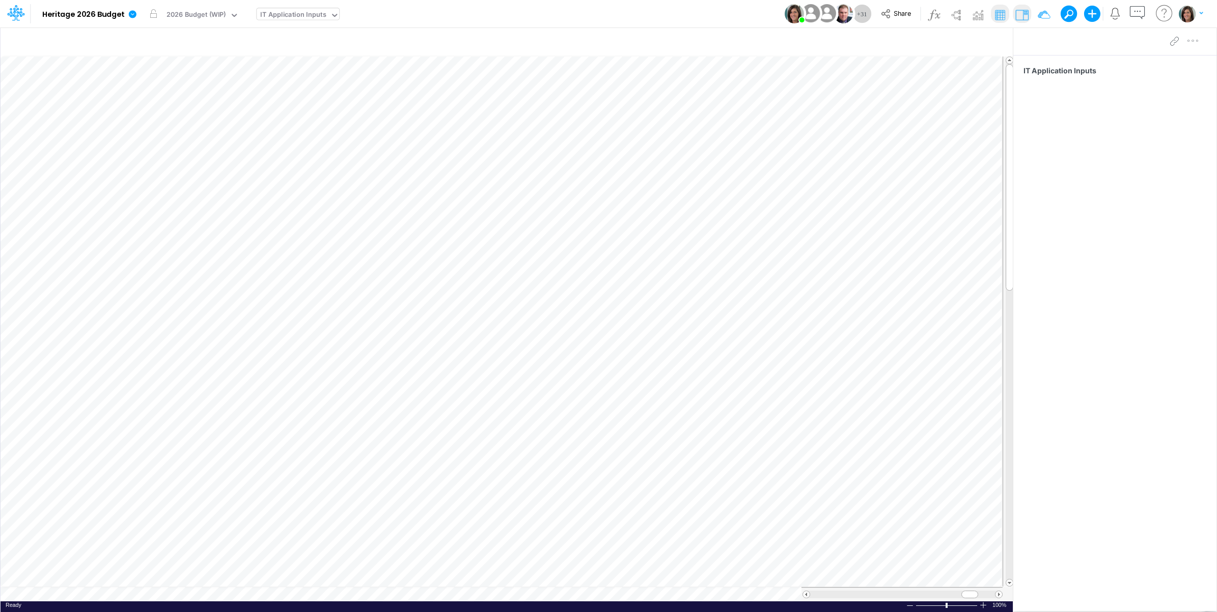
click at [658, 16] on div "Model Heritage 2026 Budget Edit model settings Duplicate Import QuickBooks Quic…" at bounding box center [608, 13] width 1095 height 27
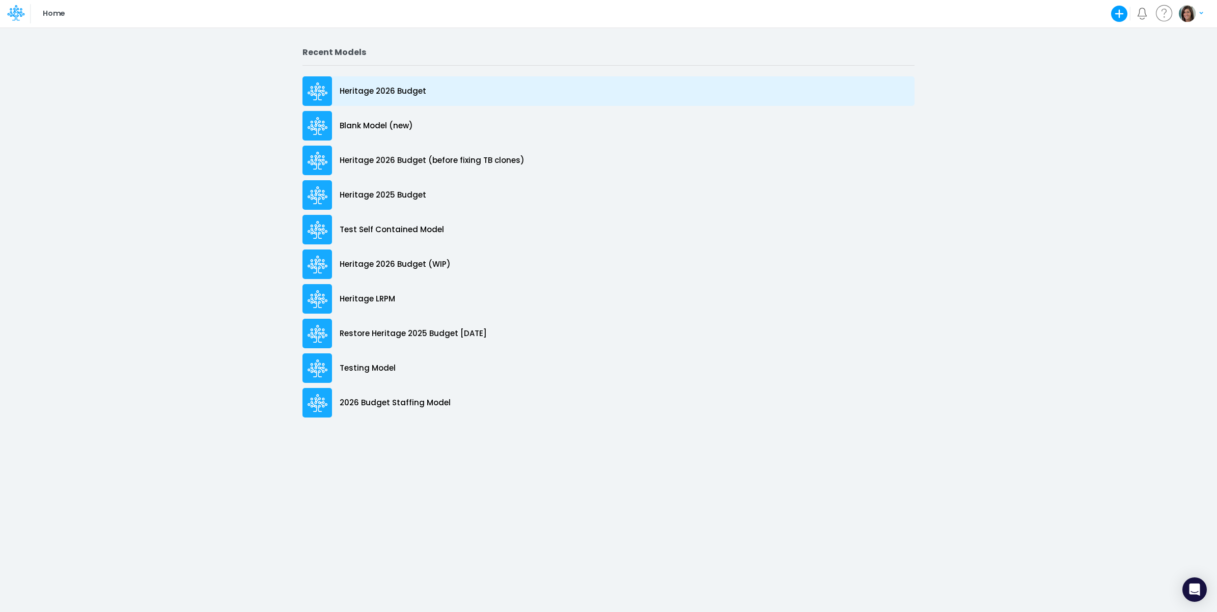
click at [381, 92] on p "Heritage 2026 Budget" at bounding box center [383, 92] width 87 height 12
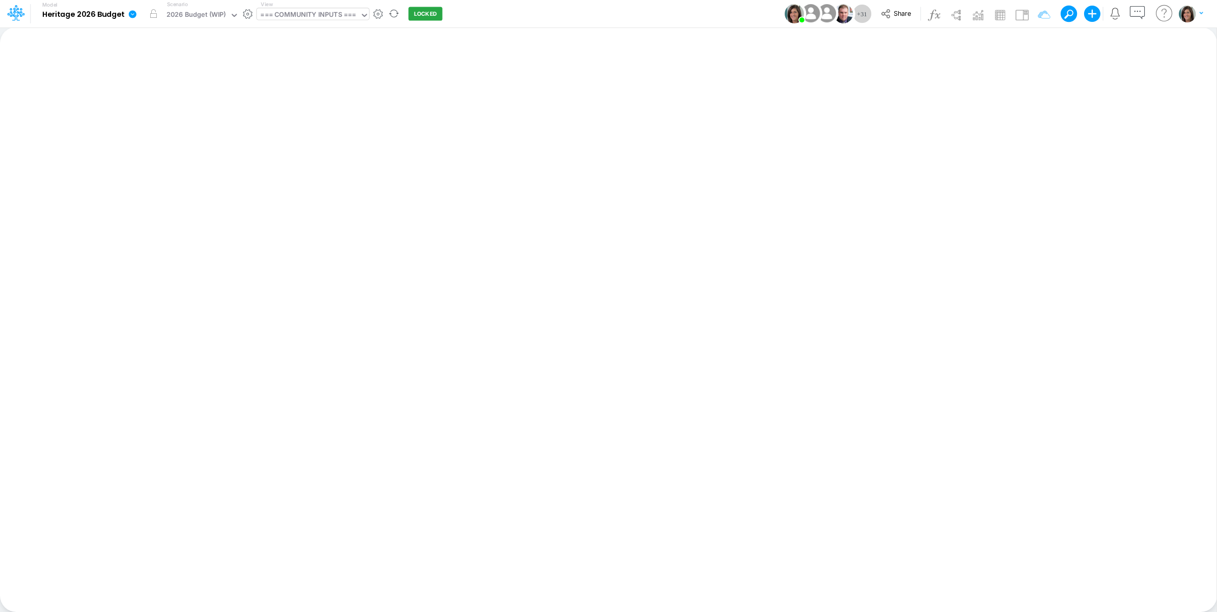
click at [305, 14] on div "=== COMMUNITY INPUTS ===" at bounding box center [308, 16] width 96 height 12
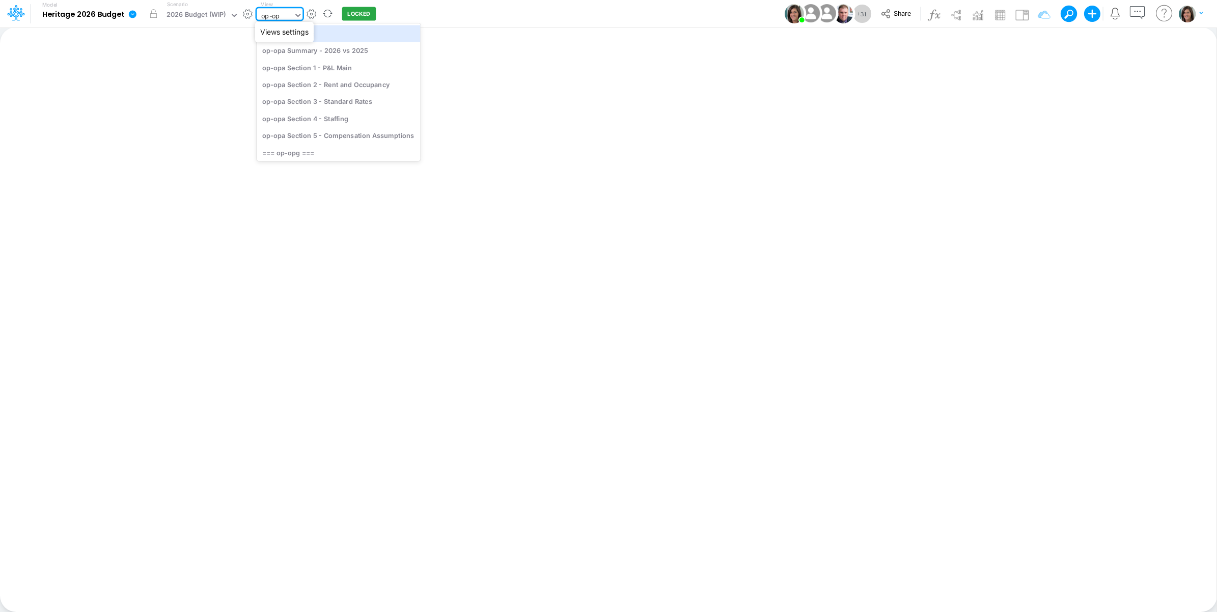
type input "op-opg"
click at [375, 72] on div "op-opg Section 1 - P&L Main" at bounding box center [338, 67] width 163 height 17
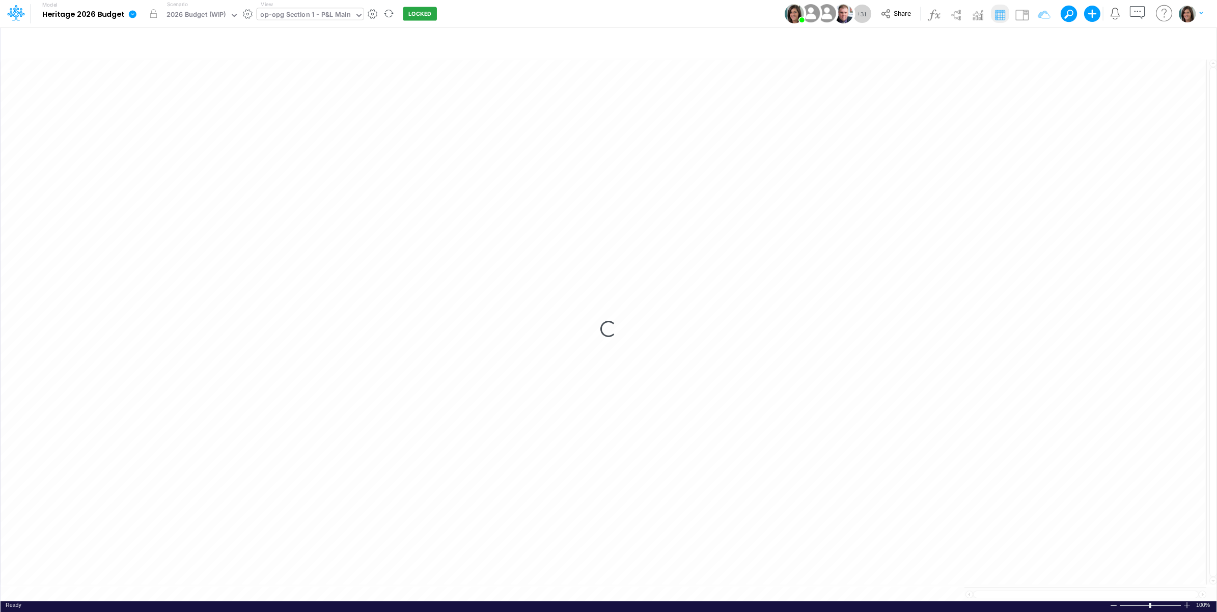
click at [513, 16] on div "Model Heritage 2026 Budget Edit model settings Duplicate Import QuickBooks Quic…" at bounding box center [608, 13] width 1095 height 27
click at [1018, 18] on img at bounding box center [1021, 15] width 16 height 16
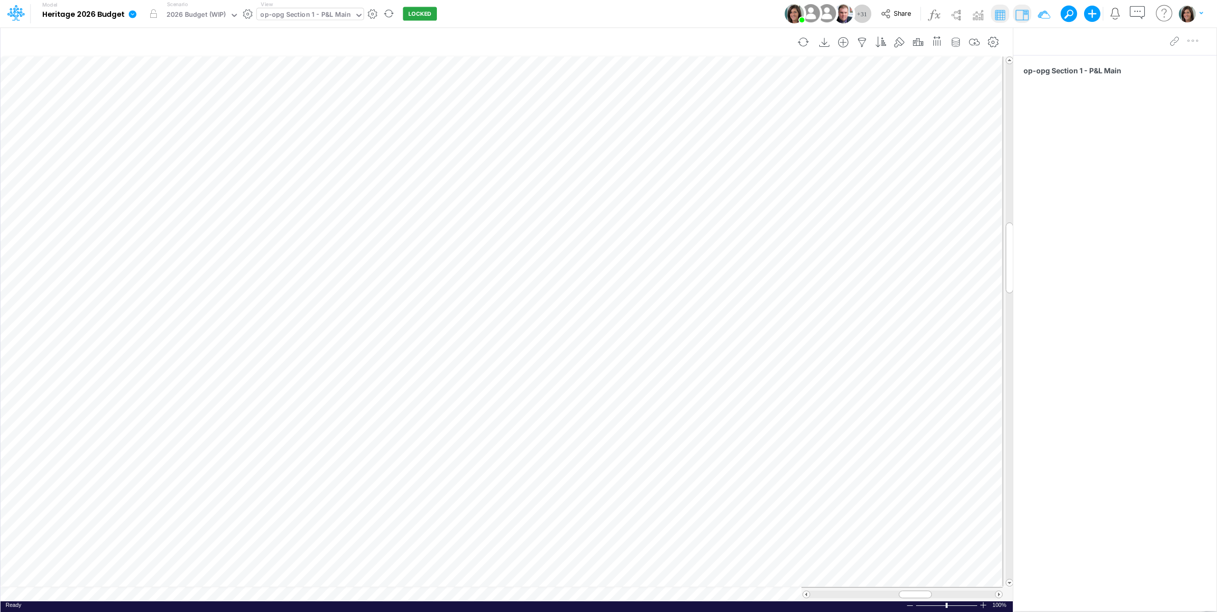
scroll to position [0, 1]
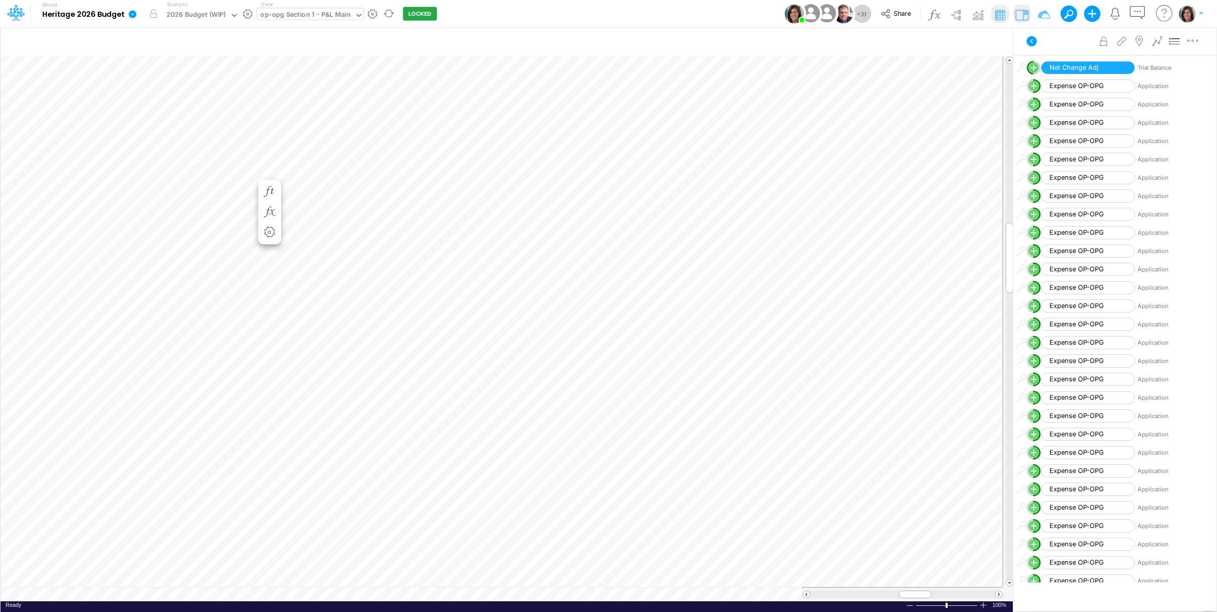
scroll to position [0, 1]
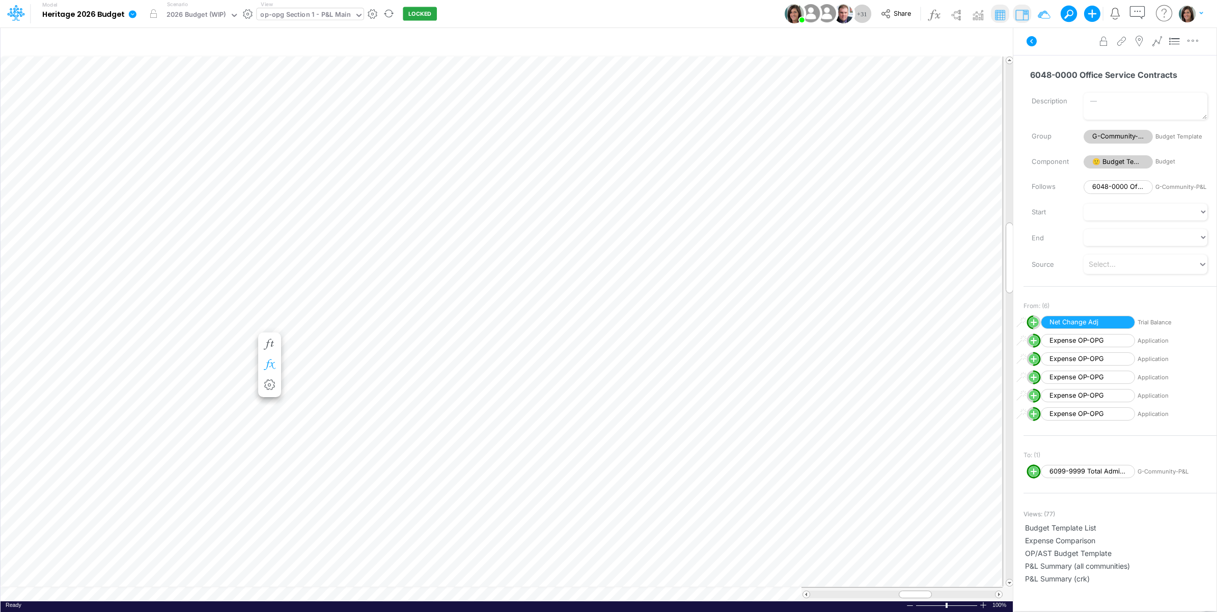
scroll to position [0, 1]
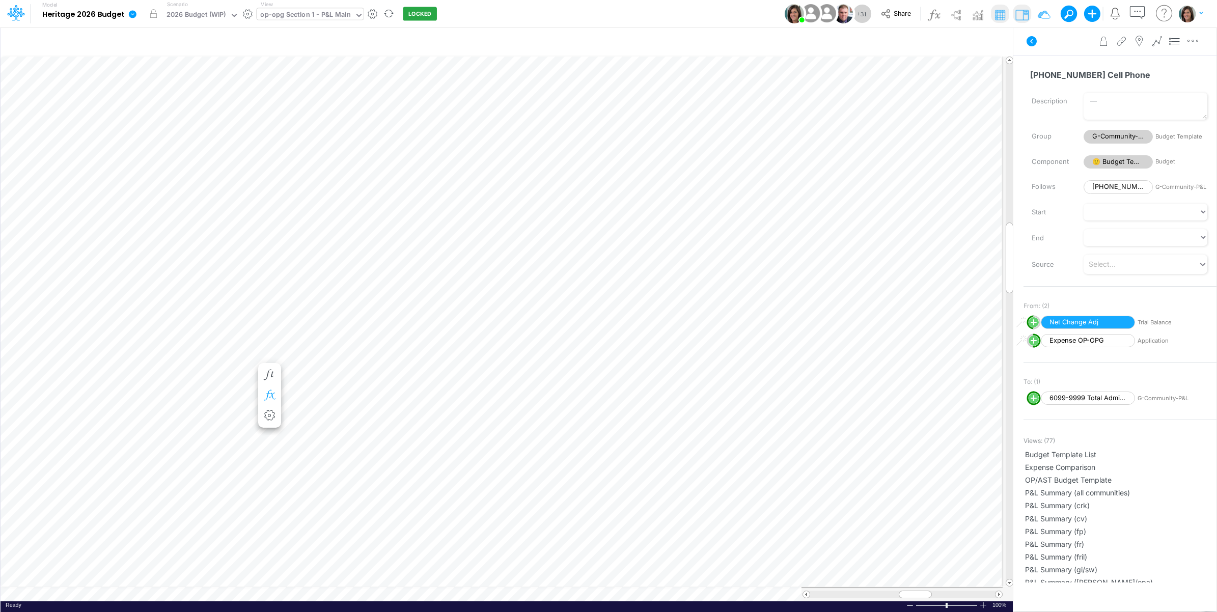
scroll to position [0, 1]
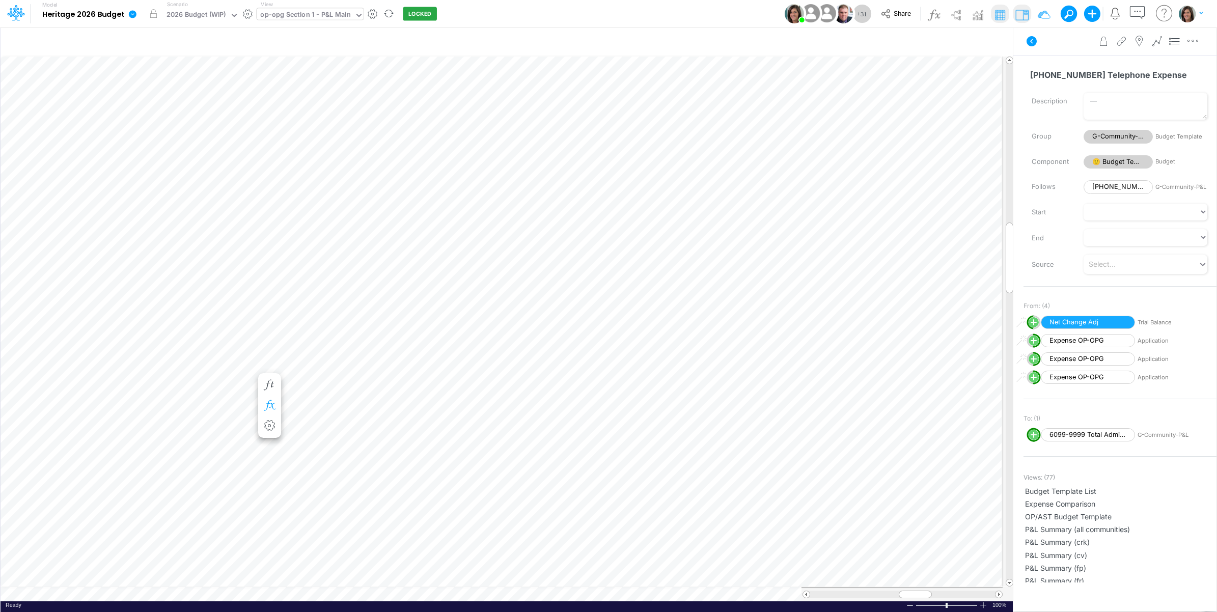
scroll to position [0, 1]
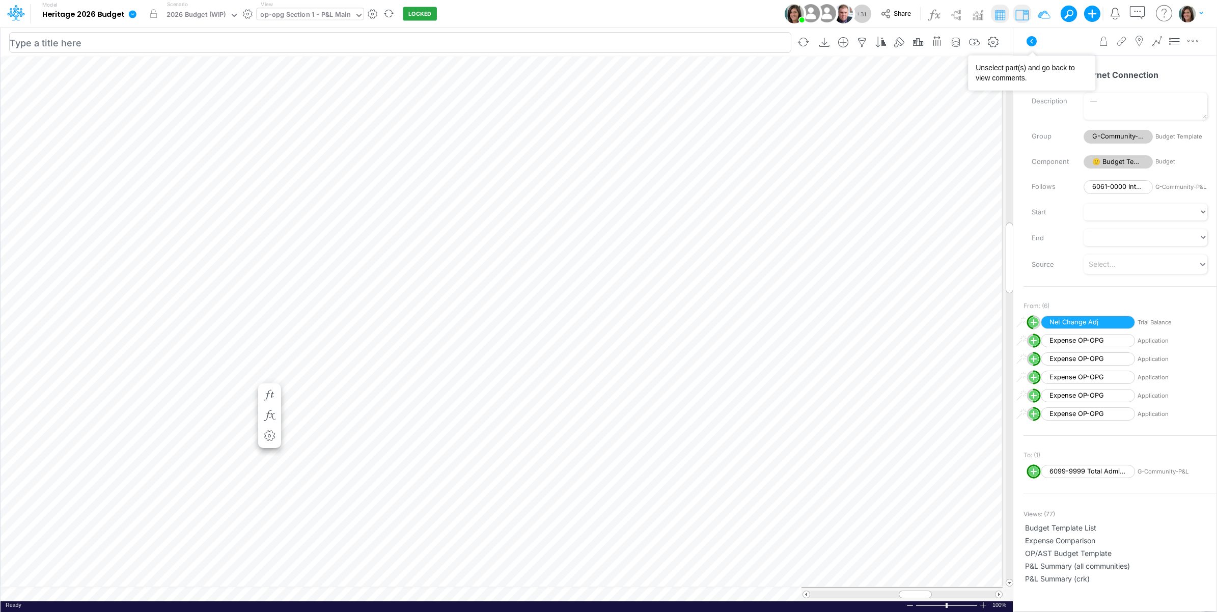
click at [1027, 36] on icon at bounding box center [1031, 41] width 12 height 12
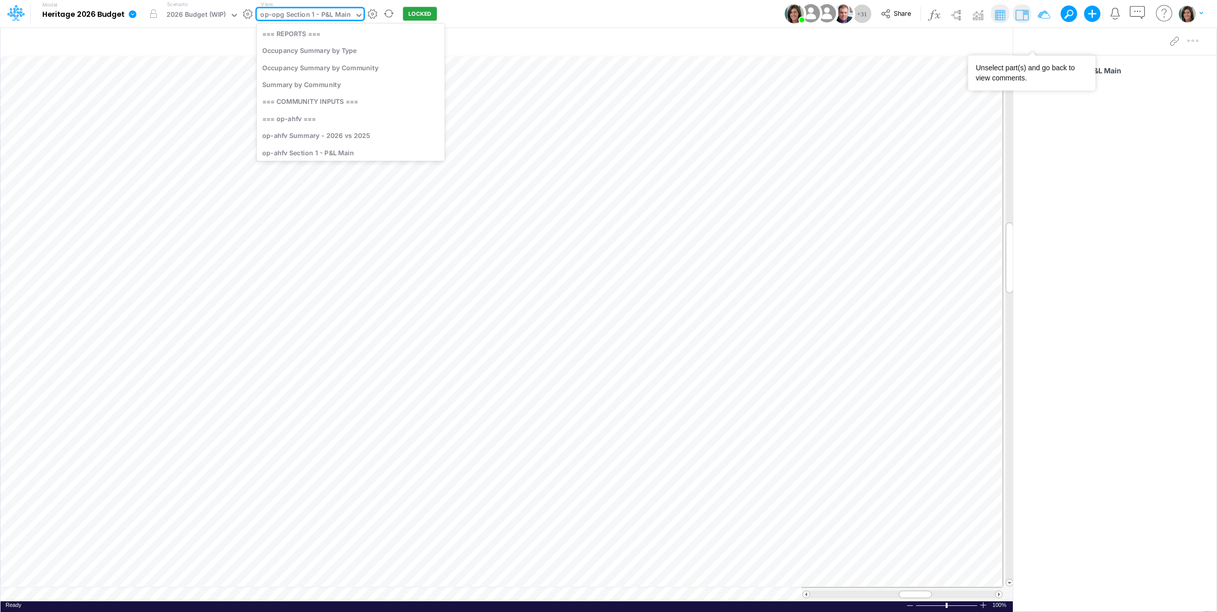
click at [301, 15] on div "op-opg Section 1 - P&L Main" at bounding box center [305, 16] width 90 height 12
type input "it"
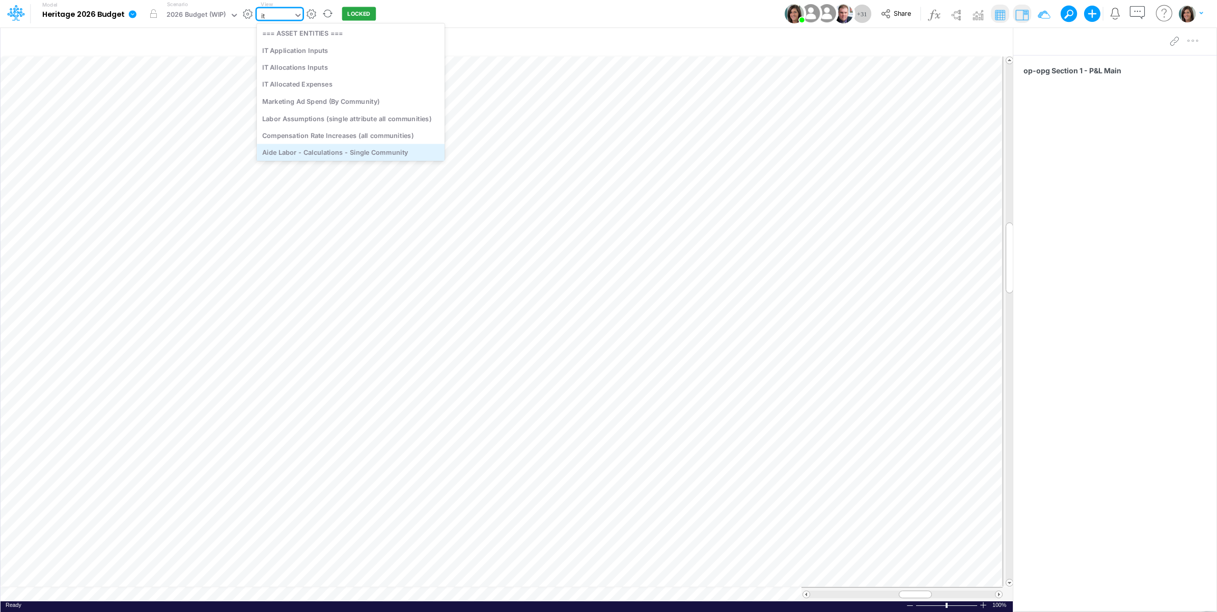
scroll to position [0, 0]
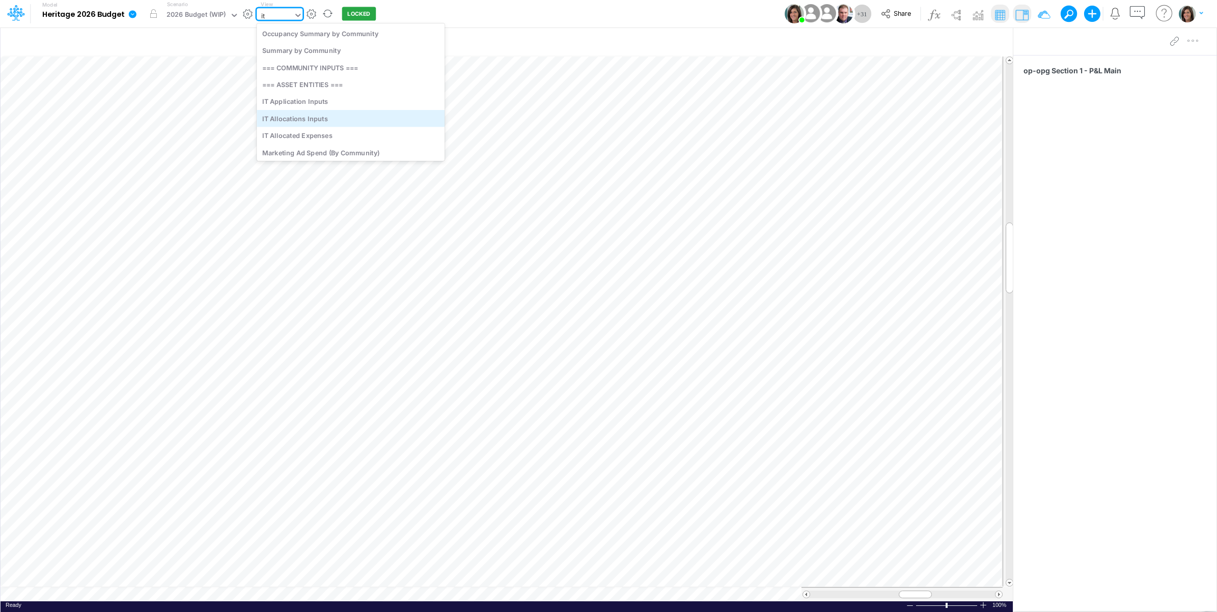
click at [339, 119] on div "IT Allocations Inputs" at bounding box center [351, 118] width 188 height 17
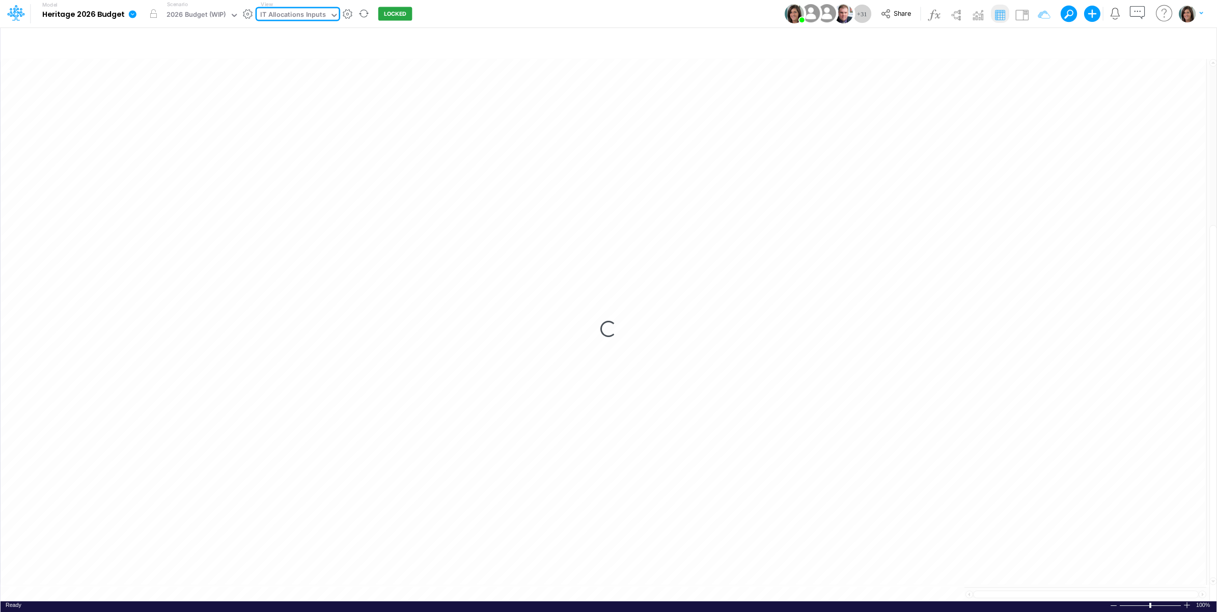
click at [533, 14] on div "Model Heritage 2026 Budget Edit model settings Duplicate Import QuickBooks Quic…" at bounding box center [608, 13] width 1095 height 27
click at [1018, 14] on img at bounding box center [1021, 15] width 16 height 16
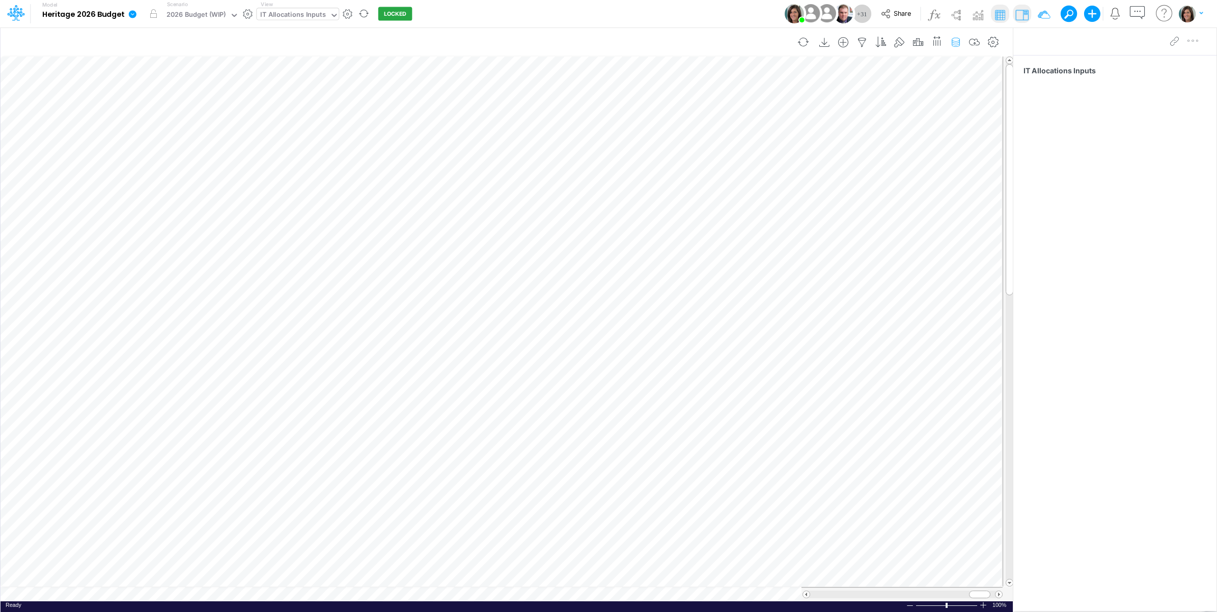
scroll to position [0, 1]
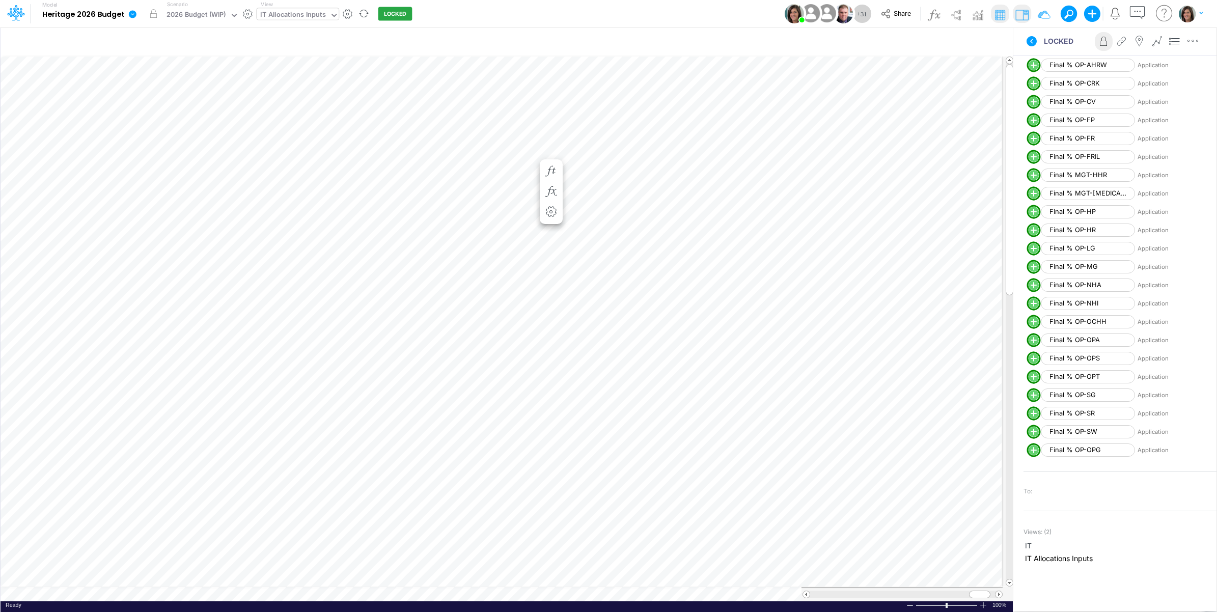
scroll to position [278, 0]
click at [1033, 41] on icon at bounding box center [1031, 41] width 10 height 10
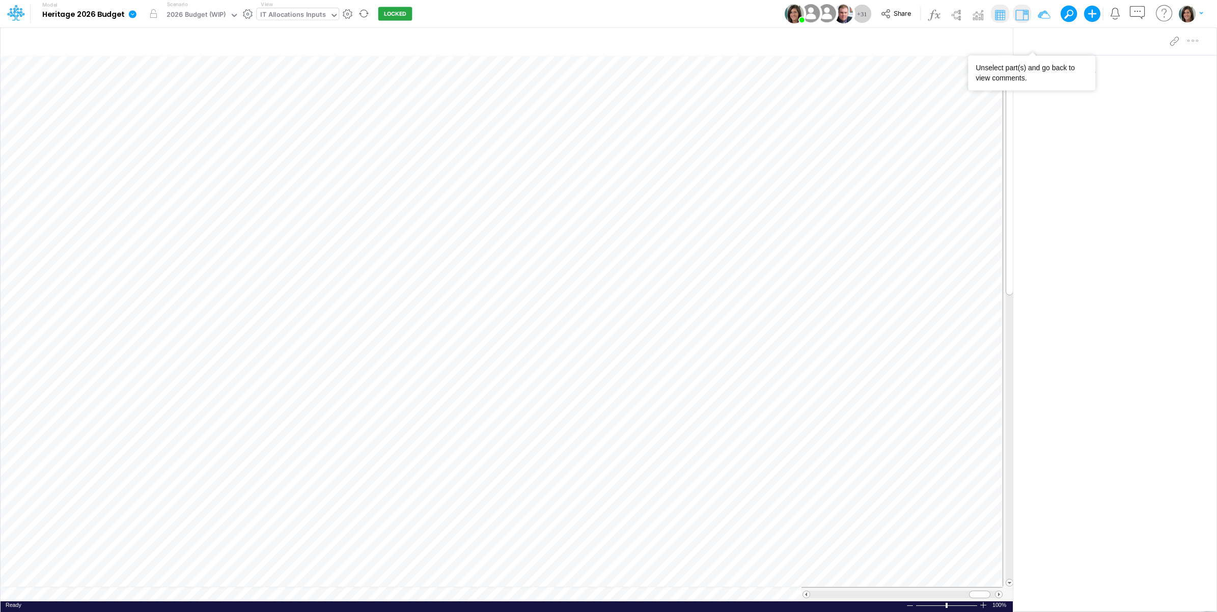
click at [577, 13] on div "Model Heritage 2026 Budget Edit model settings Duplicate Import QuickBooks Quic…" at bounding box center [608, 13] width 1095 height 27
click at [276, 14] on div "IT Allocations Inputs" at bounding box center [293, 16] width 66 height 12
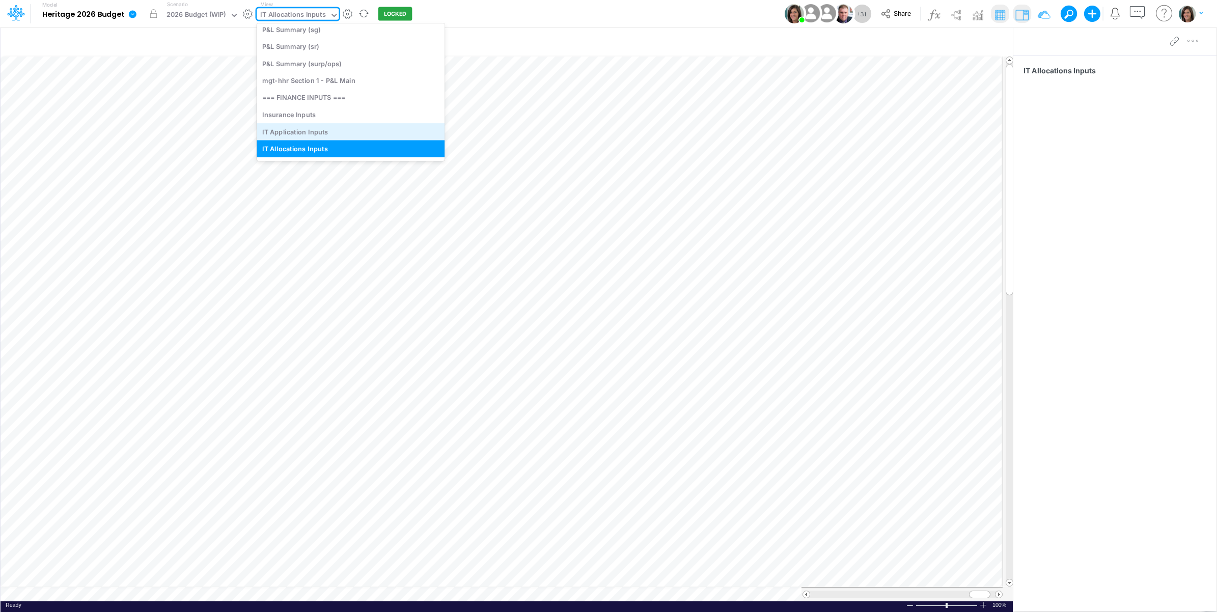
click at [311, 123] on div "IT Application Inputs" at bounding box center [351, 131] width 188 height 17
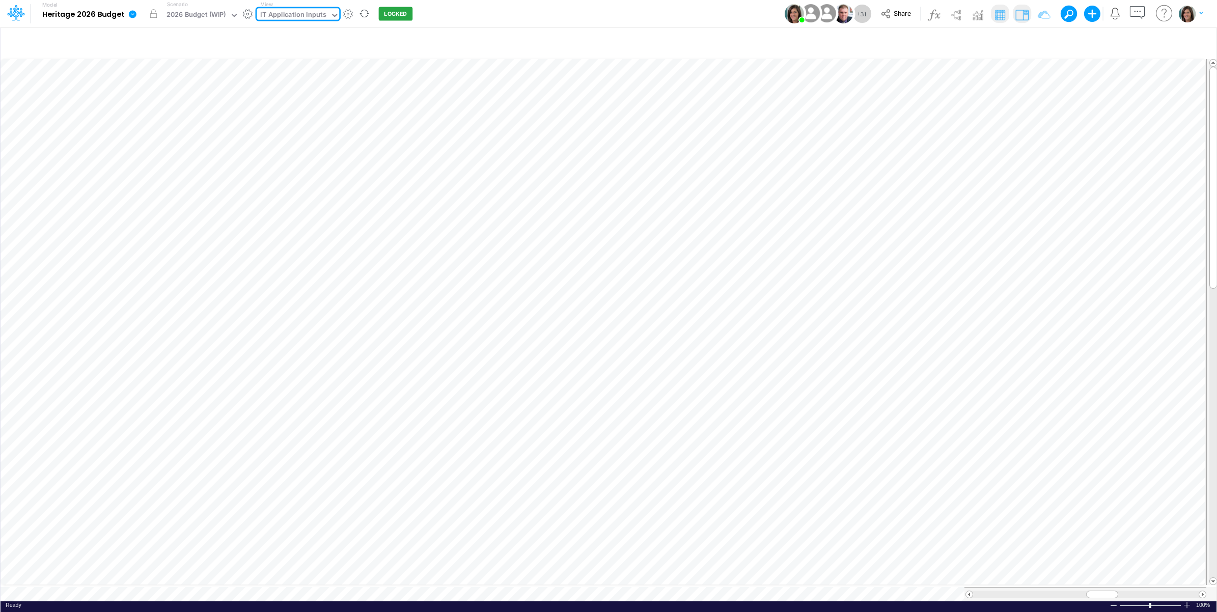
click at [1021, 14] on img at bounding box center [1021, 15] width 16 height 16
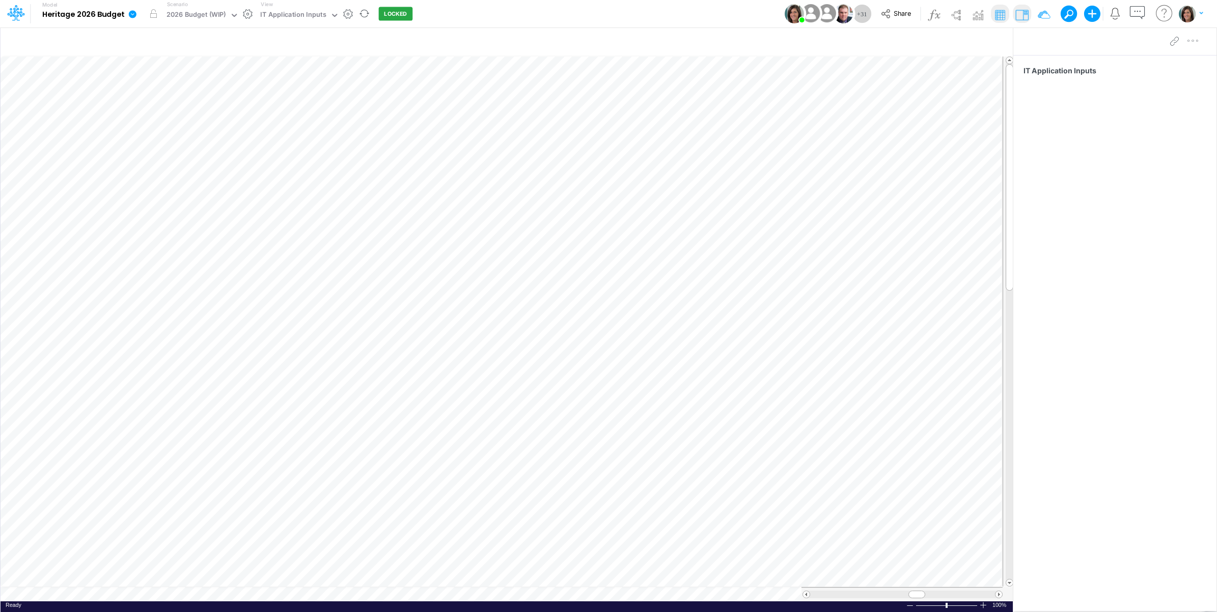
scroll to position [0, 1]
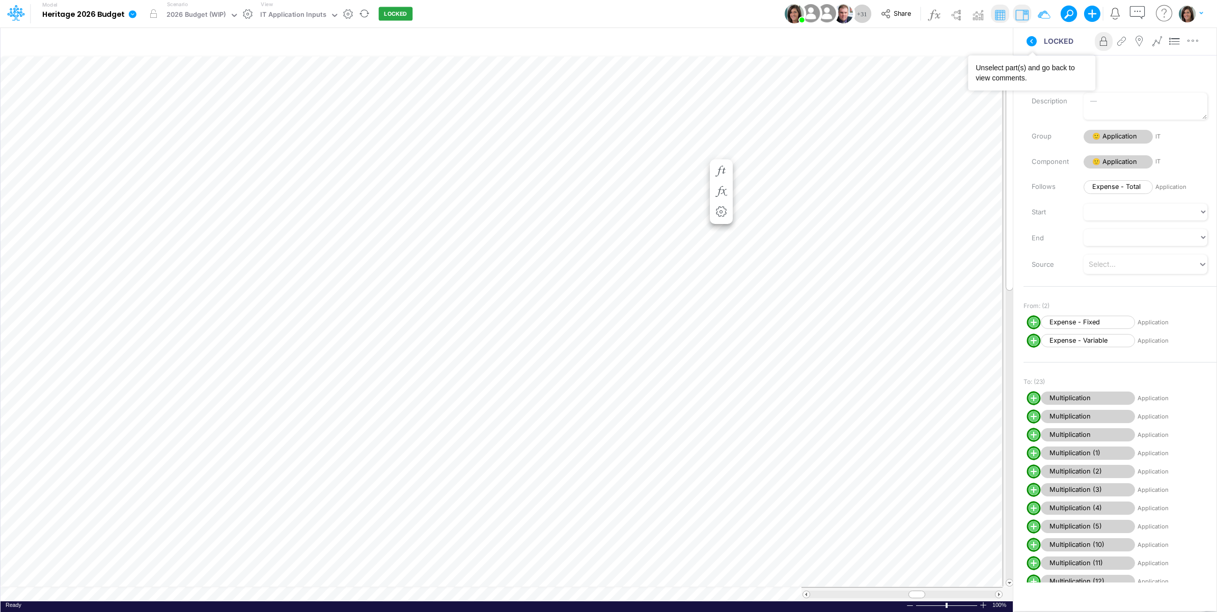
click at [1031, 40] on icon at bounding box center [1031, 41] width 12 height 12
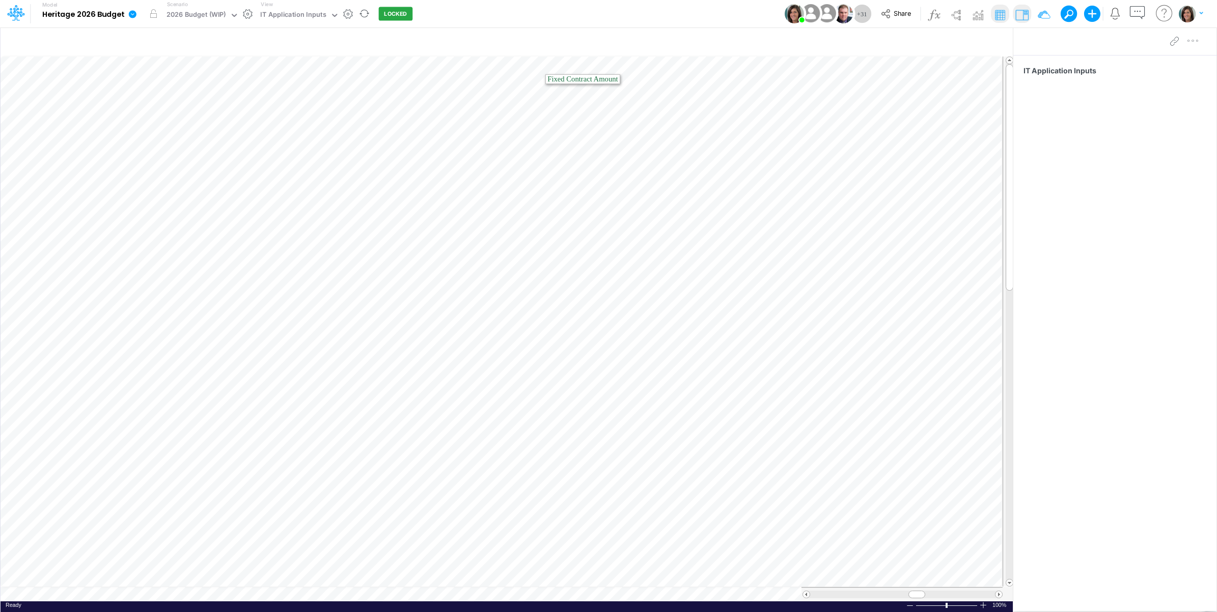
click at [131, 15] on icon at bounding box center [132, 14] width 9 height 9
click at [144, 100] on button "View model info" at bounding box center [183, 106] width 109 height 16
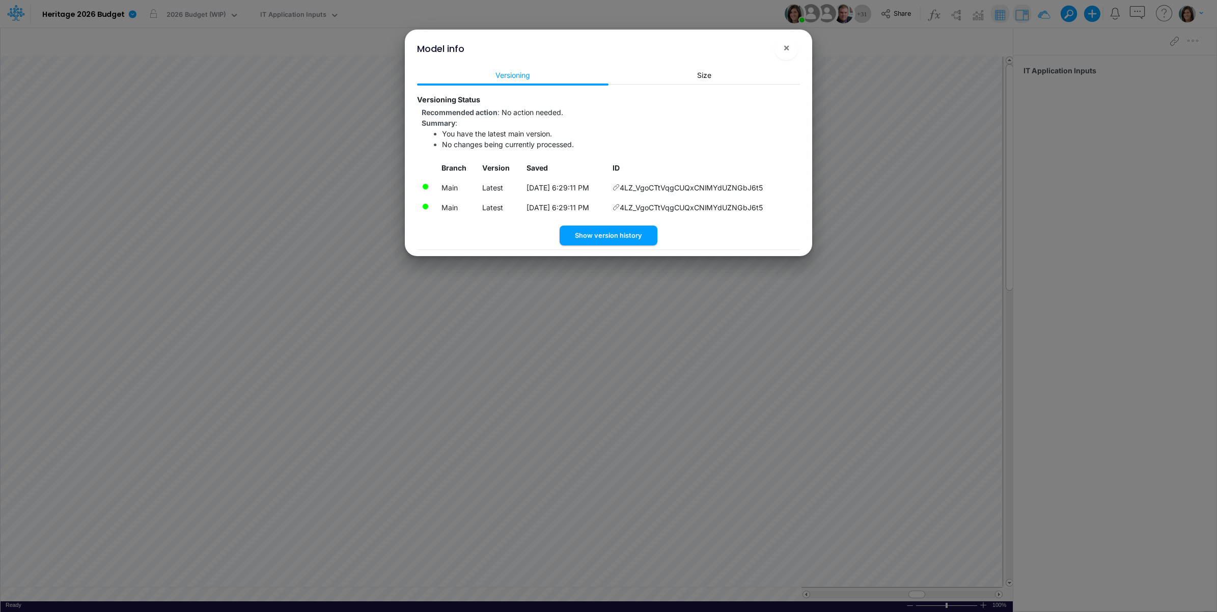
click at [772, 51] on div "Model info ! ×" at bounding box center [608, 47] width 399 height 34
drag, startPoint x: 784, startPoint y: 47, endPoint x: 667, endPoint y: 44, distance: 117.6
click at [785, 47] on span "×" at bounding box center [786, 47] width 7 height 12
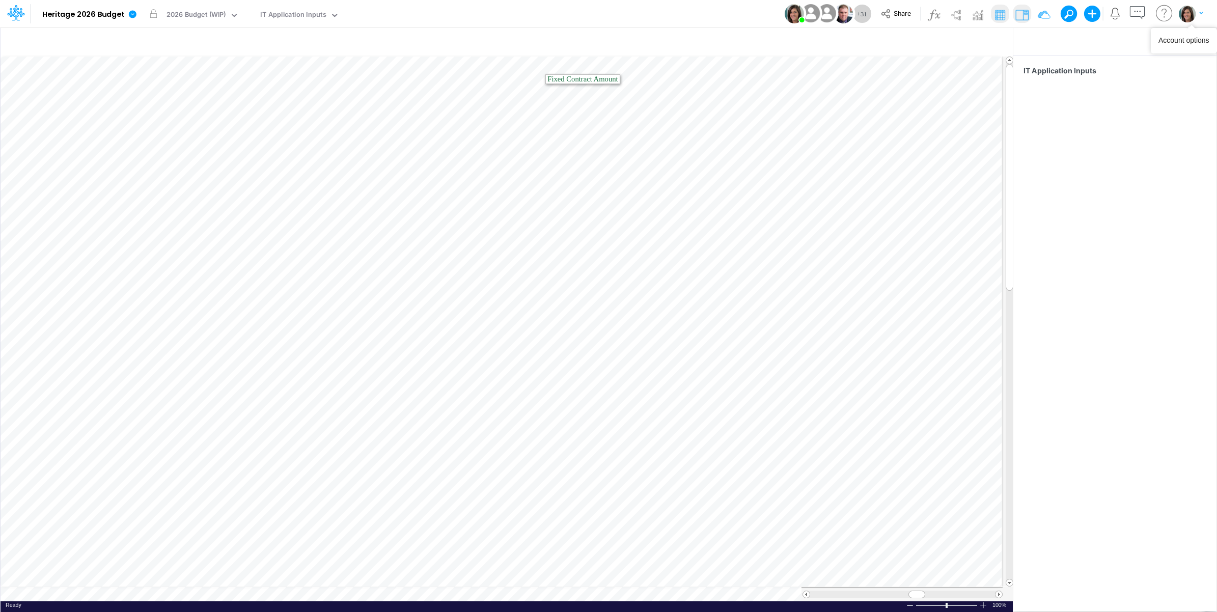
click at [1182, 14] on img "button" at bounding box center [1186, 13] width 17 height 17
click at [1125, 86] on button "Log out" at bounding box center [1148, 83] width 109 height 16
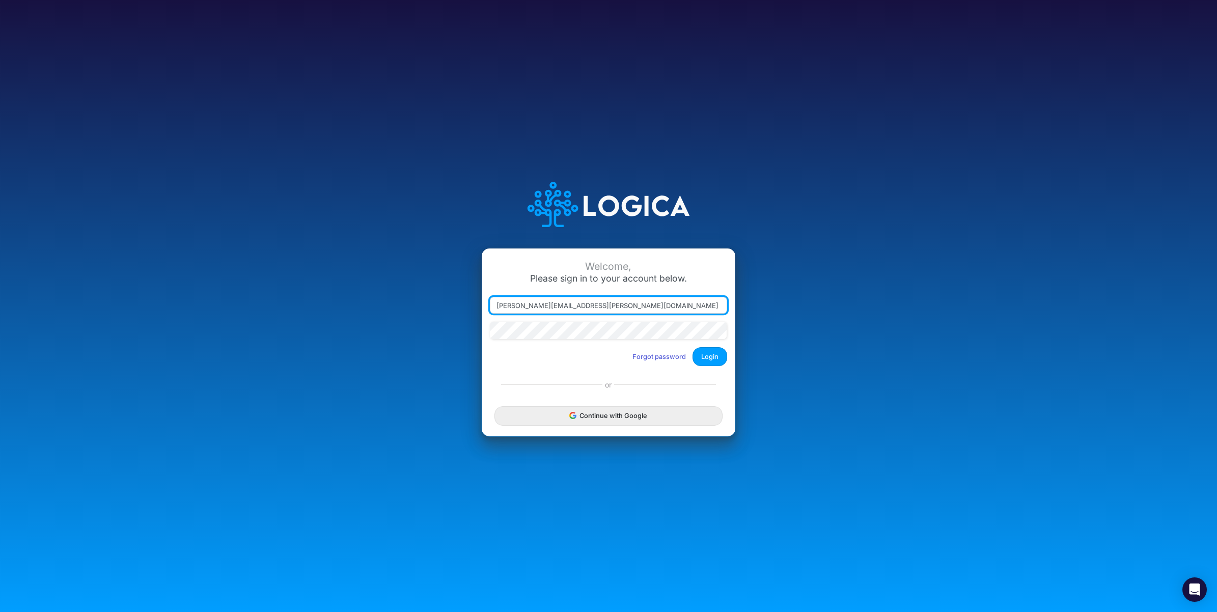
drag, startPoint x: 543, startPoint y: 306, endPoint x: 678, endPoint y: 309, distance: 135.4
click at [678, 308] on input "[PERSON_NAME][EMAIL_ADDRESS][PERSON_NAME][DOMAIN_NAME]" at bounding box center [608, 305] width 237 height 17
type input "[PERSON_NAME][EMAIL_ADDRESS][PERSON_NAME][DOMAIN_NAME]"
click at [709, 355] on button "Login" at bounding box center [709, 356] width 35 height 19
